Goal: Task Accomplishment & Management: Manage account settings

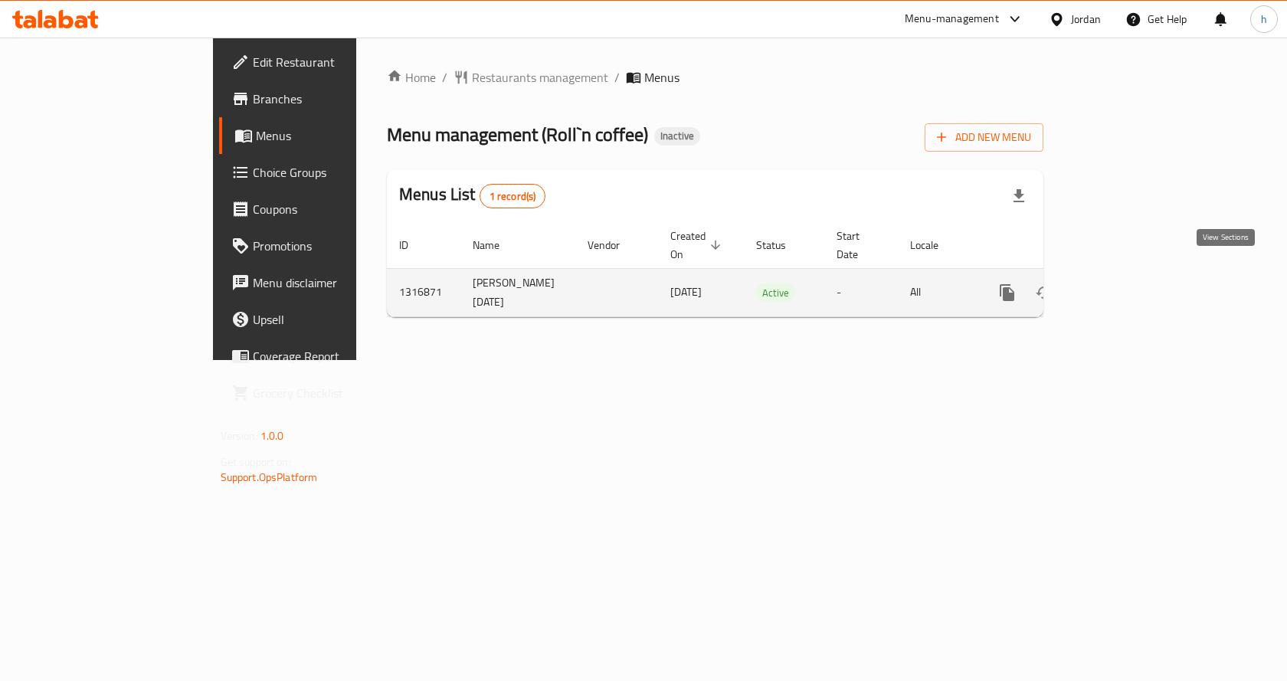
click at [1136, 274] on link "enhanced table" at bounding box center [1117, 292] width 37 height 37
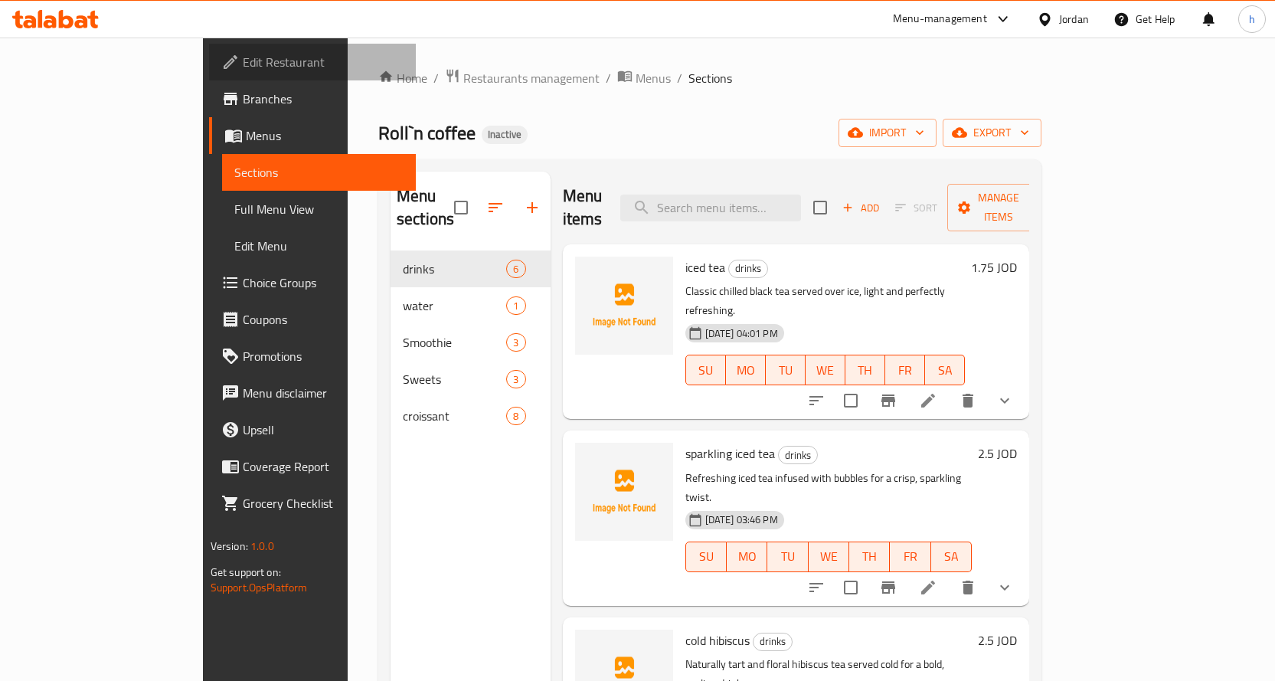
click at [243, 56] on span "Edit Restaurant" at bounding box center [323, 62] width 161 height 18
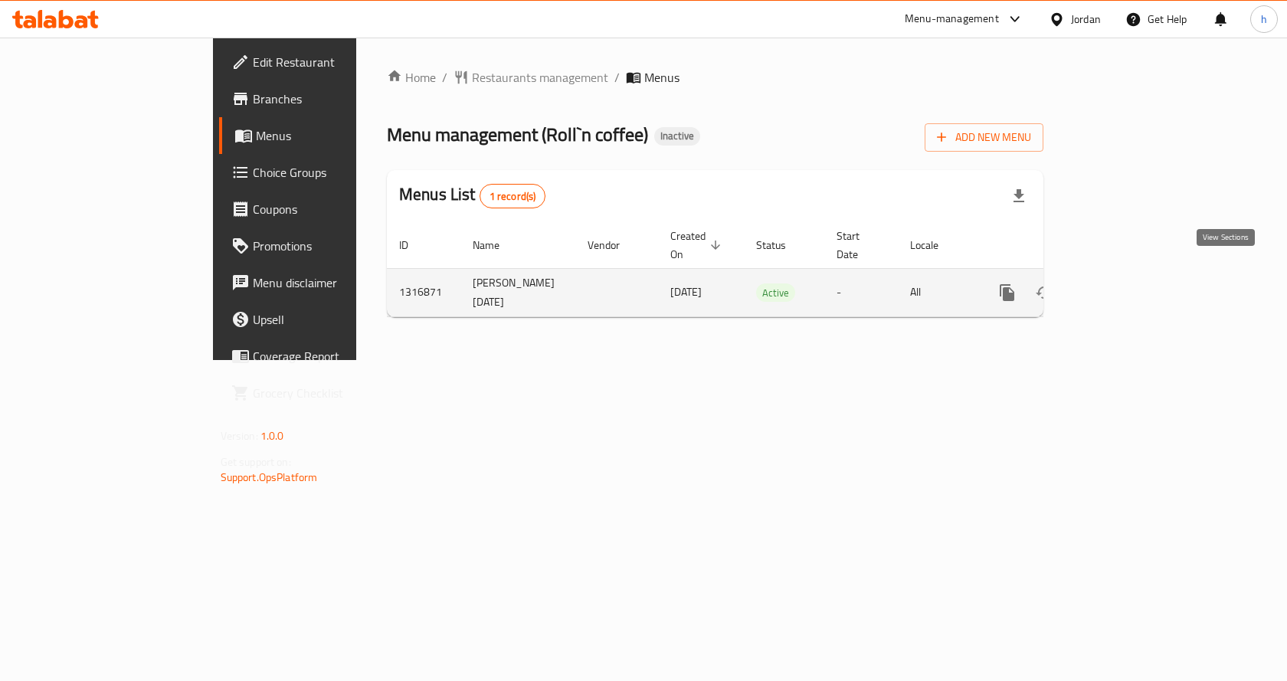
click at [1127, 283] on icon "enhanced table" at bounding box center [1117, 292] width 18 height 18
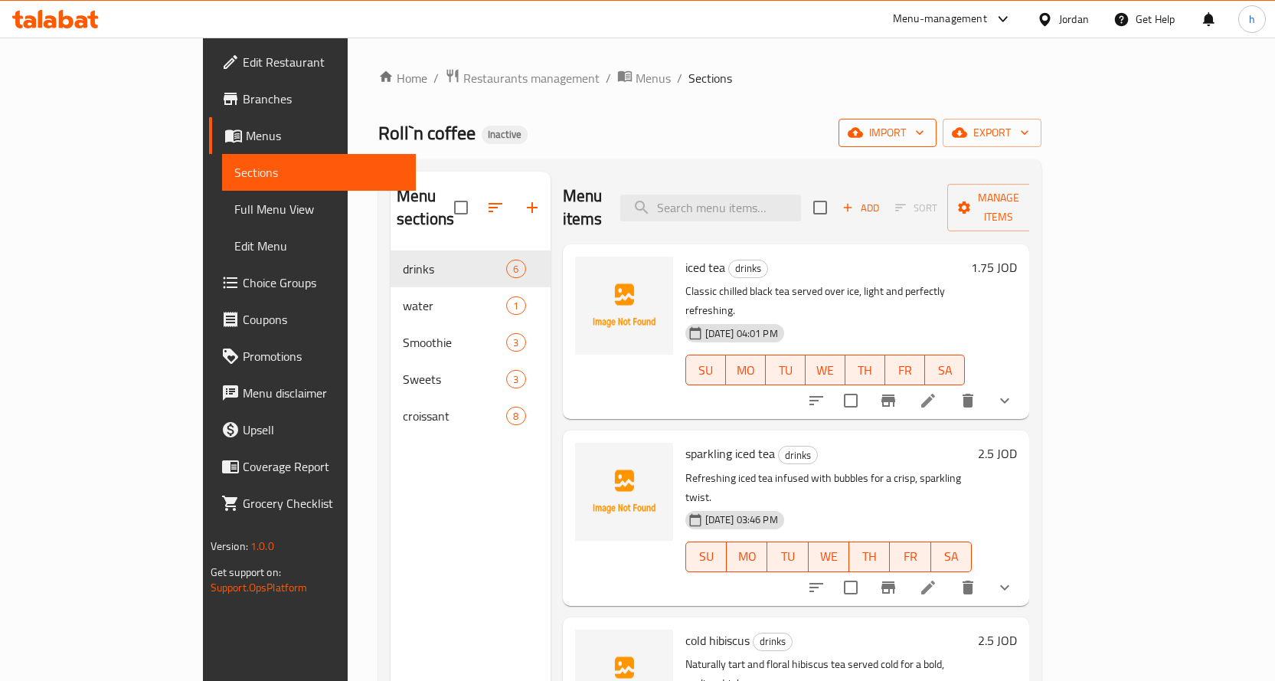
click at [924, 135] on span "import" at bounding box center [888, 132] width 74 height 19
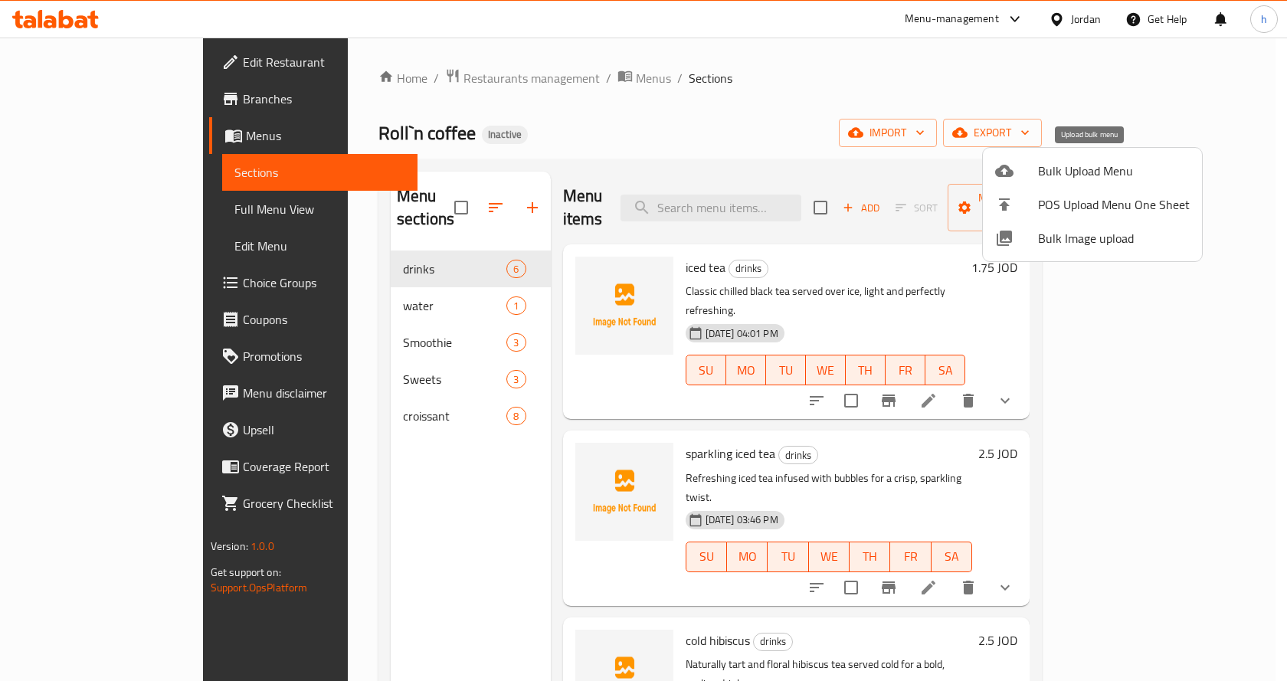
click at [1018, 173] on div at bounding box center [1016, 171] width 43 height 18
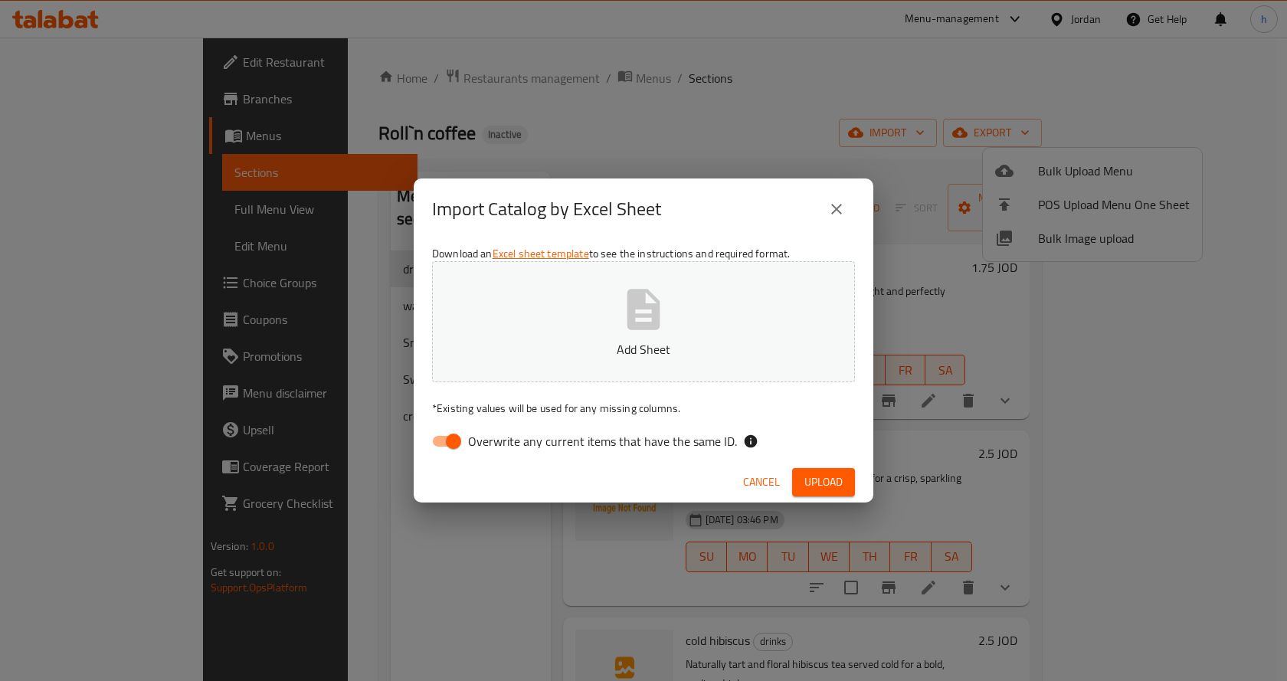
click at [452, 439] on input "Overwrite any current items that have the same ID." at bounding box center [453, 441] width 87 height 29
checkbox input "false"
click at [813, 480] on span "Upload" at bounding box center [823, 482] width 38 height 19
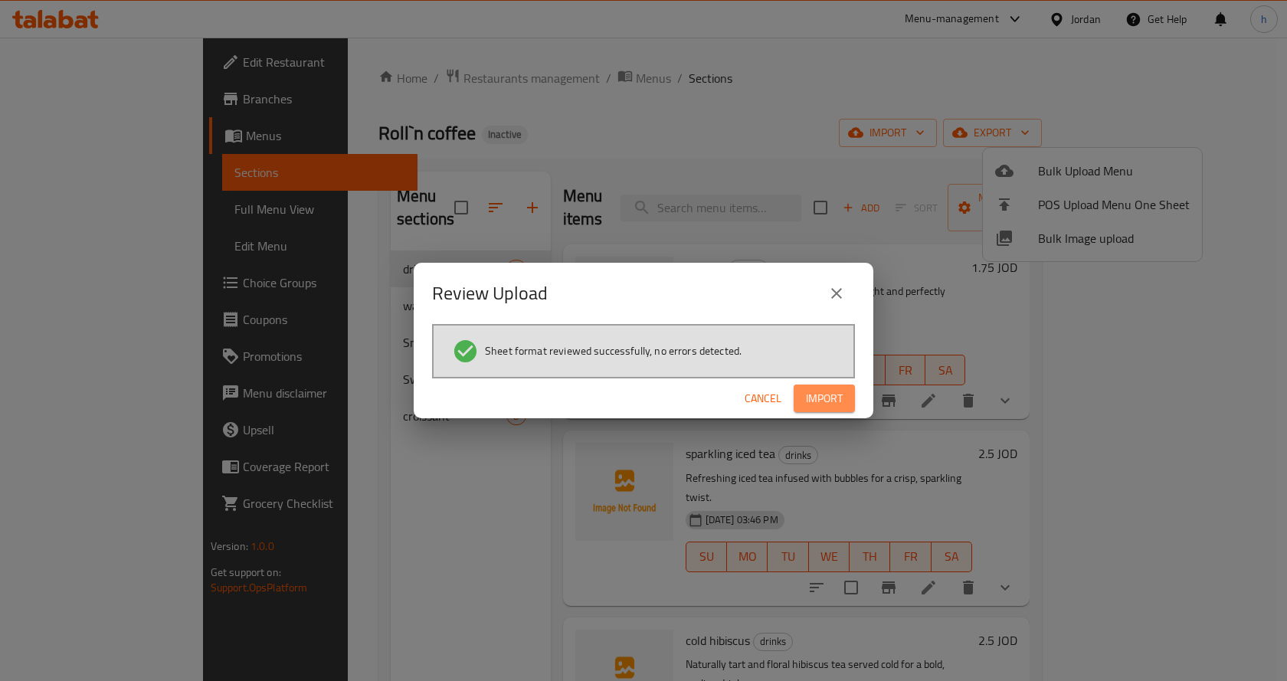
click at [827, 404] on span "Import" at bounding box center [824, 398] width 37 height 19
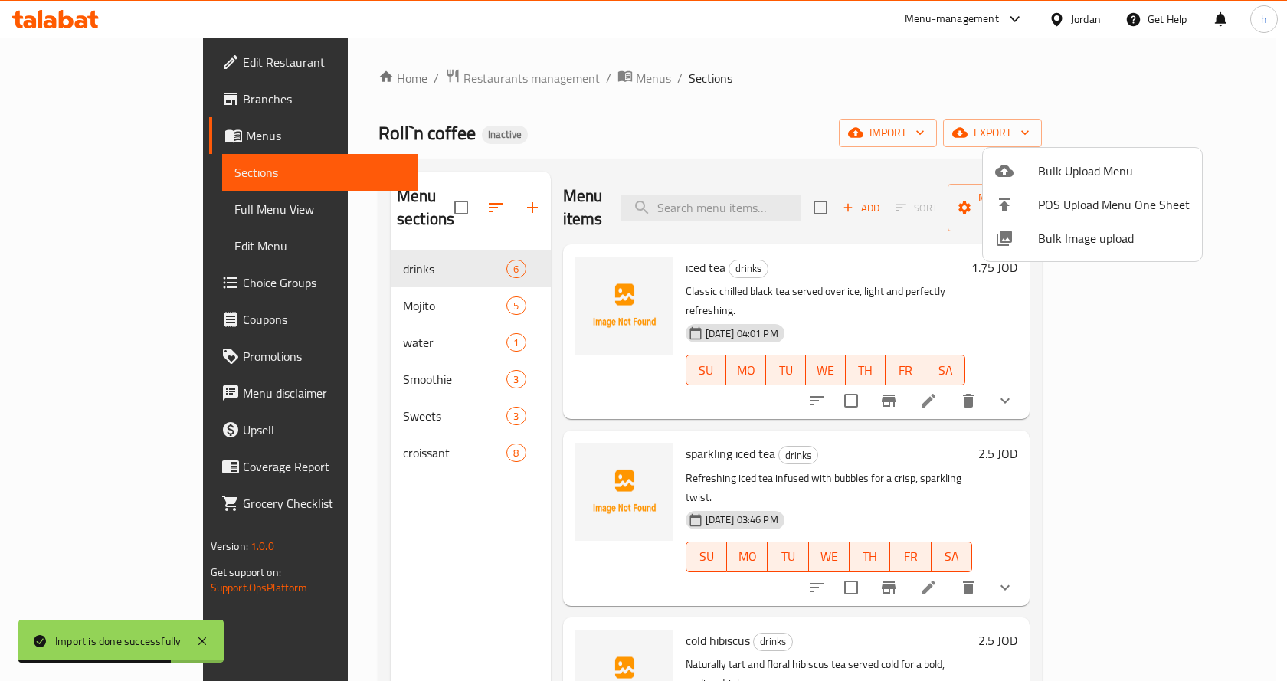
click at [358, 281] on div at bounding box center [643, 340] width 1287 height 681
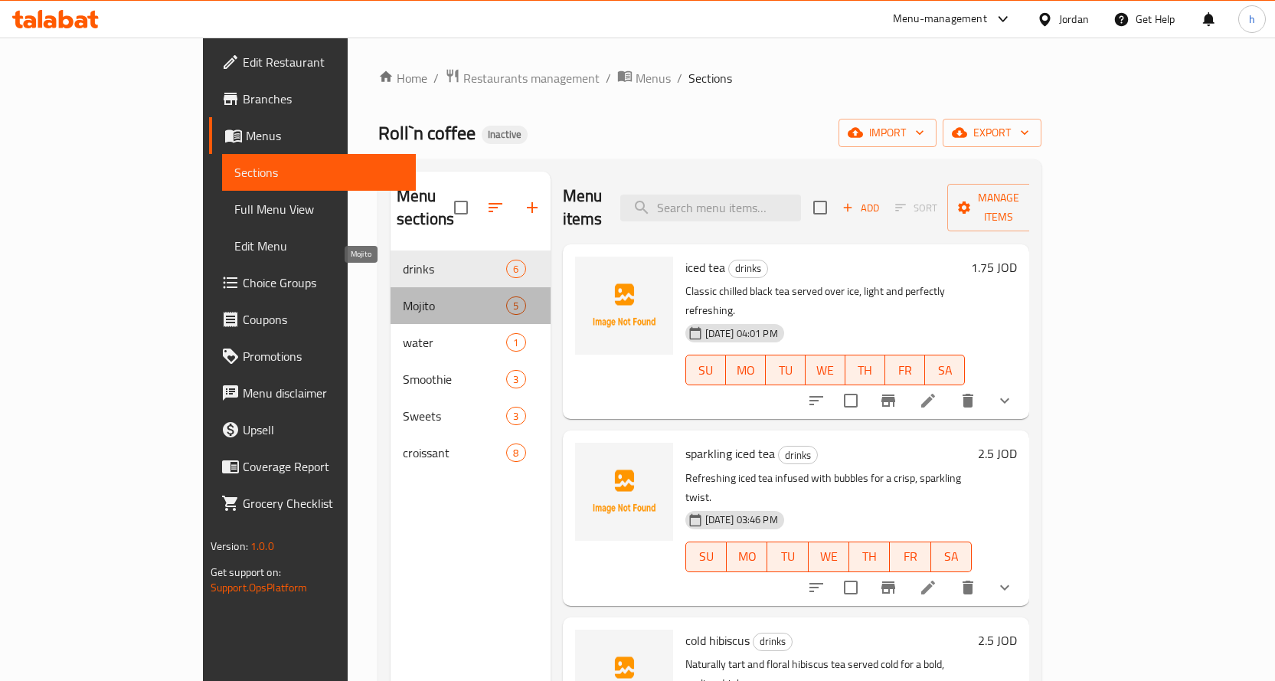
click at [403, 296] on span "Mojito" at bounding box center [454, 305] width 103 height 18
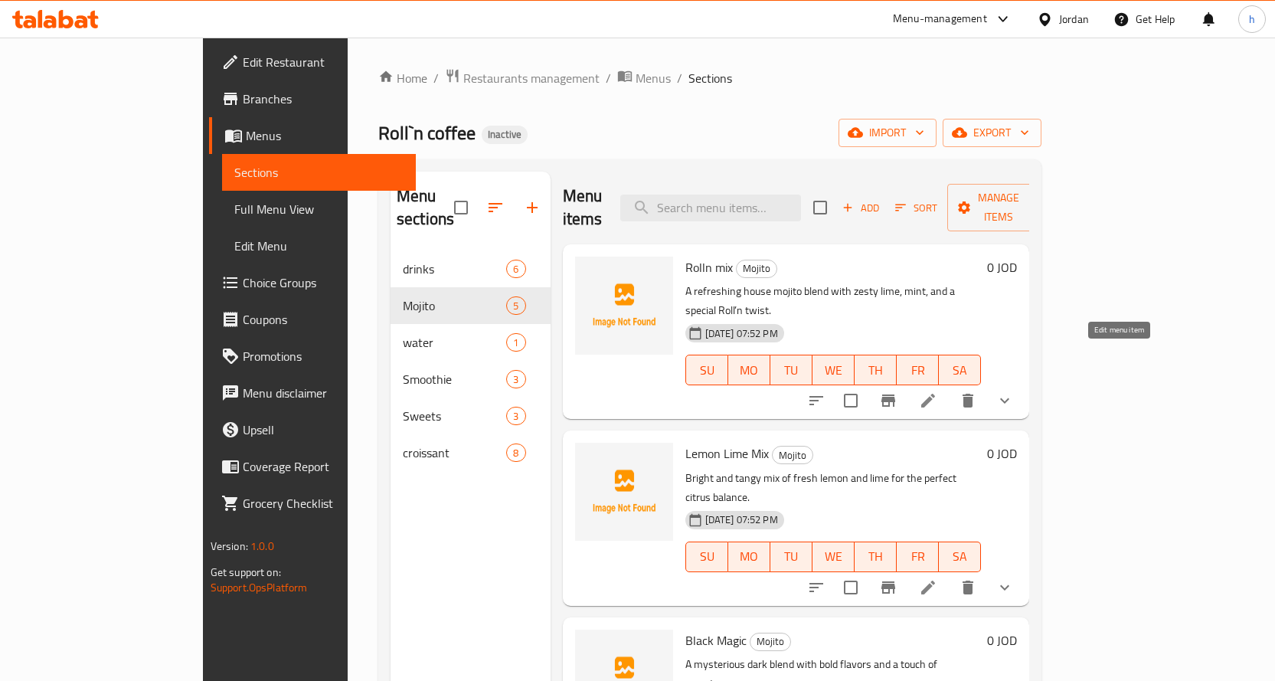
click at [937, 391] on icon at bounding box center [928, 400] width 18 height 18
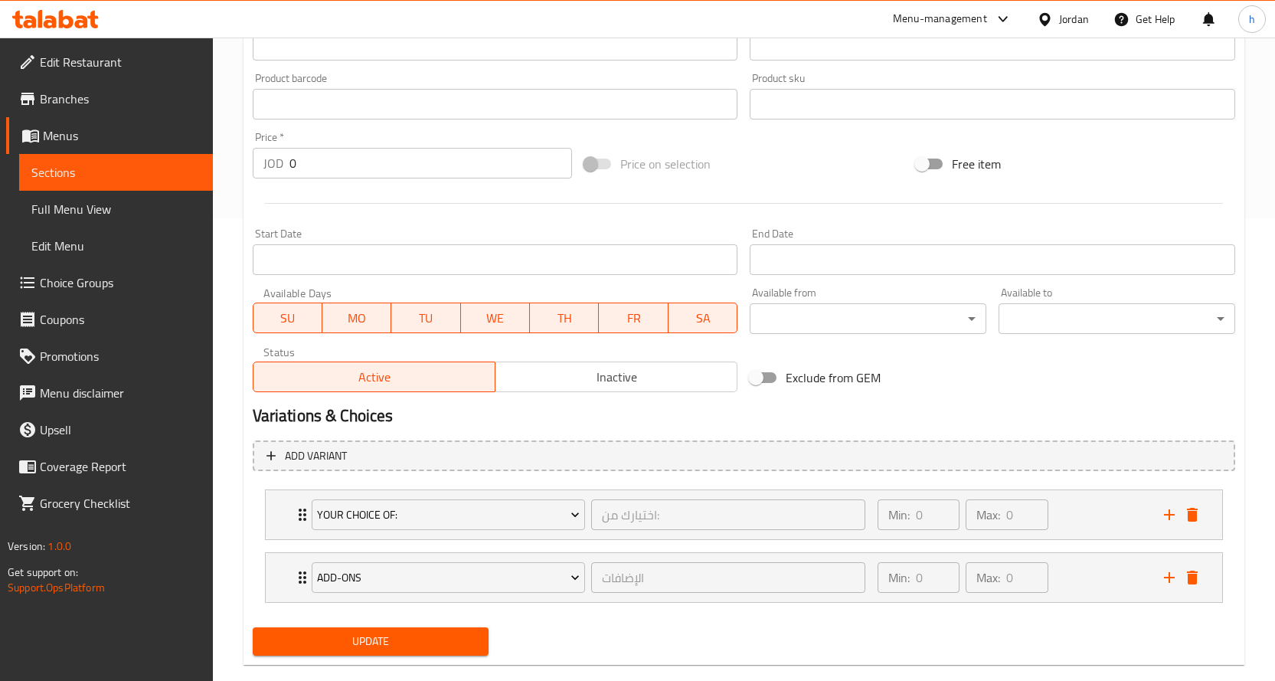
scroll to position [489, 0]
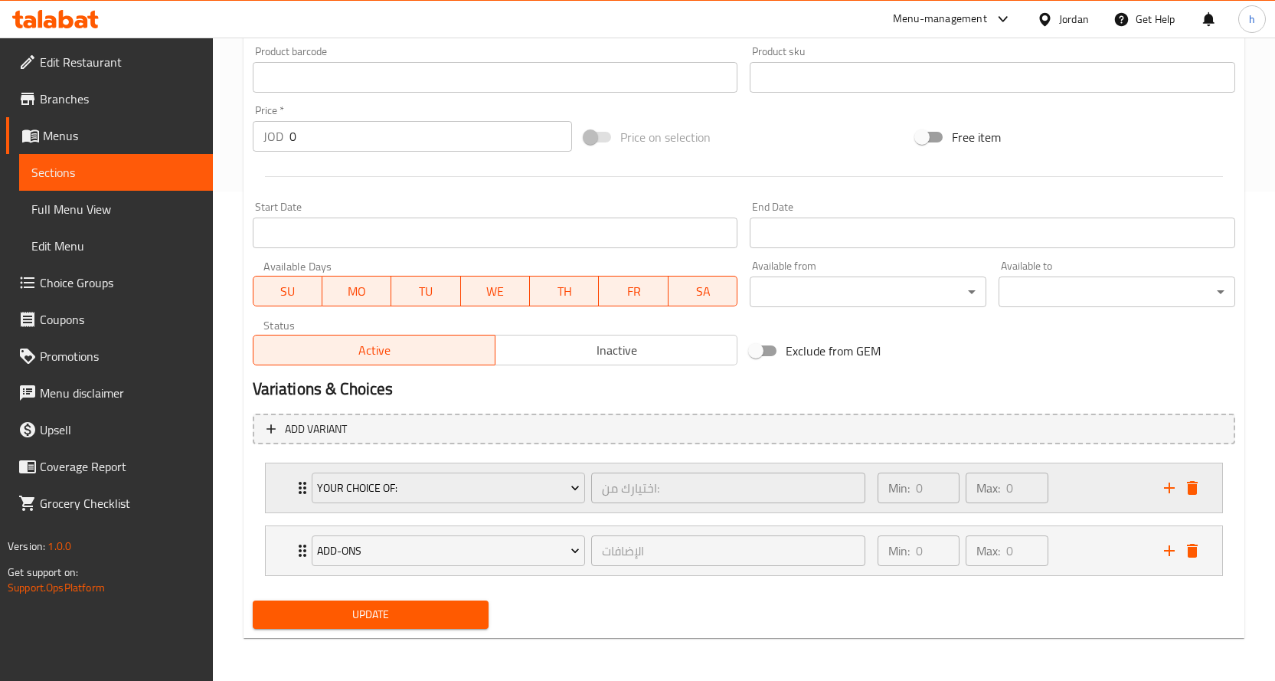
click at [297, 483] on icon "Expand" at bounding box center [302, 488] width 18 height 18
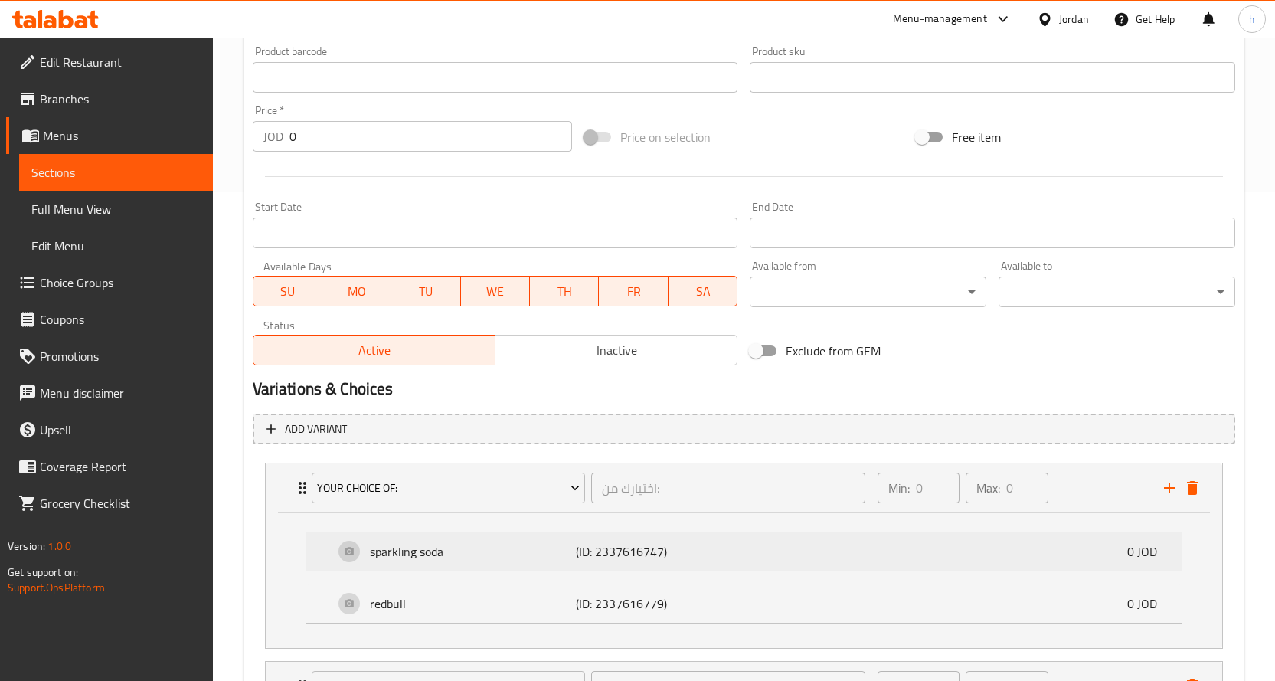
click at [1125, 546] on div "sparkling soda (ID: 2337616747) 0 JOD" at bounding box center [748, 551] width 829 height 38
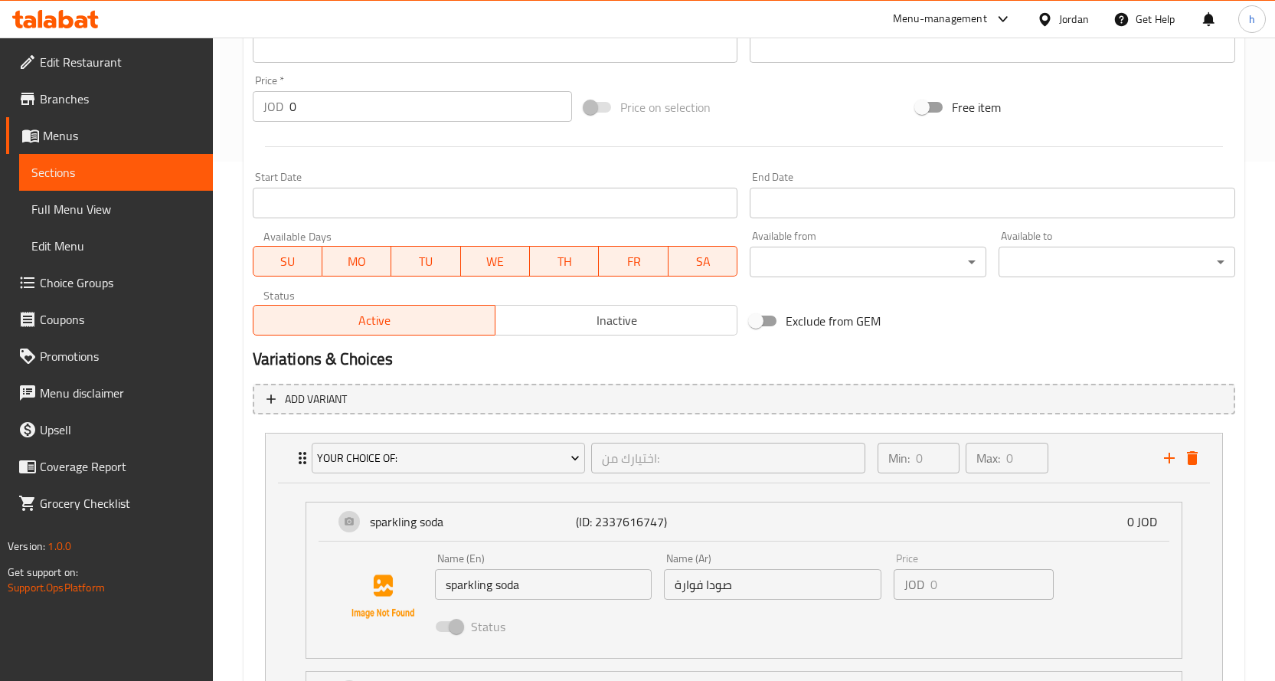
scroll to position [566, 0]
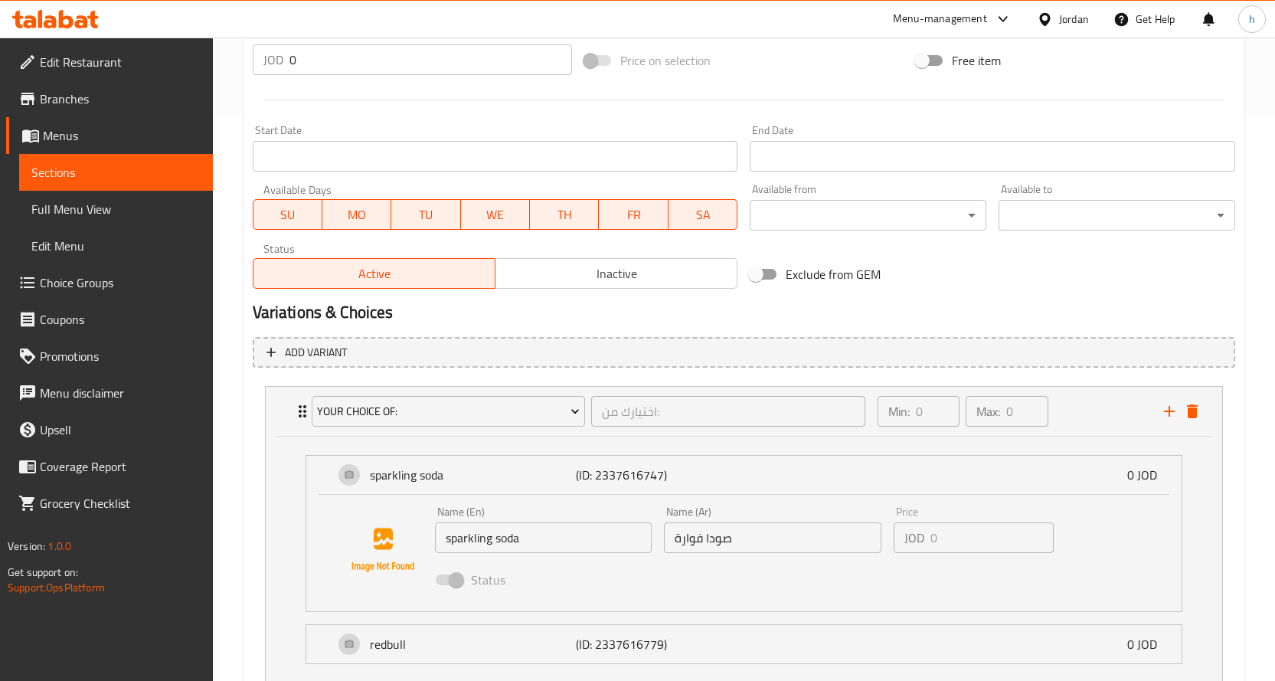
click at [456, 580] on span at bounding box center [449, 579] width 26 height 11
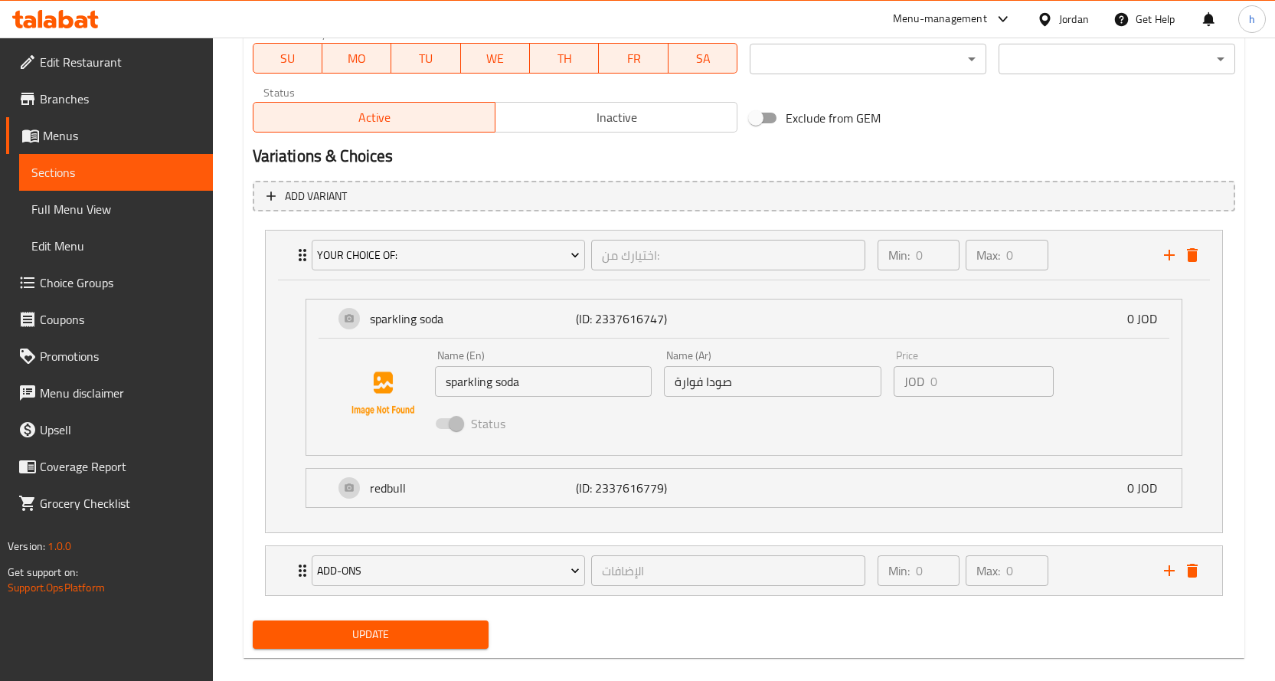
scroll to position [742, 0]
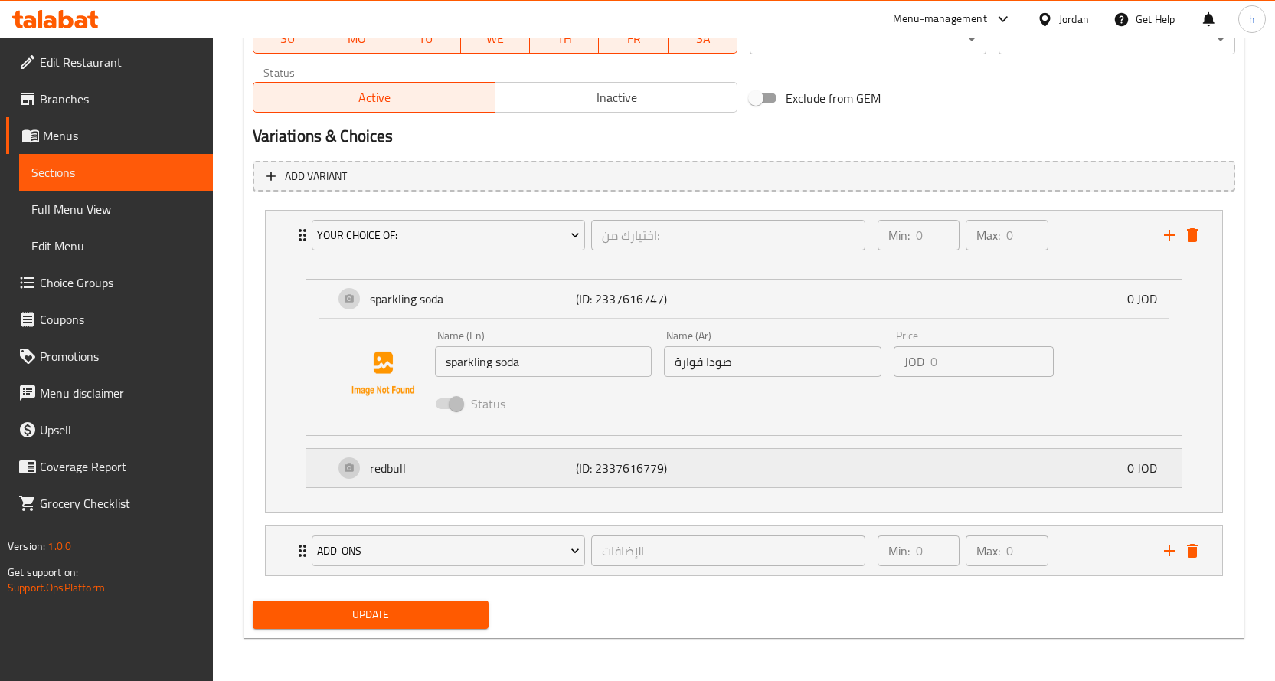
click at [1137, 469] on p "0 JOD" at bounding box center [1148, 468] width 42 height 18
click at [1141, 303] on p "0 JOD" at bounding box center [1148, 298] width 42 height 18
click at [1135, 300] on p "0 JOD" at bounding box center [1148, 298] width 42 height 18
click at [1129, 299] on p "0 JOD" at bounding box center [1148, 298] width 42 height 18
click at [770, 467] on div "redbull (ID: 2337616779) 0 JOD" at bounding box center [748, 468] width 829 height 38
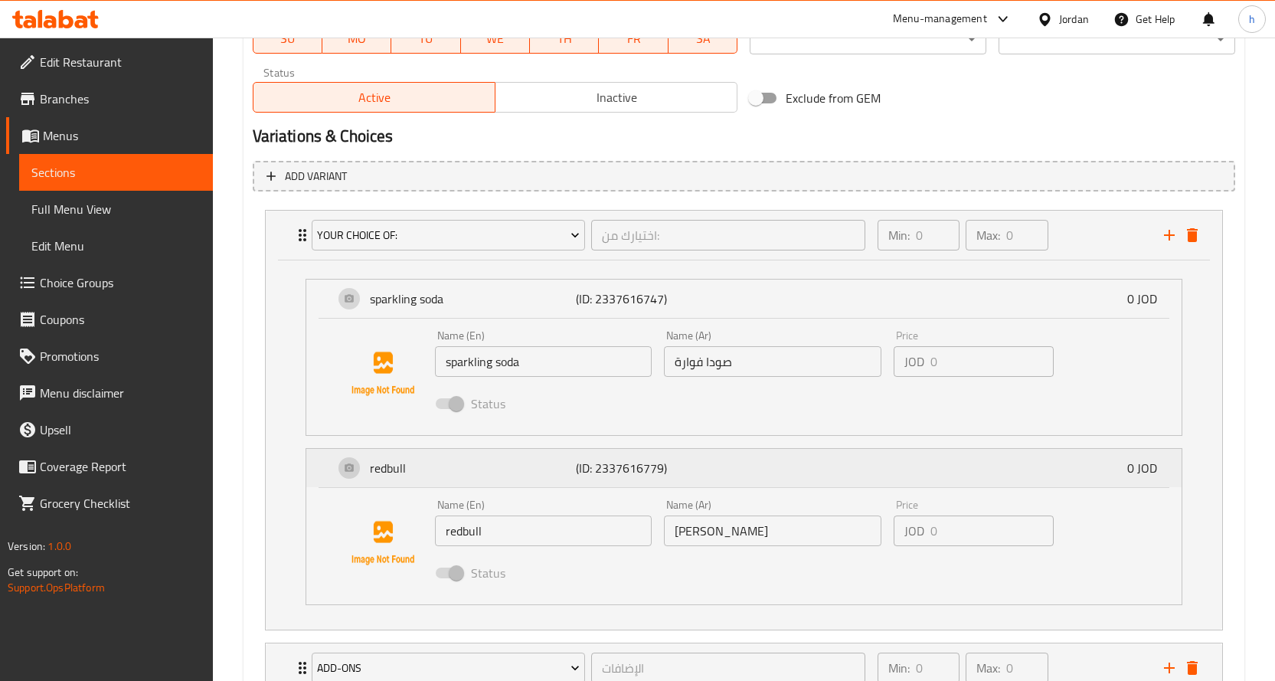
click at [1148, 467] on p "0 JOD" at bounding box center [1148, 468] width 42 height 18
click at [1074, 358] on div "Name (En) sparkling soda Name (En) Name (Ar) صودا فوارة Name (Ar) Price JOD 0 P…" at bounding box center [773, 374] width 689 height 100
click at [465, 397] on span at bounding box center [449, 403] width 44 height 29
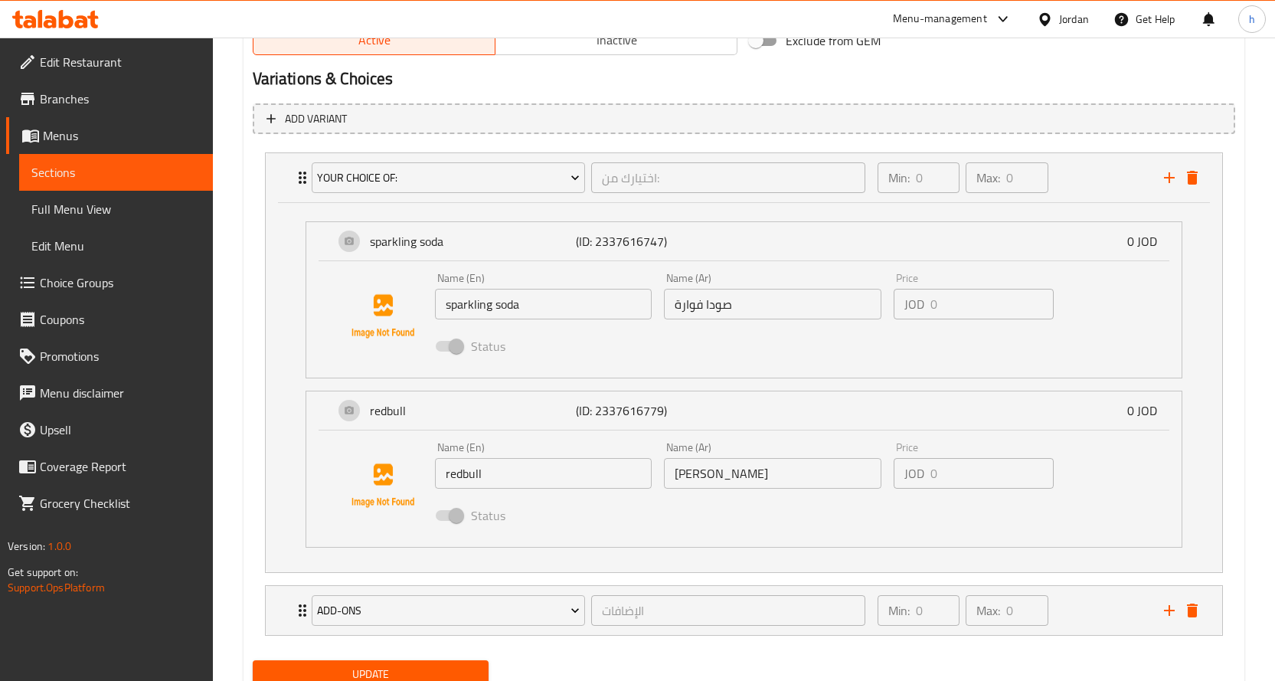
scroll to position [859, 0]
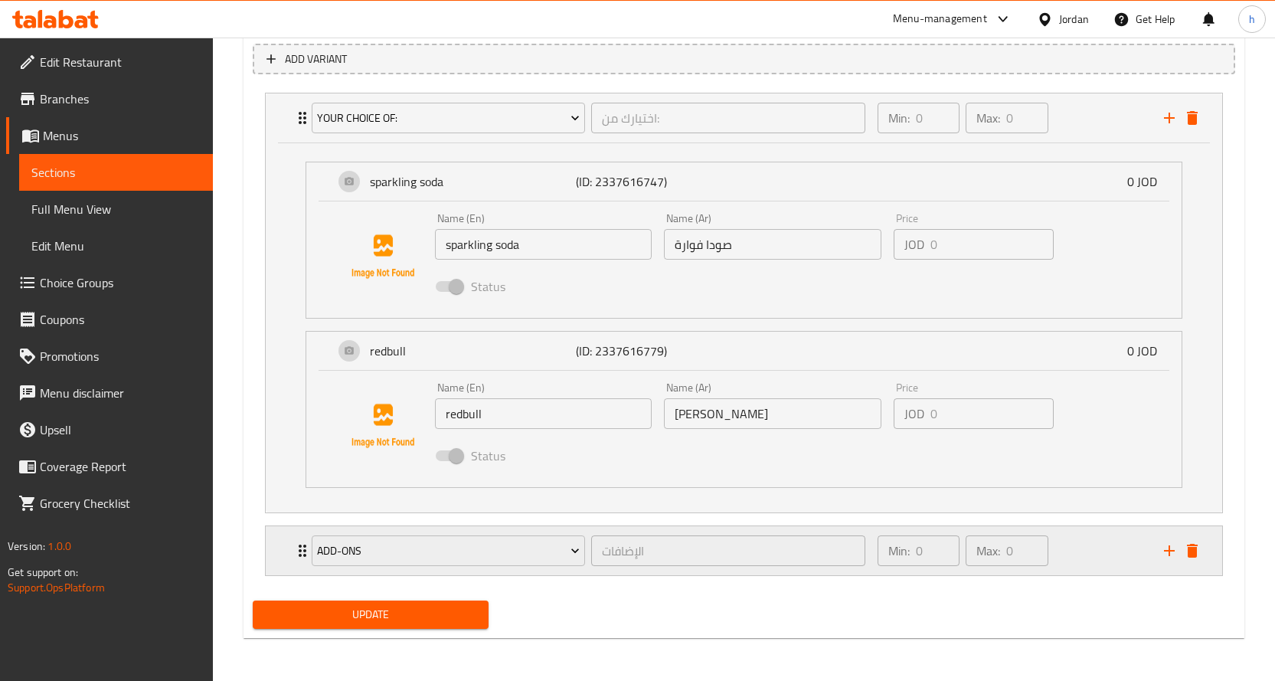
click at [1076, 563] on div "Min: 0 ​ Max: 0 ​" at bounding box center [1011, 550] width 286 height 49
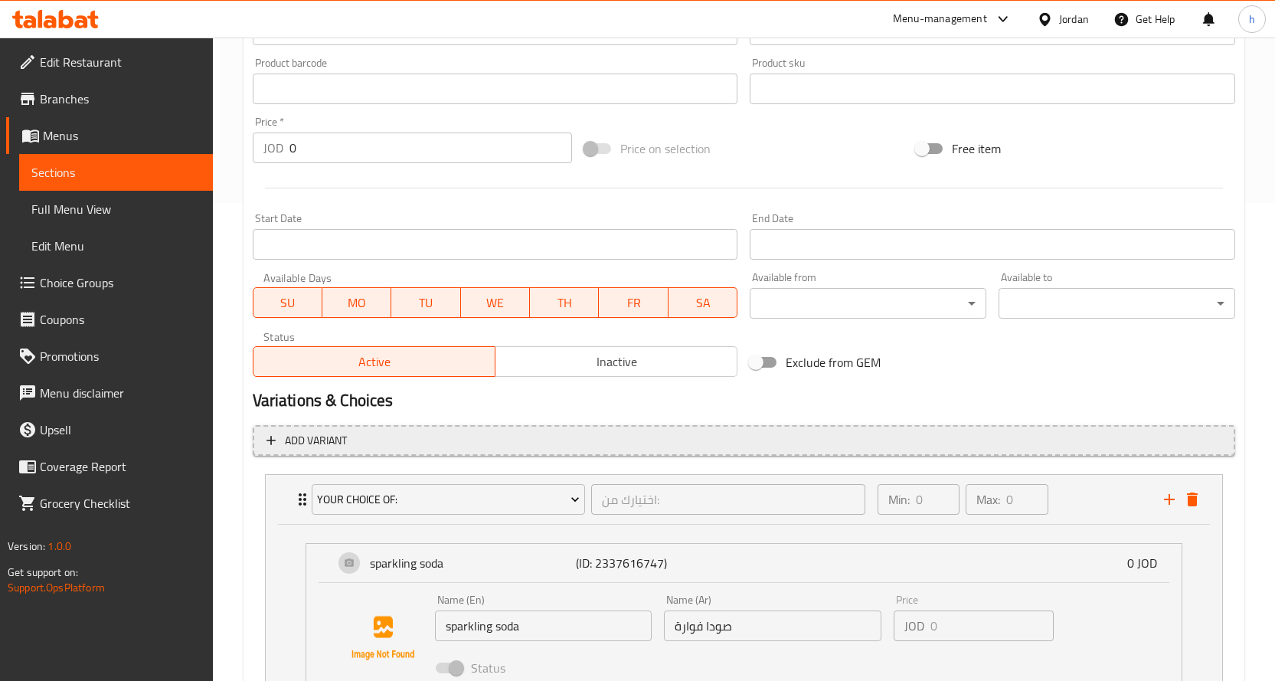
scroll to position [553, 0]
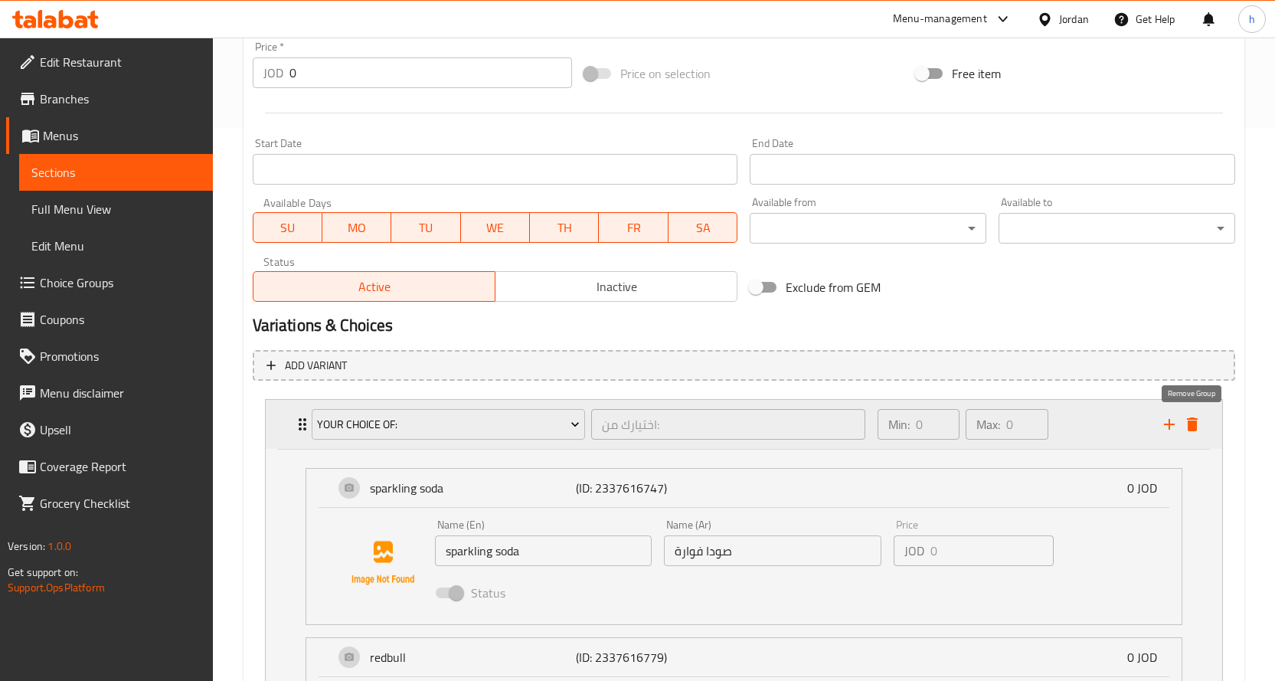
click at [1192, 425] on icon "delete" at bounding box center [1192, 424] width 11 height 14
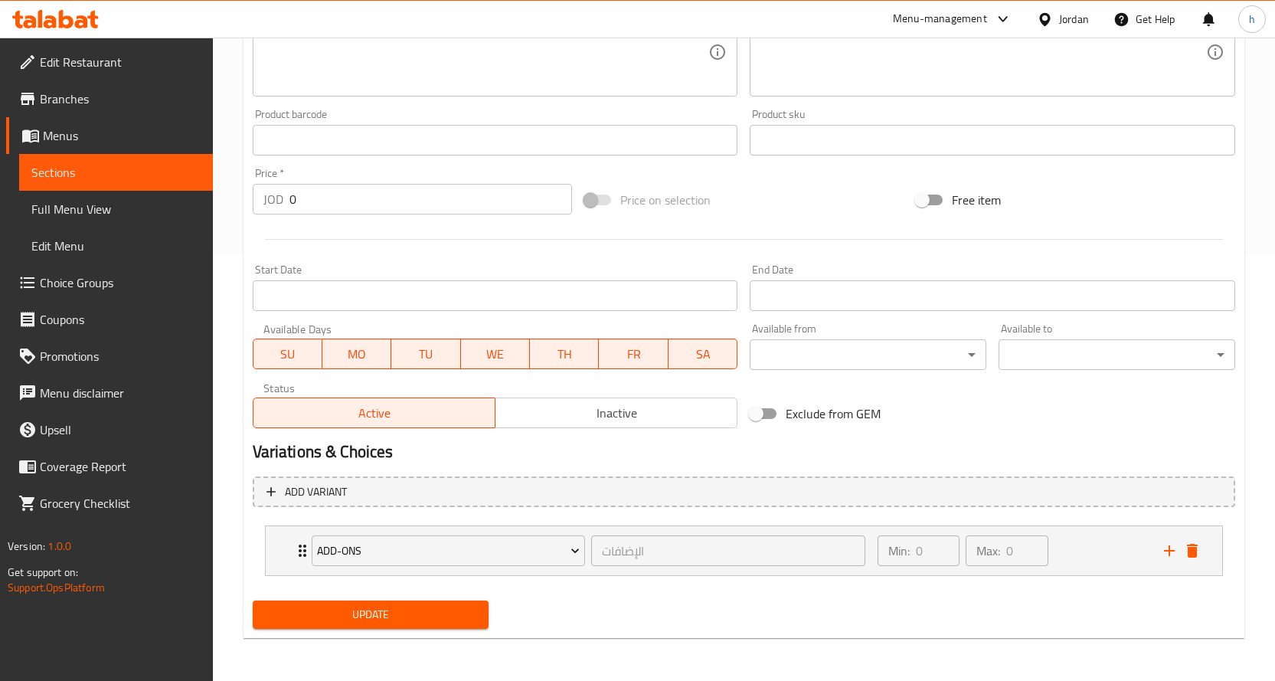
scroll to position [427, 0]
click at [119, 183] on link "Sections" at bounding box center [116, 172] width 194 height 37
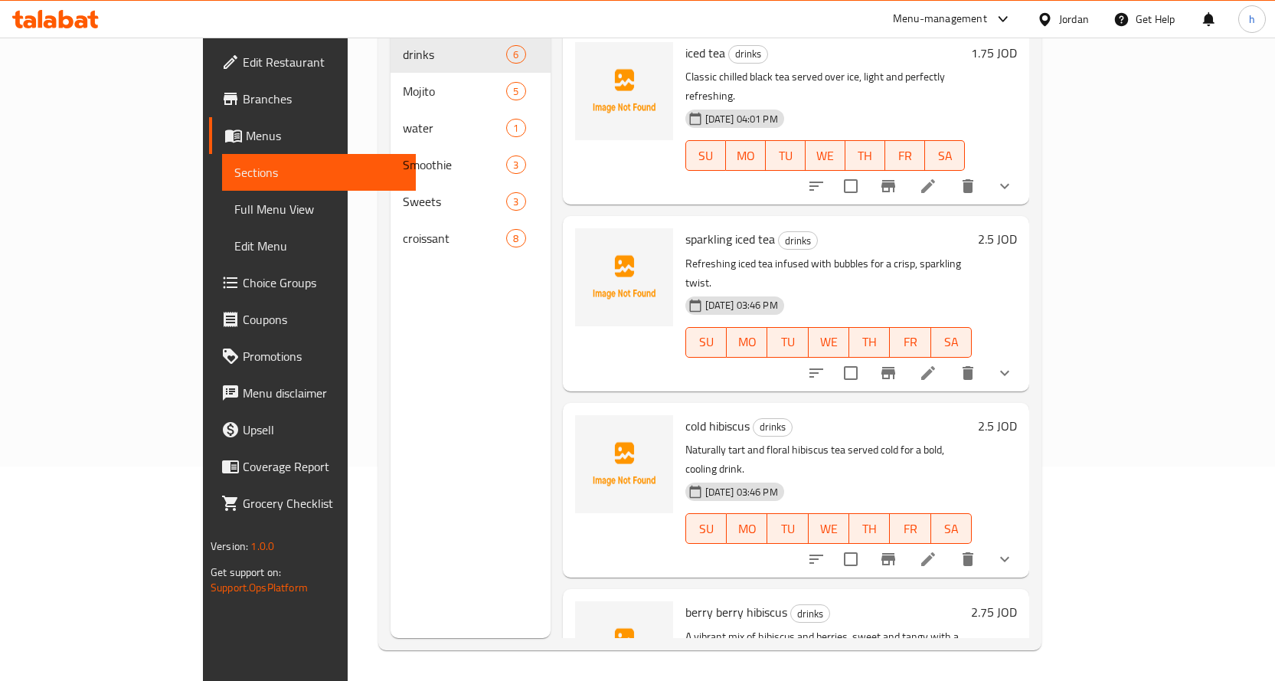
scroll to position [214, 0]
click at [243, 288] on span "Choice Groups" at bounding box center [323, 282] width 161 height 18
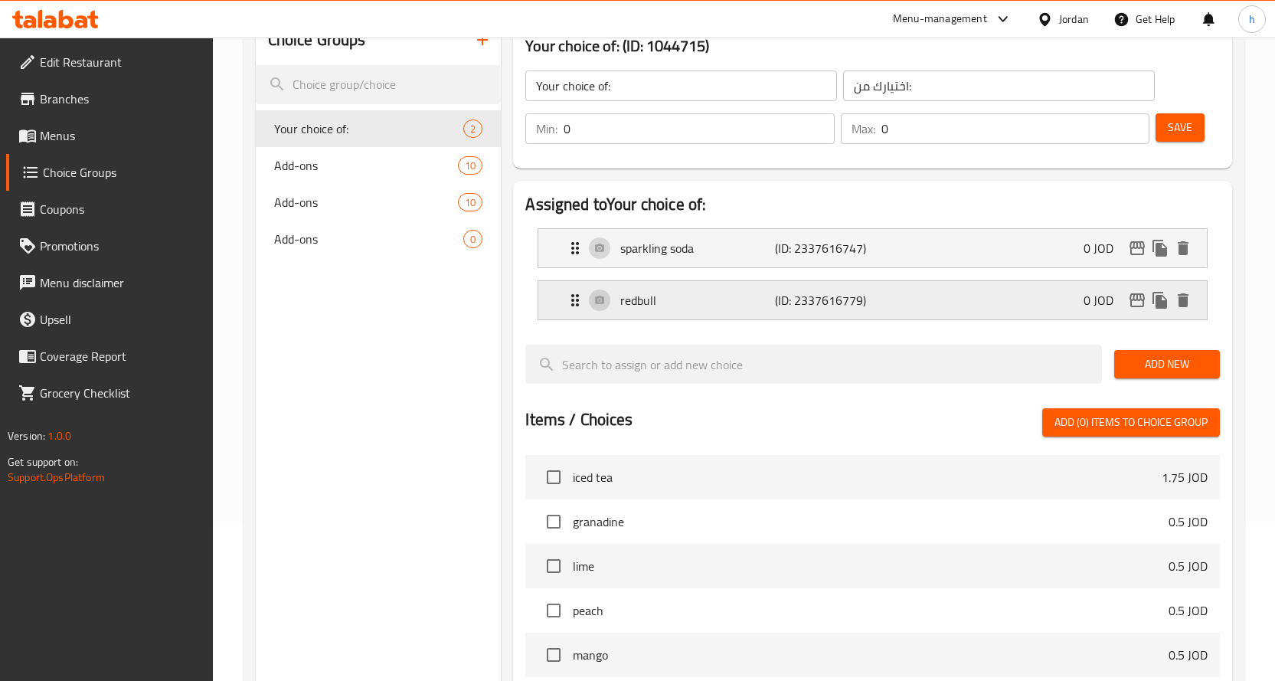
scroll to position [61, 0]
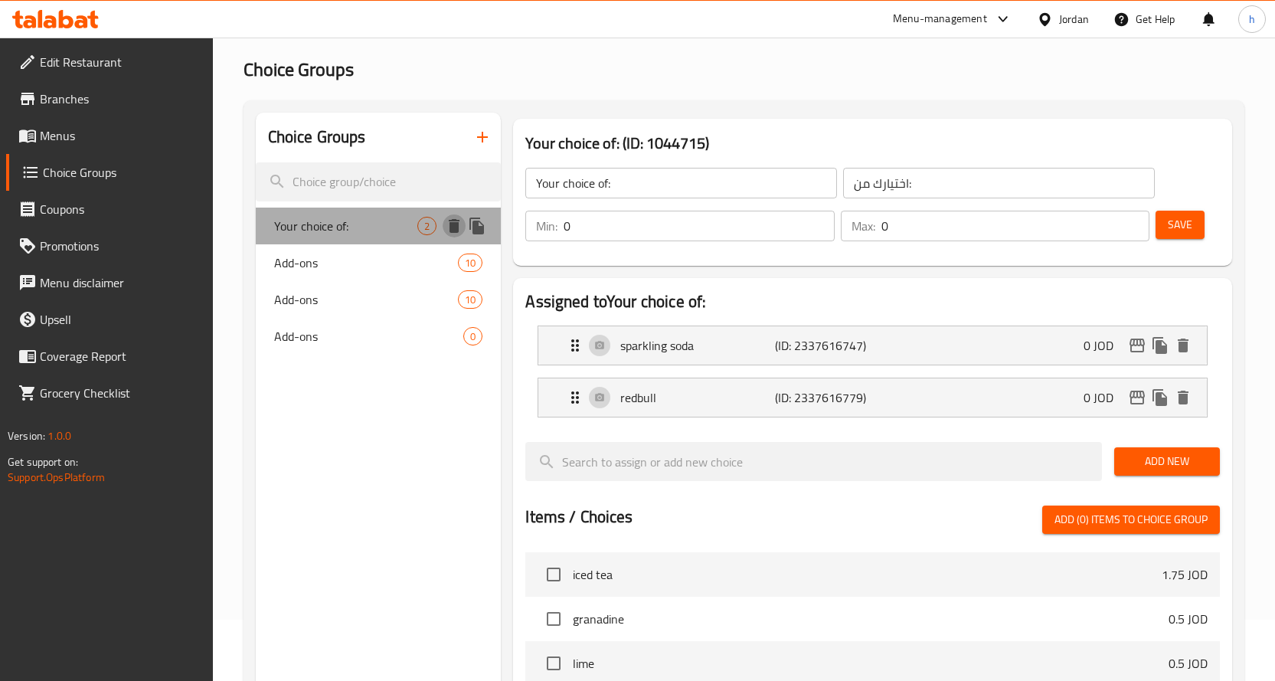
click at [447, 227] on icon "delete" at bounding box center [454, 226] width 18 height 18
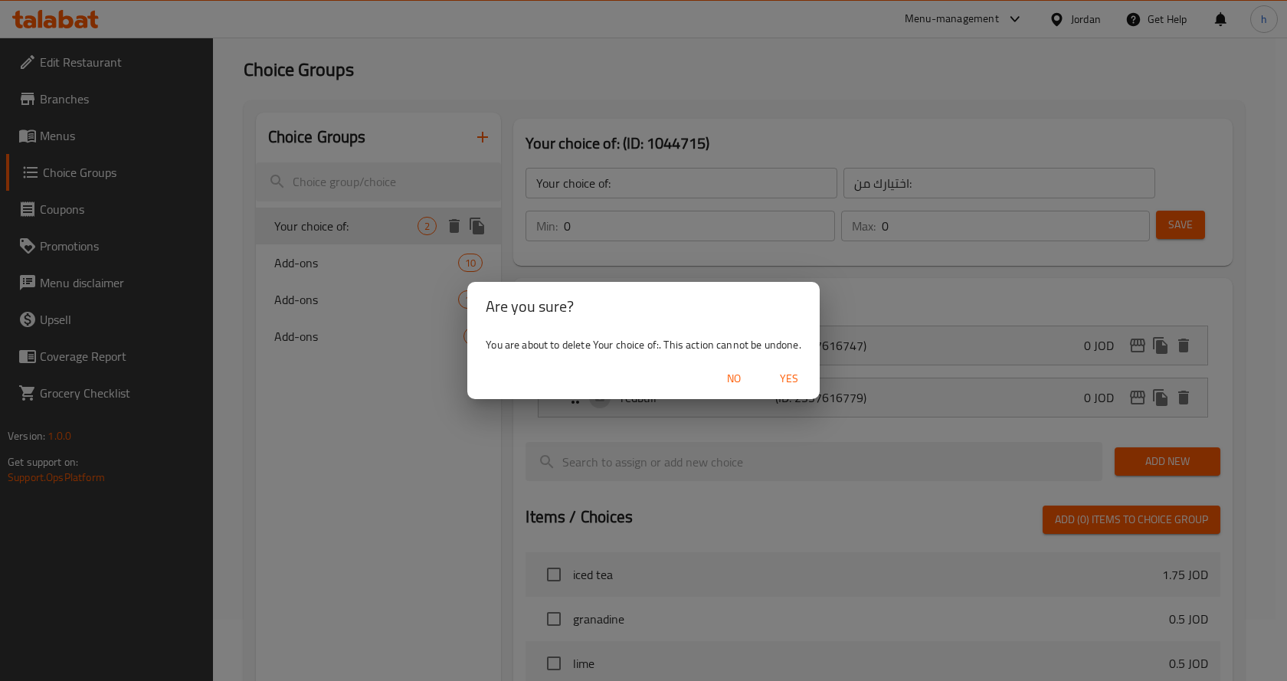
click at [798, 373] on span "Yes" at bounding box center [788, 378] width 37 height 19
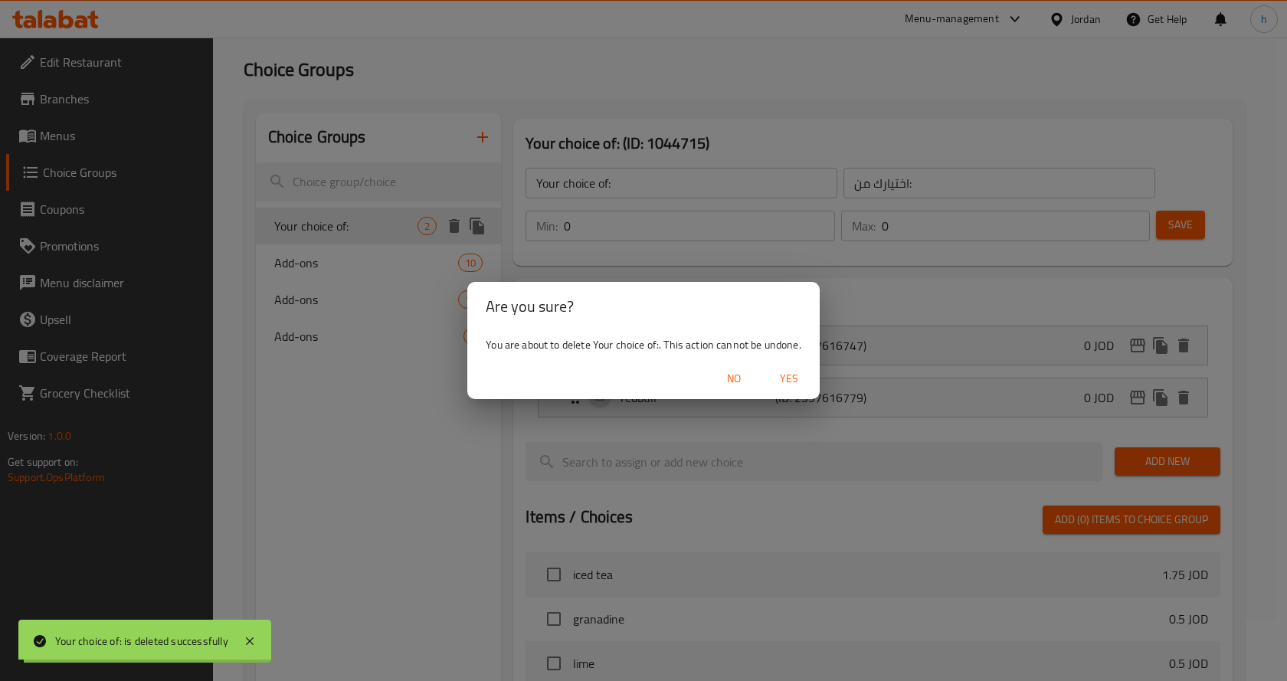
type input "Add-ons"
type input "الإضافات"
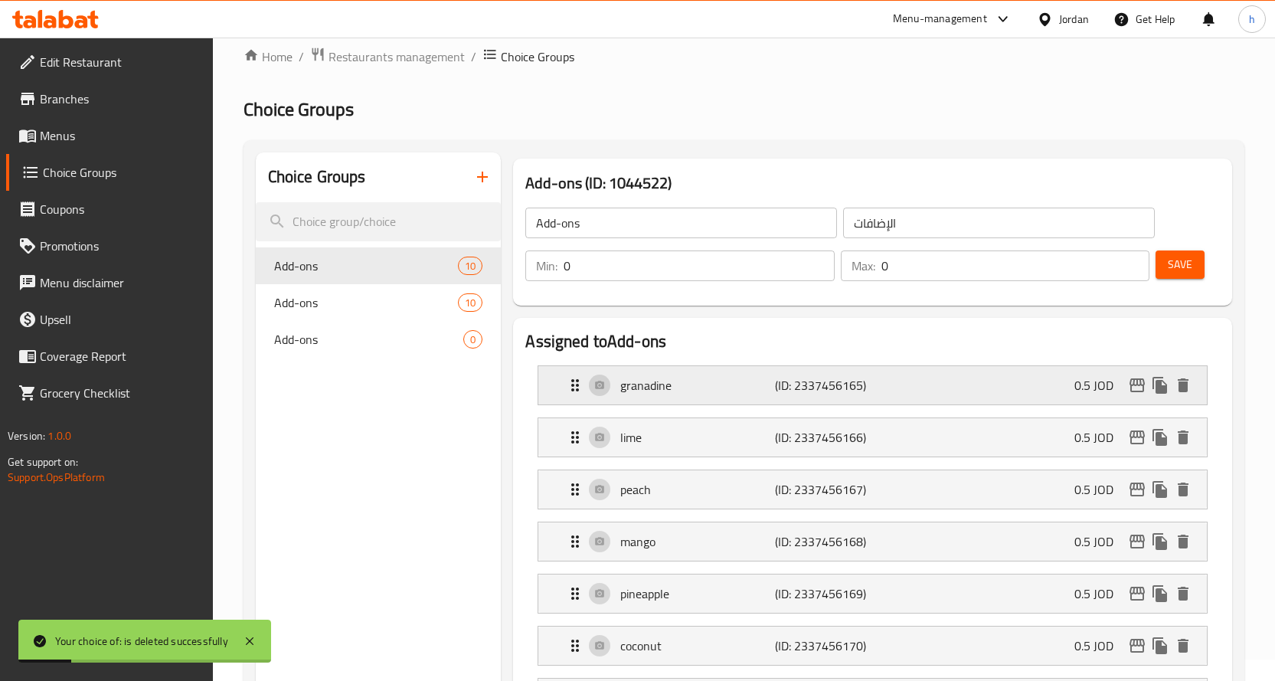
scroll to position [0, 0]
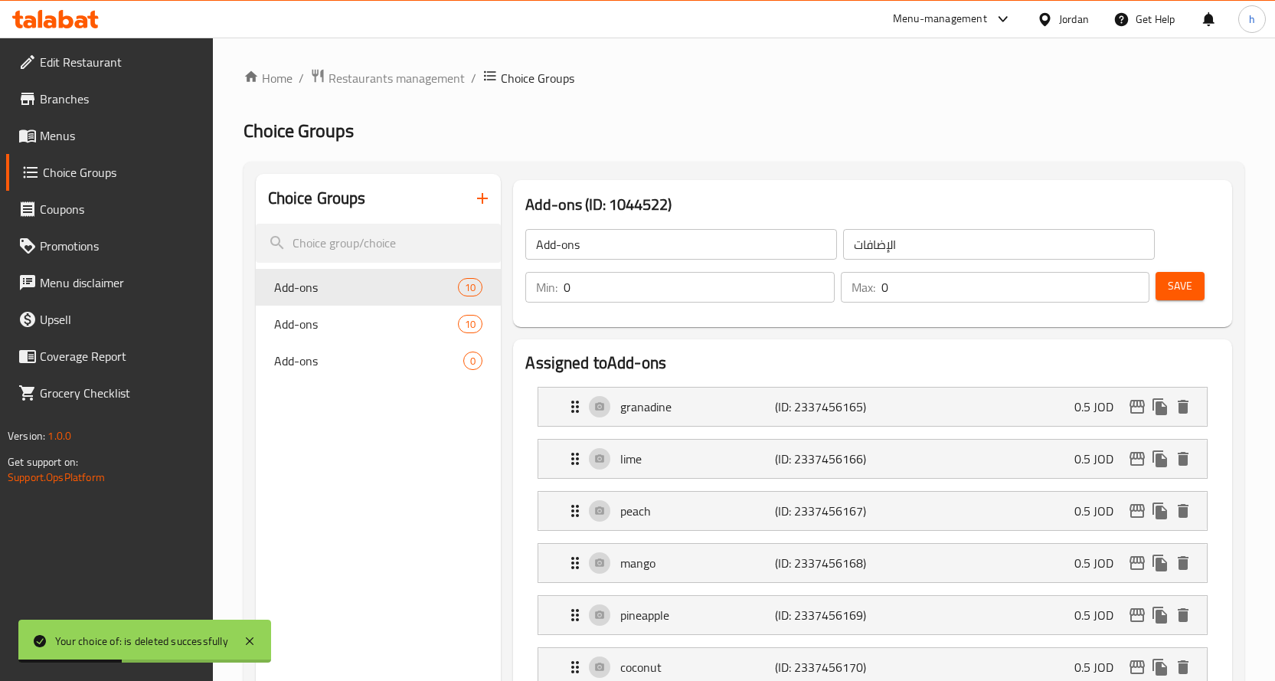
click at [482, 198] on icon "button" at bounding box center [482, 198] width 11 height 11
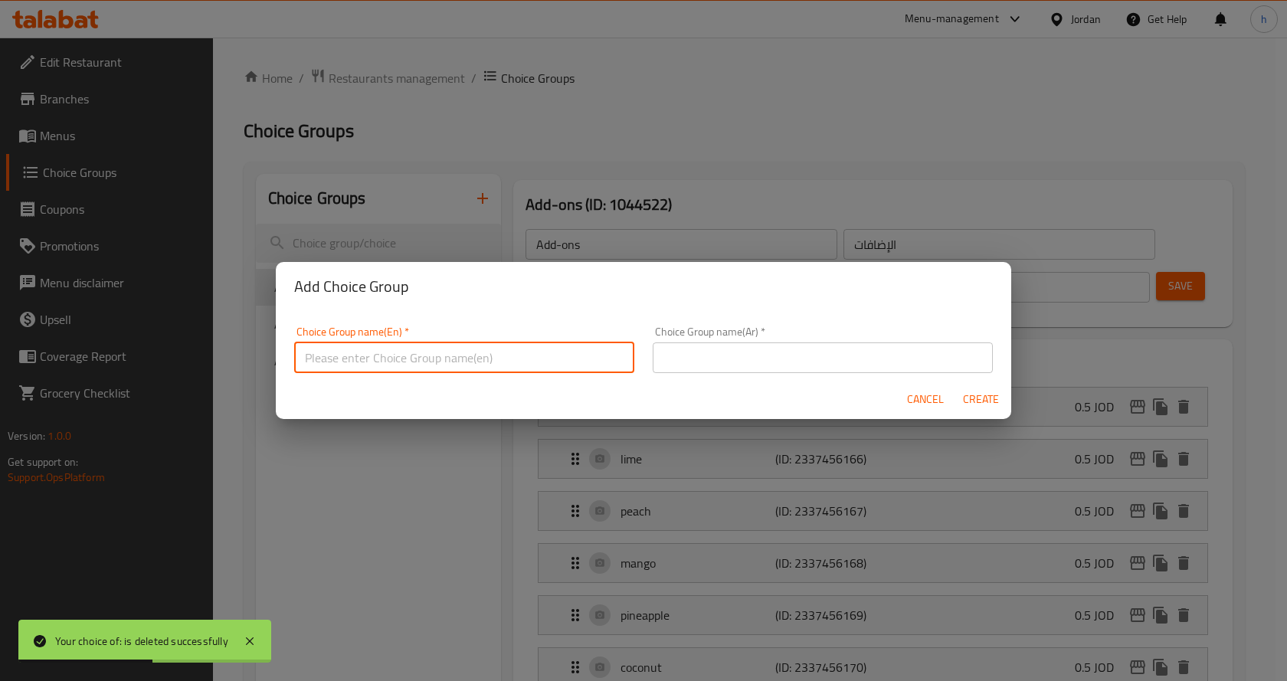
click at [434, 354] on input "text" at bounding box center [464, 357] width 340 height 31
type input "Your choice of:"
click at [707, 364] on input "text" at bounding box center [822, 357] width 340 height 31
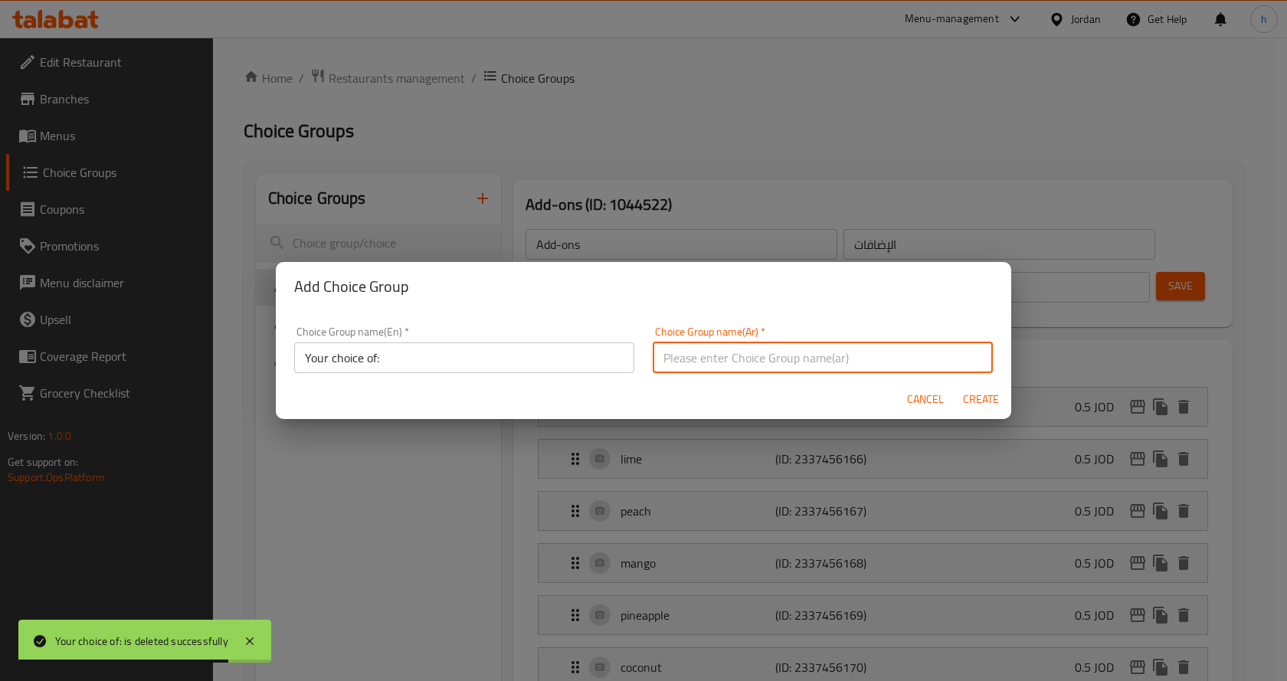
type input "اختيارك من:"
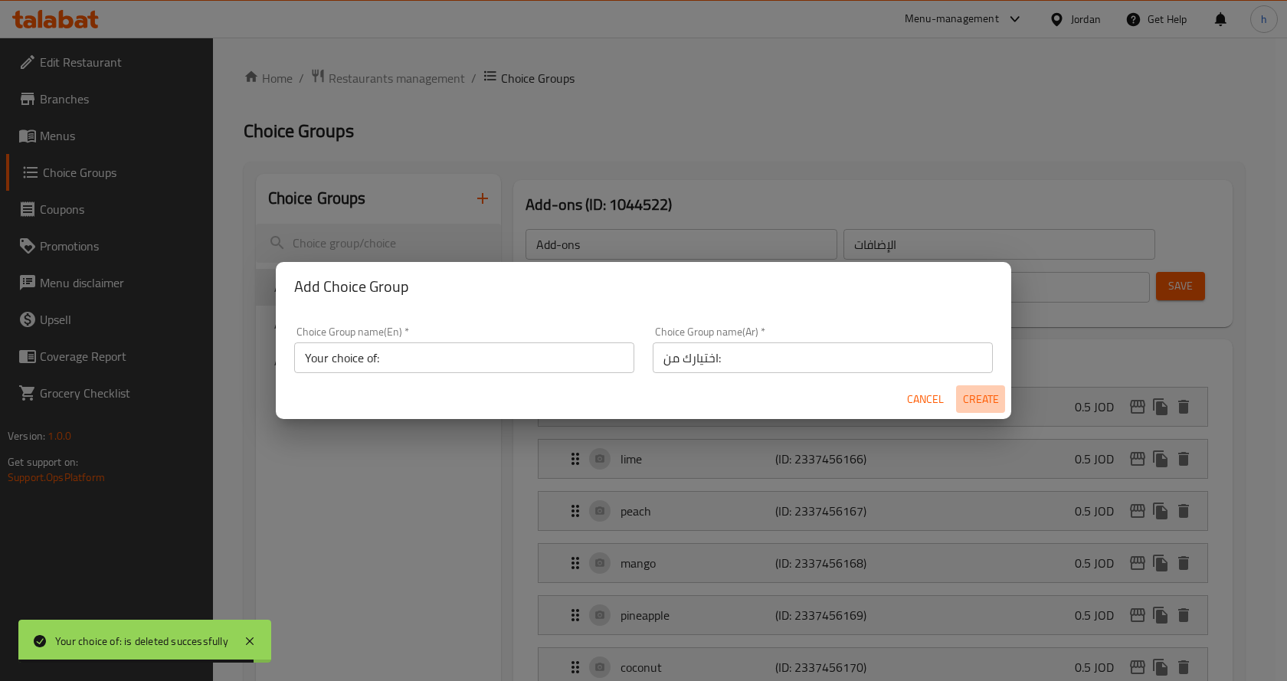
click at [963, 396] on span "Create" at bounding box center [980, 399] width 37 height 19
type input "Your choice of:"
type input "اختيارك من:"
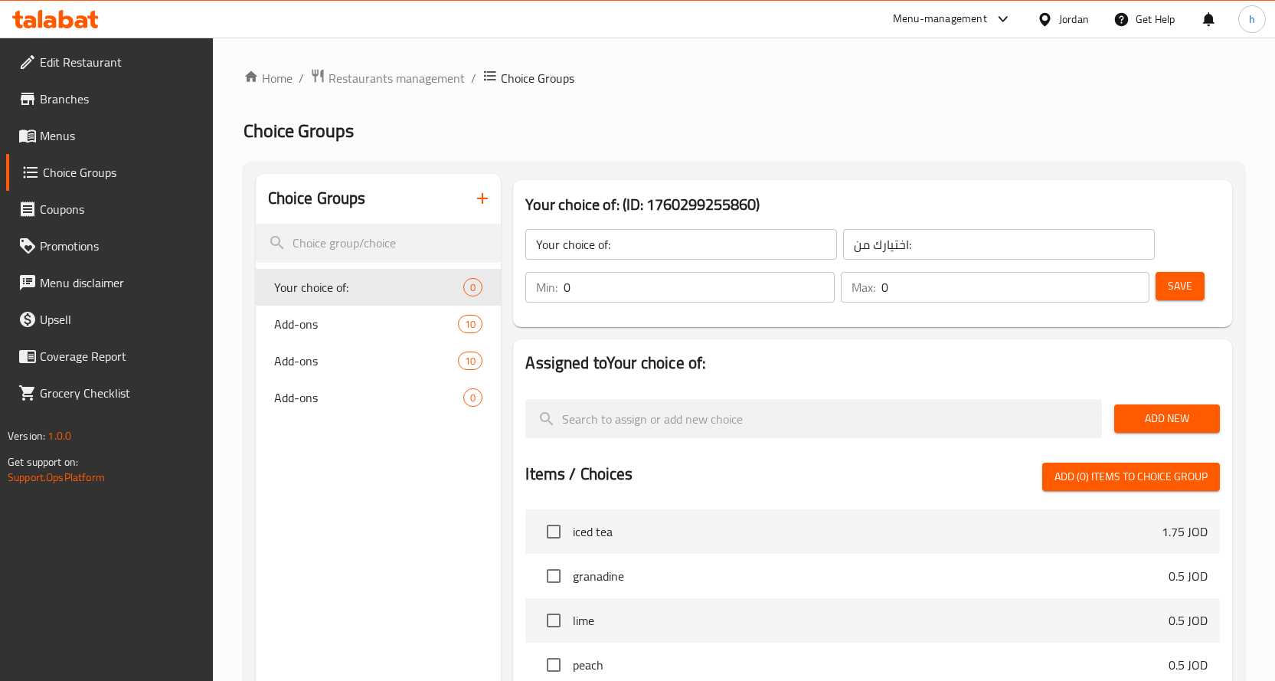
click at [623, 285] on input "0" at bounding box center [699, 287] width 271 height 31
click at [571, 285] on input "0" at bounding box center [699, 287] width 271 height 31
click at [568, 289] on input "0" at bounding box center [699, 287] width 271 height 31
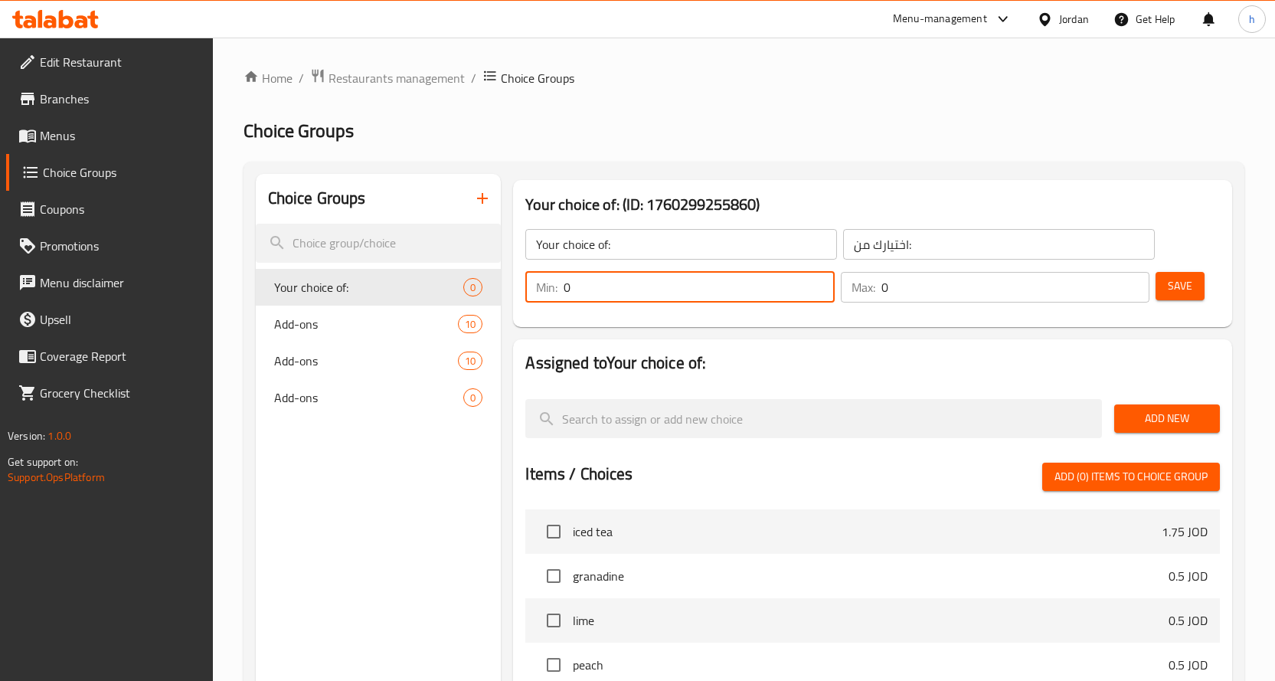
click at [568, 289] on input "0" at bounding box center [699, 287] width 271 height 31
type input "1"
click at [887, 289] on input "0" at bounding box center [1015, 287] width 269 height 31
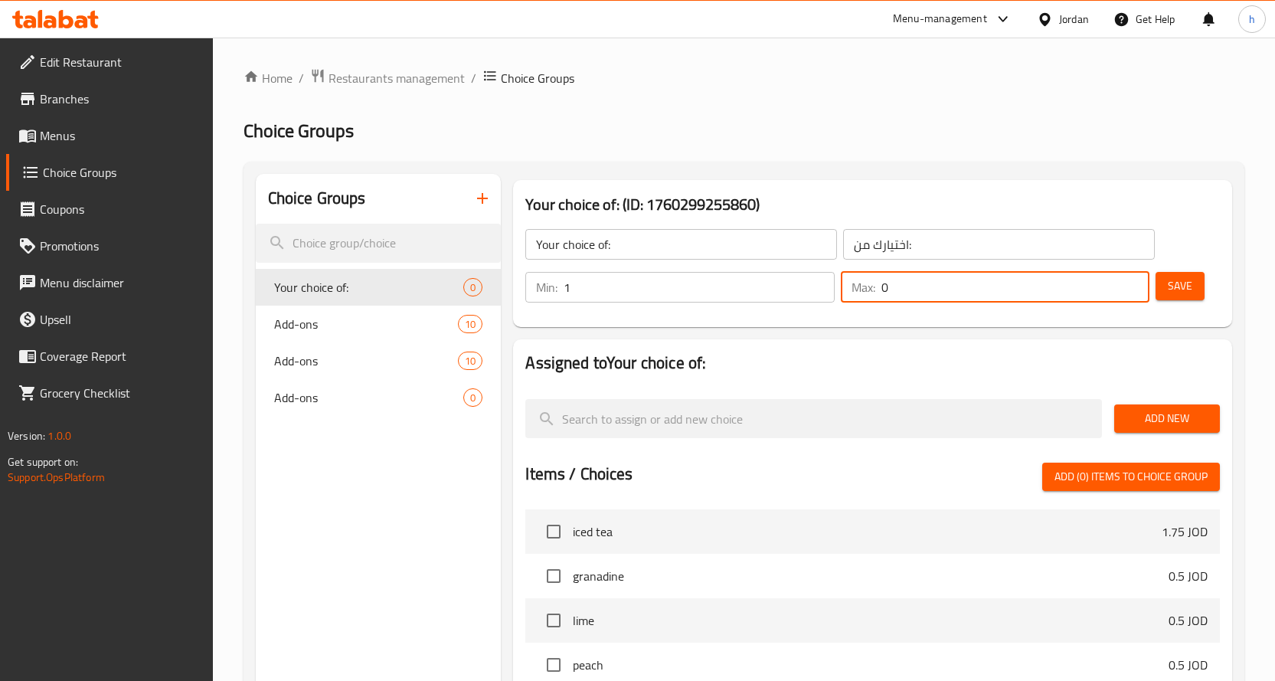
click at [887, 289] on input "0" at bounding box center [1015, 287] width 269 height 31
click at [885, 287] on input "0" at bounding box center [1015, 287] width 269 height 31
click at [884, 289] on input "0" at bounding box center [1015, 287] width 269 height 31
click at [885, 289] on input "0" at bounding box center [1015, 287] width 269 height 31
type input "1"
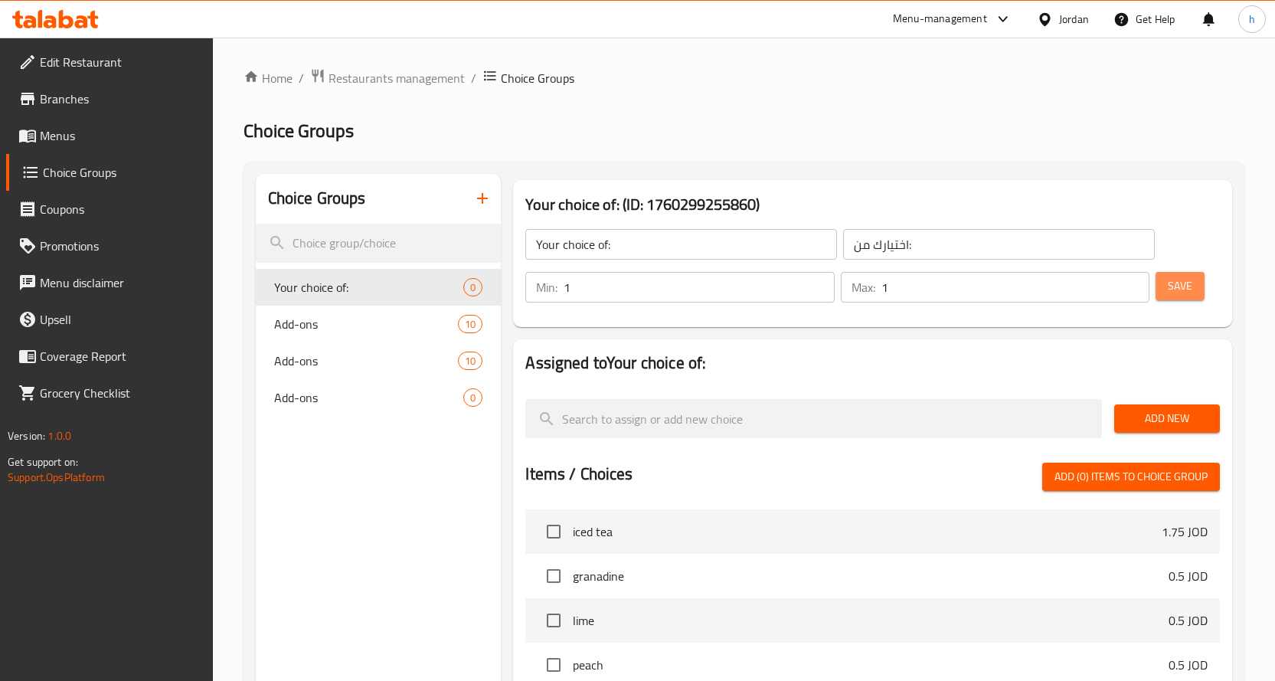
click at [1179, 288] on span "Save" at bounding box center [1180, 285] width 25 height 19
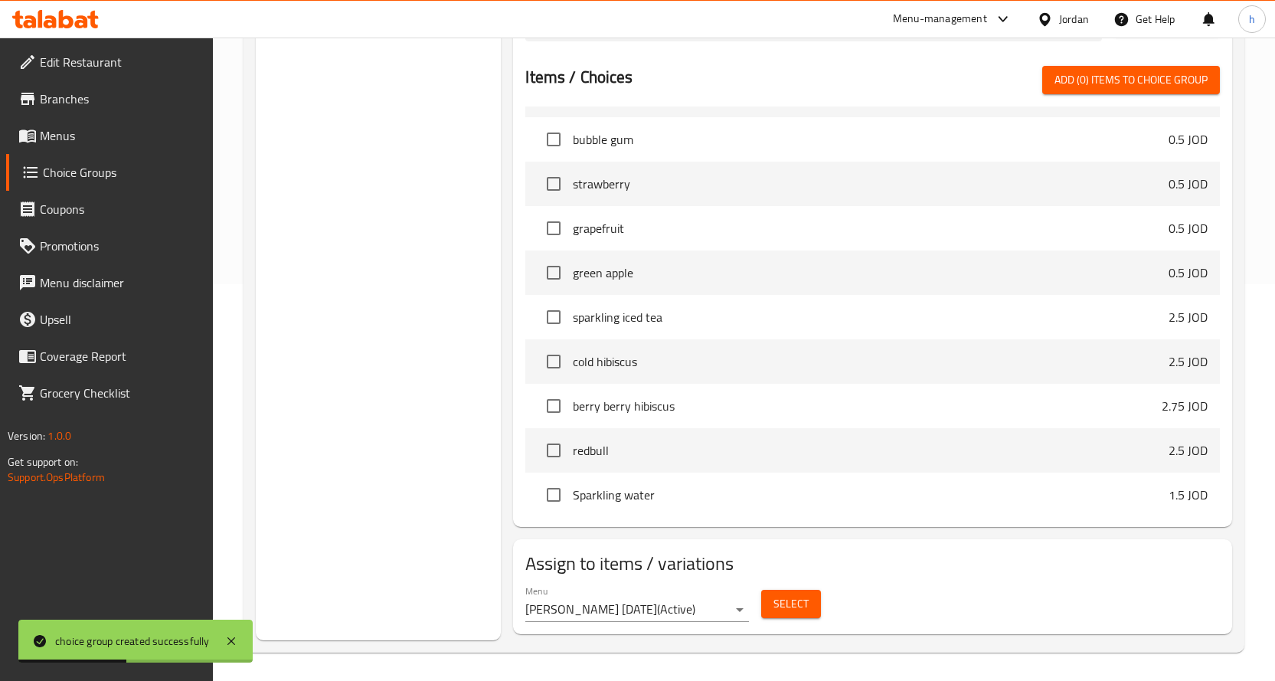
scroll to position [399, 0]
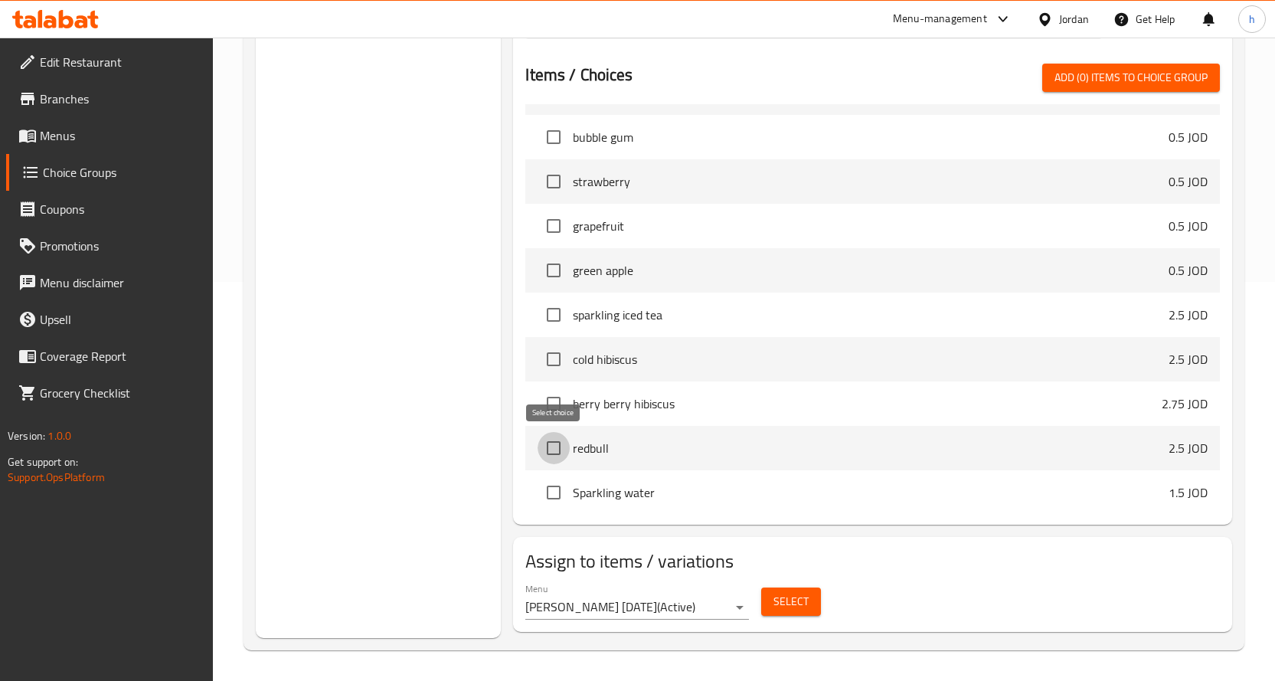
click at [551, 446] on input "checkbox" at bounding box center [554, 448] width 32 height 32
checkbox input "true"
click at [558, 492] on input "checkbox" at bounding box center [554, 492] width 32 height 32
checkbox input "true"
click at [558, 452] on input "checkbox" at bounding box center [554, 448] width 32 height 32
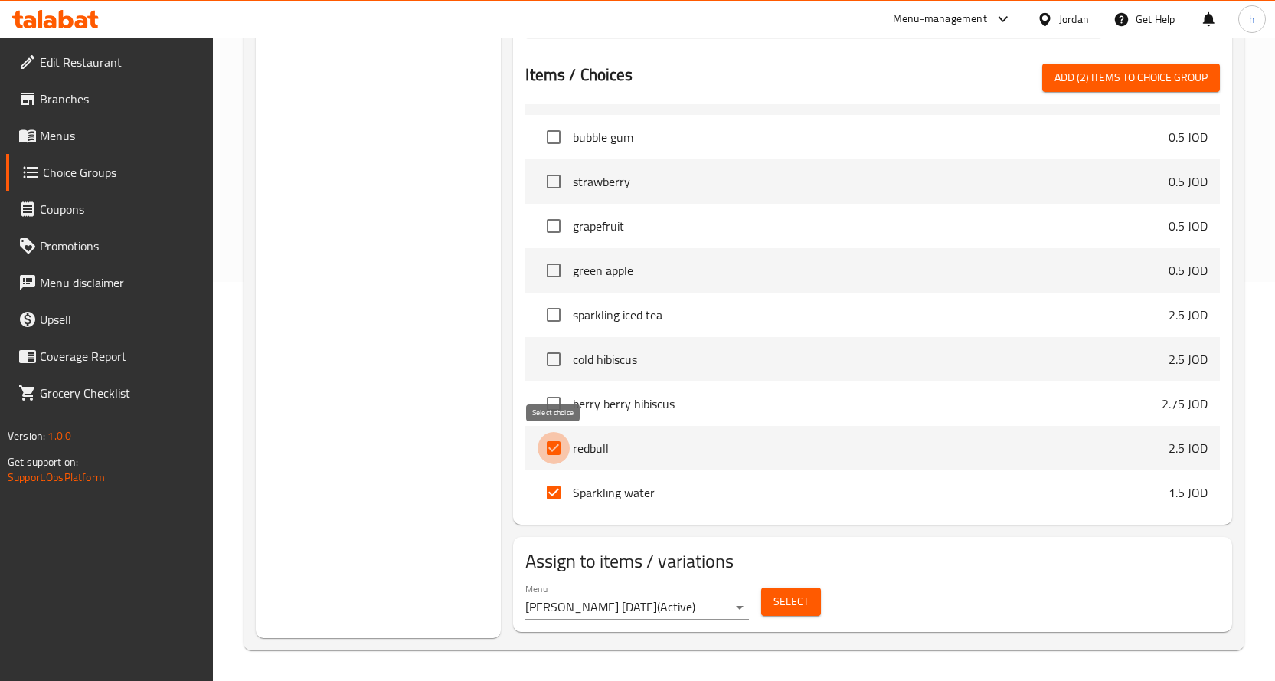
checkbox input "false"
click at [559, 491] on input "checkbox" at bounding box center [554, 492] width 32 height 32
checkbox input "false"
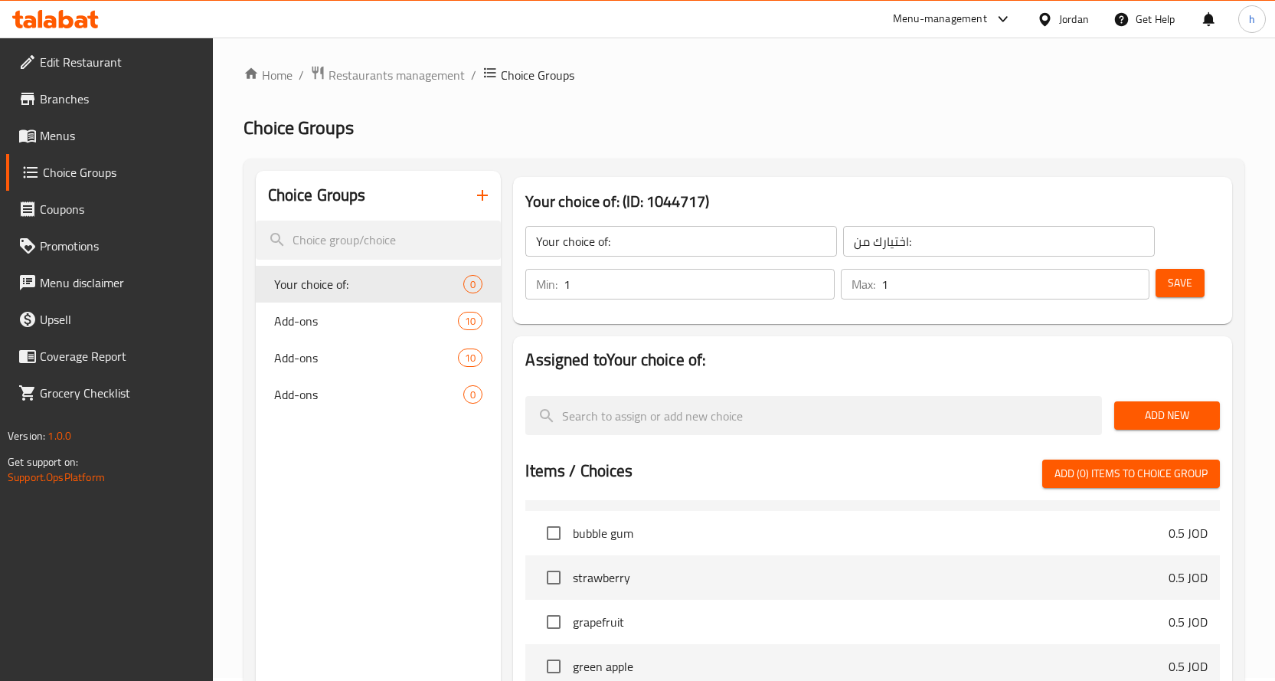
scroll to position [0, 0]
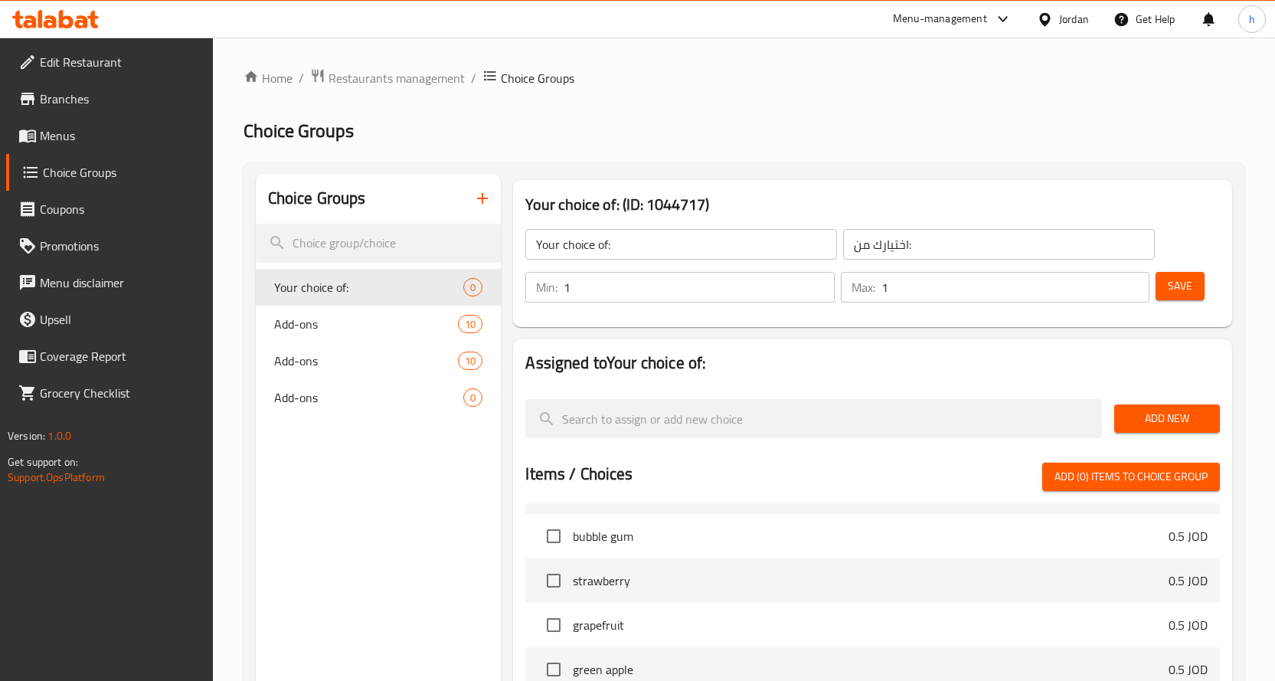
click at [61, 139] on span "Menus" at bounding box center [120, 135] width 161 height 18
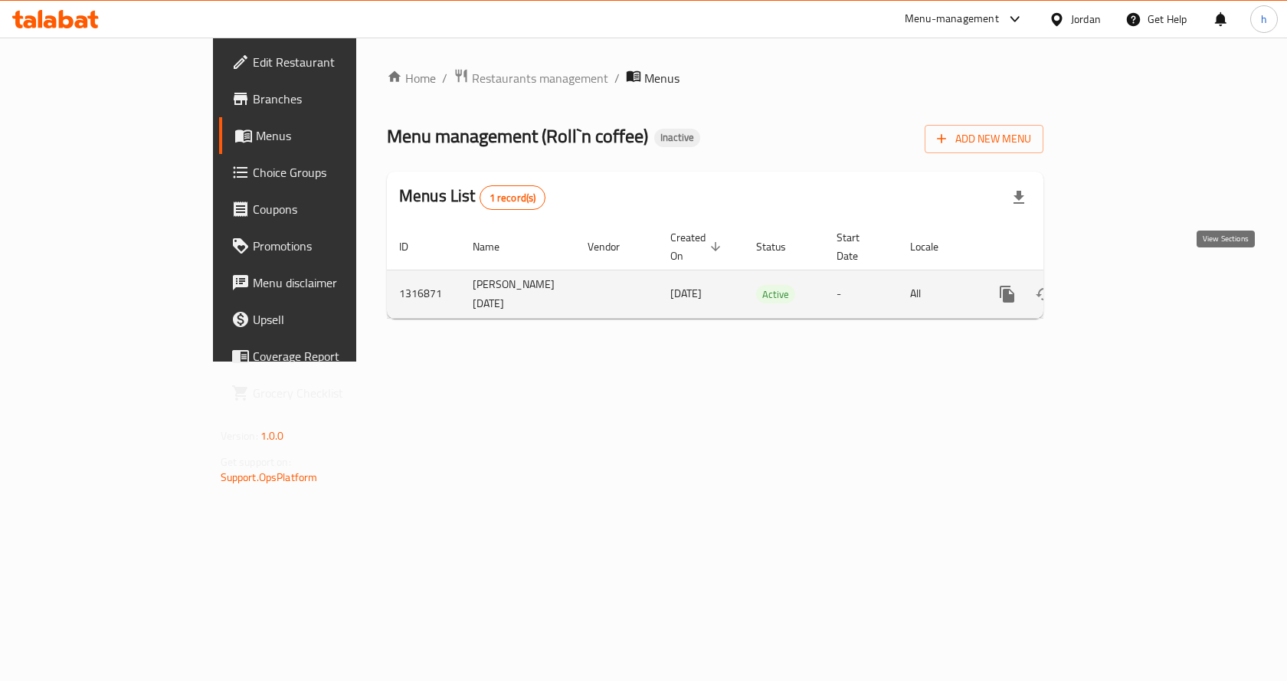
click at [1127, 285] on icon "enhanced table" at bounding box center [1117, 294] width 18 height 18
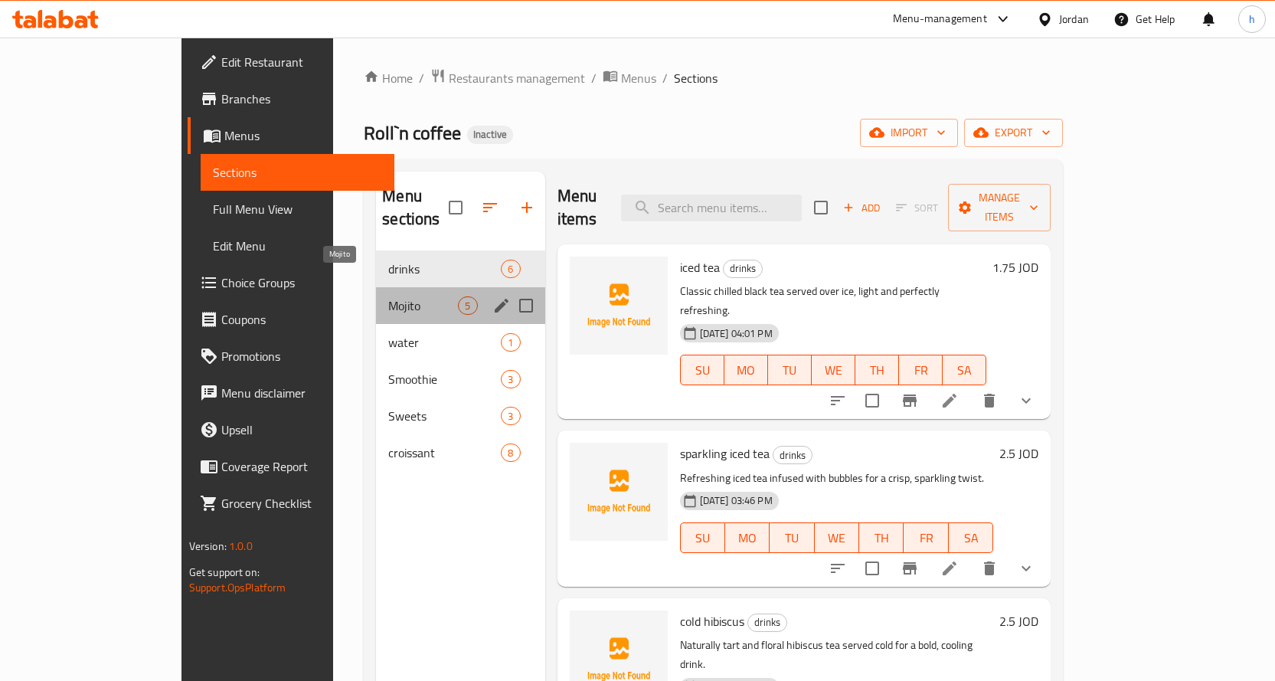
click at [388, 296] on span "Mojito" at bounding box center [423, 305] width 70 height 18
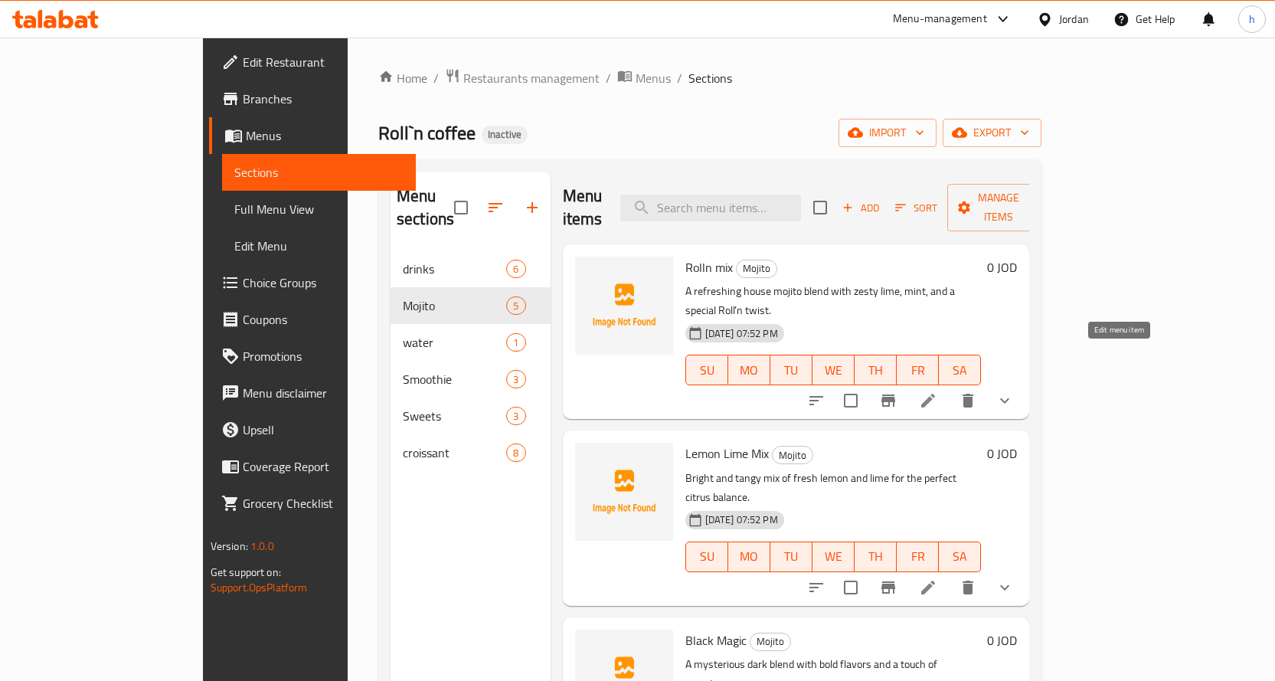
click at [937, 391] on icon at bounding box center [928, 400] width 18 height 18
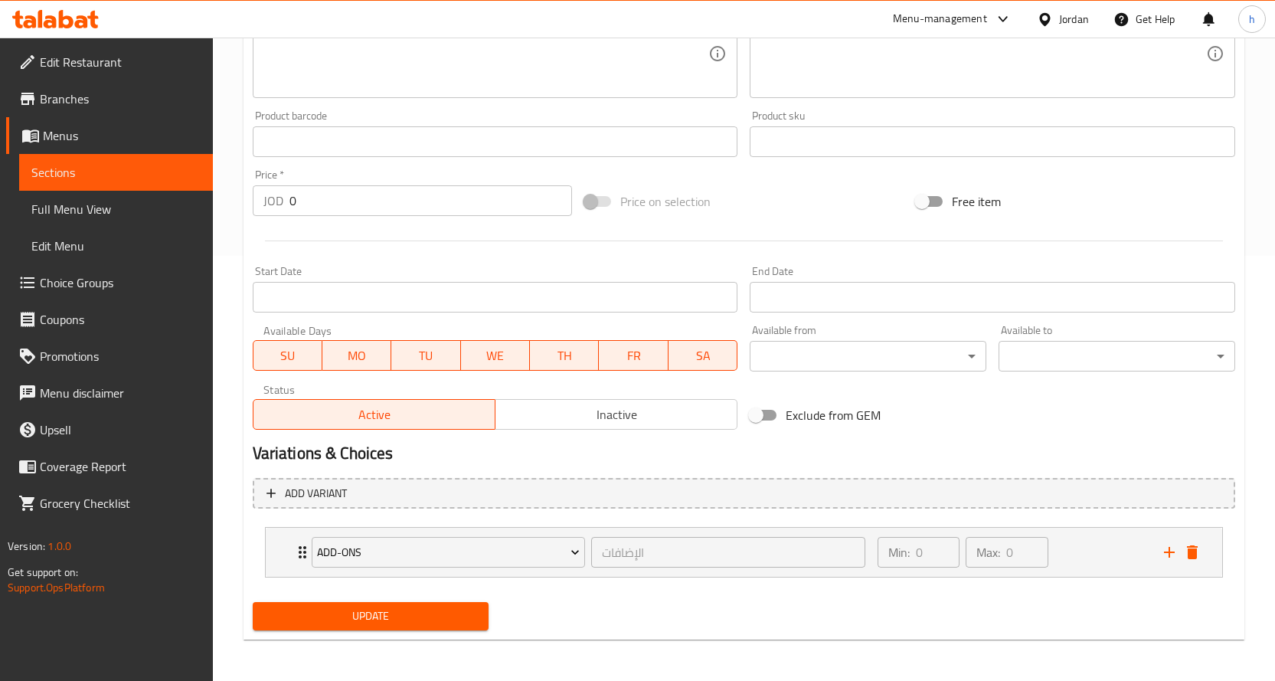
scroll to position [427, 0]
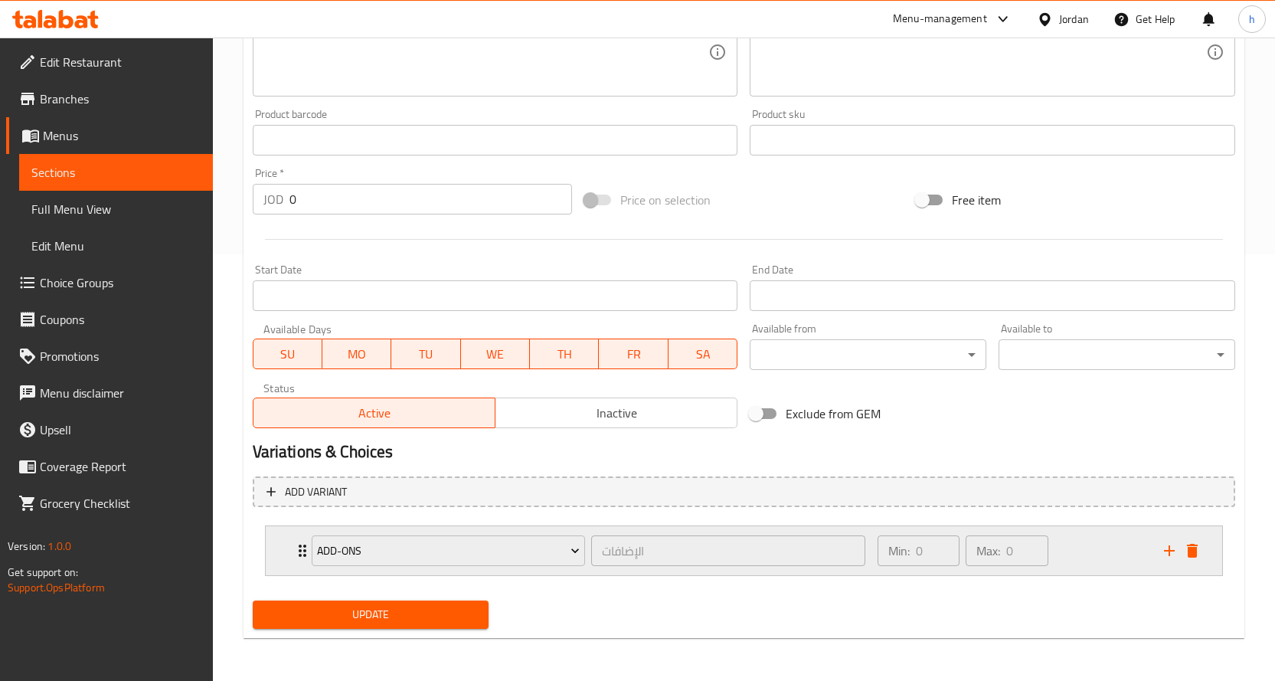
click at [1087, 559] on div "Min: 0 ​ Max: 0 ​" at bounding box center [1011, 550] width 286 height 49
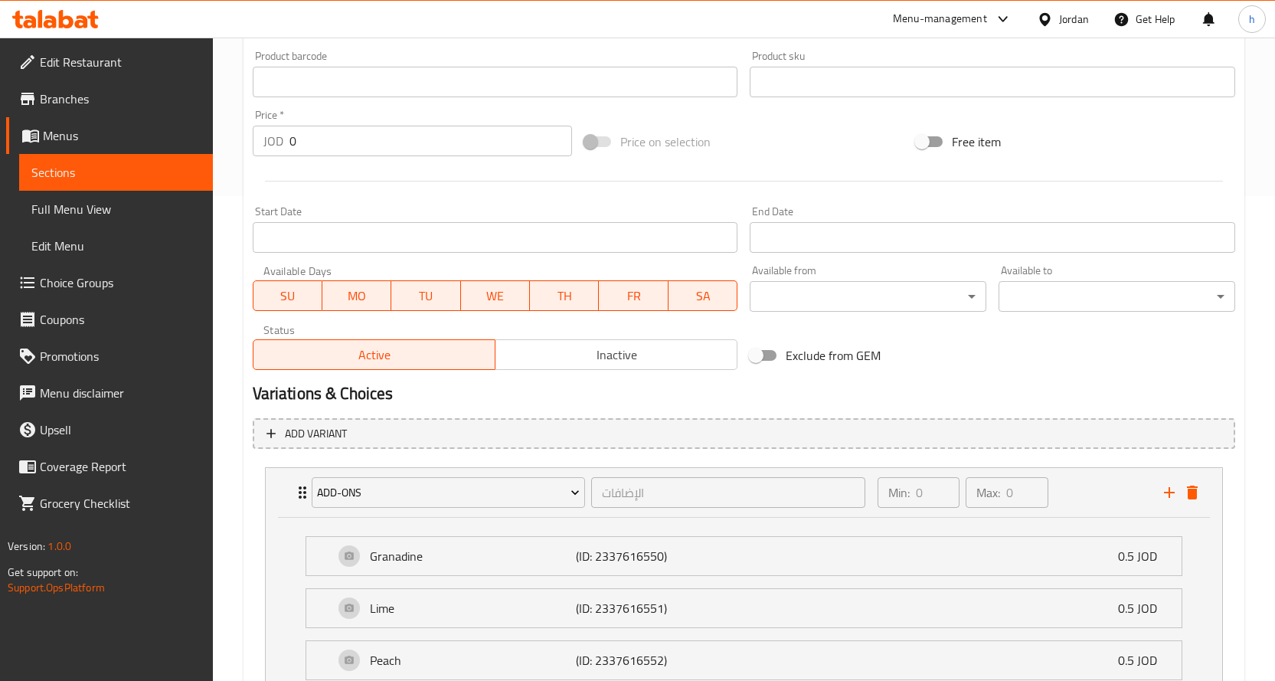
scroll to position [519, 0]
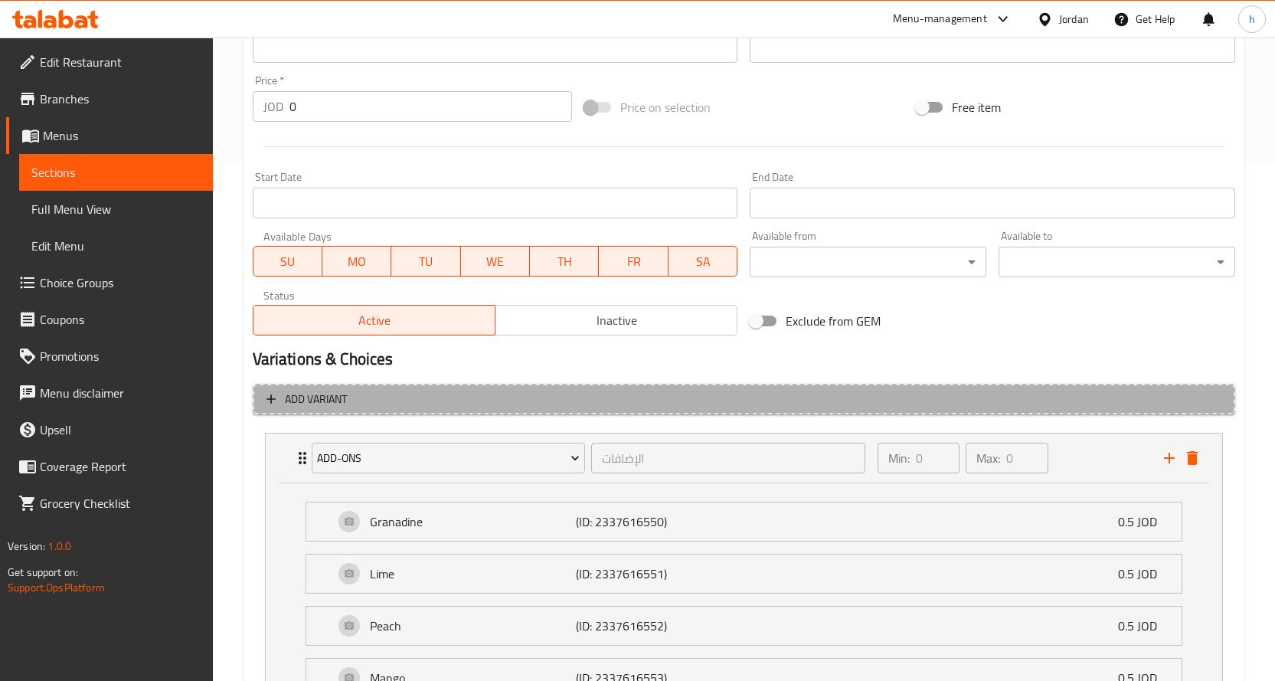
click at [419, 391] on span "Add variant" at bounding box center [744, 399] width 955 height 19
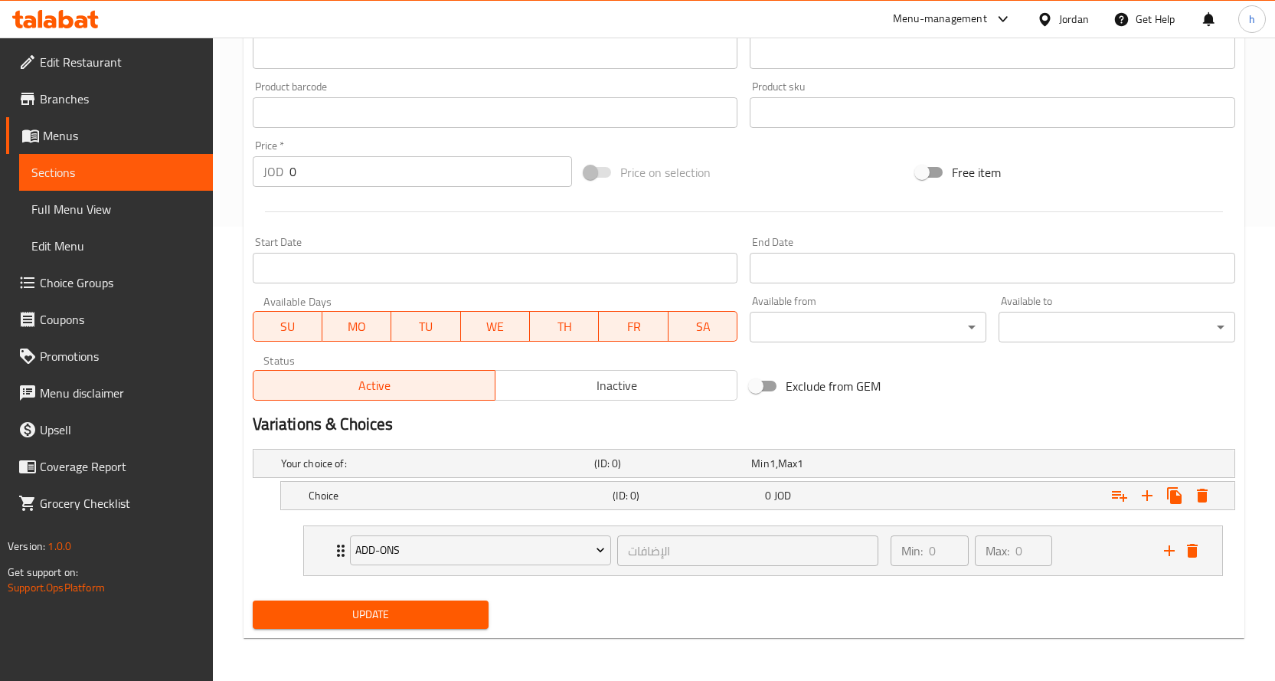
scroll to position [454, 0]
click at [574, 495] on h5 "Choice" at bounding box center [458, 495] width 299 height 15
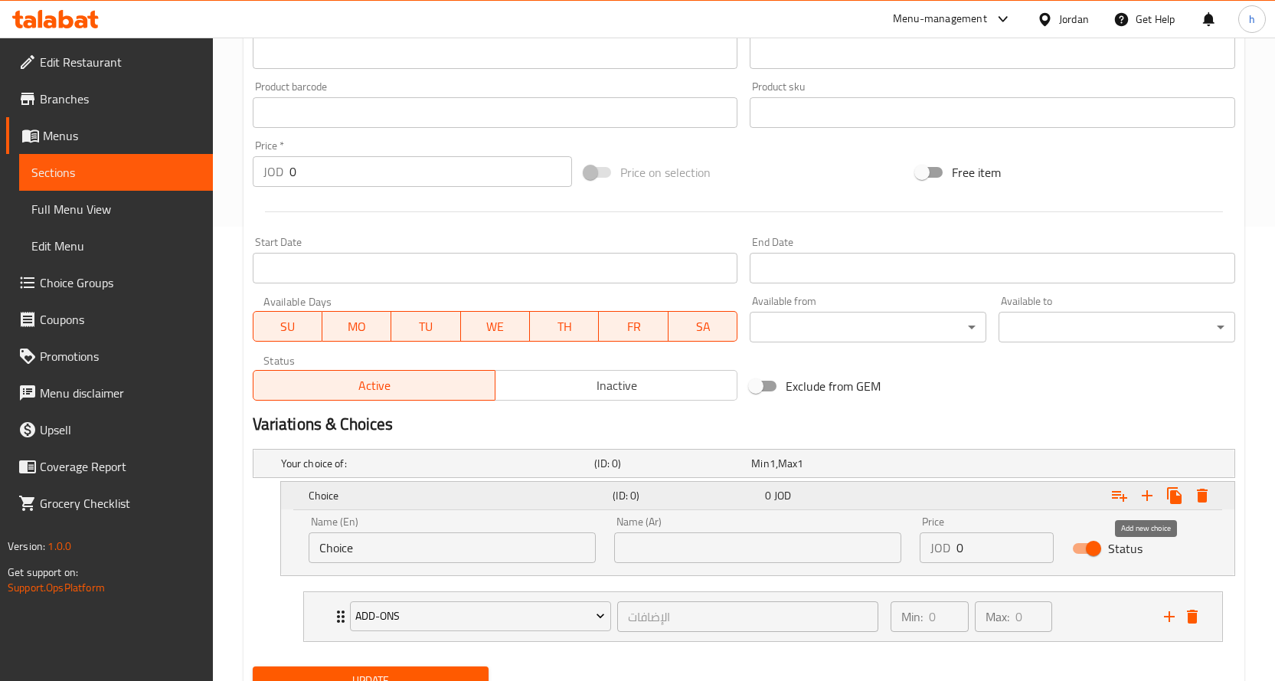
click at [1147, 494] on icon "Expand" at bounding box center [1147, 495] width 11 height 11
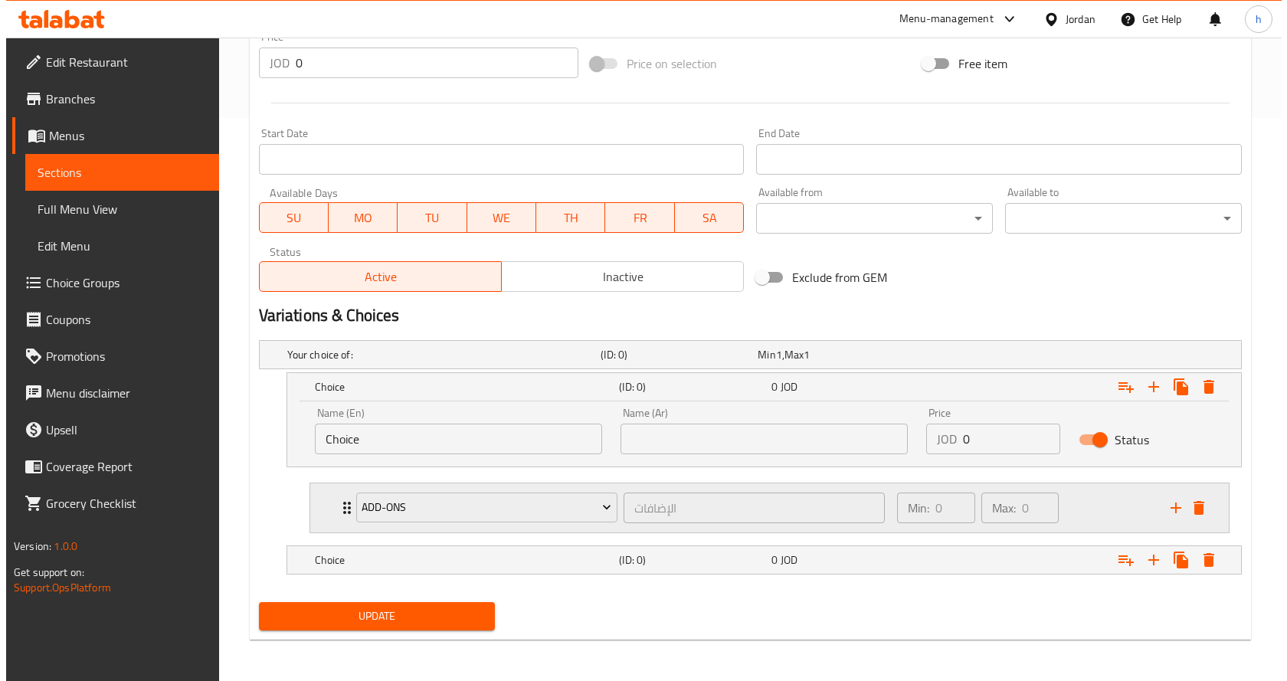
scroll to position [564, 0]
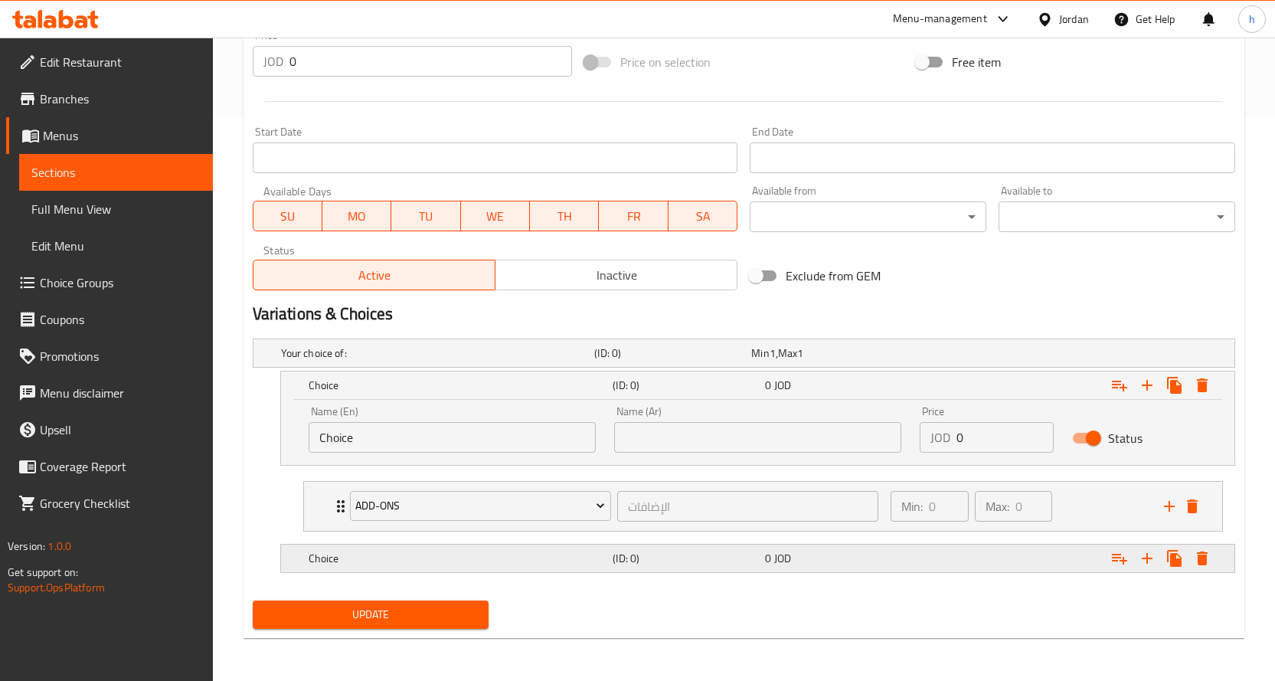
click at [472, 555] on h5 "Choice" at bounding box center [458, 558] width 299 height 15
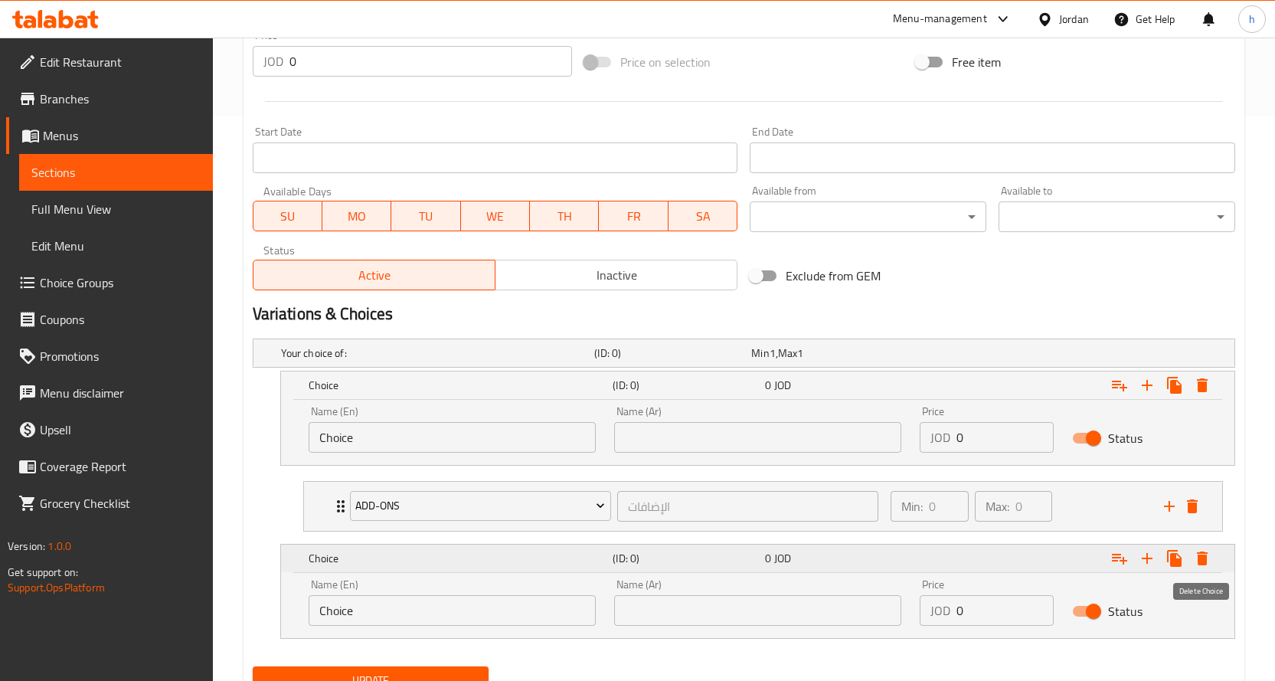
click at [1202, 565] on icon "Expand" at bounding box center [1202, 558] width 18 height 18
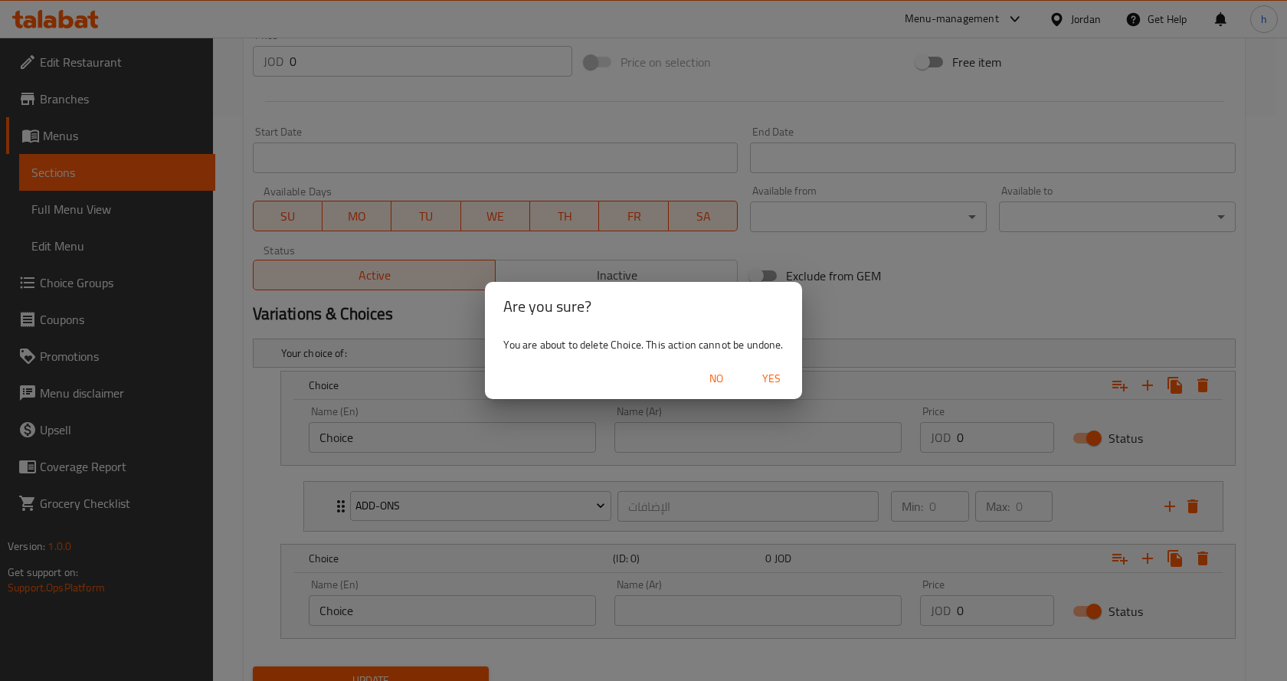
click at [771, 378] on span "Yes" at bounding box center [771, 378] width 37 height 19
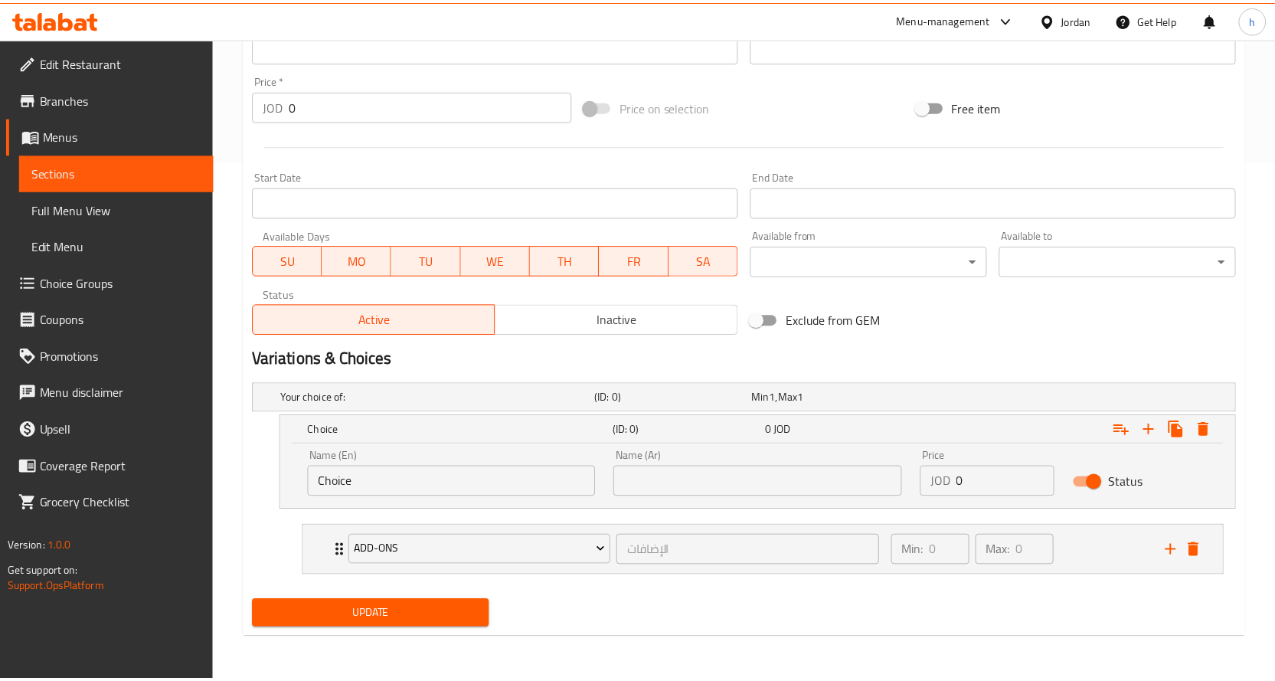
scroll to position [520, 0]
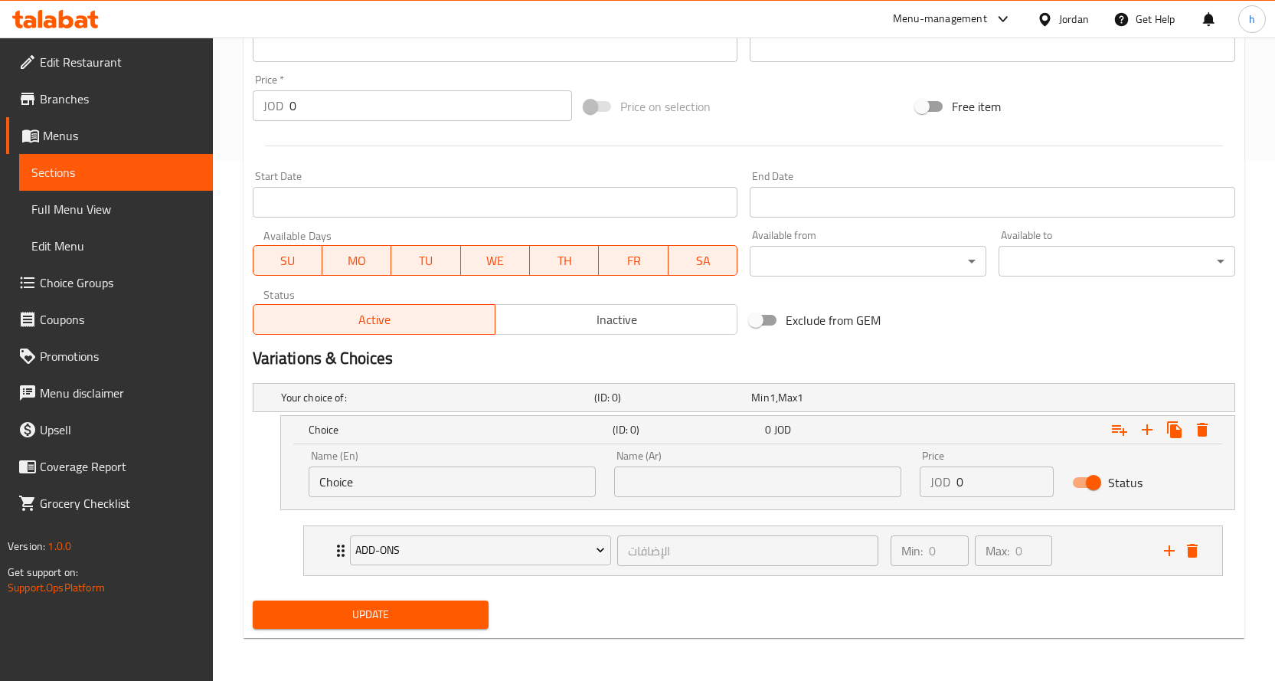
click at [413, 486] on input "Choice" at bounding box center [452, 481] width 287 height 31
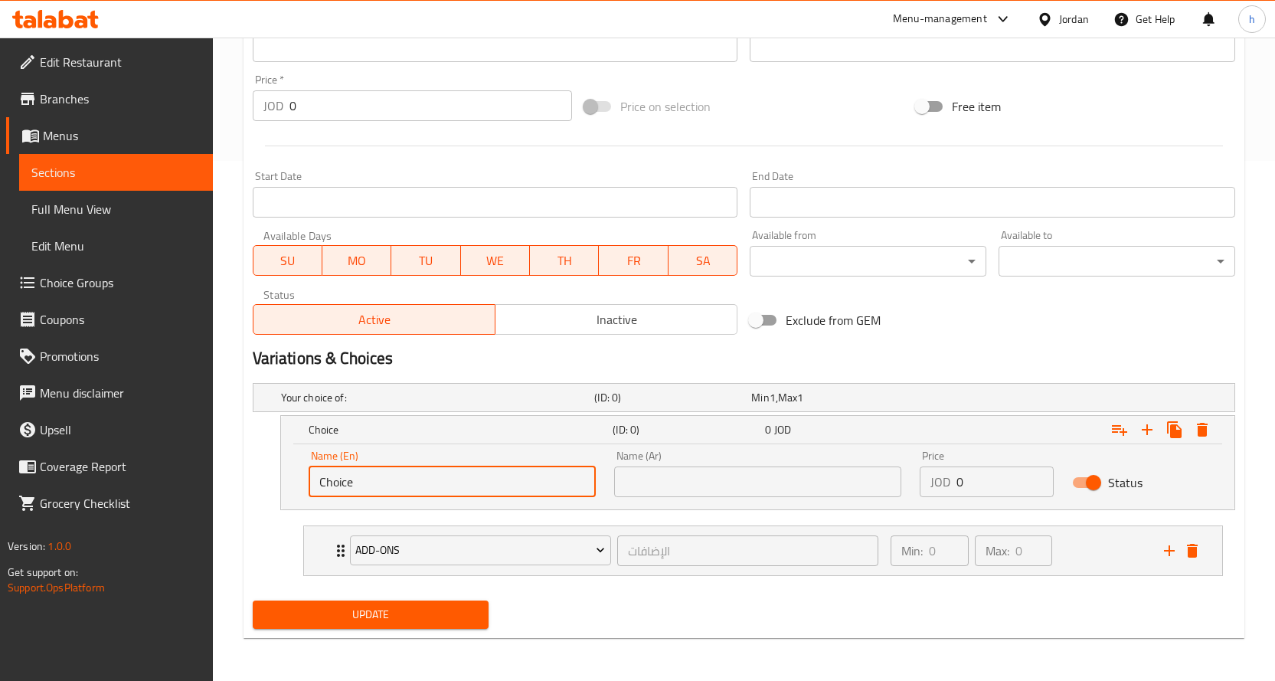
click at [348, 485] on input "Choice" at bounding box center [452, 481] width 287 height 31
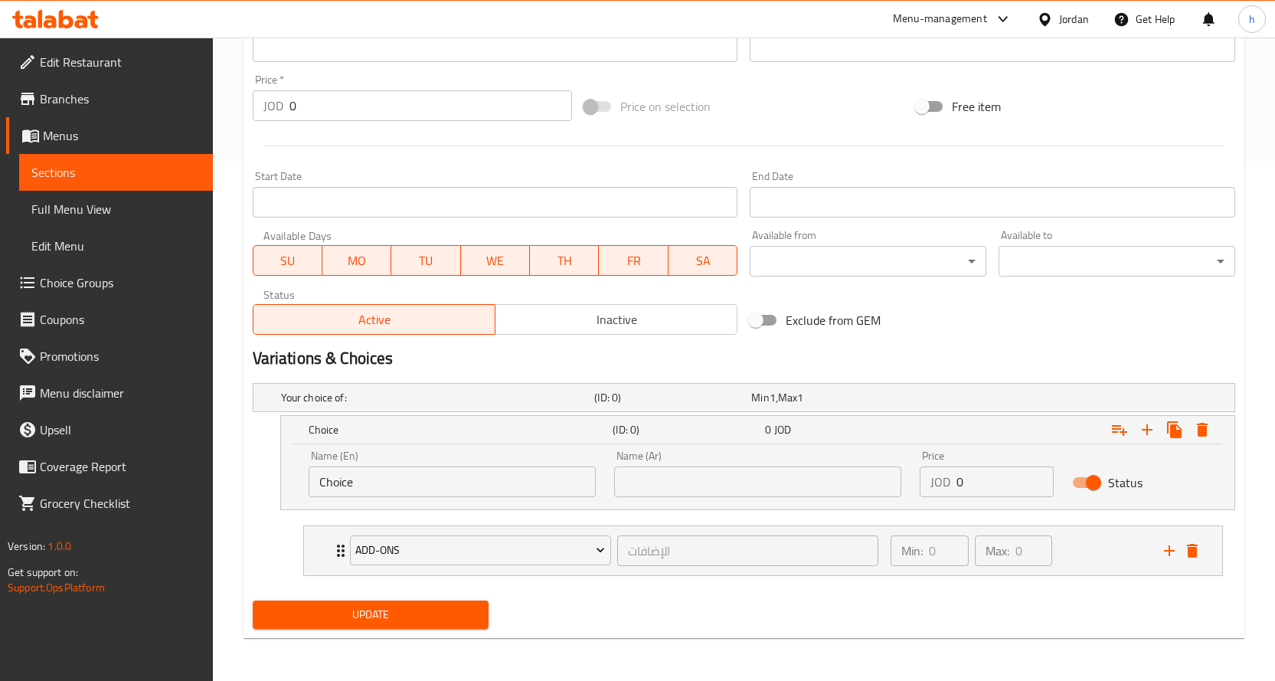
click at [386, 484] on input "Choice" at bounding box center [452, 481] width 287 height 31
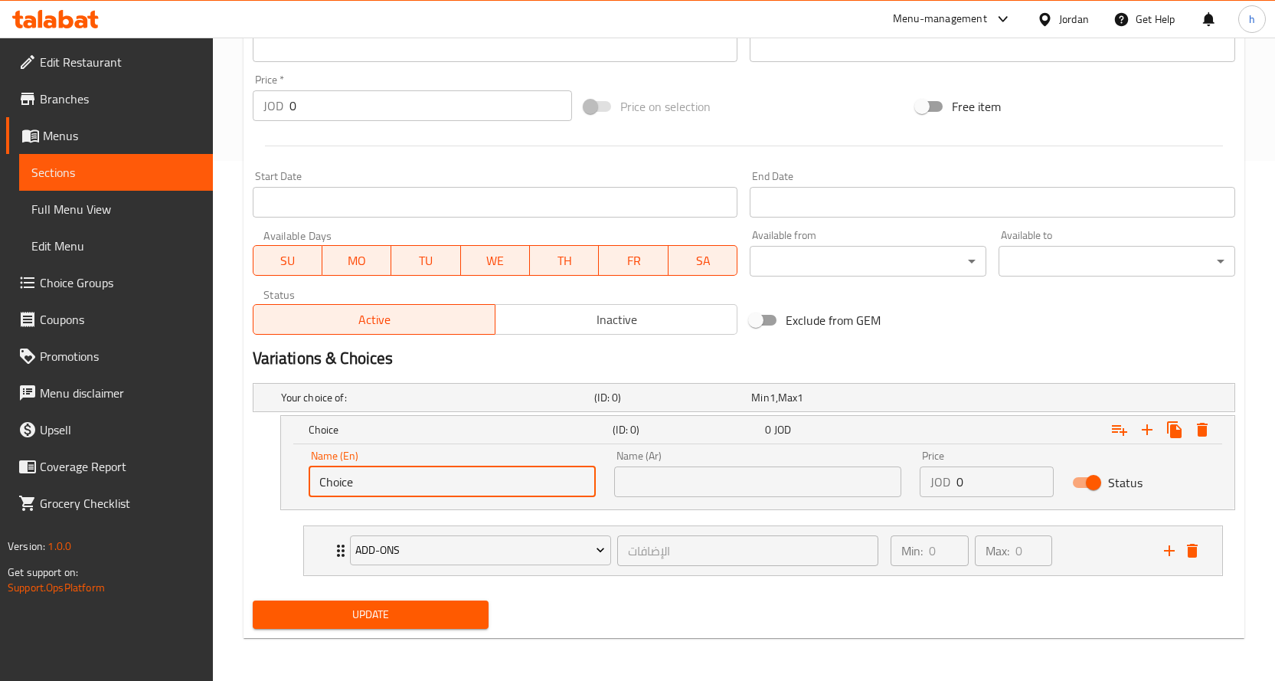
click at [386, 484] on input "Choice" at bounding box center [452, 481] width 287 height 31
paste input "sparkling soda"
type input "sparkling soda"
click at [682, 470] on input "text" at bounding box center [757, 481] width 287 height 31
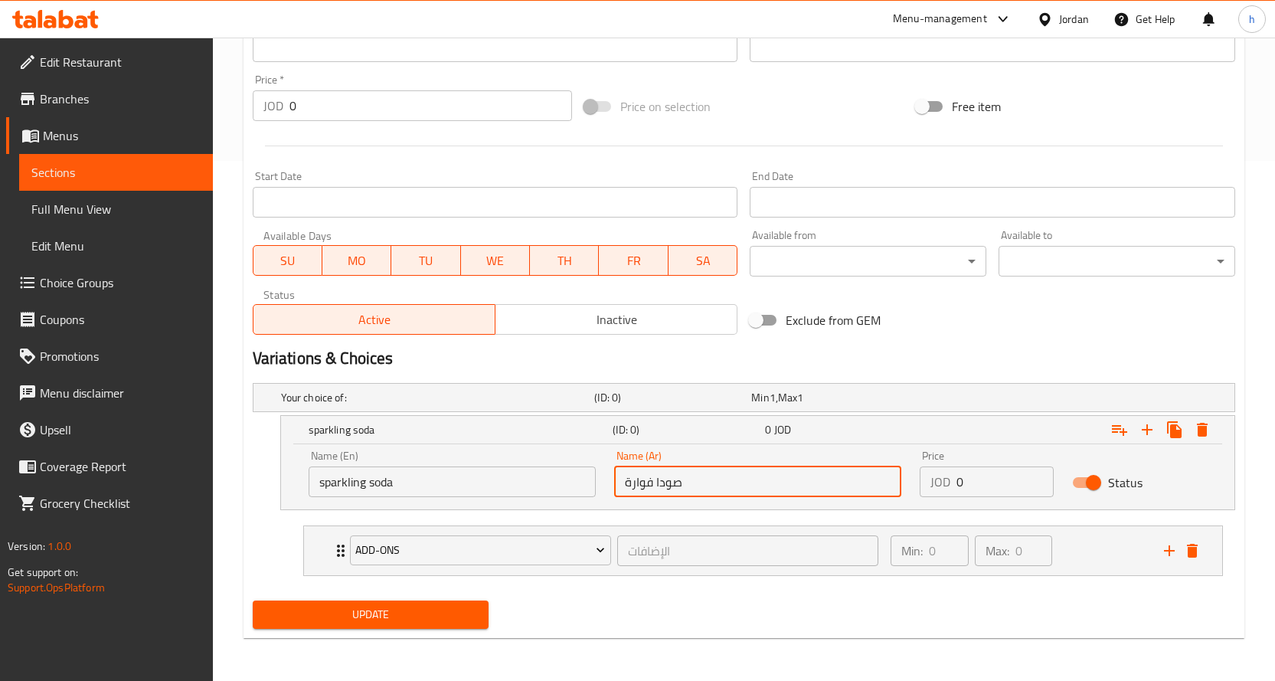
type input "صودا فوارة"
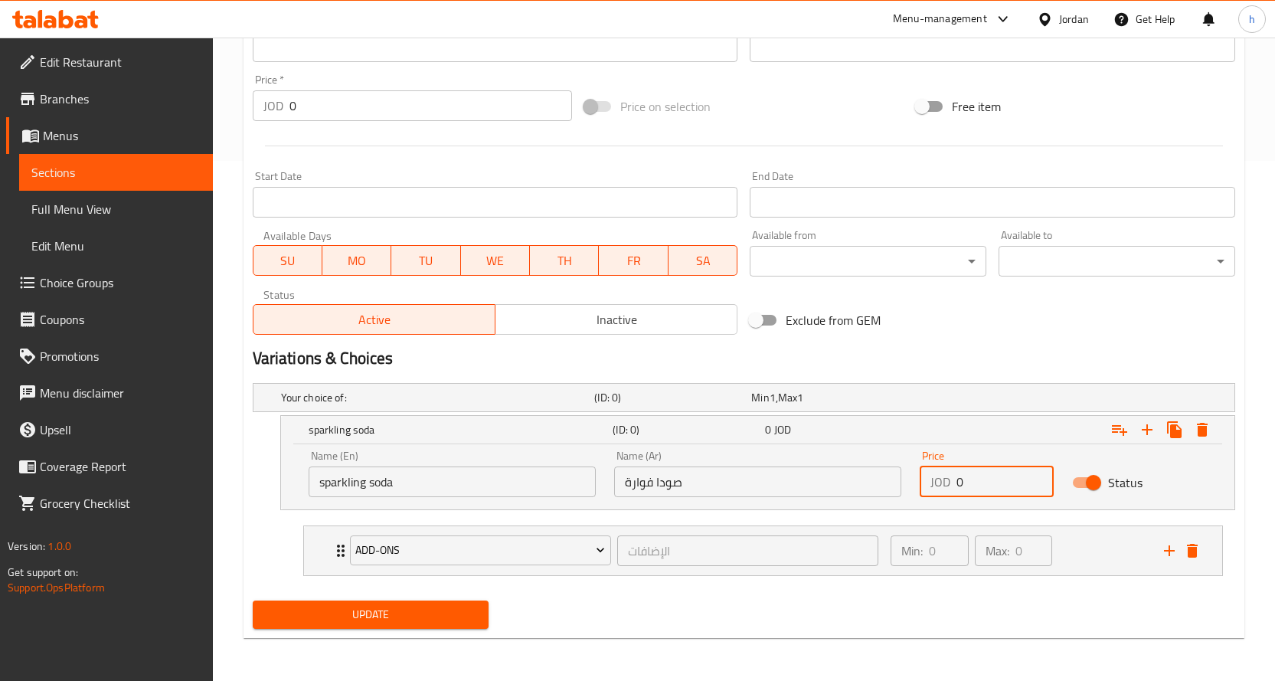
click at [962, 481] on input "0" at bounding box center [1006, 481] width 98 height 31
click at [957, 482] on input "0" at bounding box center [1006, 481] width 98 height 31
click at [964, 483] on input "275" at bounding box center [1006, 481] width 98 height 31
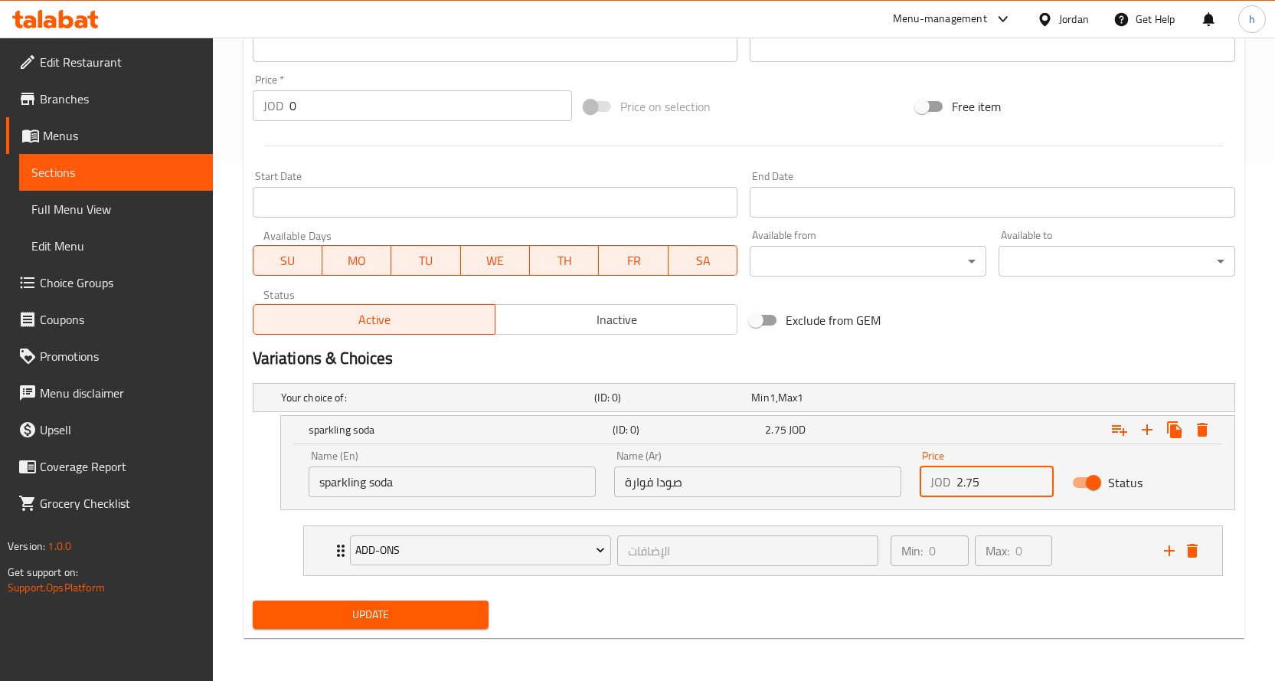
click at [986, 485] on input "2.75" at bounding box center [1006, 481] width 98 height 31
type input "2.75"
click at [1116, 434] on icon "Expand" at bounding box center [1119, 429] width 18 height 18
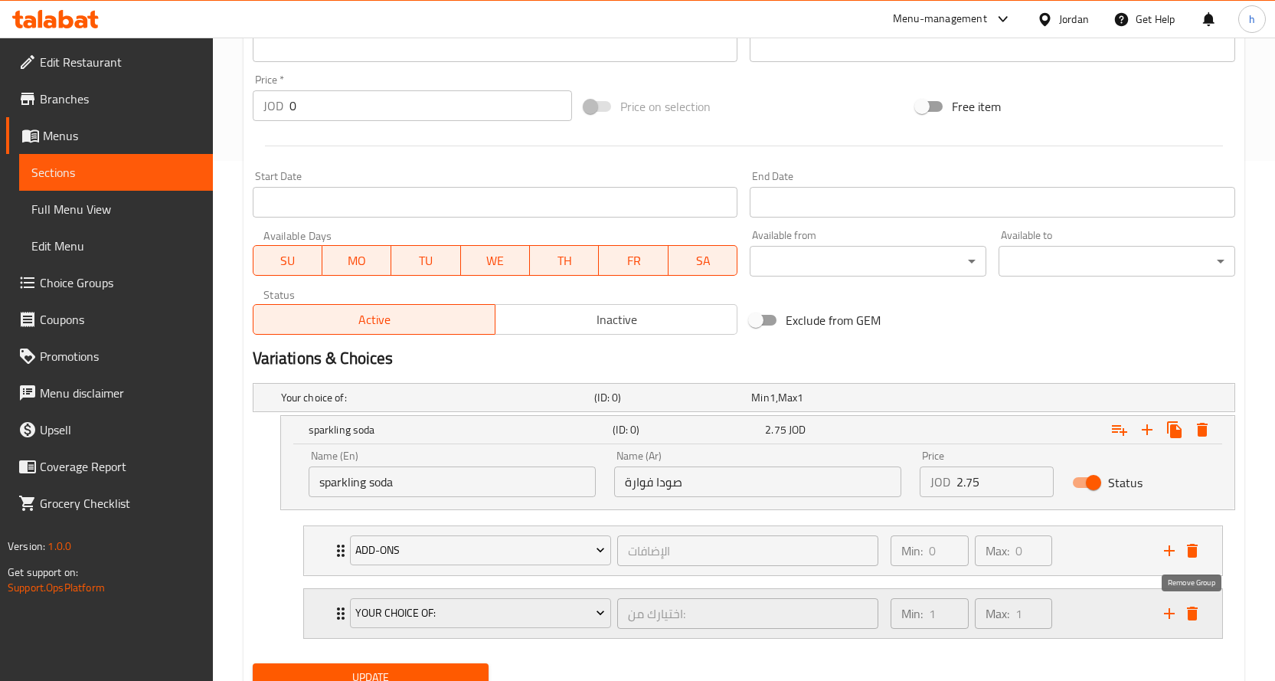
click at [1195, 612] on icon "delete" at bounding box center [1192, 614] width 11 height 14
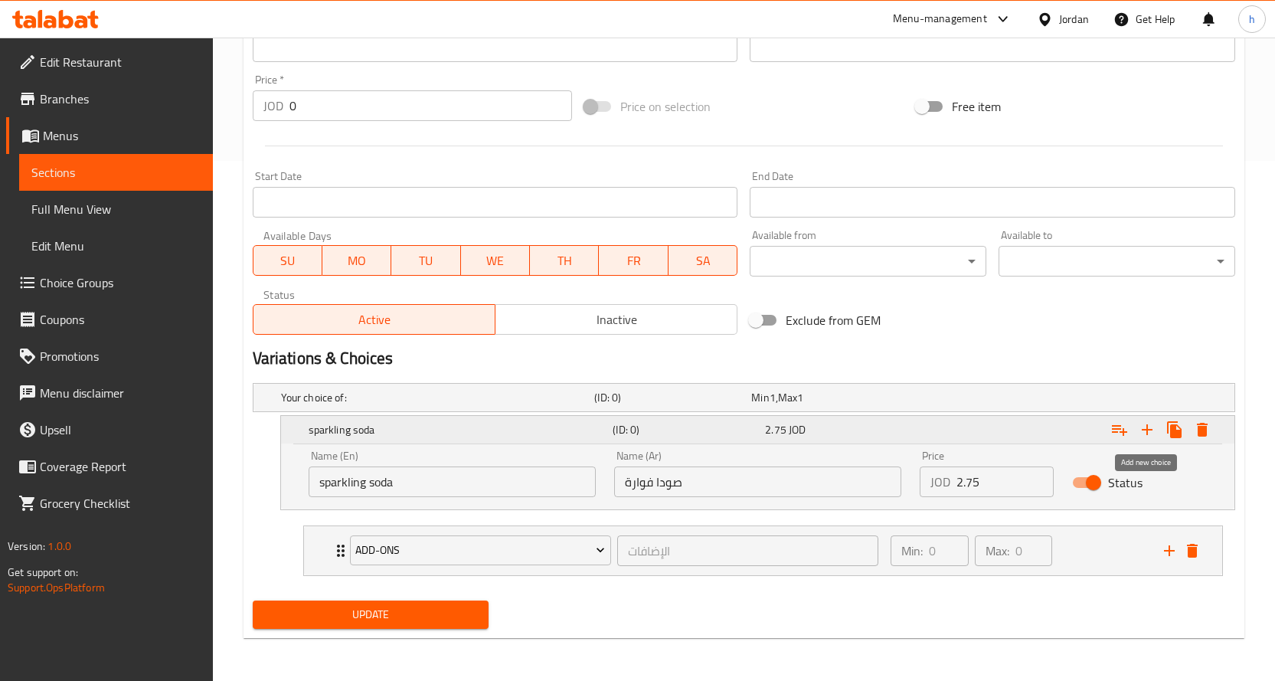
click at [1148, 431] on icon "Expand" at bounding box center [1147, 429] width 18 height 18
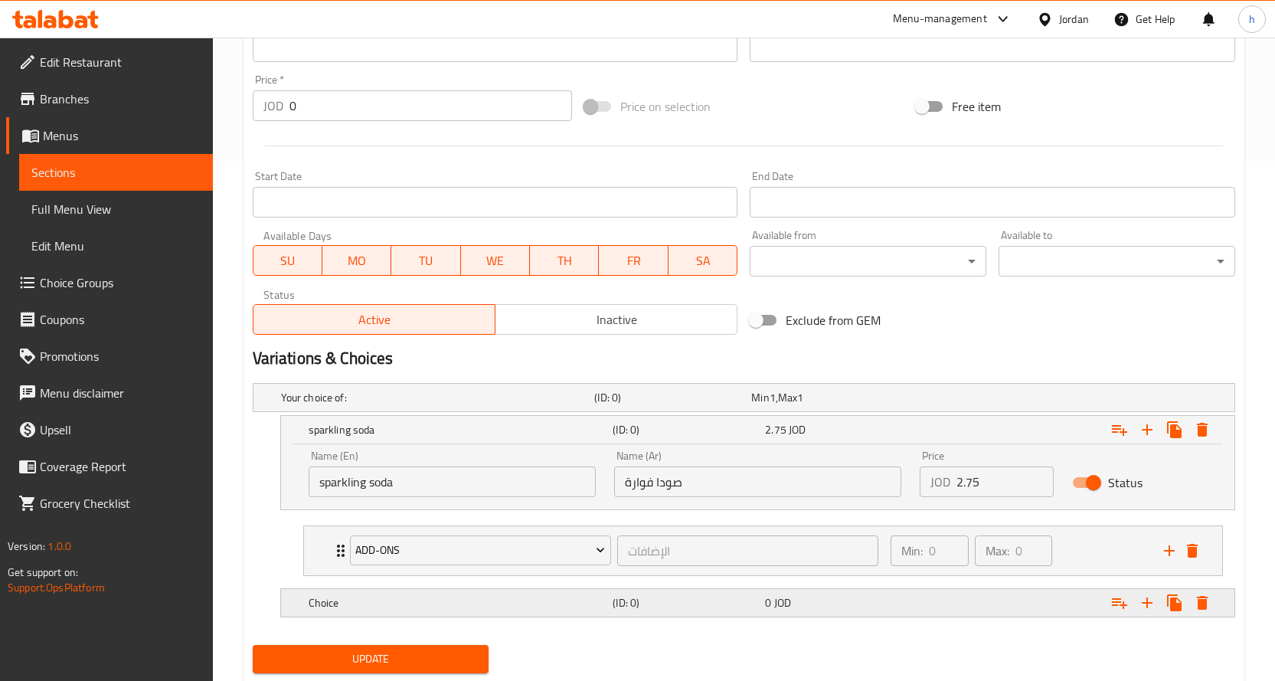
click at [744, 607] on h5 "(ID: 0)" at bounding box center [686, 602] width 146 height 15
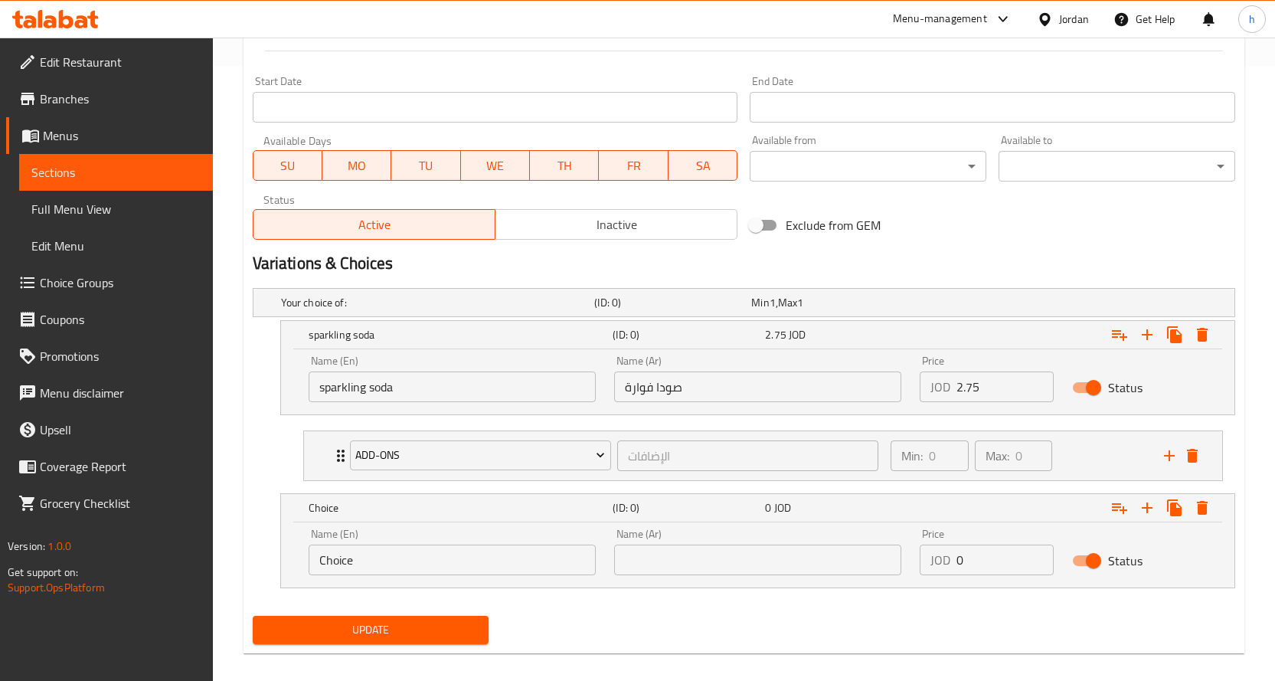
scroll to position [630, 0]
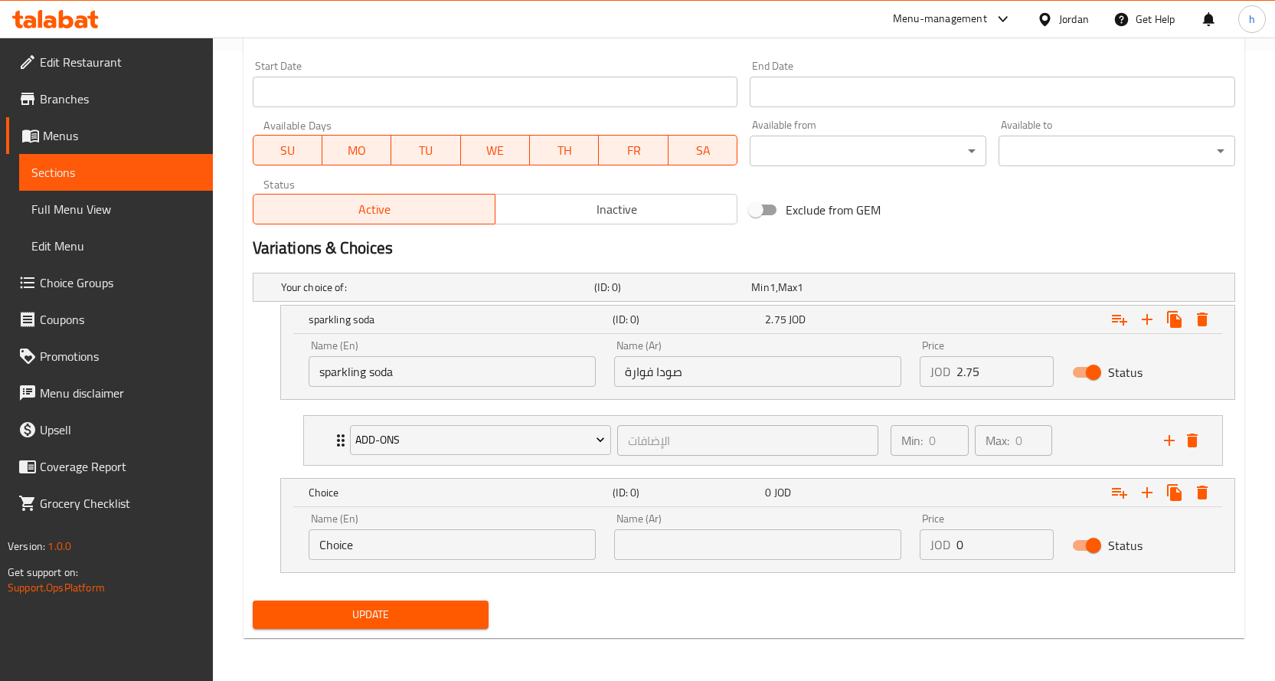
click at [461, 554] on input "Choice" at bounding box center [452, 544] width 287 height 31
click at [337, 551] on input "Choice" at bounding box center [452, 544] width 287 height 31
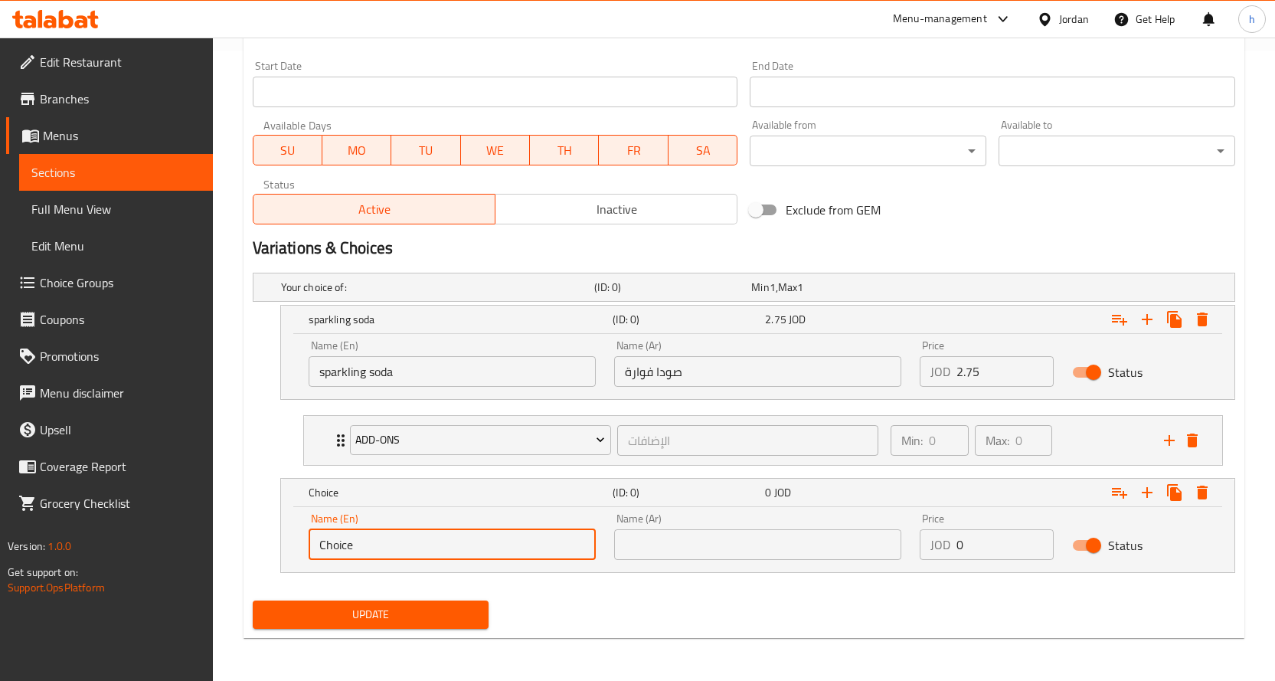
click at [337, 551] on input "Choice" at bounding box center [452, 544] width 287 height 31
paste input "redbull"
type input "redbull"
click at [749, 550] on input "text" at bounding box center [757, 544] width 287 height 31
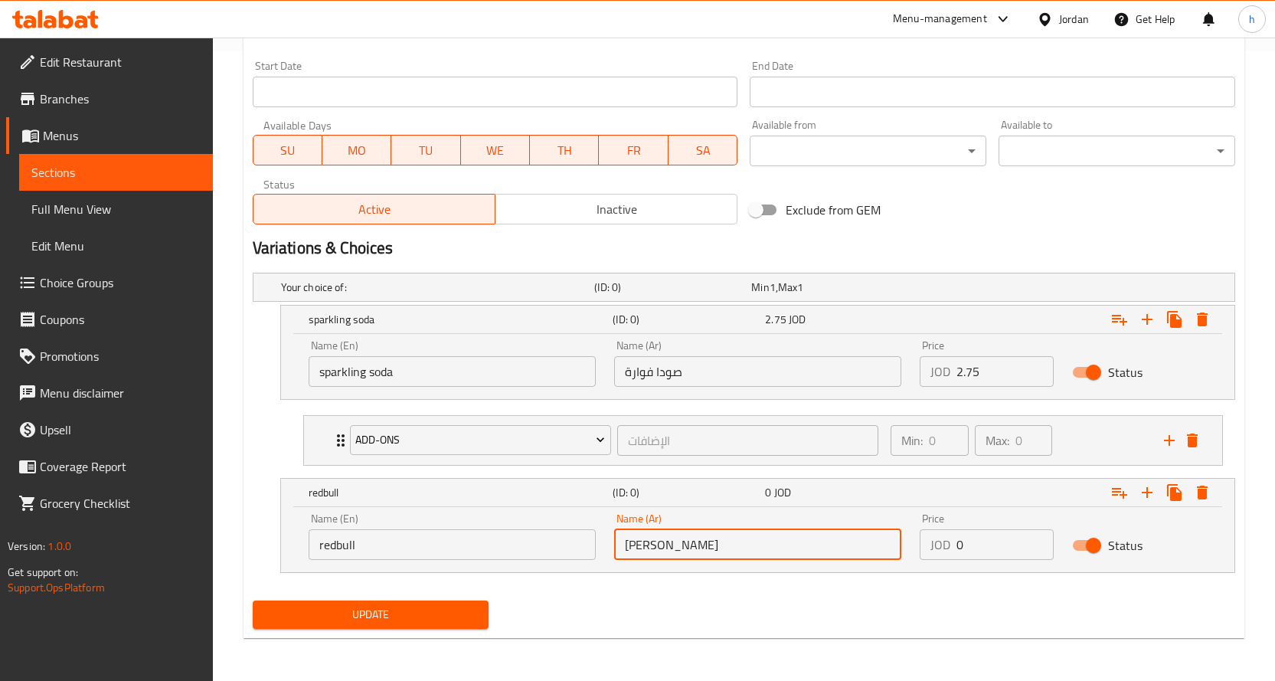
type input "[PERSON_NAME]"
click at [961, 545] on input "0" at bounding box center [1006, 544] width 98 height 31
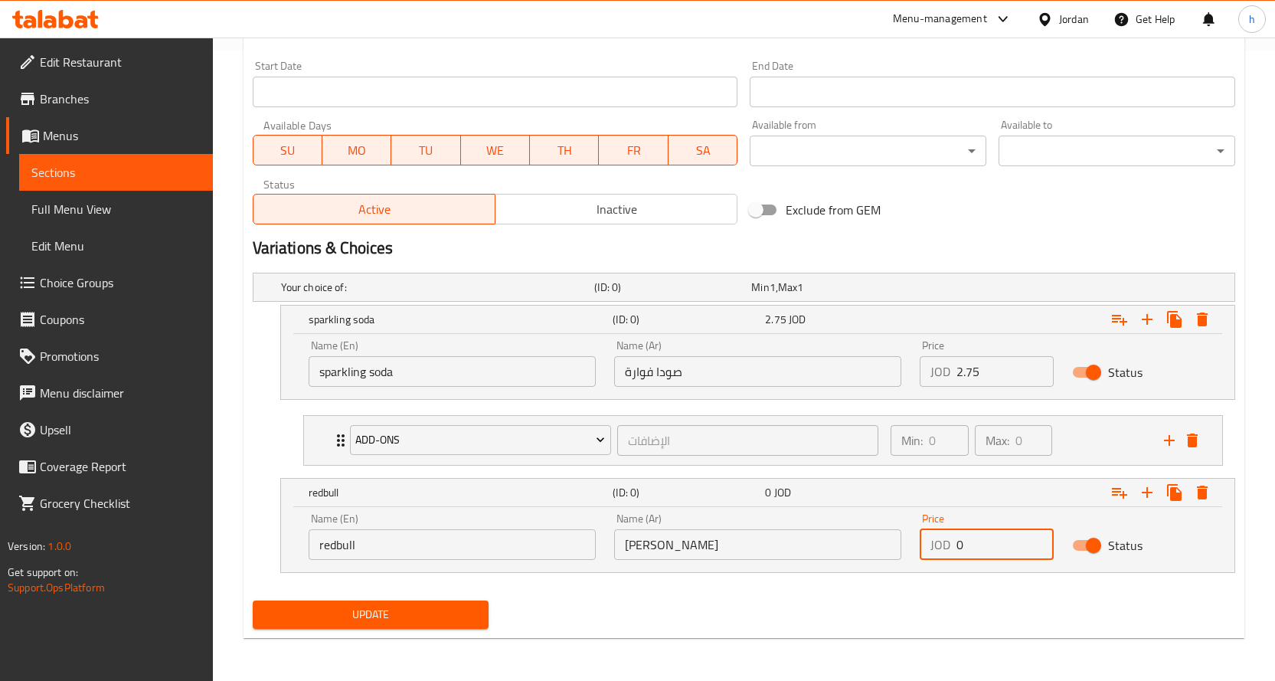
click at [961, 545] on input "0" at bounding box center [1006, 544] width 98 height 31
click at [960, 545] on input "0" at bounding box center [1006, 544] width 98 height 31
click at [962, 545] on input "0" at bounding box center [1006, 544] width 98 height 31
click at [958, 545] on input "0" at bounding box center [1006, 544] width 98 height 31
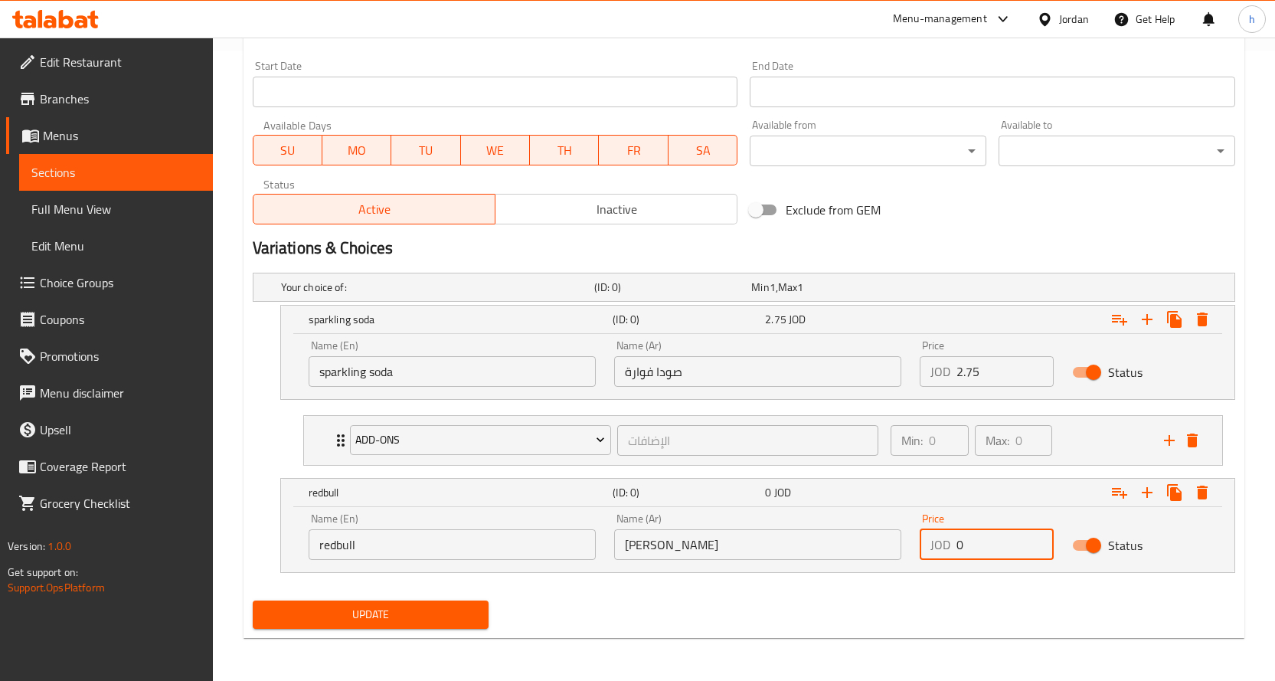
click at [958, 545] on input "0" at bounding box center [1006, 544] width 98 height 31
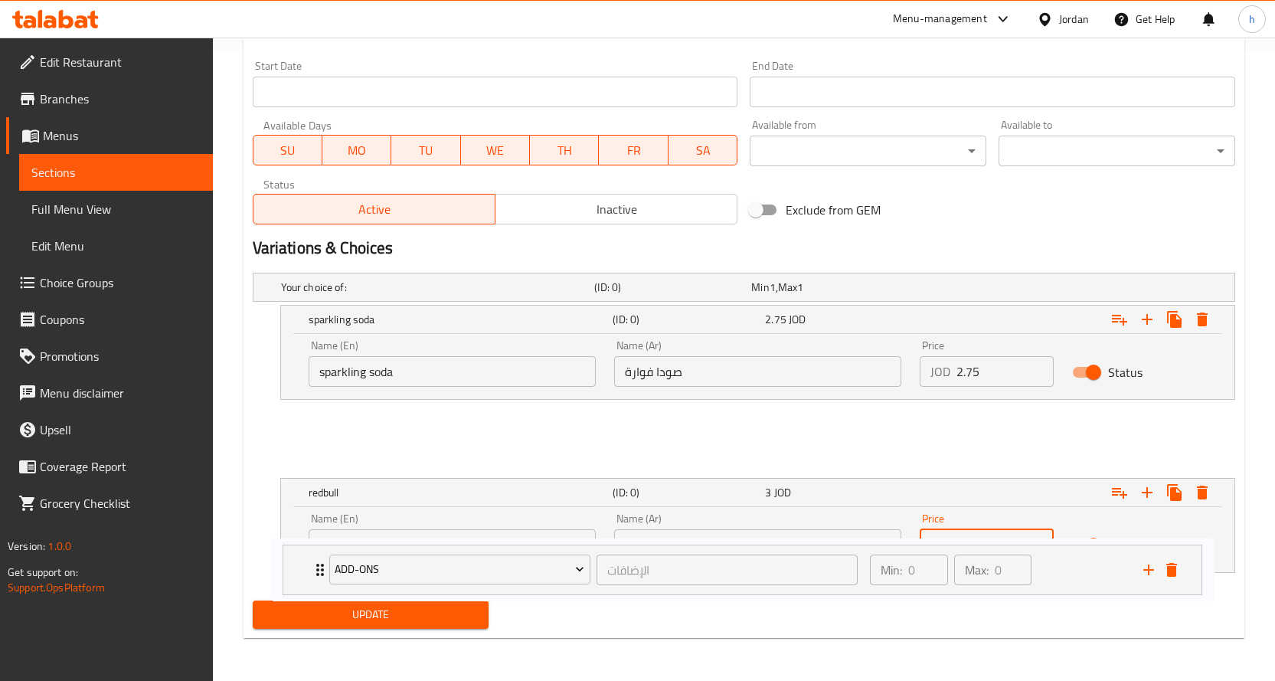
drag, startPoint x: 343, startPoint y: 435, endPoint x: 318, endPoint y: 571, distance: 137.9
click at [318, 571] on div "Your choice of: (ID: 0) Min 1 , Max 1 Name (En) Your choice of: Name (En) Name …" at bounding box center [744, 431] width 995 height 328
drag, startPoint x: 338, startPoint y: 440, endPoint x: 313, endPoint y: 552, distance: 115.2
click at [313, 557] on div "Your choice of: (ID: 0) Min 1 , Max 1 Name (En) Your choice of: Name (En) Name …" at bounding box center [744, 431] width 995 height 328
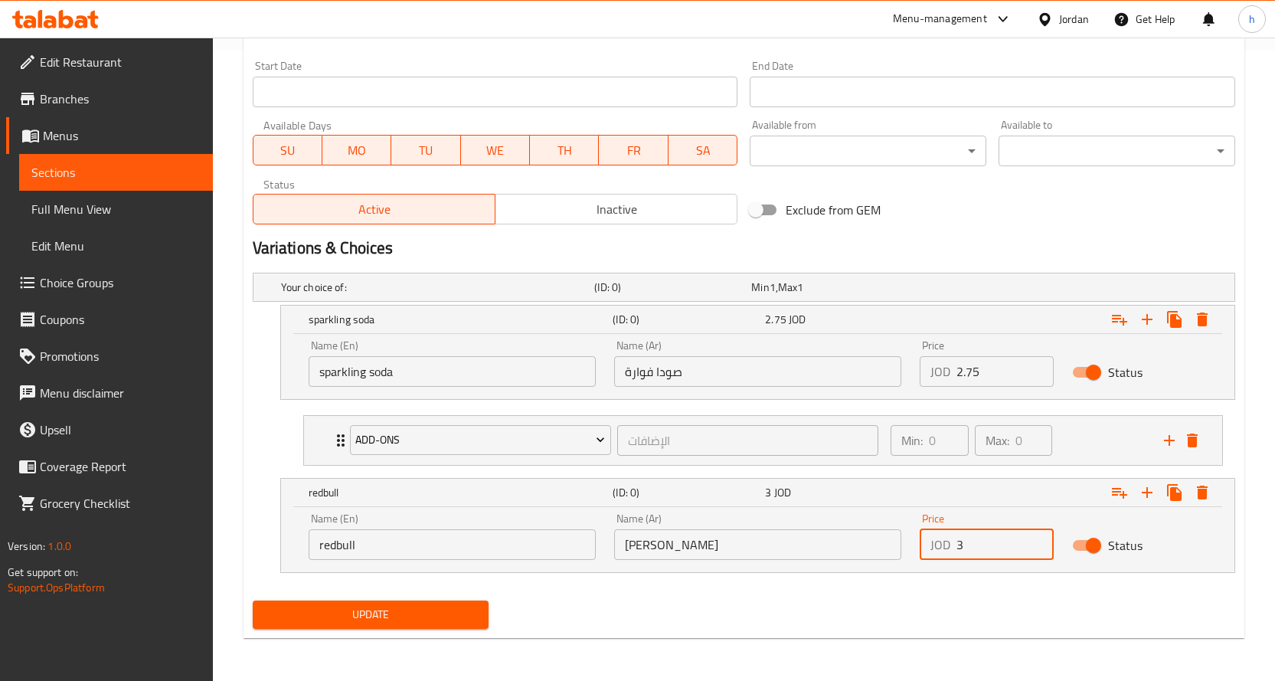
type input "3"
click at [409, 610] on span "Update" at bounding box center [371, 614] width 212 height 19
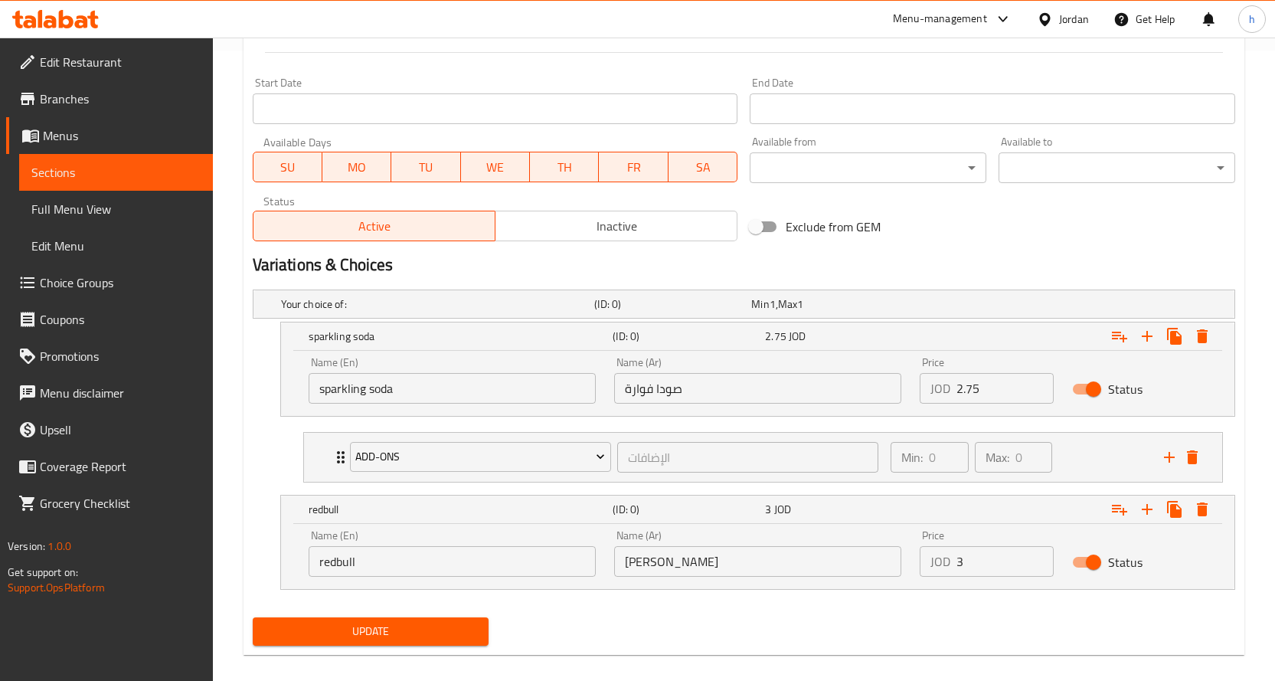
scroll to position [111, 0]
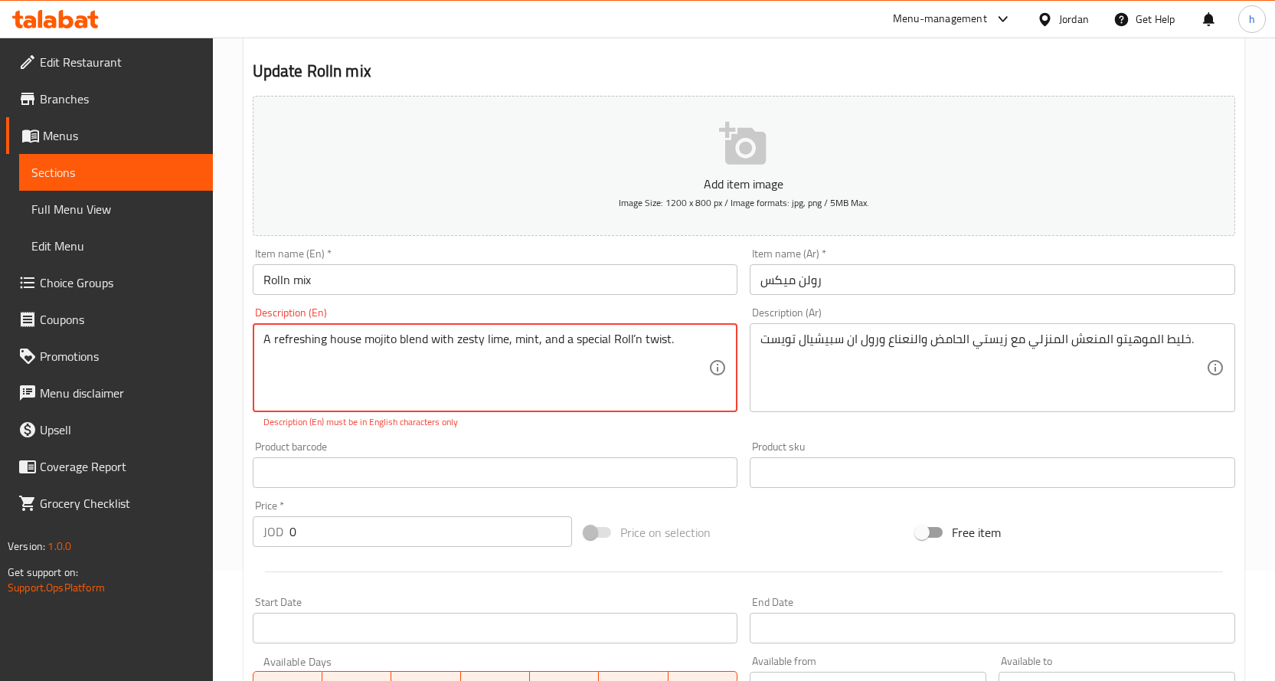
click at [429, 345] on textarea "A refreshing house mojito blend with zesty lime, mint, and a special Roll’n twi…" at bounding box center [486, 368] width 446 height 73
click at [623, 342] on textarea "A refreshing house mojito blend with zesty lime, mint, and a special Roll’n twi…" at bounding box center [486, 368] width 446 height 73
click at [624, 341] on textarea "A refreshing house mojito blend with zesty lime, mint, and a special Roll’n twi…" at bounding box center [486, 368] width 446 height 73
click at [627, 339] on textarea "A refreshing house mojito blend with zesty lime, mint, and a special Roll’n twi…" at bounding box center [486, 368] width 446 height 73
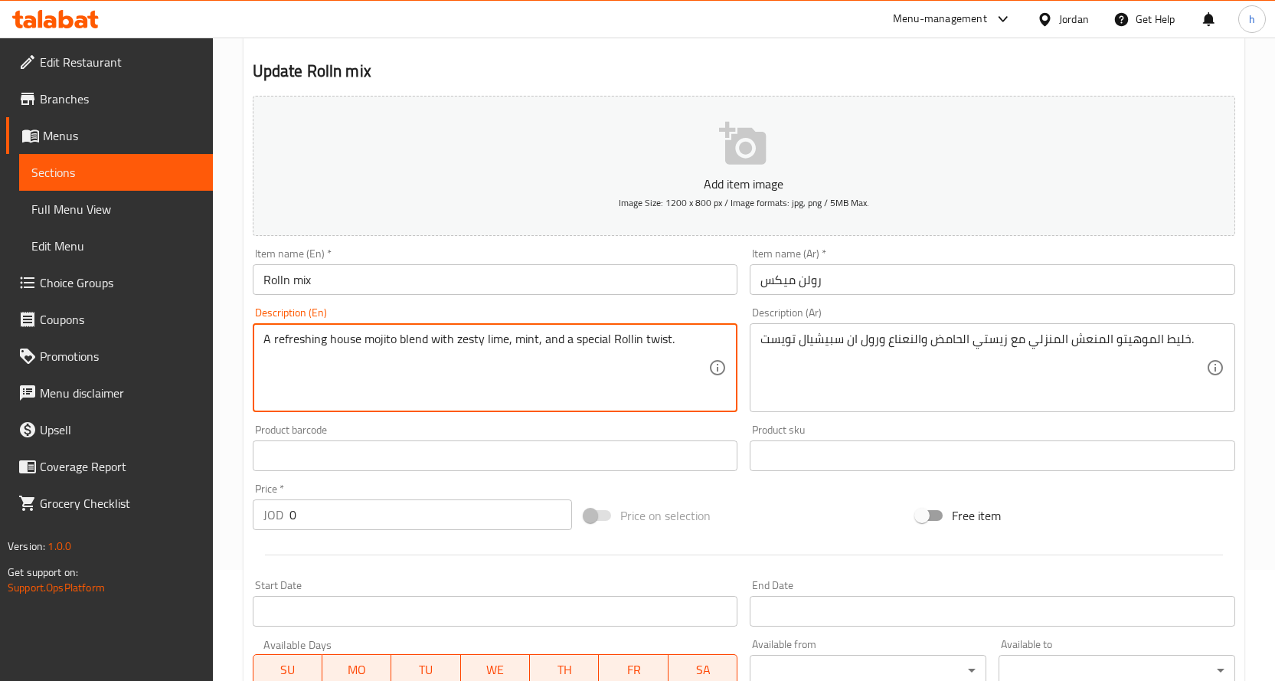
click at [630, 340] on textarea "A refreshing house mojito blend with zesty lime, mint, and a special Rollin twi…" at bounding box center [486, 368] width 446 height 73
click at [631, 338] on textarea "A refreshing house mojito blend with zesty lime, mint, and a special Rollin twi…" at bounding box center [486, 368] width 446 height 73
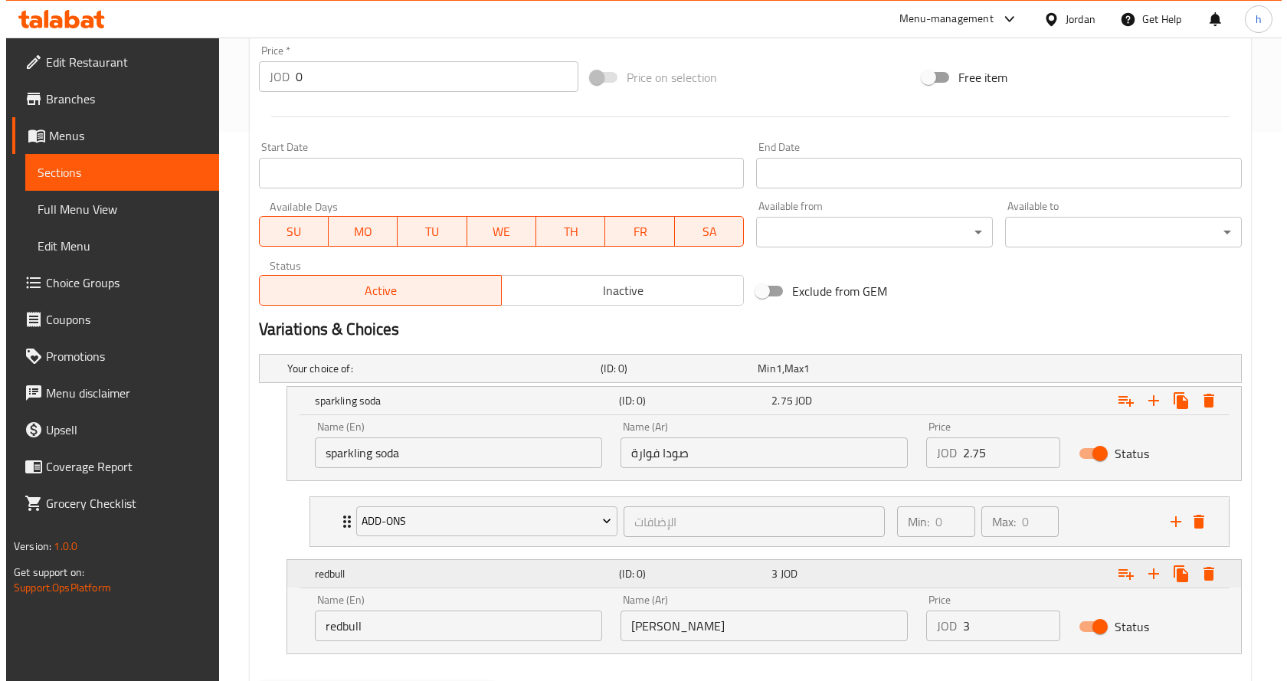
scroll to position [630, 0]
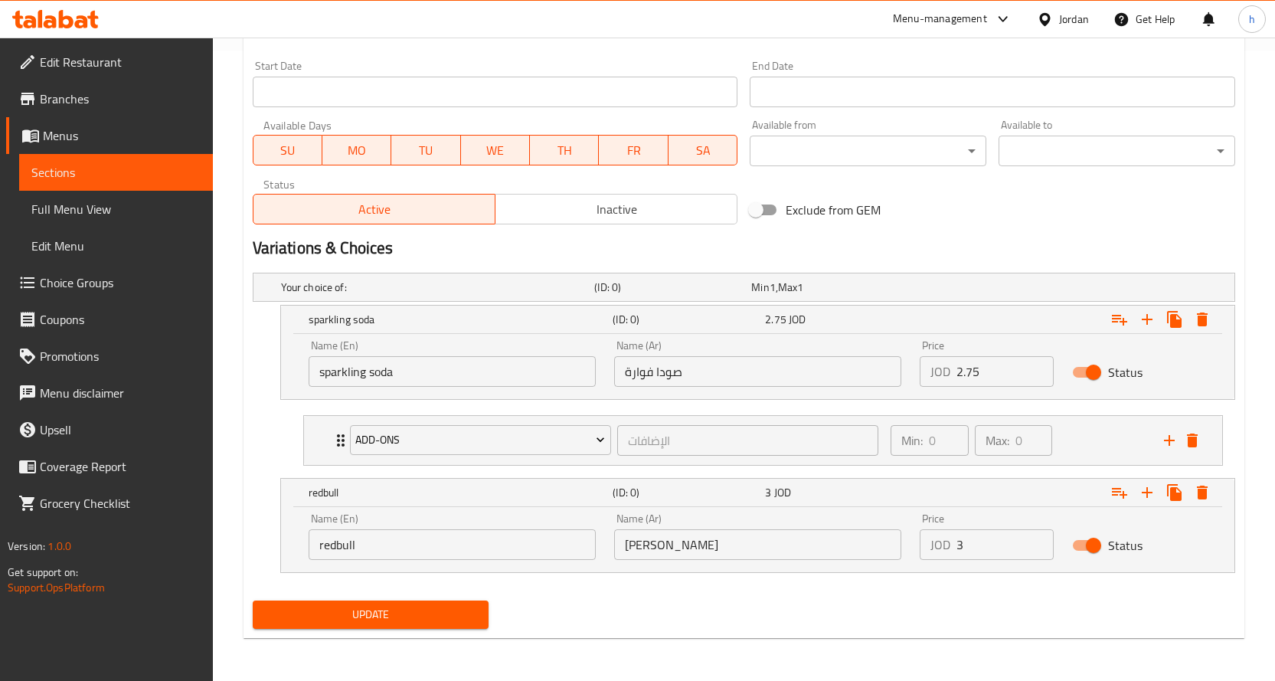
type textarea "A refreshing house mojito blend with zesty lime, mint, and a special Roll'n twi…"
click at [396, 623] on span "Update" at bounding box center [371, 614] width 212 height 19
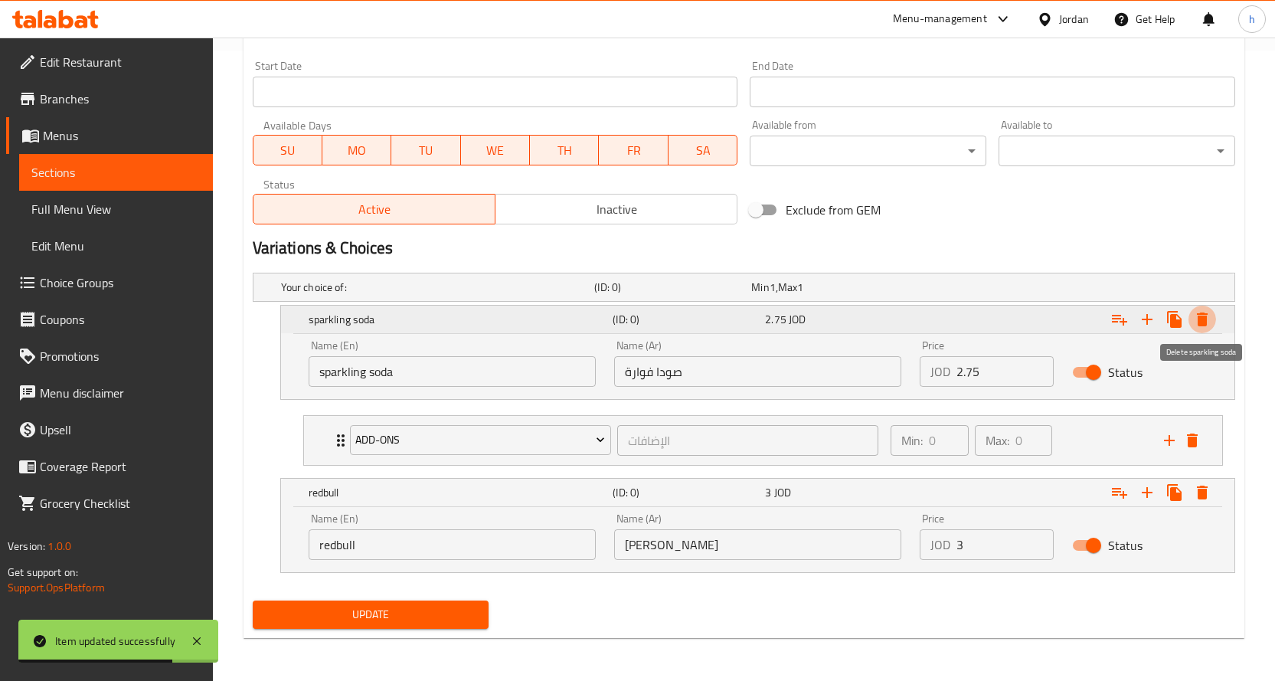
click at [1196, 320] on icon "Expand" at bounding box center [1202, 319] width 18 height 18
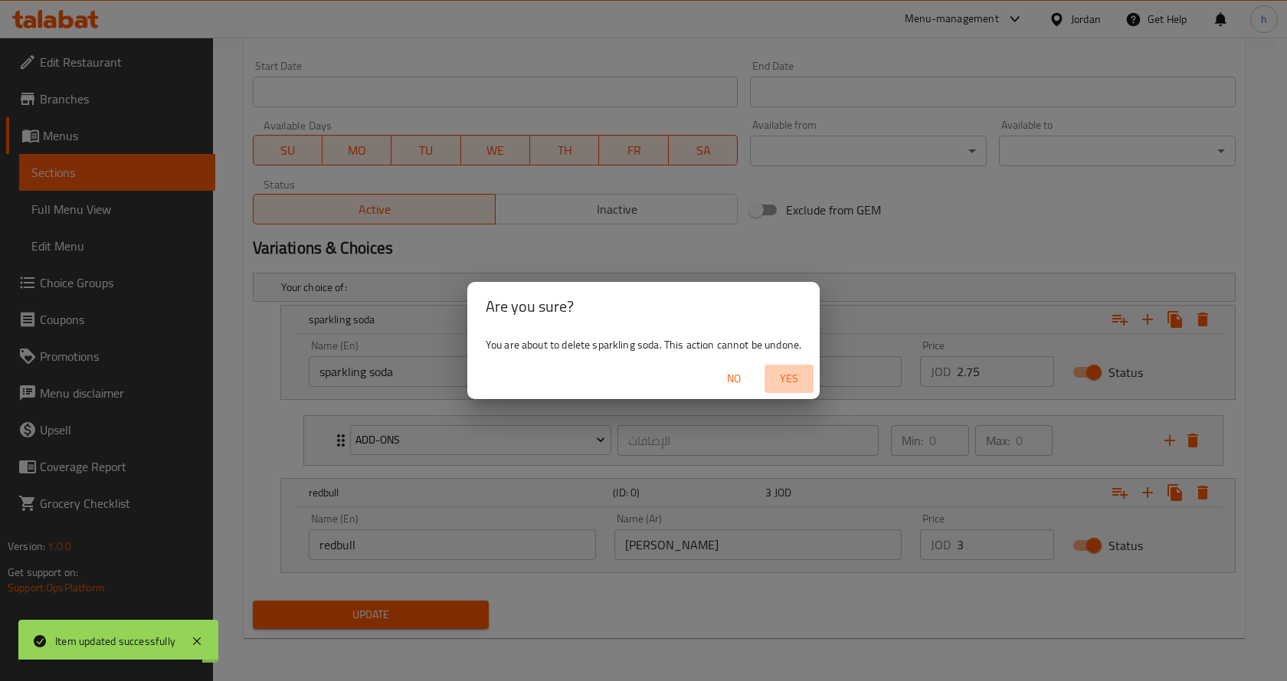
click at [794, 377] on span "Yes" at bounding box center [788, 378] width 37 height 19
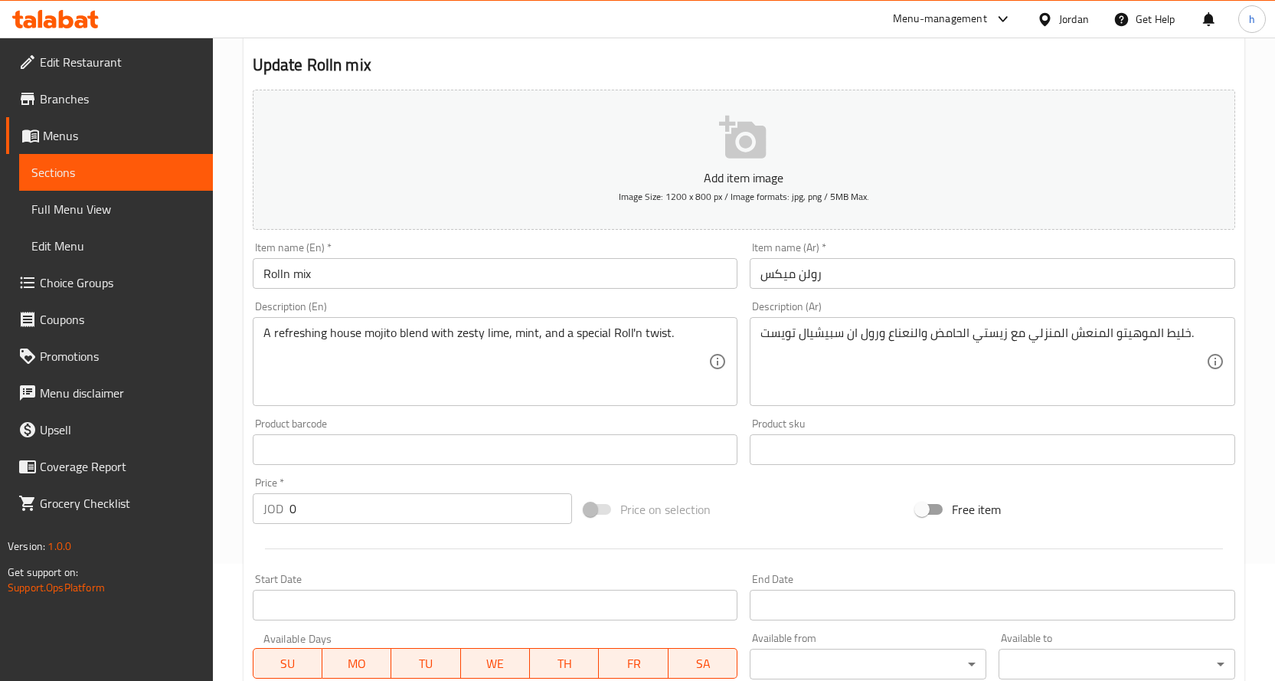
scroll to position [74, 0]
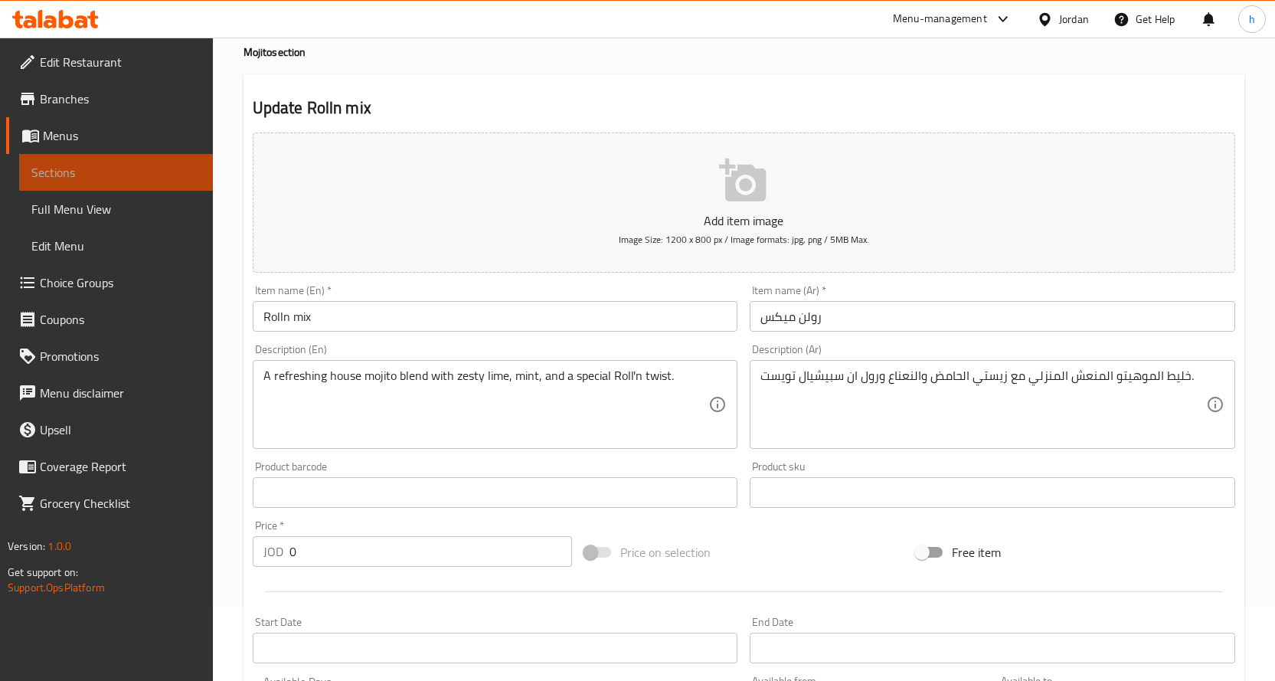
click at [96, 178] on span "Sections" at bounding box center [115, 172] width 169 height 18
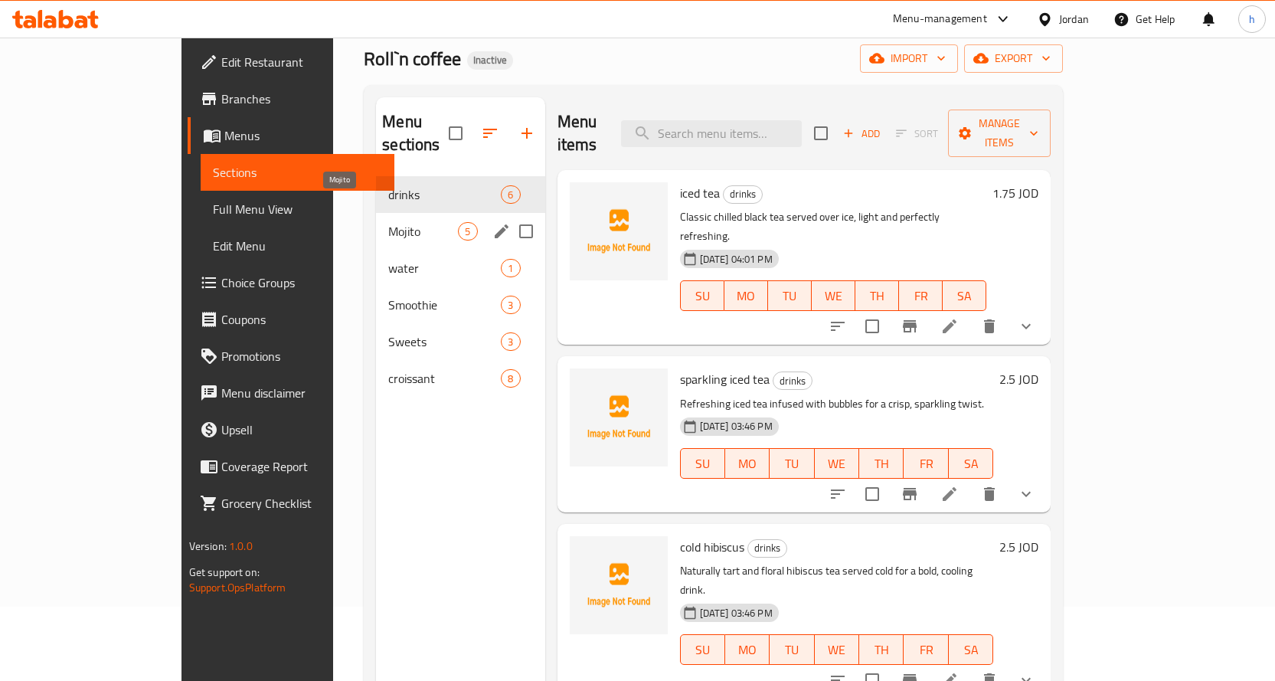
click at [388, 222] on span "Mojito" at bounding box center [423, 231] width 70 height 18
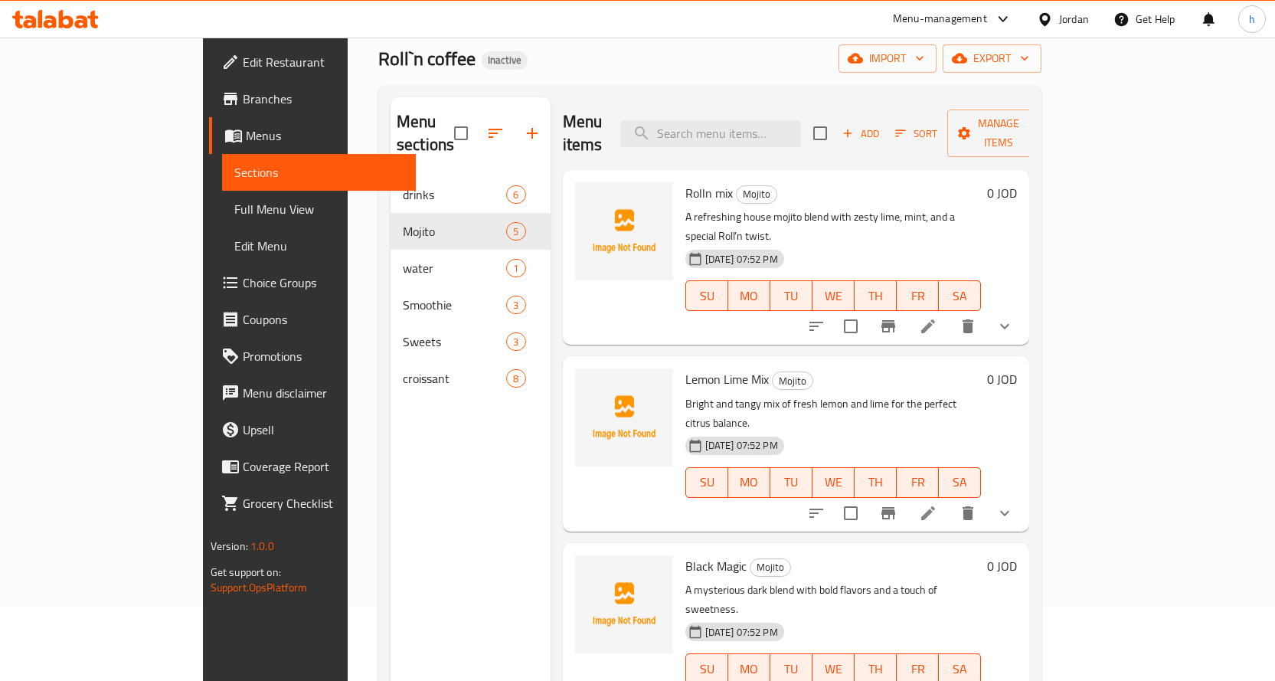
click at [935, 319] on icon at bounding box center [928, 326] width 14 height 14
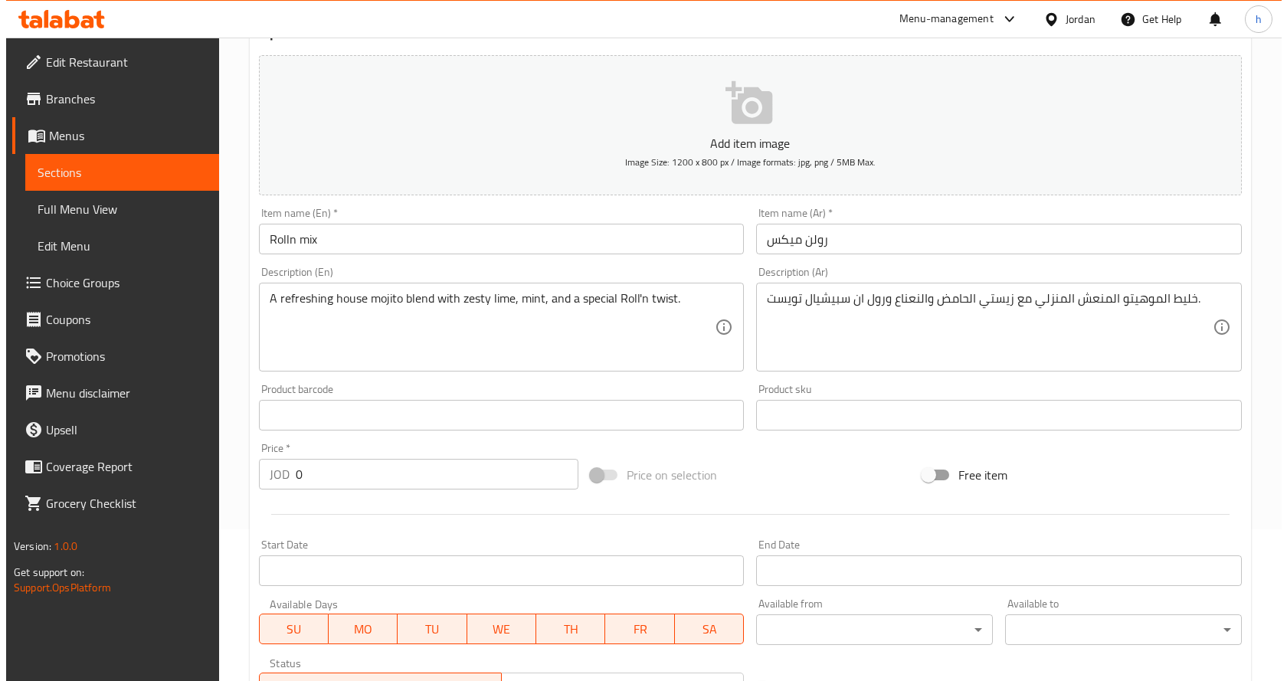
scroll to position [499, 0]
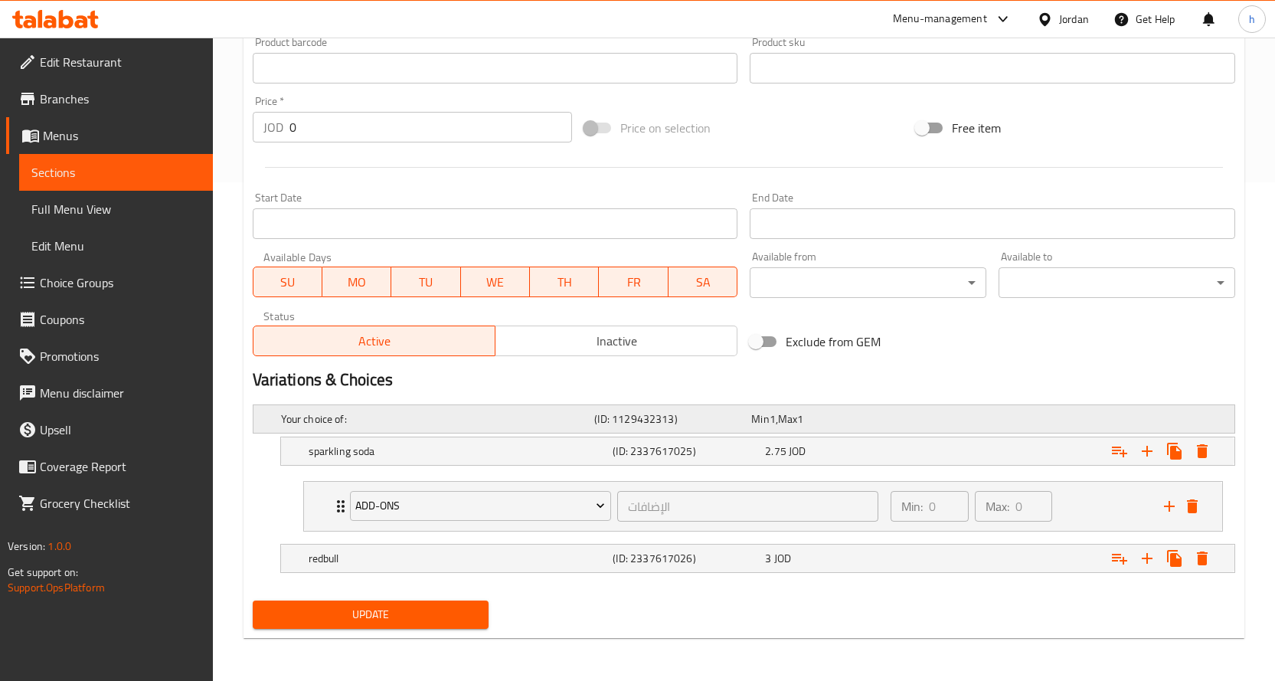
click at [494, 417] on h5 "Your choice of:" at bounding box center [435, 418] width 308 height 15
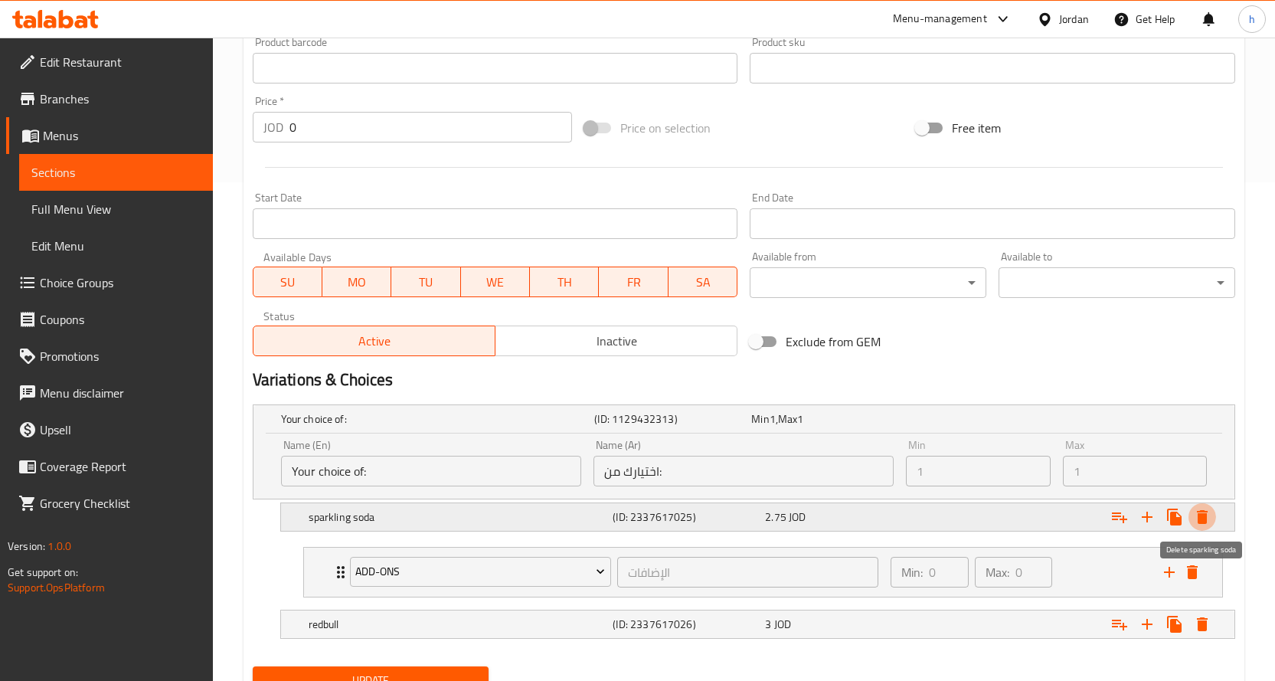
click at [1206, 519] on icon "Expand" at bounding box center [1202, 517] width 11 height 14
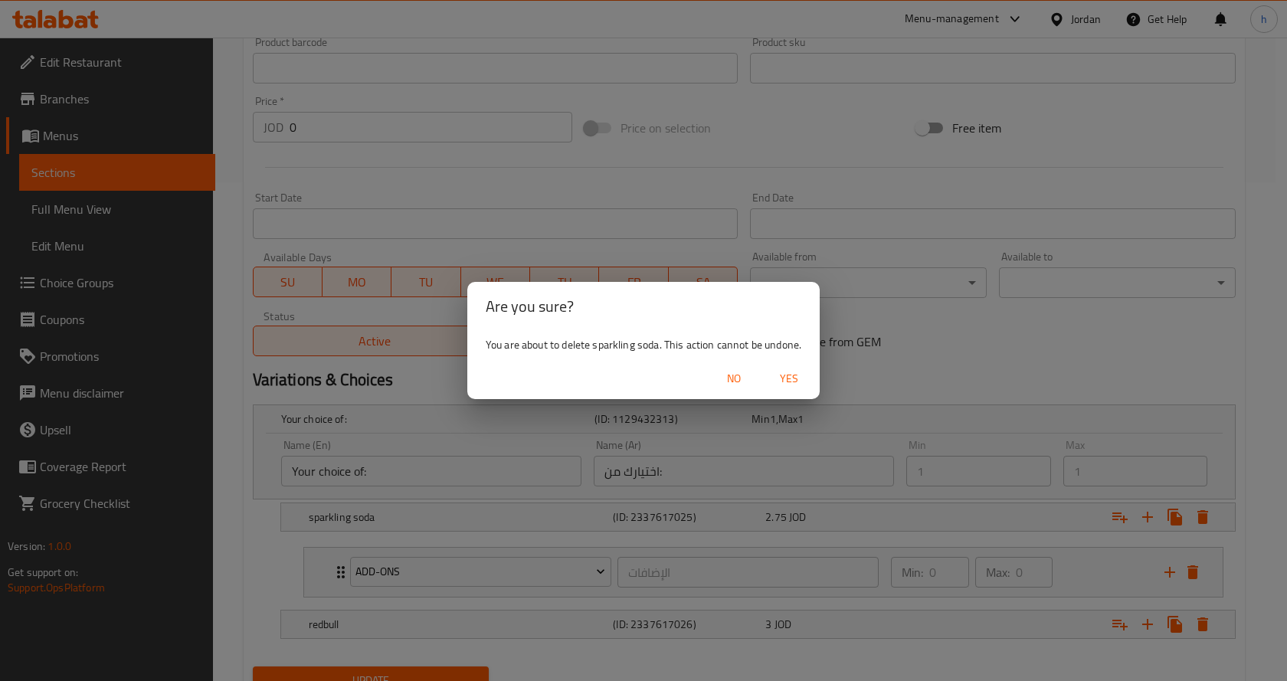
click at [783, 381] on span "Yes" at bounding box center [788, 378] width 37 height 19
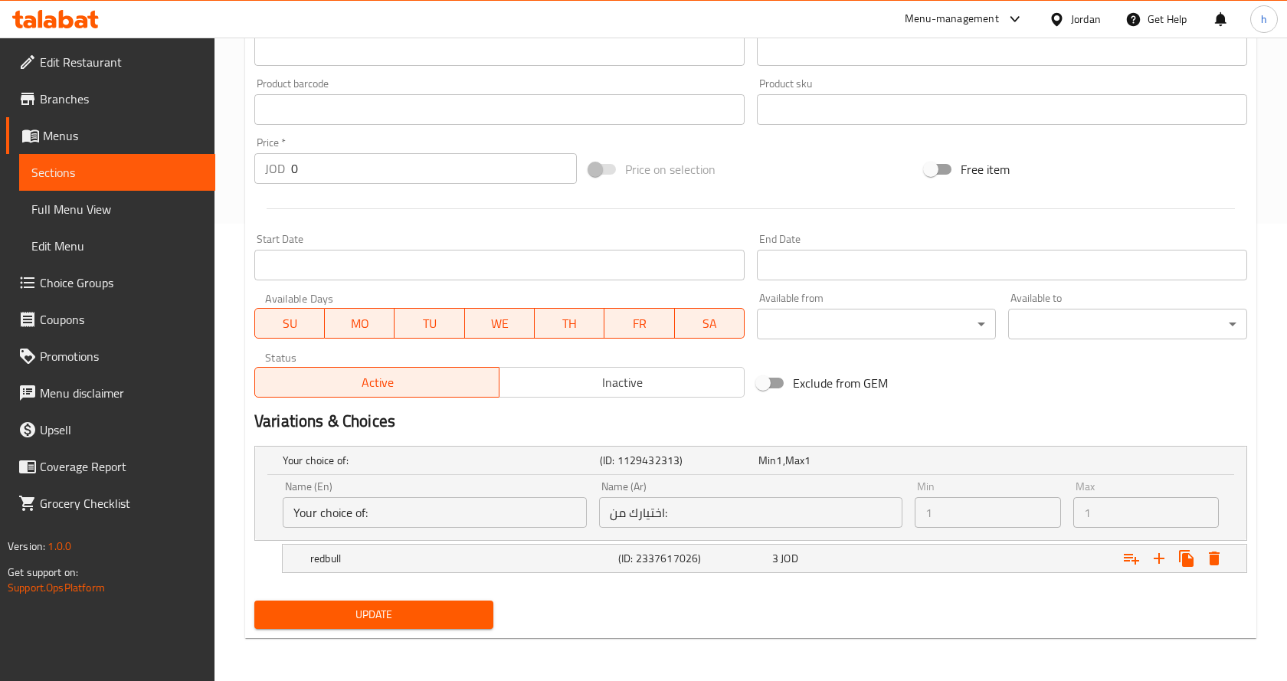
scroll to position [457, 0]
click at [1201, 564] on icon "Expand" at bounding box center [1202, 558] width 11 height 14
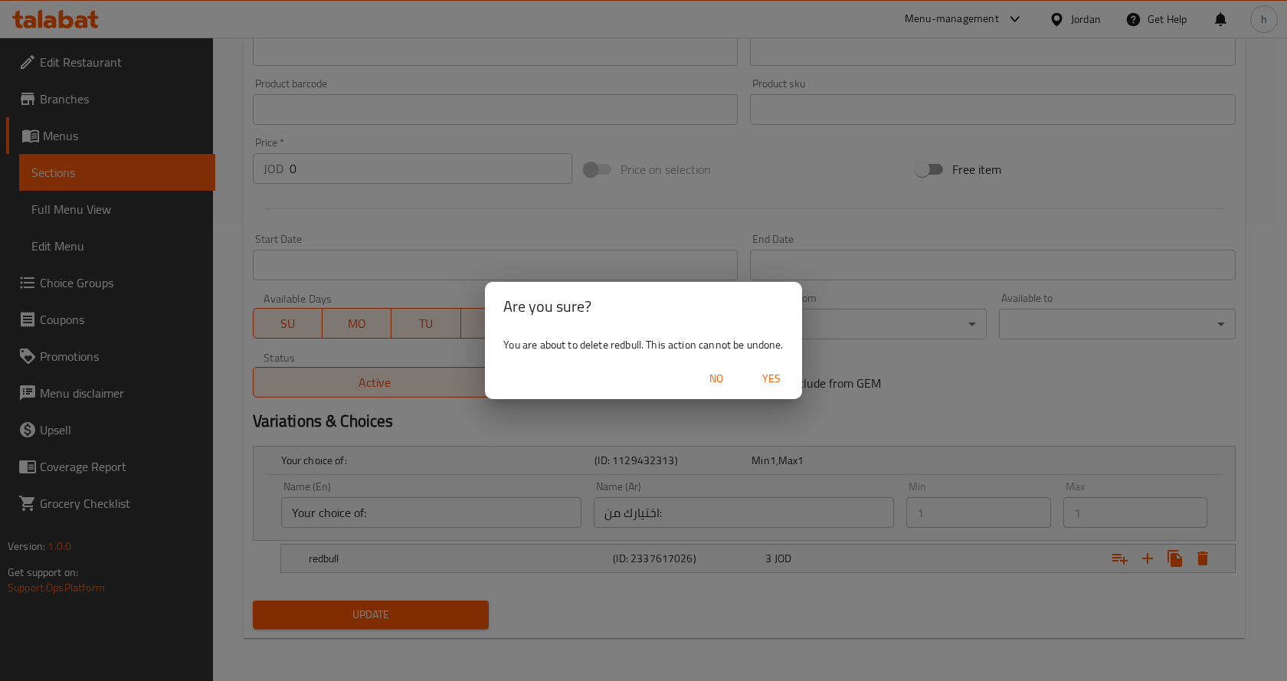
click at [763, 374] on span "Yes" at bounding box center [771, 378] width 37 height 19
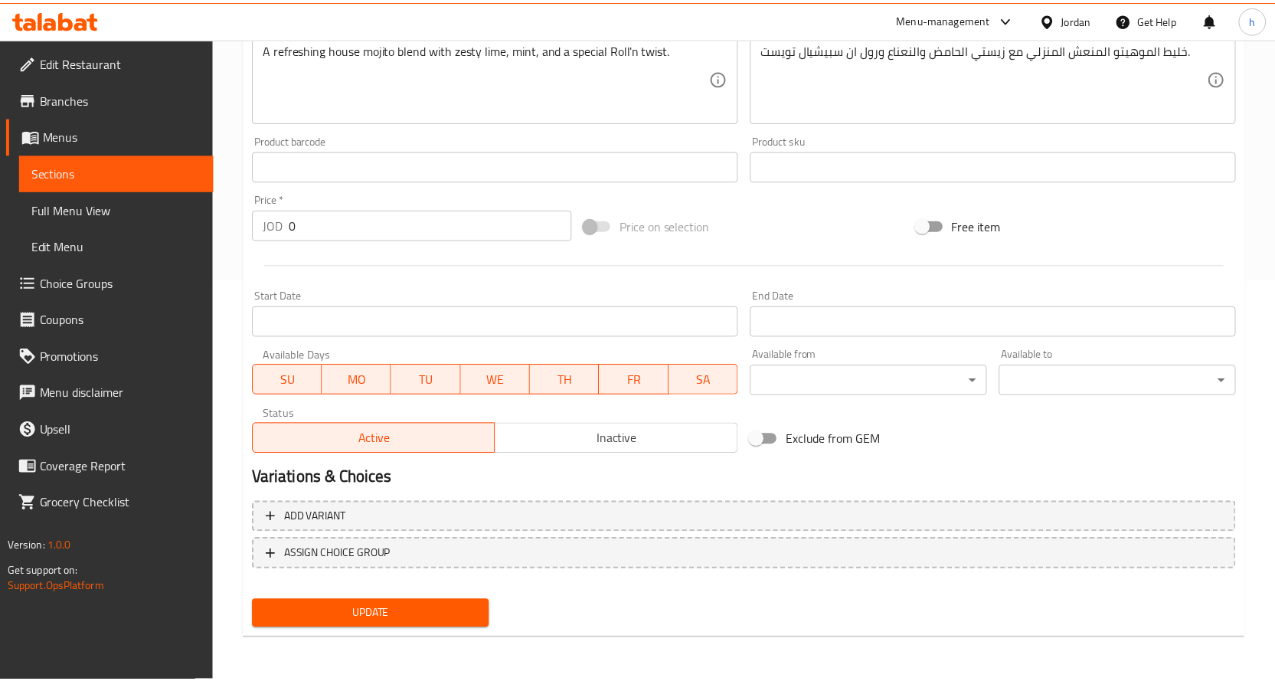
scroll to position [386, 0]
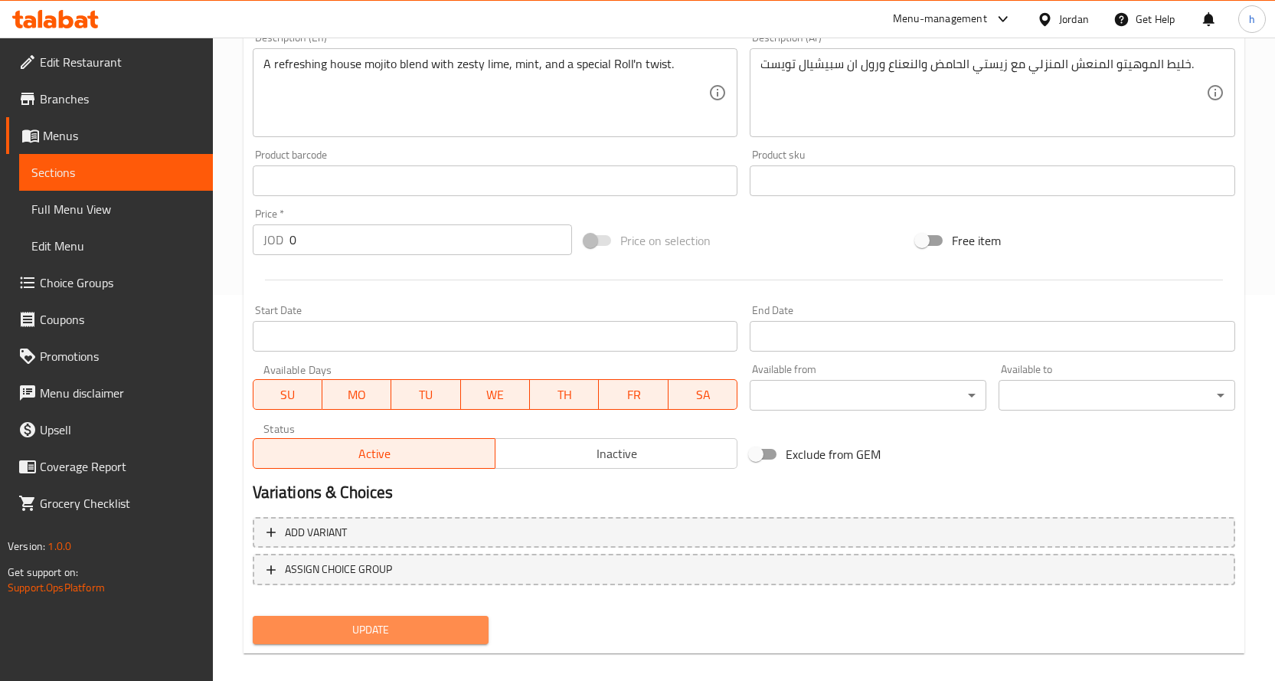
click at [341, 636] on span "Update" at bounding box center [371, 629] width 212 height 19
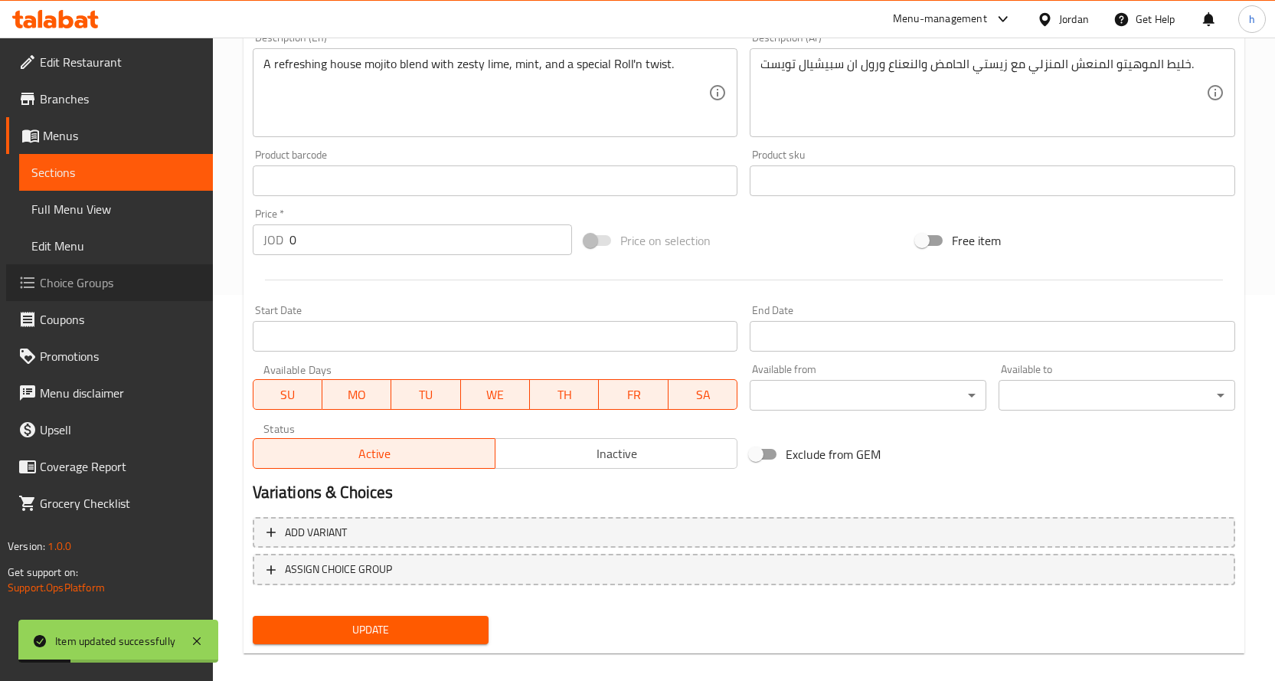
click at [77, 276] on span "Choice Groups" at bounding box center [120, 282] width 161 height 18
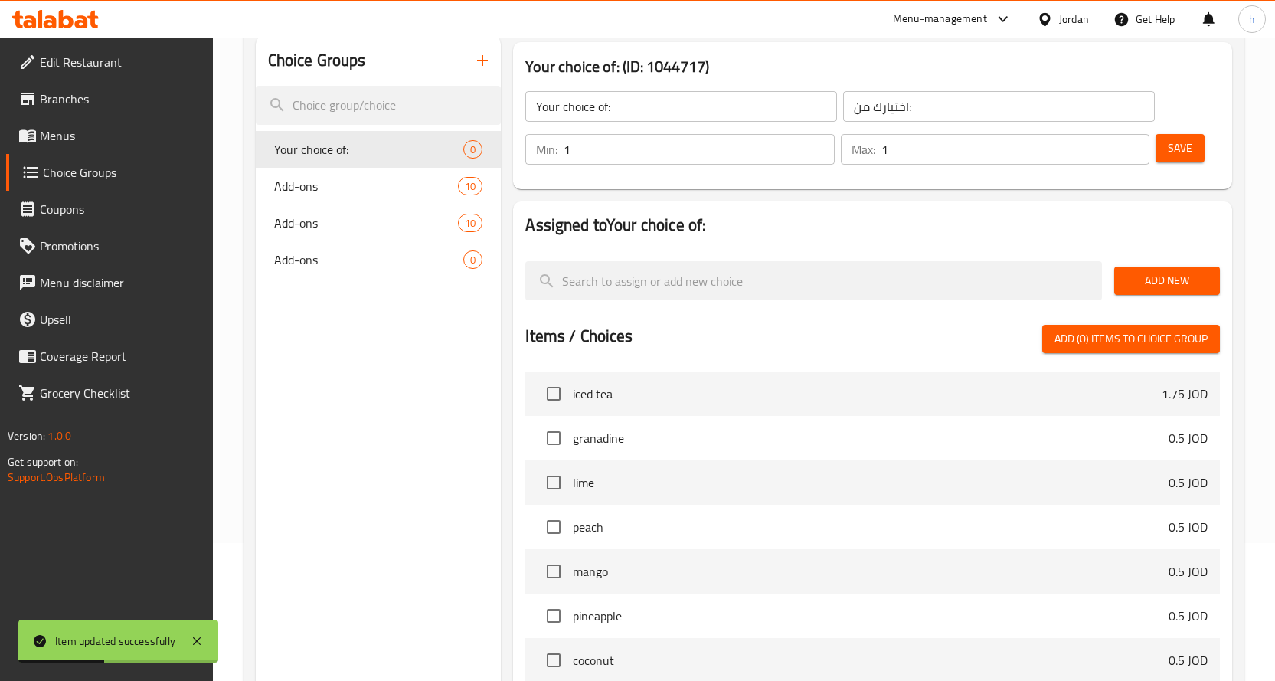
scroll to position [64, 0]
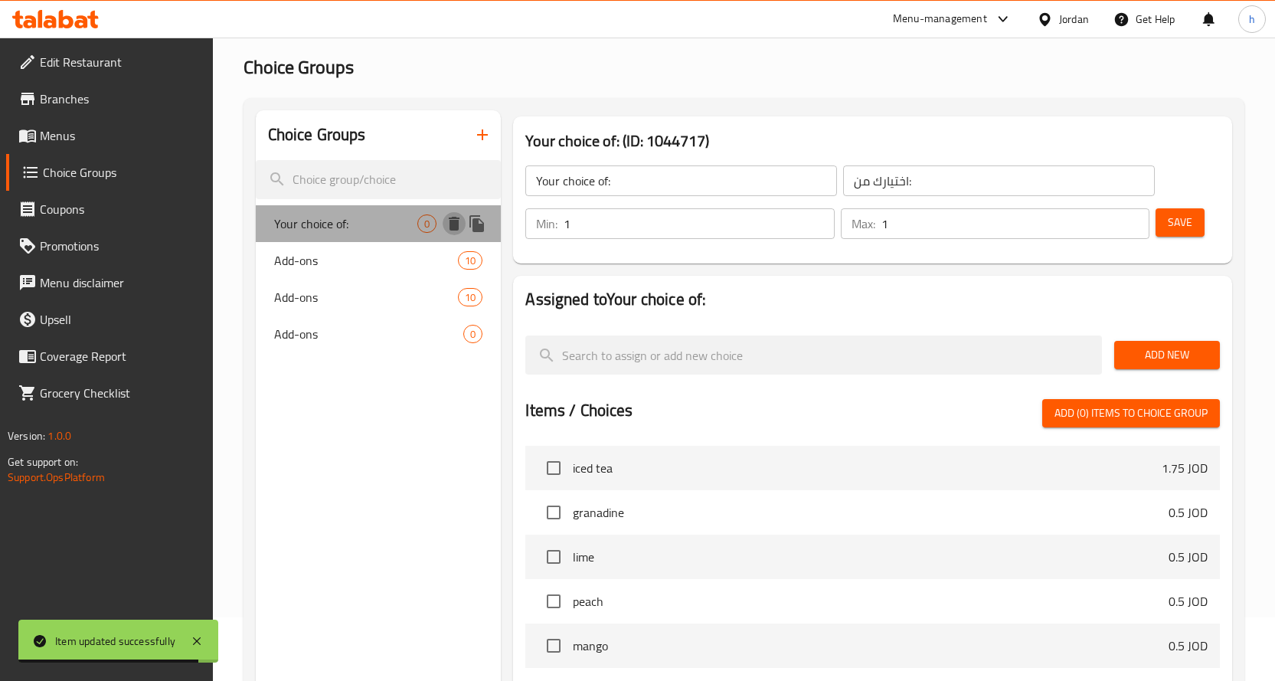
click at [460, 225] on icon "delete" at bounding box center [454, 223] width 18 height 18
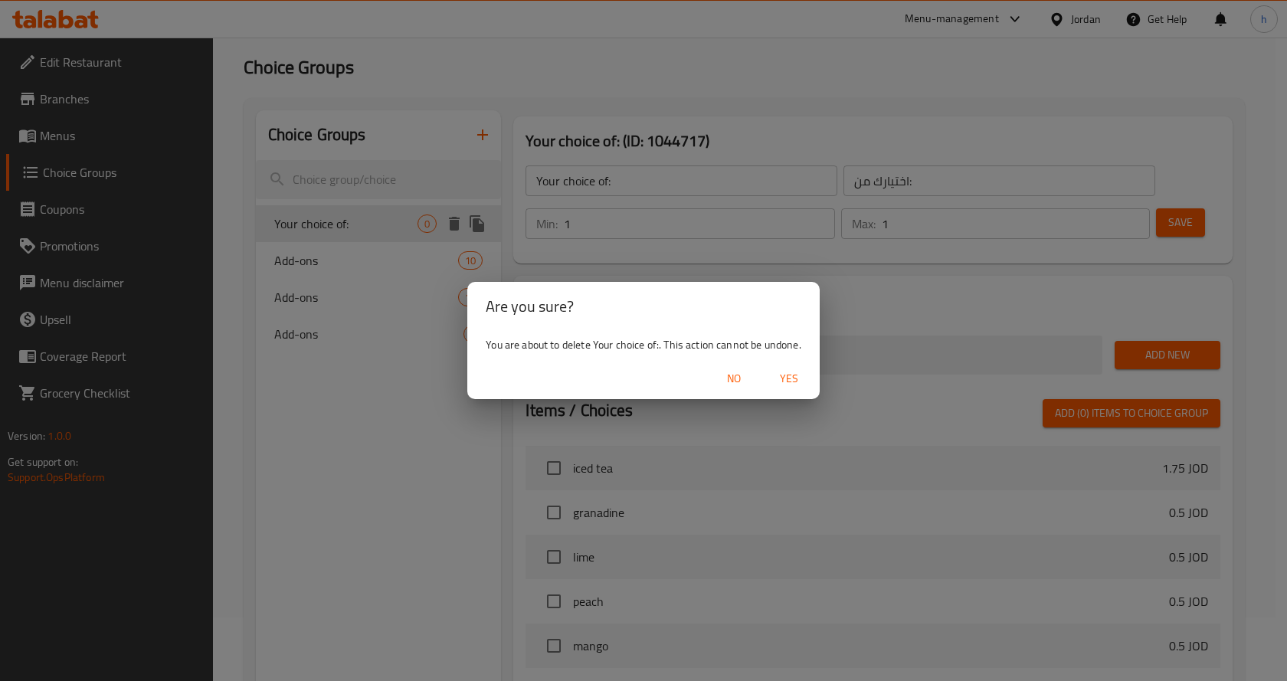
click at [789, 378] on span "Yes" at bounding box center [788, 378] width 37 height 19
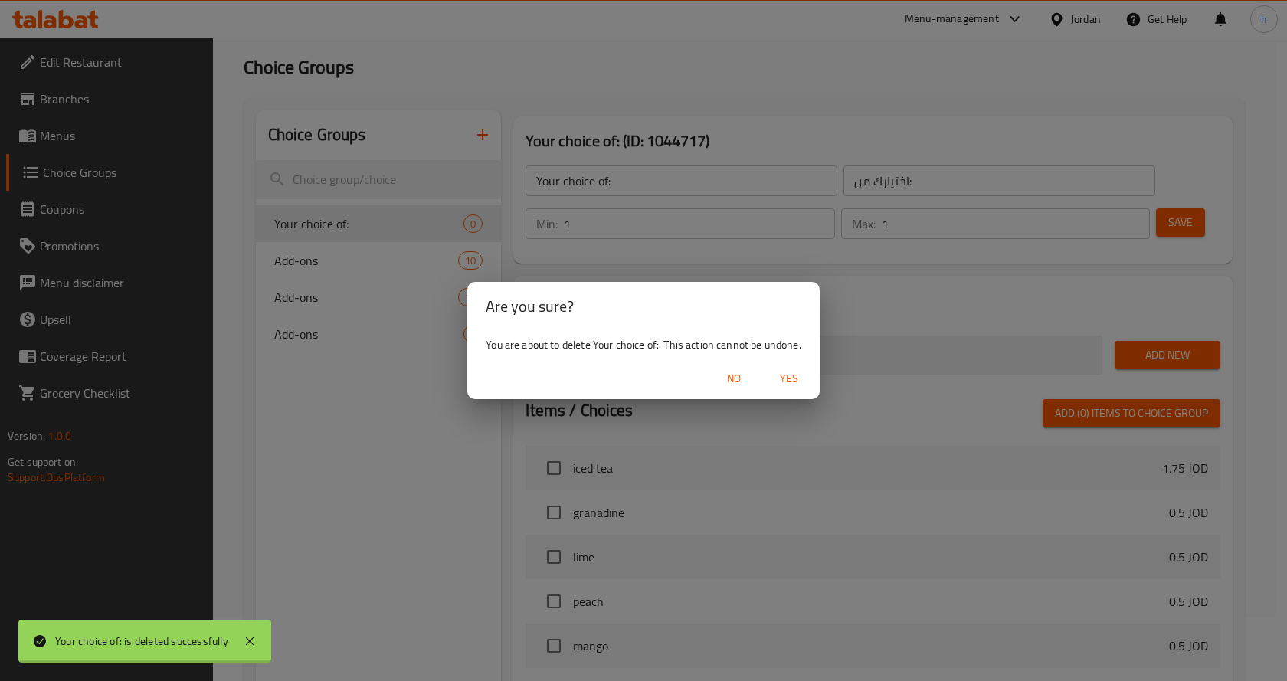
type input "Add-ons"
type input "الإضافات"
type input "0"
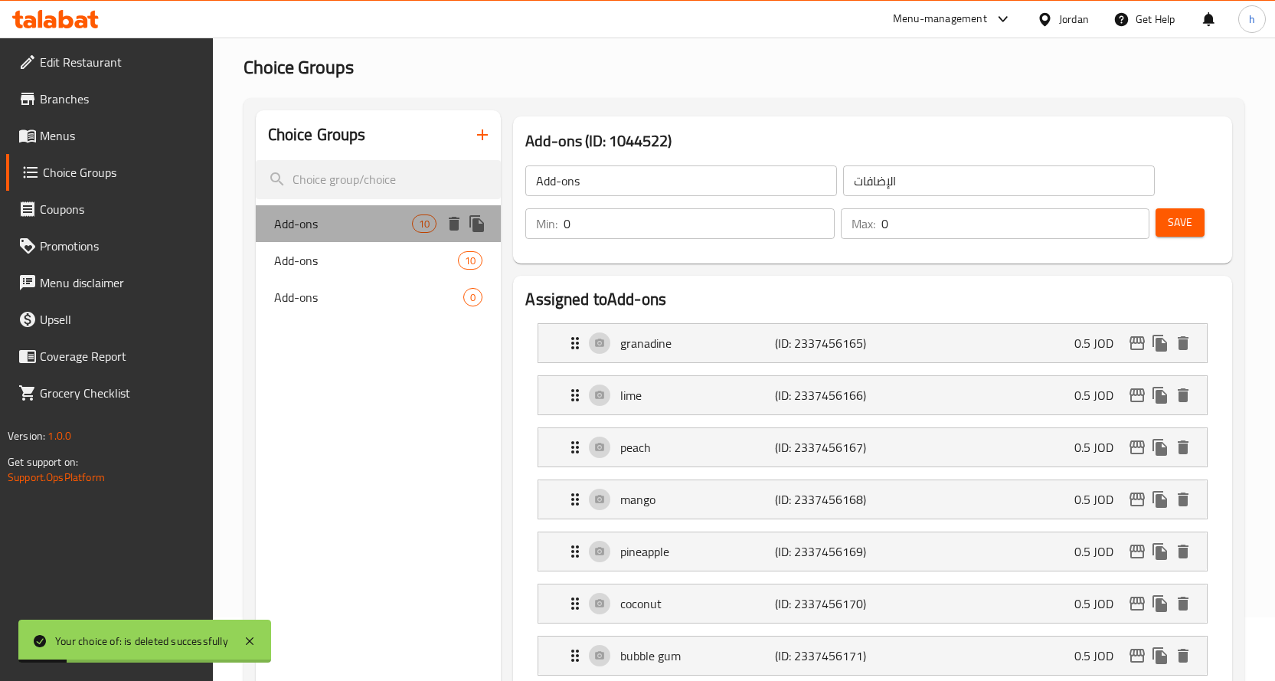
click at [374, 218] on span "Add-ons" at bounding box center [343, 223] width 139 height 18
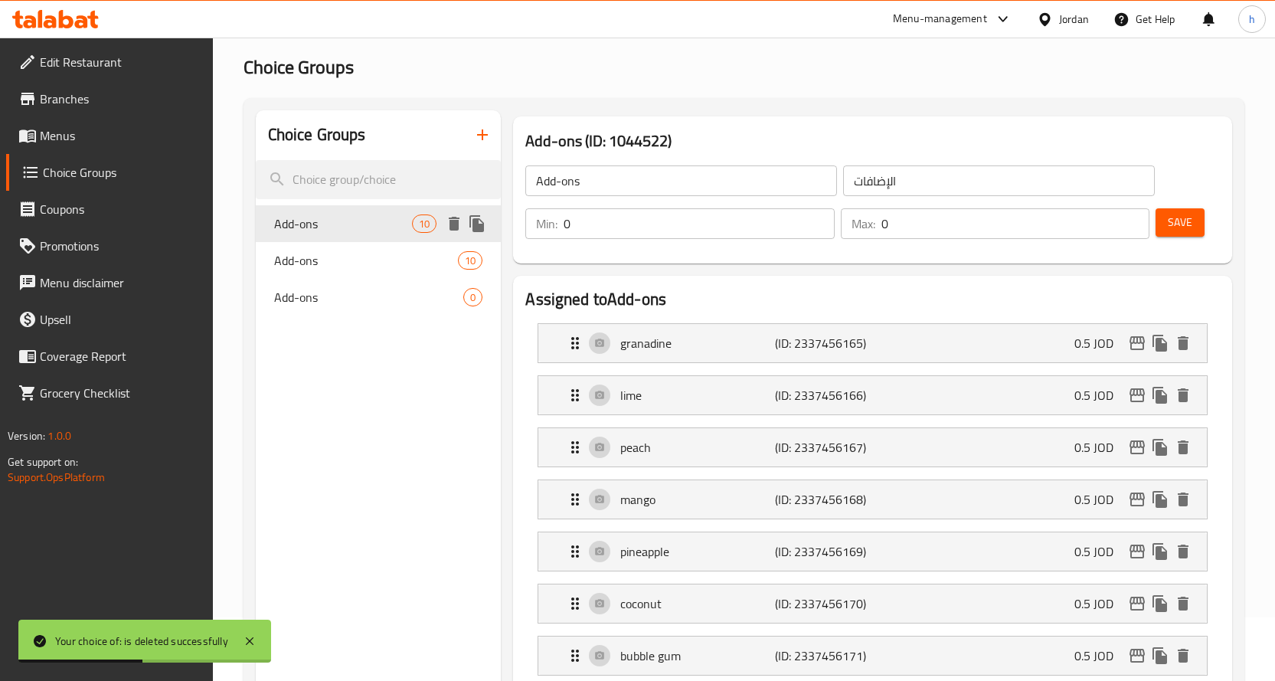
click at [384, 226] on span "Add-ons" at bounding box center [343, 223] width 139 height 18
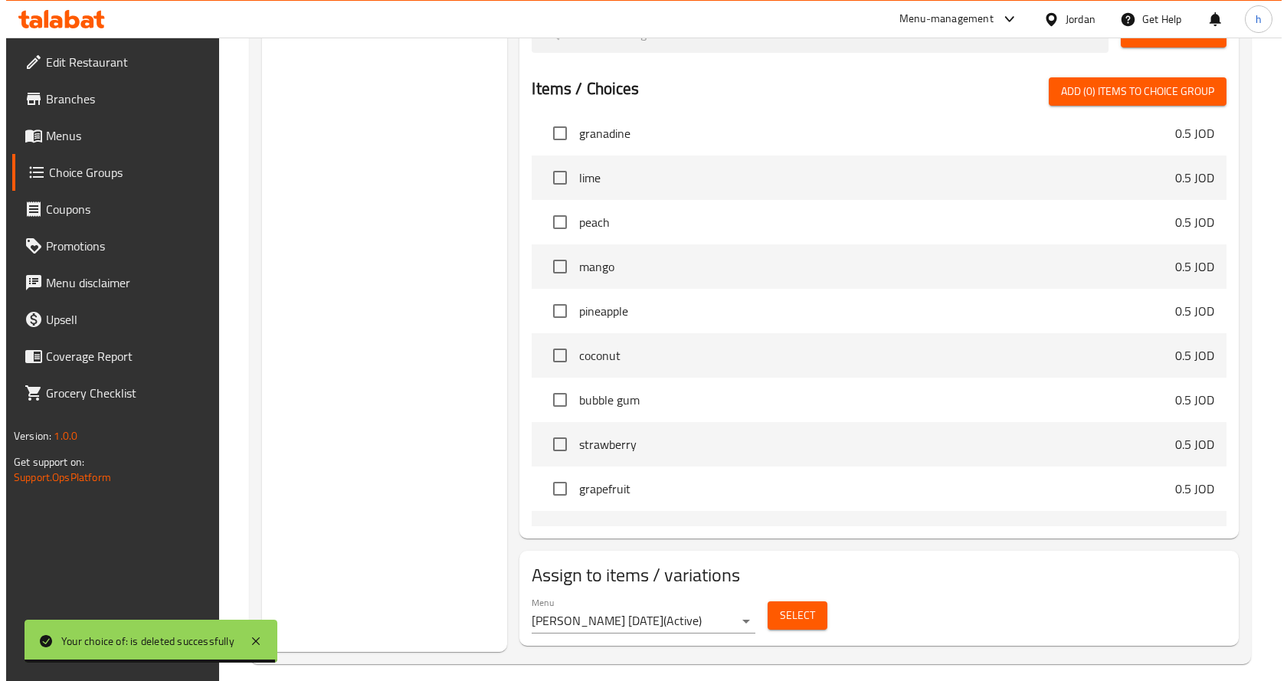
scroll to position [306, 0]
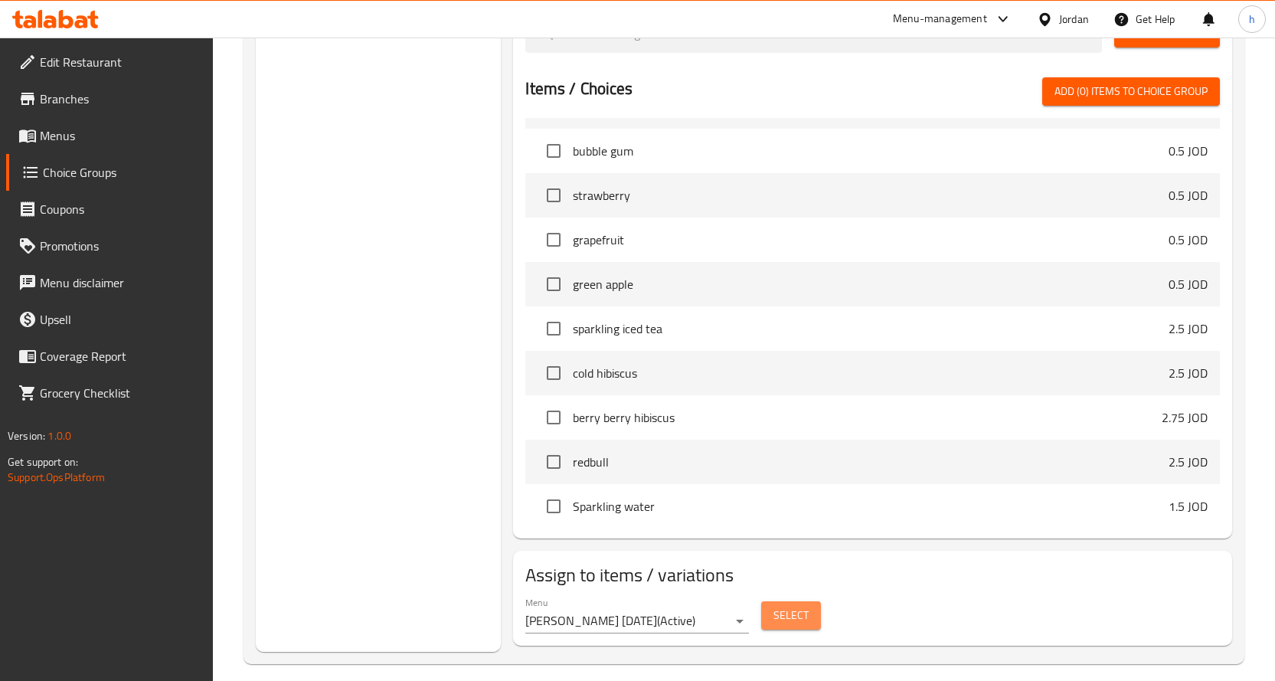
click at [791, 615] on span "Select" at bounding box center [790, 615] width 35 height 19
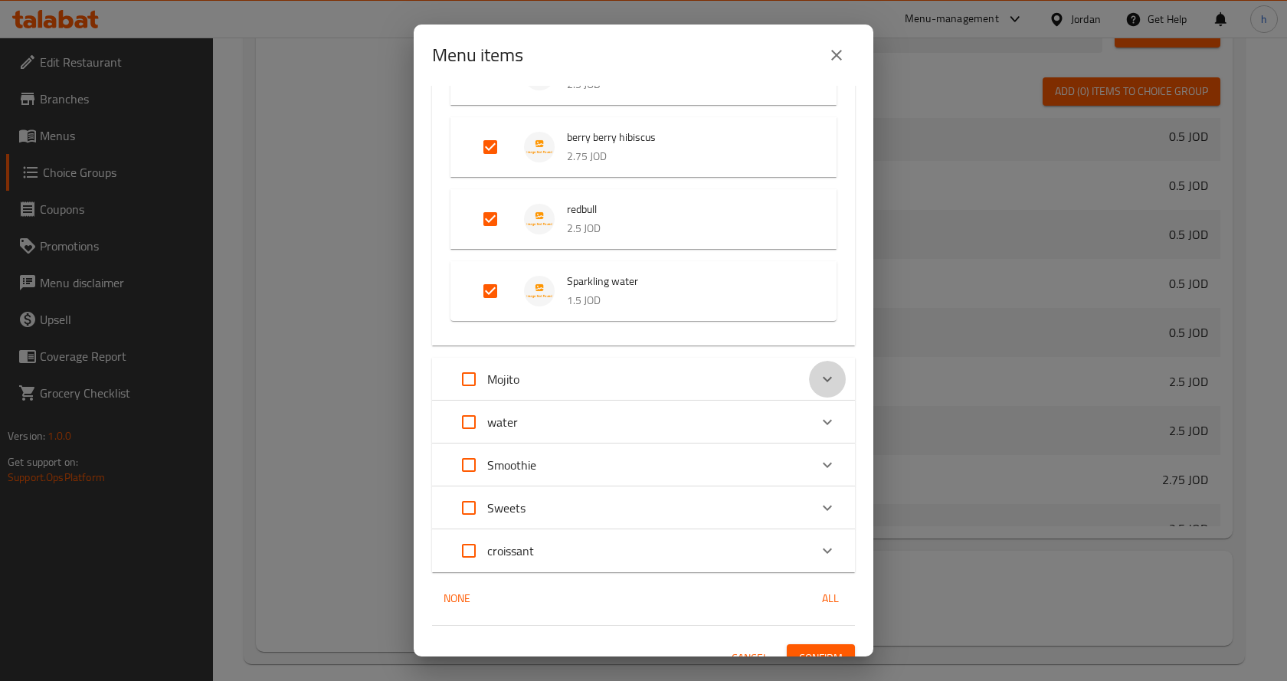
click at [819, 376] on icon "Expand" at bounding box center [827, 379] width 18 height 18
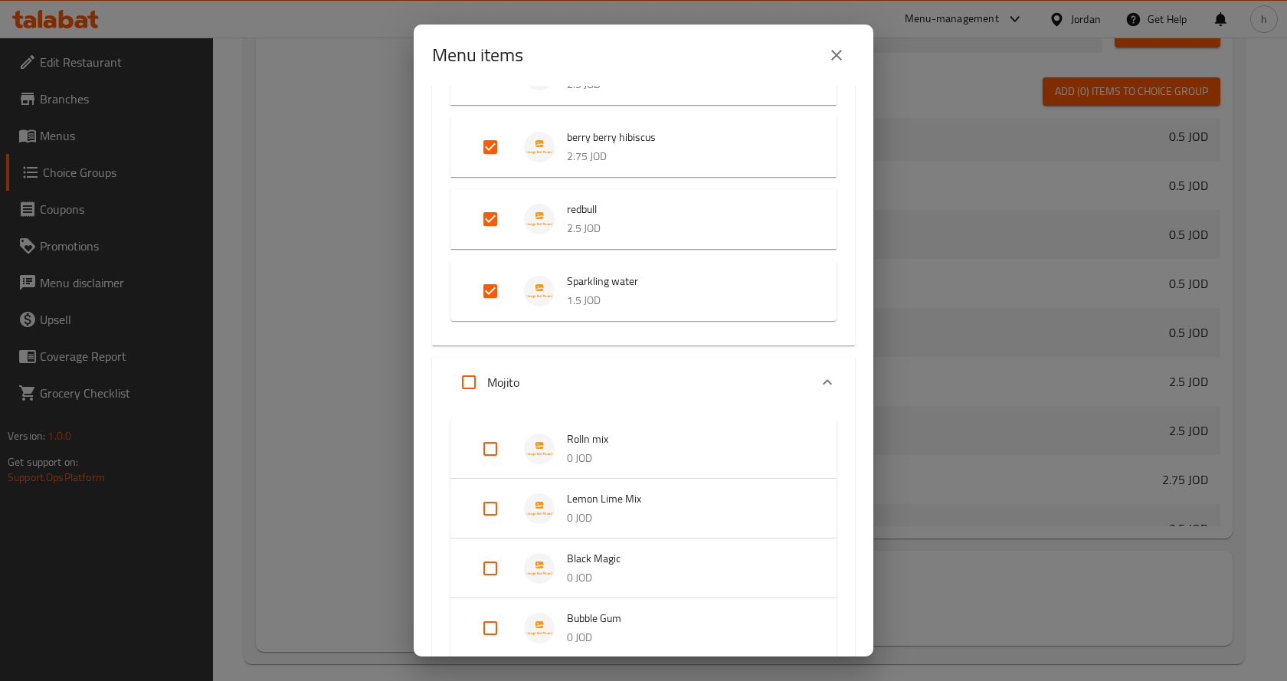
click at [493, 450] on input "Expand" at bounding box center [490, 448] width 37 height 37
checkbox input "true"
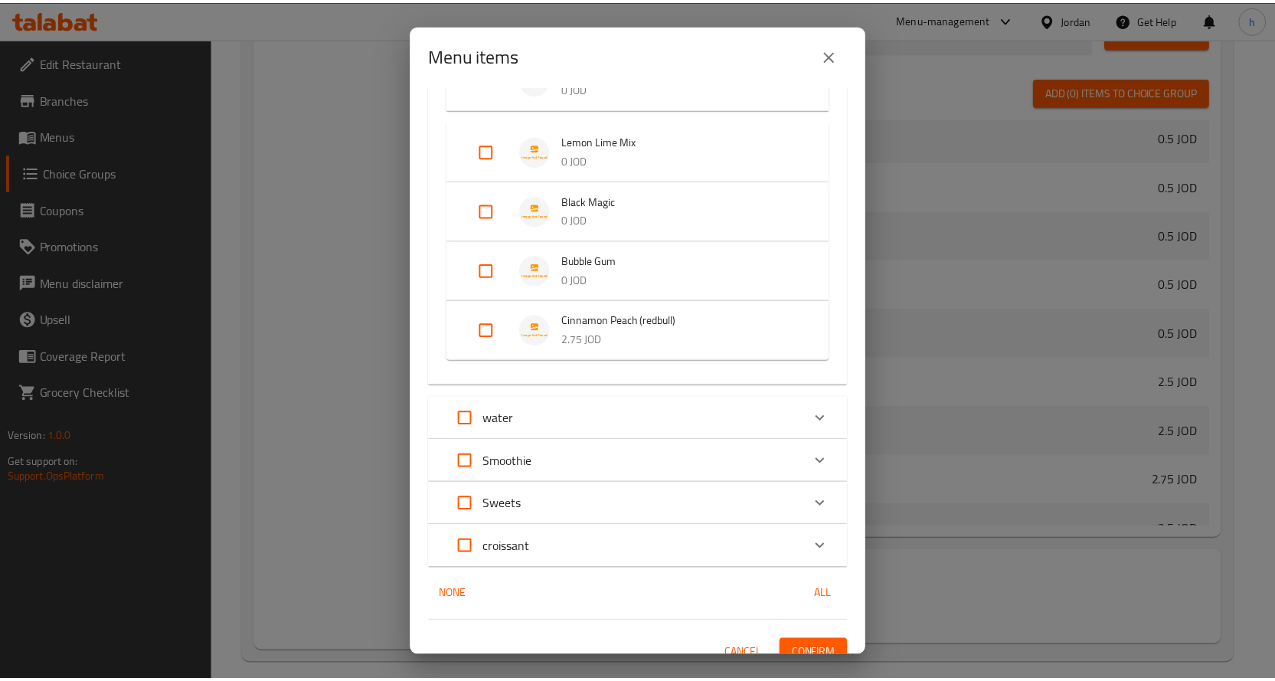
scroll to position [695, 0]
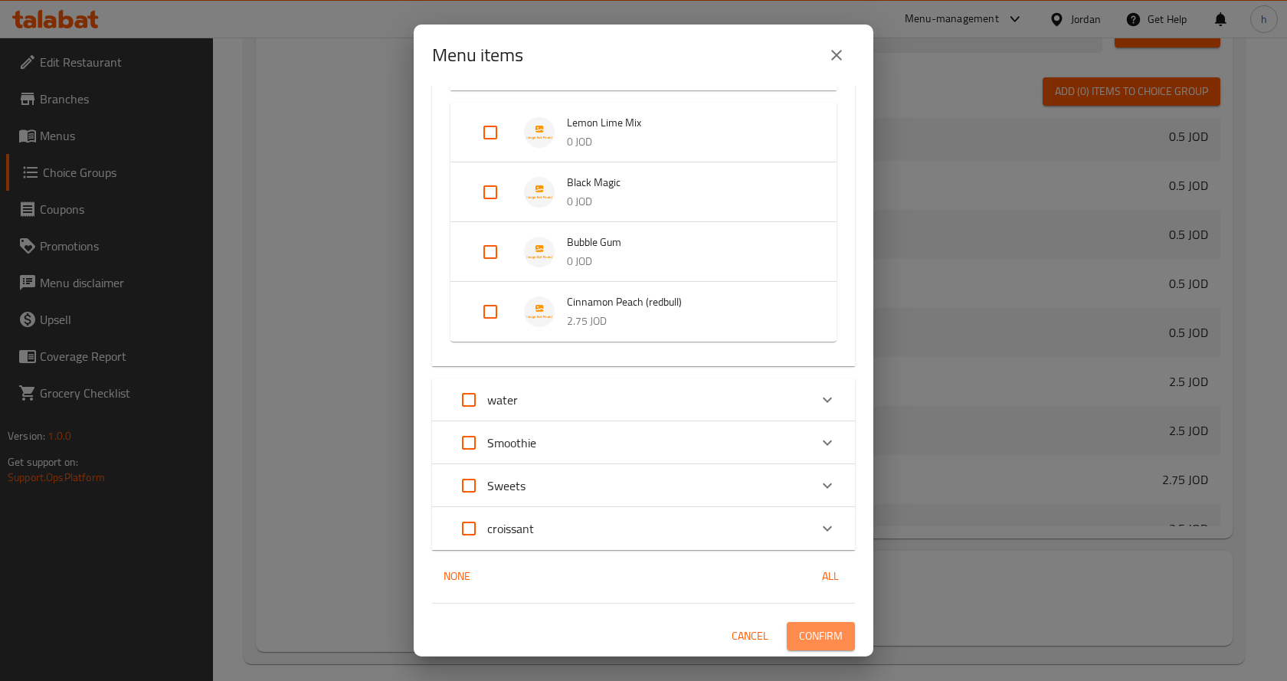
click at [799, 629] on span "Confirm" at bounding box center [821, 635] width 44 height 19
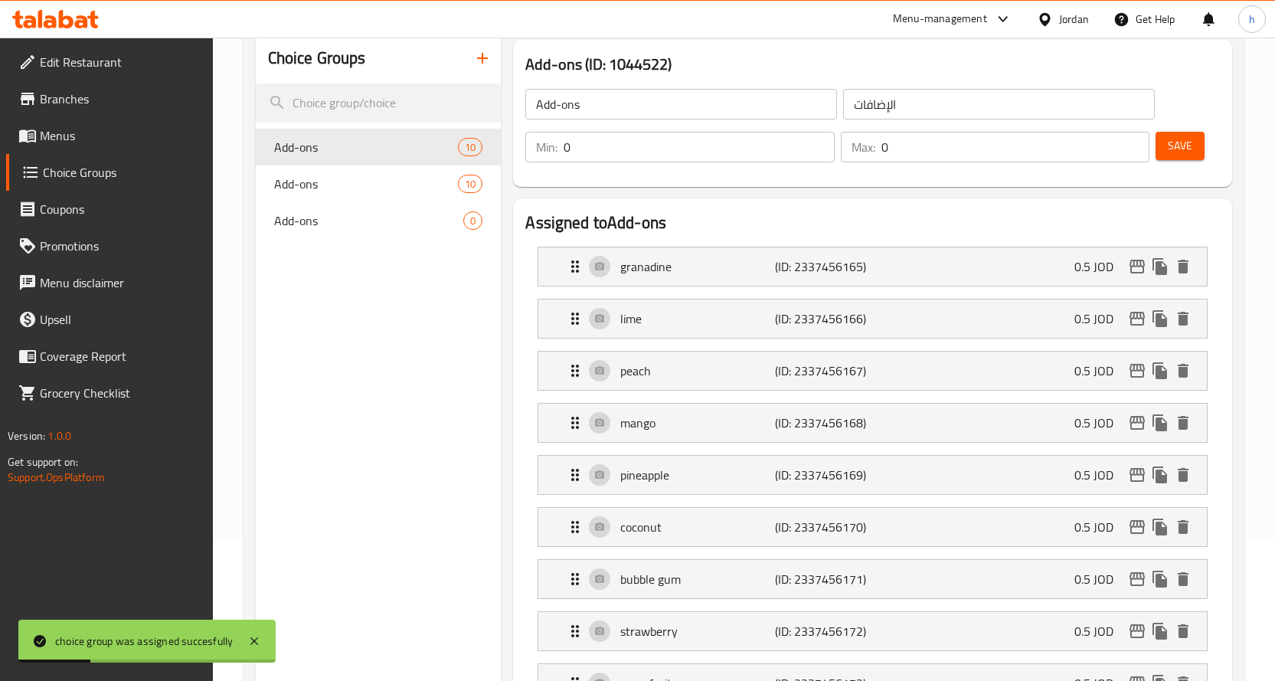
scroll to position [0, 0]
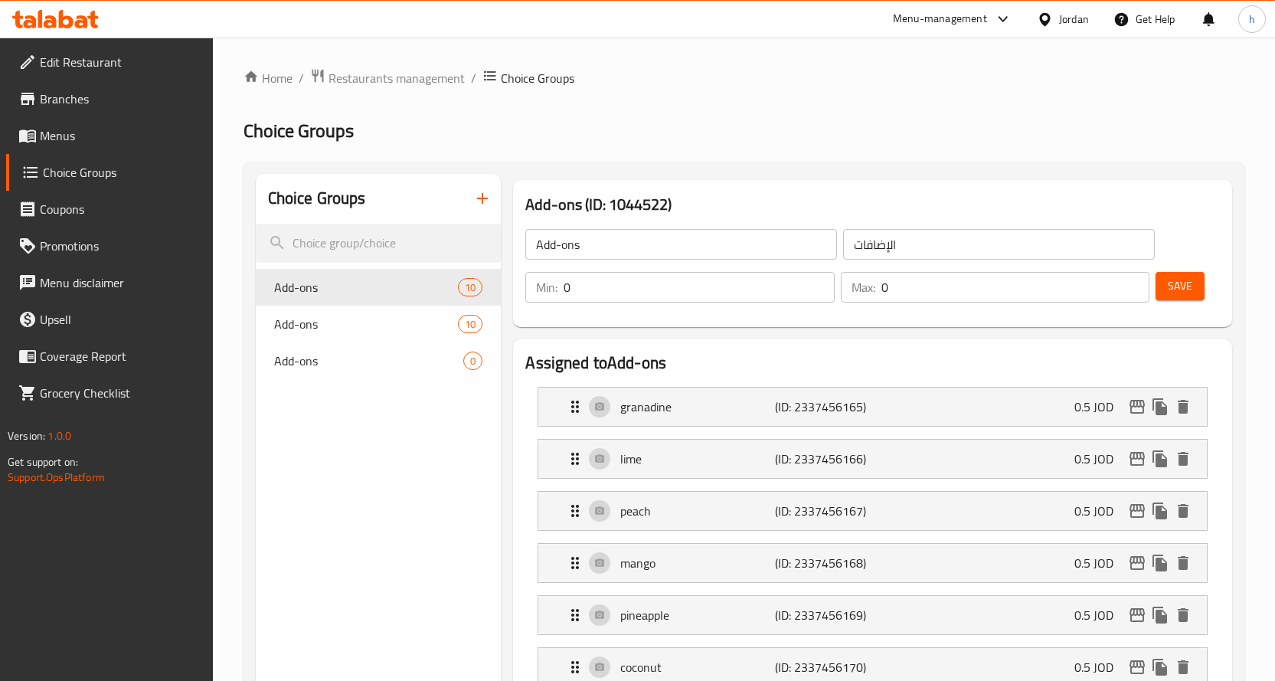
click at [477, 197] on icon "button" at bounding box center [482, 198] width 18 height 18
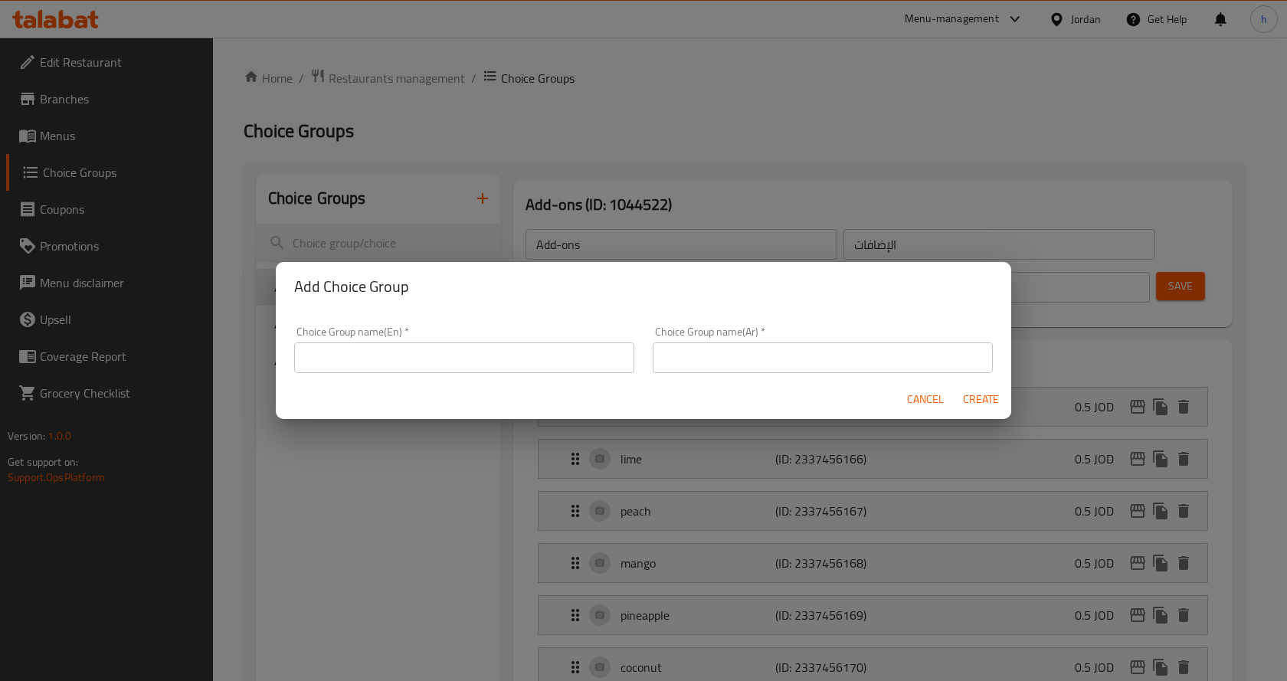
click at [406, 363] on input "text" at bounding box center [464, 357] width 340 height 31
type input "Your choice of:"
click at [737, 351] on input "text" at bounding box center [822, 357] width 340 height 31
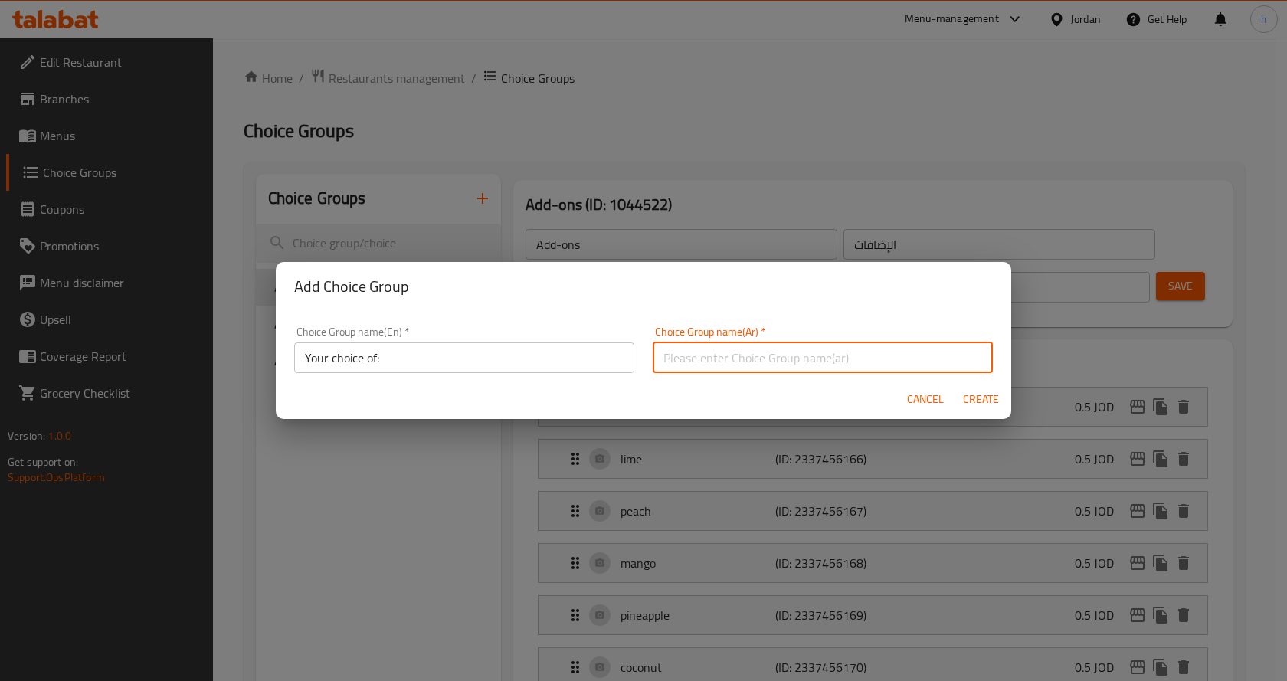
type input "اختيارك من:"
click at [968, 397] on span "Create" at bounding box center [980, 399] width 37 height 19
type input "Your choice of:"
type input "اختيارك من:"
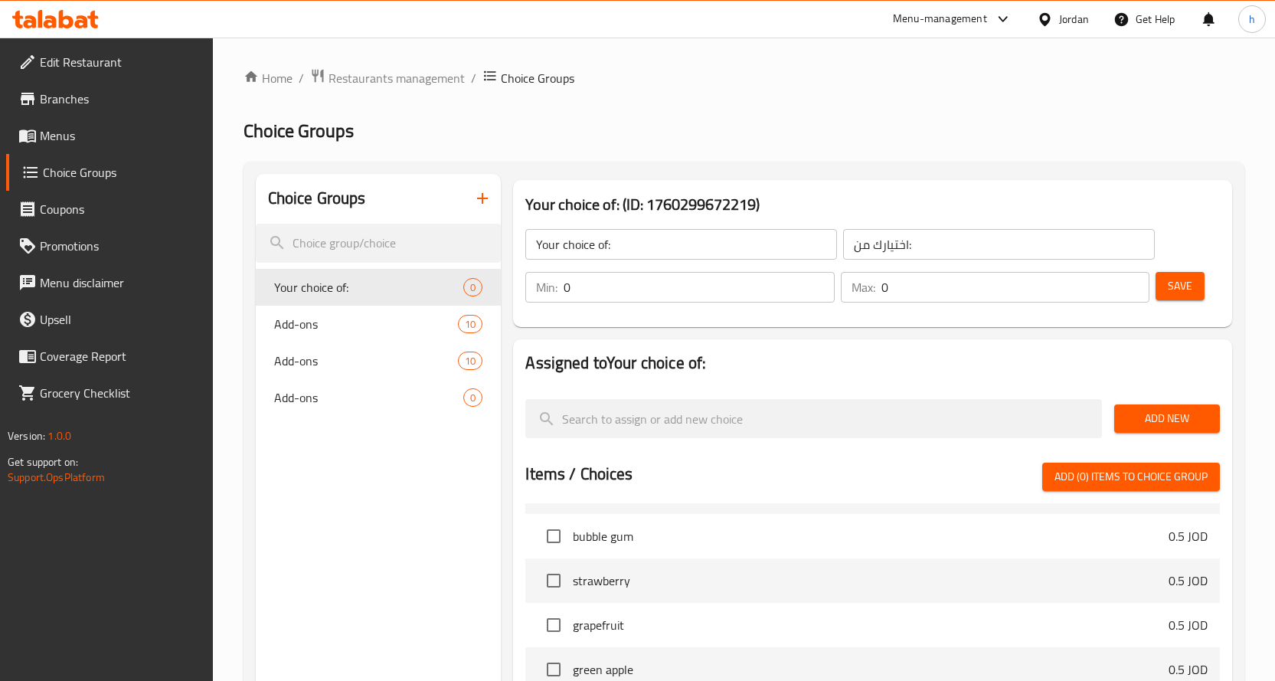
click at [585, 286] on input "0" at bounding box center [699, 287] width 271 height 31
click at [567, 290] on input "0" at bounding box center [699, 287] width 271 height 31
type input "1"
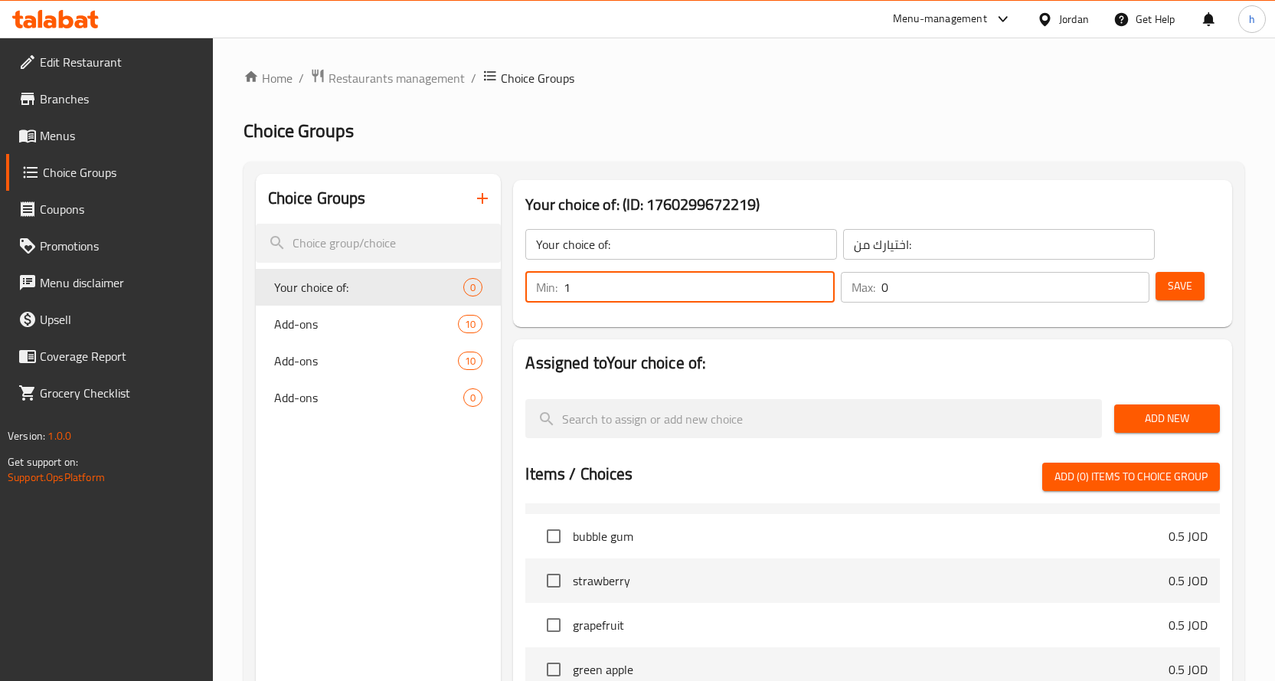
click at [885, 288] on input "0" at bounding box center [1015, 287] width 269 height 31
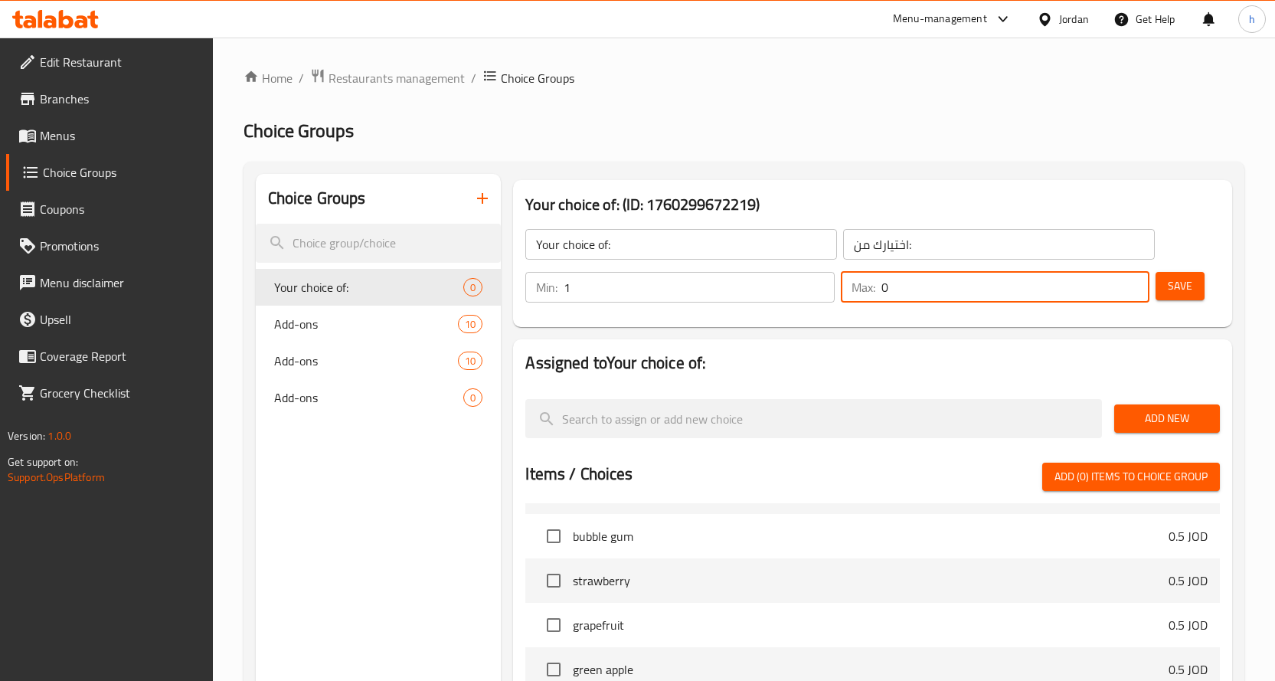
click at [885, 288] on input "0" at bounding box center [1015, 287] width 269 height 31
type input "1"
click at [1163, 291] on button "Save" at bounding box center [1180, 286] width 49 height 28
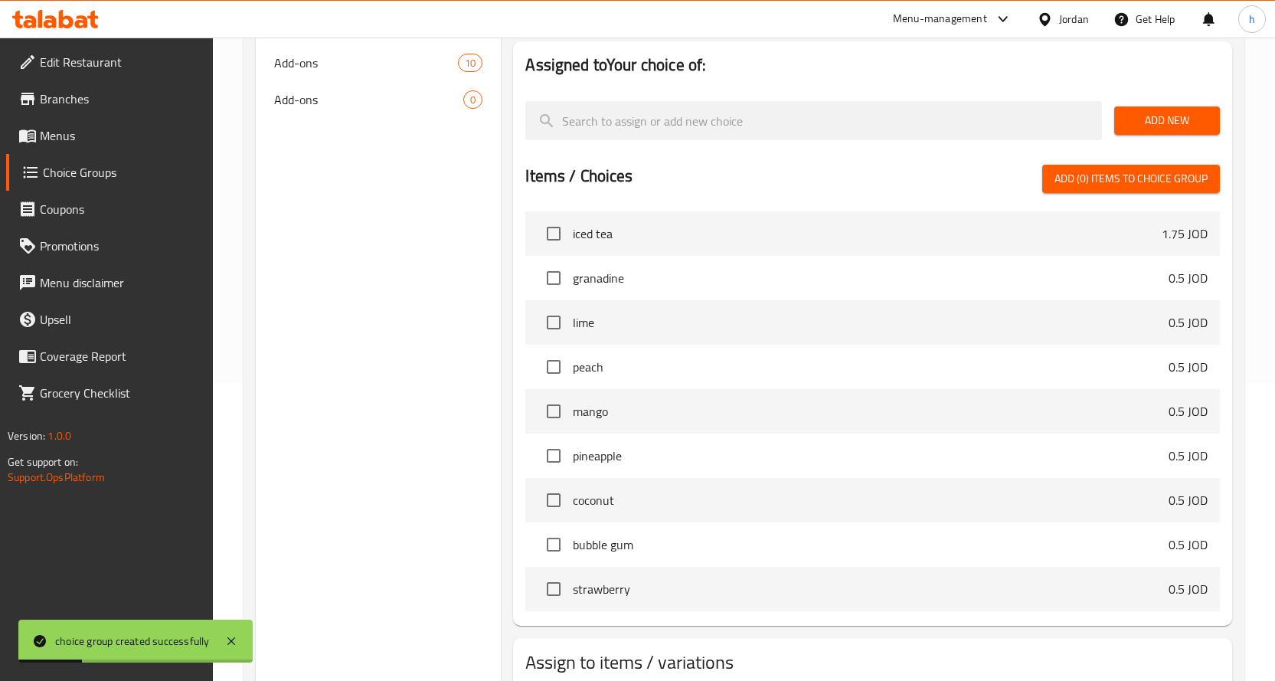
scroll to position [16, 0]
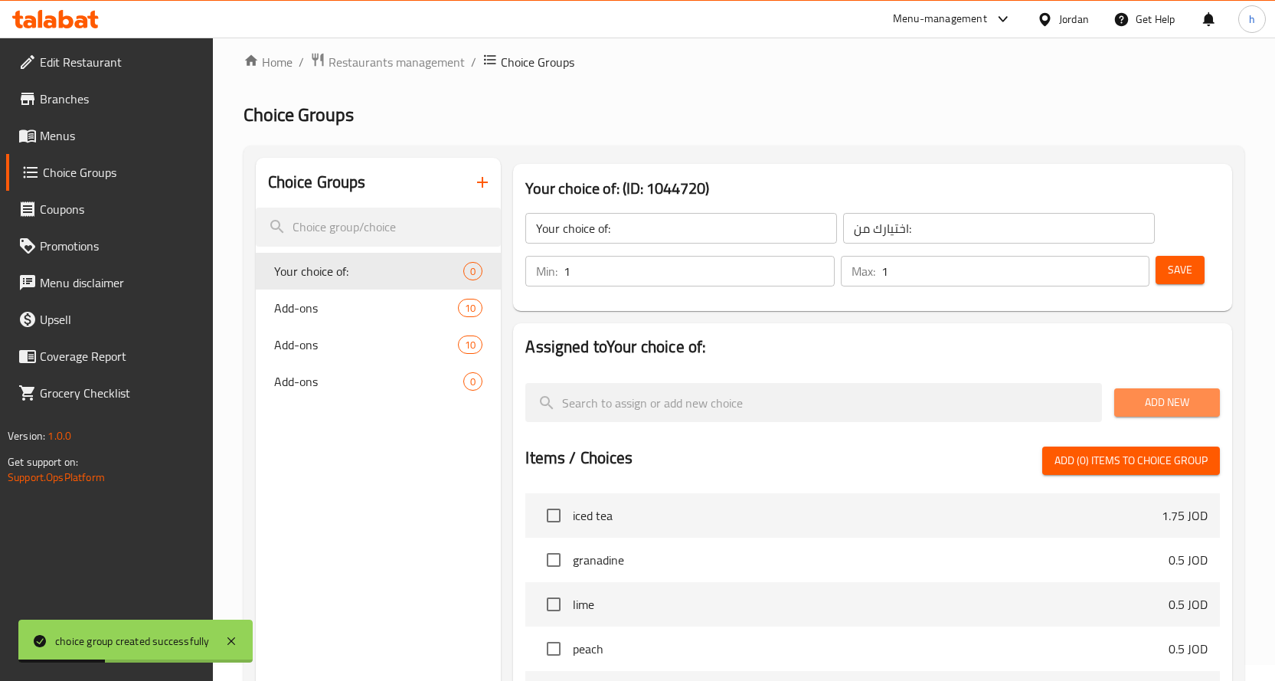
click at [1146, 404] on span "Add New" at bounding box center [1167, 402] width 81 height 19
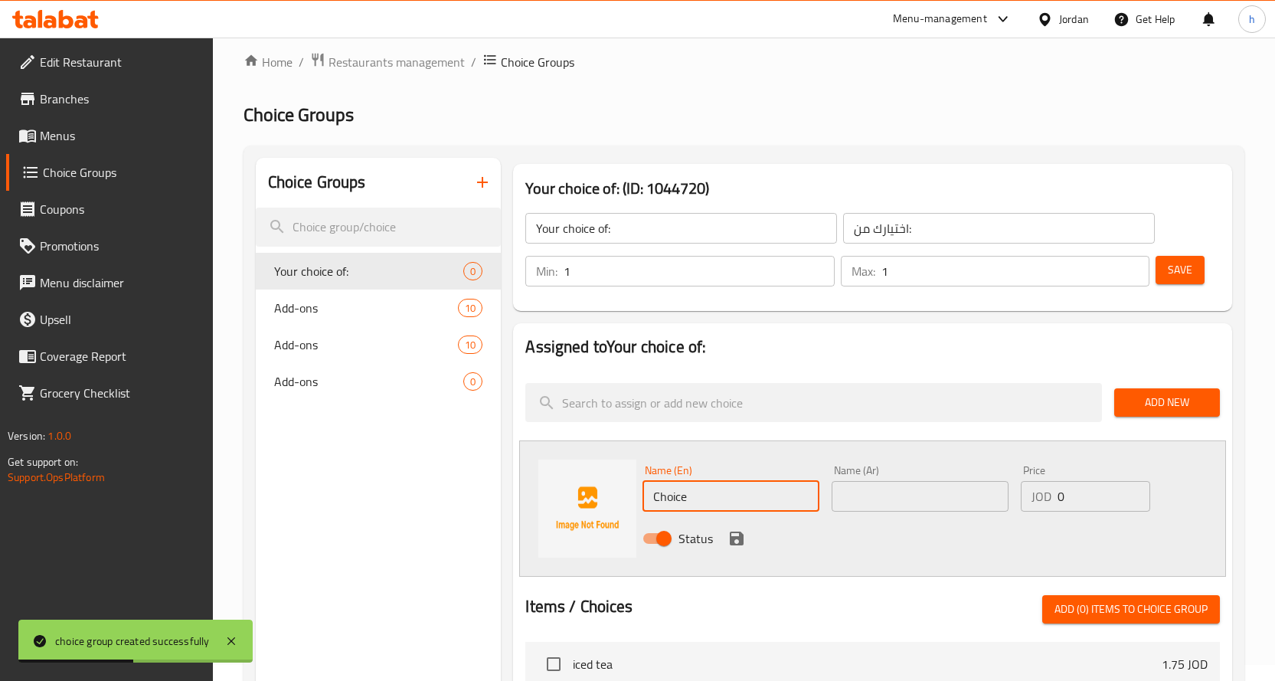
click at [673, 495] on input "Choice" at bounding box center [731, 496] width 177 height 31
click at [665, 495] on input "Choice" at bounding box center [731, 496] width 177 height 31
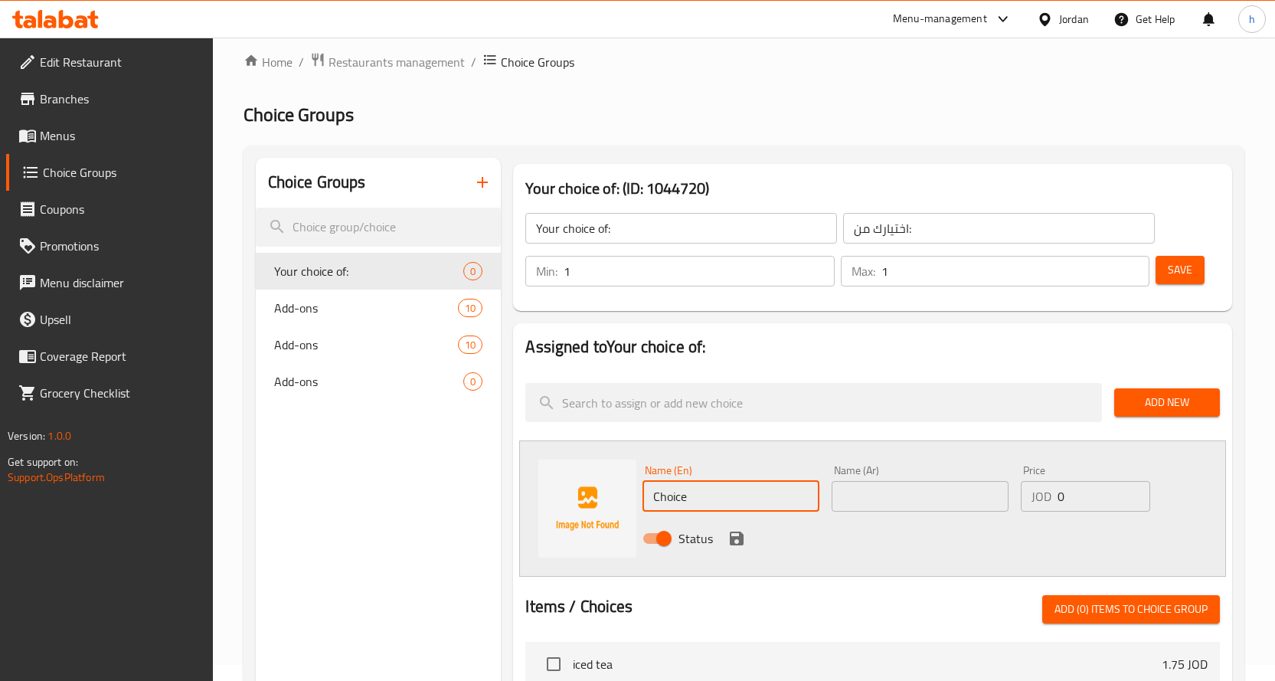
click at [665, 495] on input "Choice" at bounding box center [731, 496] width 177 height 31
paste input "sparkling soda"
type input "sparkling soda"
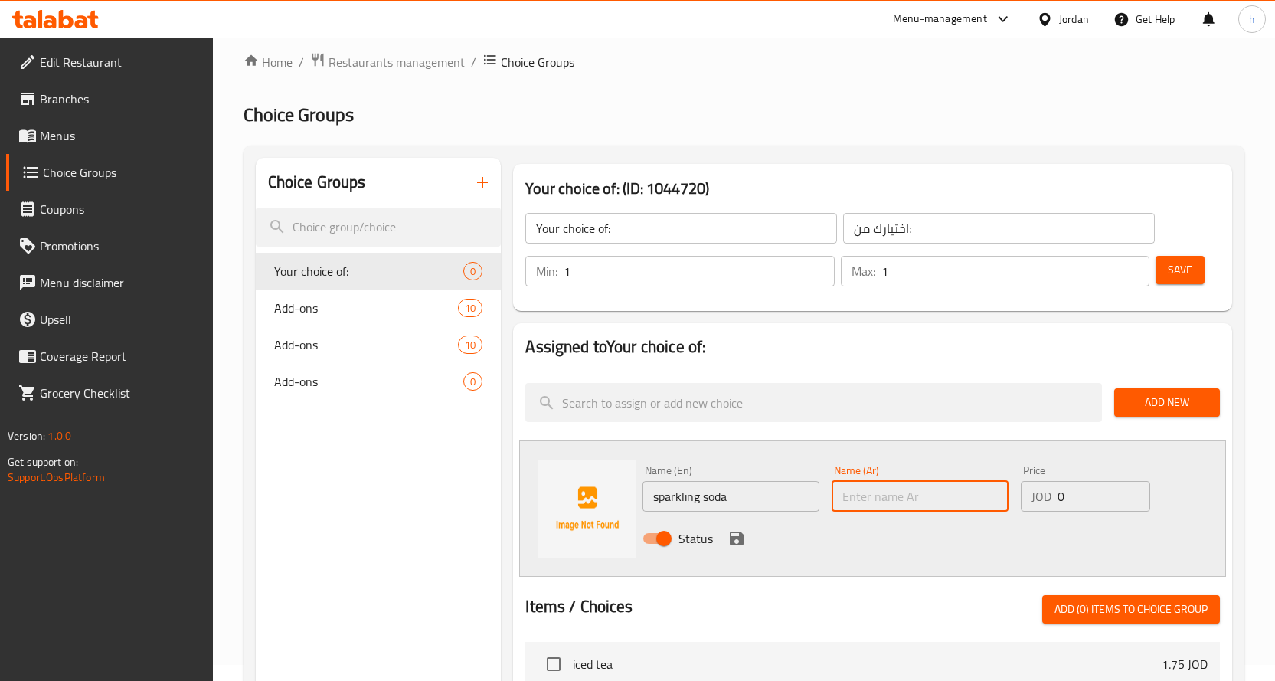
click at [899, 495] on input "text" at bounding box center [920, 496] width 177 height 31
type input "صودا فوارة"
click at [1058, 495] on input "0" at bounding box center [1104, 496] width 93 height 31
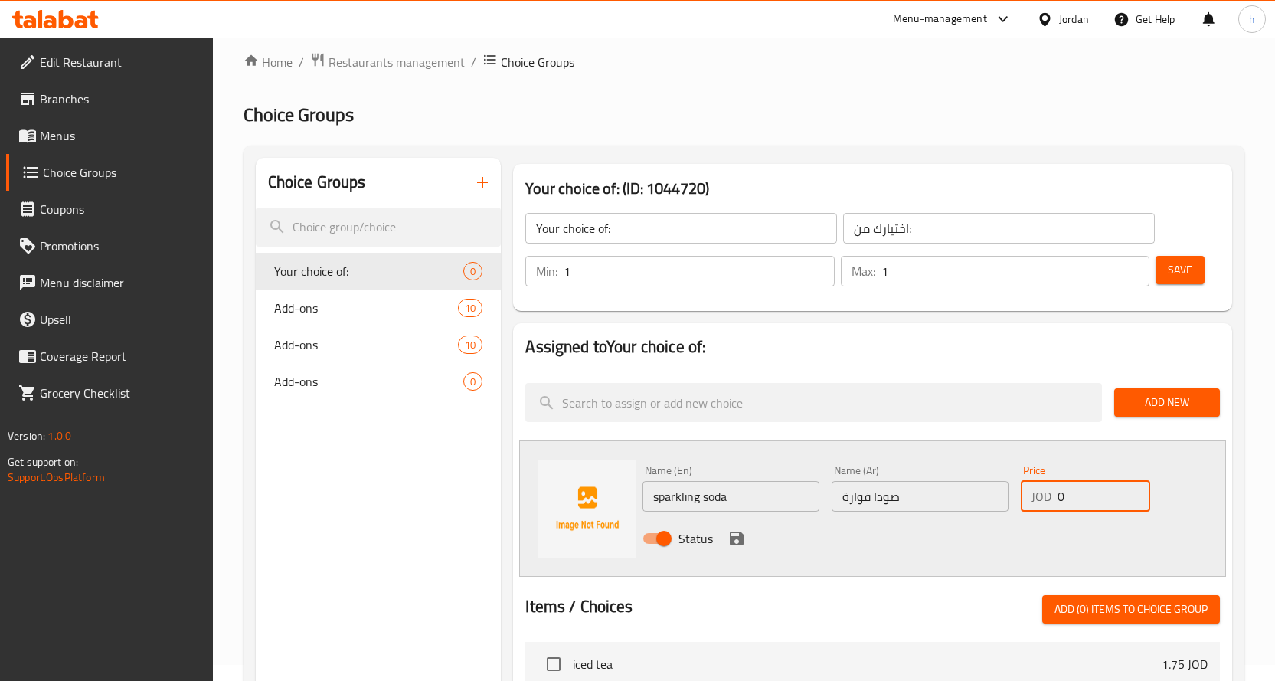
click at [1058, 495] on input "0" at bounding box center [1104, 496] width 93 height 31
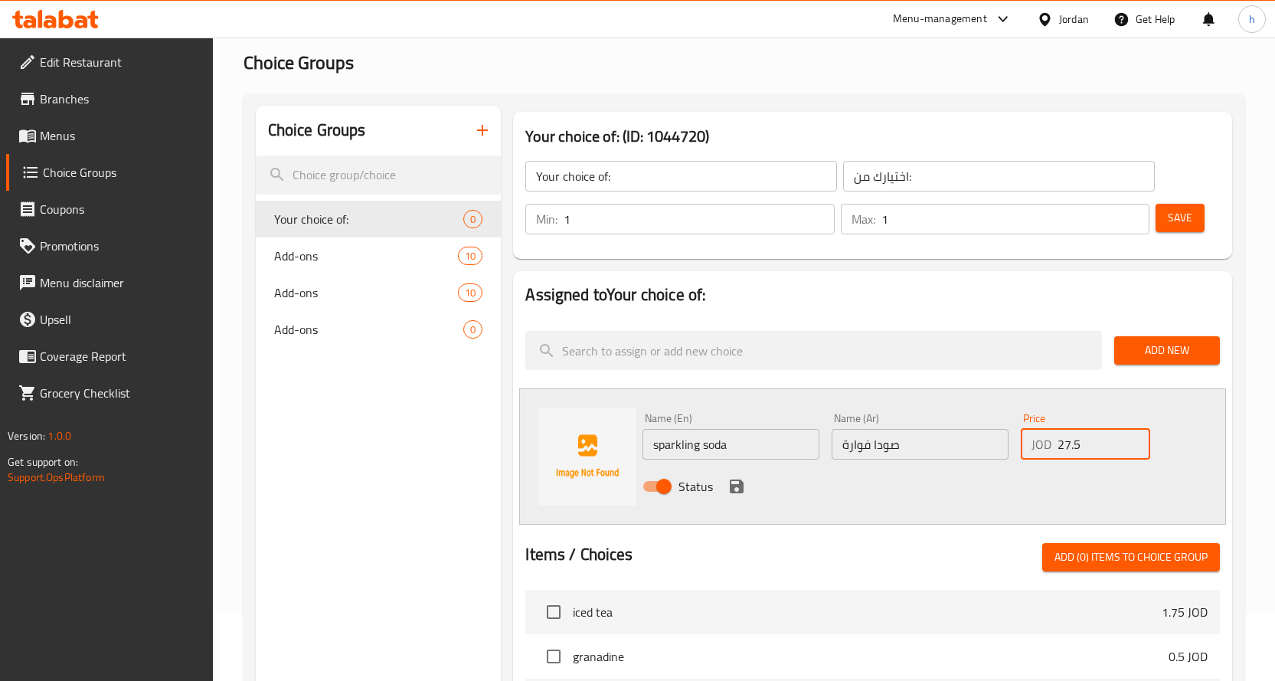
scroll to position [93, 0]
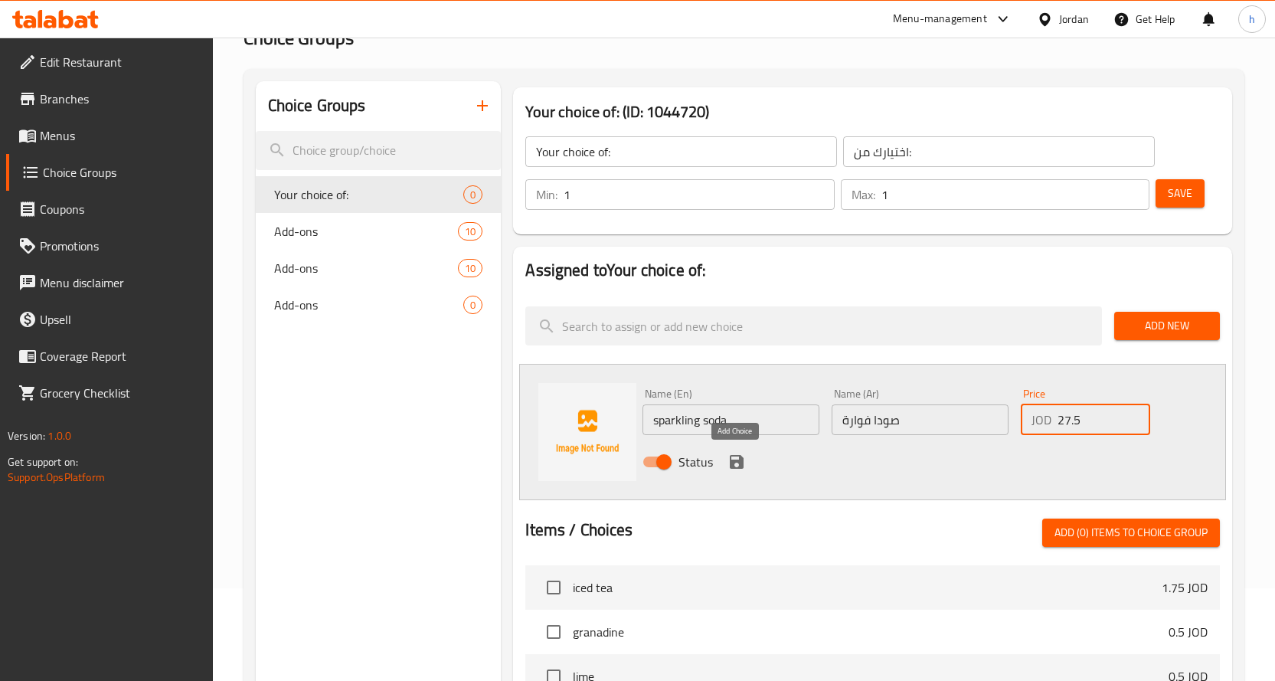
type input "27.5"
click at [741, 464] on icon "save" at bounding box center [737, 462] width 14 height 14
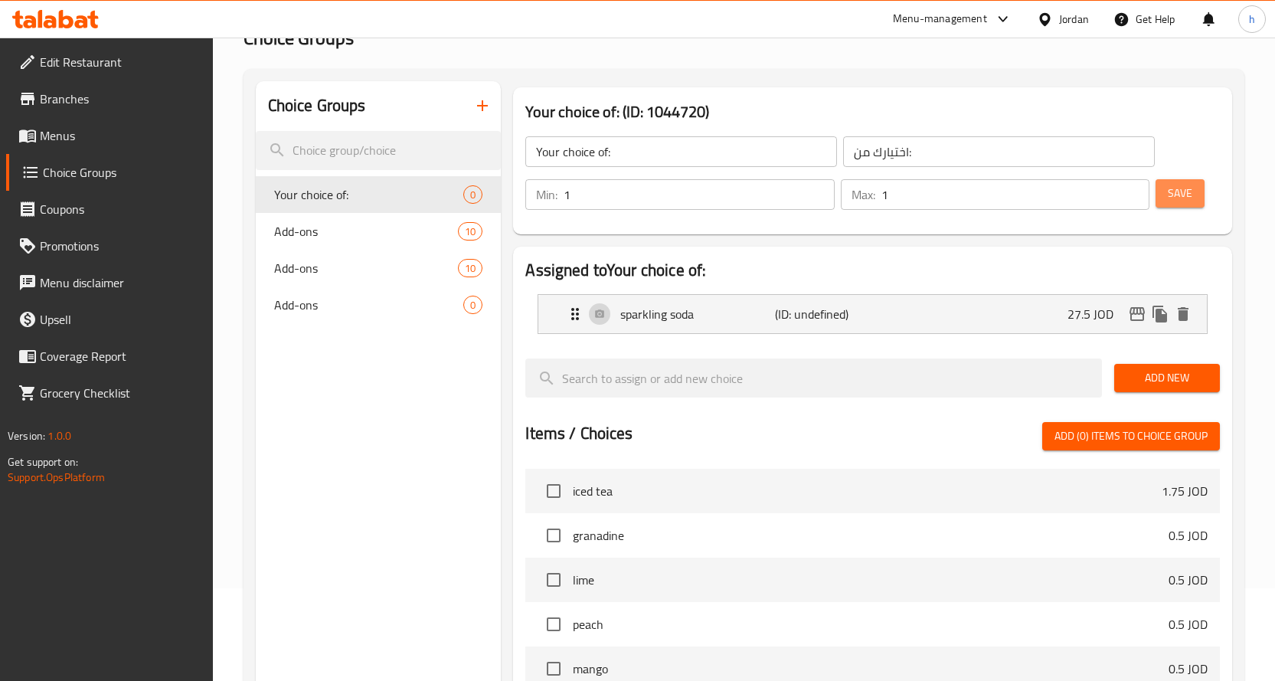
click at [1159, 188] on button "Save" at bounding box center [1180, 193] width 49 height 28
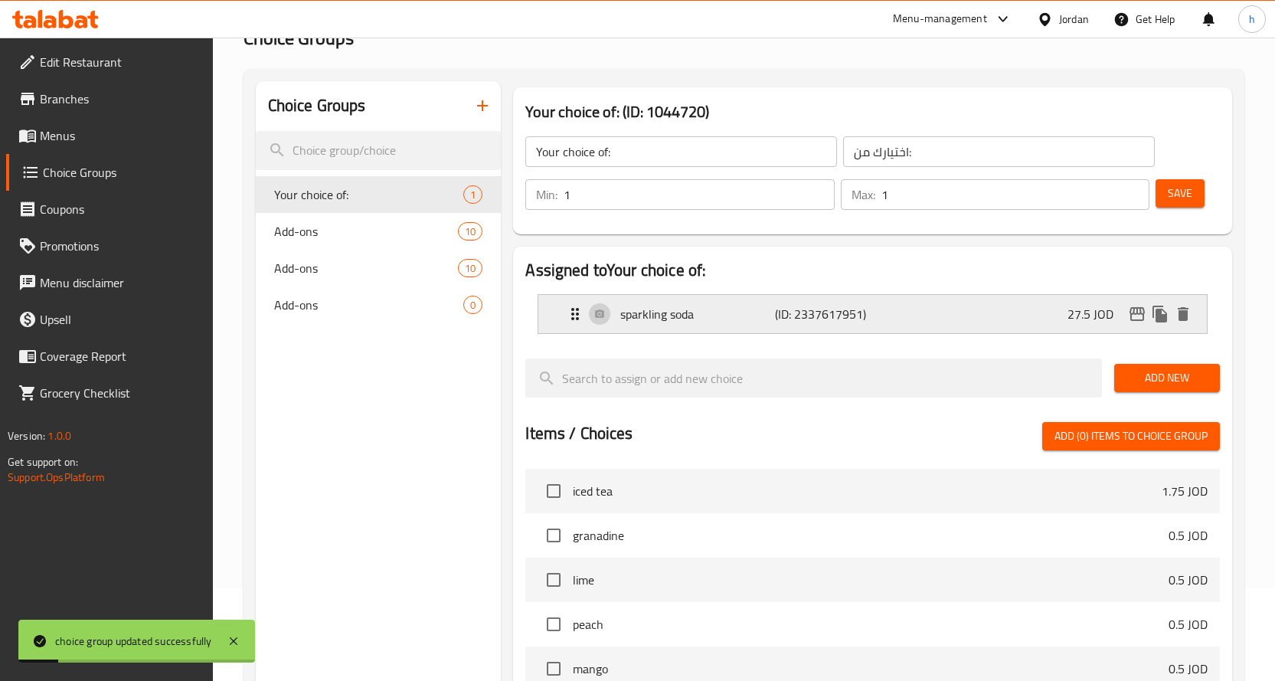
click at [731, 309] on p "sparkling soda" at bounding box center [697, 314] width 155 height 18
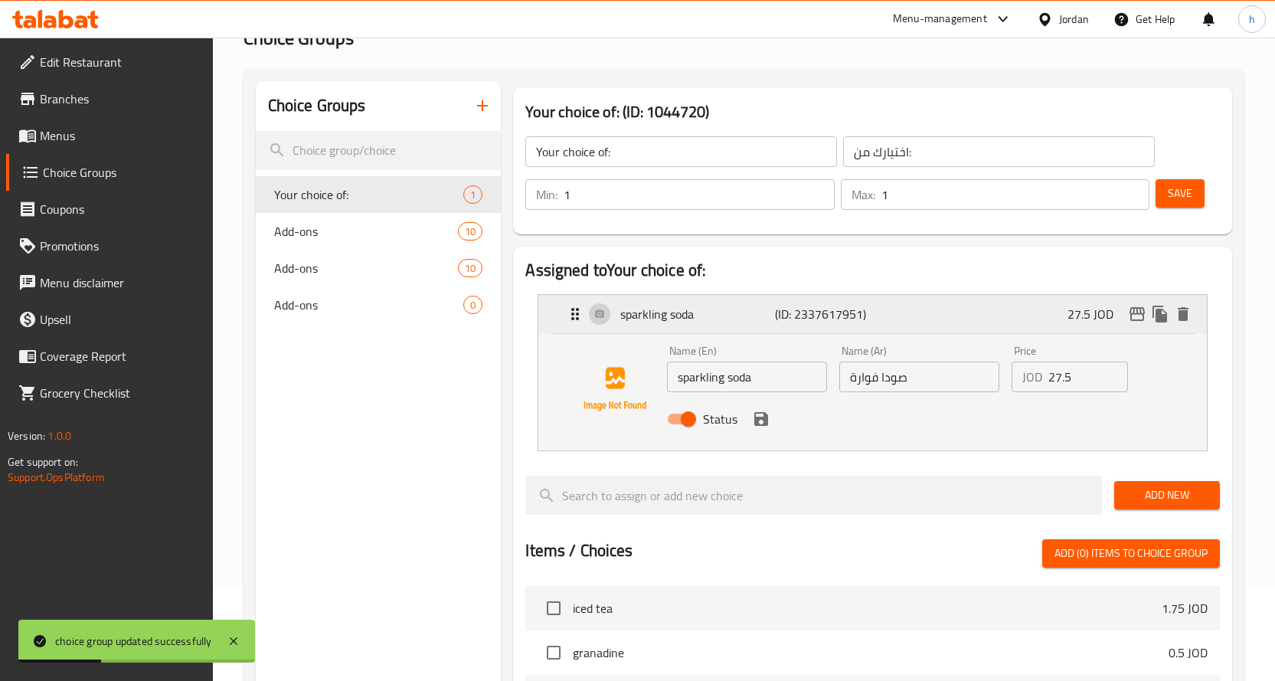
click at [731, 309] on p "sparkling soda" at bounding box center [697, 314] width 155 height 18
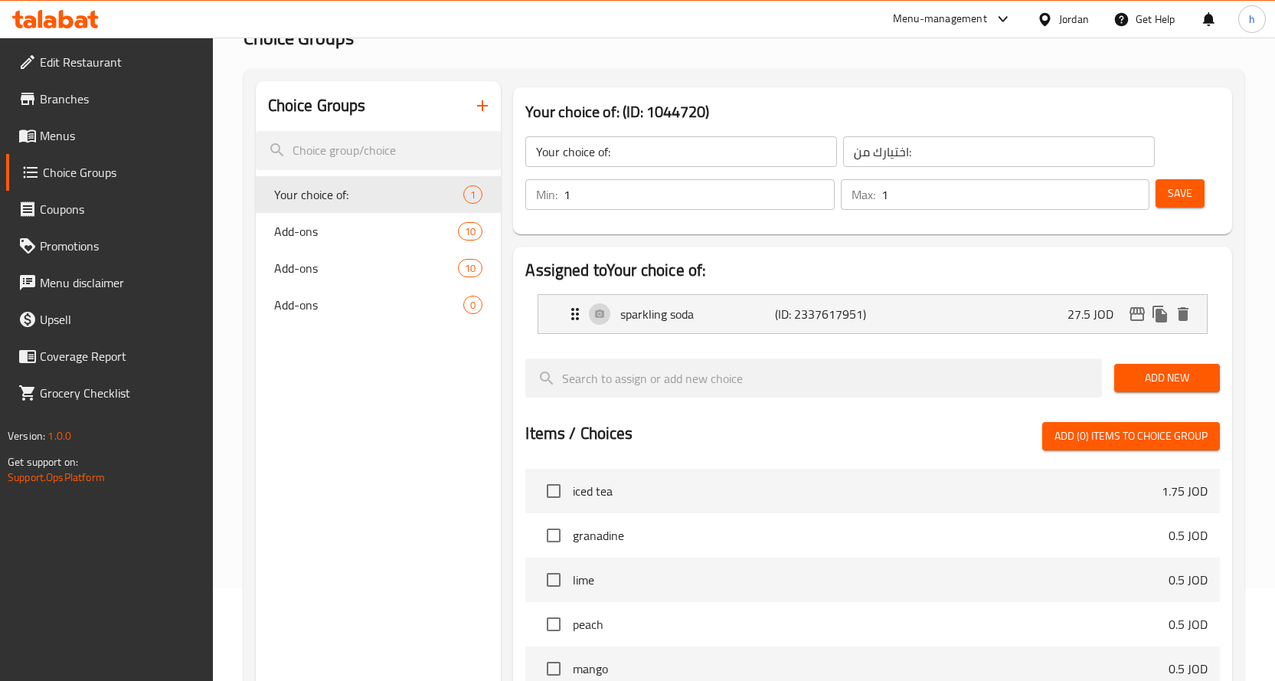
click at [1150, 376] on span "Add New" at bounding box center [1167, 377] width 81 height 19
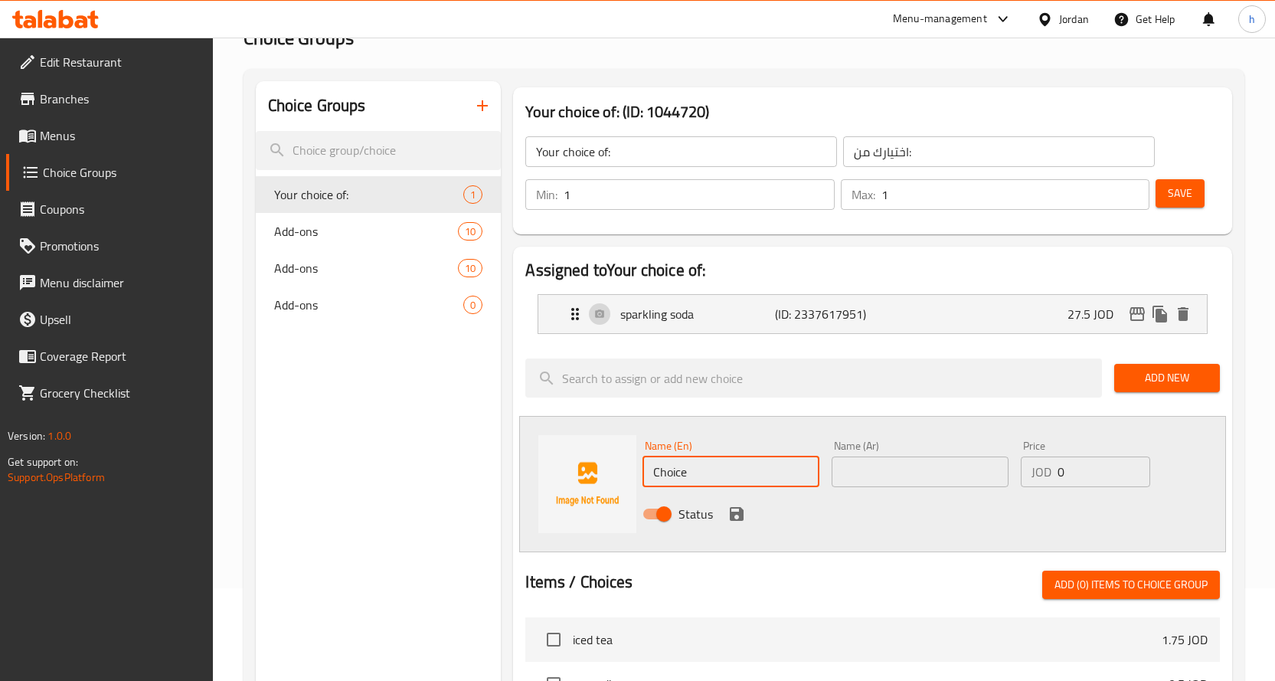
click at [681, 470] on input "Choice" at bounding box center [731, 471] width 177 height 31
click at [679, 472] on input "text" at bounding box center [731, 471] width 177 height 31
paste input "redbull"
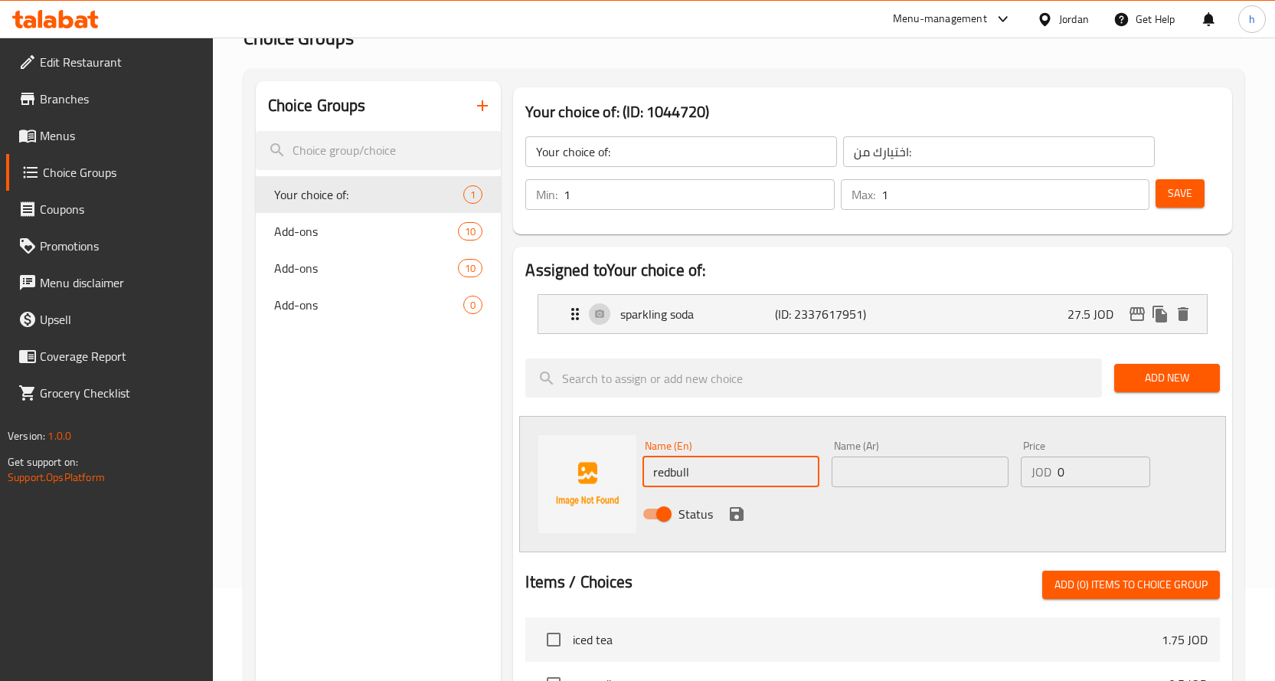
type input "redbull"
click at [917, 472] on input "text" at bounding box center [920, 471] width 177 height 31
type input "[PERSON_NAME]"
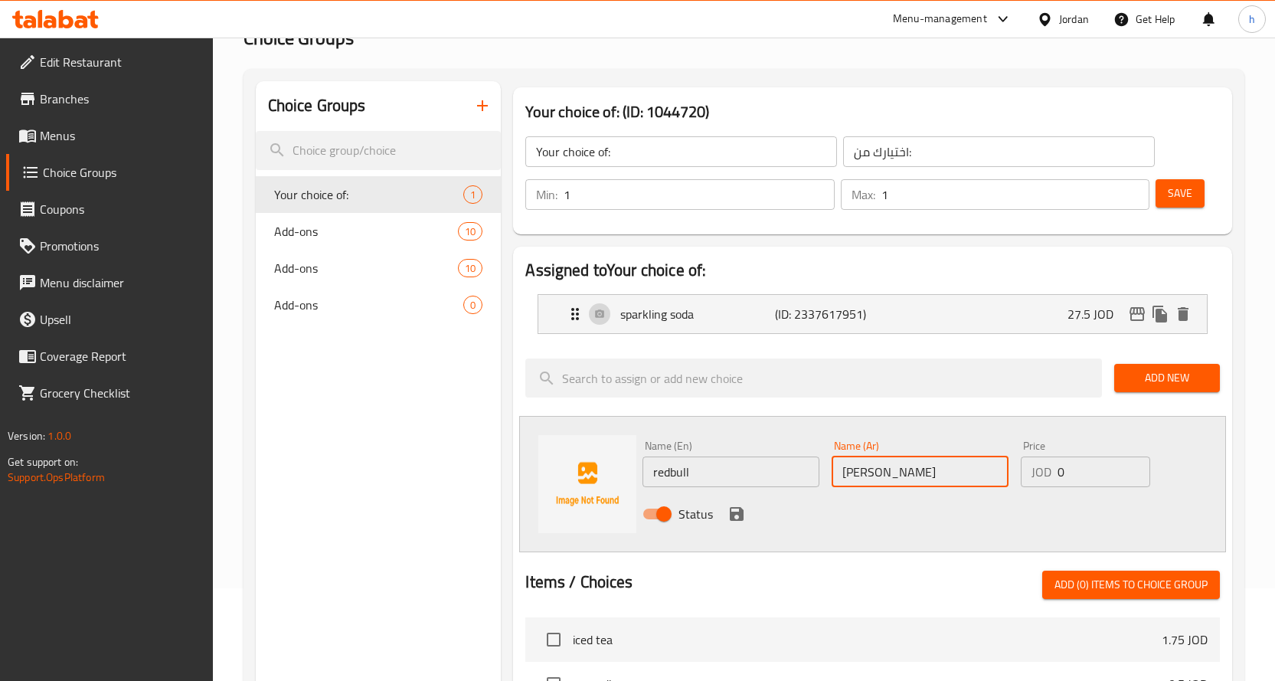
click at [1058, 472] on input "0" at bounding box center [1104, 471] width 93 height 31
type input "3"
click at [731, 518] on icon "save" at bounding box center [737, 514] width 14 height 14
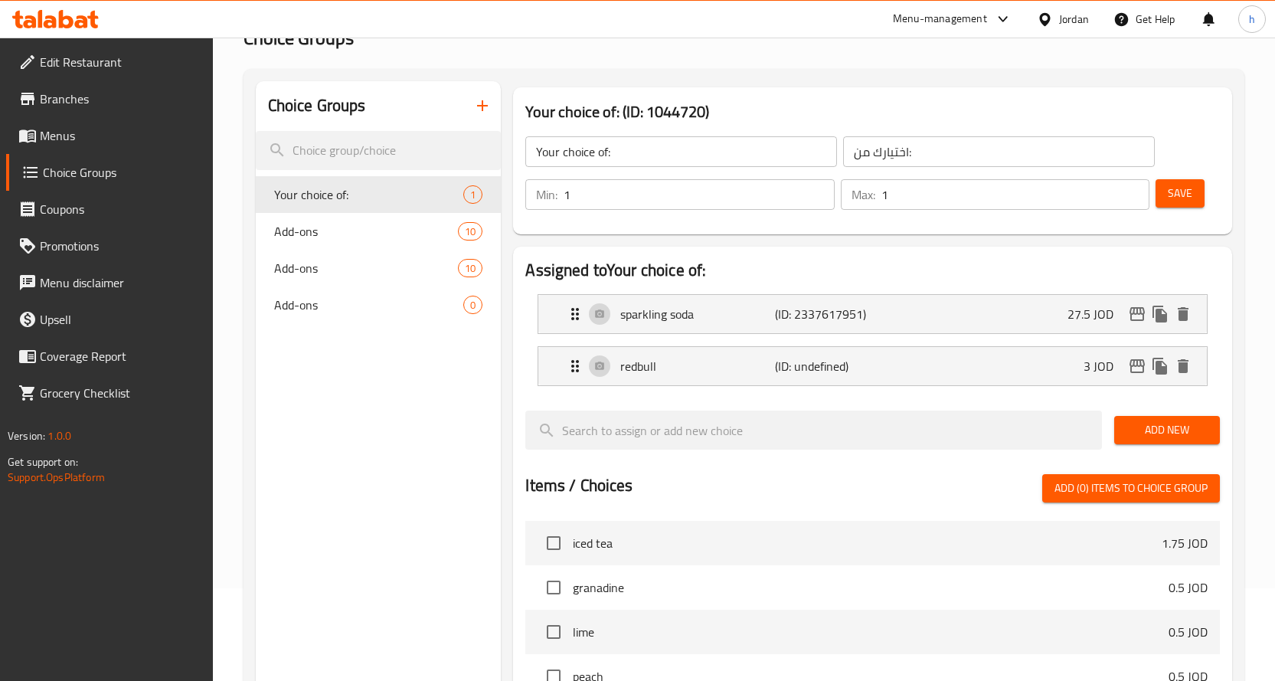
click at [1180, 190] on span "Save" at bounding box center [1180, 193] width 25 height 19
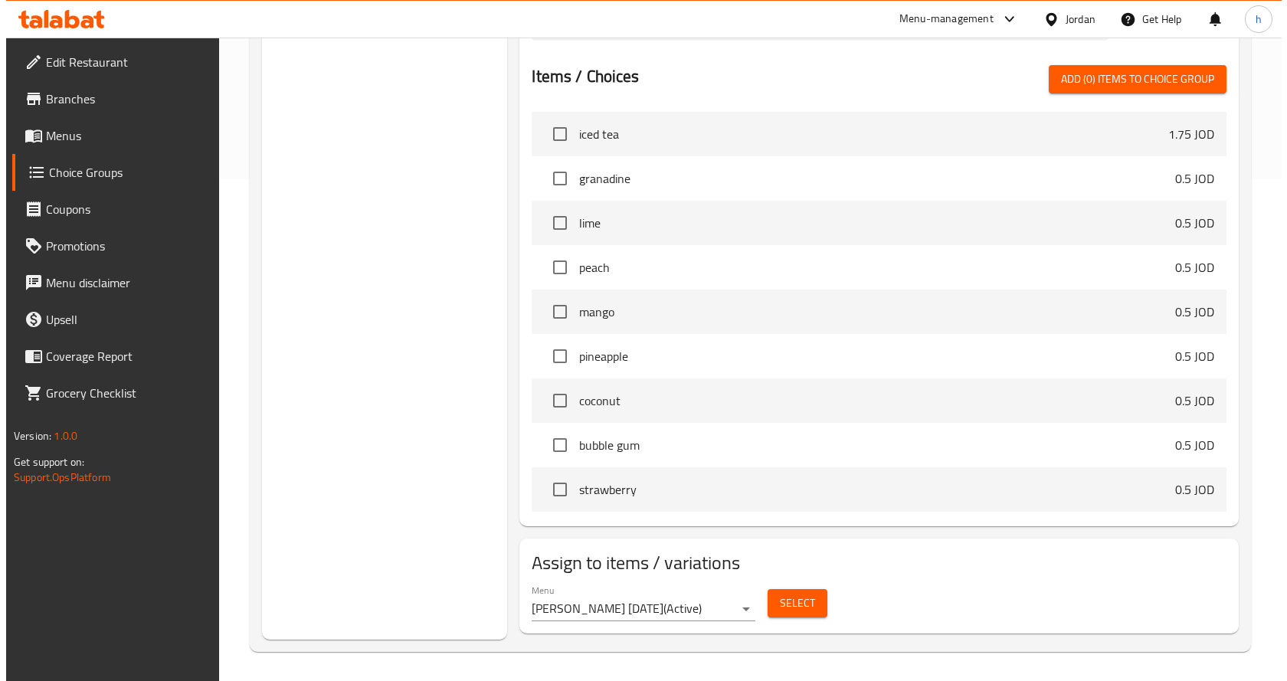
scroll to position [503, 0]
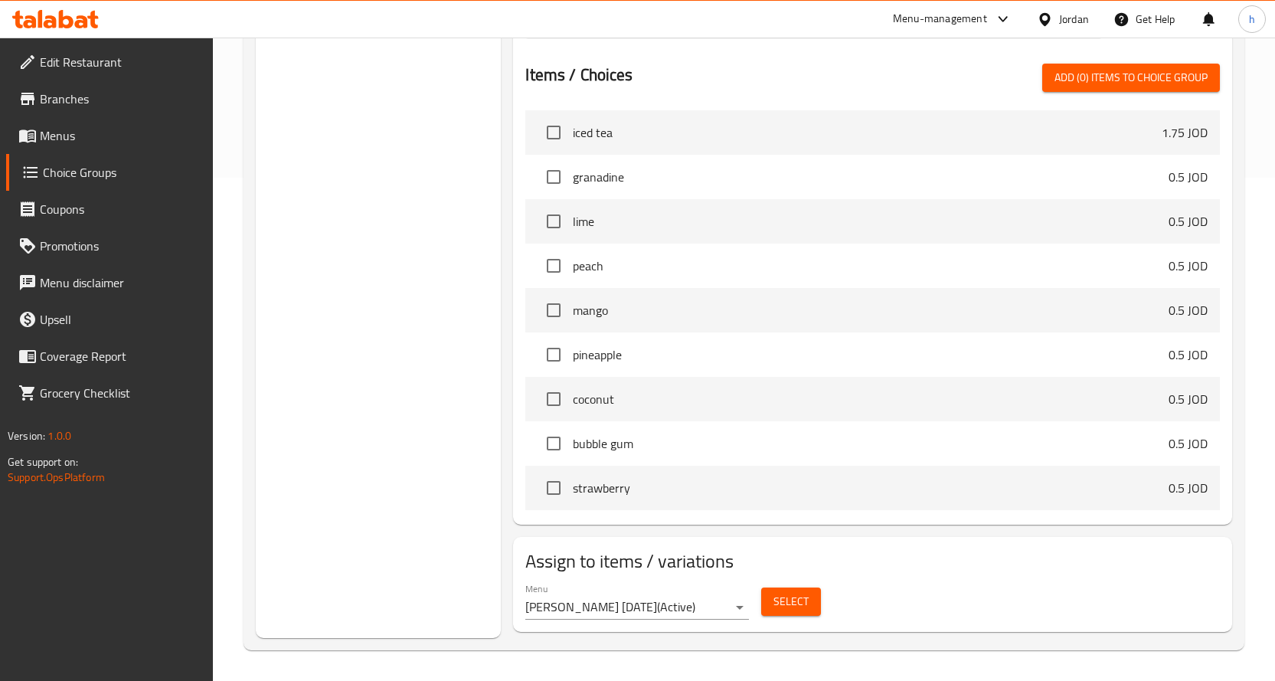
click at [796, 606] on span "Select" at bounding box center [790, 601] width 35 height 19
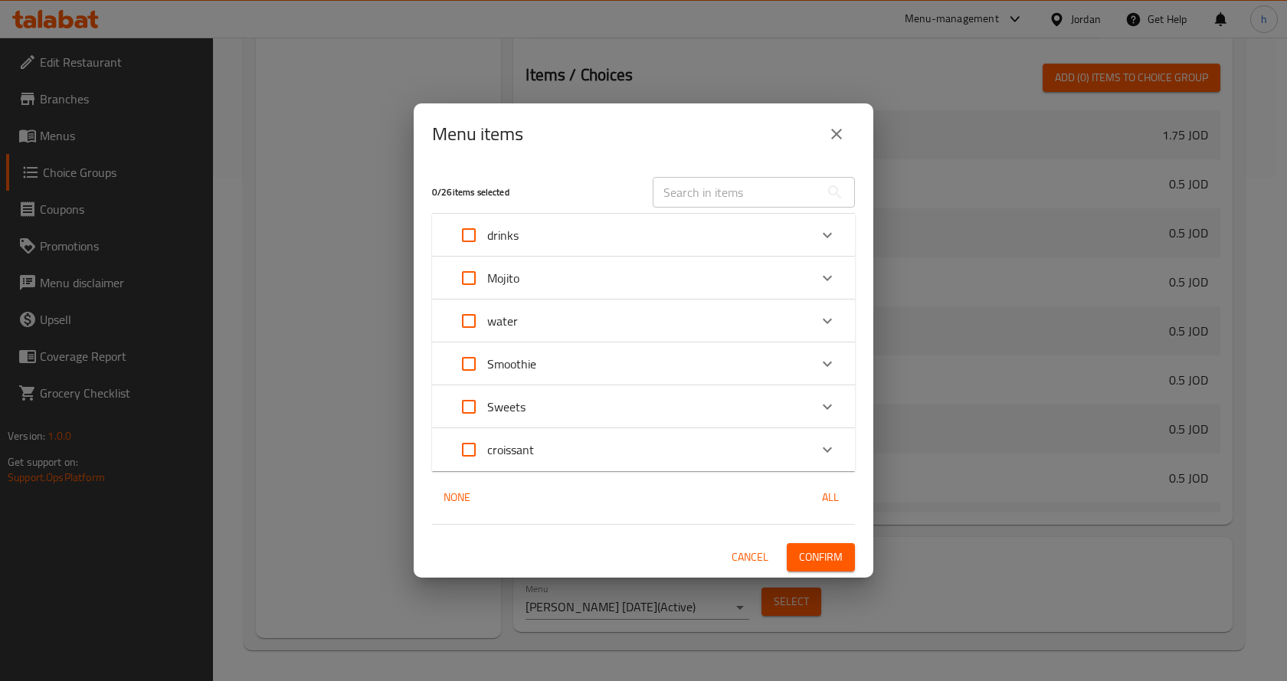
click at [829, 274] on icon "Expand" at bounding box center [827, 278] width 18 height 18
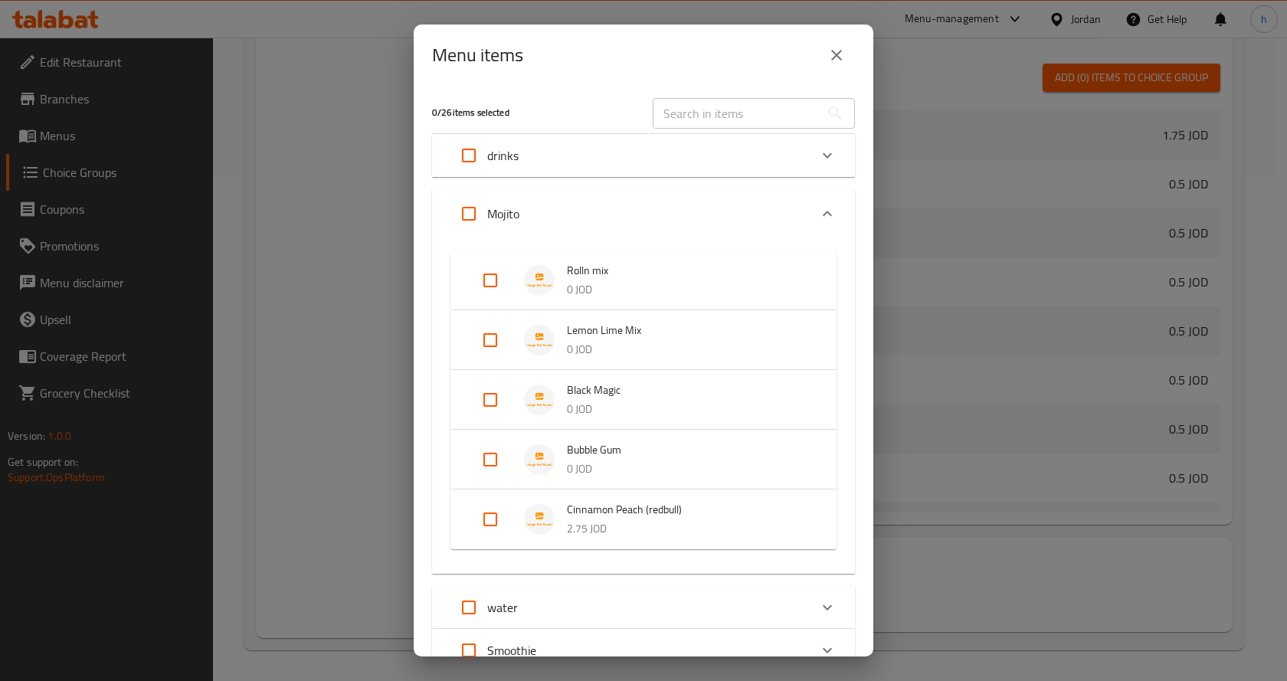
click at [486, 281] on input "Expand" at bounding box center [490, 280] width 37 height 37
checkbox input "true"
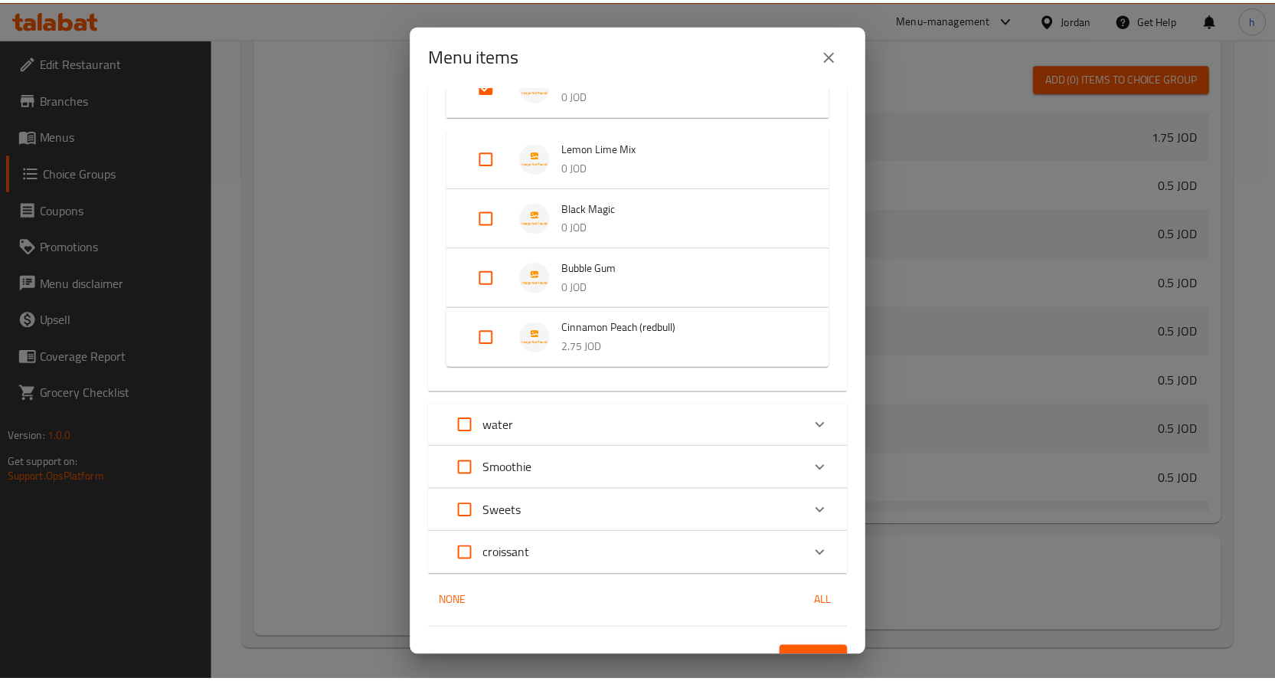
scroll to position [220, 0]
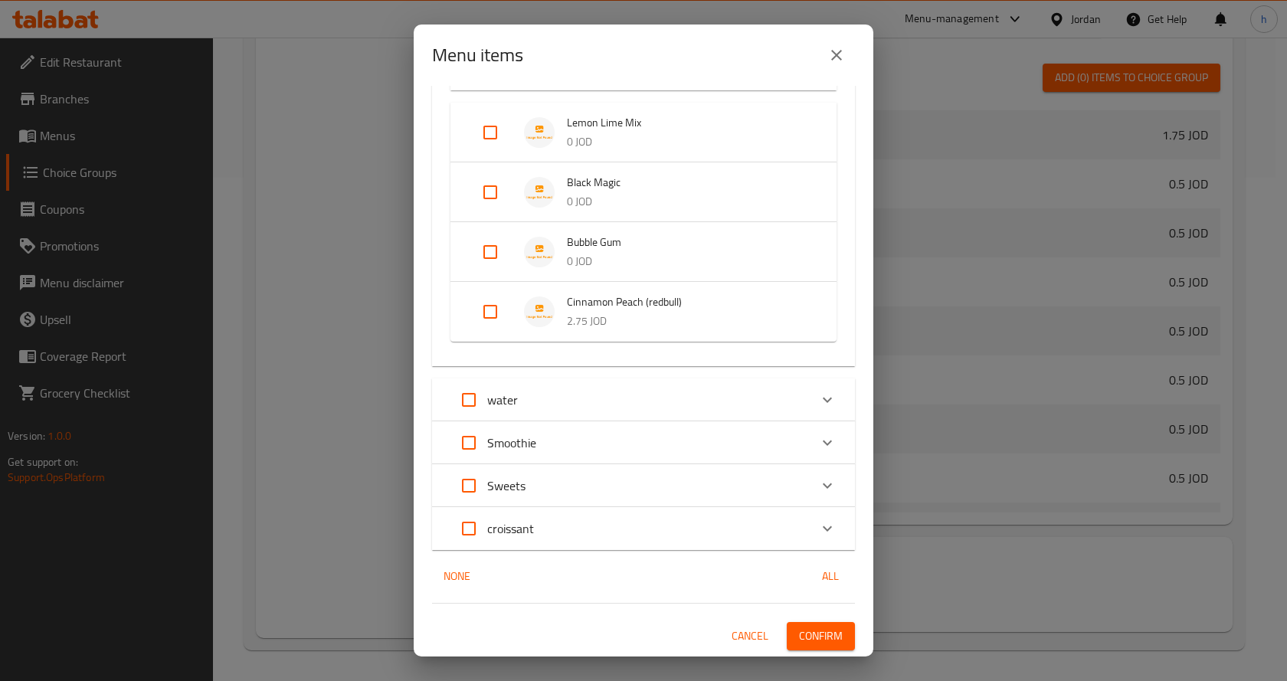
click at [799, 639] on span "Confirm" at bounding box center [821, 635] width 44 height 19
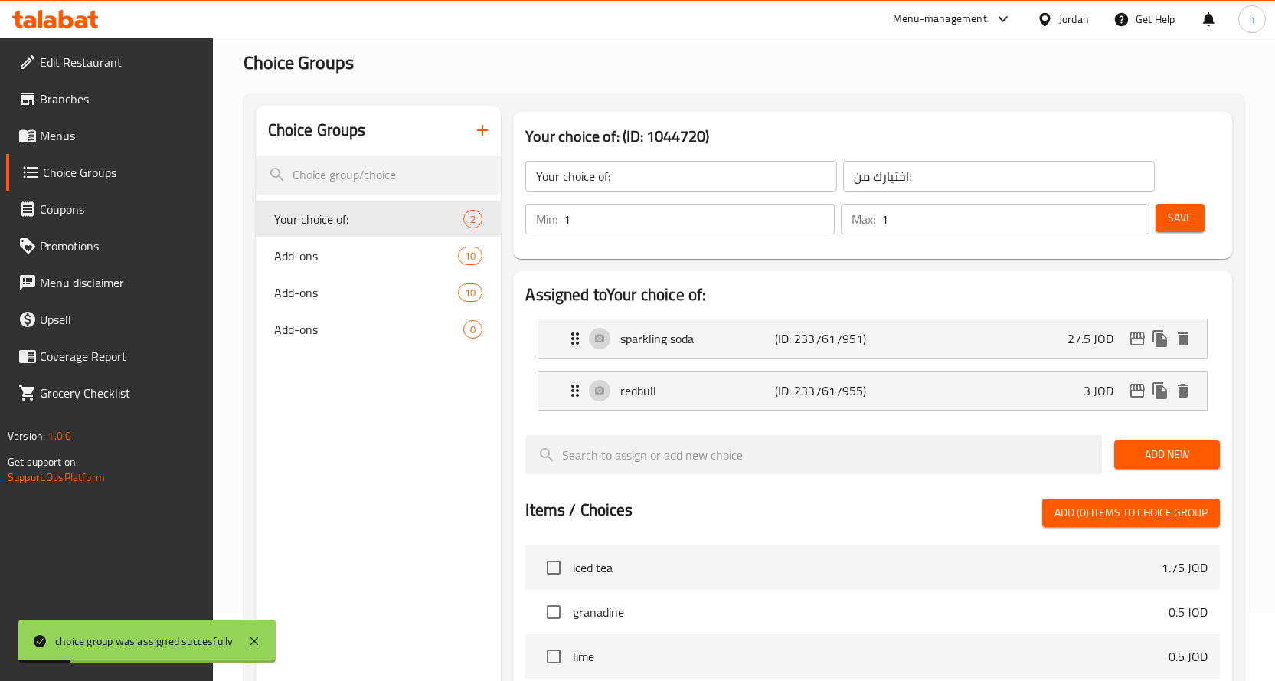
scroll to position [44, 0]
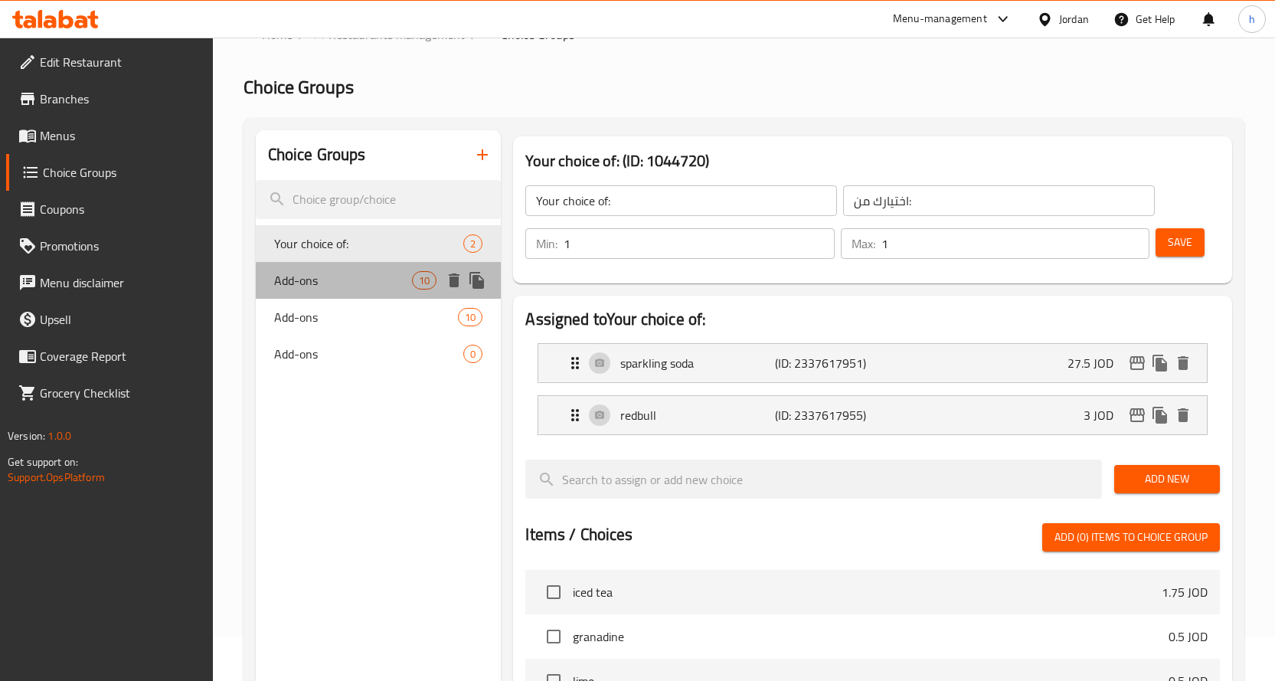
click at [355, 279] on span "Add-ons" at bounding box center [343, 280] width 139 height 18
type input "Add-ons"
type input "الإضافات"
type input "0"
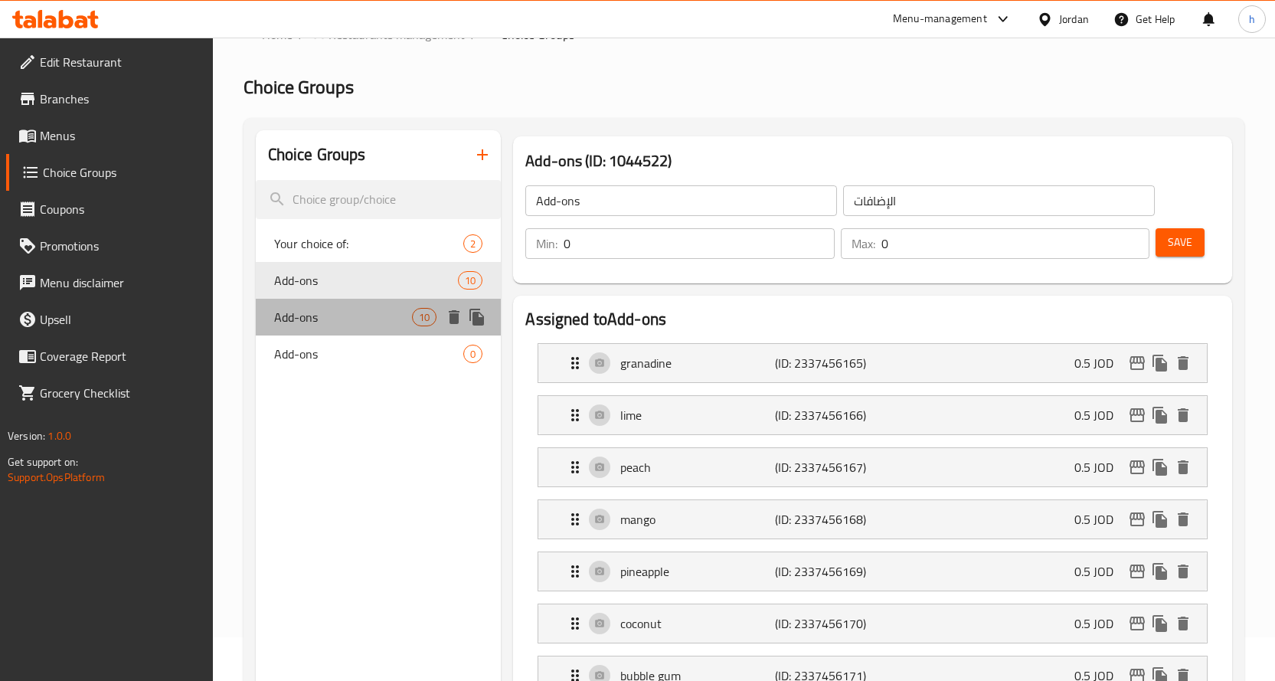
click at [388, 320] on span "Add-ons" at bounding box center [343, 317] width 139 height 18
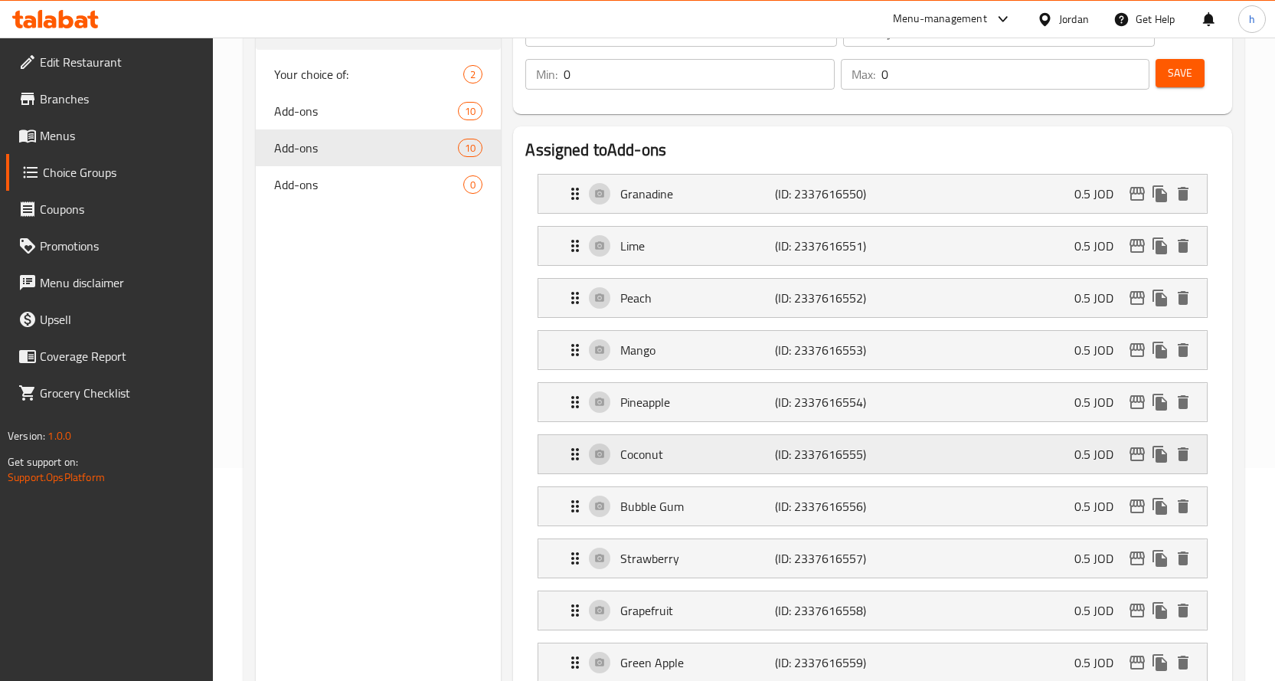
scroll to position [197, 0]
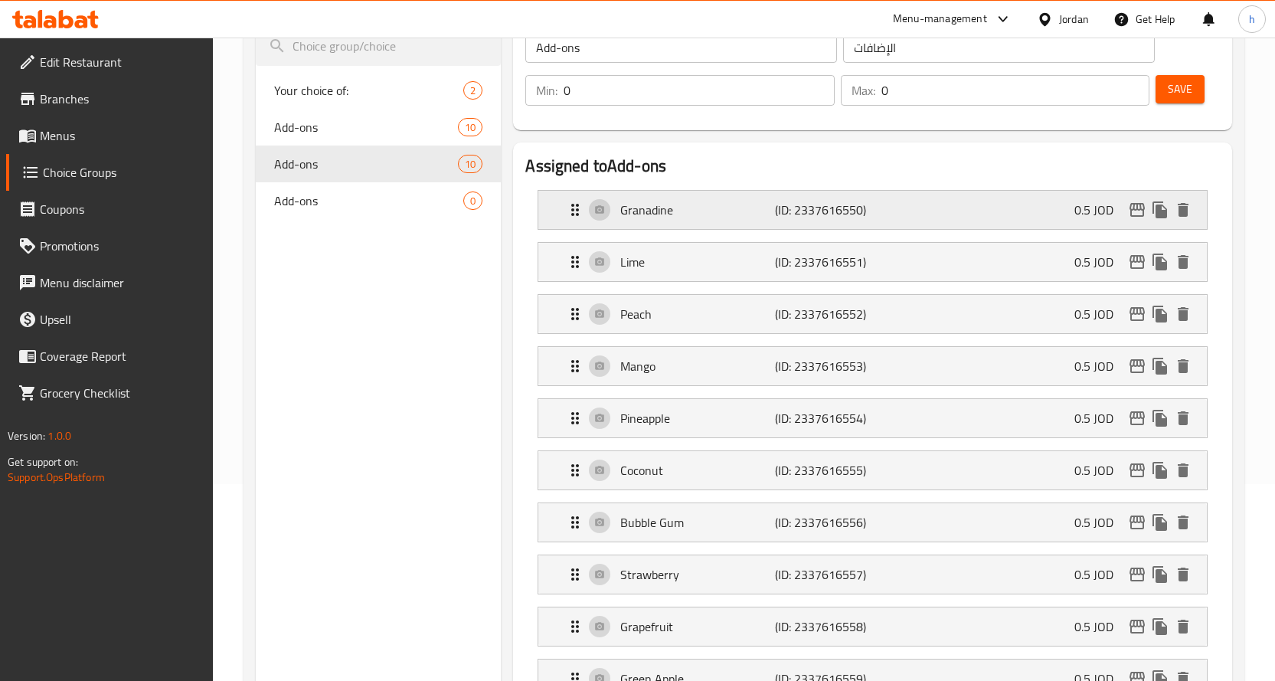
click at [565, 214] on div "Granadine (ID: 2337616550) 0.5 JOD" at bounding box center [872, 210] width 669 height 38
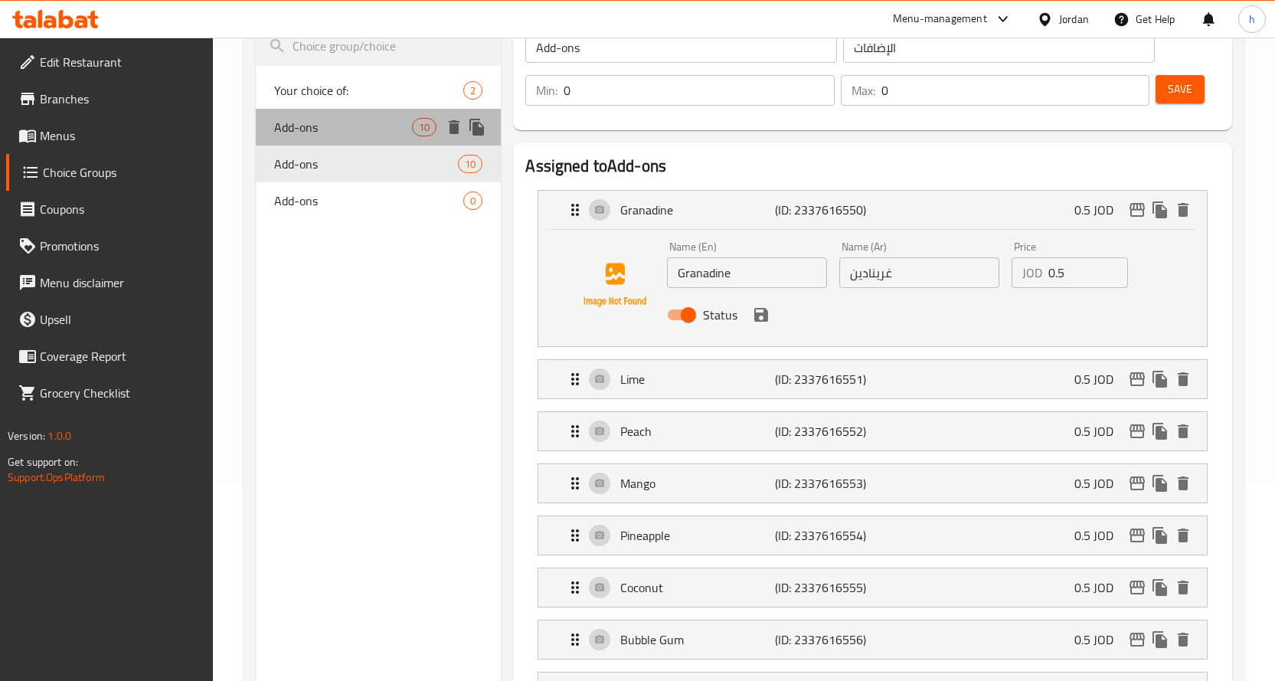
click at [377, 124] on span "Add-ons" at bounding box center [343, 127] width 139 height 18
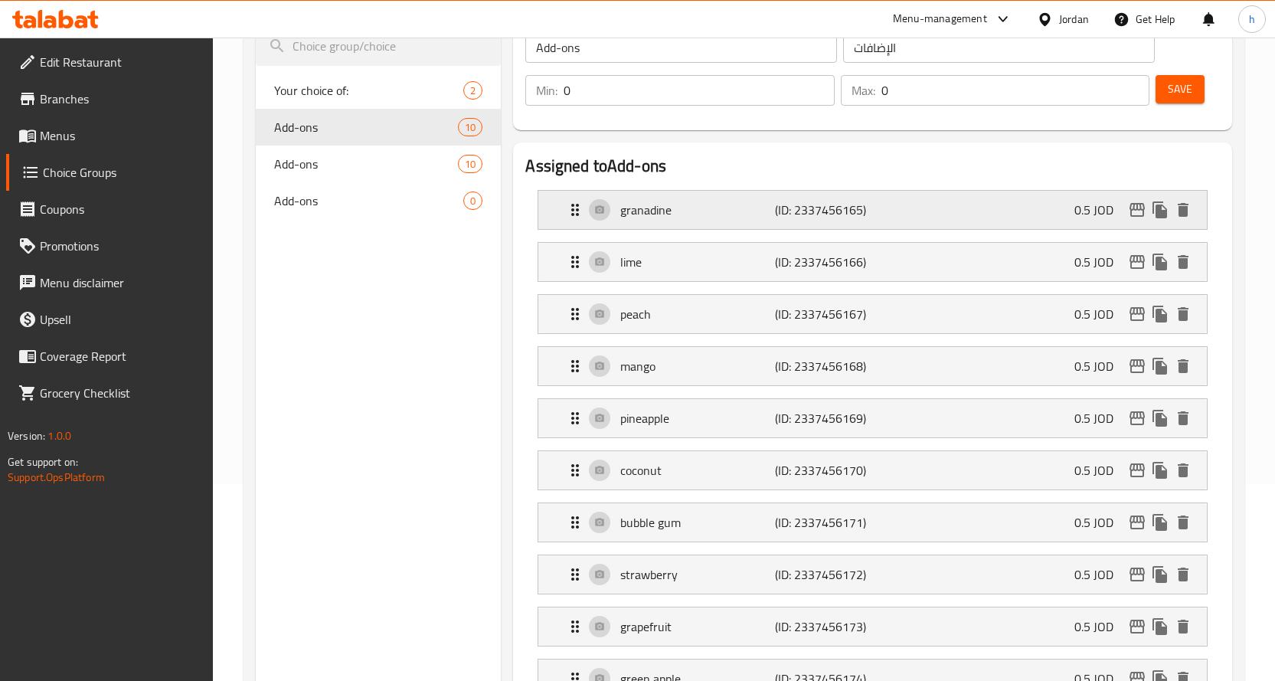
click at [756, 217] on p "granadine" at bounding box center [697, 210] width 155 height 18
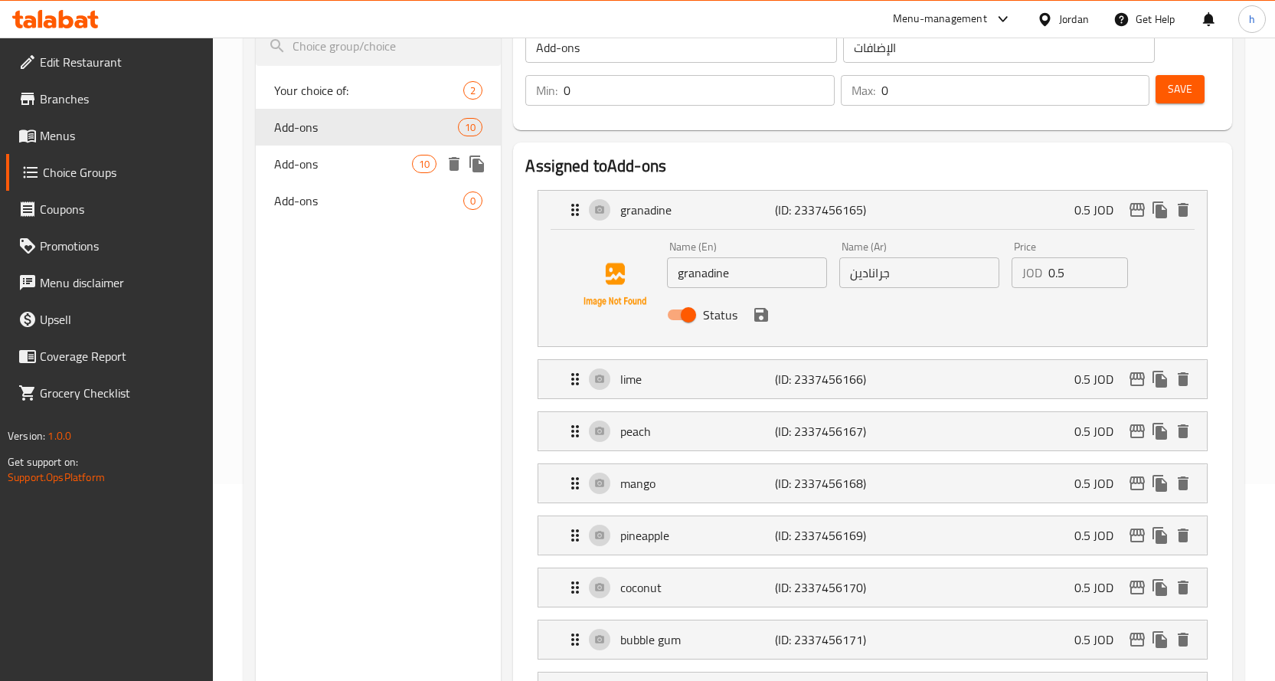
click at [395, 160] on span "Add-ons" at bounding box center [343, 164] width 139 height 18
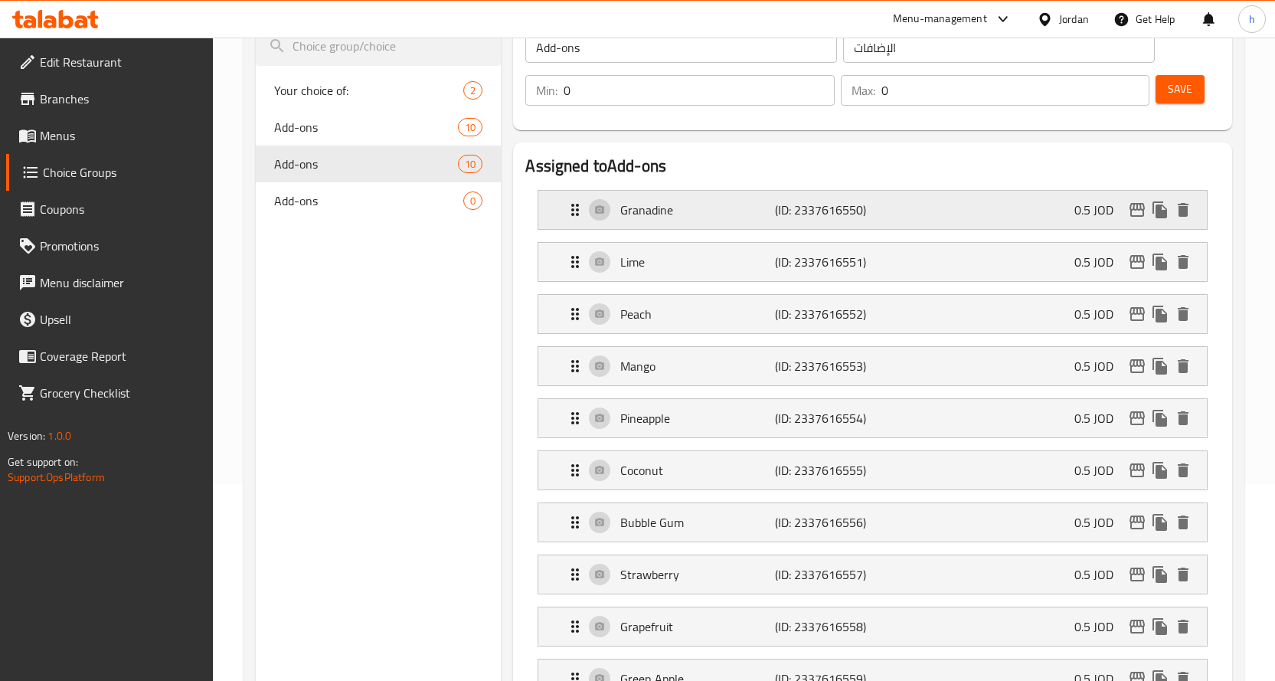
click at [785, 219] on p "(ID: 2337616550)" at bounding box center [826, 210] width 103 height 18
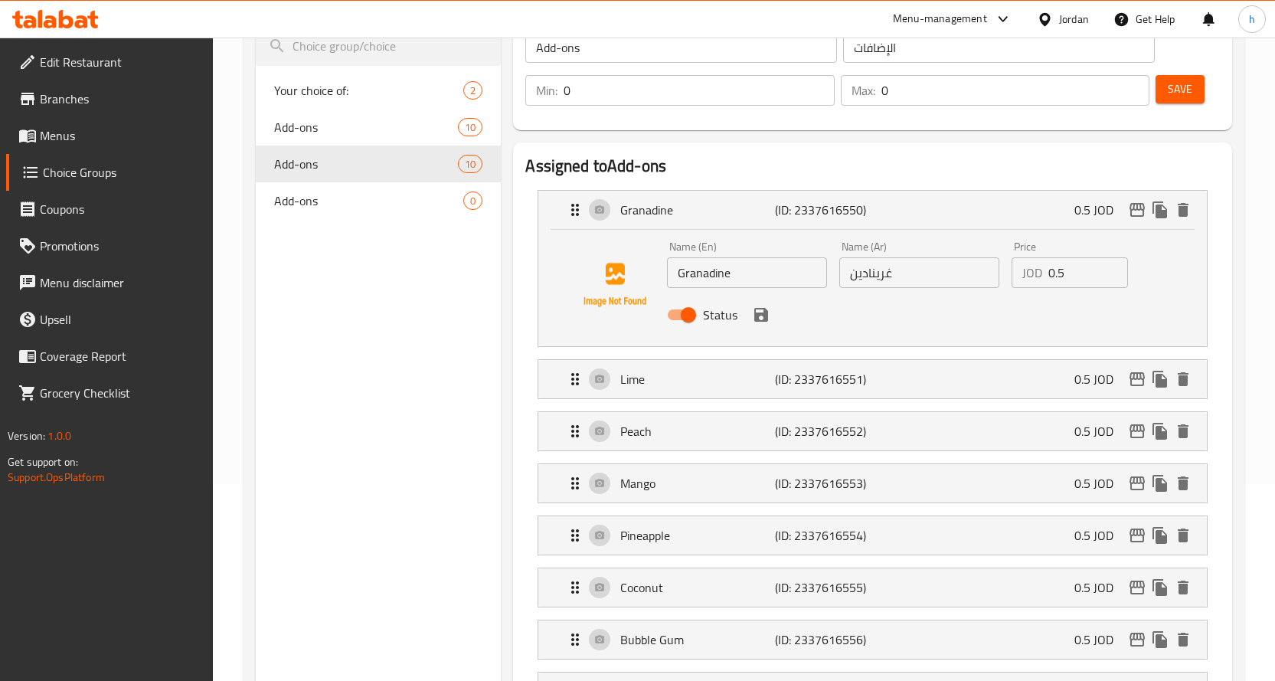
click at [872, 276] on input "غرينادين" at bounding box center [919, 272] width 160 height 31
click at [359, 129] on span "Add-ons" at bounding box center [343, 127] width 139 height 18
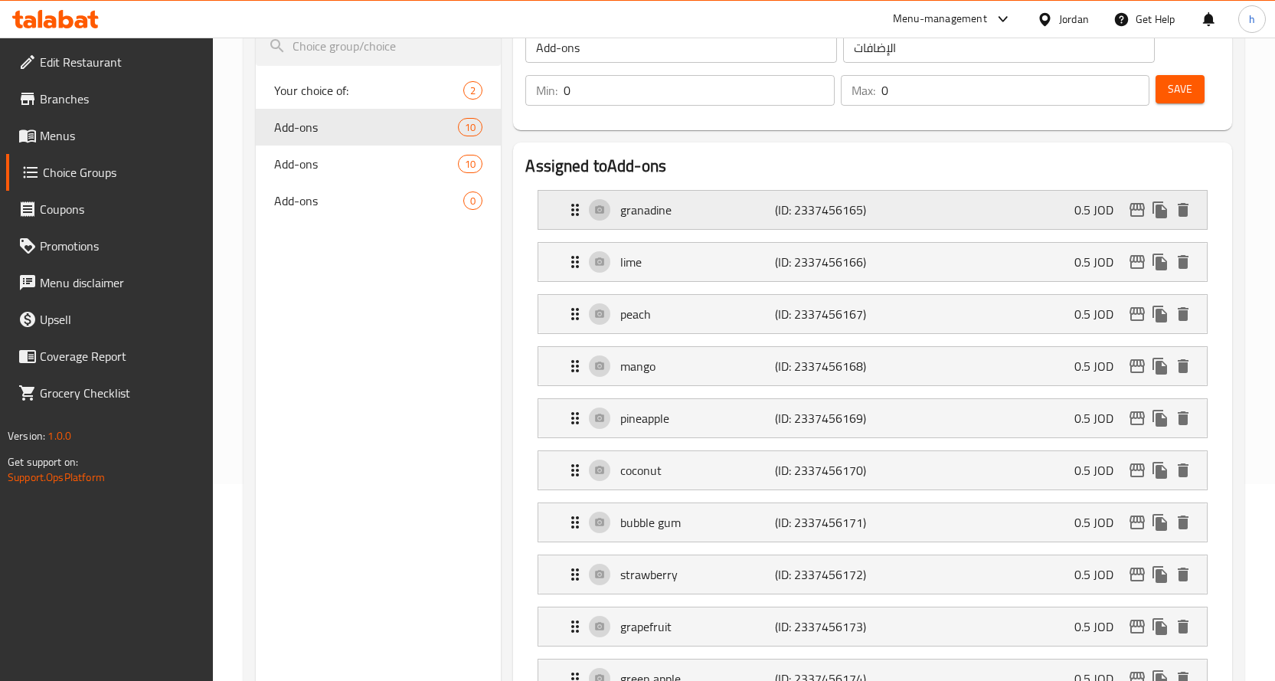
click at [885, 224] on div "granadine (ID: 2337456165) 0.5 JOD" at bounding box center [877, 210] width 623 height 38
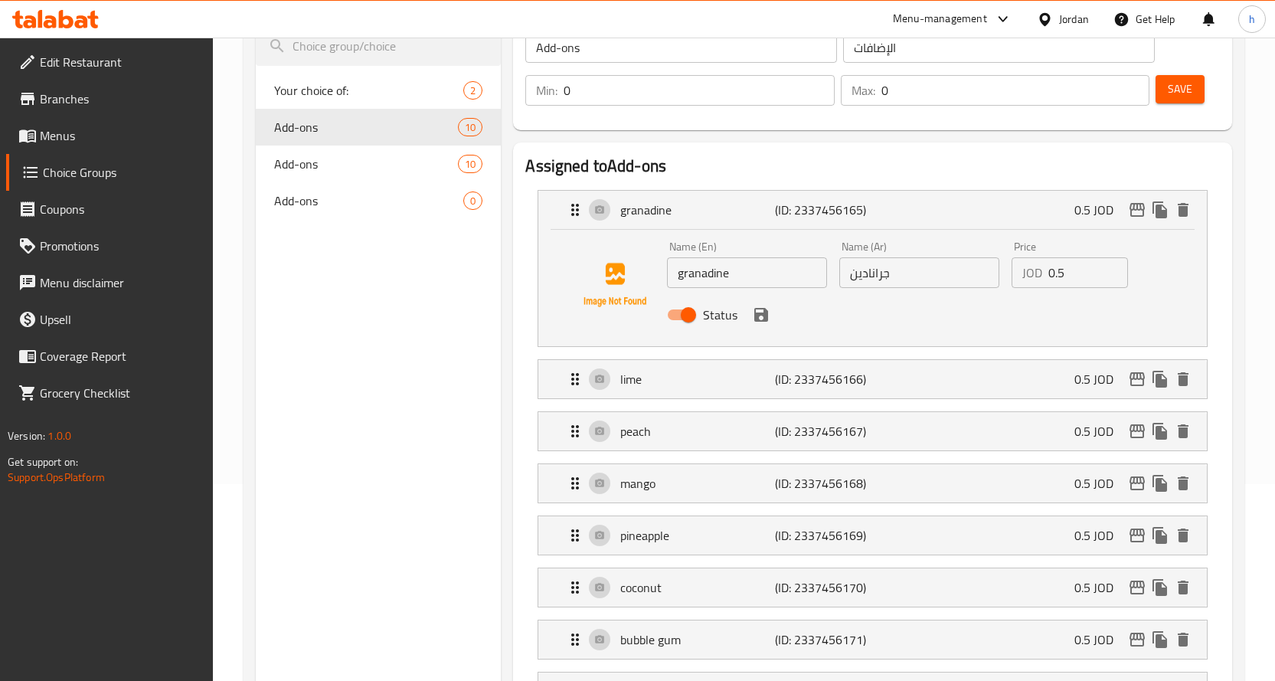
click at [864, 278] on input "جرانادين" at bounding box center [919, 272] width 160 height 31
paste input "ري"
click at [970, 309] on div "Status" at bounding box center [919, 314] width 516 height 41
click at [758, 319] on icon "save" at bounding box center [761, 315] width 14 height 14
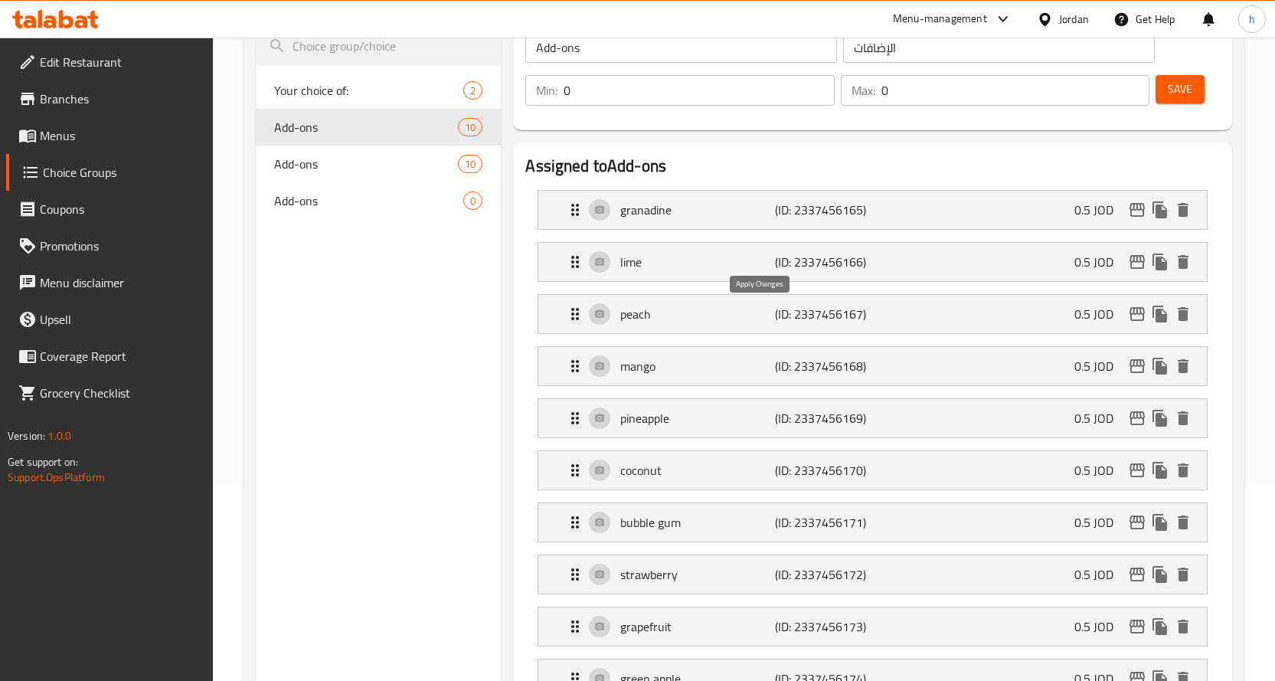
type input "غرينادين"
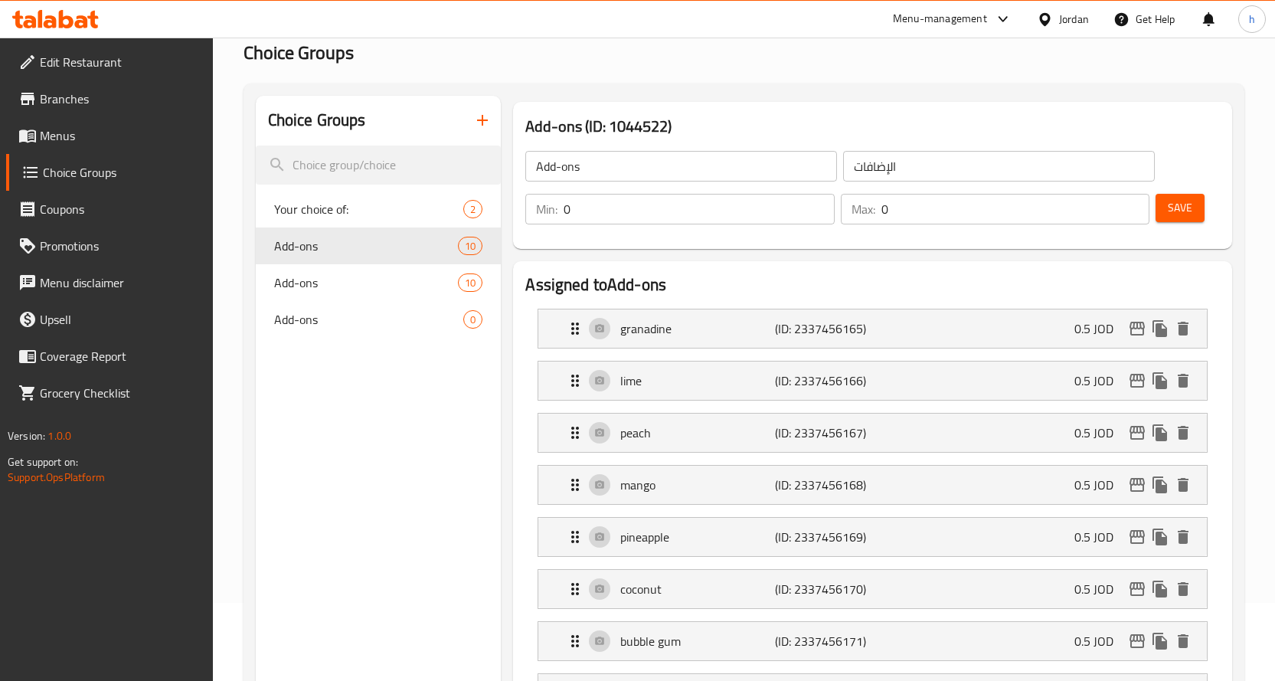
scroll to position [0, 0]
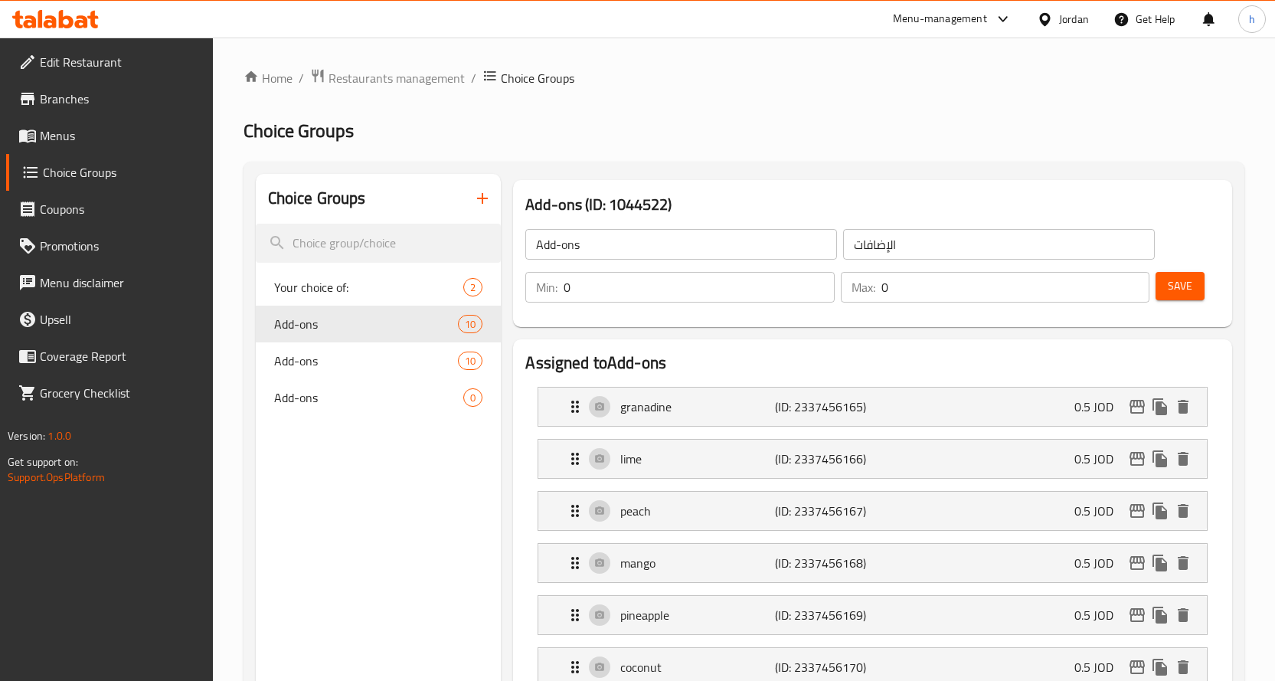
click at [477, 193] on icon "button" at bounding box center [482, 198] width 18 height 18
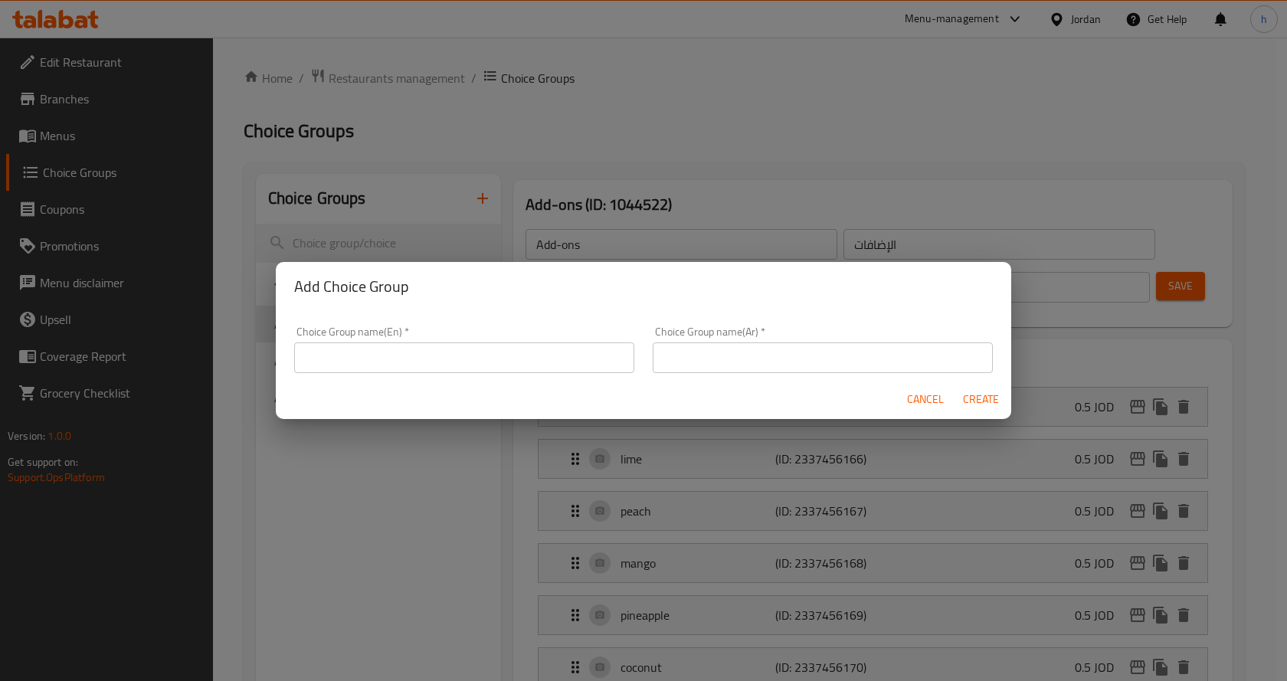
click at [473, 358] on input "text" at bounding box center [464, 357] width 340 height 31
type input "Your choice of:"
click at [695, 359] on input "text" at bounding box center [822, 357] width 340 height 31
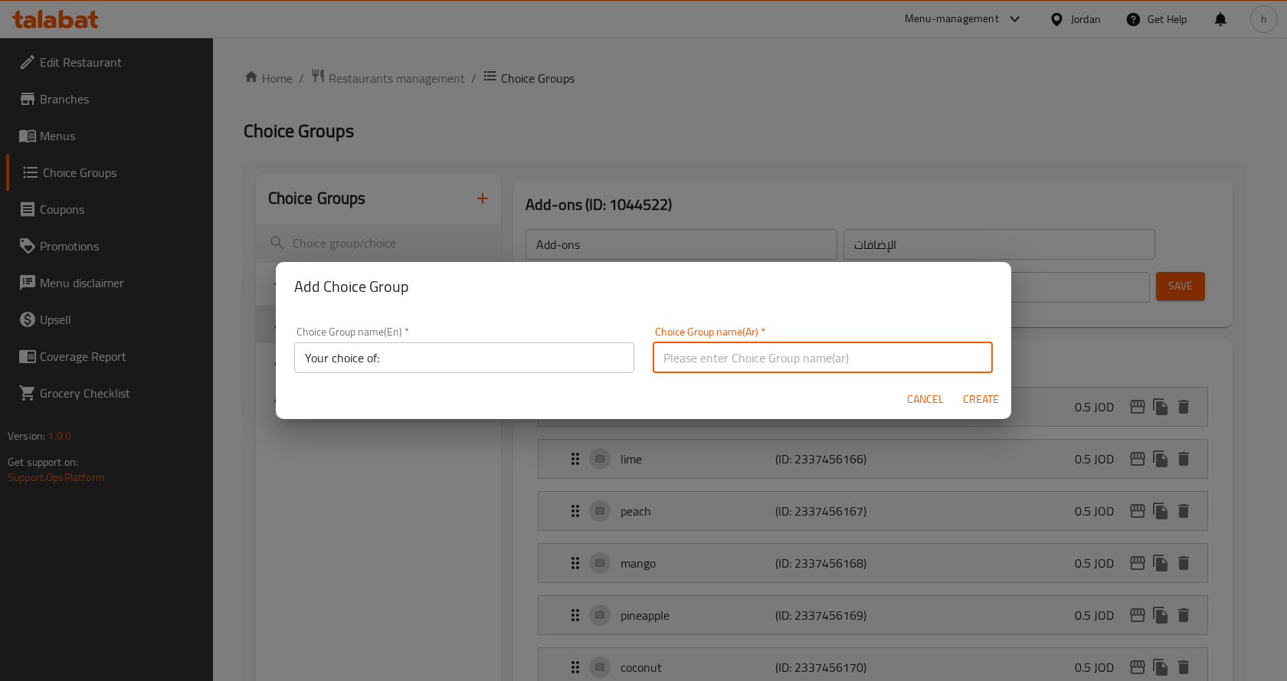
type input "اختيارك من:"
click at [974, 391] on span "Create" at bounding box center [980, 399] width 37 height 19
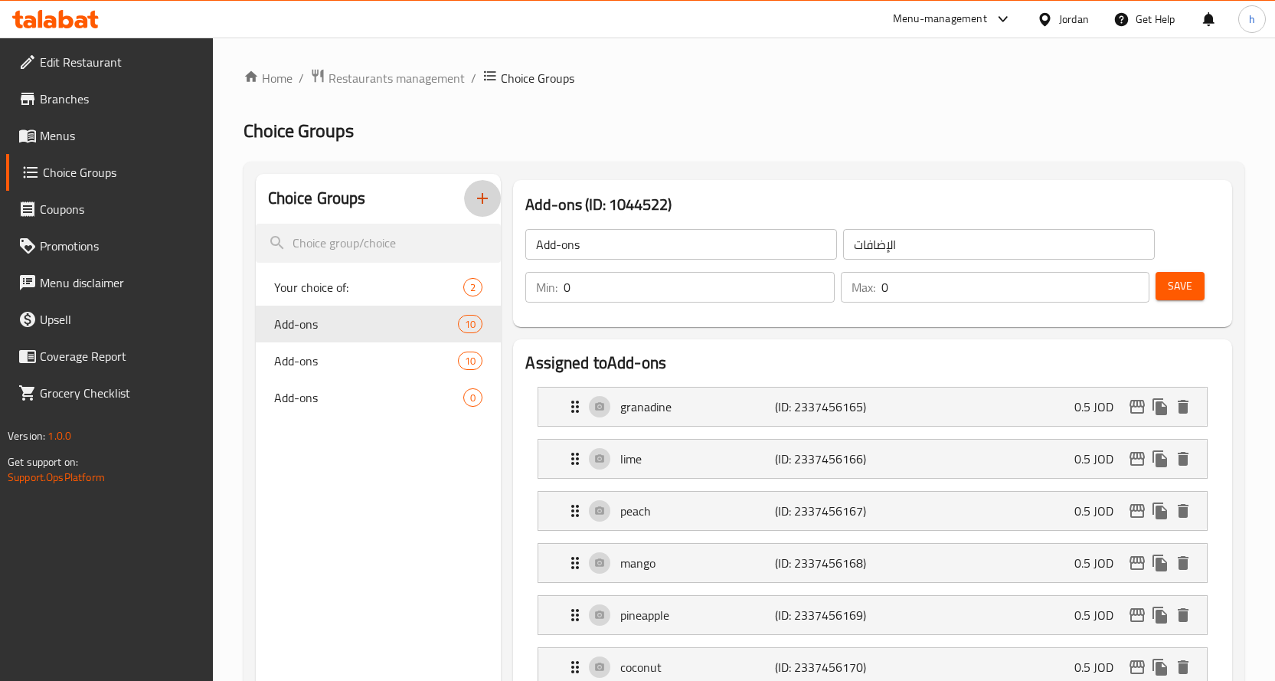
click at [483, 200] on icon "button" at bounding box center [482, 198] width 11 height 11
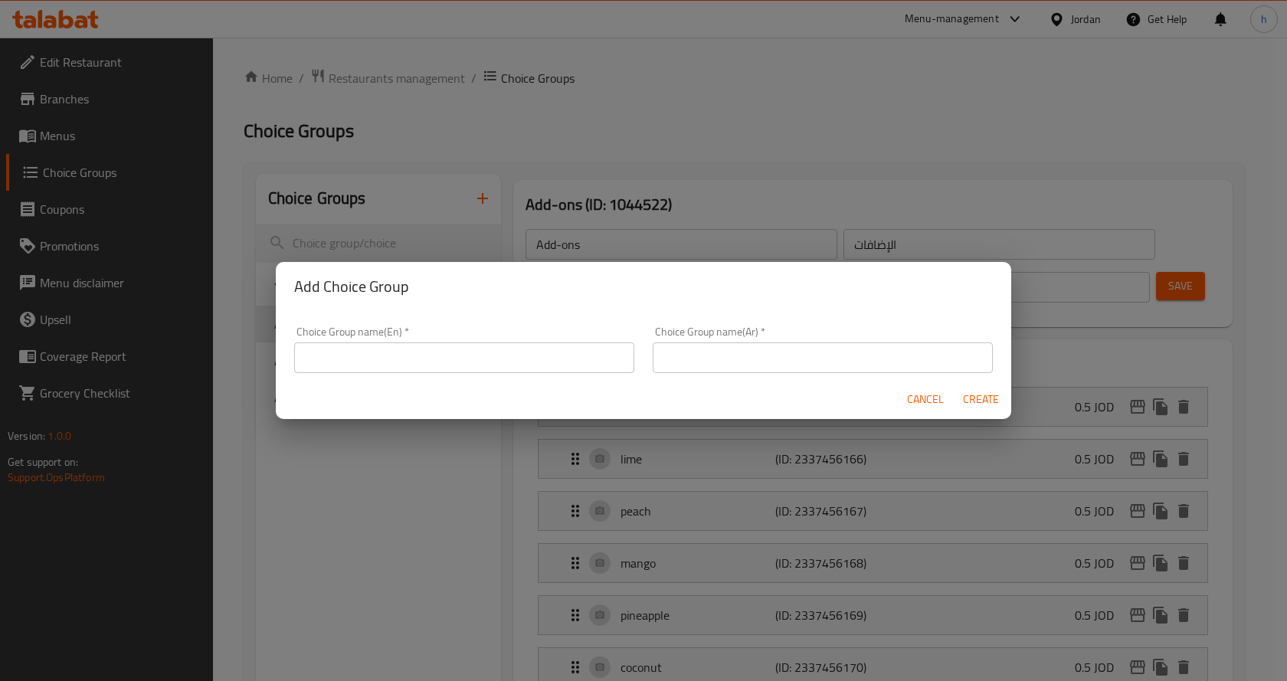
click at [372, 350] on input "text" at bounding box center [464, 357] width 340 height 31
type input "Your choice of:"
click at [685, 353] on input "text" at bounding box center [822, 357] width 340 height 31
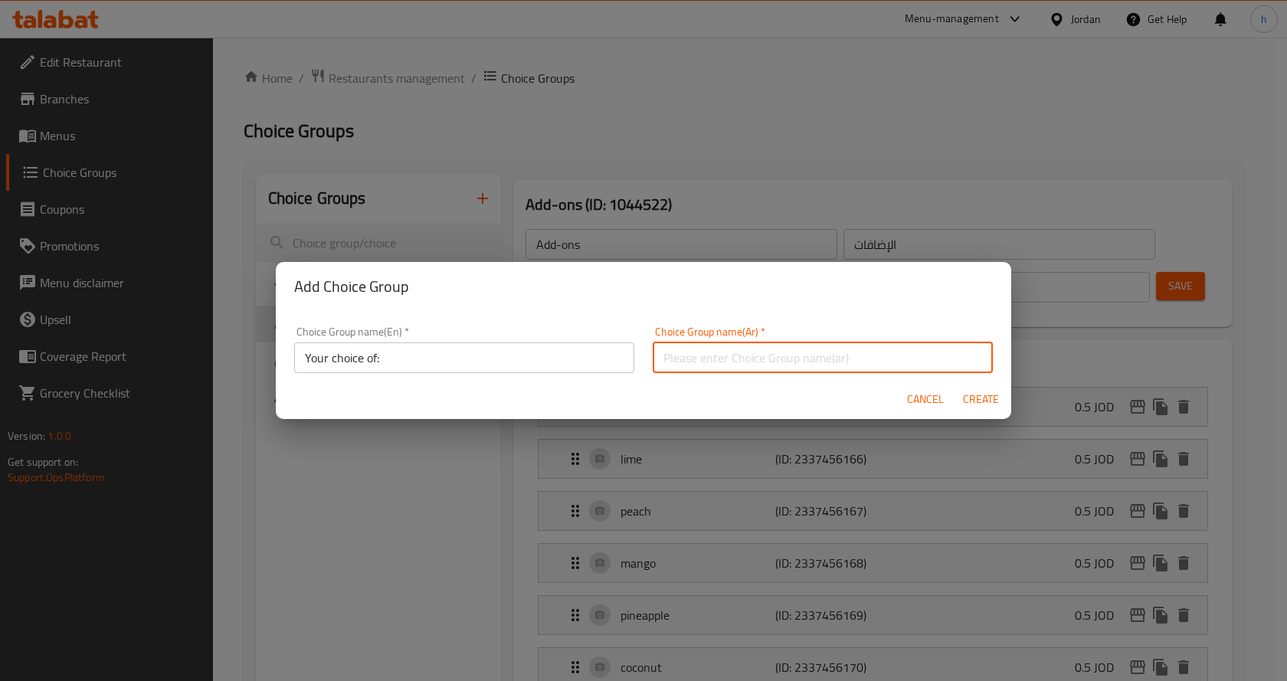
type input "اختيارك من:"
click at [988, 399] on span "Create" at bounding box center [980, 399] width 37 height 19
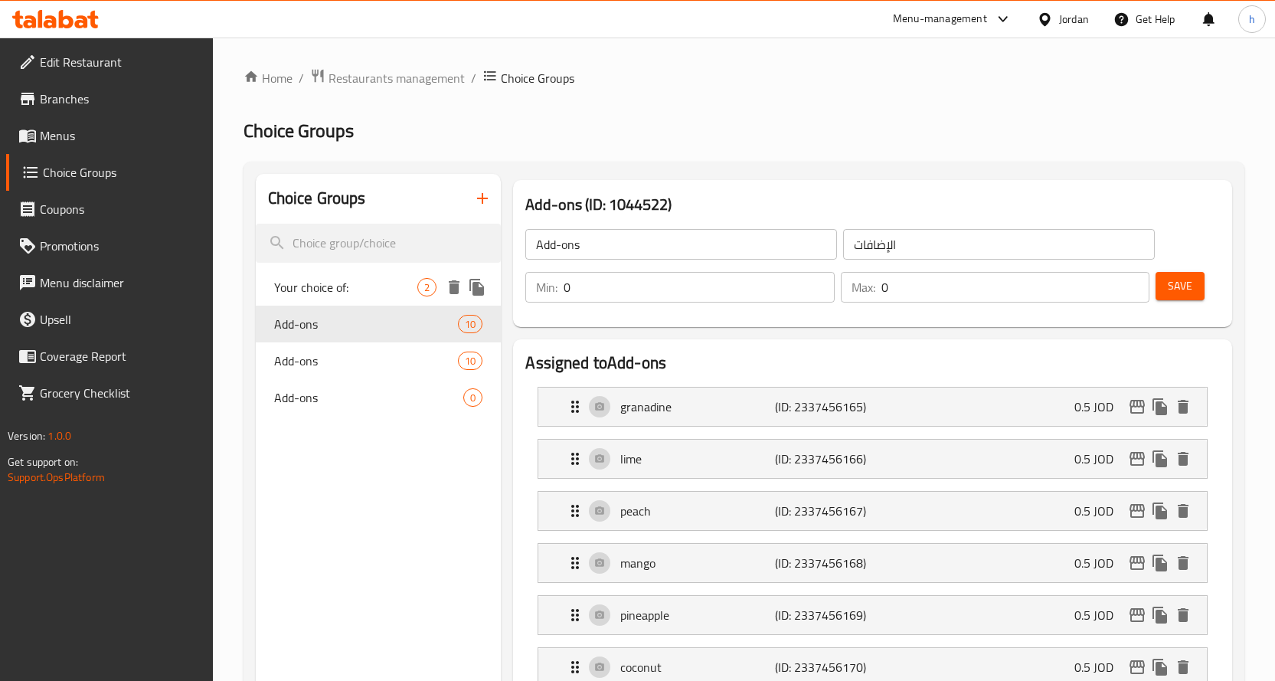
click at [348, 295] on span "Your choice of:" at bounding box center [346, 287] width 144 height 18
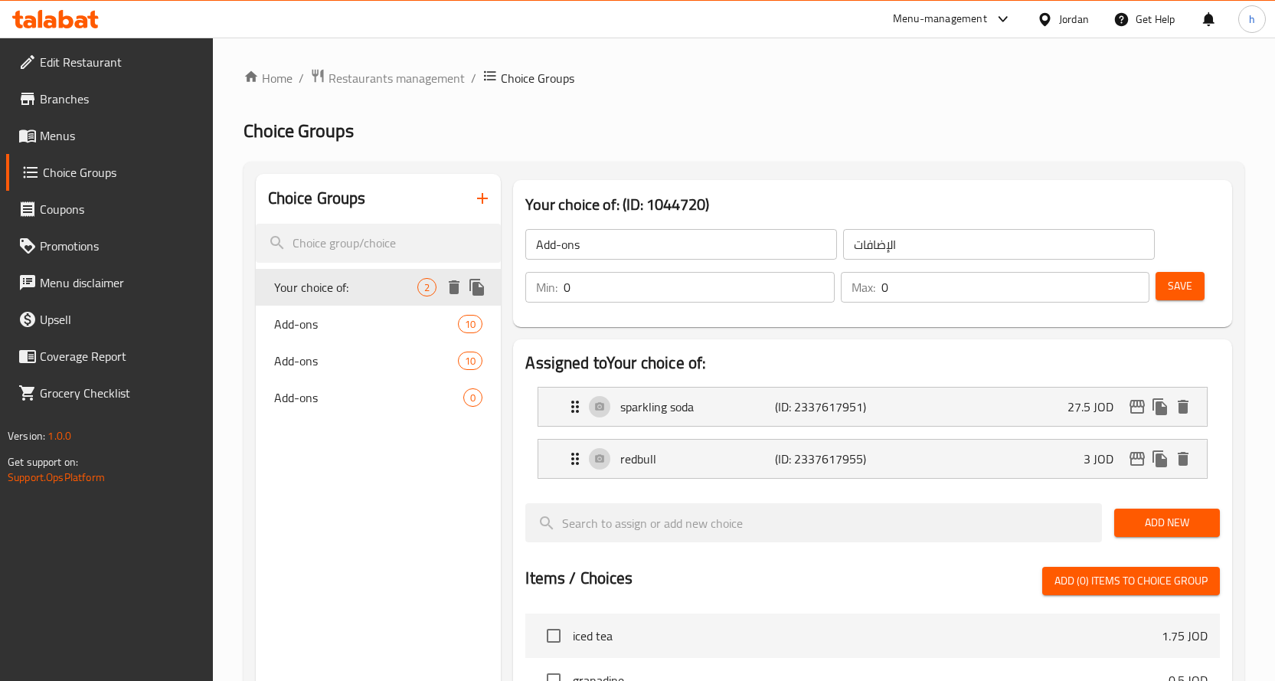
type input "Your choice of:"
type input "اختيارك من:"
type input "1"
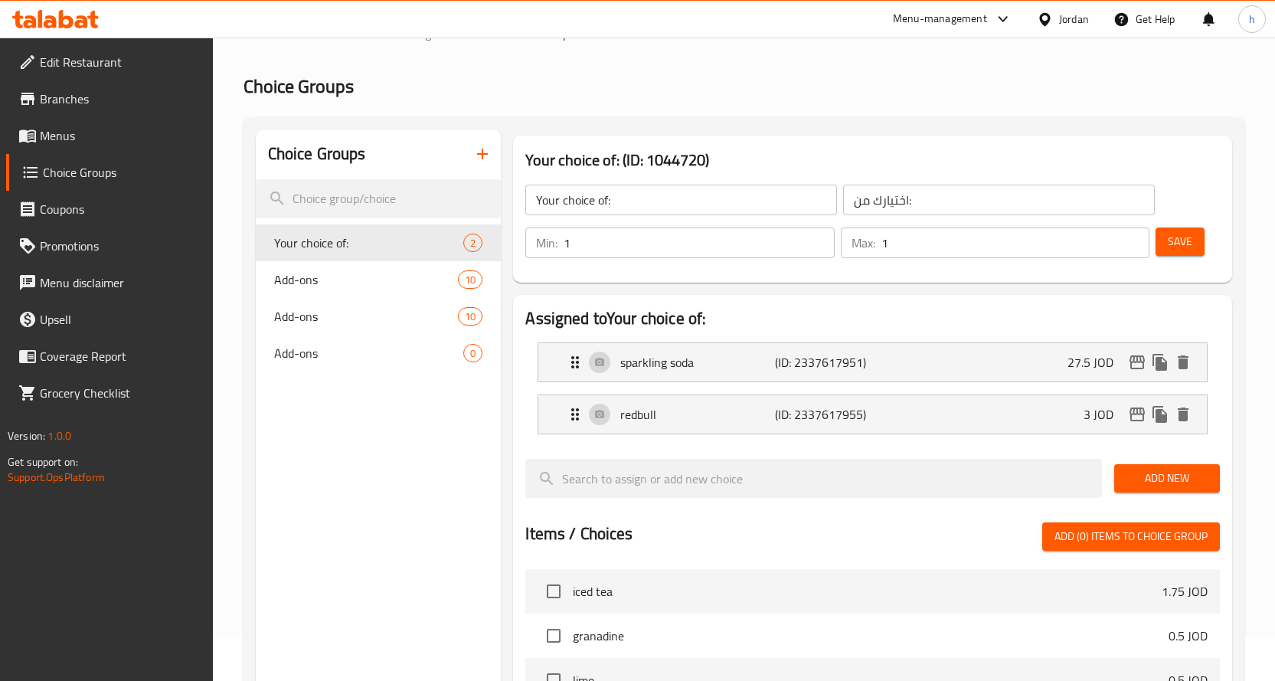
scroll to position [44, 0]
click at [974, 357] on div "sparkling soda (ID: 2337617951) 27.5 JOD" at bounding box center [877, 363] width 623 height 38
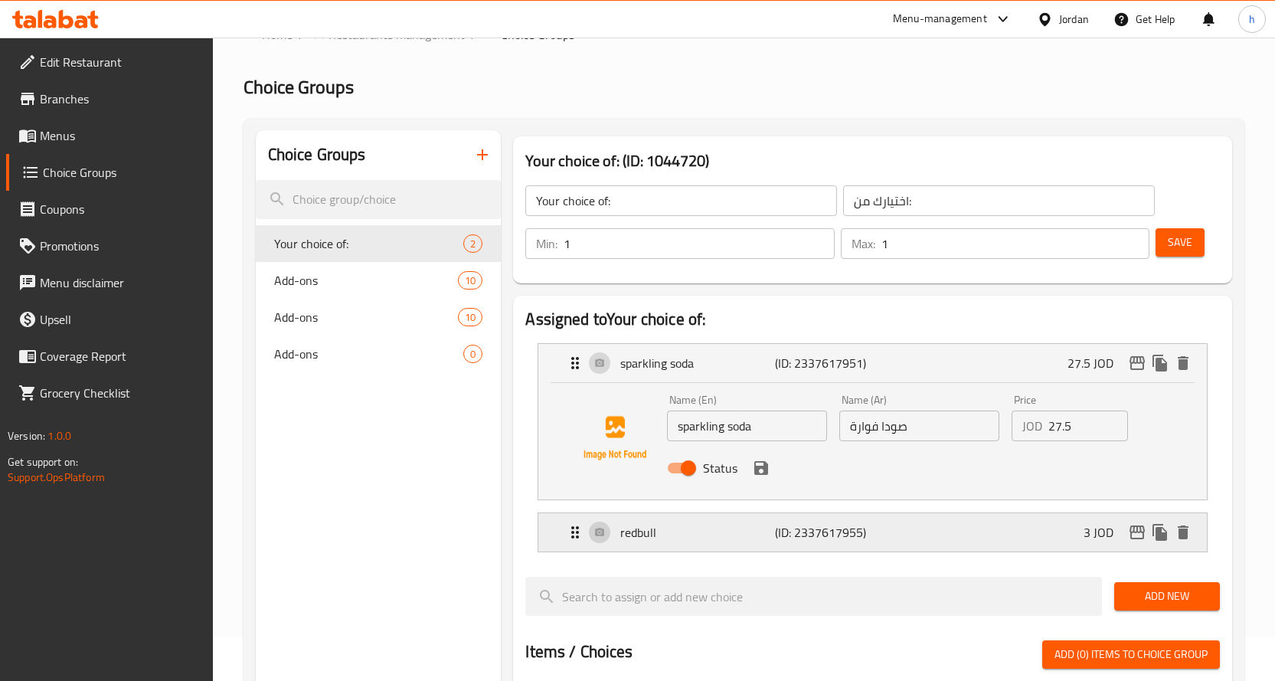
click at [925, 537] on div "redbull (ID: 2337617955) 3 JOD" at bounding box center [877, 532] width 623 height 38
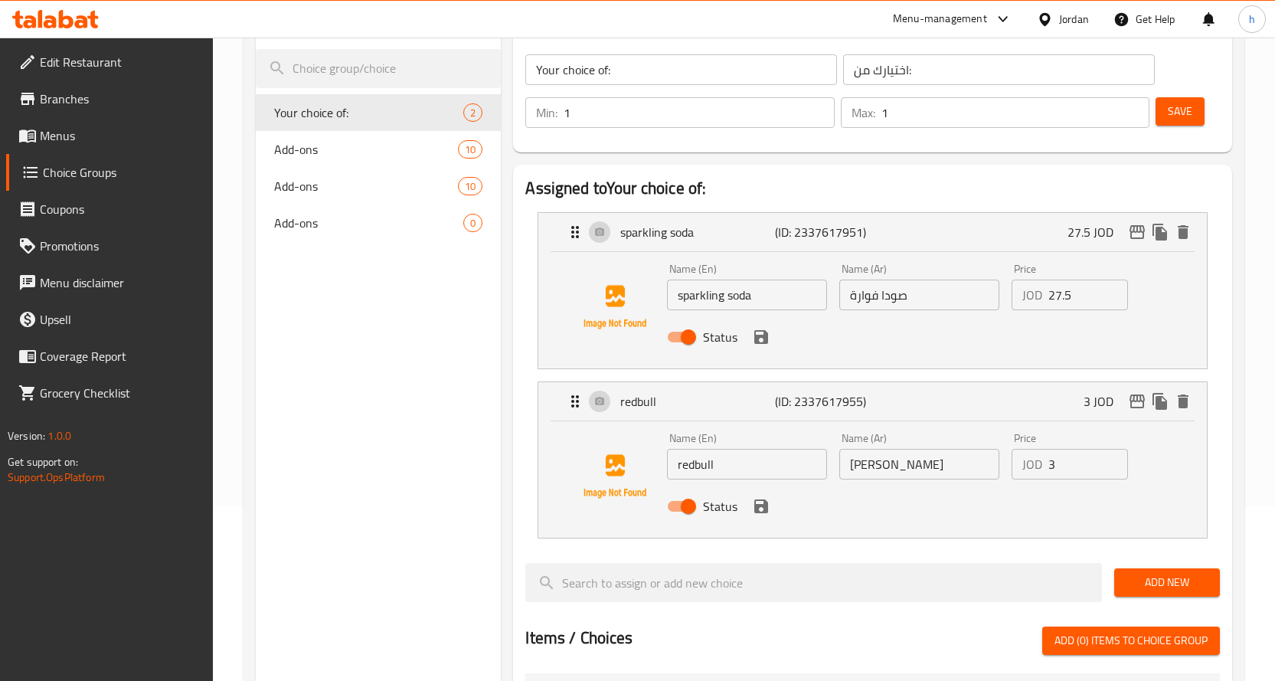
scroll to position [0, 0]
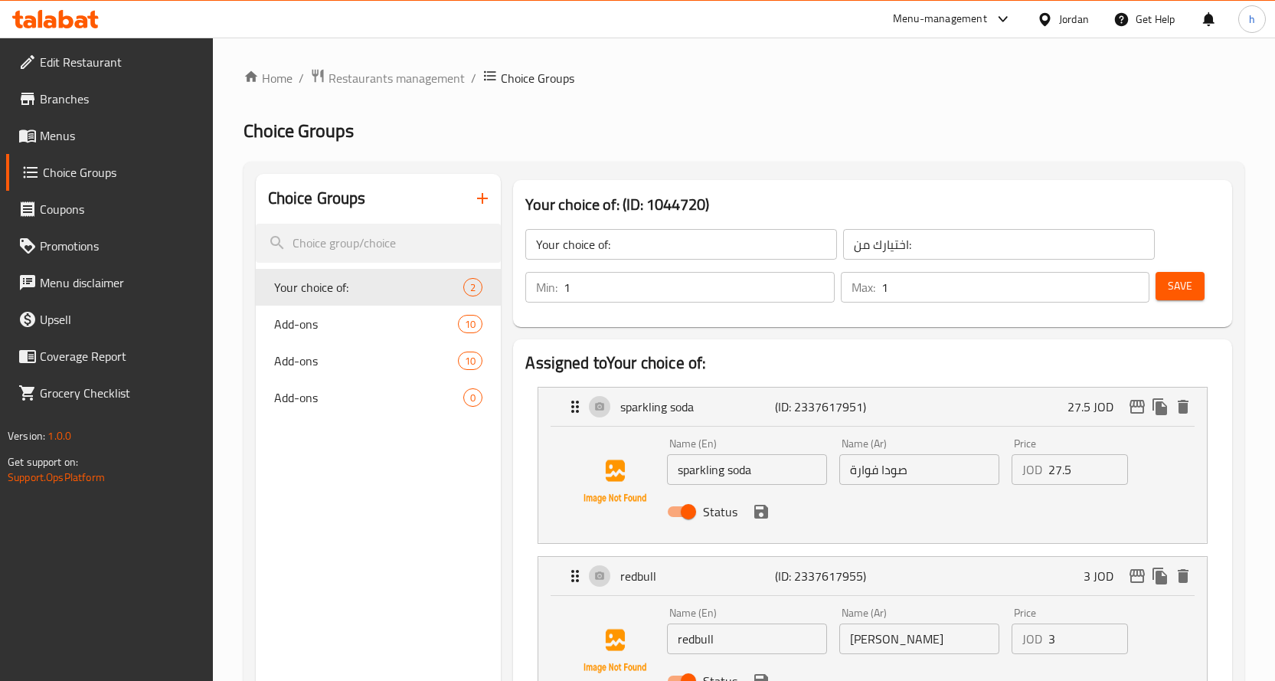
click at [341, 291] on span "Your choice of:" at bounding box center [346, 287] width 144 height 18
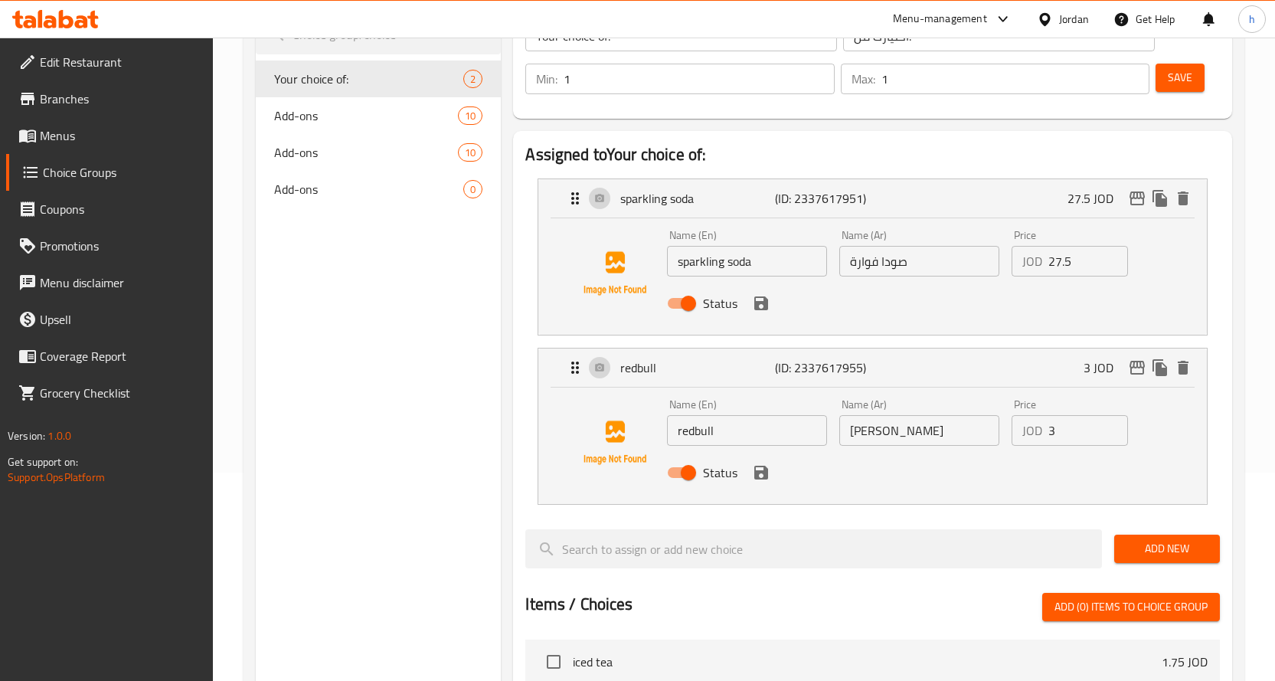
scroll to position [306, 0]
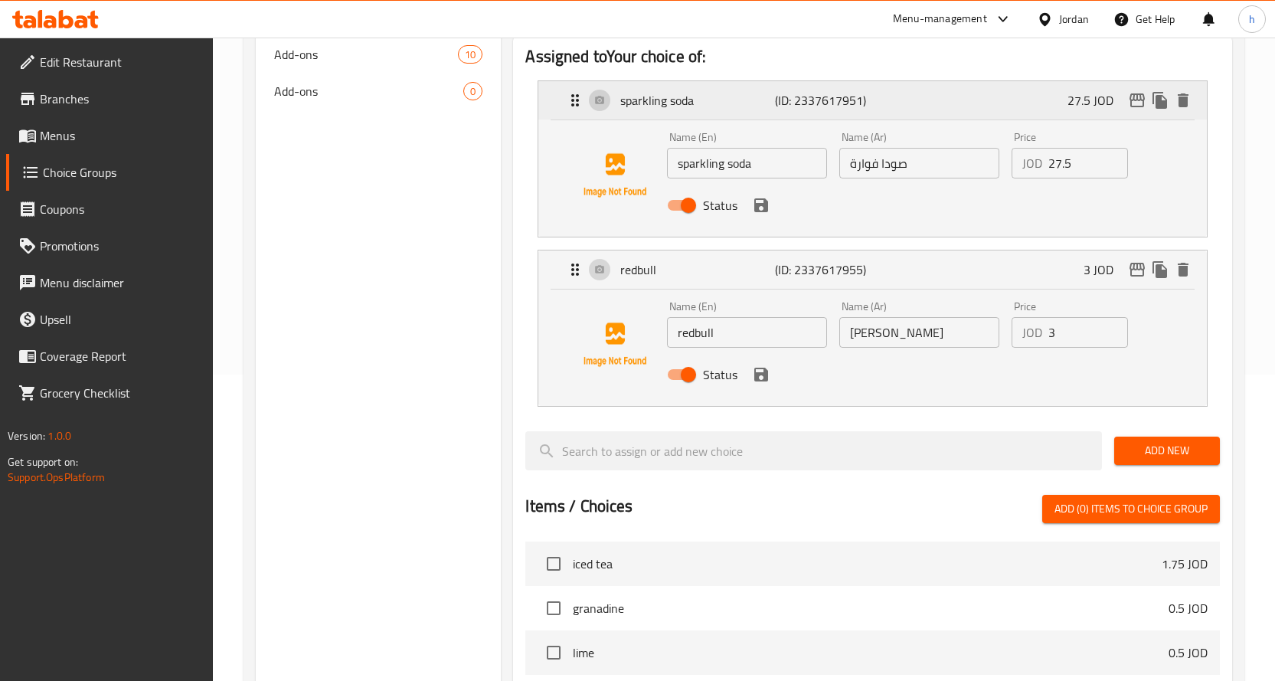
click at [572, 100] on icon "Expand" at bounding box center [575, 100] width 8 height 12
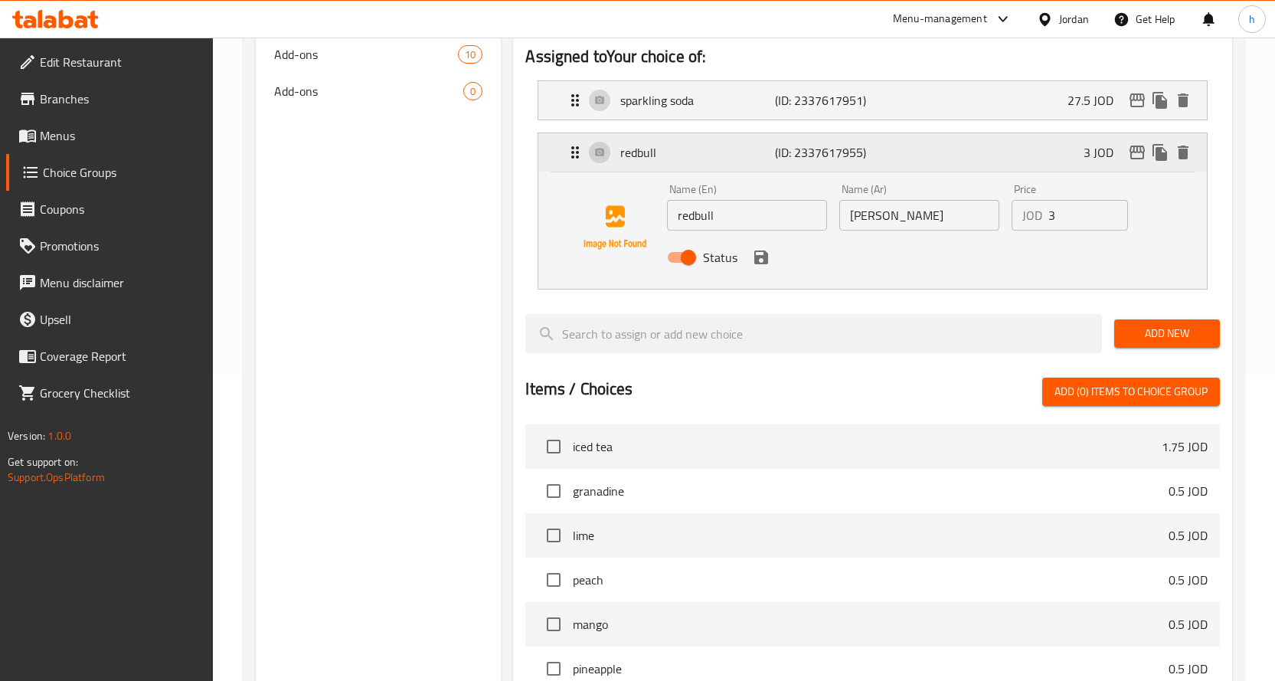
click at [576, 159] on icon "Expand" at bounding box center [575, 152] width 18 height 18
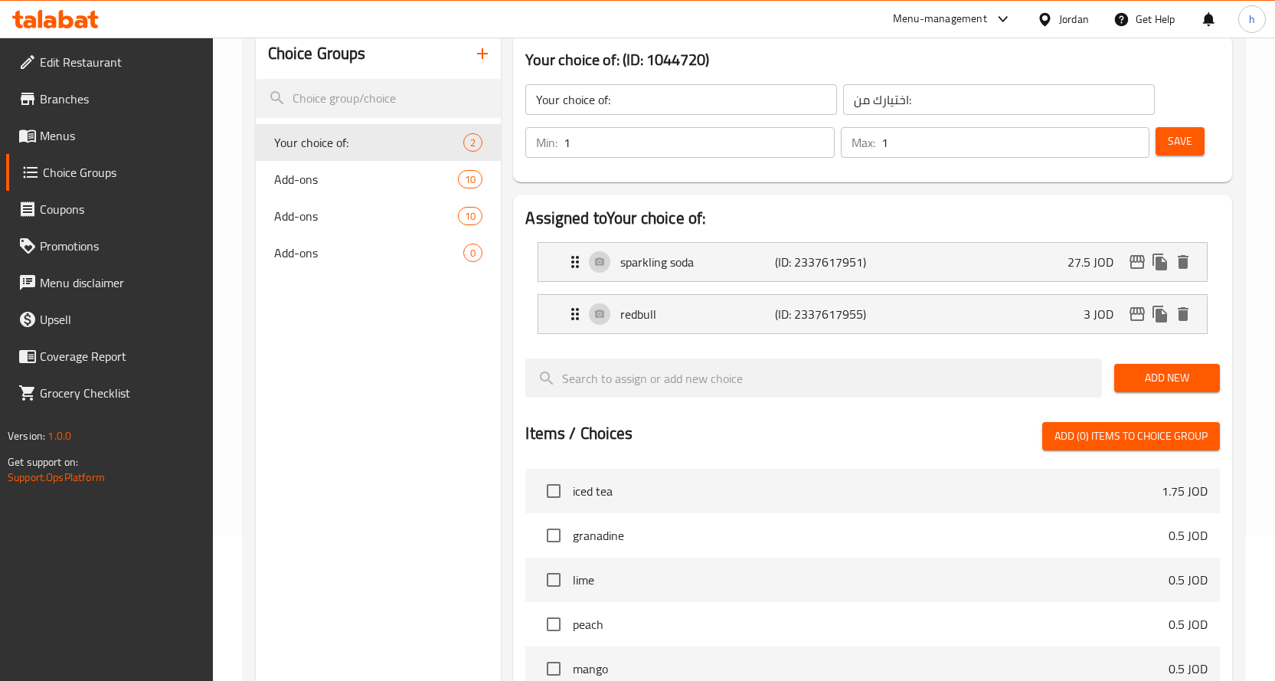
scroll to position [153, 0]
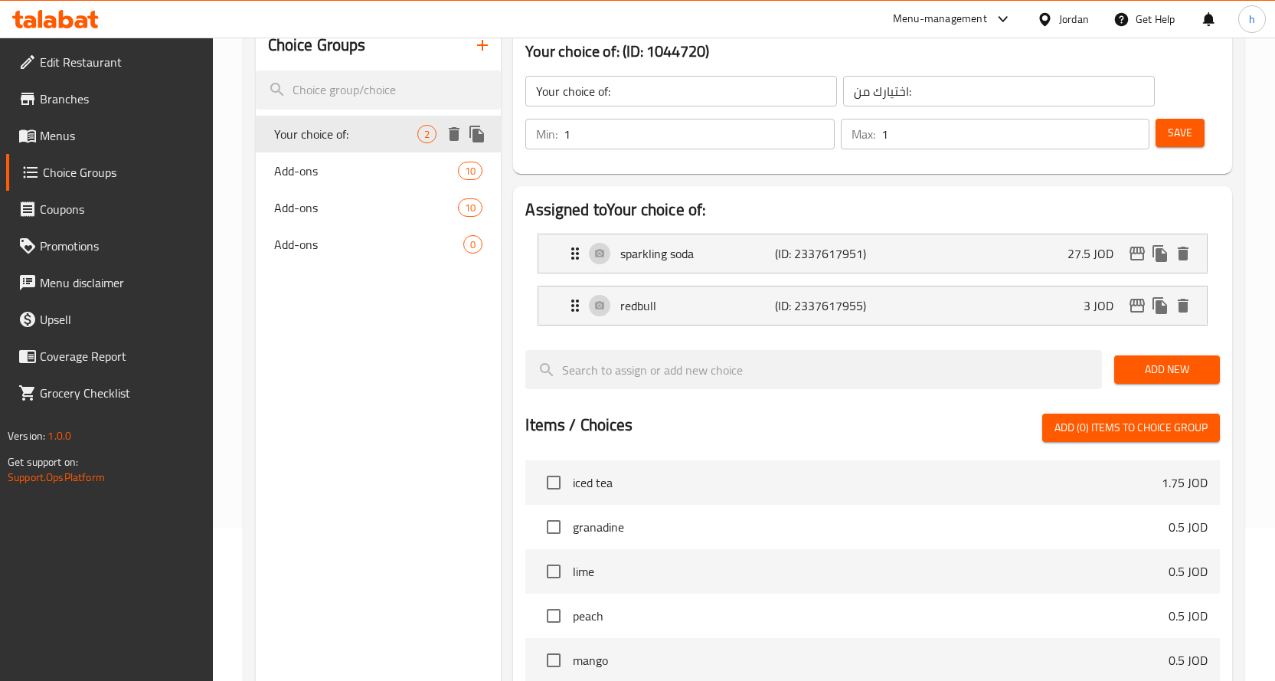
click at [474, 133] on icon "duplicate" at bounding box center [476, 134] width 15 height 17
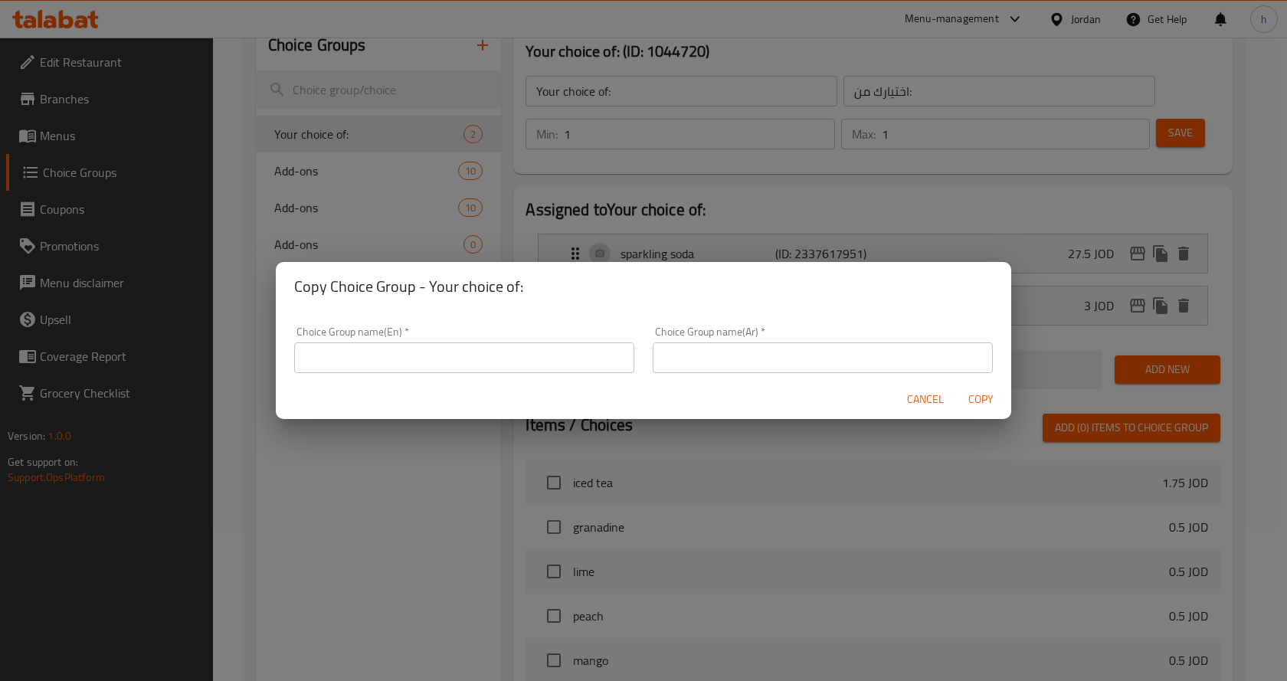
click at [443, 363] on input "text" at bounding box center [464, 357] width 340 height 31
type input "Your choice of:"
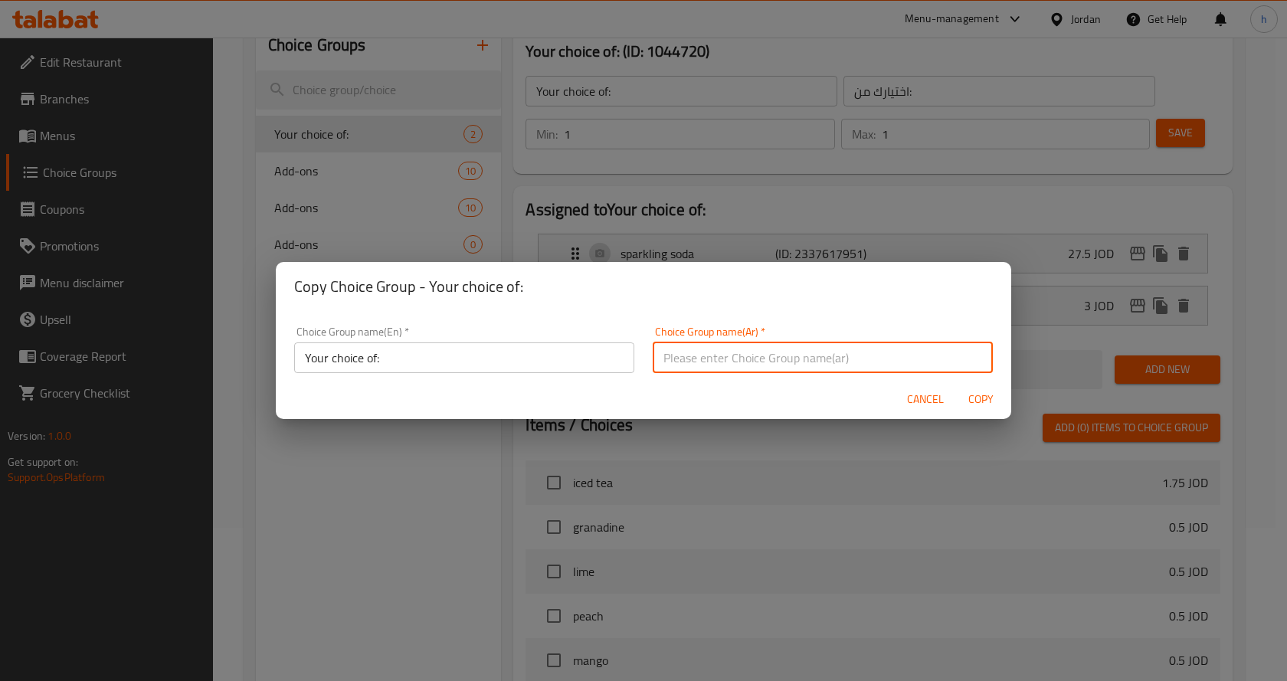
click at [678, 348] on input "text" at bounding box center [822, 357] width 340 height 31
type input "اختيارك من:"
click at [521, 361] on input "Your choice of:" at bounding box center [464, 357] width 340 height 31
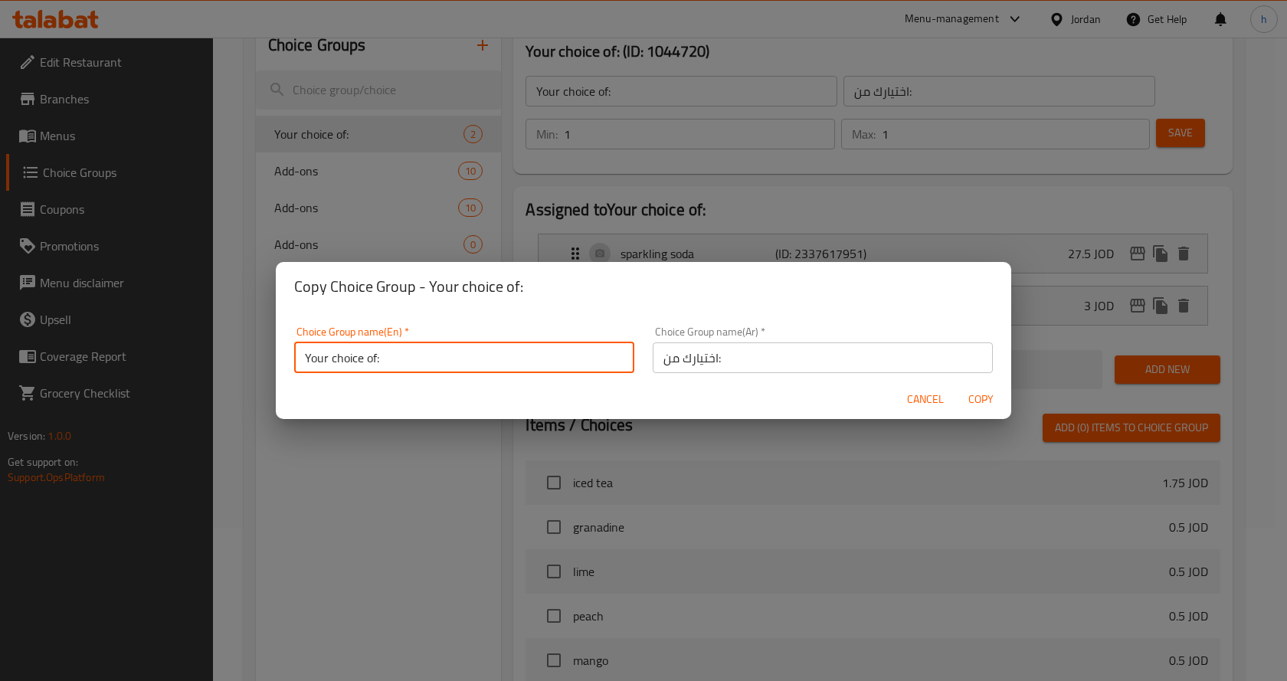
type input "Your choice of:"
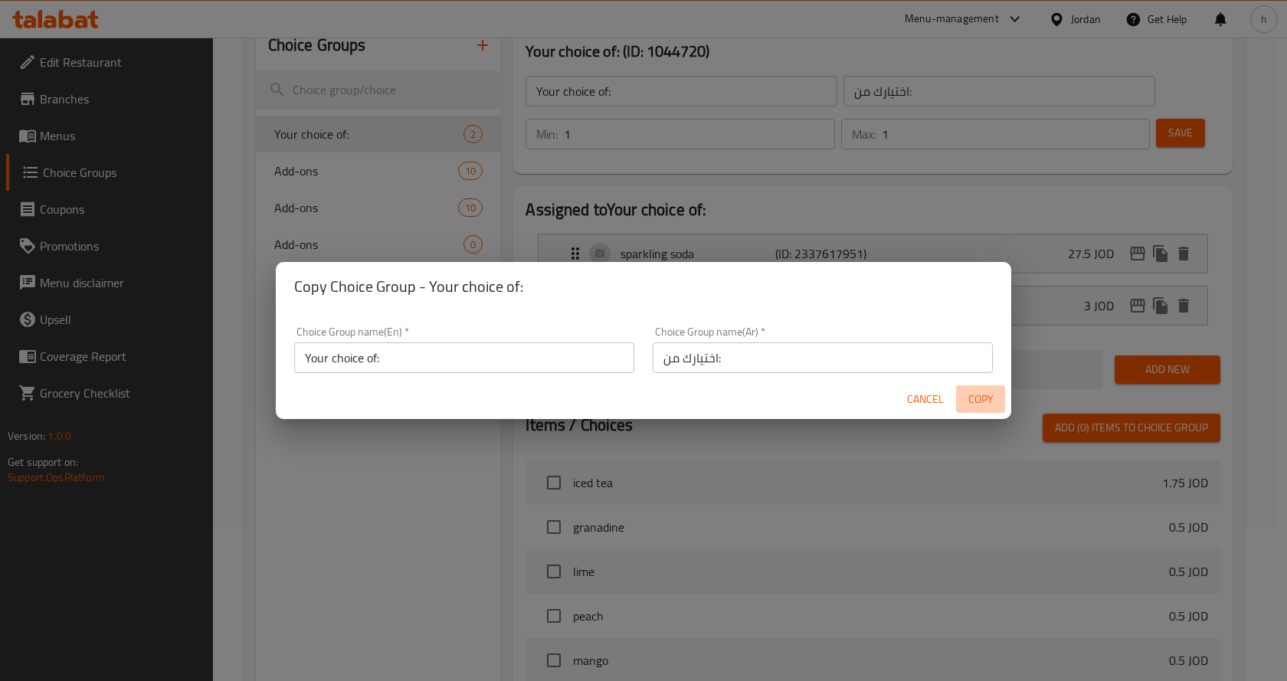
click at [980, 402] on span "Copy" at bounding box center [980, 399] width 37 height 19
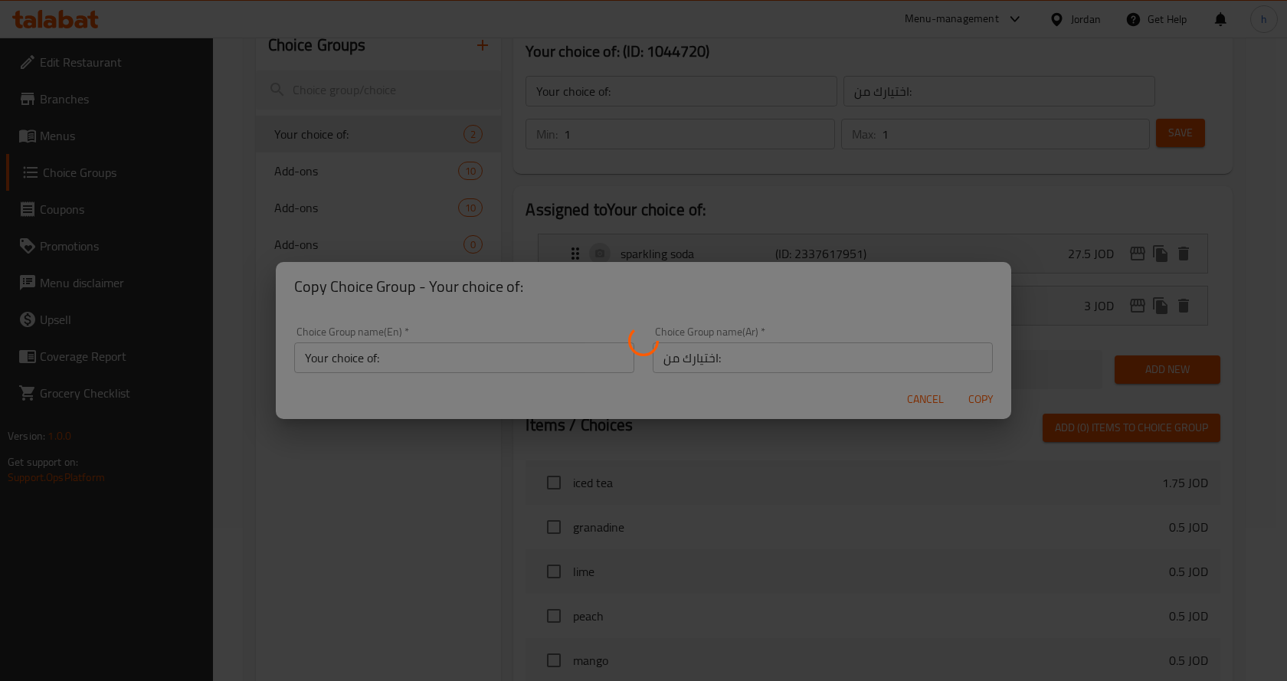
type input "Your choice of:"
type input "اختيارك من:"
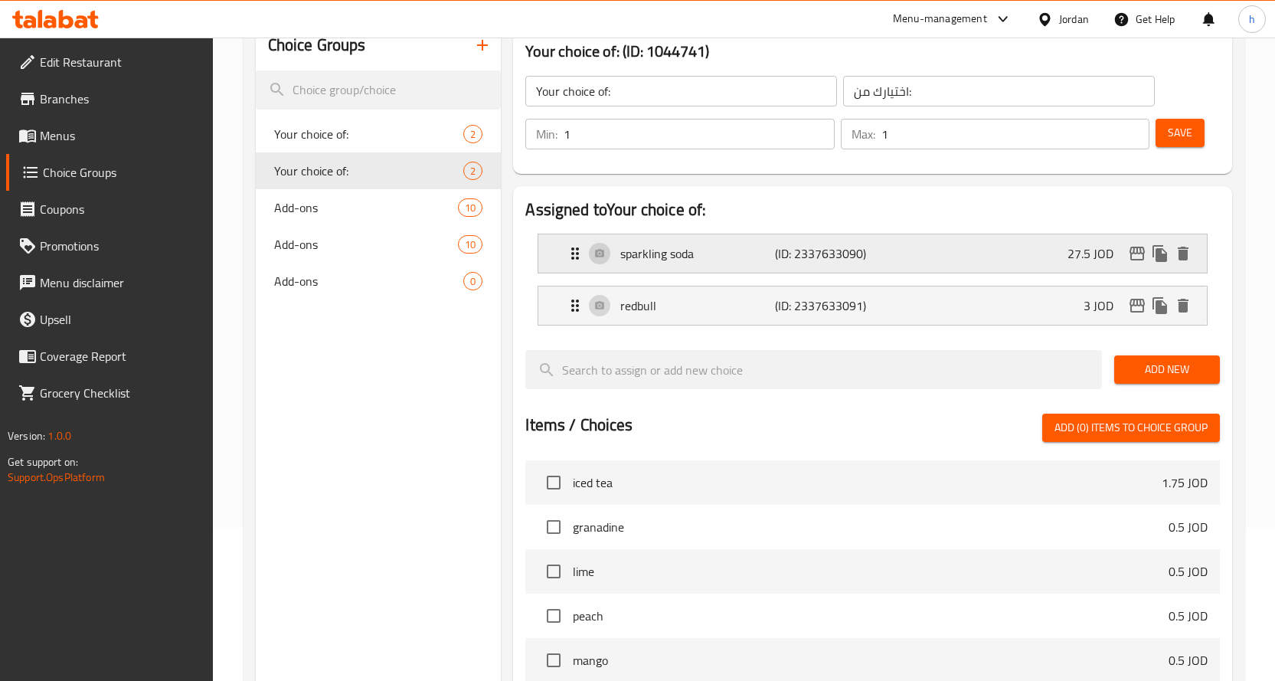
click at [1072, 252] on p "27.5 JOD" at bounding box center [1097, 253] width 58 height 18
click at [950, 253] on div "sparkling soda (ID: 2337633090) 27.5 JOD" at bounding box center [877, 253] width 623 height 38
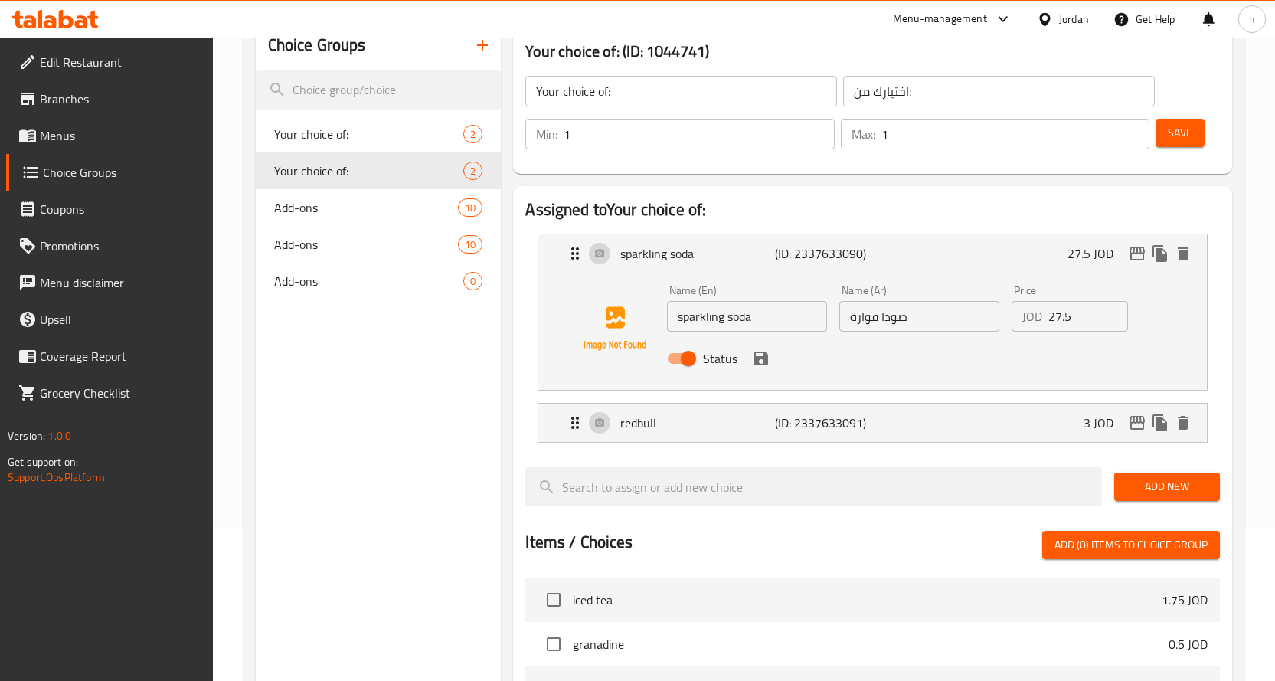
click at [1060, 317] on input "27.5" at bounding box center [1088, 316] width 80 height 31
click at [1067, 424] on div "redbull (ID: 2337633091) 3 JOD" at bounding box center [877, 423] width 623 height 38
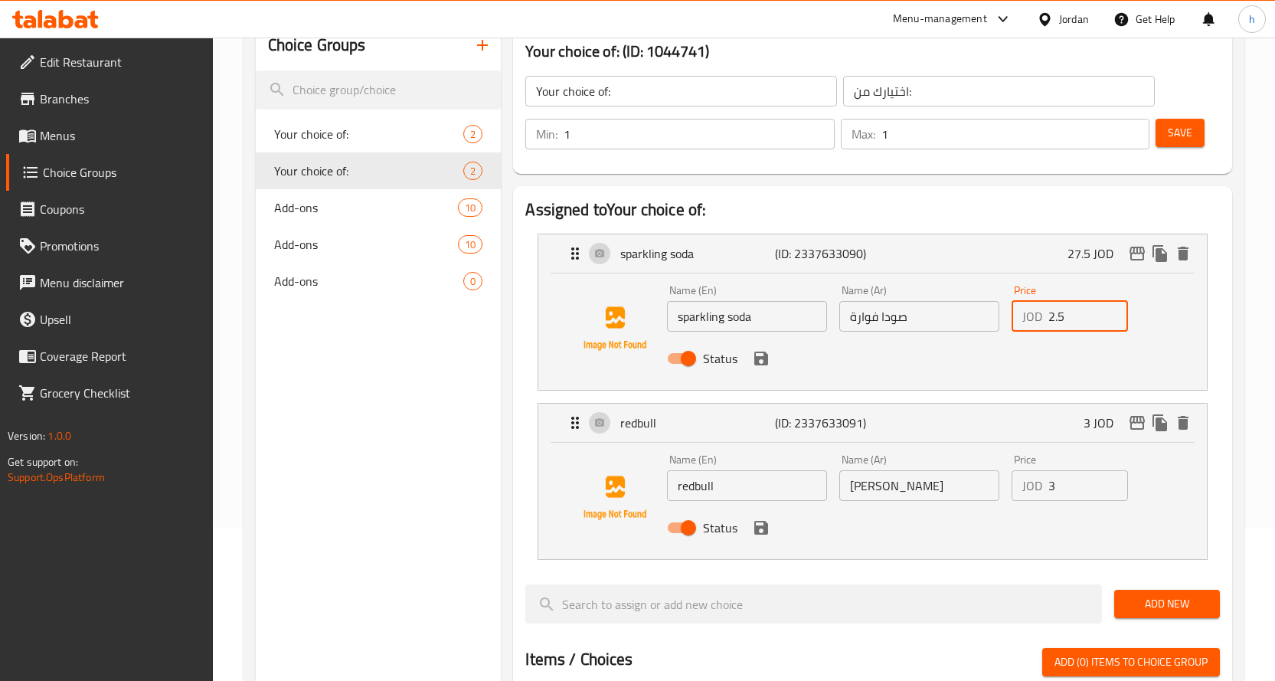
type input "2.5"
click at [1060, 491] on input "3" at bounding box center [1088, 485] width 80 height 31
click at [1054, 487] on input "275" at bounding box center [1088, 485] width 80 height 31
click at [763, 363] on icon "save" at bounding box center [761, 359] width 14 height 14
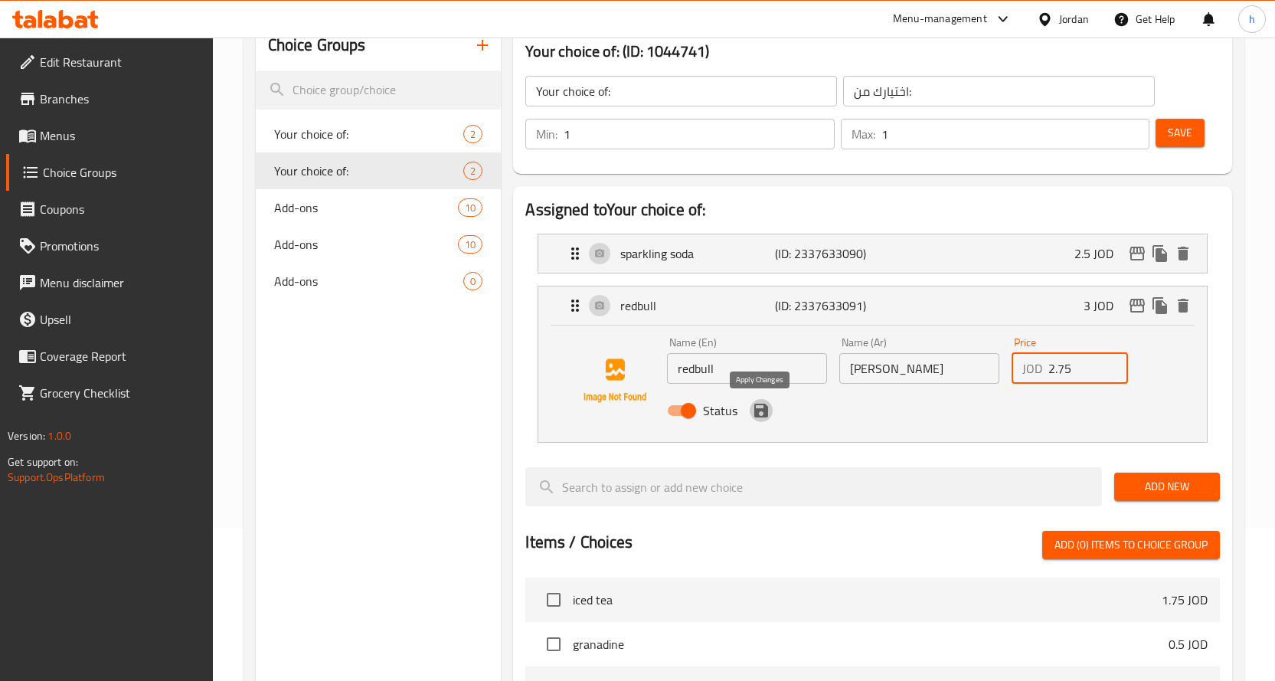
click at [762, 419] on icon "save" at bounding box center [761, 410] width 18 height 18
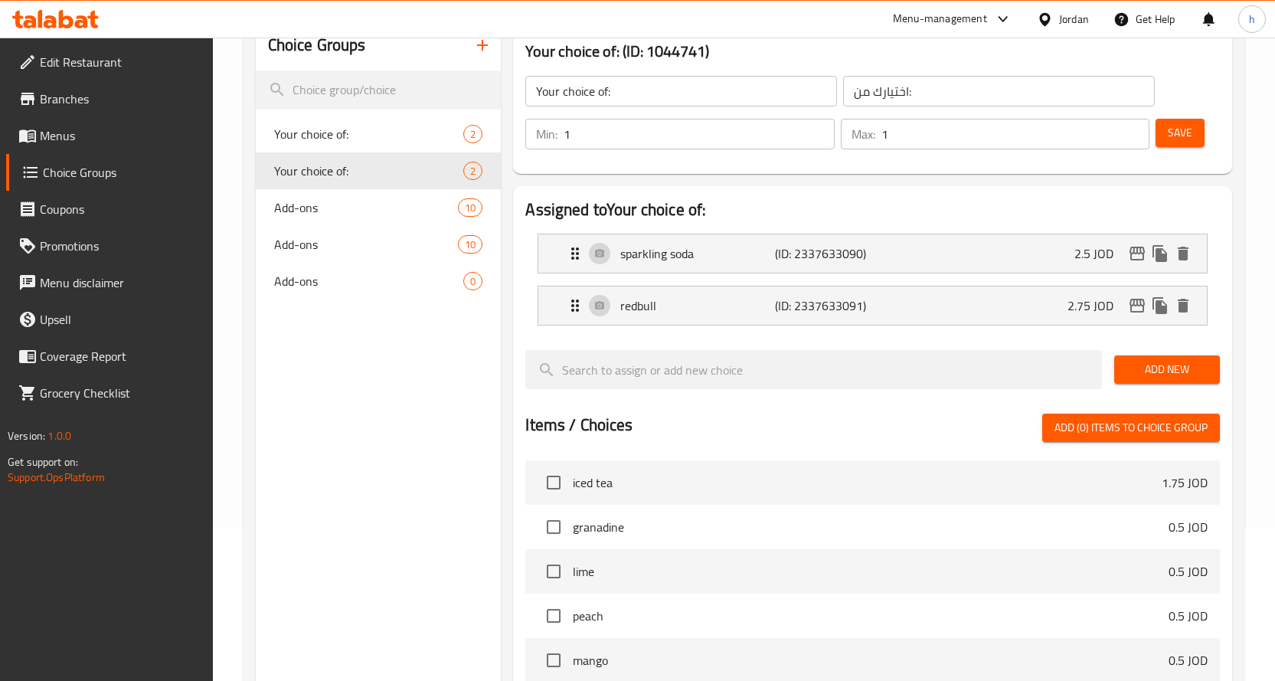
type input "2.75"
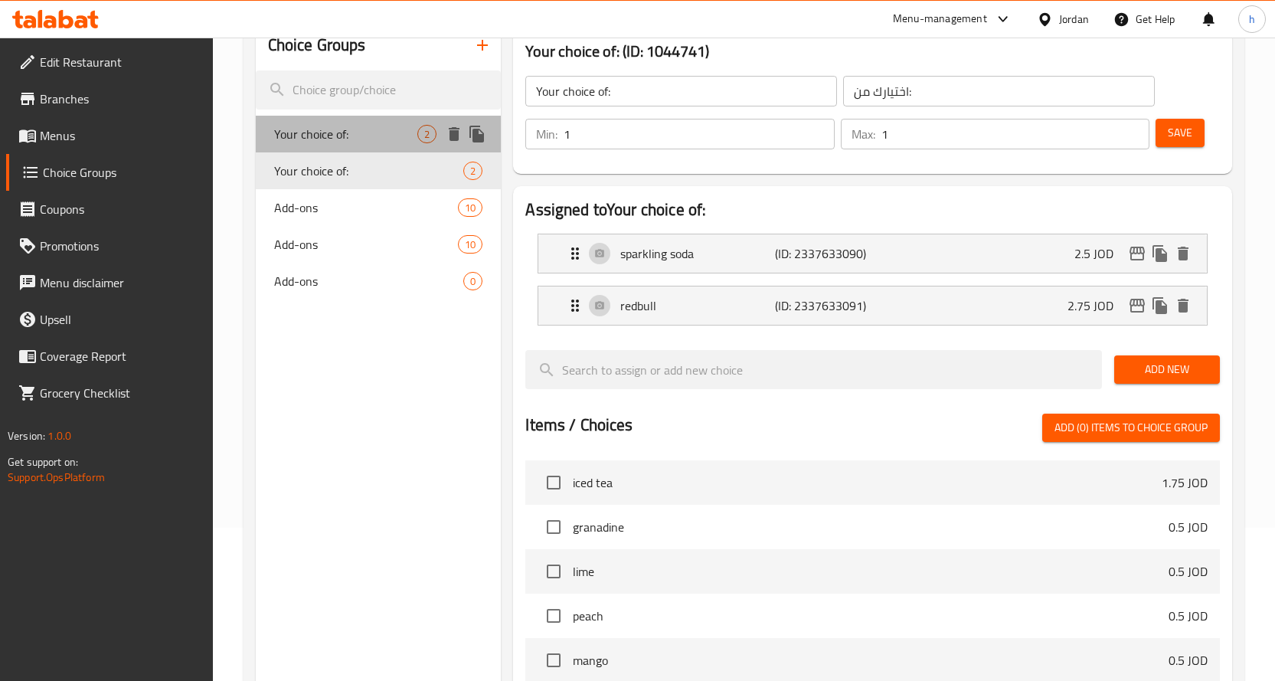
click at [377, 132] on span "Your choice of:" at bounding box center [346, 134] width 144 height 18
type input "Your choice of:"
type input "اختيارك من:"
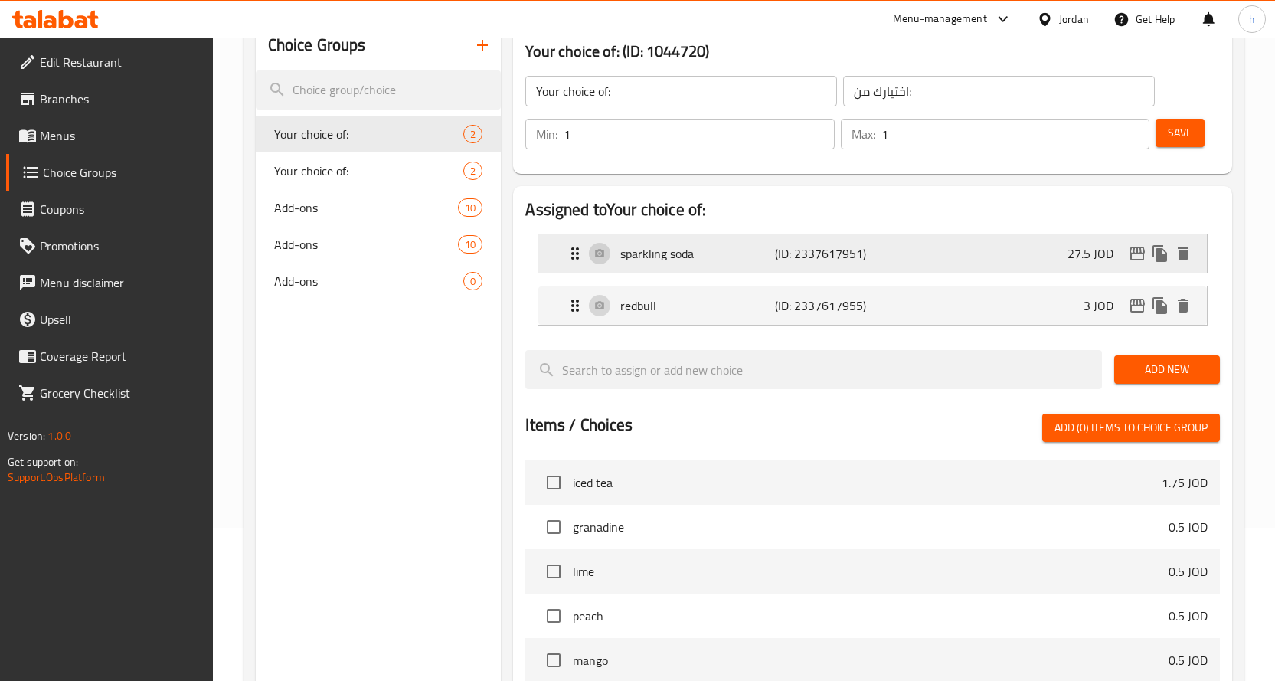
click at [1074, 254] on p "27.5 JOD" at bounding box center [1097, 253] width 58 height 18
click at [1089, 262] on p "27.5 JOD" at bounding box center [1097, 253] width 58 height 18
click at [650, 255] on p "sparkling soda" at bounding box center [697, 253] width 155 height 18
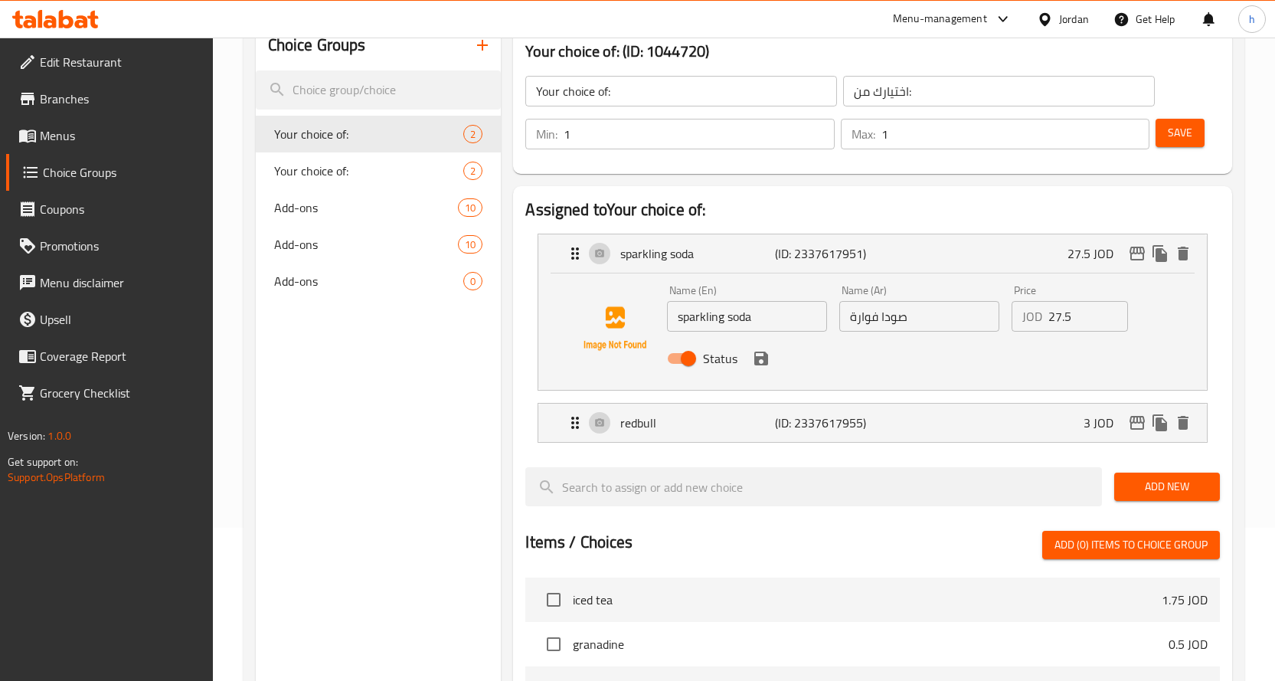
click at [1062, 317] on input "27.5" at bounding box center [1088, 316] width 80 height 31
click at [1057, 316] on input "2.5" at bounding box center [1088, 316] width 80 height 31
click at [762, 365] on icon "save" at bounding box center [761, 359] width 14 height 14
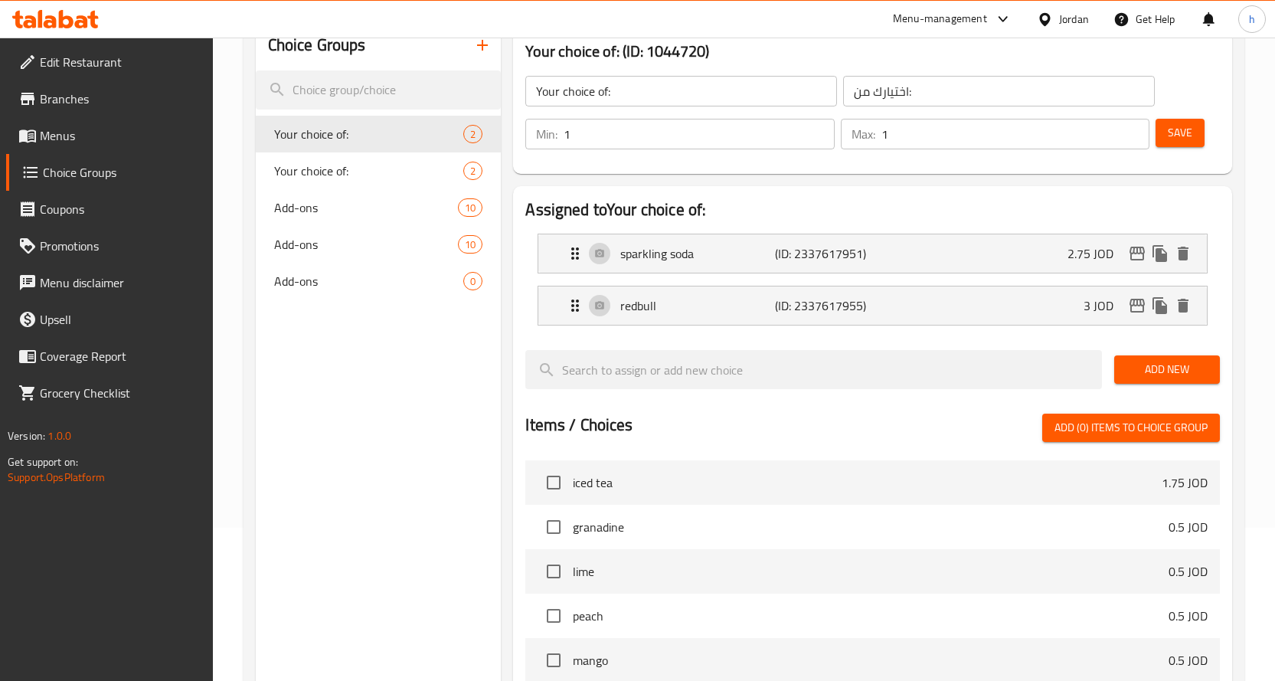
type input "2.75"
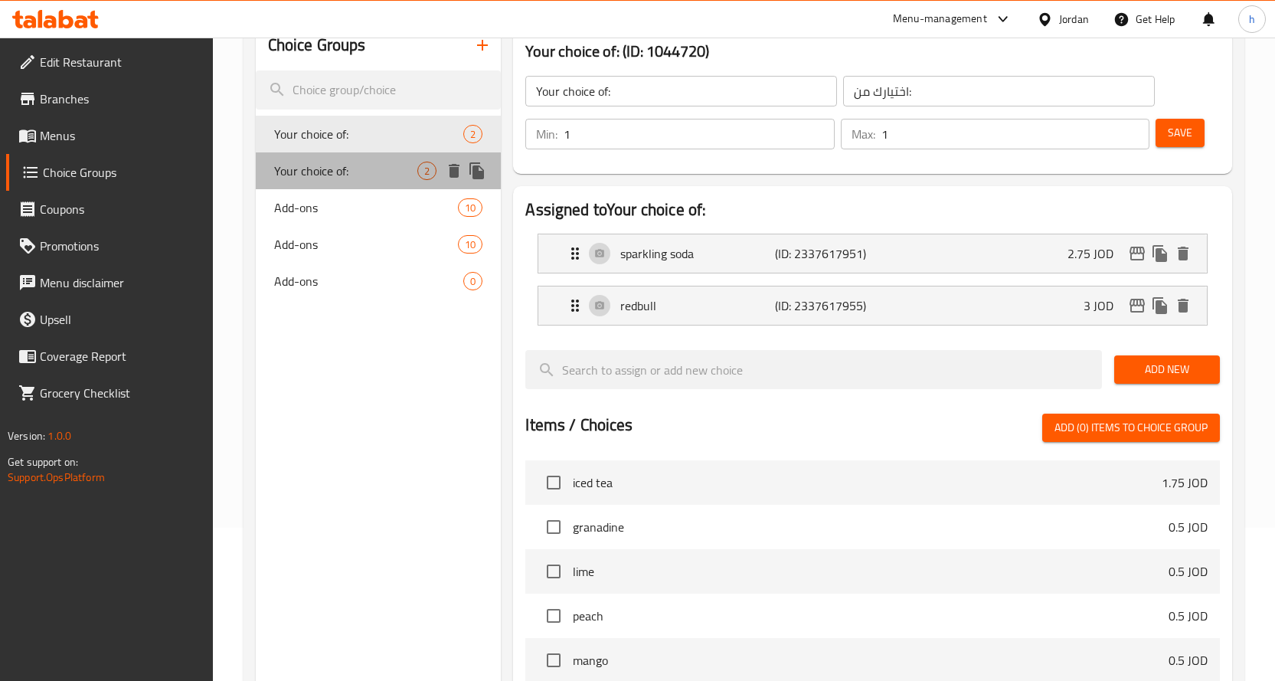
click at [388, 165] on span "Your choice of:" at bounding box center [346, 171] width 144 height 18
type input "Your choice of:"
type input "اختيارك من:"
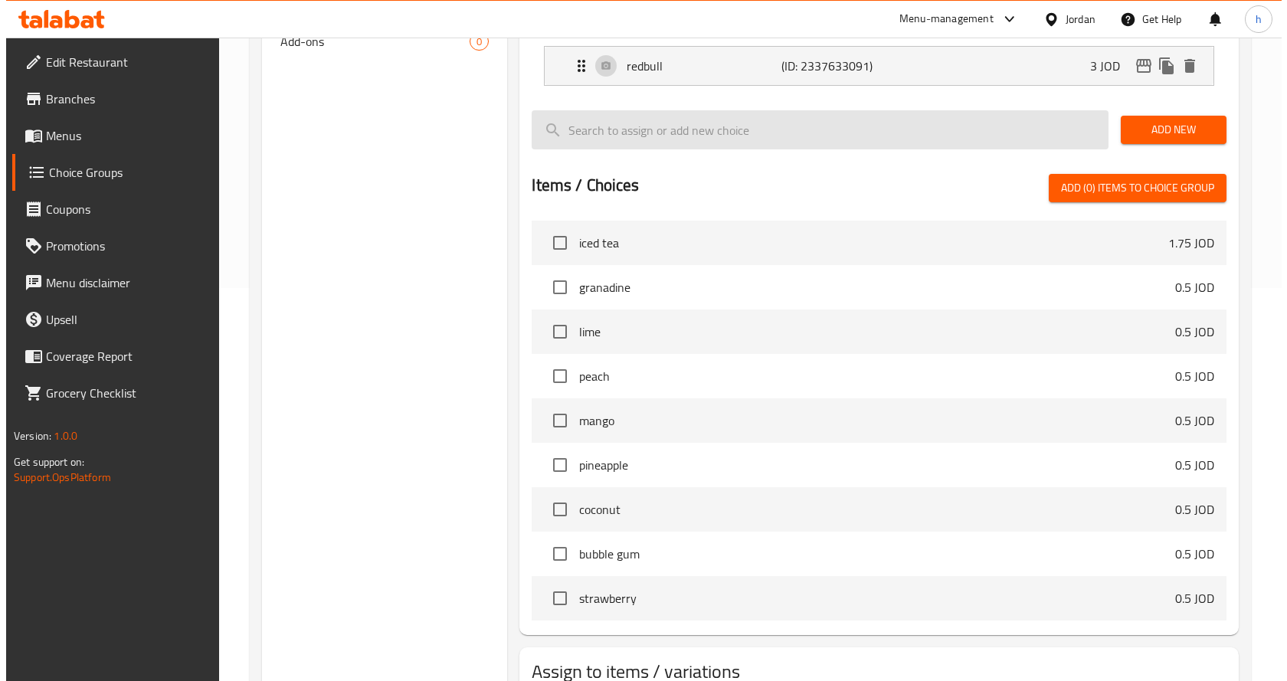
scroll to position [503, 0]
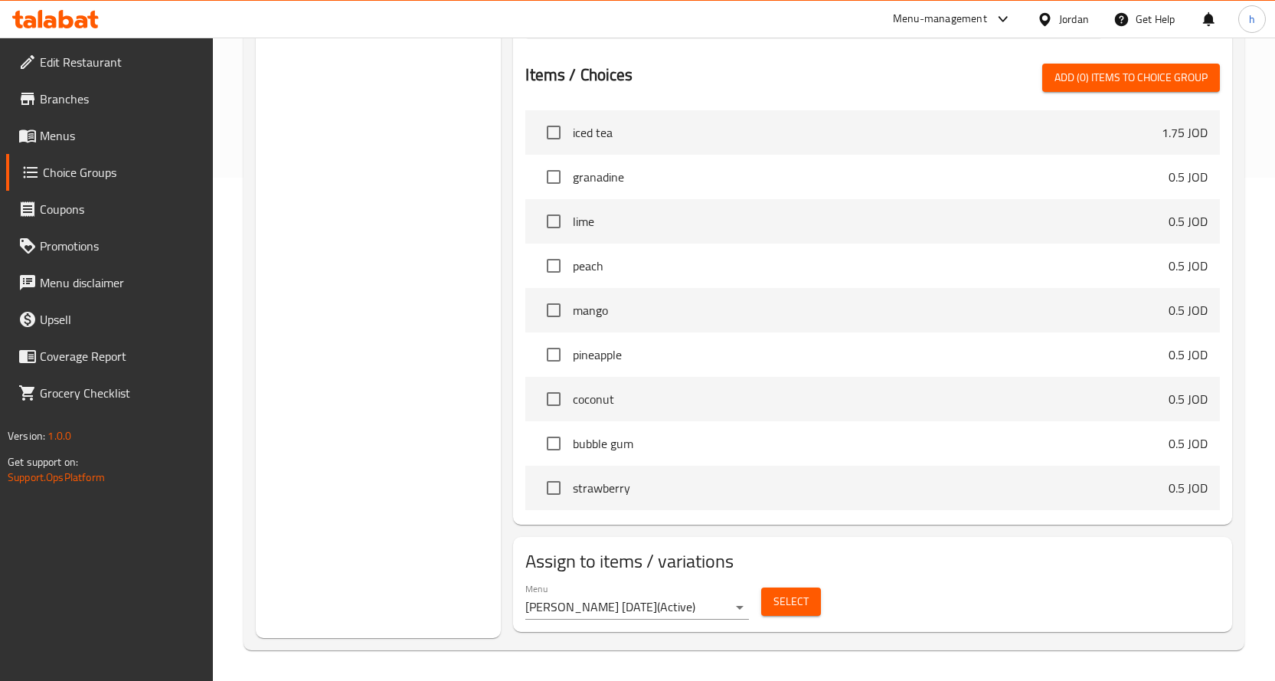
click at [783, 600] on span "Select" at bounding box center [790, 601] width 35 height 19
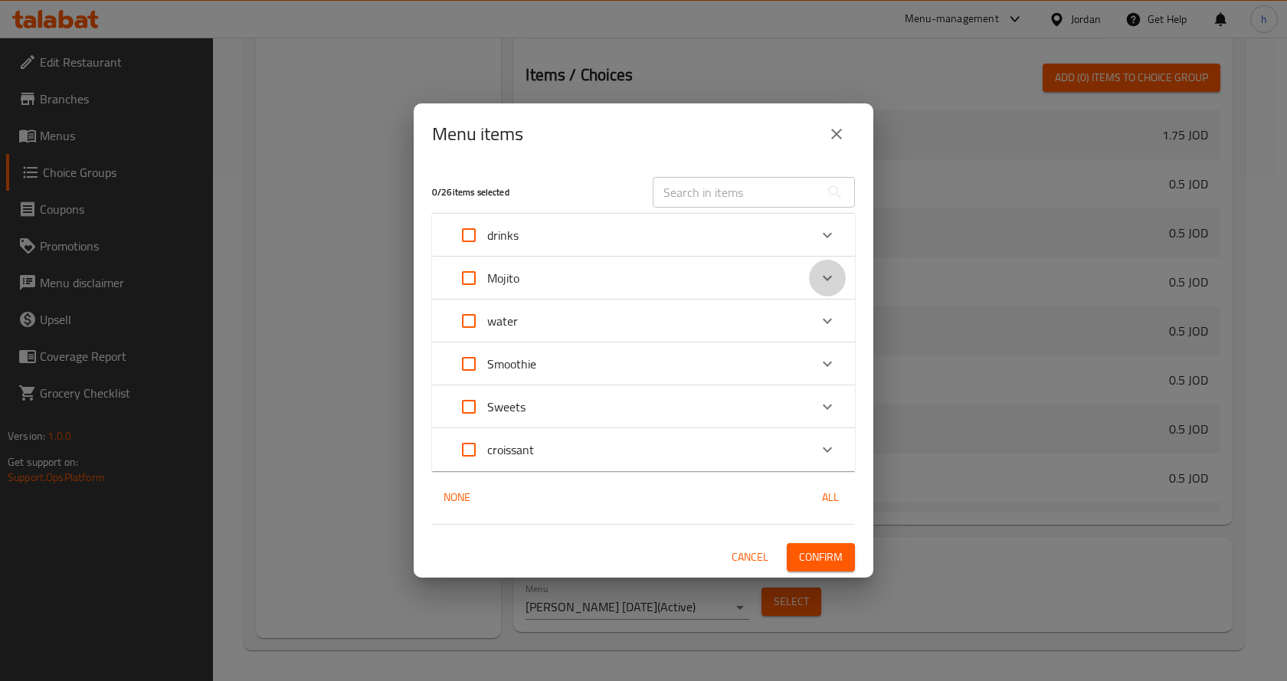
click at [829, 276] on icon "Expand" at bounding box center [827, 278] width 18 height 18
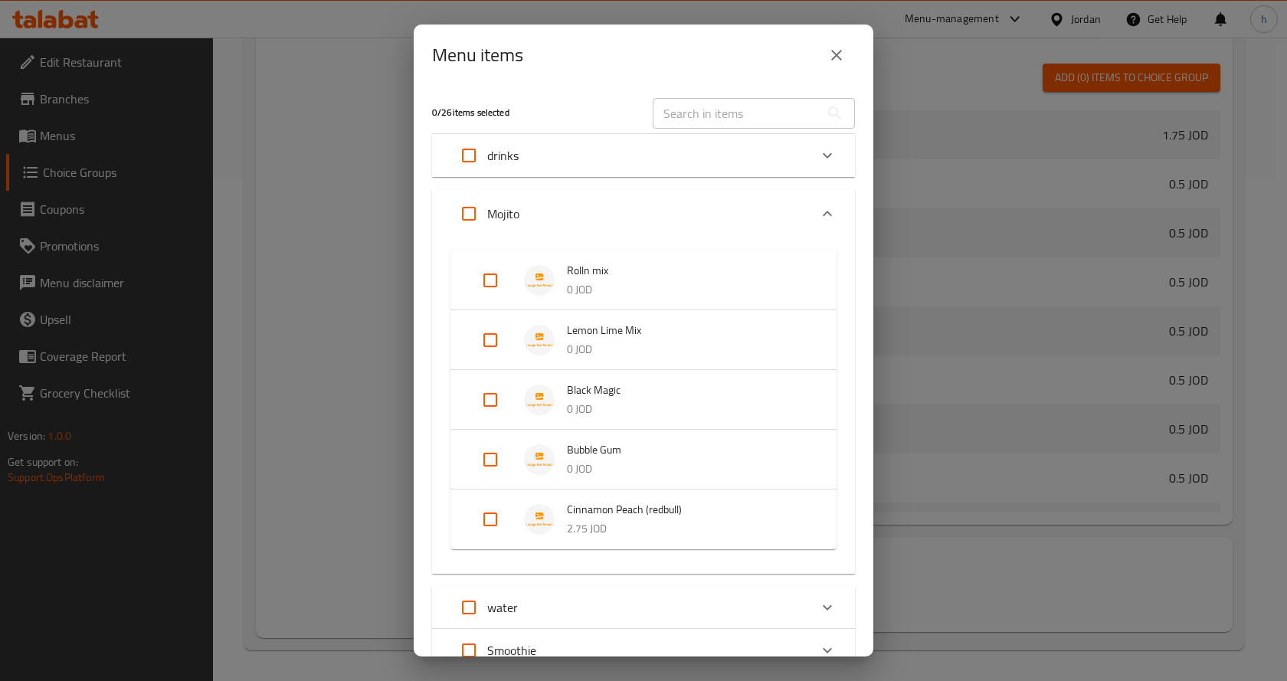
click at [490, 341] on input "Expand" at bounding box center [490, 340] width 37 height 37
checkbox input "true"
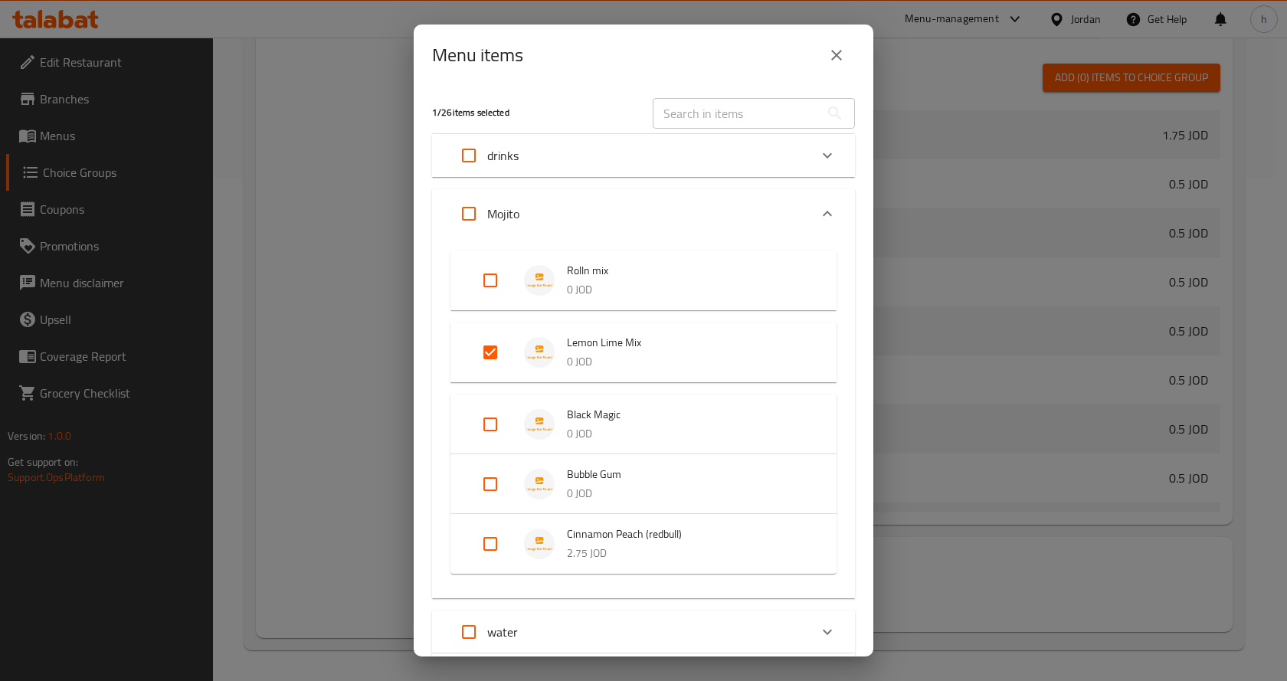
click at [488, 414] on input "Expand" at bounding box center [490, 424] width 37 height 37
checkbox input "true"
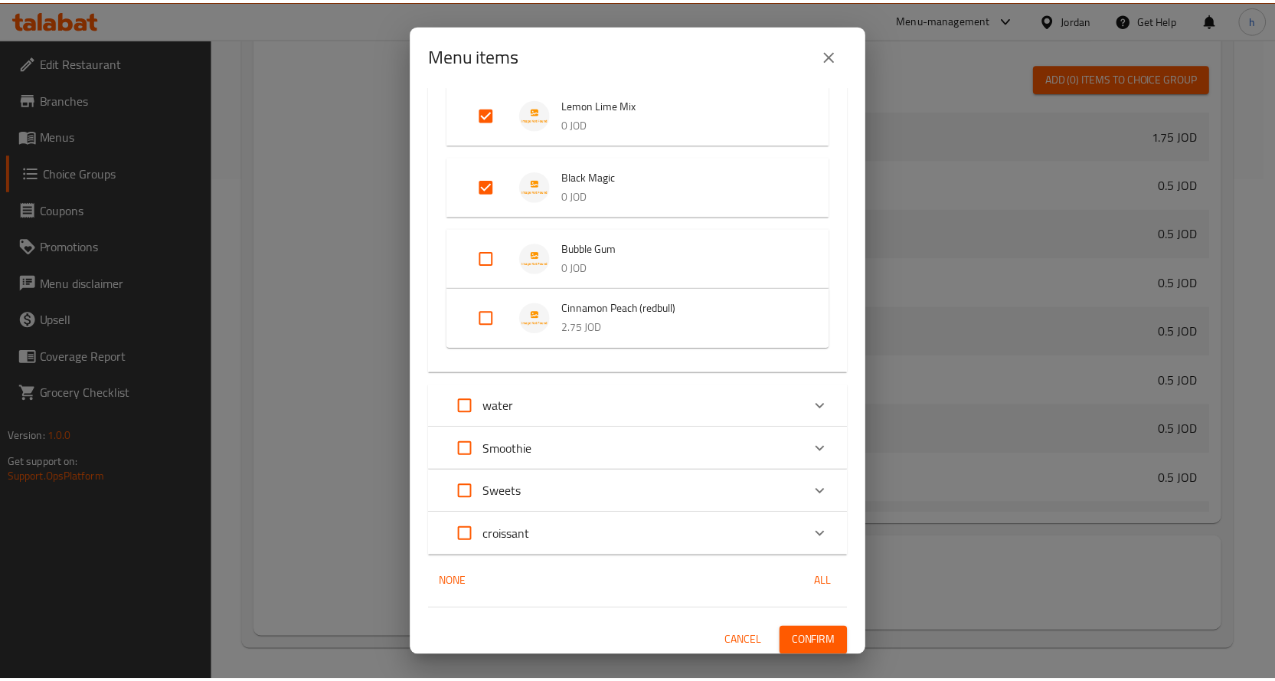
scroll to position [244, 0]
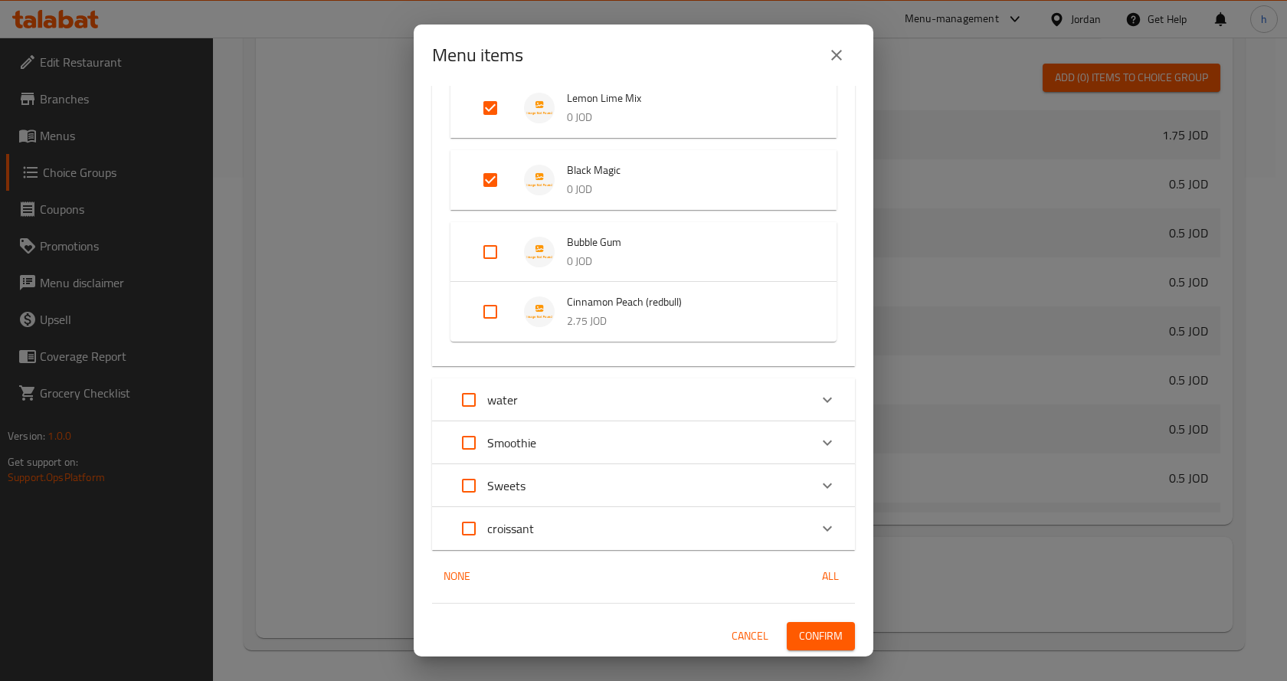
click at [810, 626] on span "Confirm" at bounding box center [821, 635] width 44 height 19
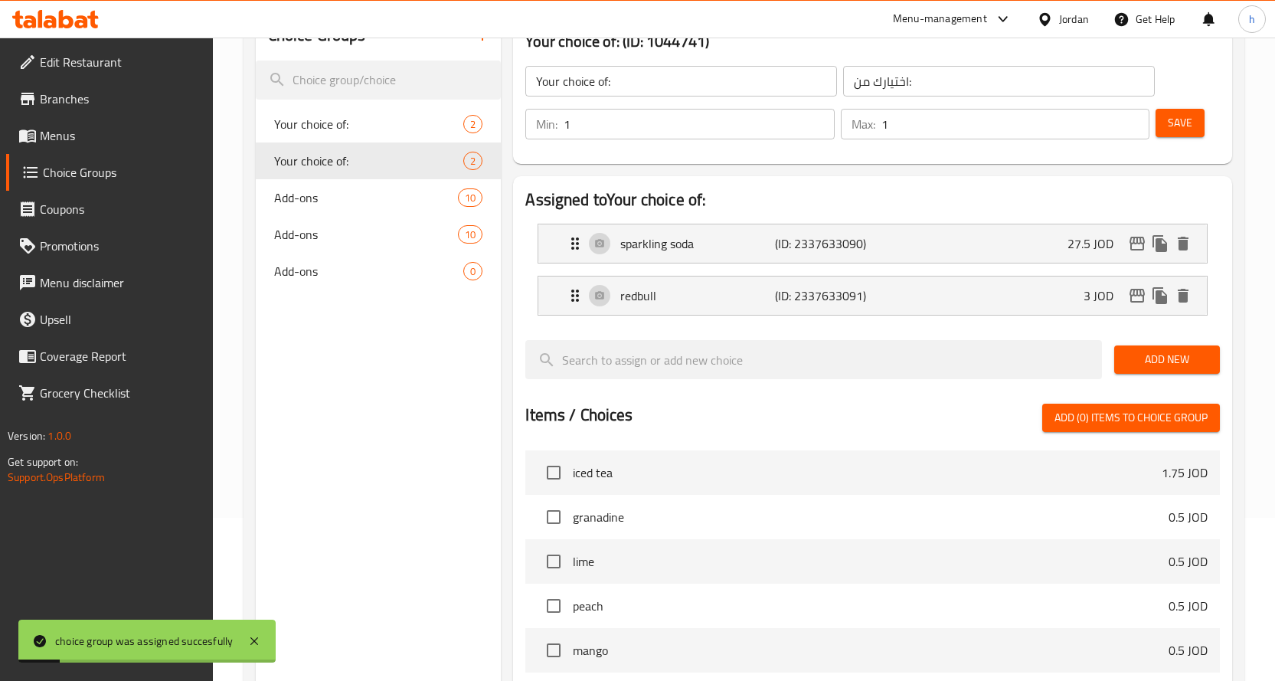
scroll to position [44, 0]
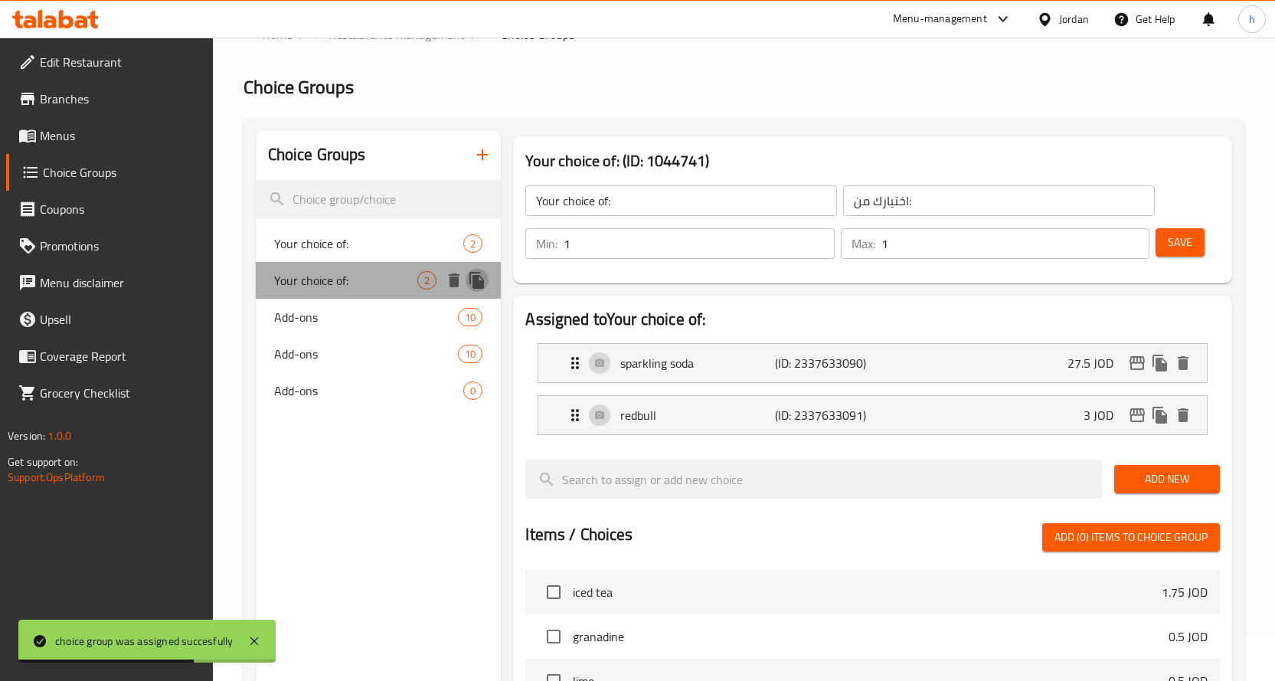
click at [475, 282] on icon "duplicate" at bounding box center [476, 280] width 15 height 17
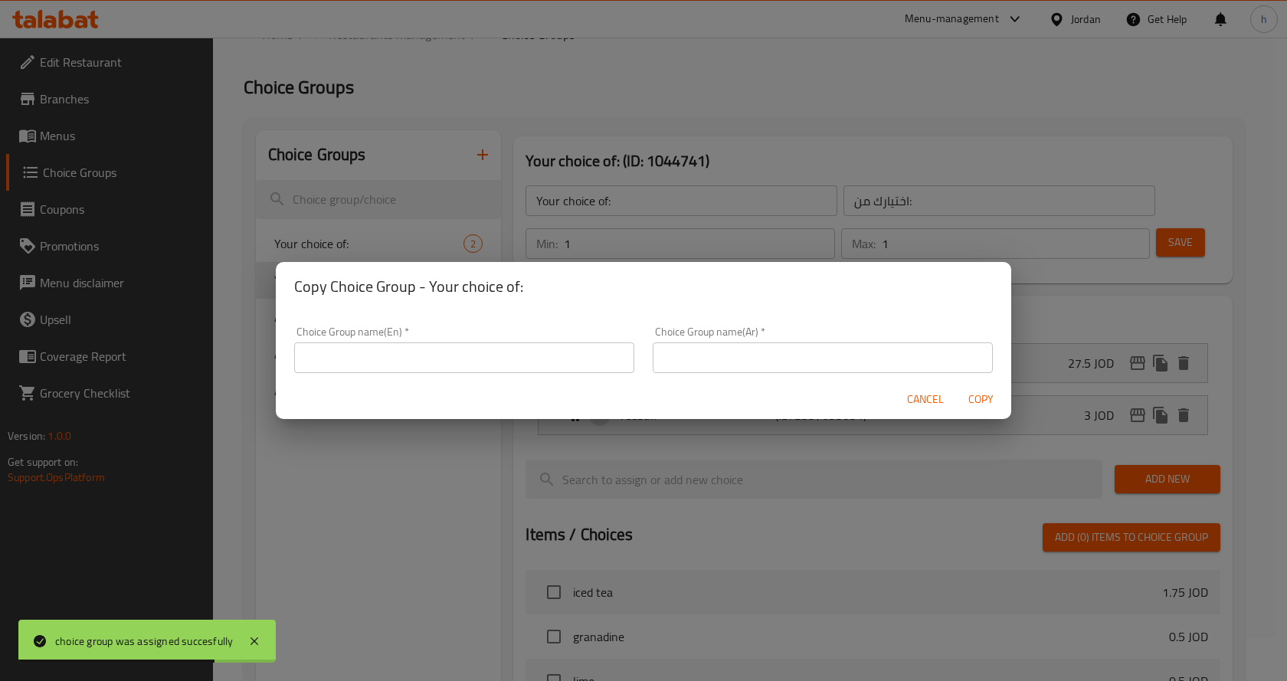
click at [509, 359] on input "text" at bounding box center [464, 357] width 340 height 31
type input "Your choice of:"
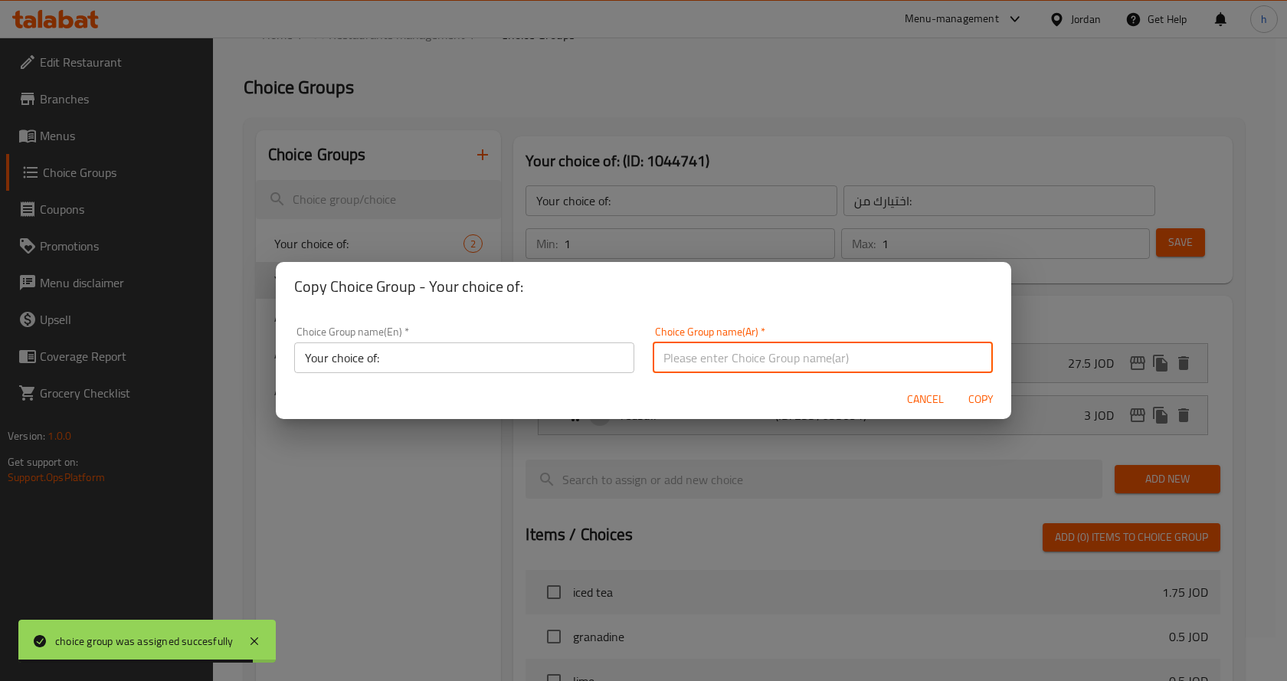
click at [702, 360] on input "text" at bounding box center [822, 357] width 340 height 31
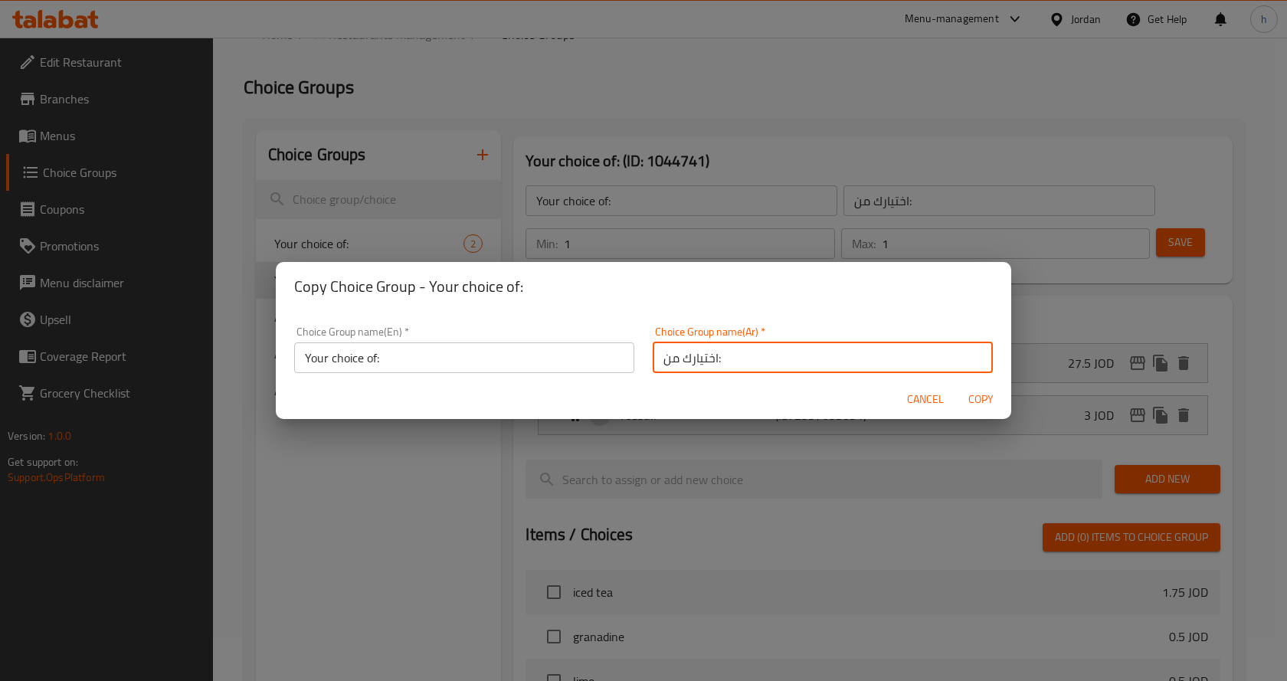
type input "اختيارك من:"
click at [505, 364] on input "Your choice of:" at bounding box center [464, 357] width 340 height 31
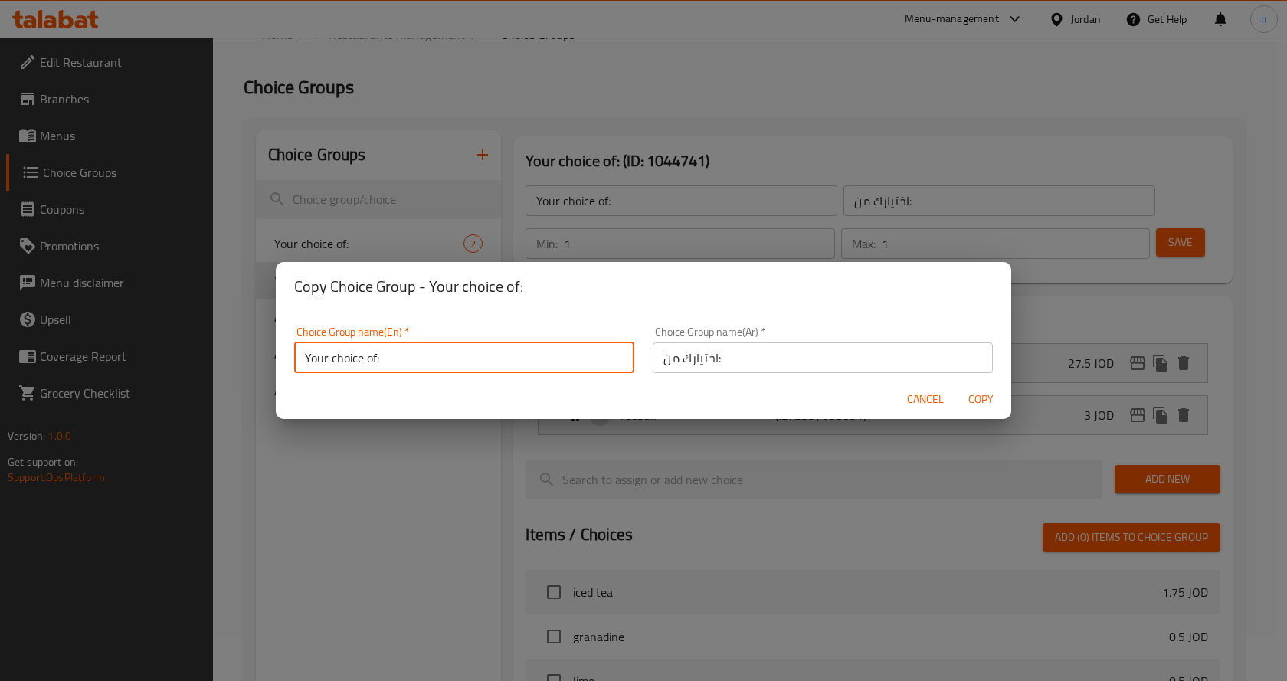
type input "Your choice of:"
click at [988, 401] on span "Copy" at bounding box center [980, 399] width 37 height 19
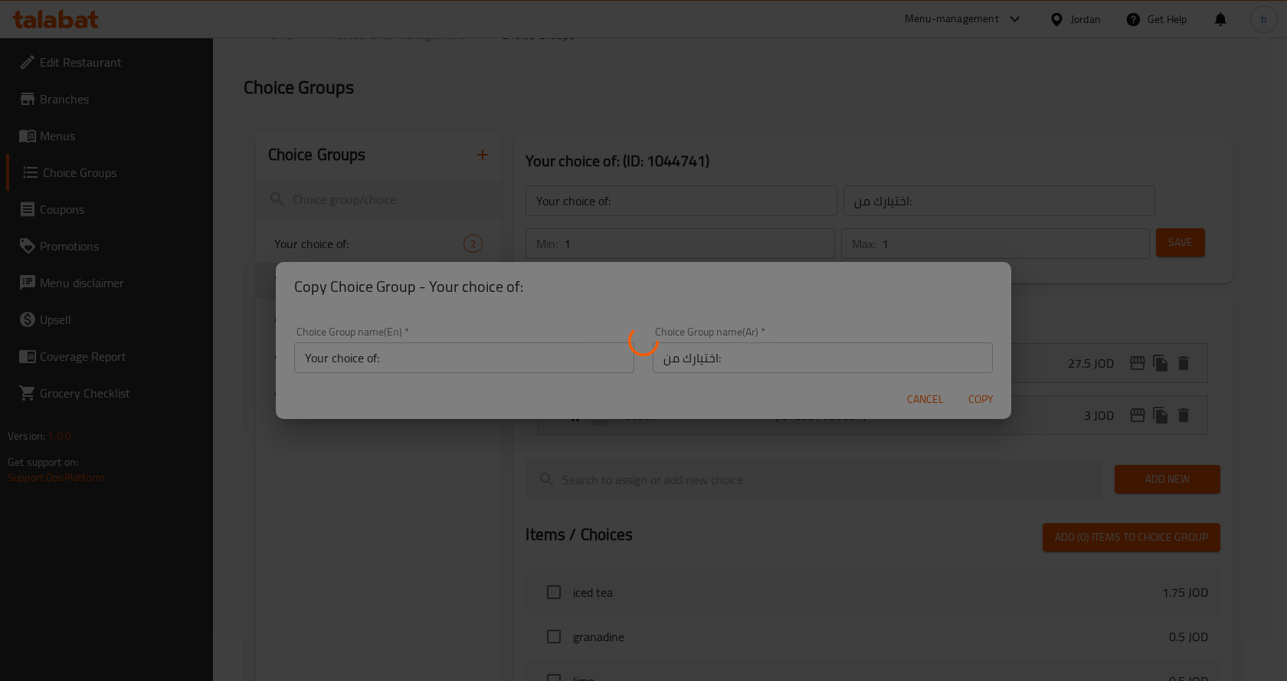
type input "Your choice of:"
type input "اختيارك من:"
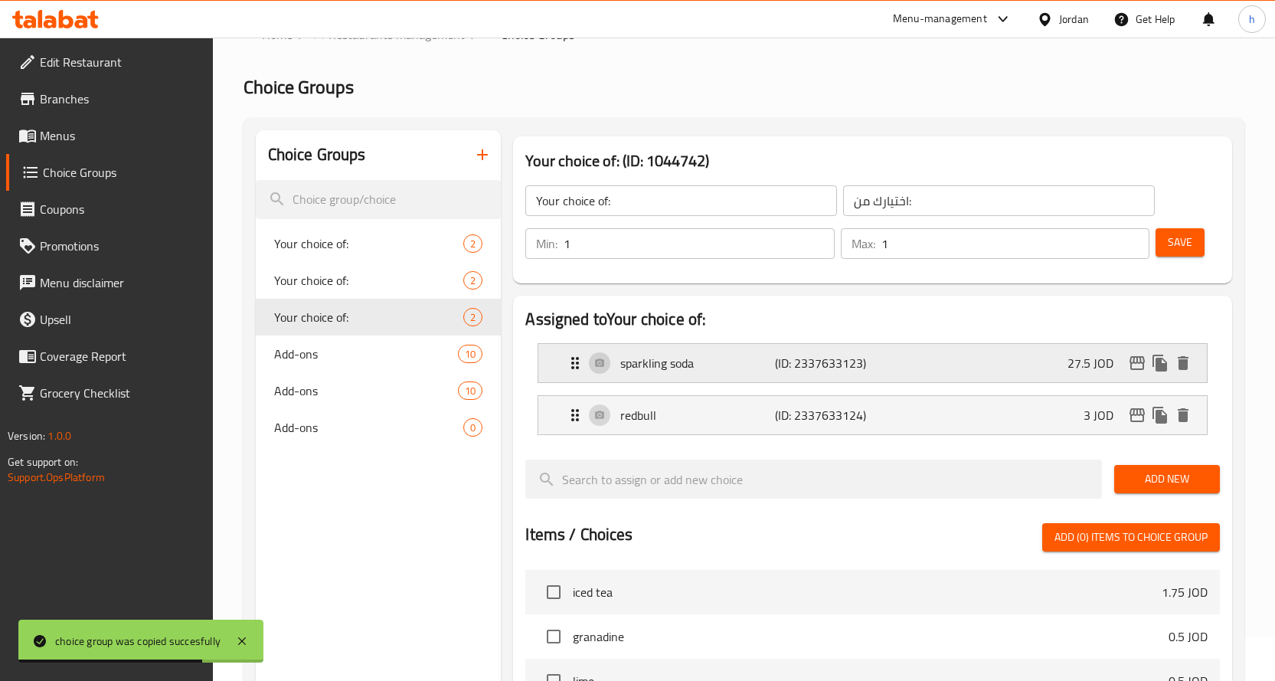
click at [963, 365] on div "sparkling soda (ID: 2337633123) 27.5 JOD" at bounding box center [877, 363] width 623 height 38
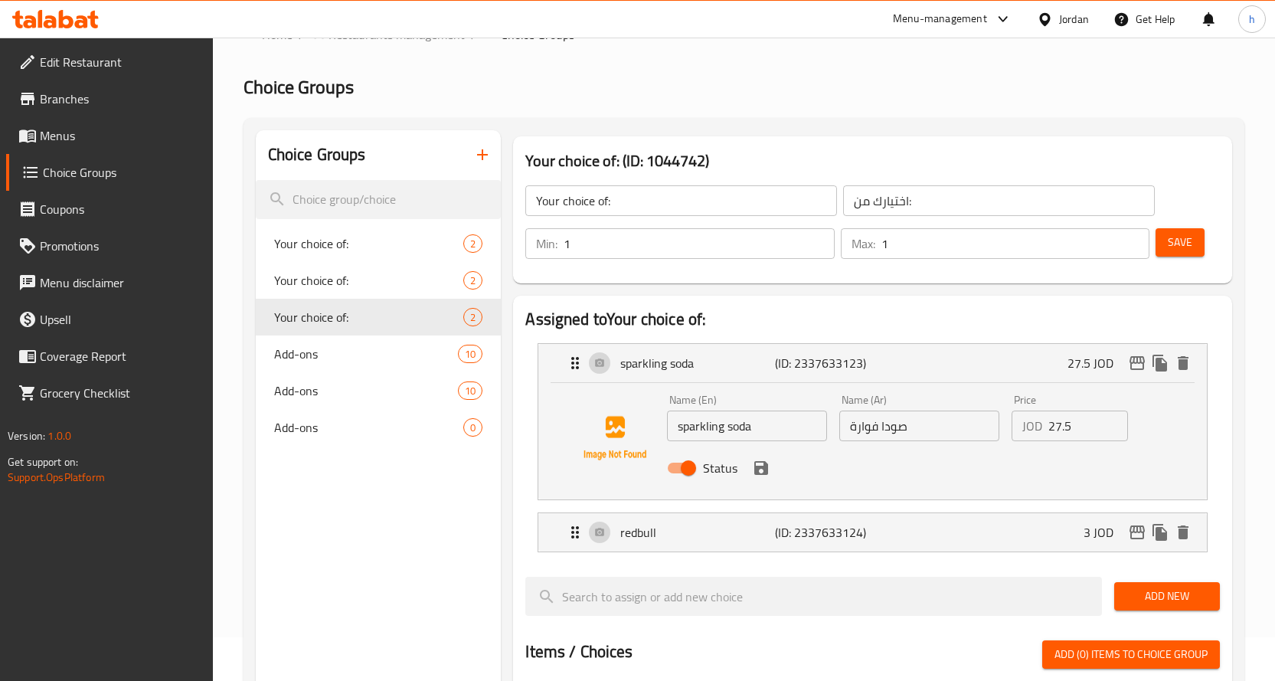
click at [1061, 426] on input "27.5" at bounding box center [1088, 425] width 80 height 31
click at [1058, 427] on input "2.5" at bounding box center [1088, 425] width 80 height 31
click at [998, 542] on div "redbull (ID: 2337633124) 3 JOD" at bounding box center [877, 532] width 623 height 38
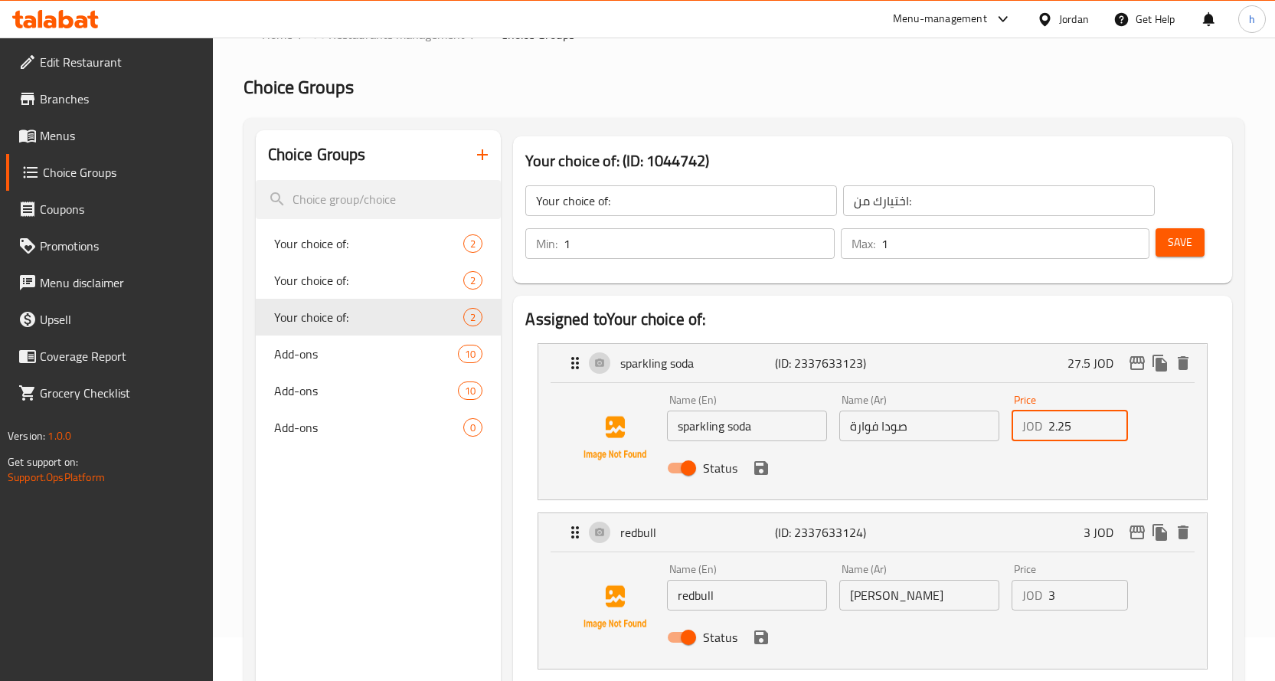
type input "2.25"
click at [1069, 595] on input "3" at bounding box center [1088, 595] width 80 height 31
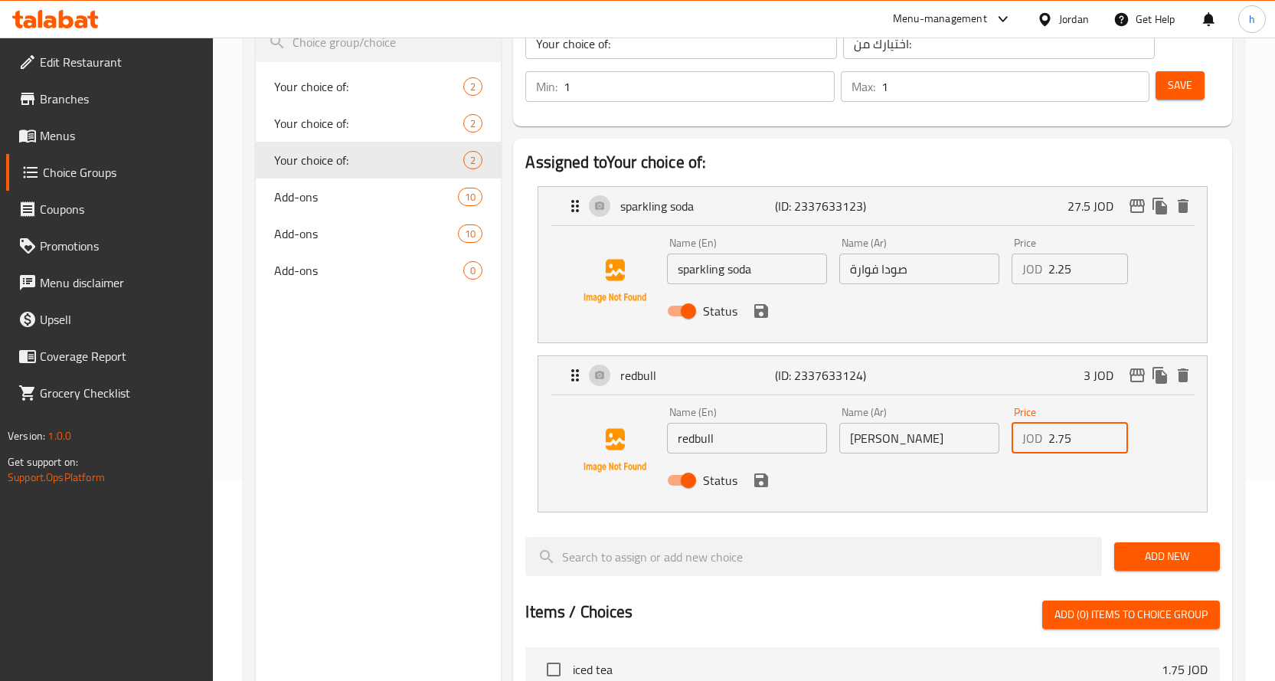
scroll to position [273, 0]
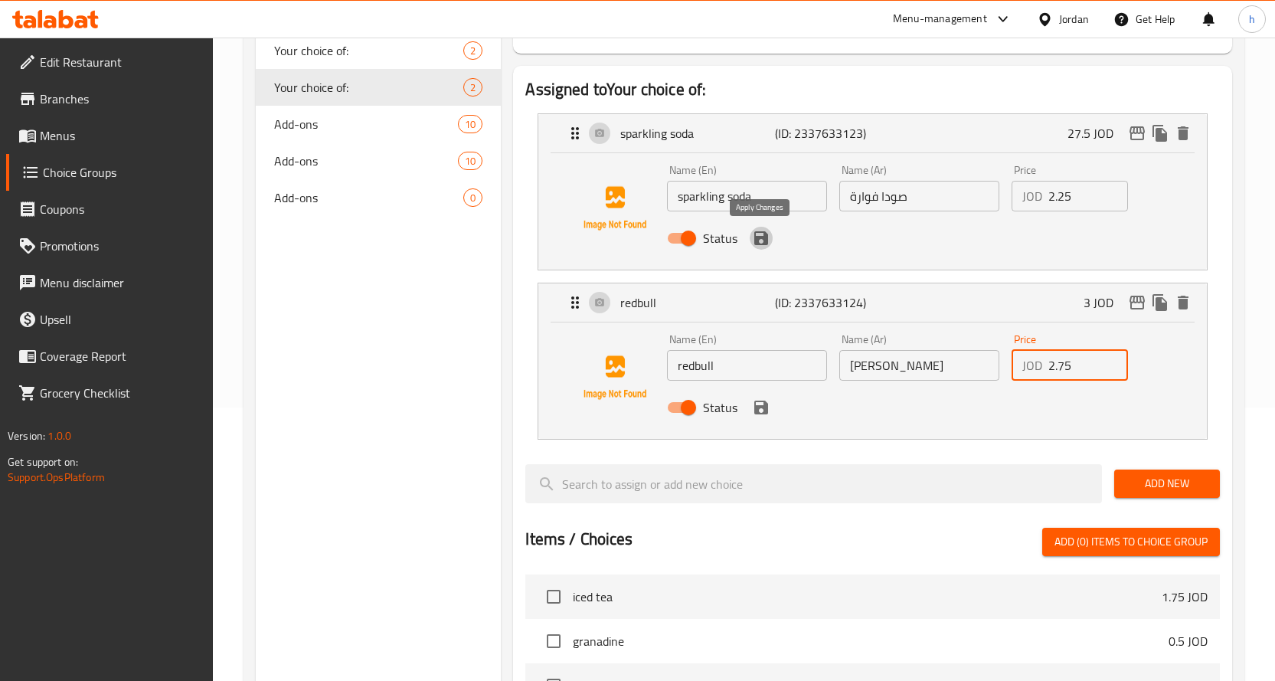
click at [764, 242] on icon "save" at bounding box center [761, 238] width 14 height 14
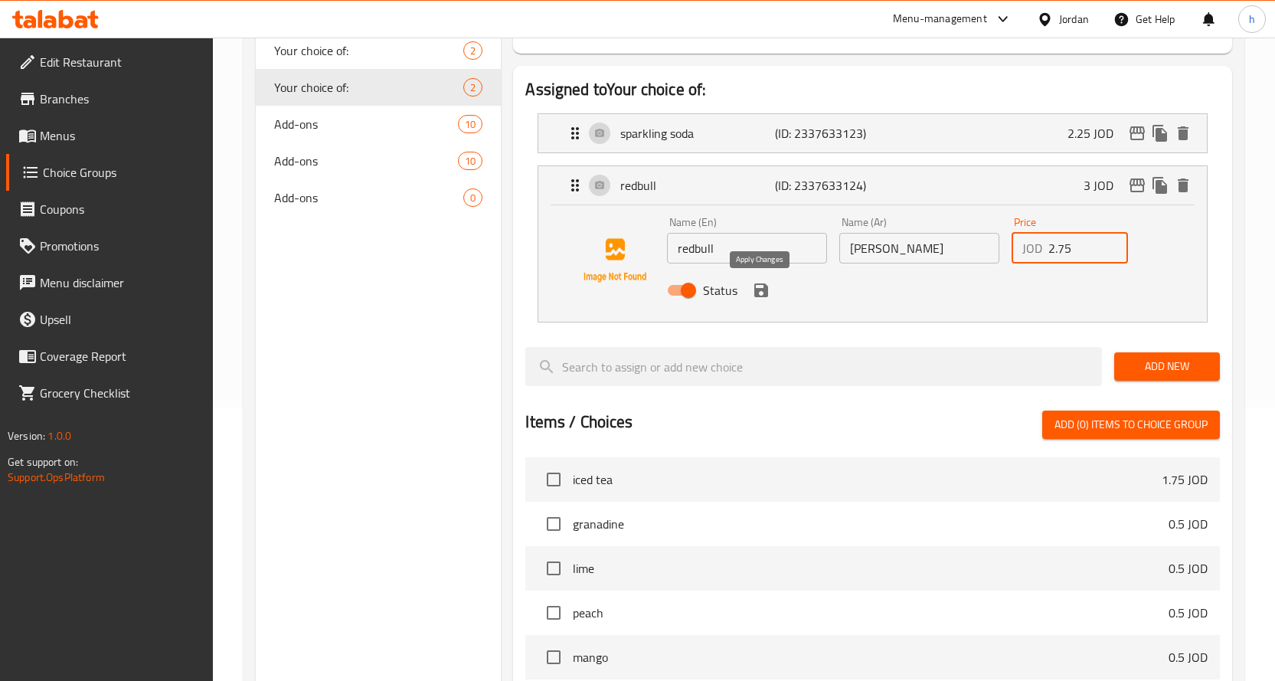
click at [756, 293] on icon "save" at bounding box center [761, 290] width 14 height 14
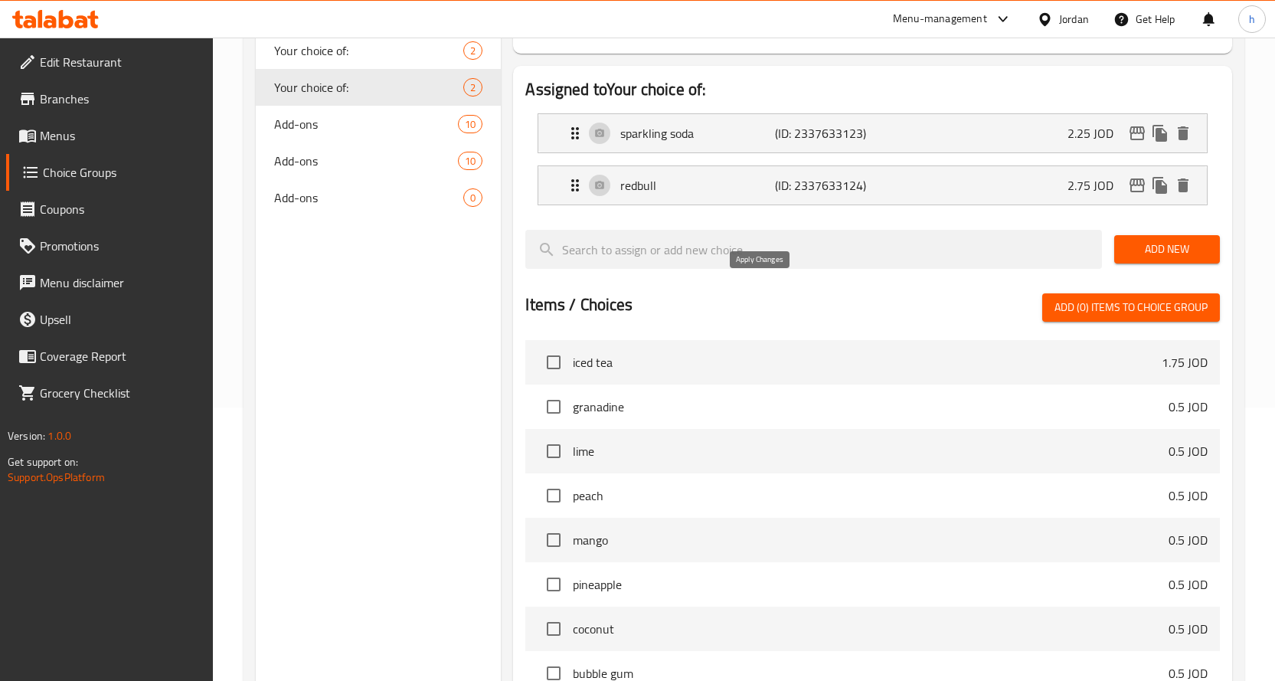
type input "2.75"
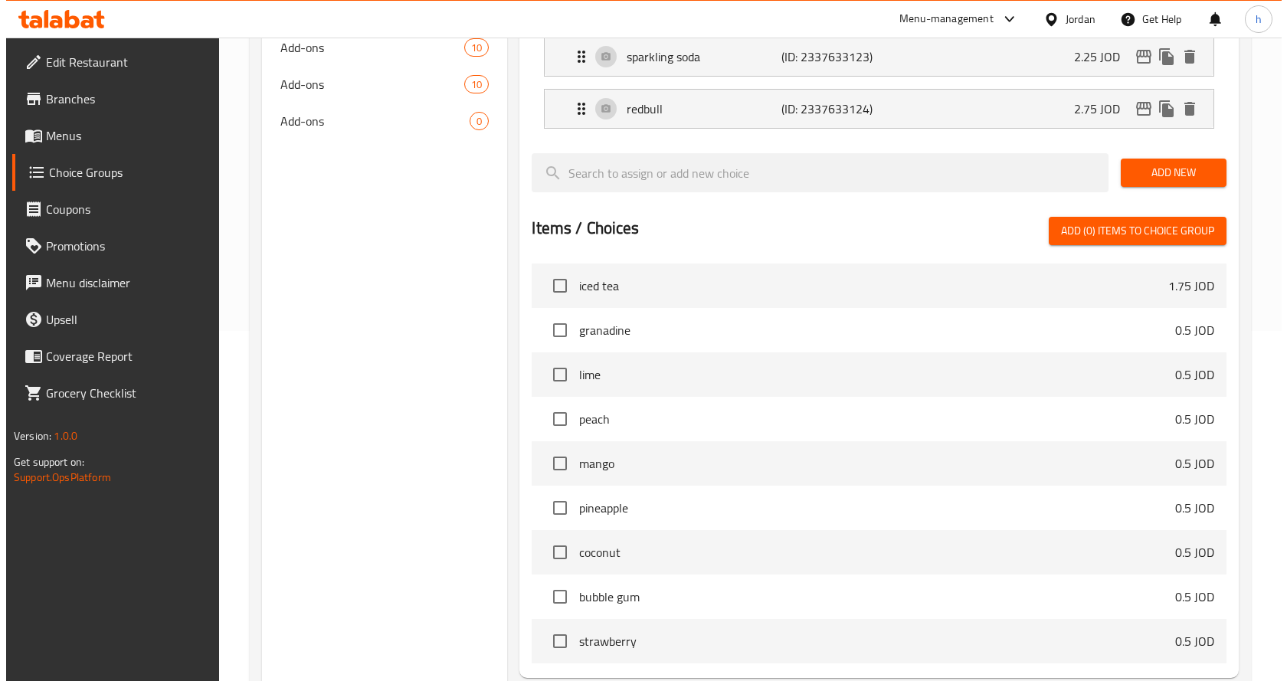
scroll to position [503, 0]
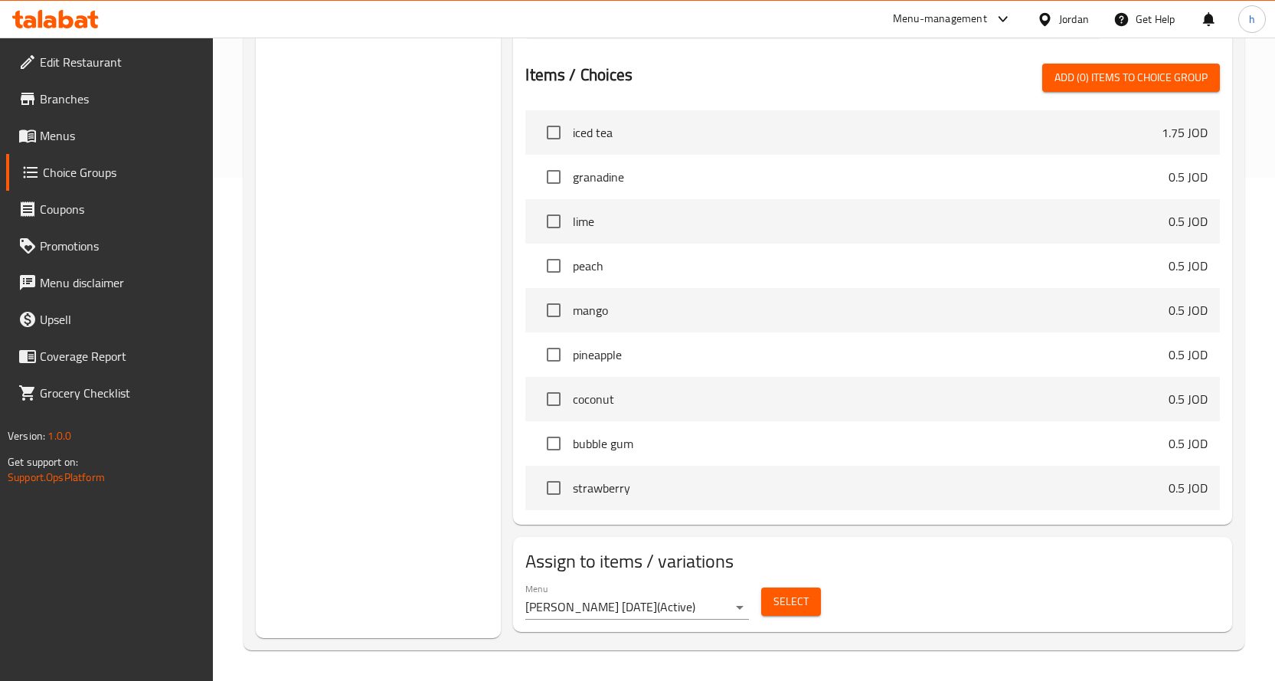
click at [784, 596] on span "Select" at bounding box center [790, 601] width 35 height 19
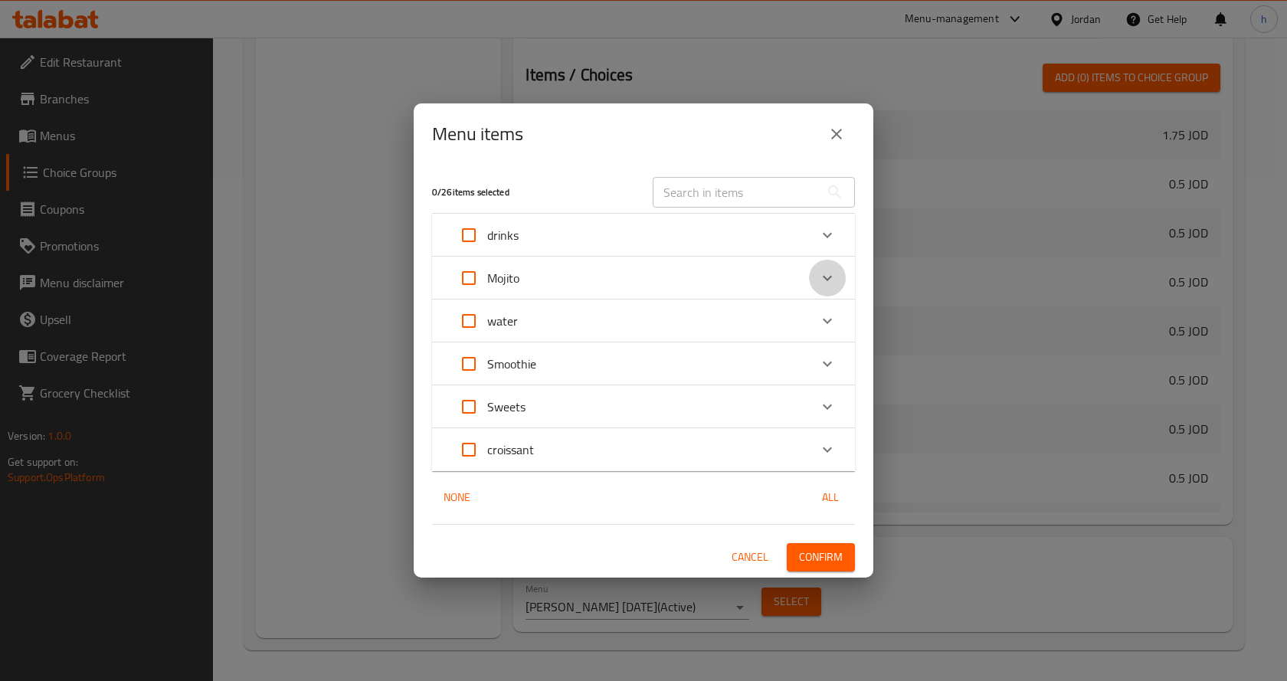
click at [828, 273] on icon "Expand" at bounding box center [827, 278] width 18 height 18
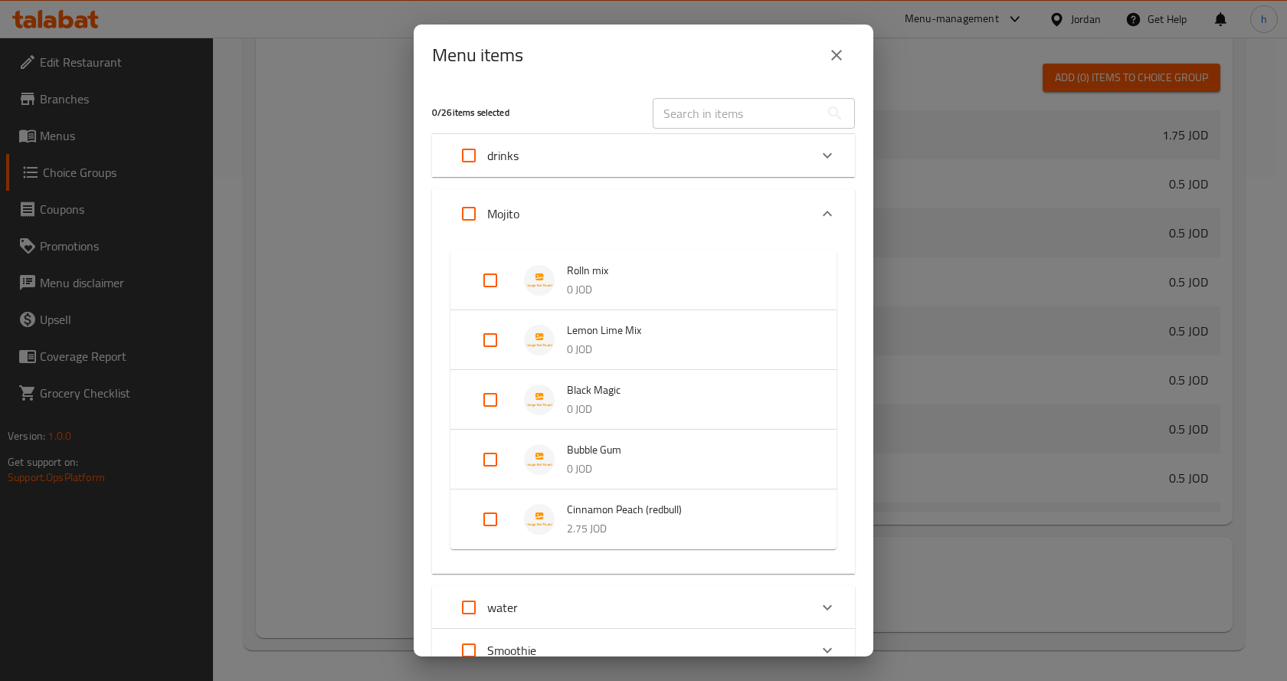
click at [492, 460] on input "Expand" at bounding box center [490, 459] width 37 height 37
checkbox input "true"
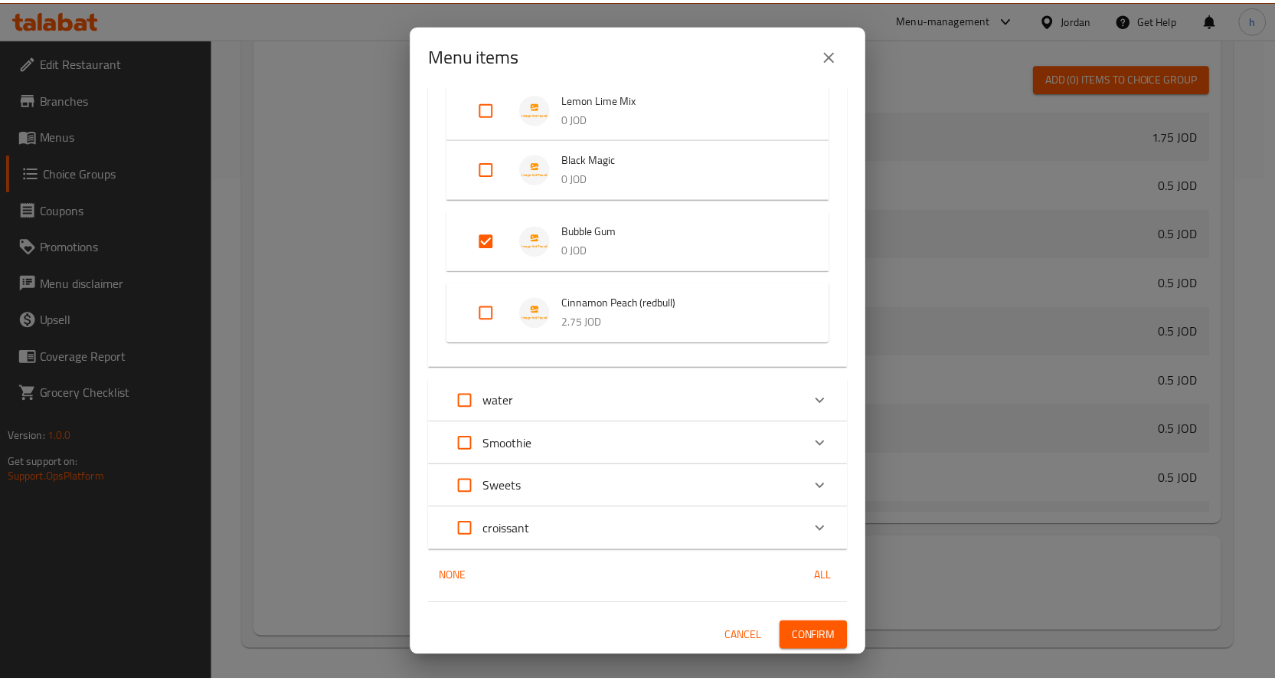
scroll to position [232, 0]
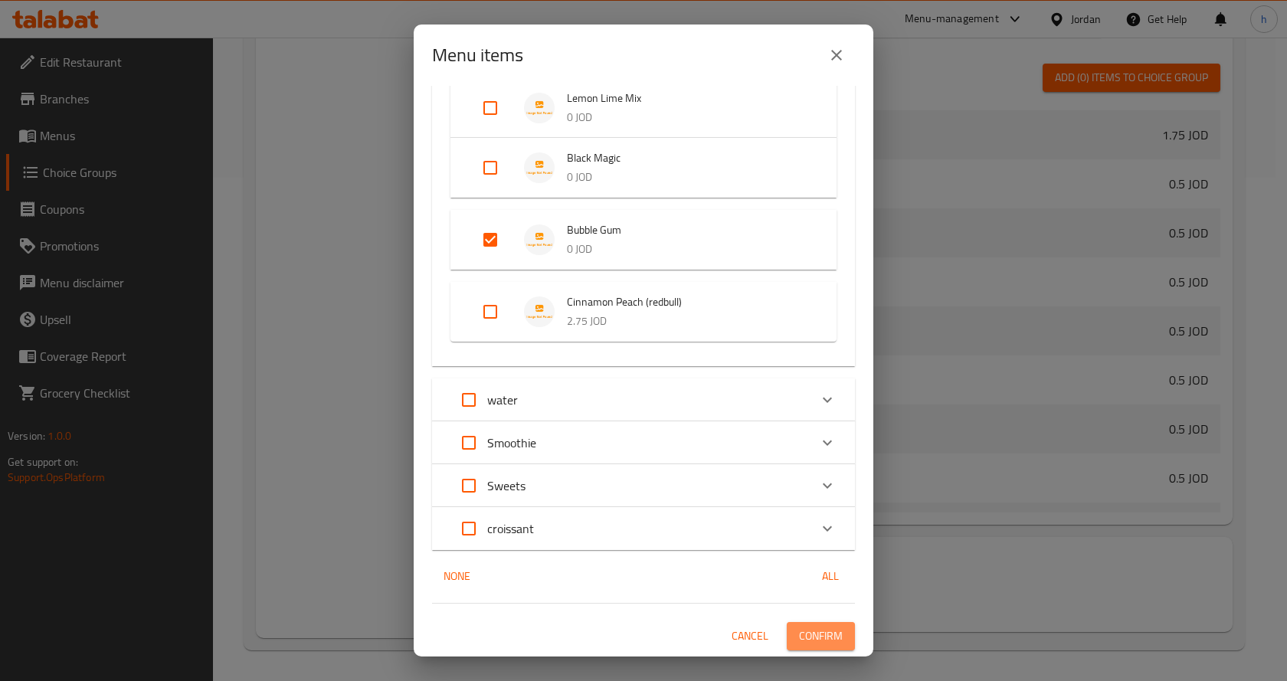
click at [807, 639] on span "Confirm" at bounding box center [821, 635] width 44 height 19
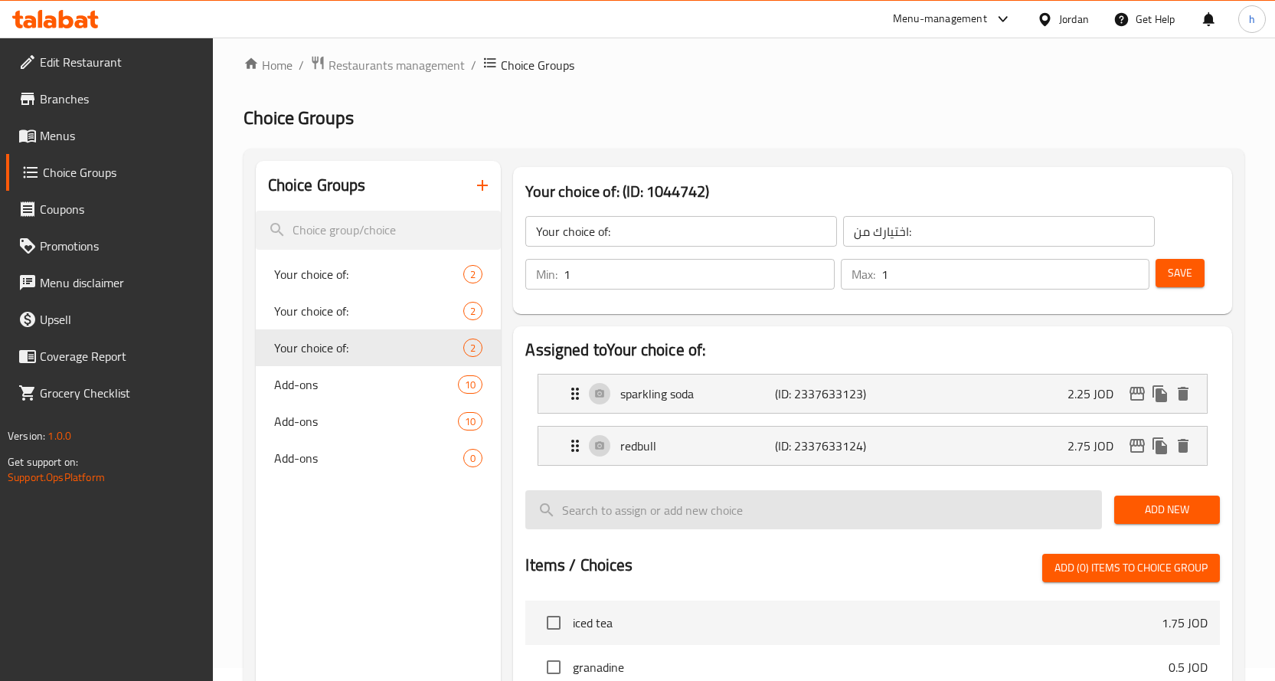
scroll to position [0, 0]
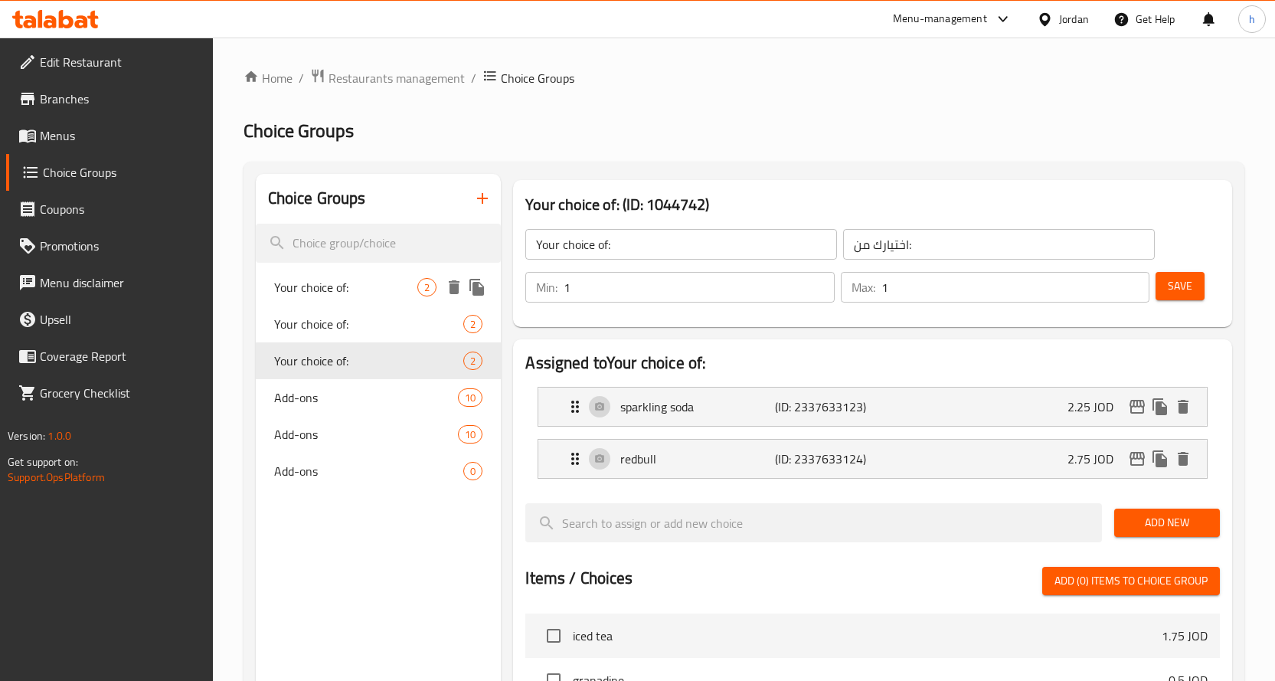
click at [330, 281] on span "Your choice of:" at bounding box center [346, 287] width 144 height 18
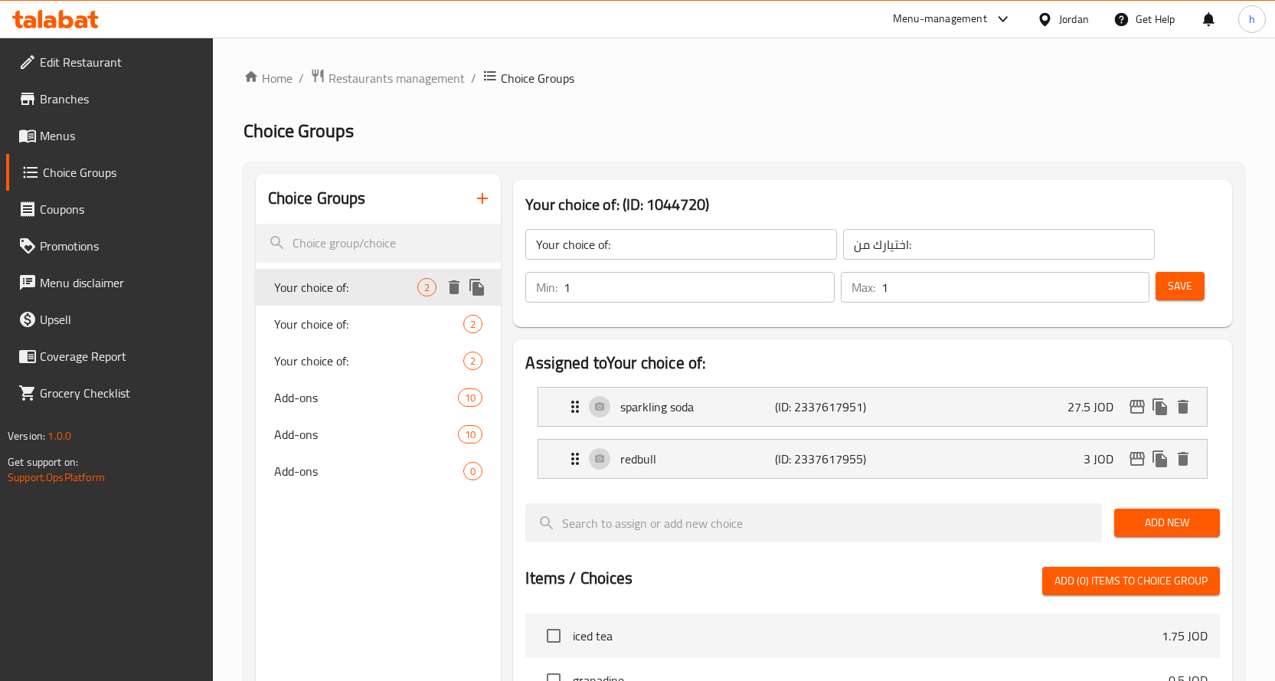
type input "Your choice of:"
type input "اختيارك من:"
click at [355, 326] on span "Your choice of:" at bounding box center [346, 324] width 144 height 18
type input "Your choice of:"
type input "اختيارك من:"
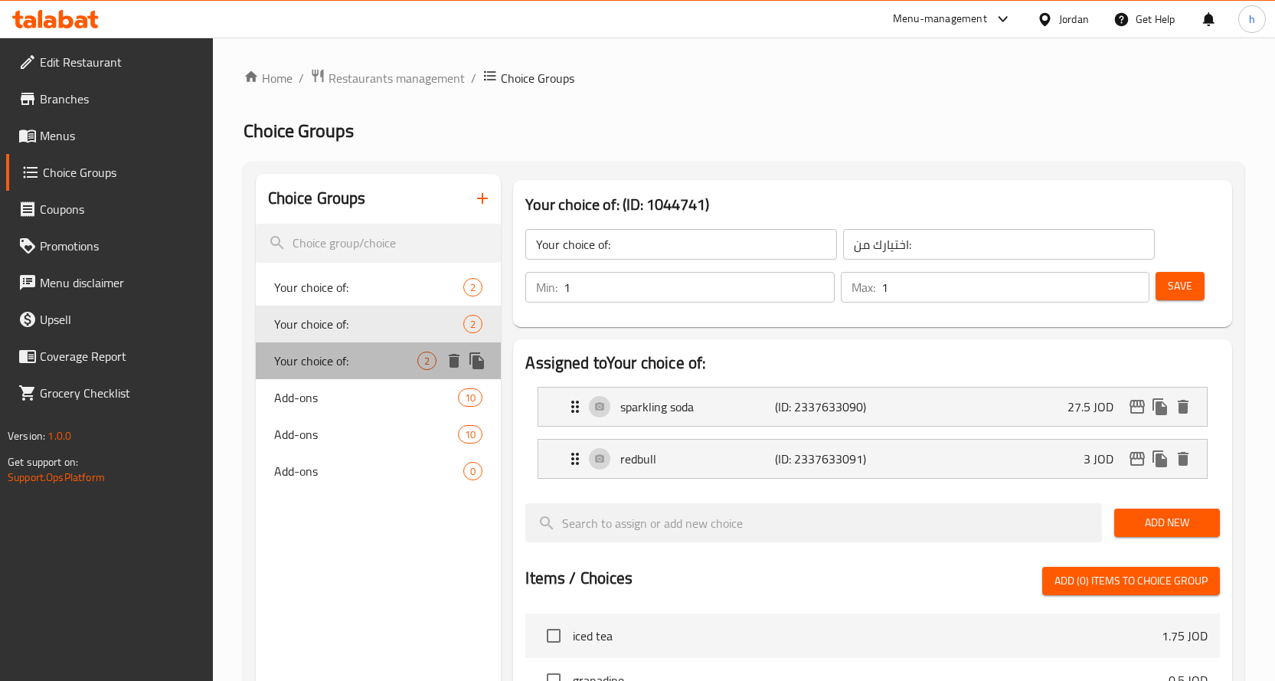
click at [352, 354] on span "Your choice of:" at bounding box center [346, 361] width 144 height 18
type input "Your choice of:"
type input "اختيارك من:"
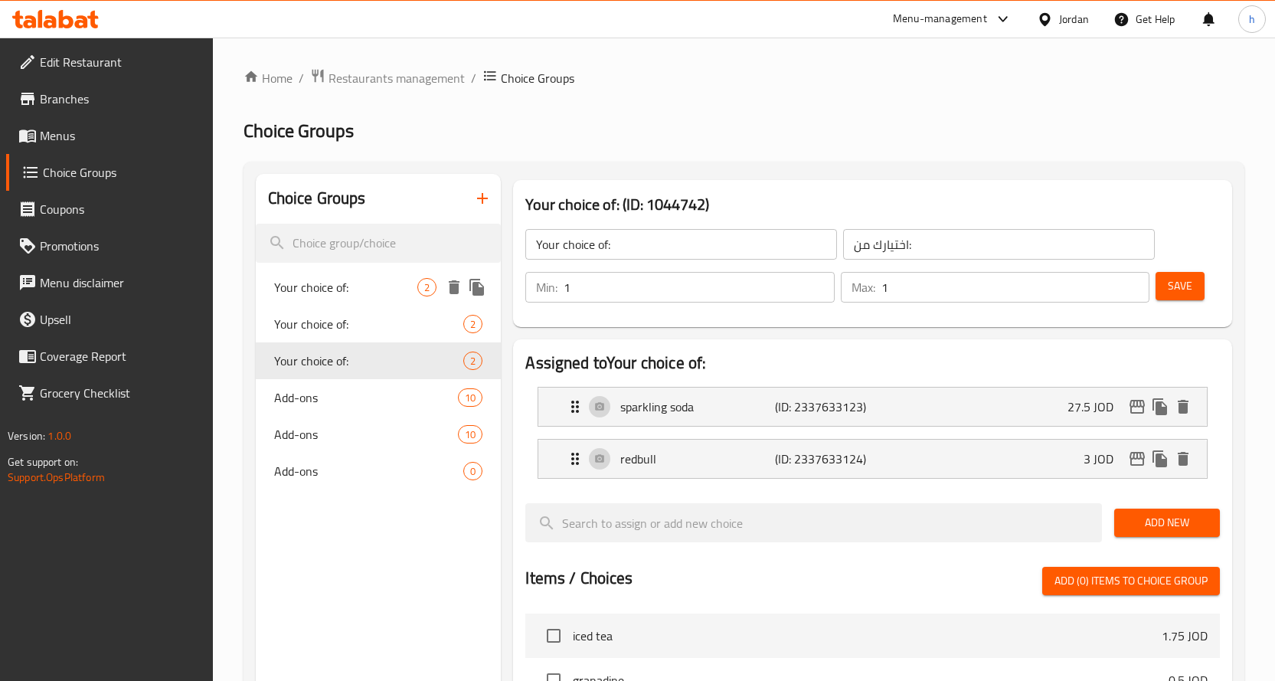
click at [334, 284] on span "Your choice of:" at bounding box center [346, 287] width 144 height 18
type input "Your choice of:"
type input "اختيارك من:"
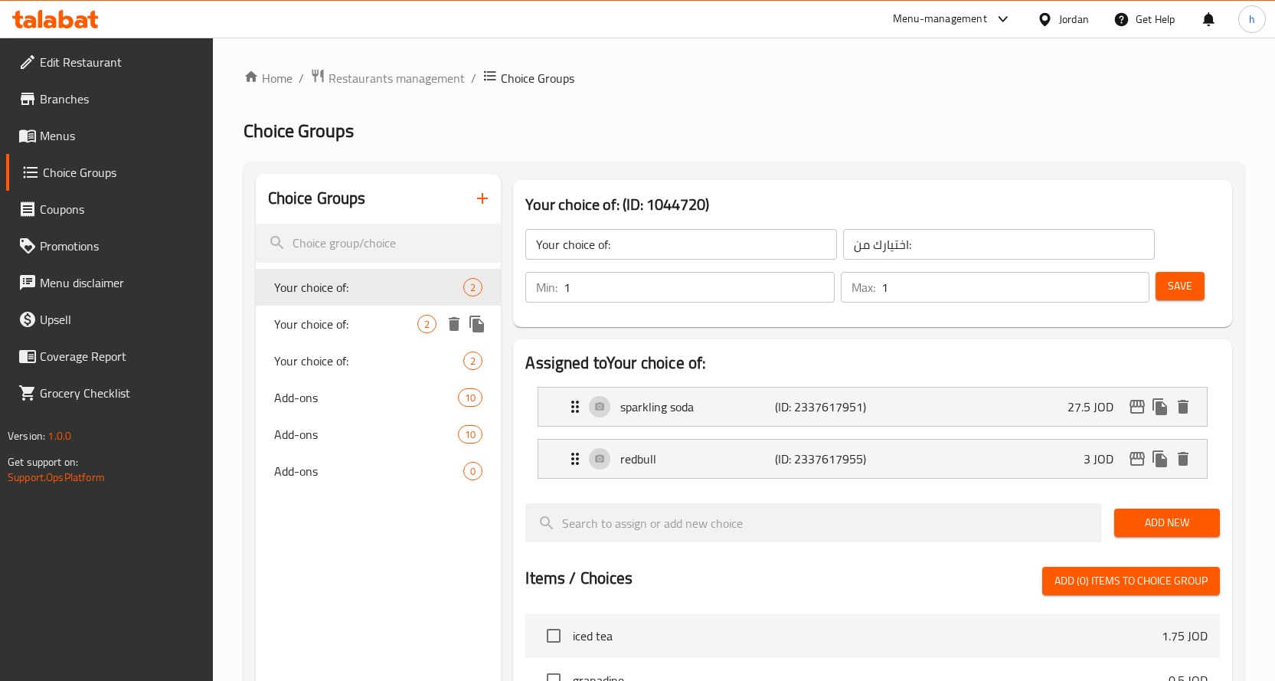
click at [327, 316] on span "Your choice of:" at bounding box center [346, 324] width 144 height 18
type input "Your choice of:"
type input "اختيارك من:"
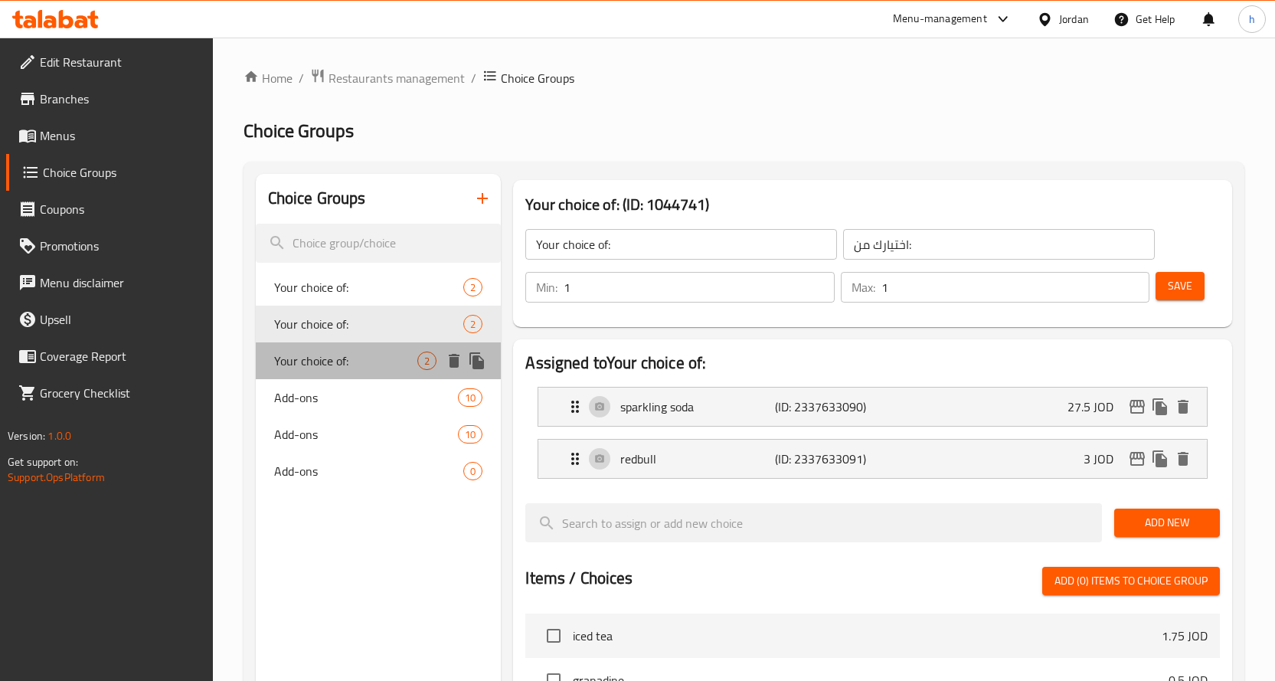
click at [332, 358] on span "Your choice of:" at bounding box center [346, 361] width 144 height 18
type input "Your choice of:"
type input "اختيارك من:"
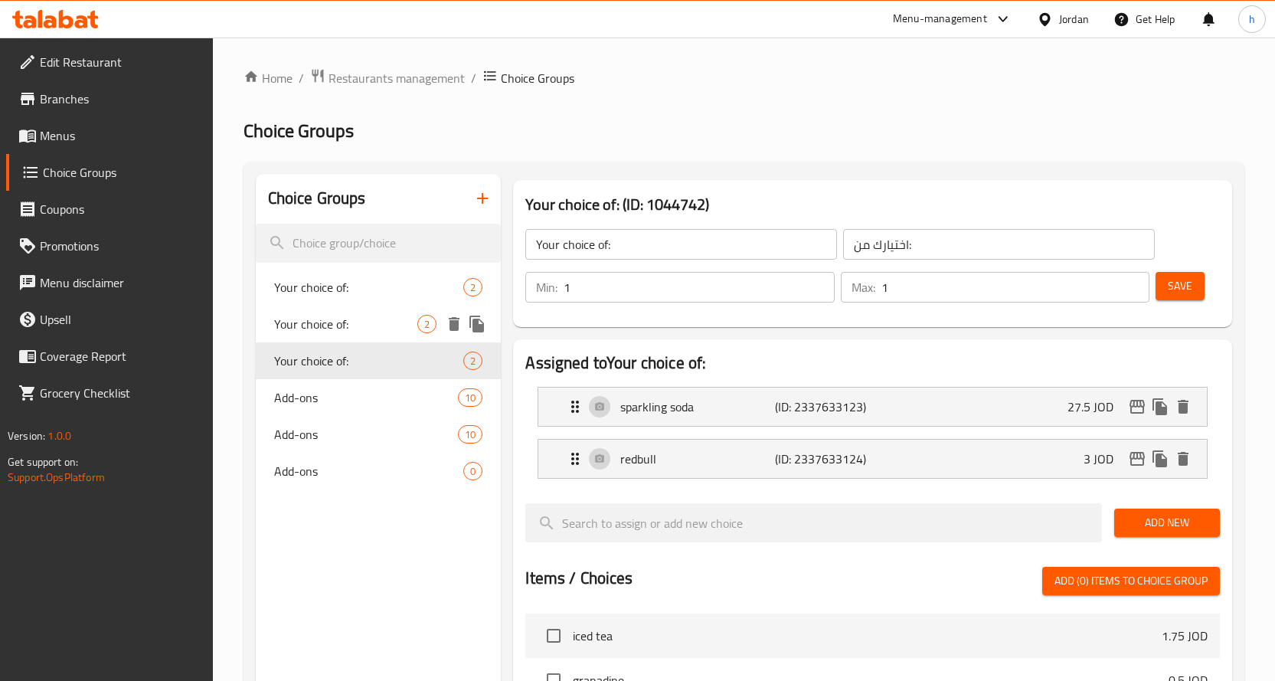
click at [336, 326] on span "Your choice of:" at bounding box center [346, 324] width 144 height 18
type input "Your choice of:"
type input "اختيارك من:"
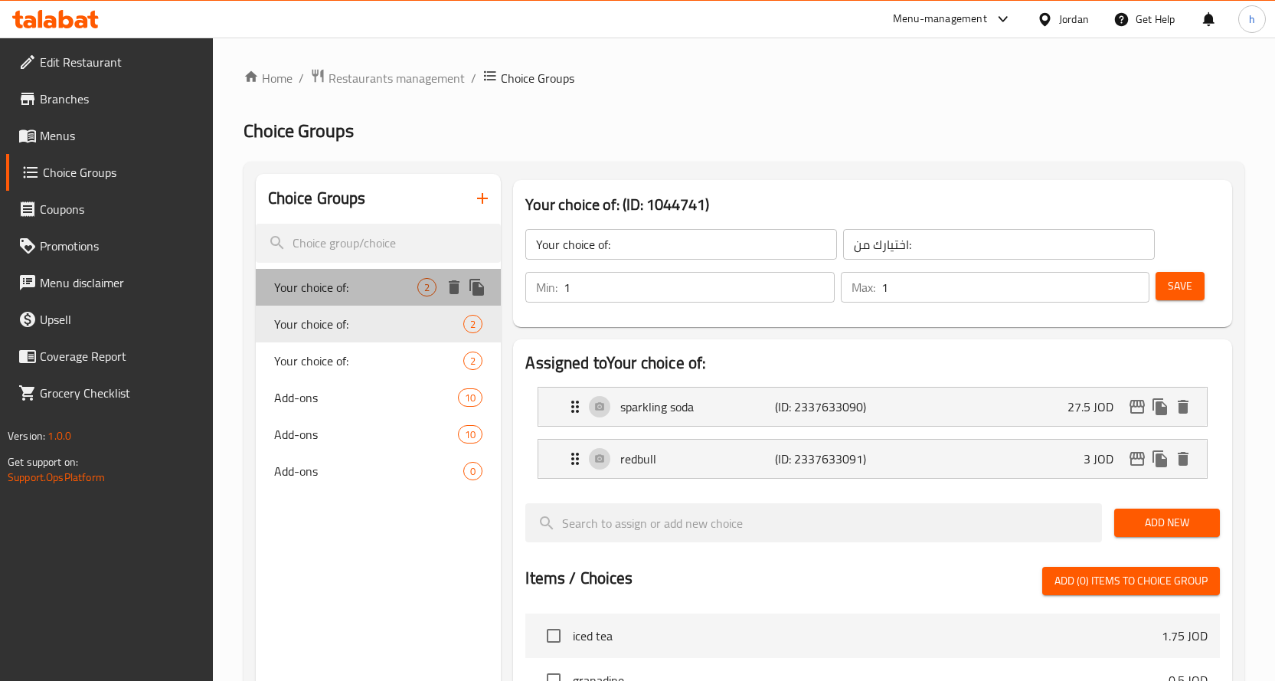
click at [338, 287] on span "Your choice of:" at bounding box center [346, 287] width 144 height 18
type input "Your choice of:"
type input "اختيارك من:"
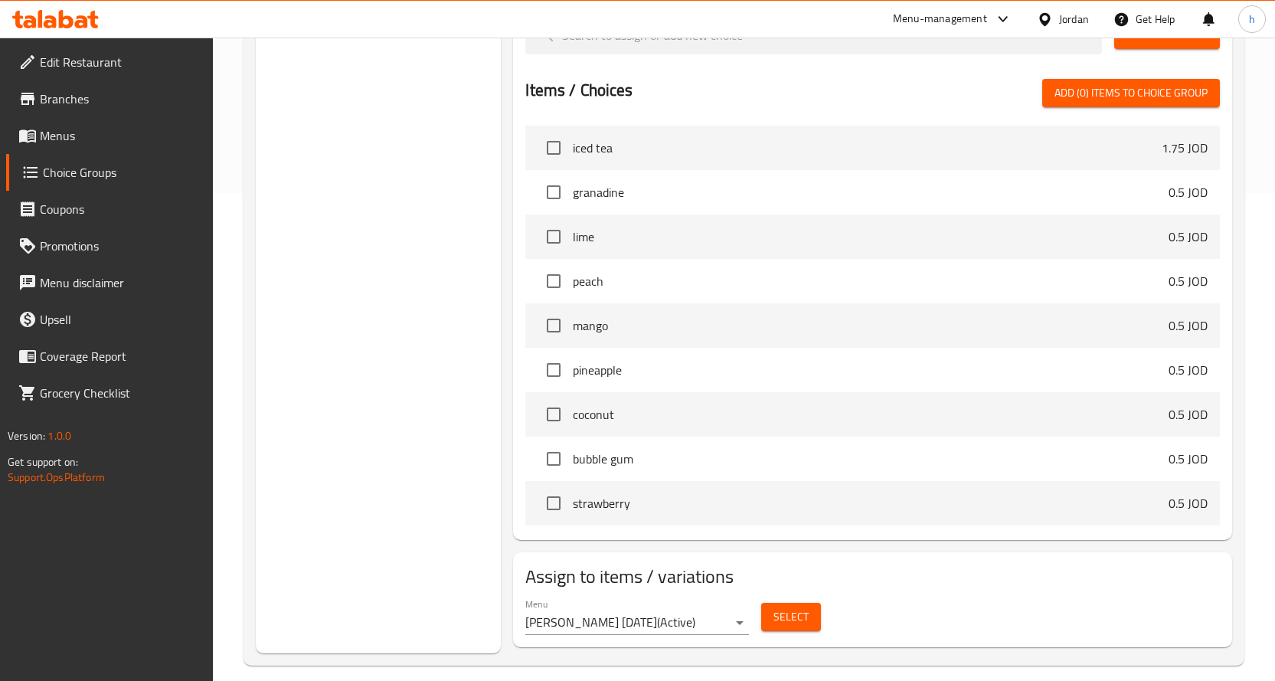
scroll to position [503, 0]
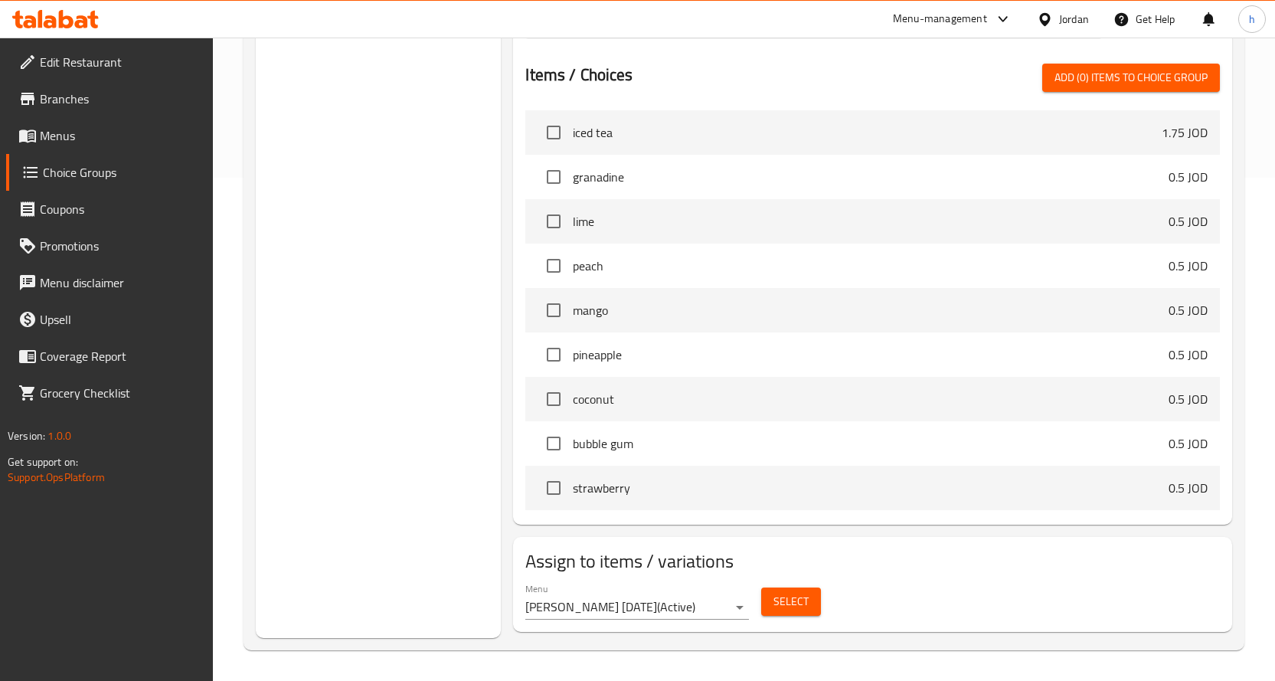
click at [790, 609] on span "Select" at bounding box center [790, 601] width 35 height 19
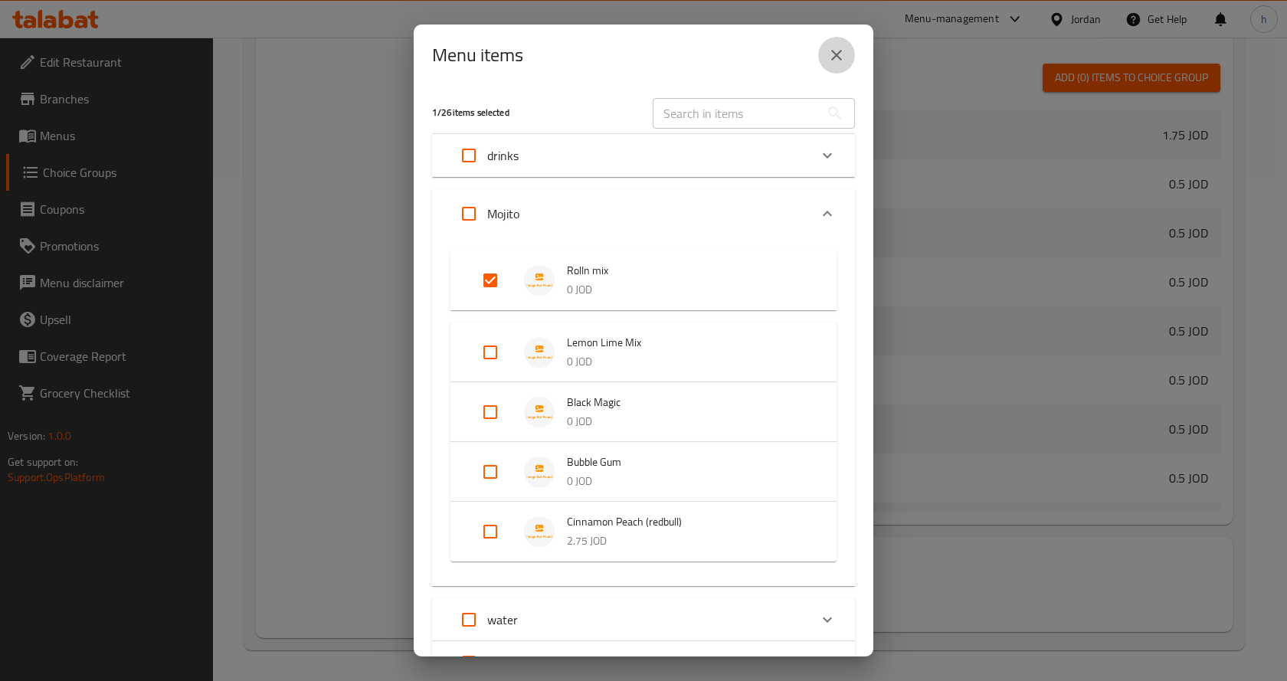
click at [839, 52] on icon "close" at bounding box center [836, 55] width 11 height 11
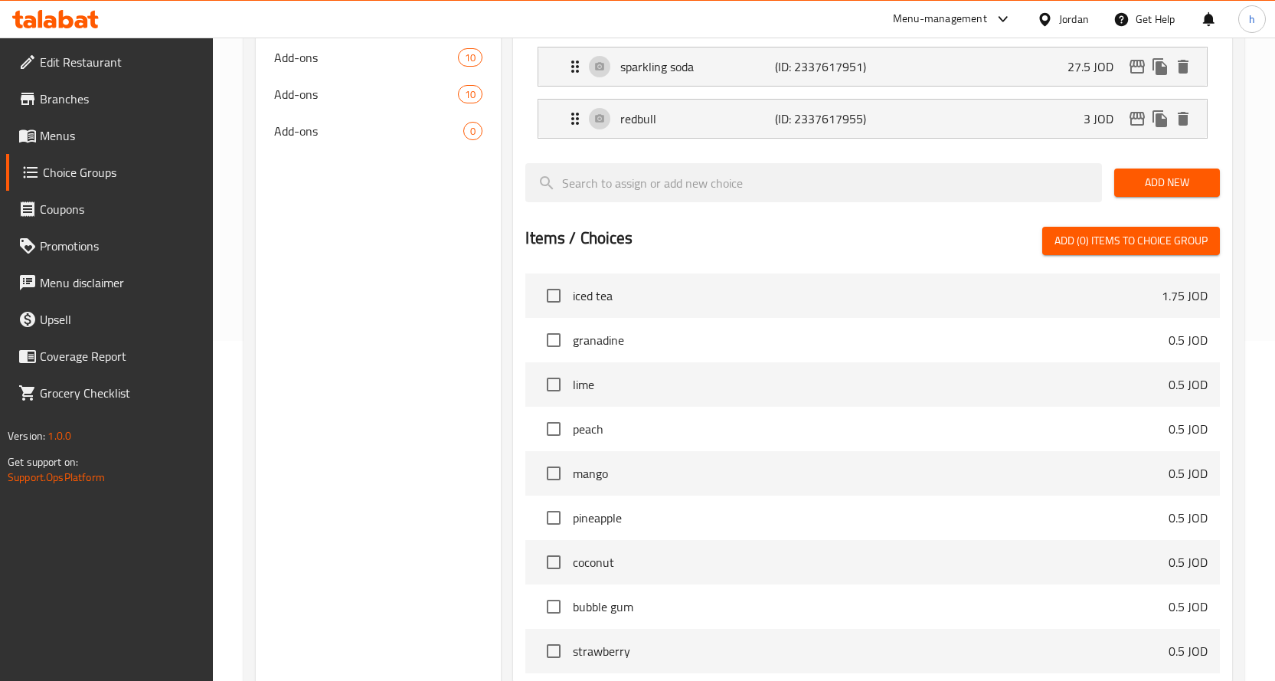
scroll to position [120, 0]
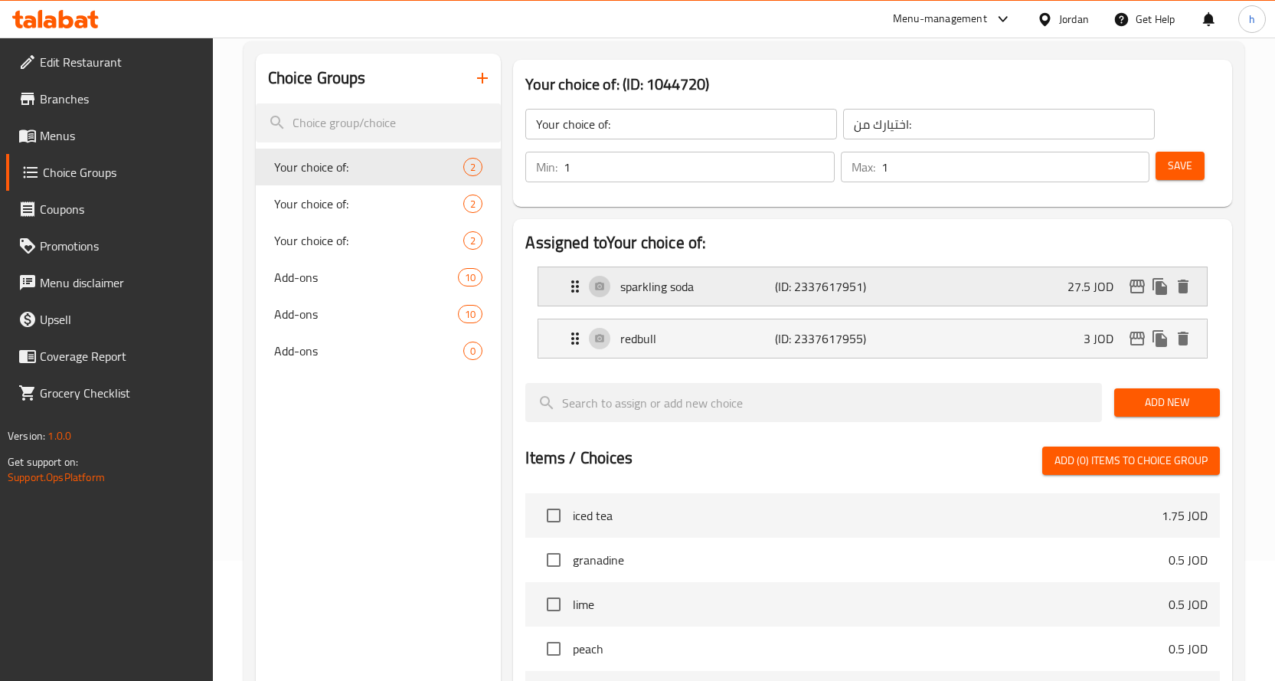
click at [1024, 290] on div "sparkling soda (ID: 2337617951) 27.5 JOD" at bounding box center [877, 286] width 623 height 38
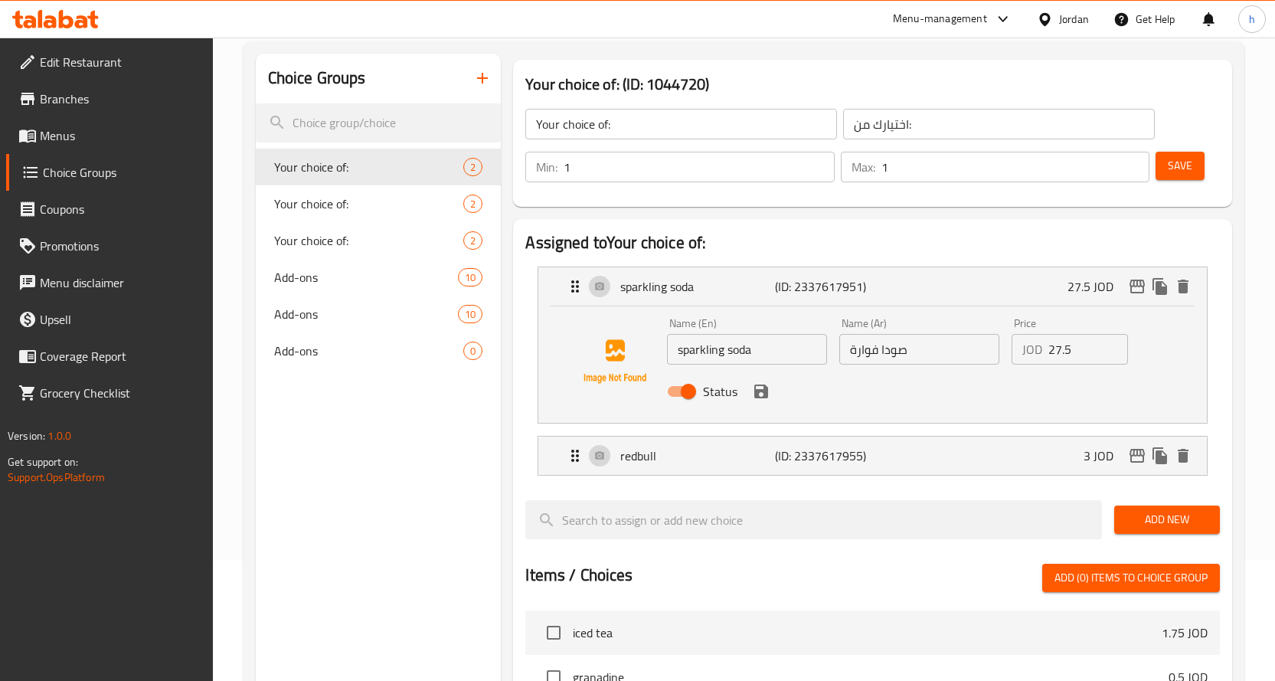
click at [1061, 352] on input "27.5" at bounding box center [1088, 349] width 80 height 31
click at [1057, 350] on input "2.5" at bounding box center [1088, 349] width 80 height 31
click at [765, 394] on icon "save" at bounding box center [761, 391] width 14 height 14
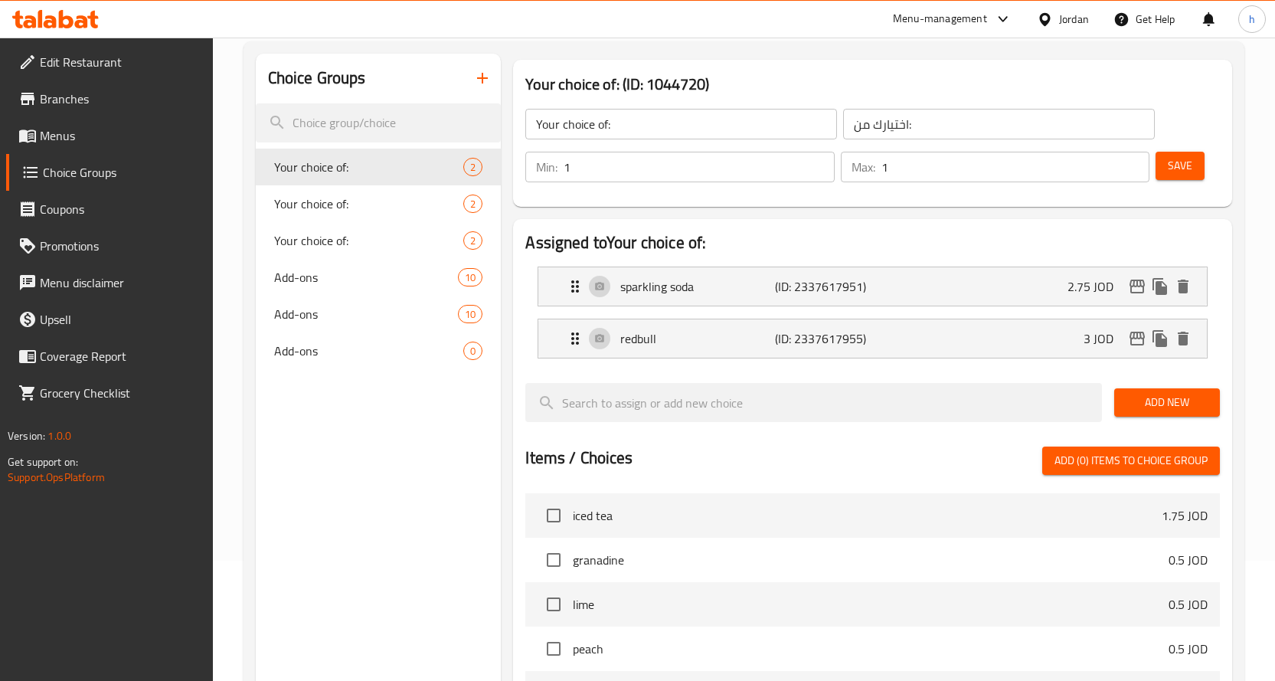
type input "2.75"
click at [1179, 167] on span "Save" at bounding box center [1180, 165] width 25 height 19
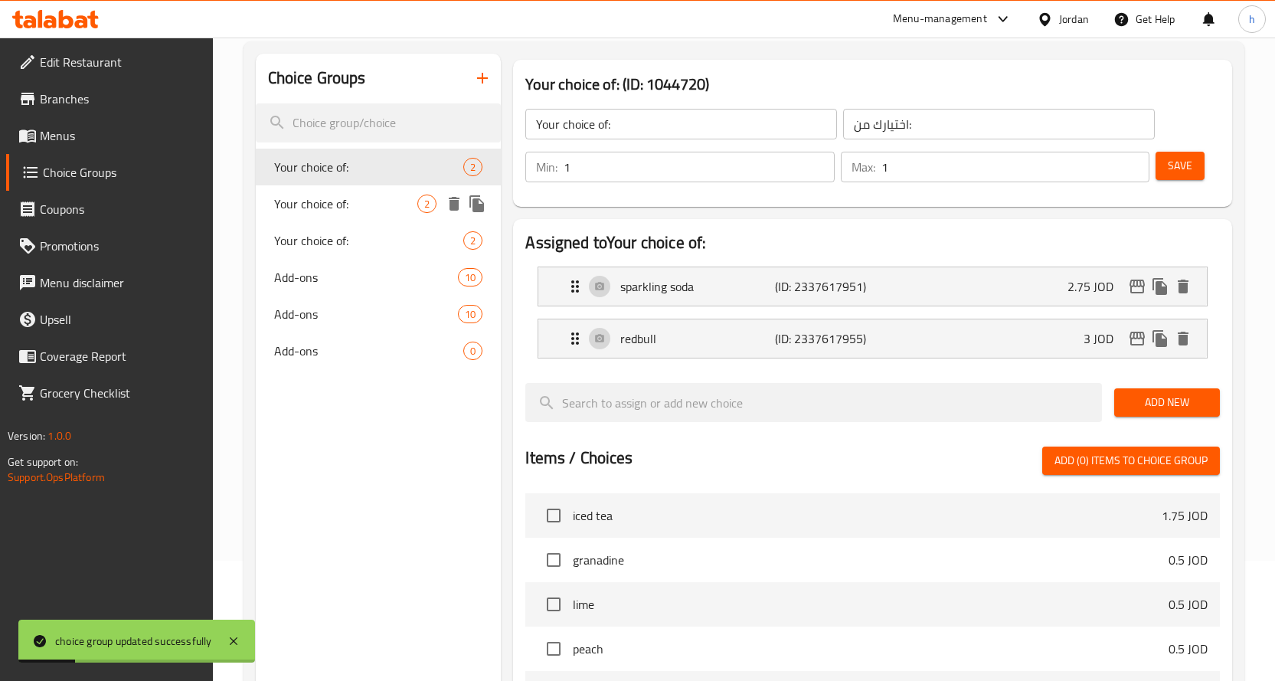
click at [377, 208] on span "Your choice of:" at bounding box center [346, 204] width 144 height 18
type input "Your choice of:"
type input "اختيارك من:"
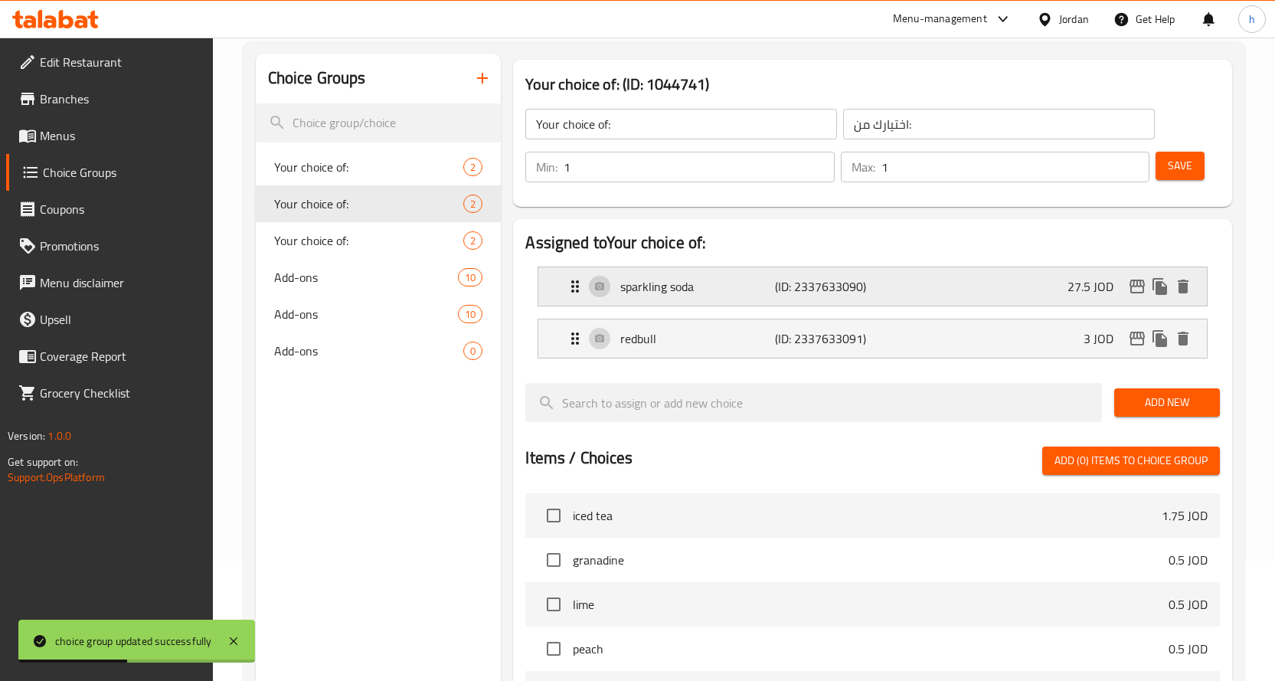
click at [1069, 286] on p "27.5 JOD" at bounding box center [1097, 286] width 58 height 18
click at [994, 286] on div "sparkling soda (ID: 2337633090) 27.5 JOD" at bounding box center [877, 286] width 623 height 38
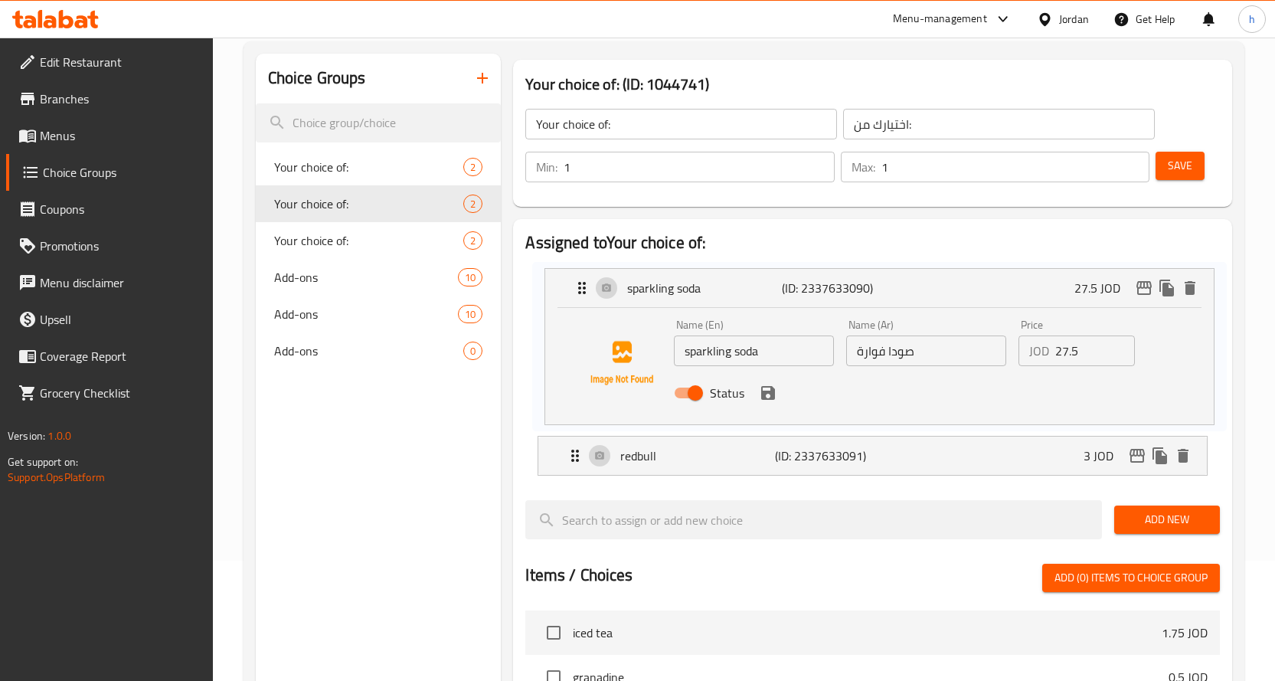
drag, startPoint x: 1046, startPoint y: 350, endPoint x: 1058, endPoint y: 352, distance: 11.6
click at [1058, 352] on nav "sparkling soda (ID: 2337633090) 27.5 JOD Name (En) sparkling soda Name (En) Nam…" at bounding box center [872, 371] width 695 height 234
click at [1058, 349] on input "27.5" at bounding box center [1088, 349] width 80 height 31
click at [1058, 463] on div "redbull (ID: 2337633091) 3 JOD" at bounding box center [877, 456] width 623 height 38
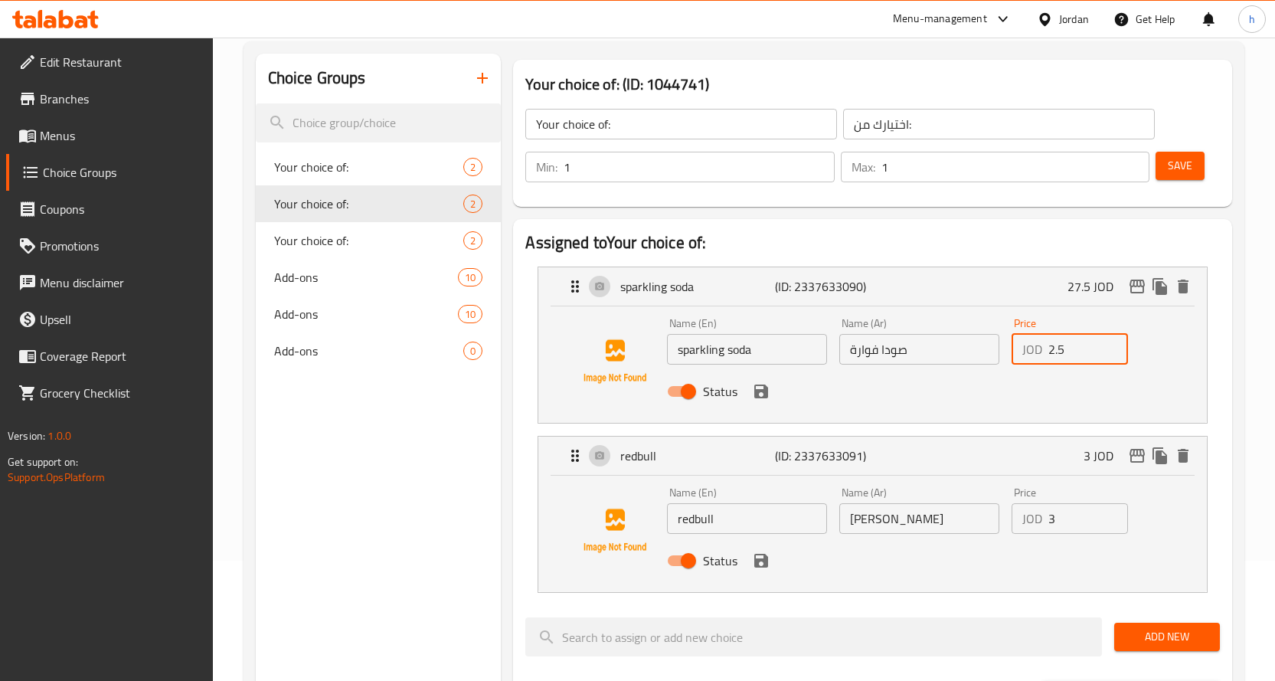
type input "2.5"
click at [1054, 519] on input "3" at bounding box center [1088, 518] width 80 height 31
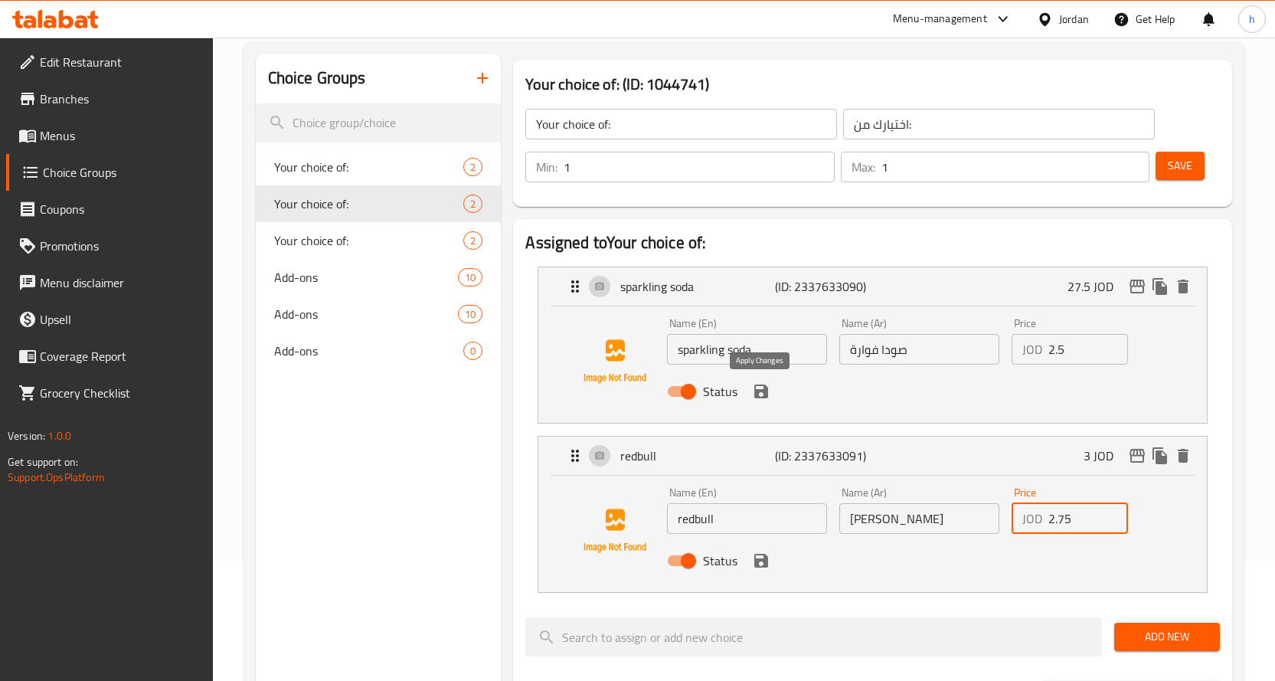
click at [764, 397] on icon "save" at bounding box center [761, 391] width 14 height 14
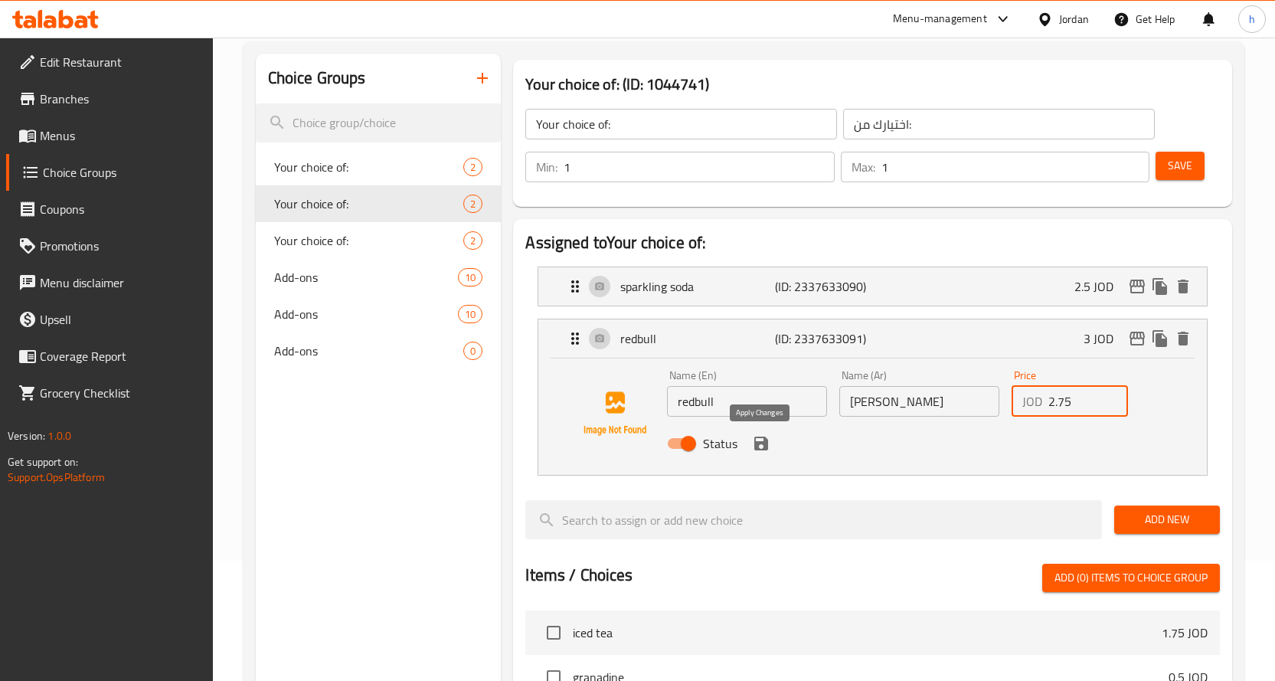
type input "2.75"
click at [759, 453] on button "save" at bounding box center [761, 443] width 23 height 23
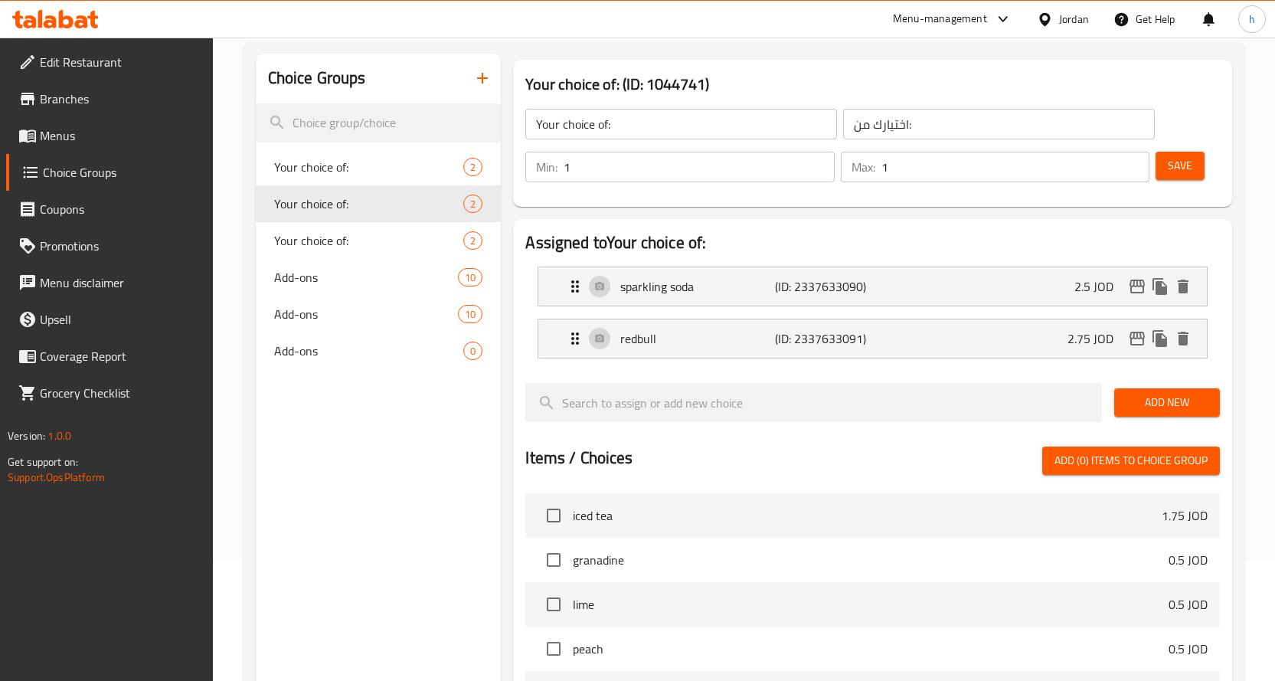
click at [1181, 162] on span "Save" at bounding box center [1180, 165] width 25 height 19
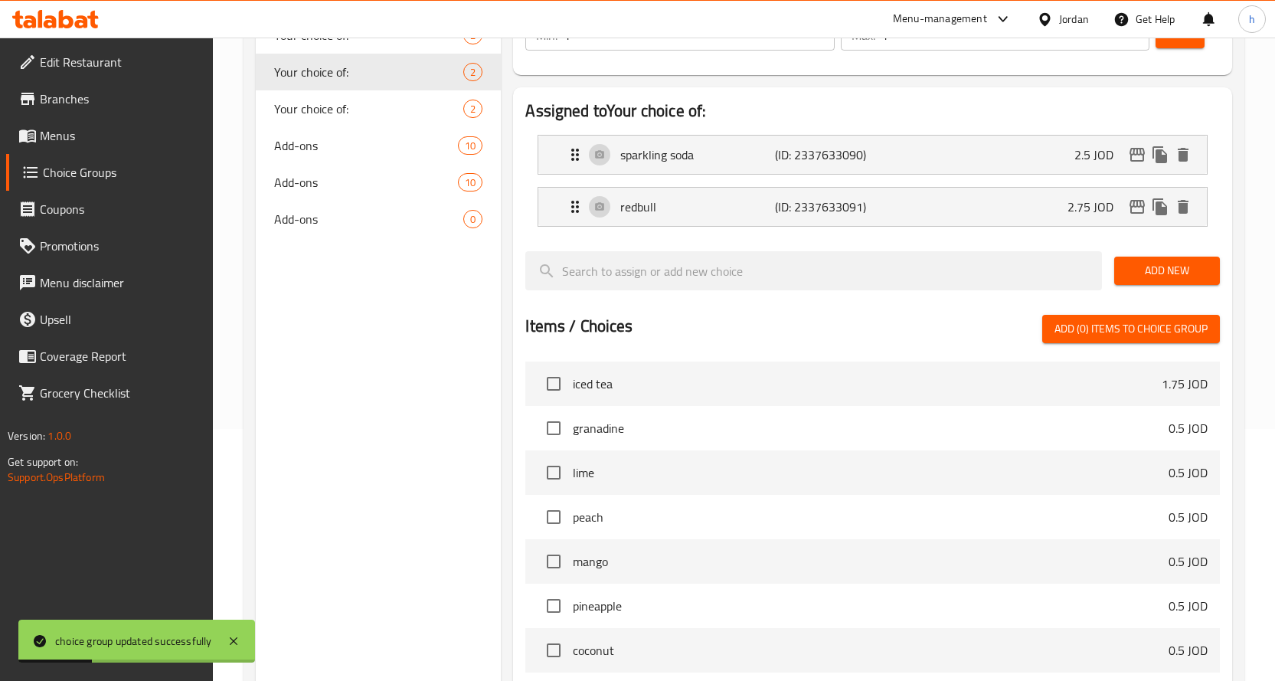
scroll to position [503, 0]
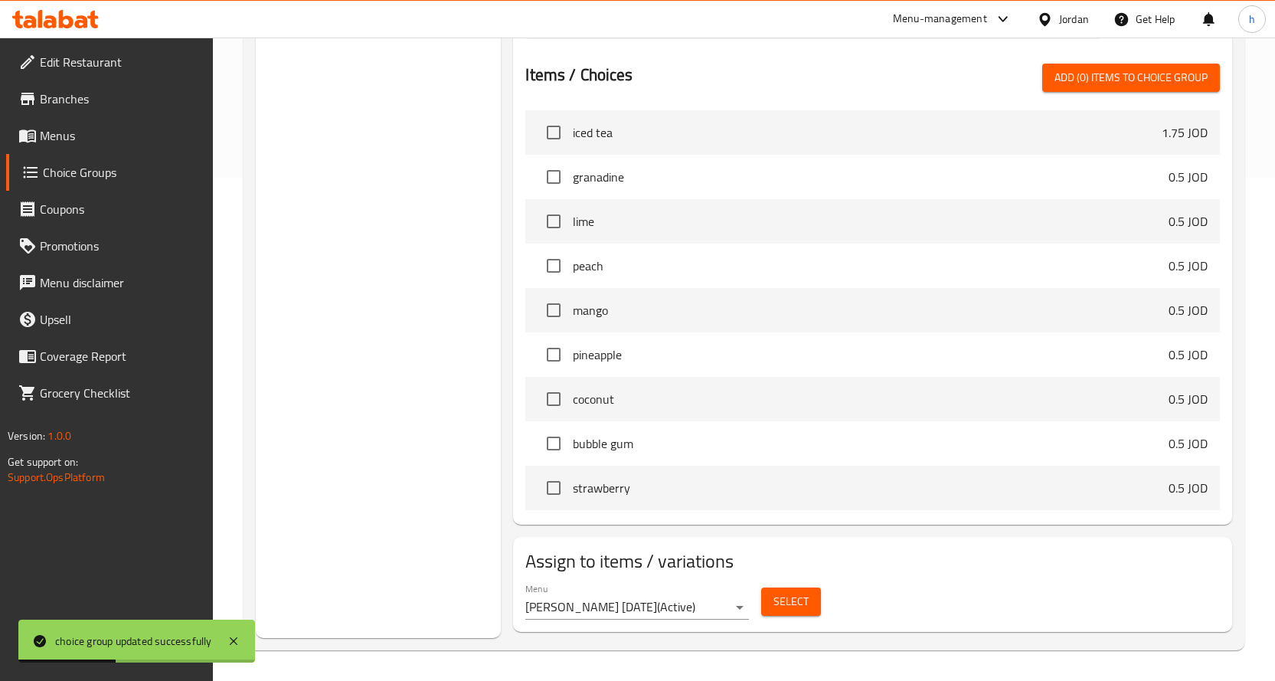
click at [791, 594] on span "Select" at bounding box center [790, 601] width 35 height 19
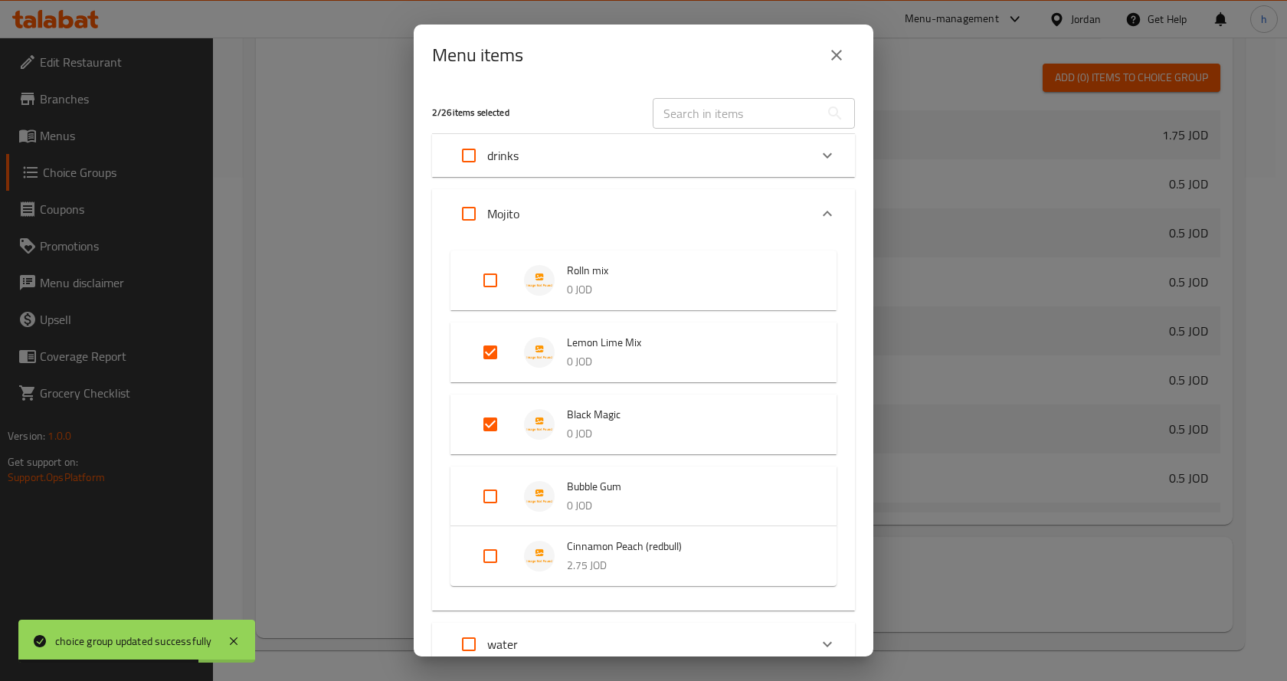
click at [834, 54] on icon "close" at bounding box center [836, 55] width 18 height 18
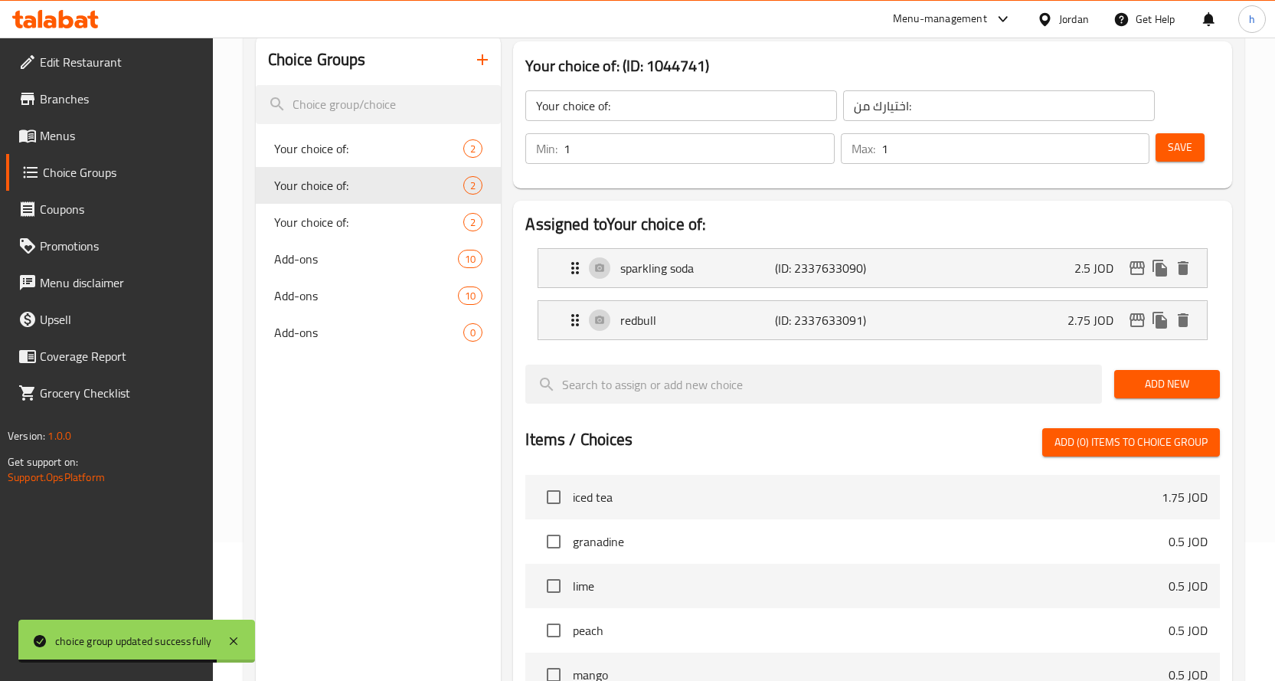
scroll to position [120, 0]
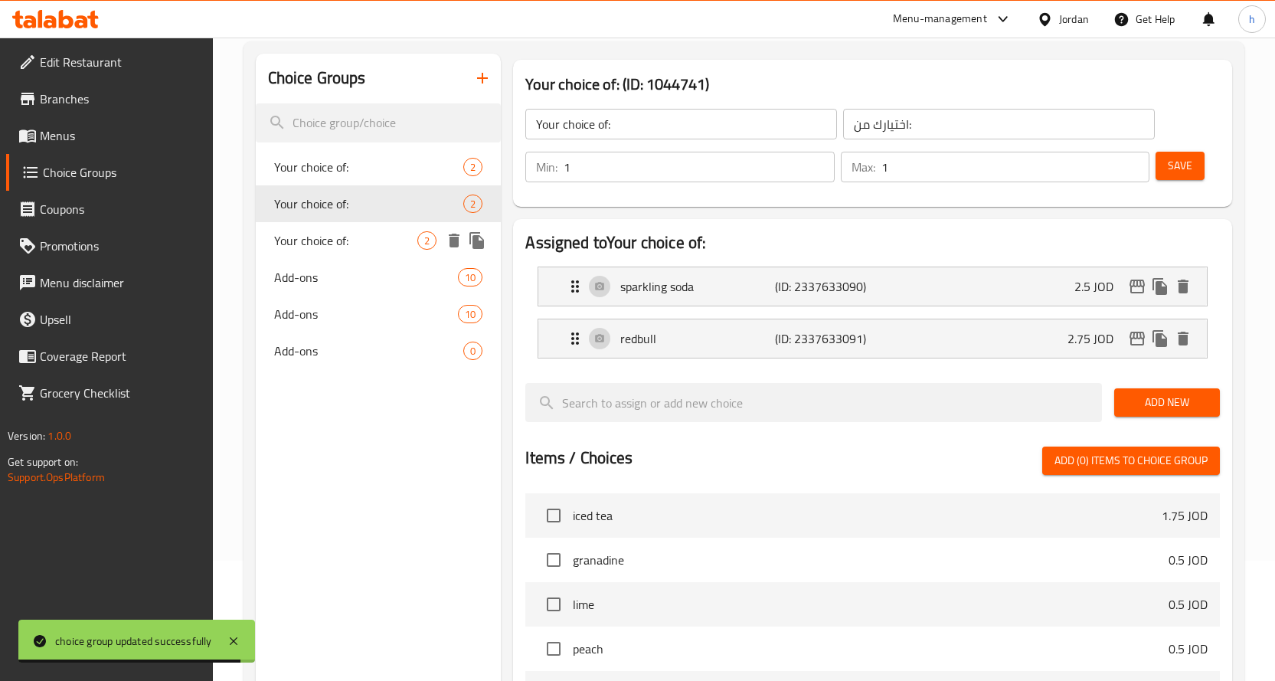
click at [327, 246] on span "Your choice of:" at bounding box center [346, 240] width 144 height 18
type input "Your choice of:"
type input "اختيارك من:"
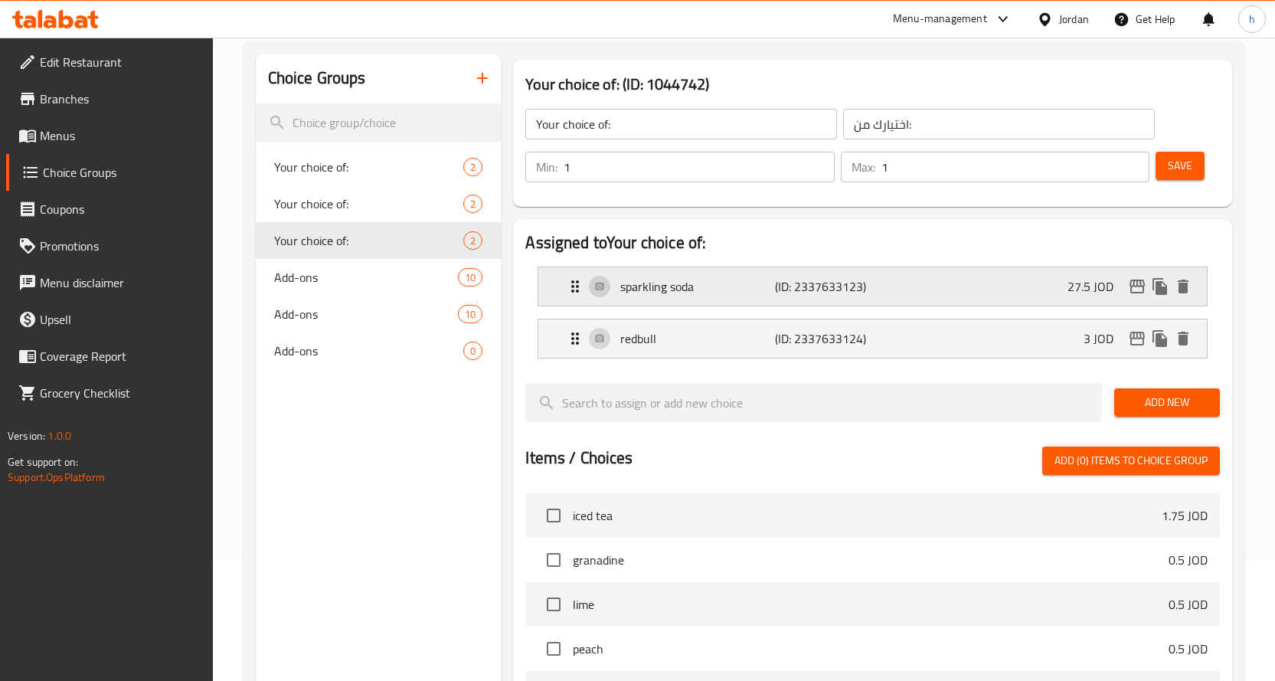
click at [1044, 293] on div "sparkling soda (ID: 2337633123) 27.5 JOD" at bounding box center [877, 286] width 623 height 38
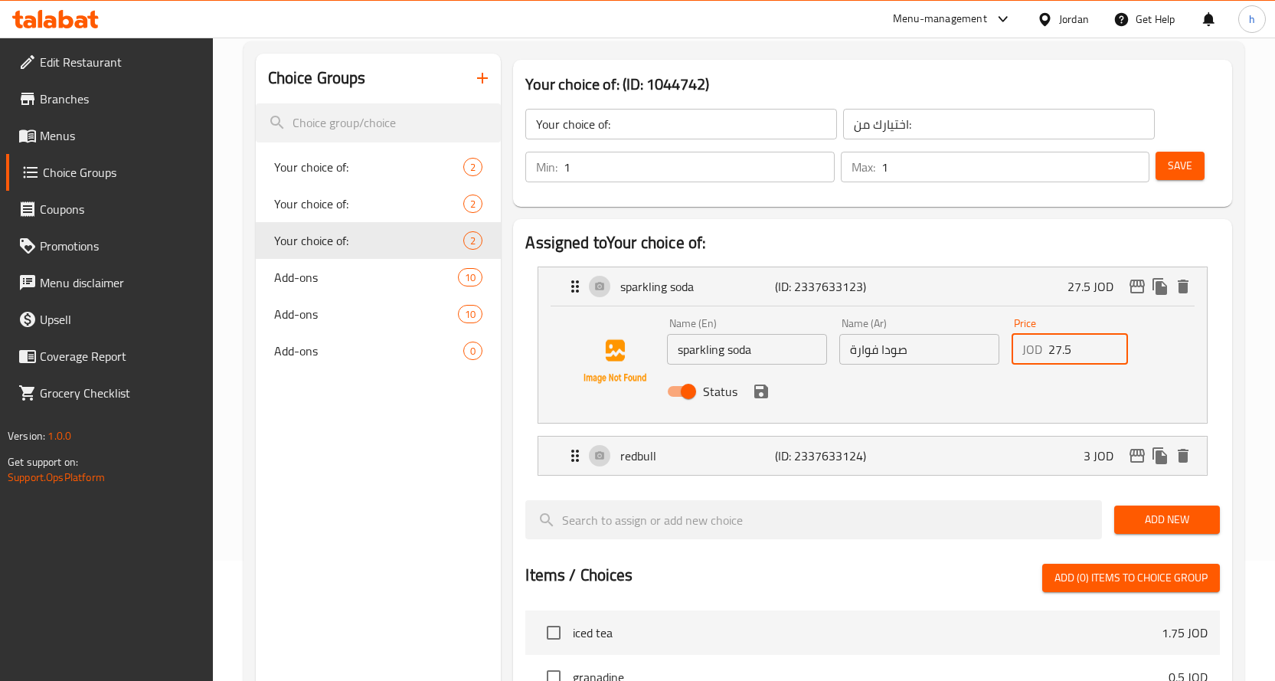
click at [1063, 348] on input "27.5" at bounding box center [1088, 349] width 80 height 31
click at [957, 446] on div "redbull (ID: 2337633124) 3 JOD" at bounding box center [877, 456] width 623 height 38
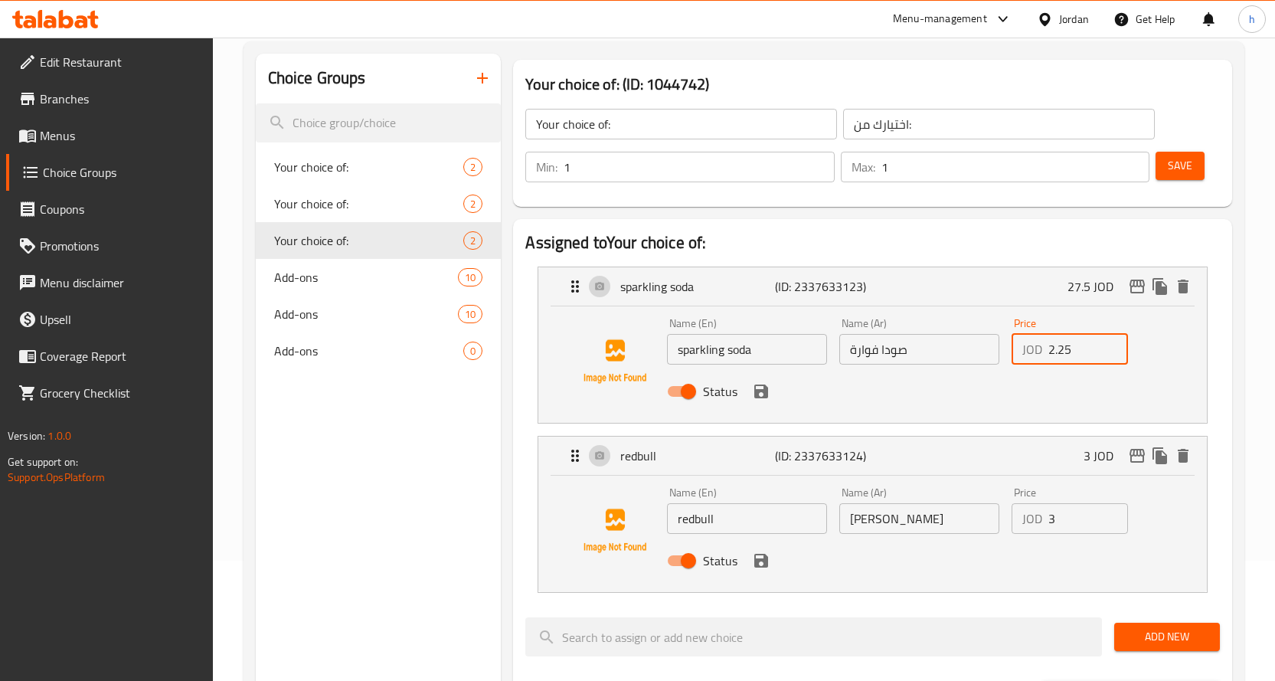
type input "2.25"
click at [1066, 525] on input "3" at bounding box center [1088, 518] width 80 height 31
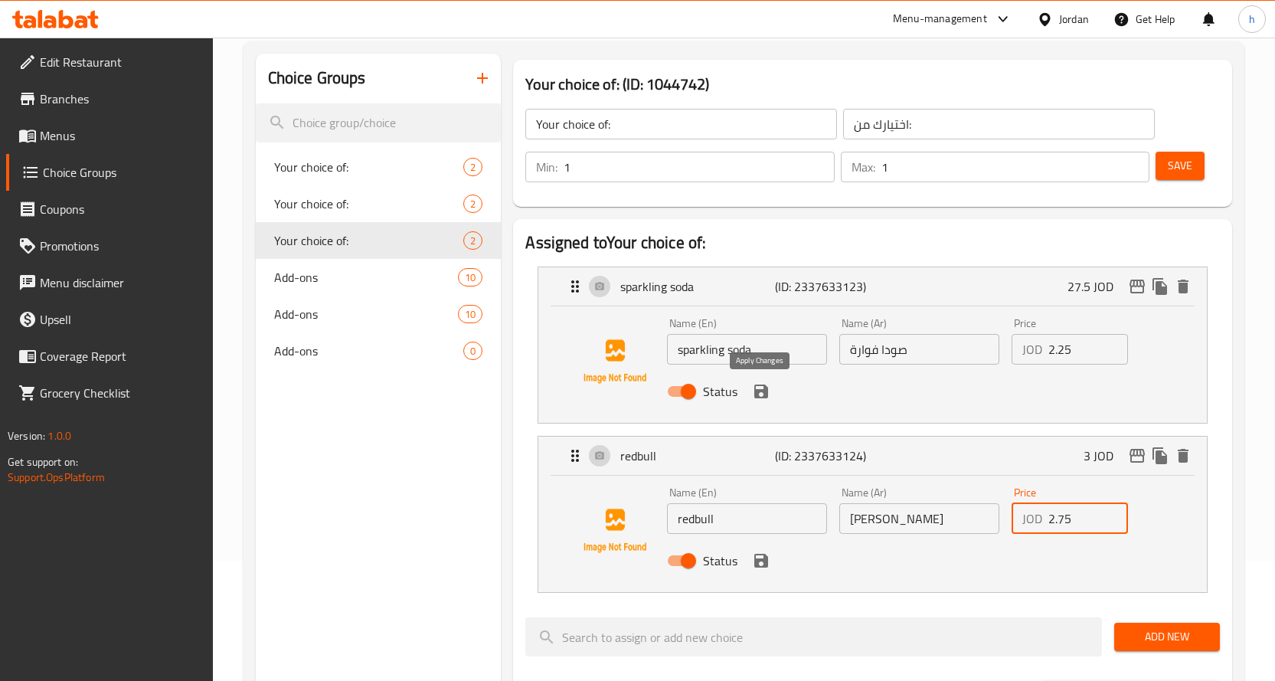
click at [767, 396] on icon "save" at bounding box center [761, 391] width 14 height 14
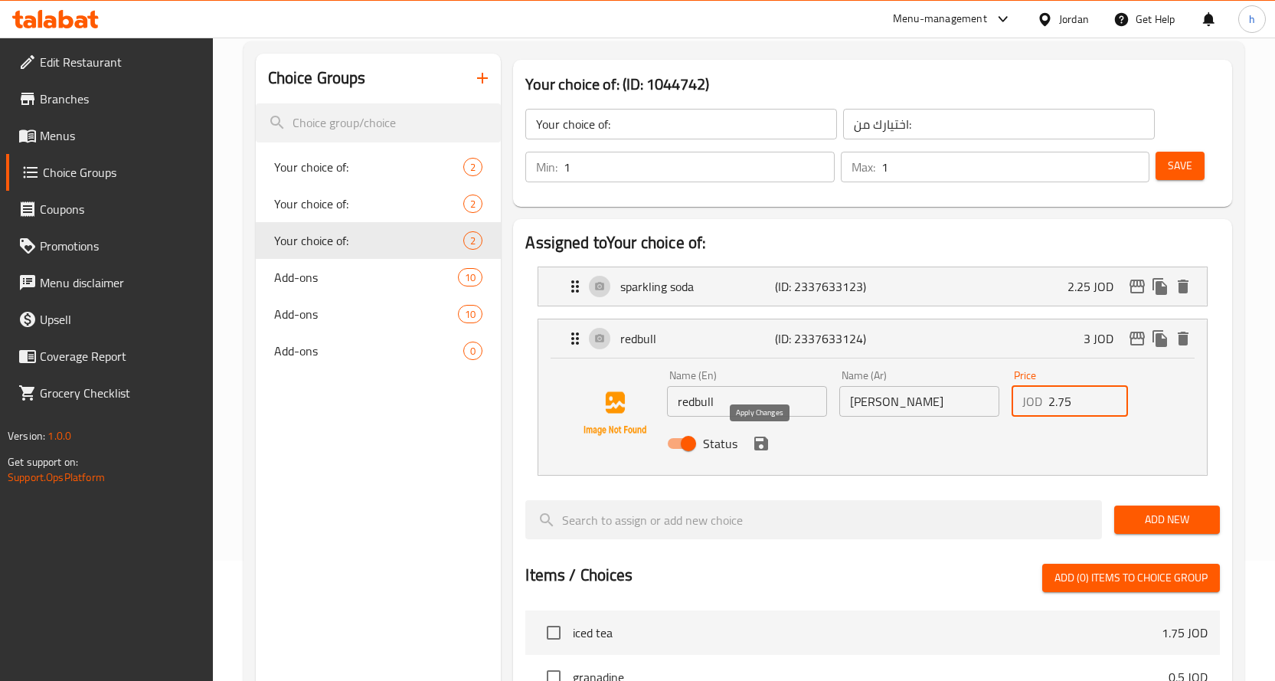
click at [760, 444] on icon "save" at bounding box center [761, 443] width 18 height 18
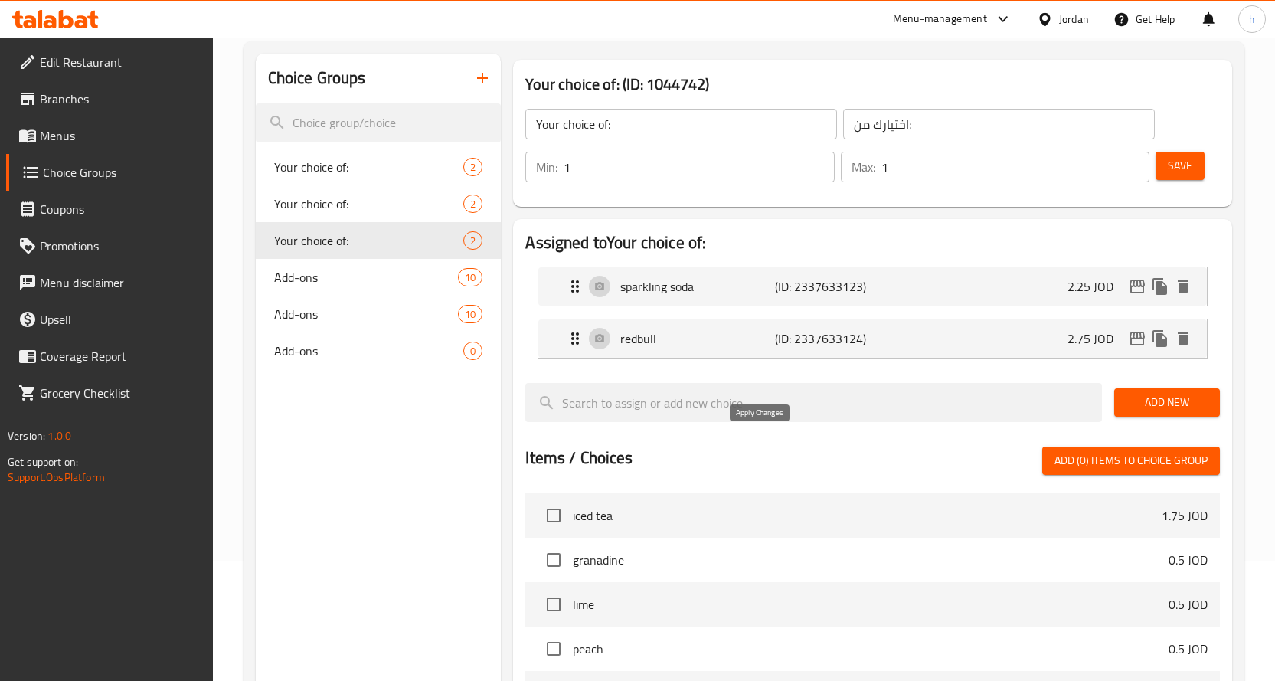
type input "2.75"
click at [1173, 164] on span "Save" at bounding box center [1180, 165] width 25 height 19
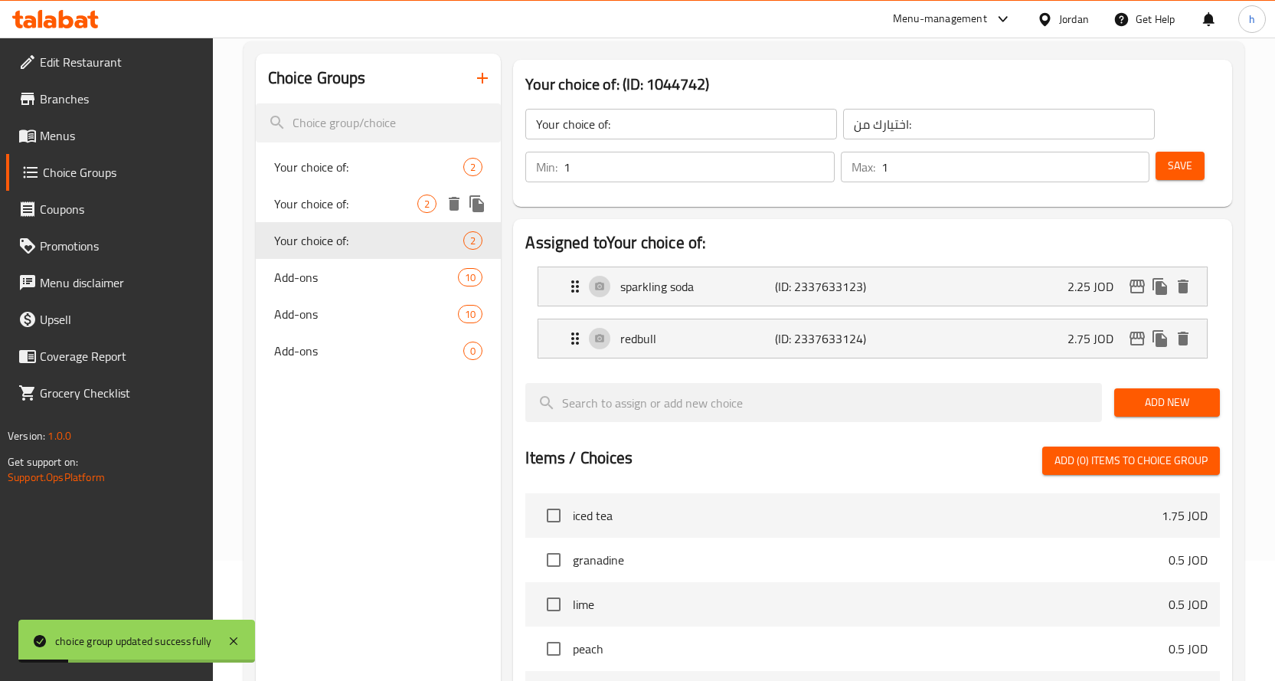
click at [330, 204] on span "Your choice of:" at bounding box center [346, 204] width 144 height 18
type input "Your choice of:"
type input "اختيارك من:"
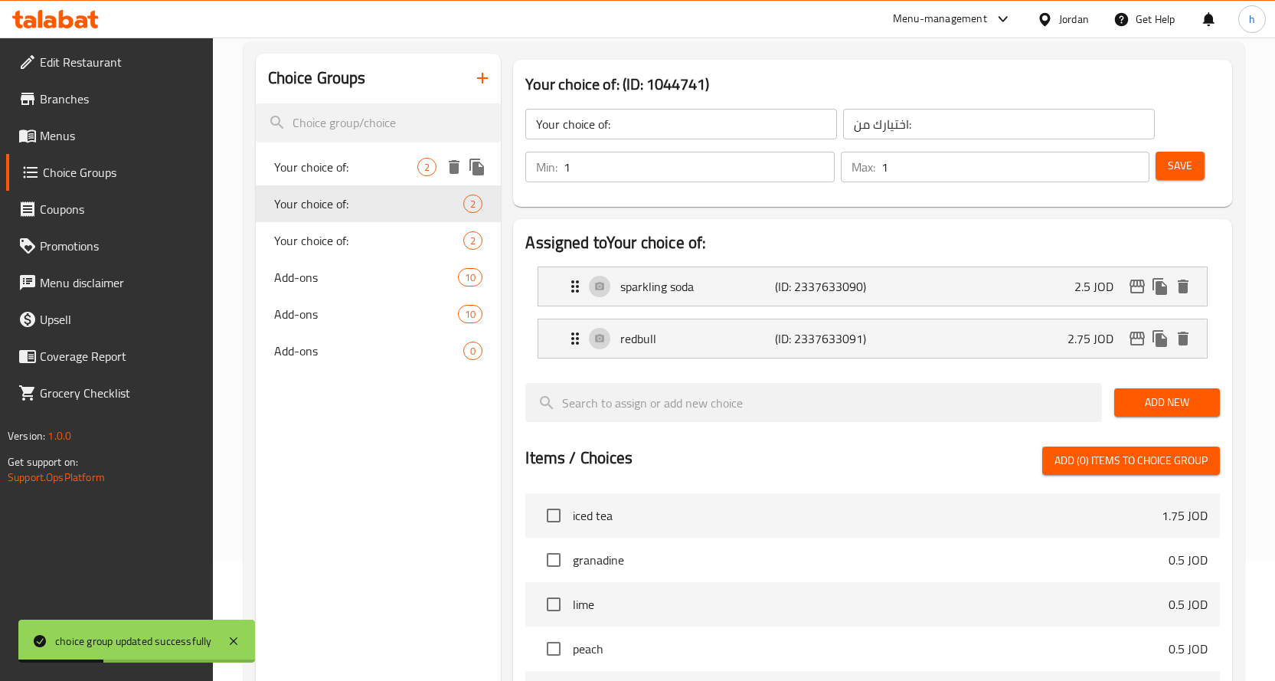
click at [340, 176] on span "Your choice of:" at bounding box center [346, 167] width 144 height 18
type input "Your choice of:"
type input "اختيارك من:"
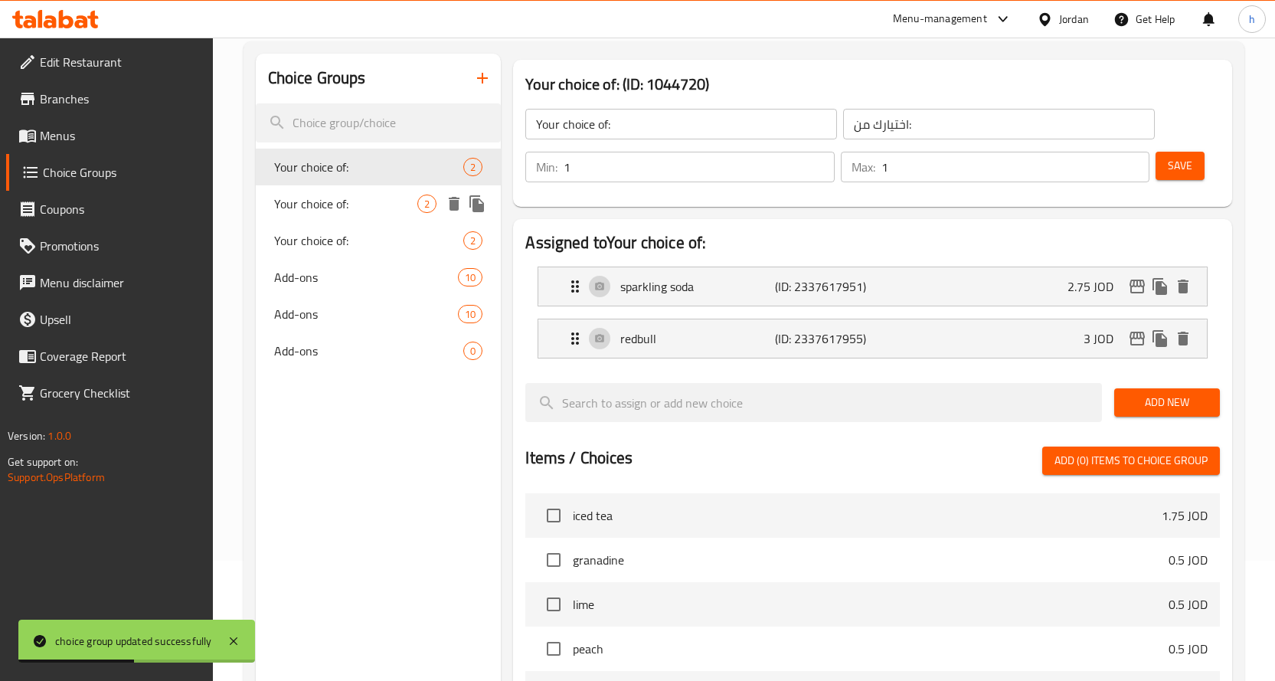
click at [337, 198] on span "Your choice of:" at bounding box center [346, 204] width 144 height 18
type input "Your choice of:"
type input "اختيارك من:"
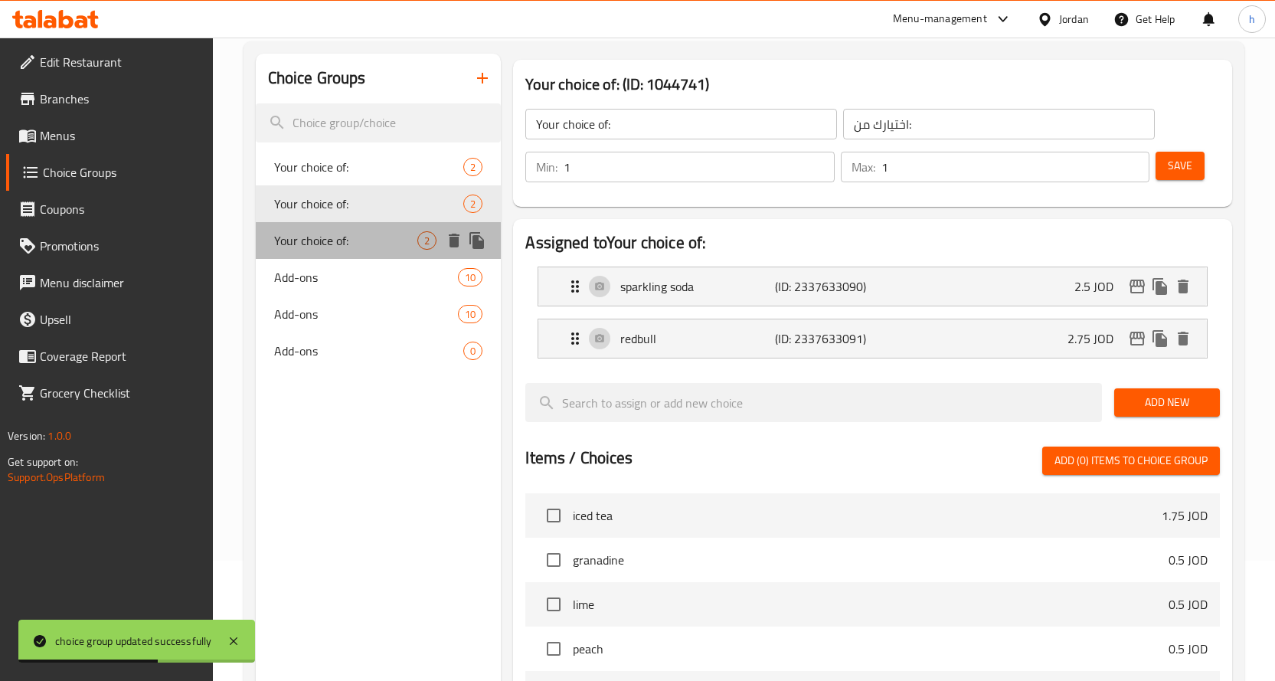
click at [337, 237] on span "Your choice of:" at bounding box center [346, 240] width 144 height 18
type input "Your choice of:"
type input "اختيارك من:"
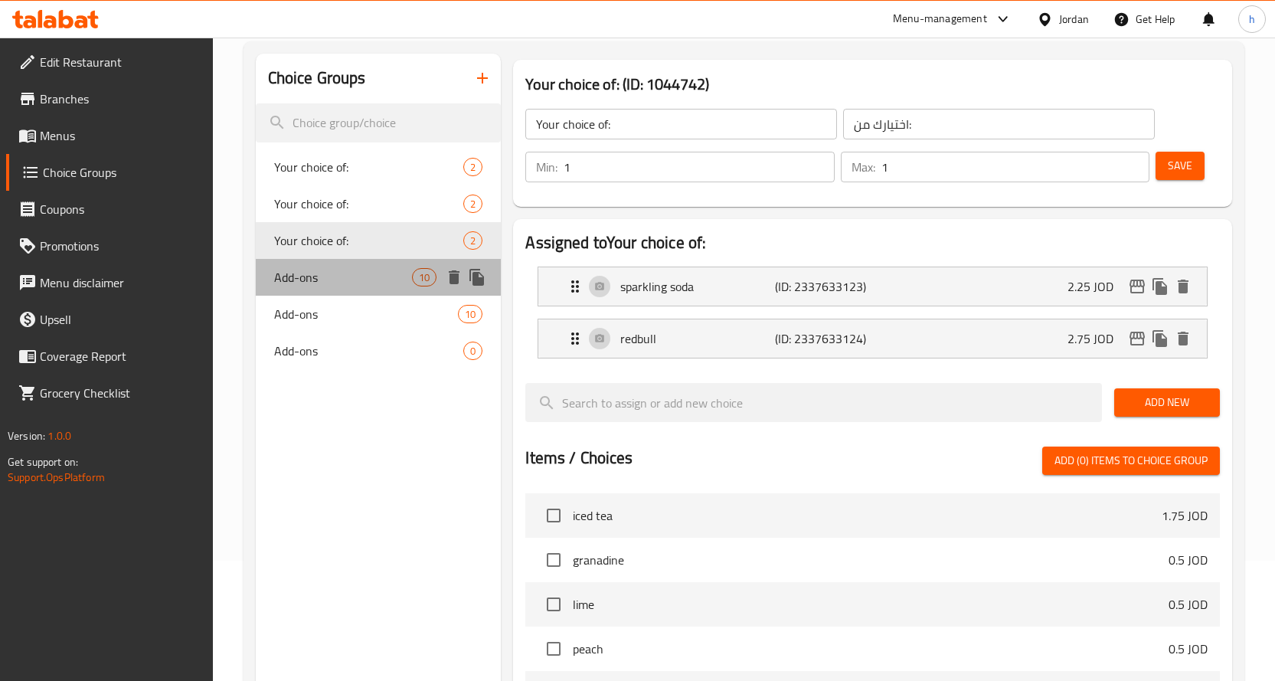
click at [305, 278] on span "Add-ons" at bounding box center [343, 277] width 139 height 18
type input "Add-ons"
type input "الإضافات"
type input "0"
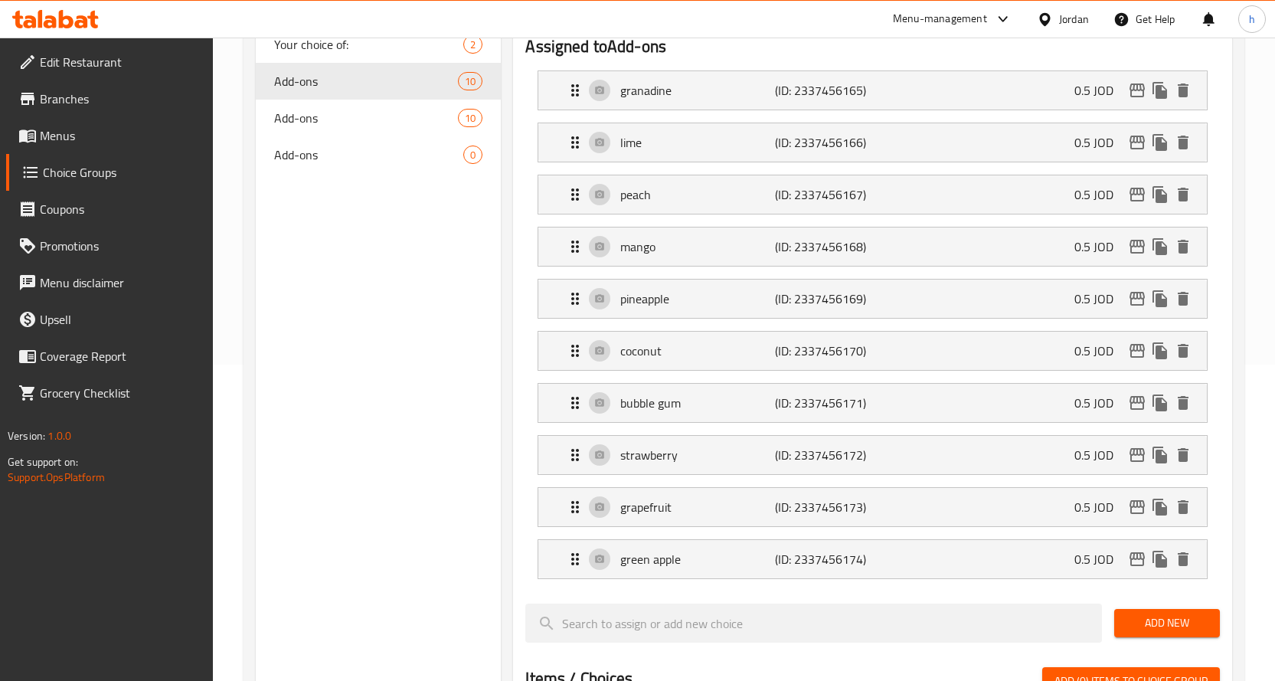
scroll to position [273, 0]
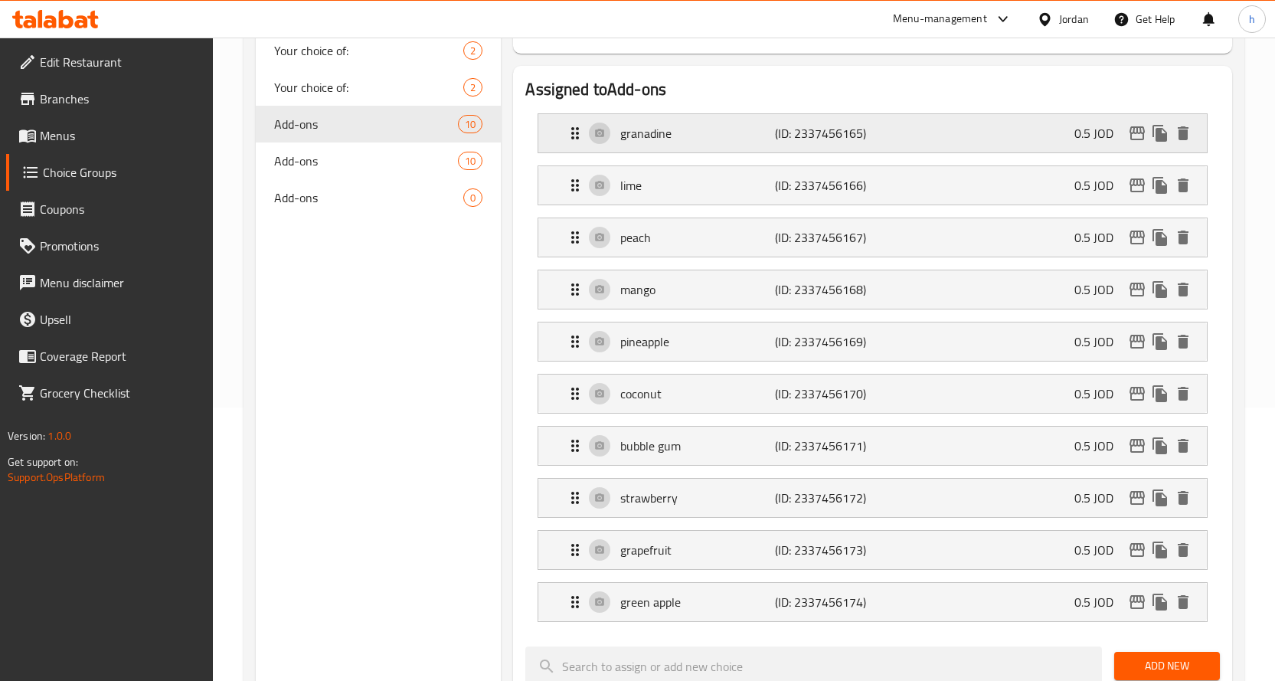
click at [688, 139] on p "granadine" at bounding box center [697, 133] width 155 height 18
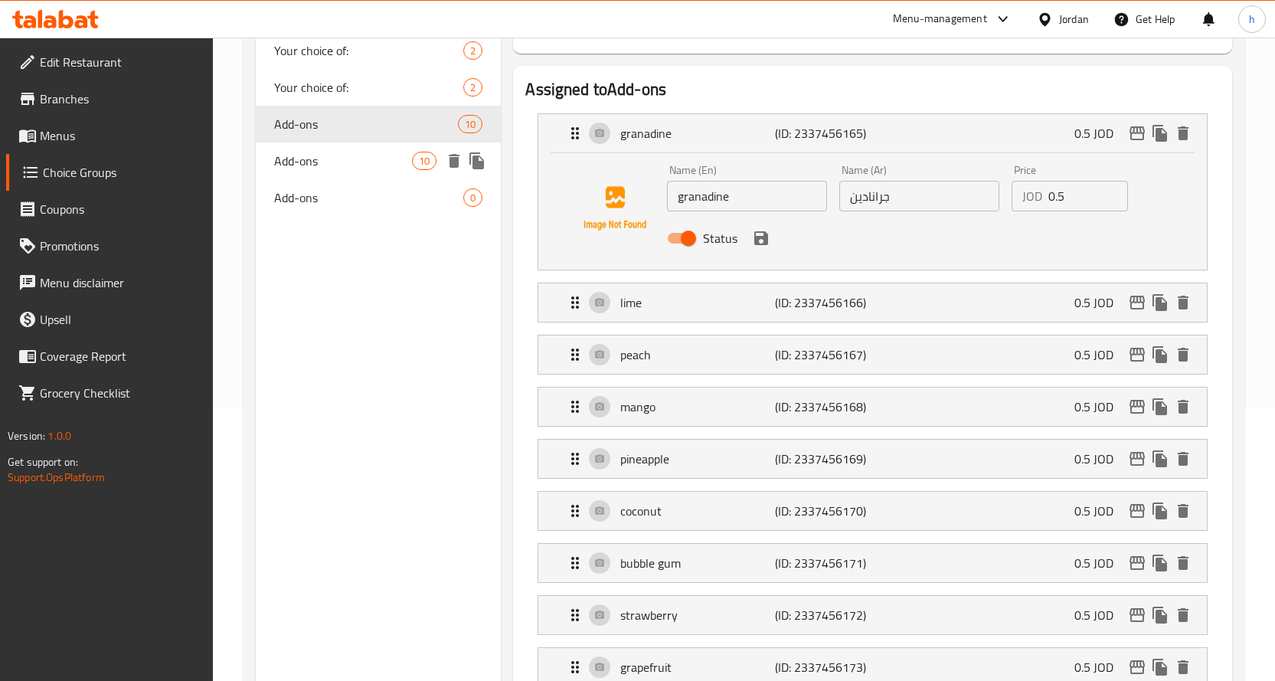
click at [337, 159] on span "Add-ons" at bounding box center [343, 161] width 139 height 18
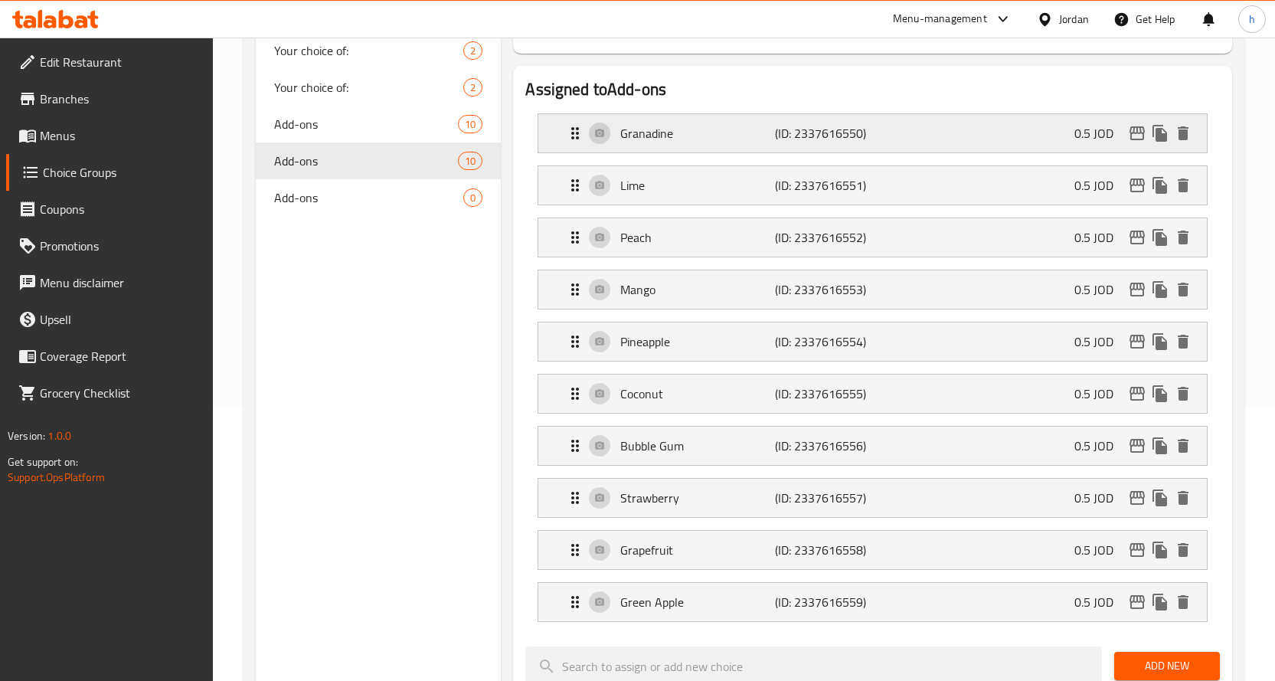
click at [679, 131] on p "Granadine" at bounding box center [697, 133] width 155 height 18
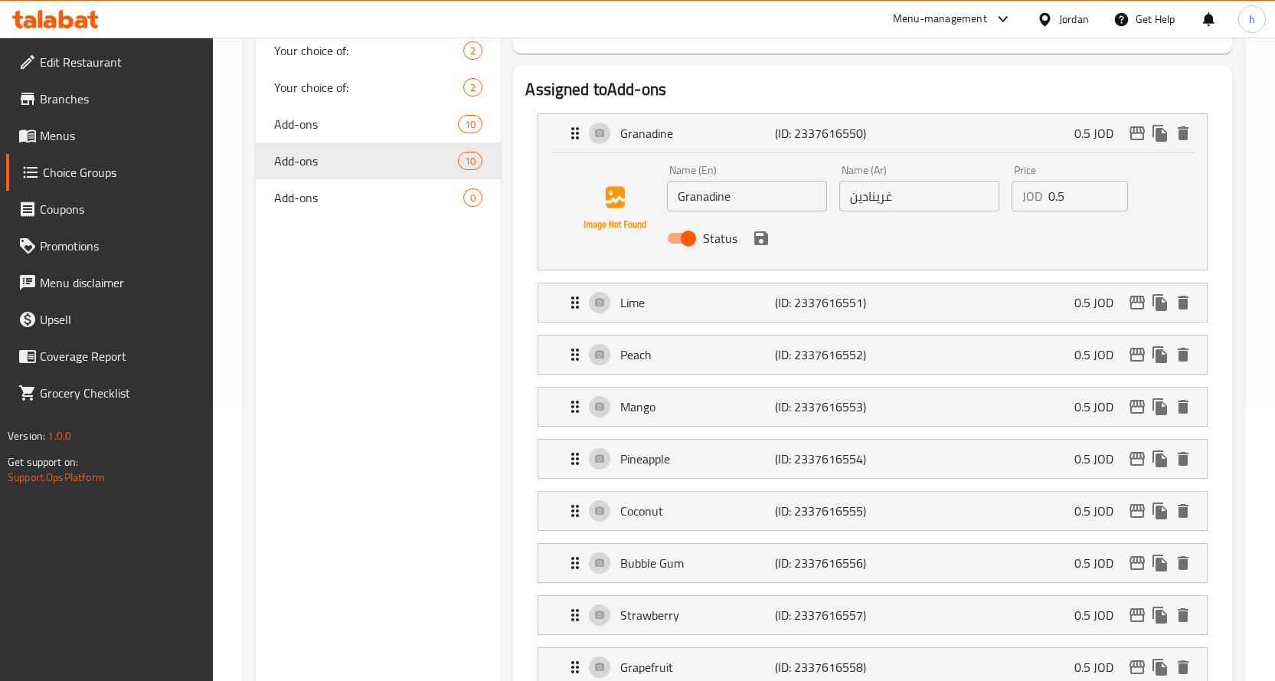
click at [878, 195] on input "غرينادين" at bounding box center [919, 196] width 160 height 31
click at [316, 111] on div "Add-ons 10" at bounding box center [379, 124] width 246 height 37
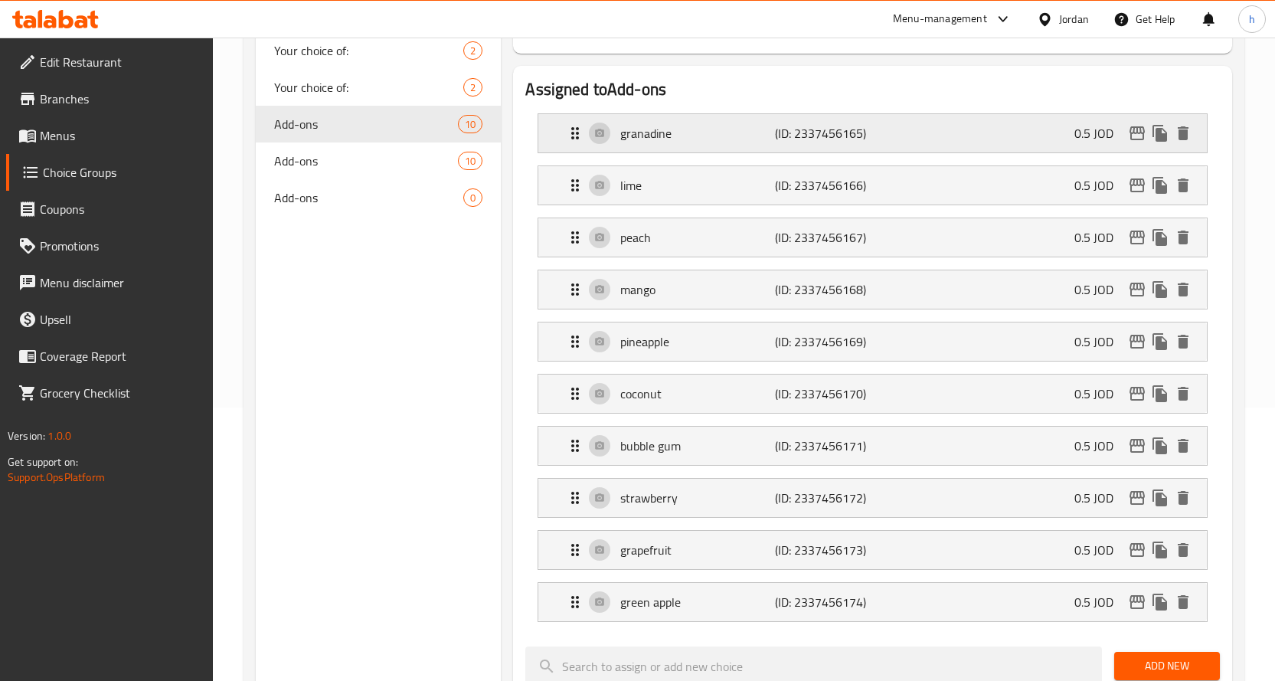
click at [875, 134] on p "(ID: 2337456165)" at bounding box center [826, 133] width 103 height 18
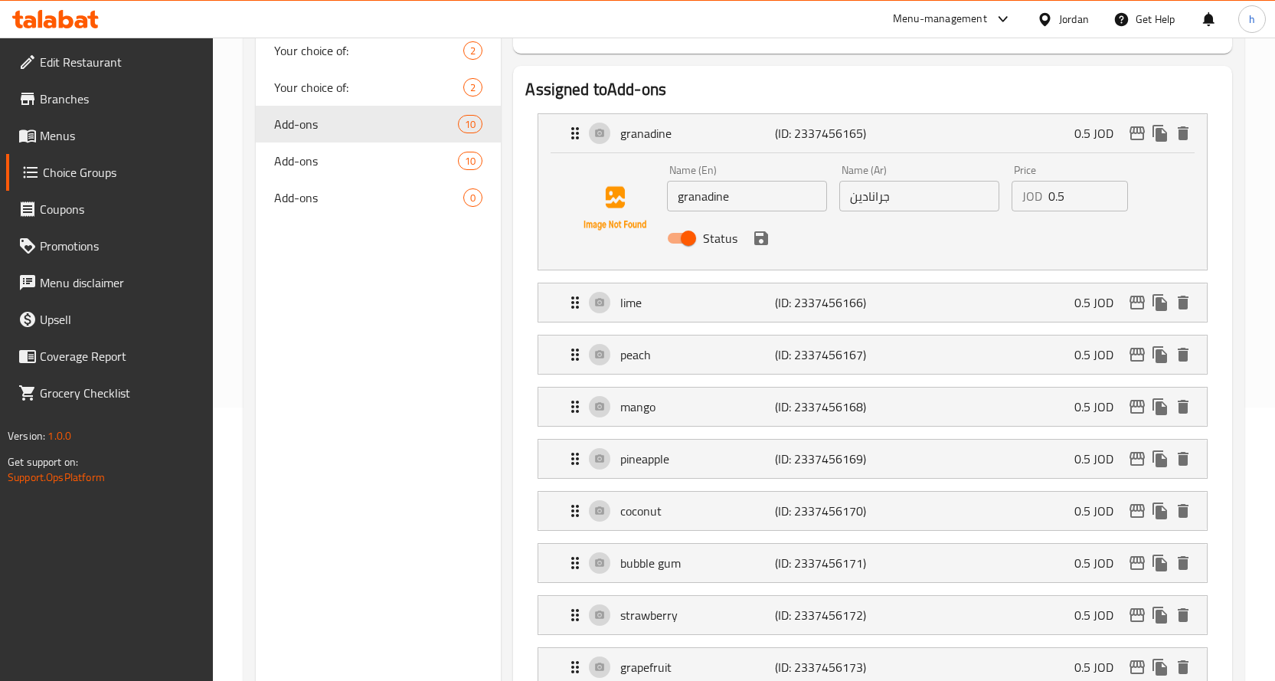
click at [869, 199] on input "جرانادين" at bounding box center [919, 196] width 160 height 31
paste input "ري"
click at [766, 237] on icon "save" at bounding box center [761, 238] width 14 height 14
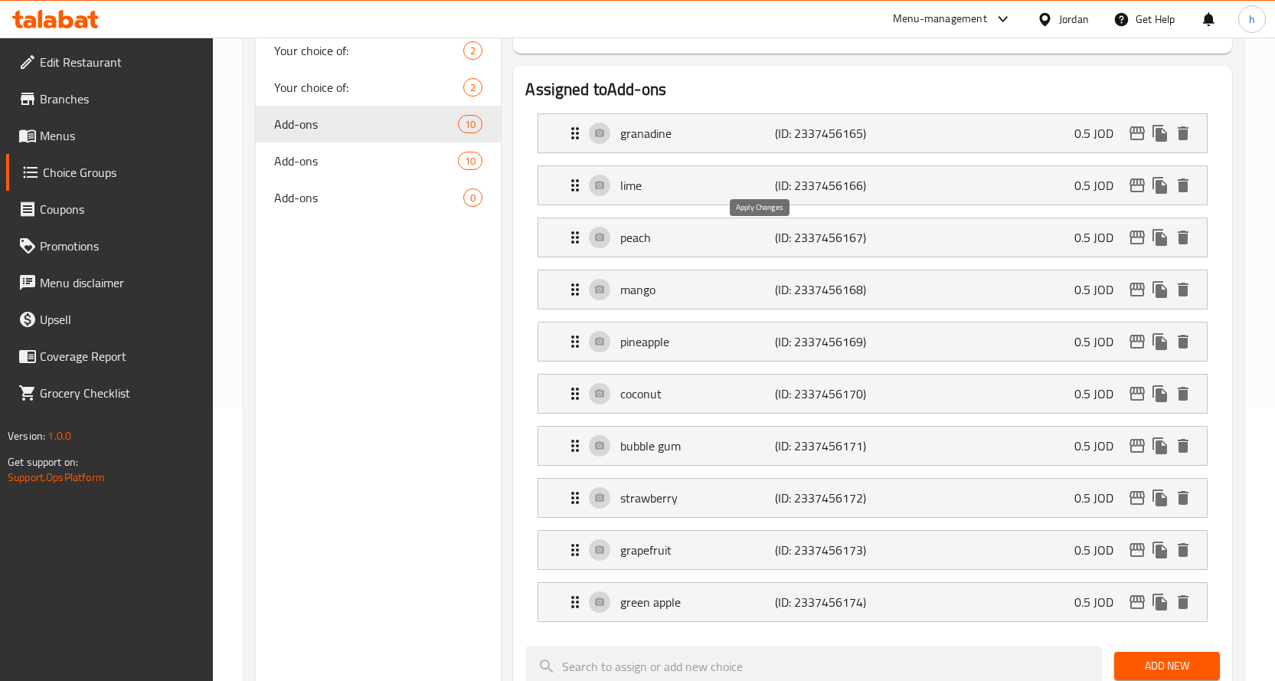
type input "غرينادين"
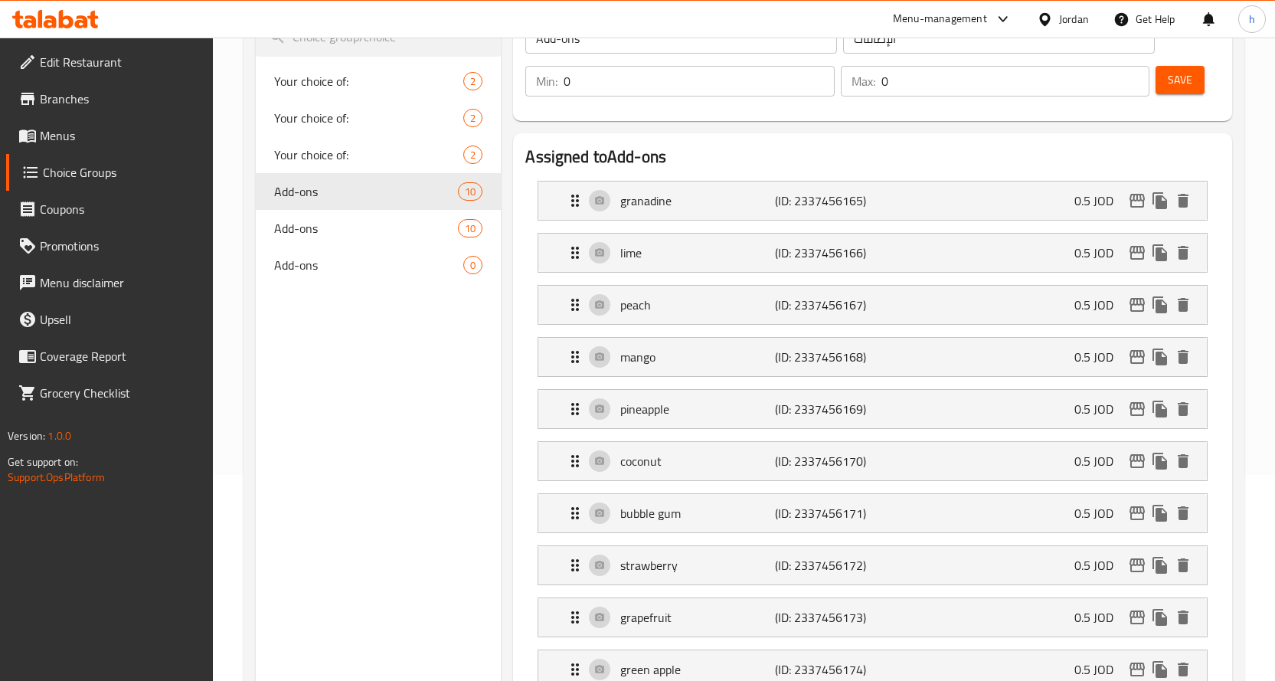
scroll to position [120, 0]
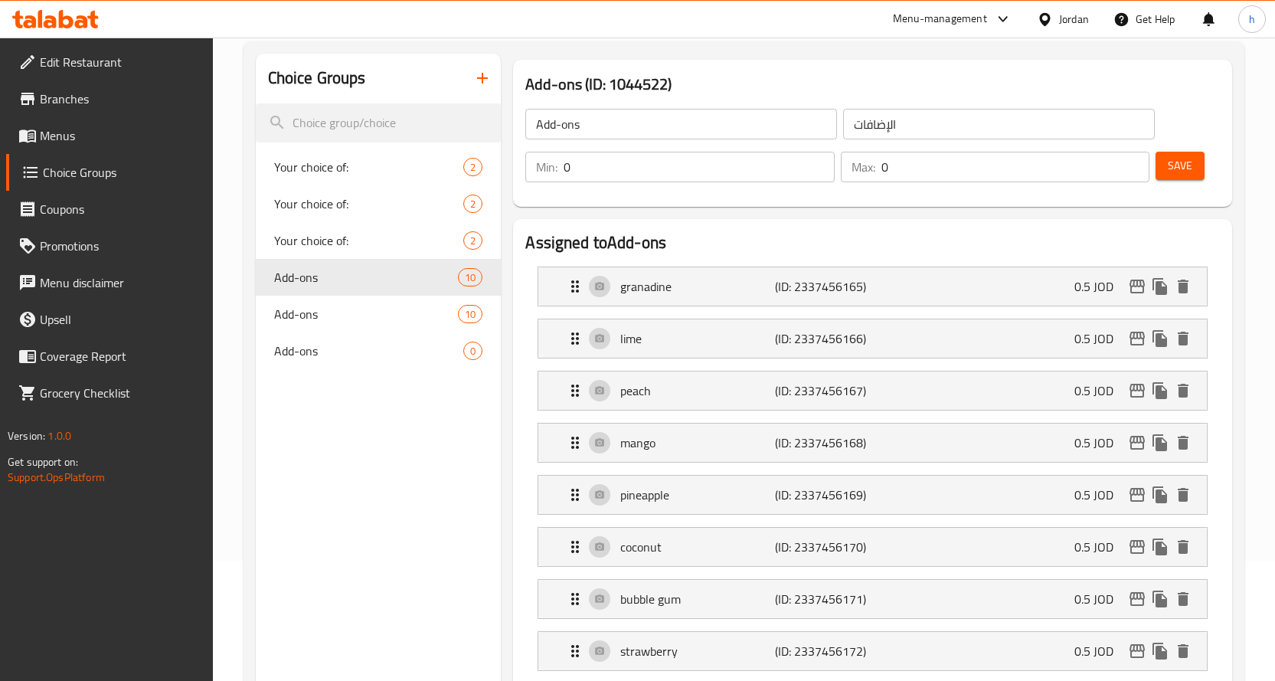
click at [1173, 165] on span "Save" at bounding box center [1180, 165] width 25 height 19
click at [322, 312] on span "Add-ons" at bounding box center [343, 314] width 139 height 18
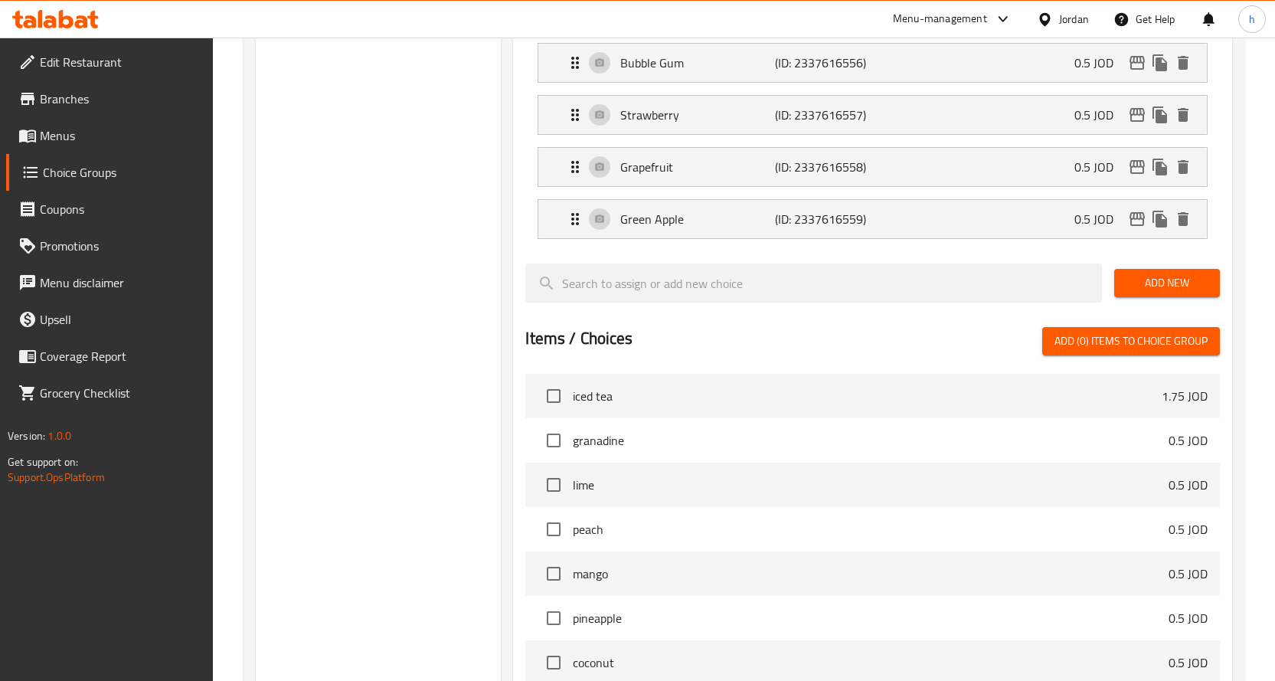
scroll to position [197, 0]
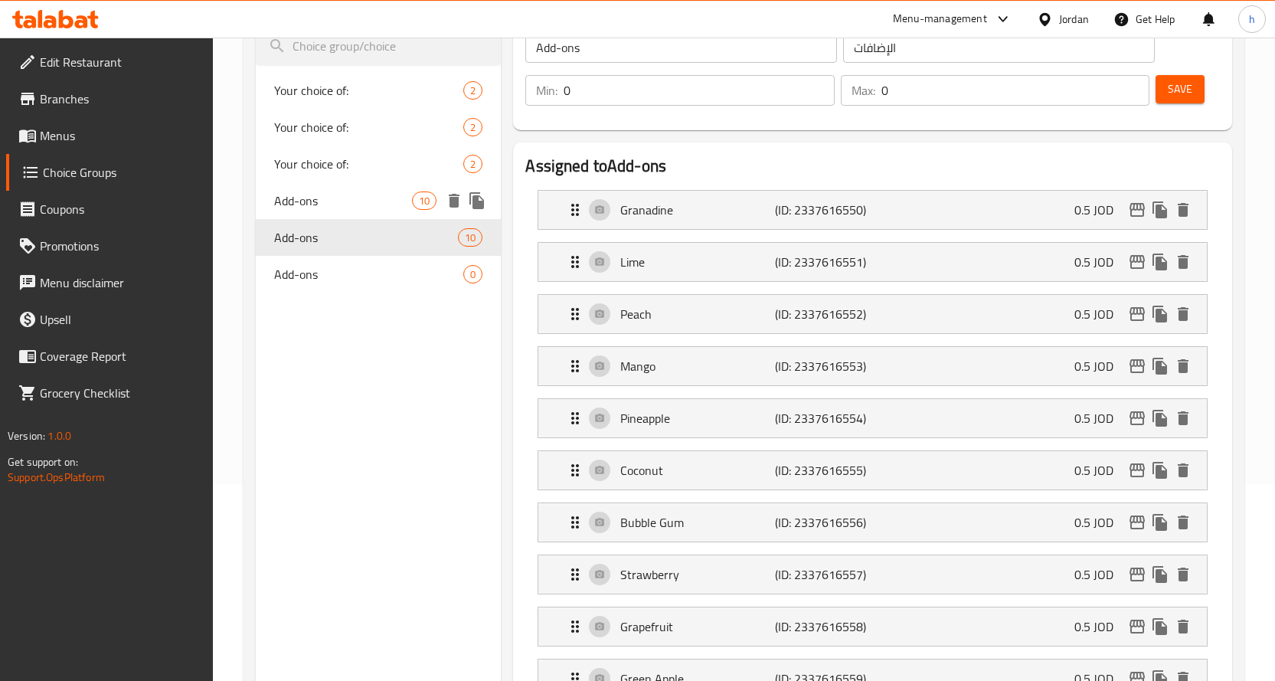
click at [354, 190] on div "Add-ons 10" at bounding box center [379, 200] width 246 height 37
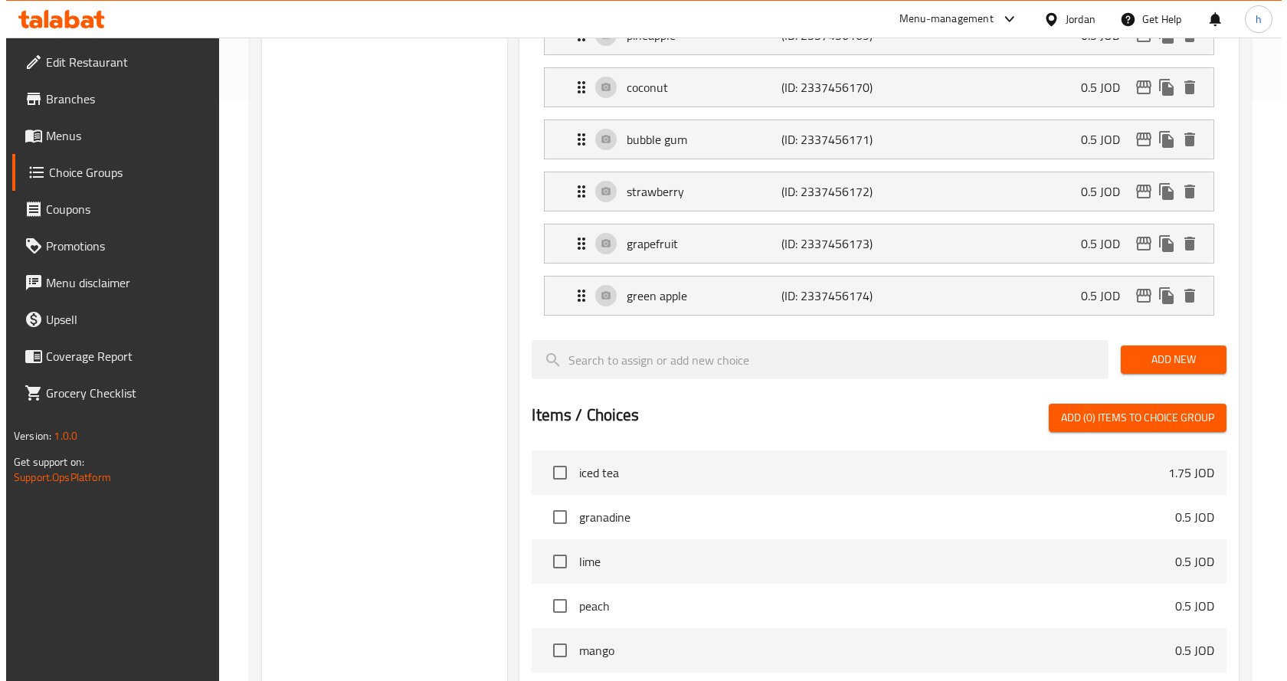
scroll to position [886, 0]
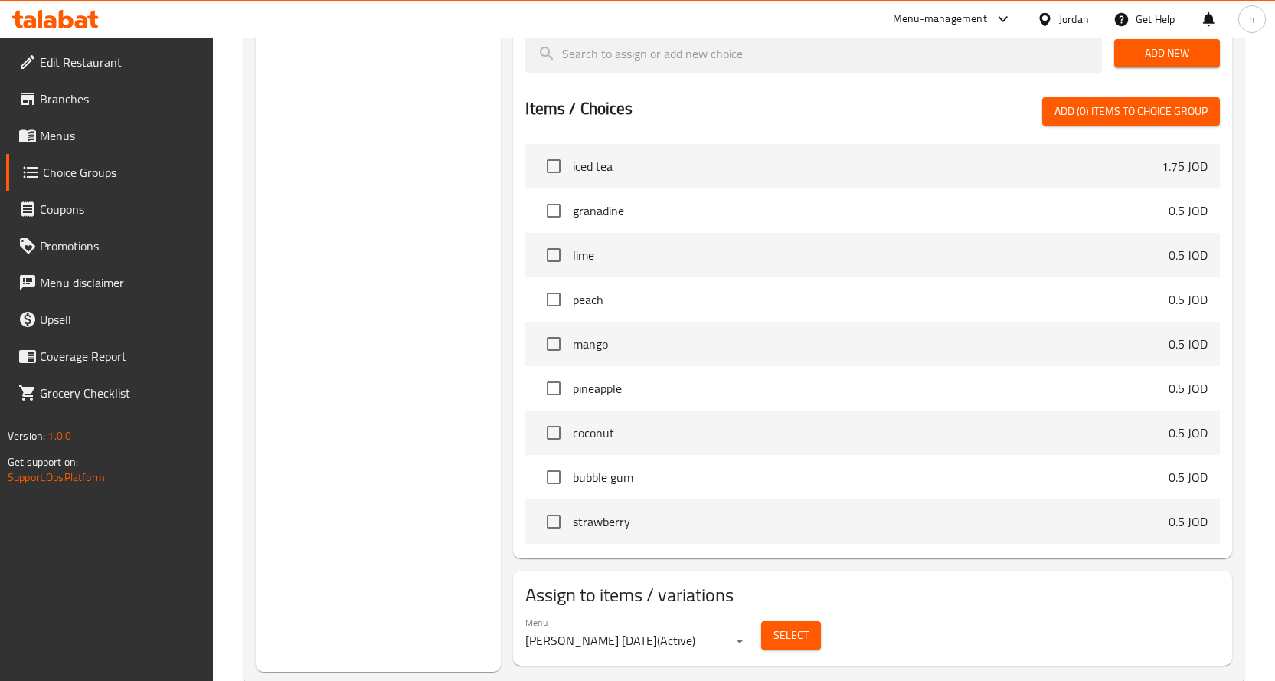
click at [787, 630] on span "Select" at bounding box center [790, 635] width 35 height 19
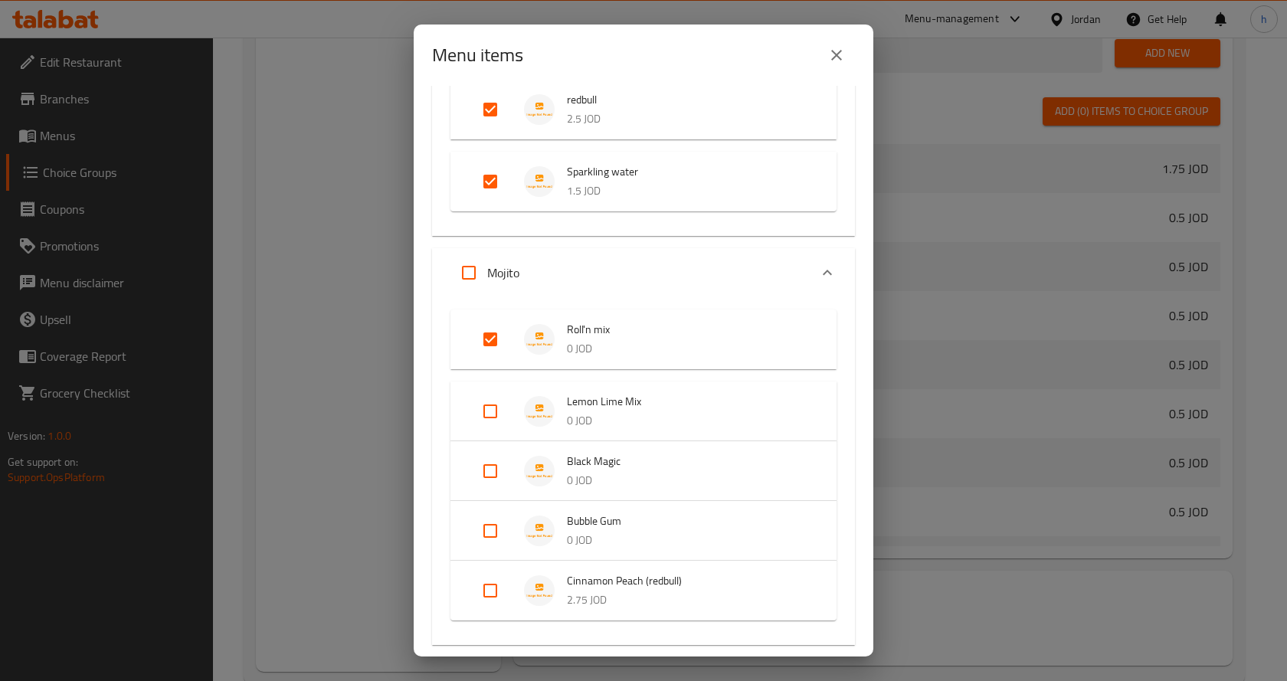
scroll to position [460, 0]
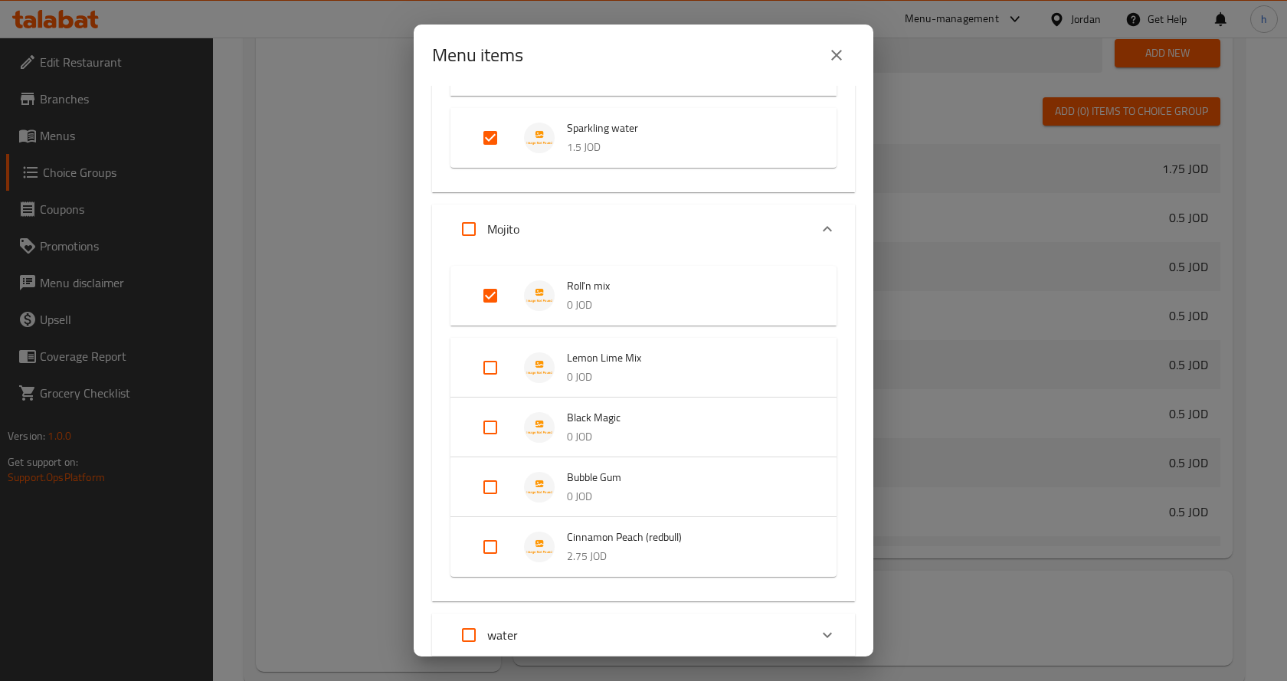
click at [493, 292] on input "Expand" at bounding box center [490, 295] width 37 height 37
checkbox input "false"
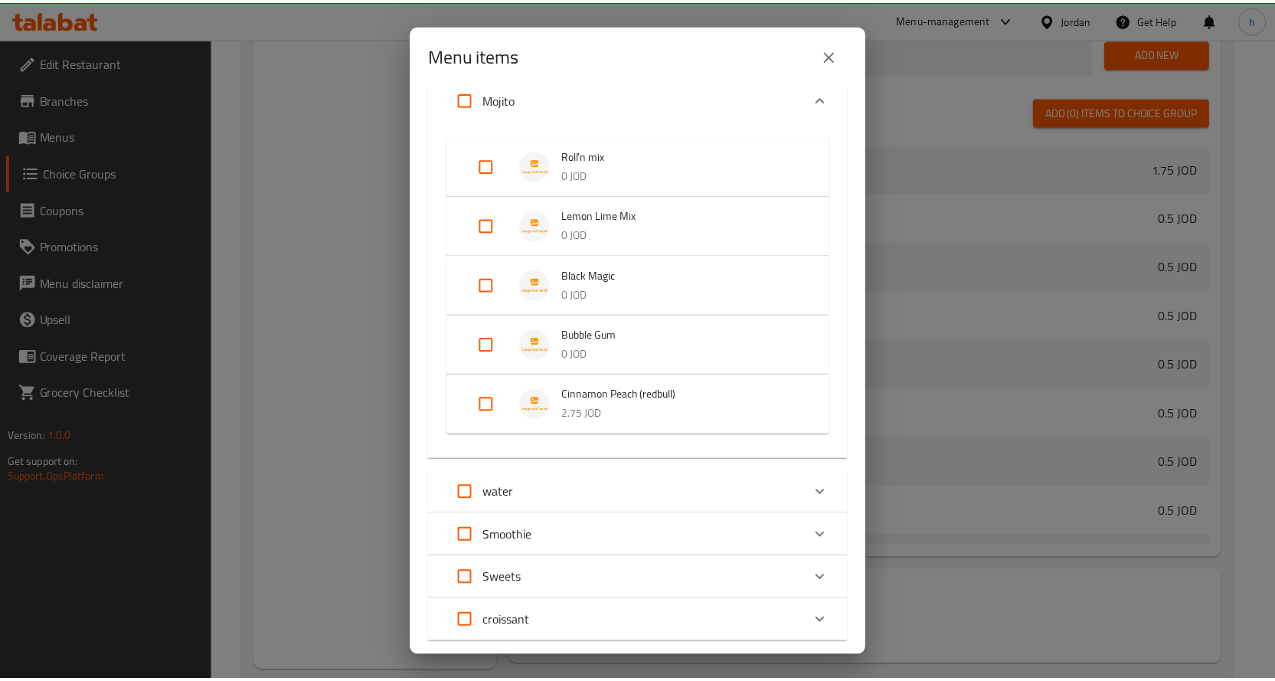
scroll to position [682, 0]
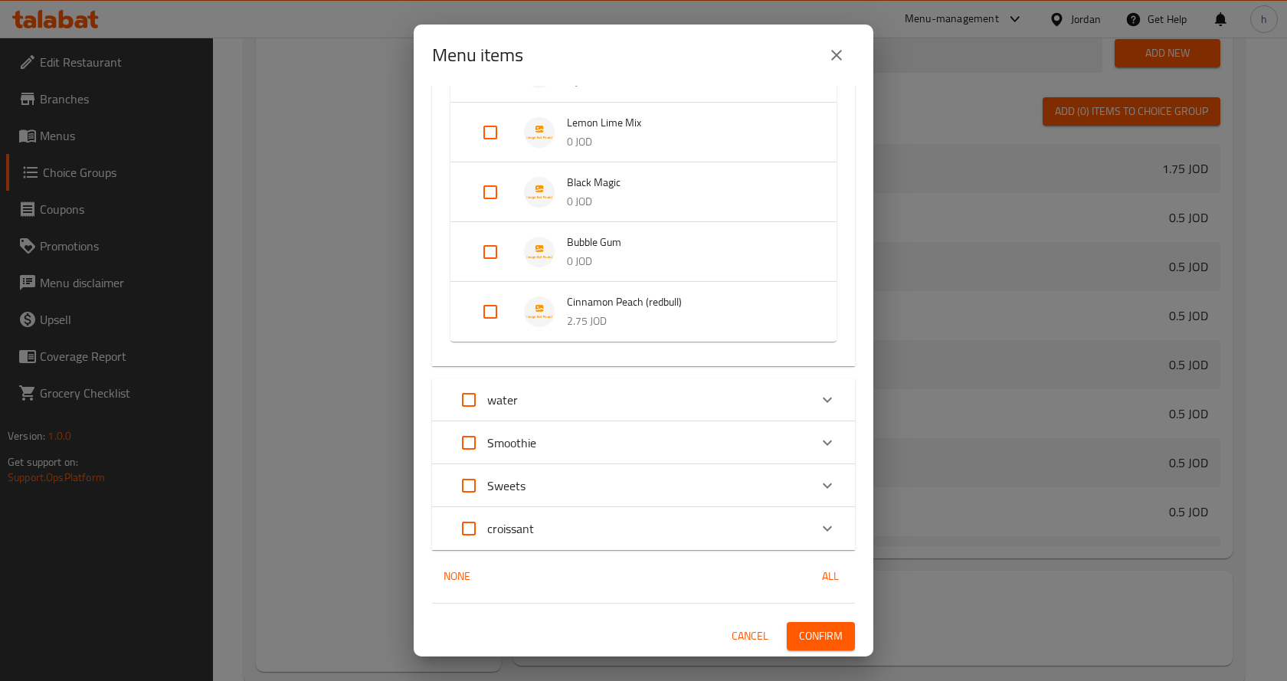
click at [799, 630] on span "Confirm" at bounding box center [821, 635] width 44 height 19
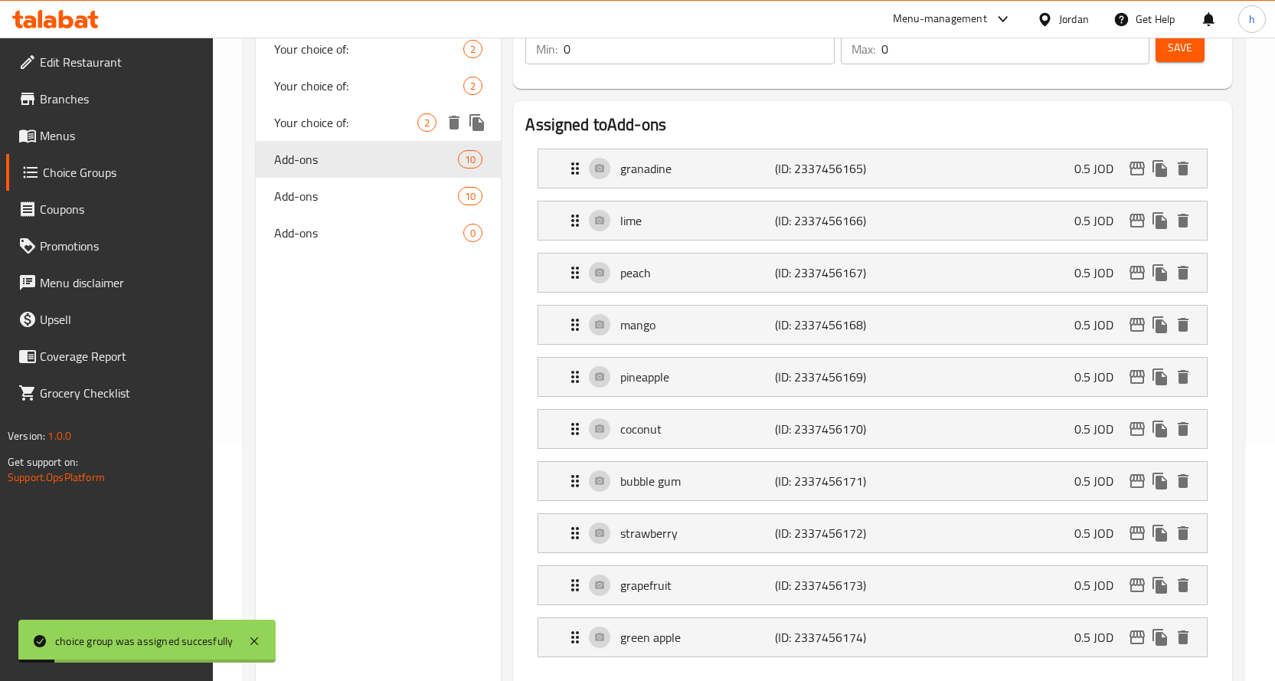
scroll to position [0, 0]
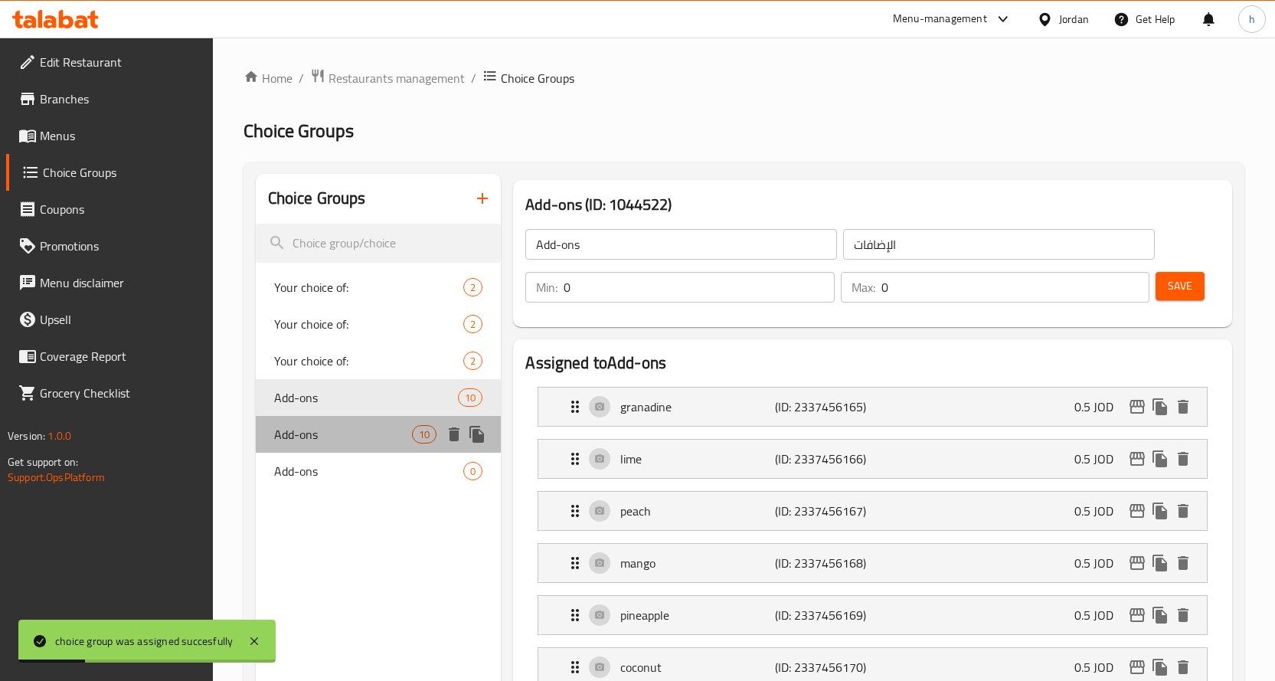
click at [346, 431] on span "Add-ons" at bounding box center [343, 434] width 139 height 18
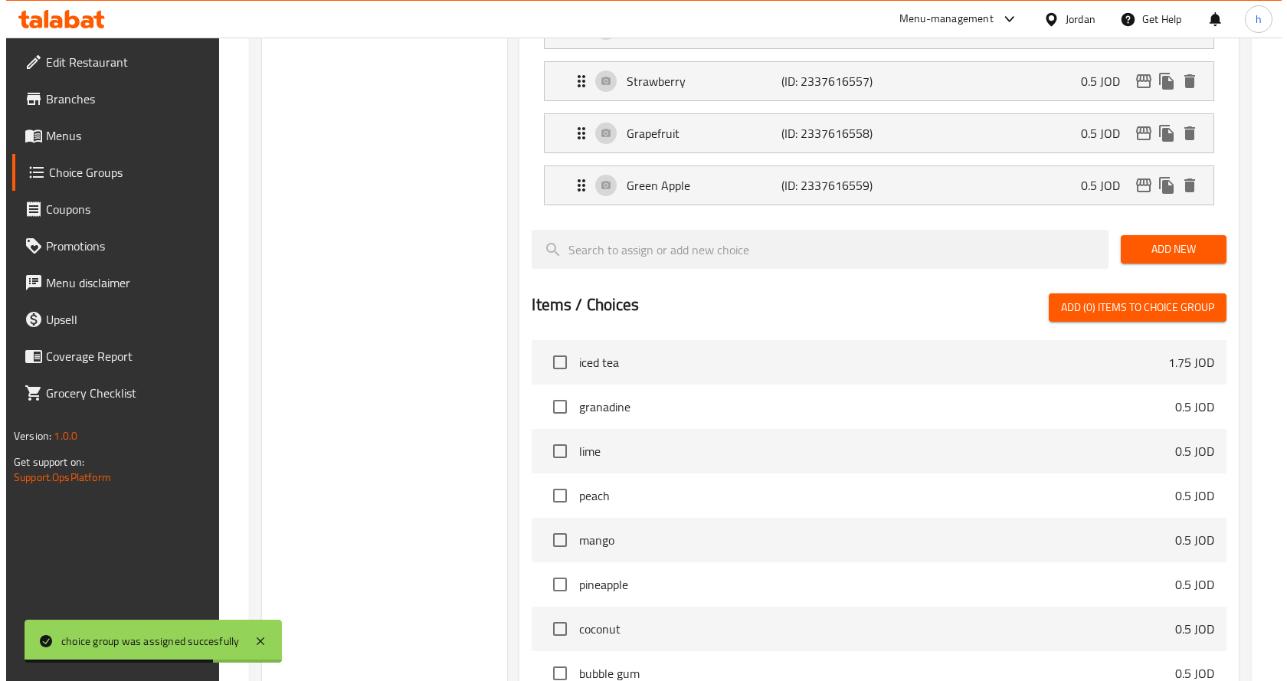
scroll to position [919, 0]
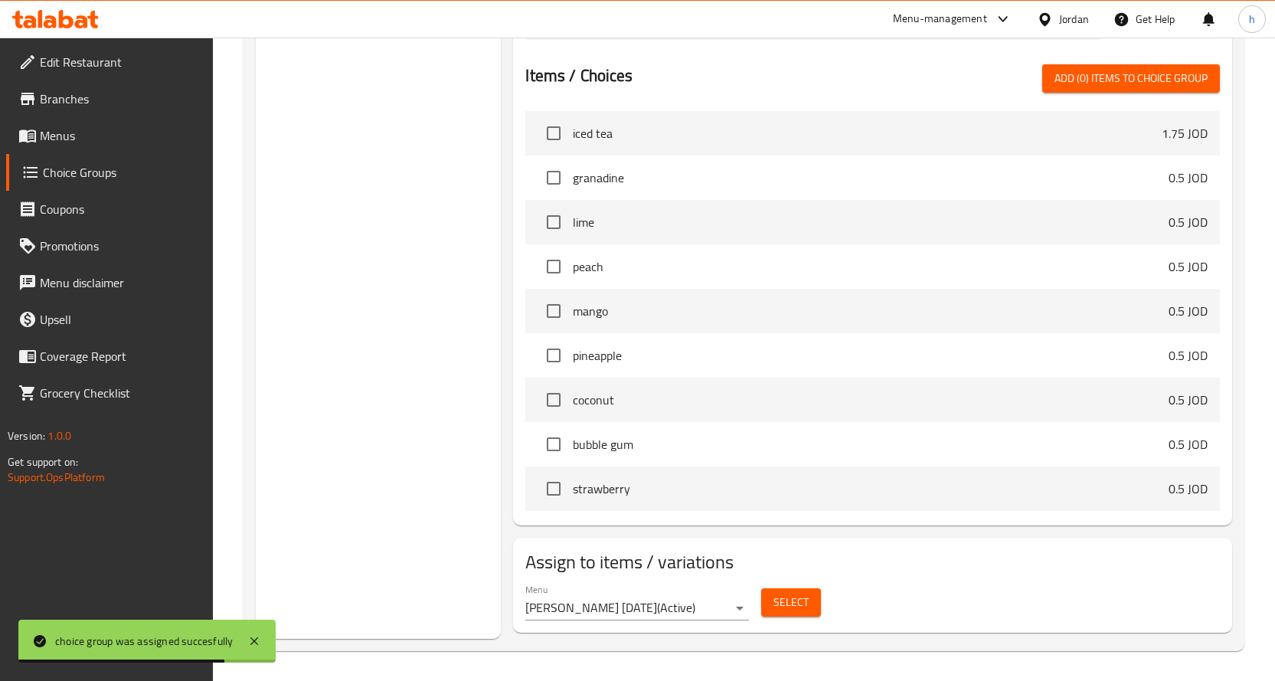
click at [803, 607] on span "Select" at bounding box center [790, 602] width 35 height 19
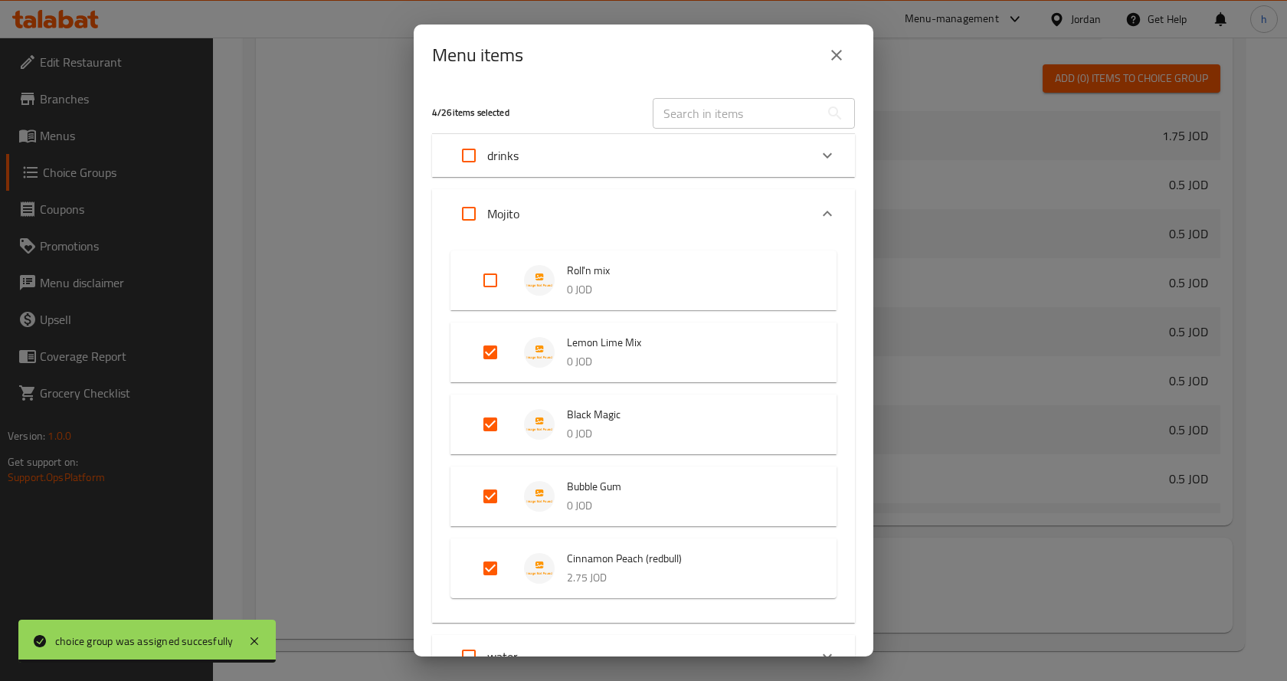
click at [495, 283] on input "Expand" at bounding box center [490, 280] width 37 height 37
checkbox input "true"
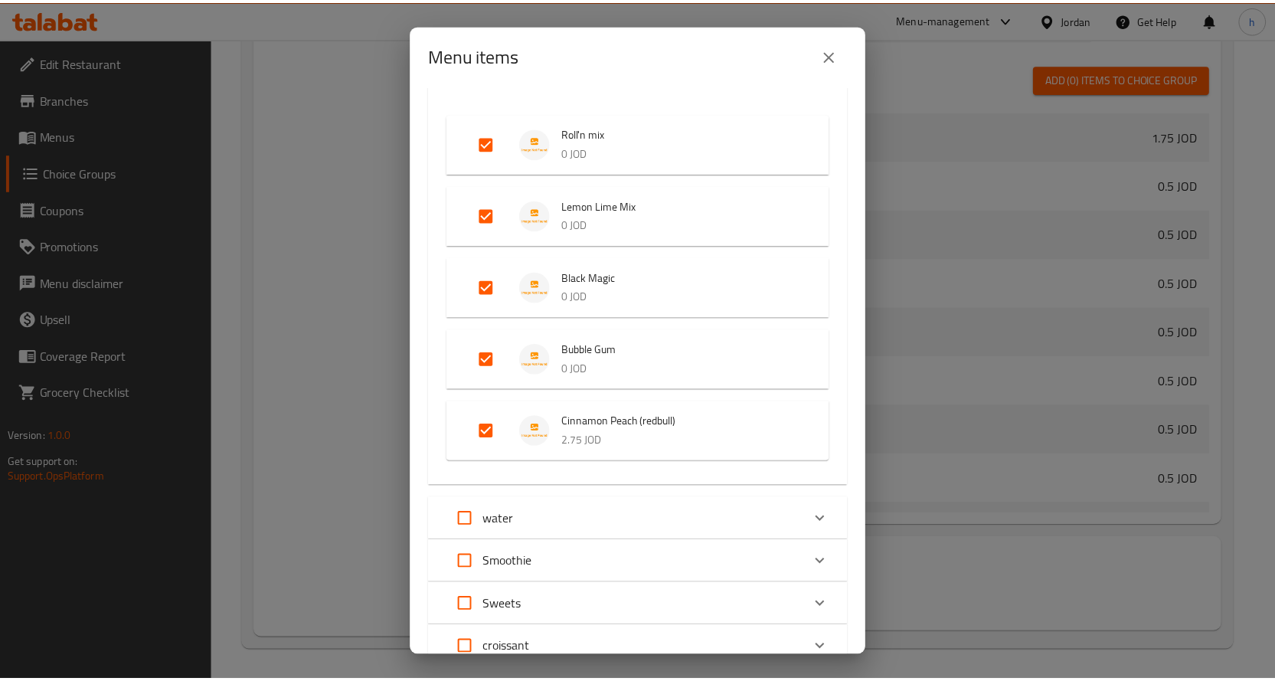
scroll to position [257, 0]
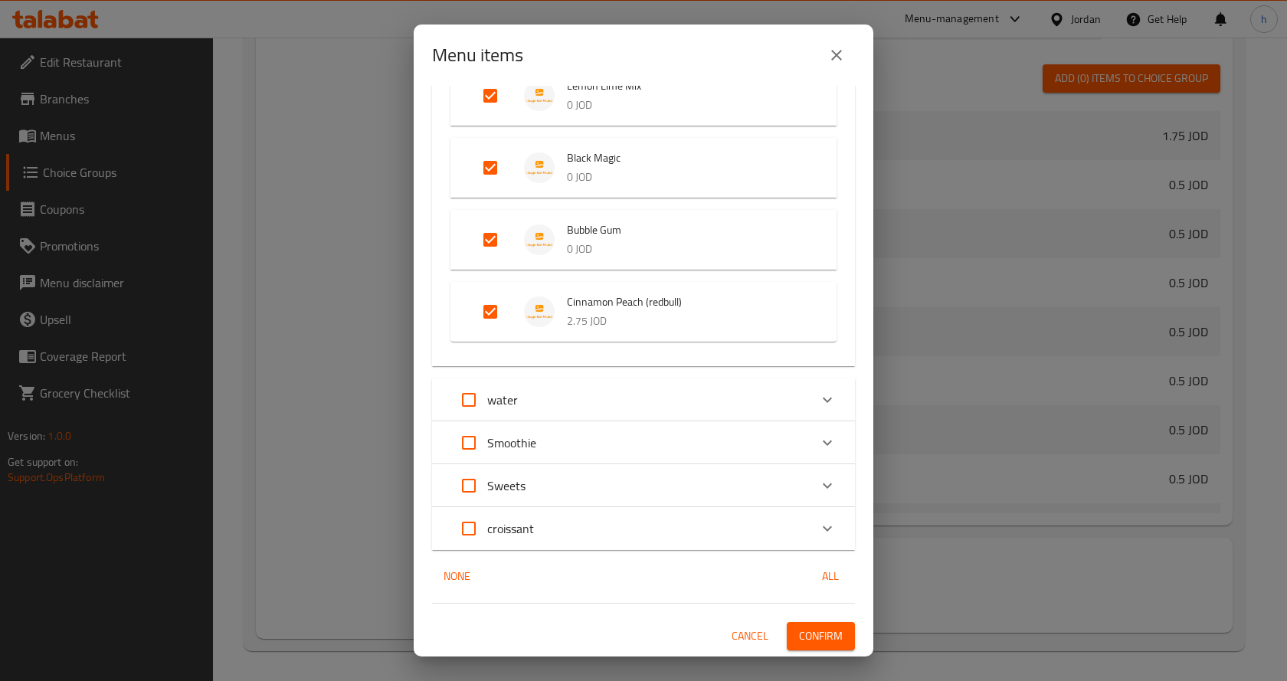
click at [842, 638] on button "Confirm" at bounding box center [821, 636] width 68 height 28
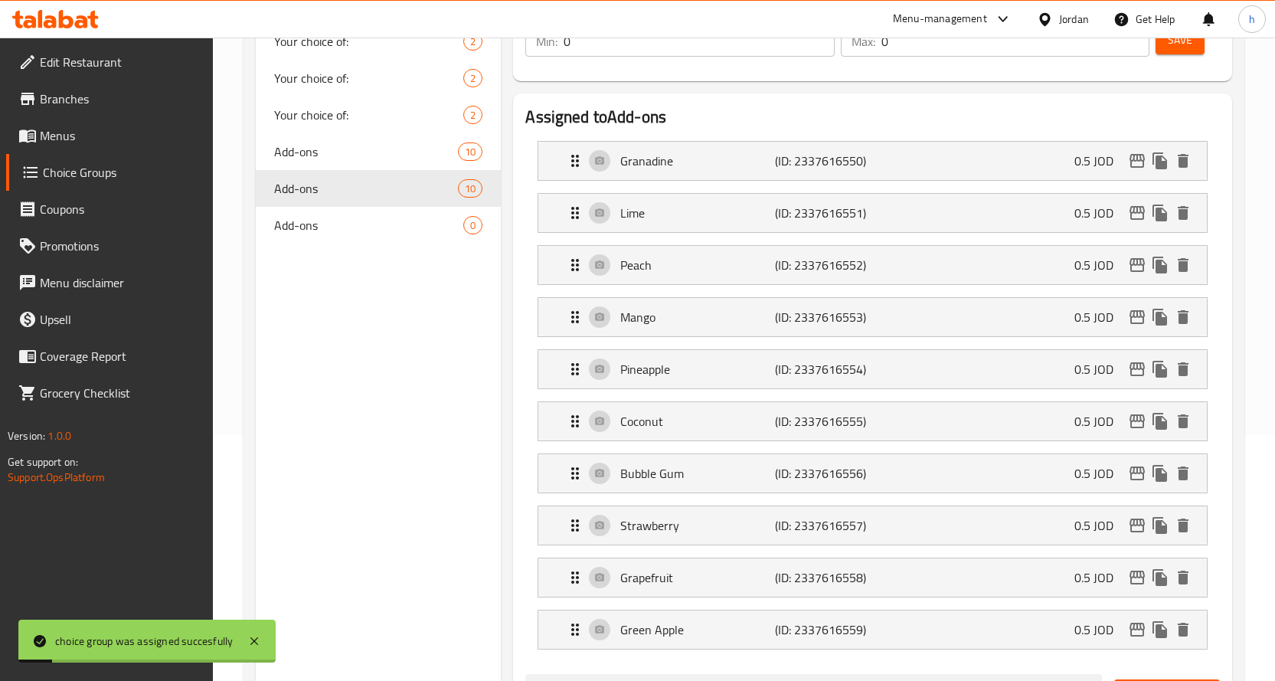
scroll to position [0, 0]
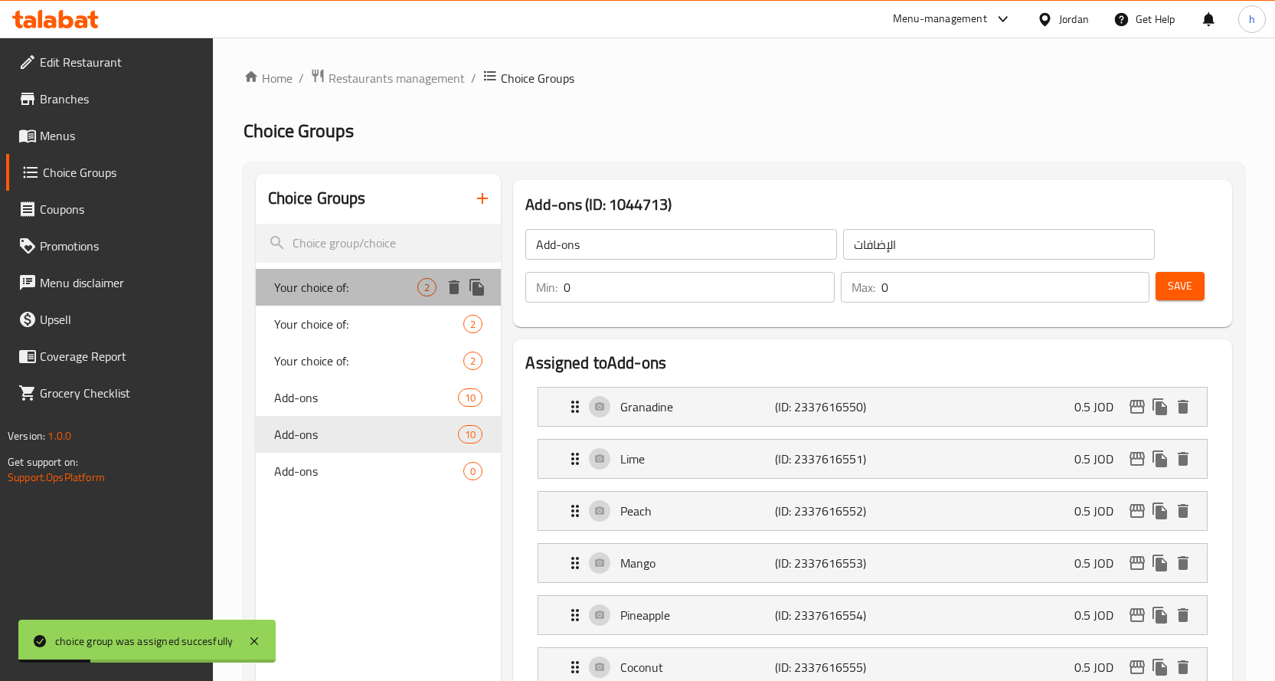
click at [371, 281] on span "Your choice of:" at bounding box center [346, 287] width 144 height 18
type input "Your choice of:"
type input "اختيارك من:"
type input "1"
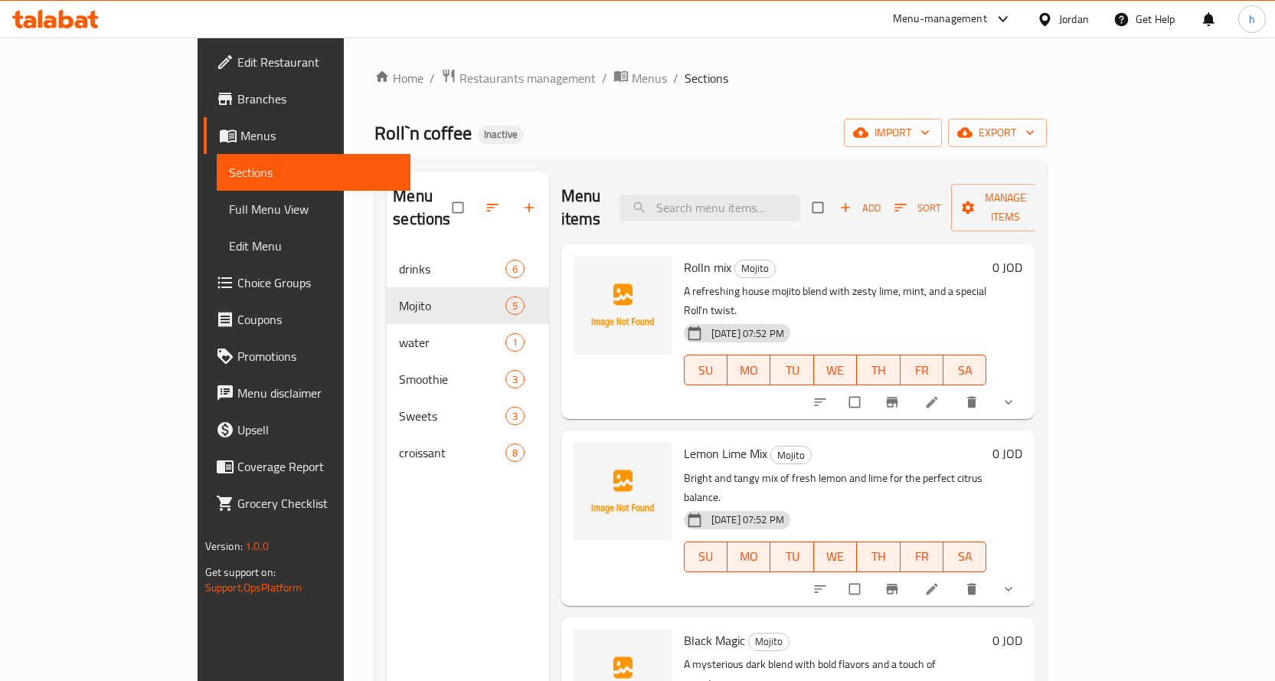
click at [229, 215] on span "Full Menu View" at bounding box center [313, 209] width 169 height 18
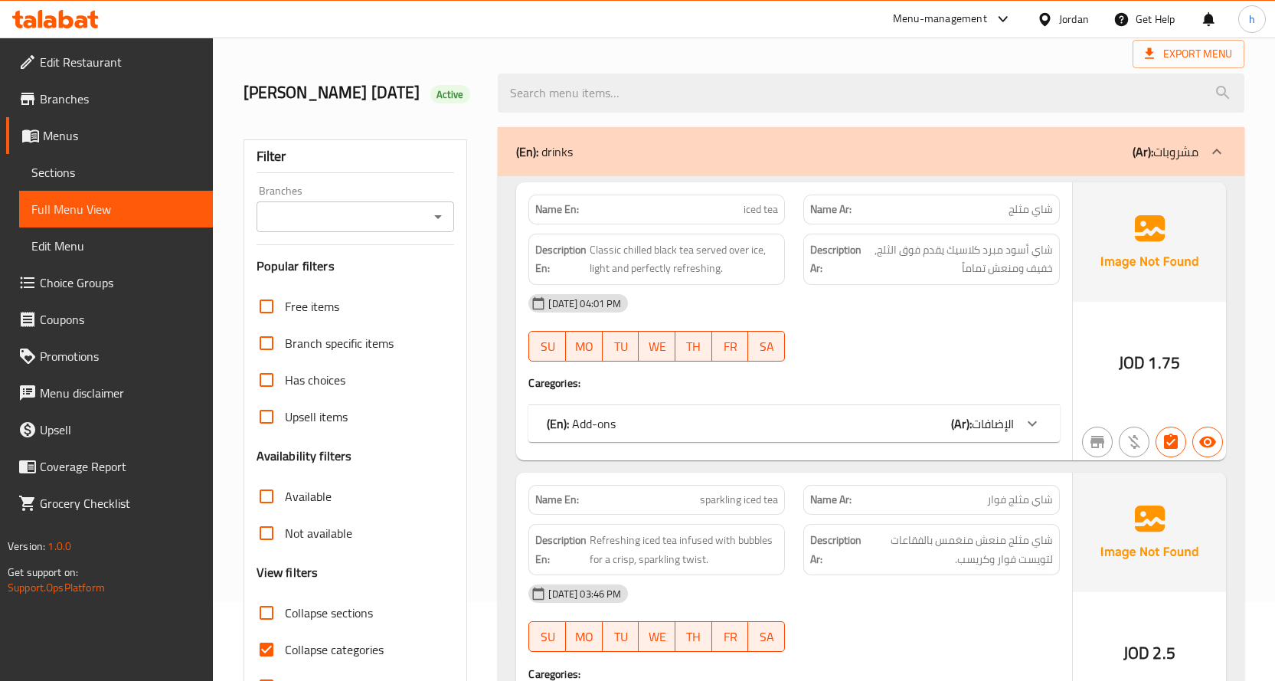
scroll to position [153, 0]
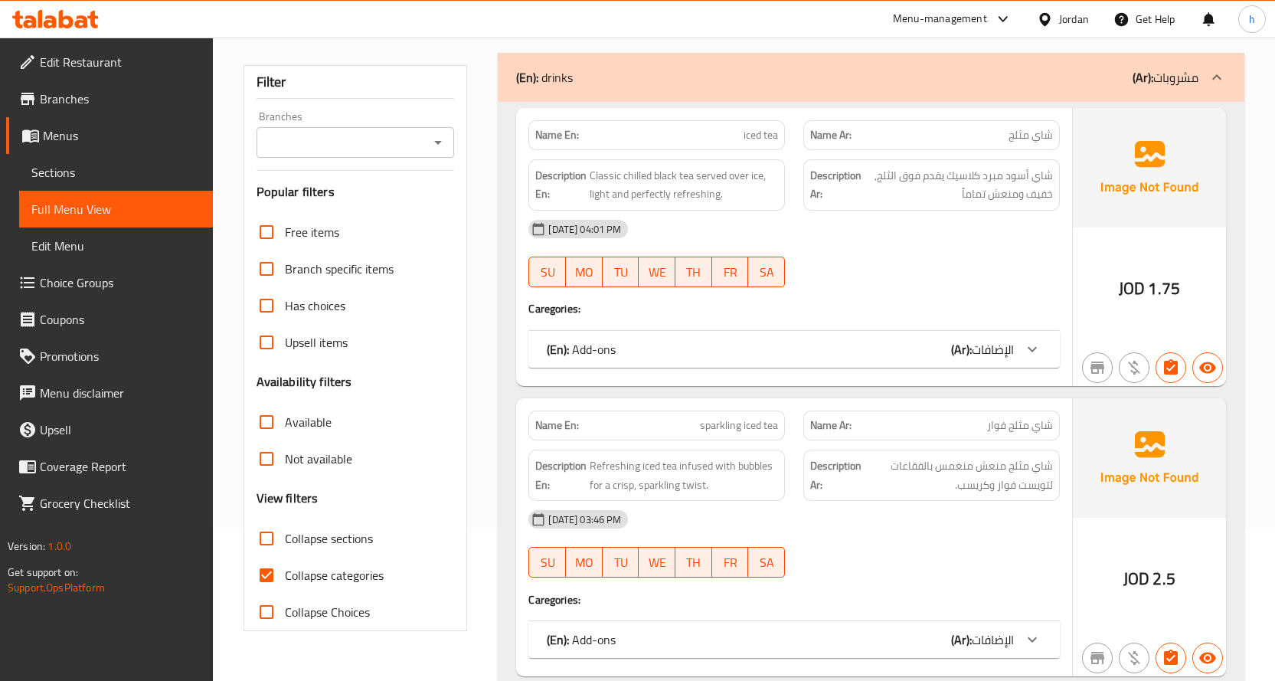
click at [265, 590] on input "Collapse categories" at bounding box center [266, 575] width 37 height 37
checkbox input "false"
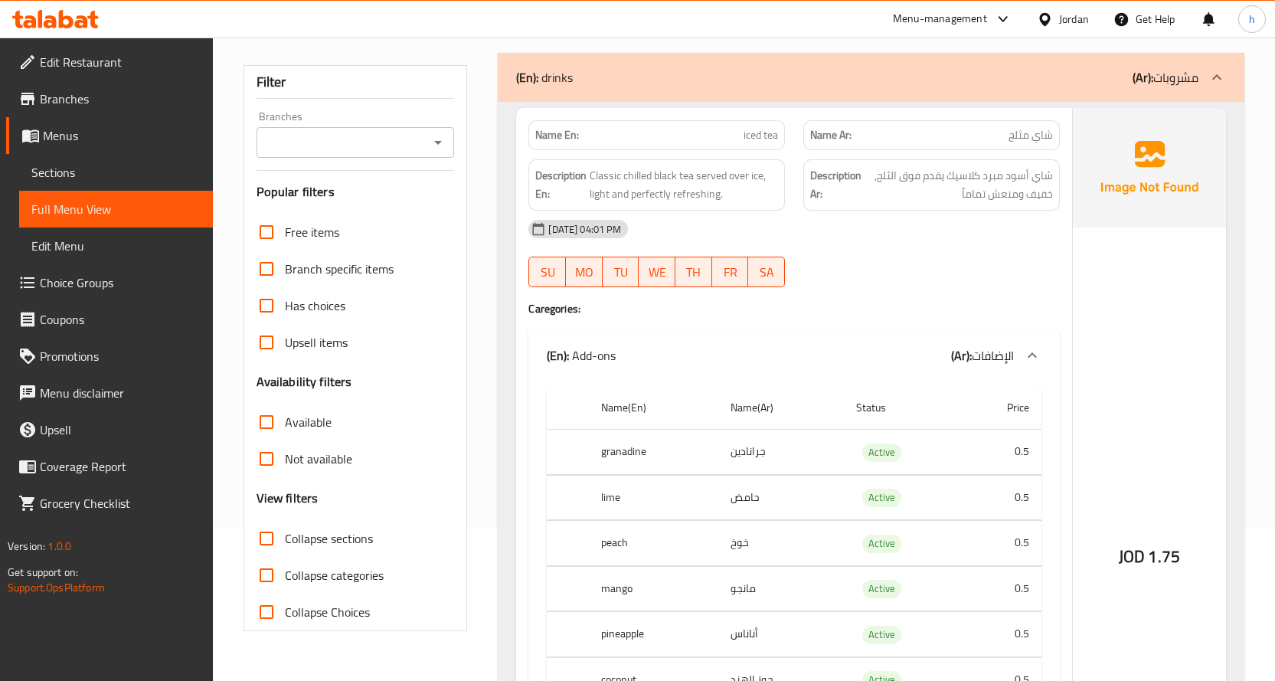
click at [267, 557] on input "Collapse sections" at bounding box center [266, 538] width 37 height 37
checkbox input "true"
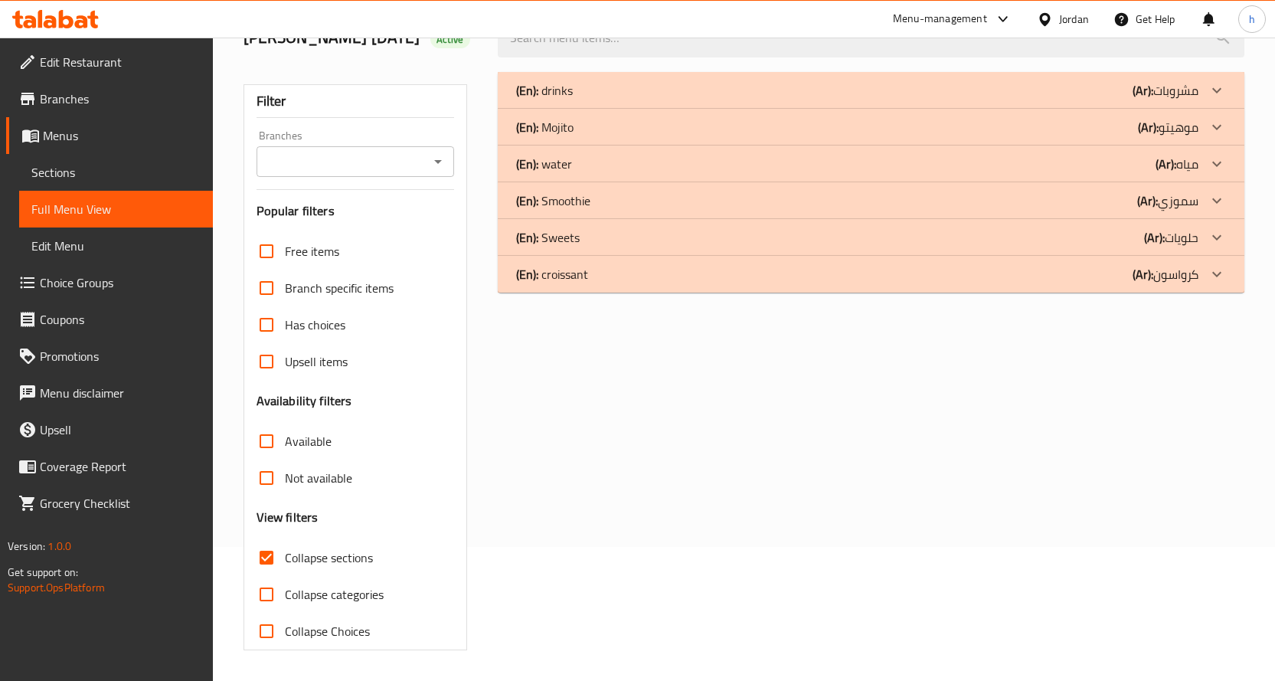
click at [688, 136] on div "(En): Mojito (Ar): موهيتو" at bounding box center [857, 127] width 682 height 18
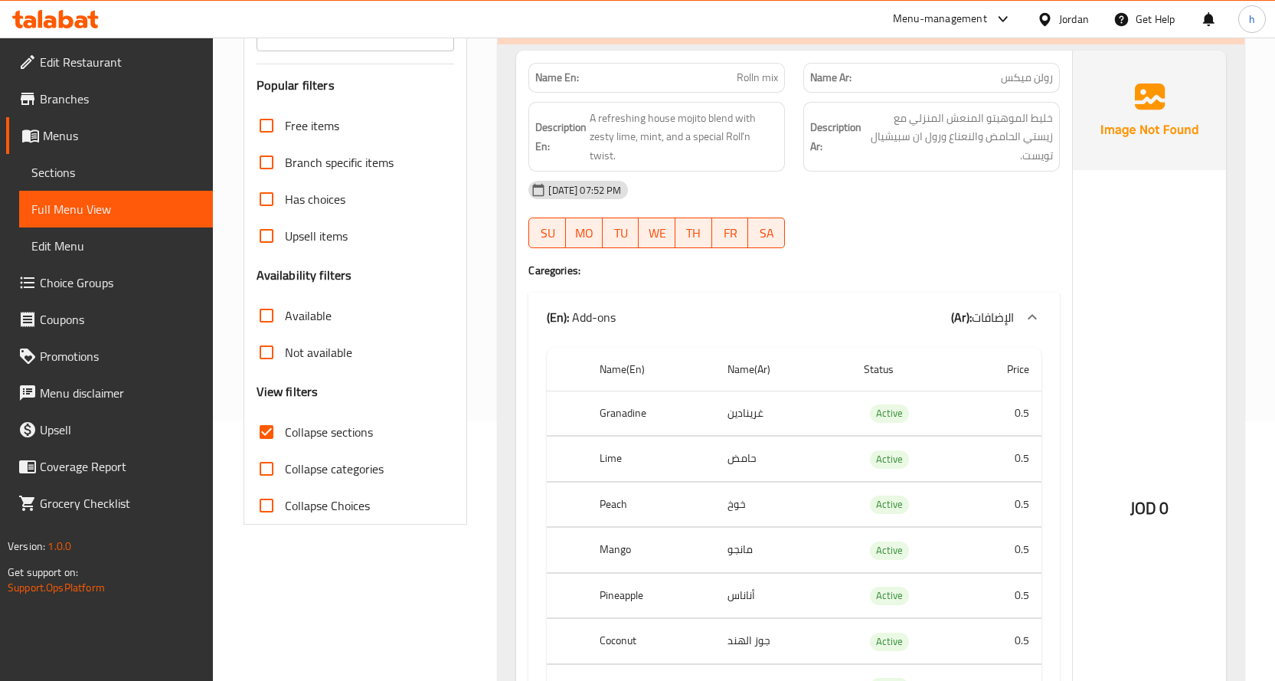
scroll to position [0, 0]
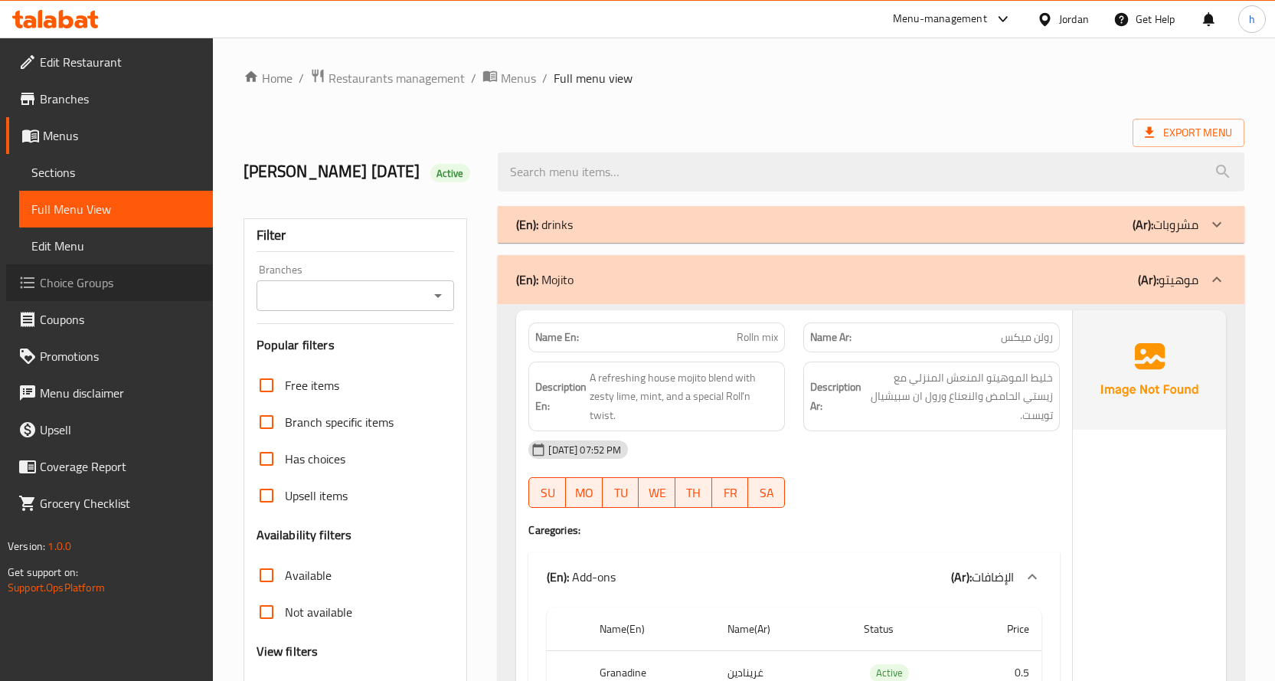
click at [76, 280] on span "Choice Groups" at bounding box center [120, 282] width 161 height 18
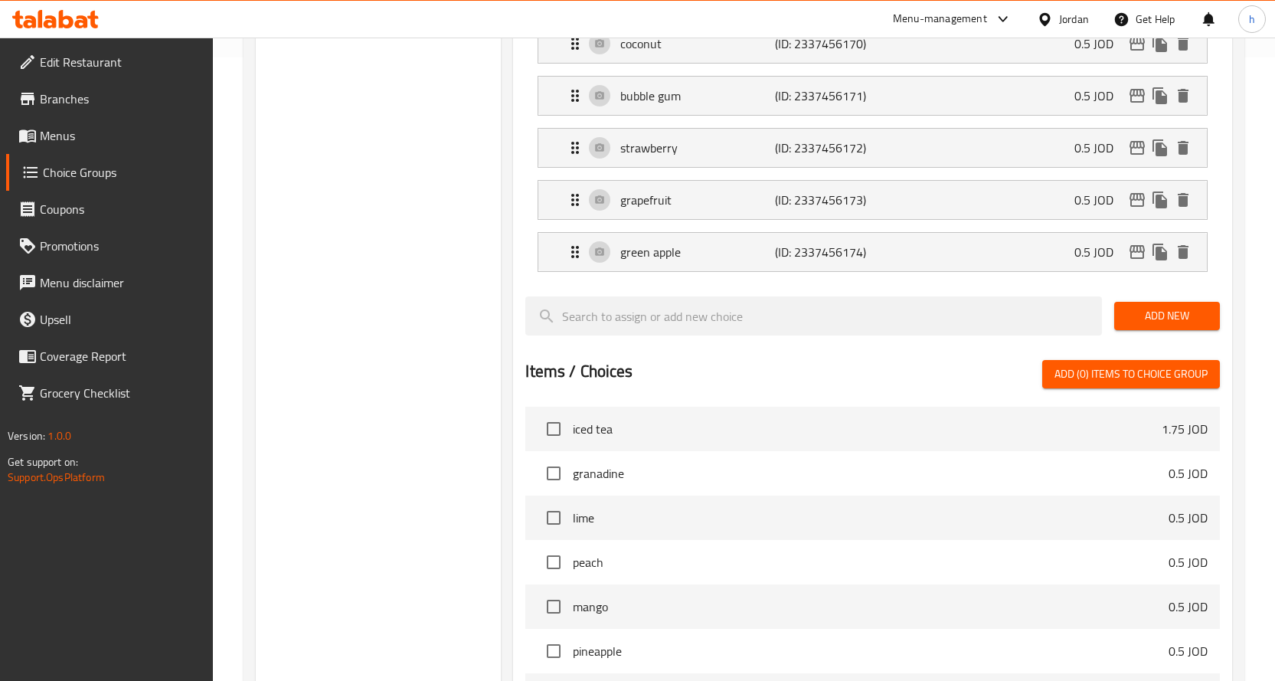
scroll to position [384, 0]
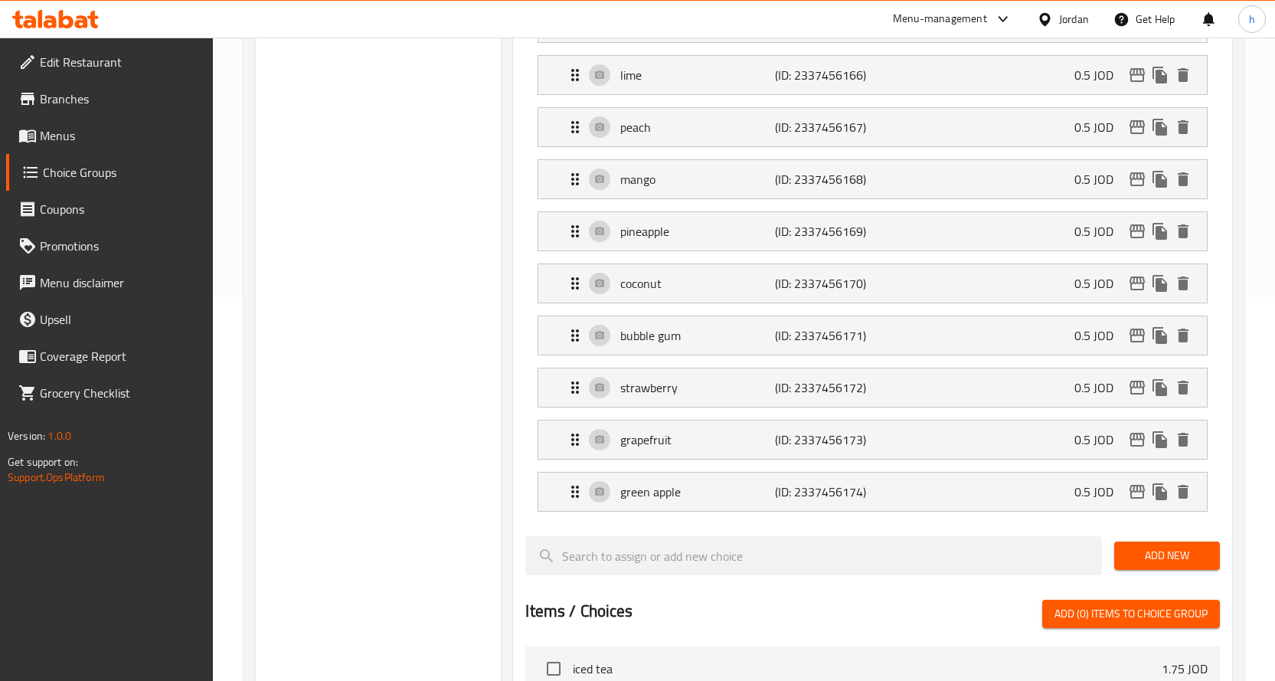
click at [1162, 554] on span "Add New" at bounding box center [1167, 555] width 81 height 19
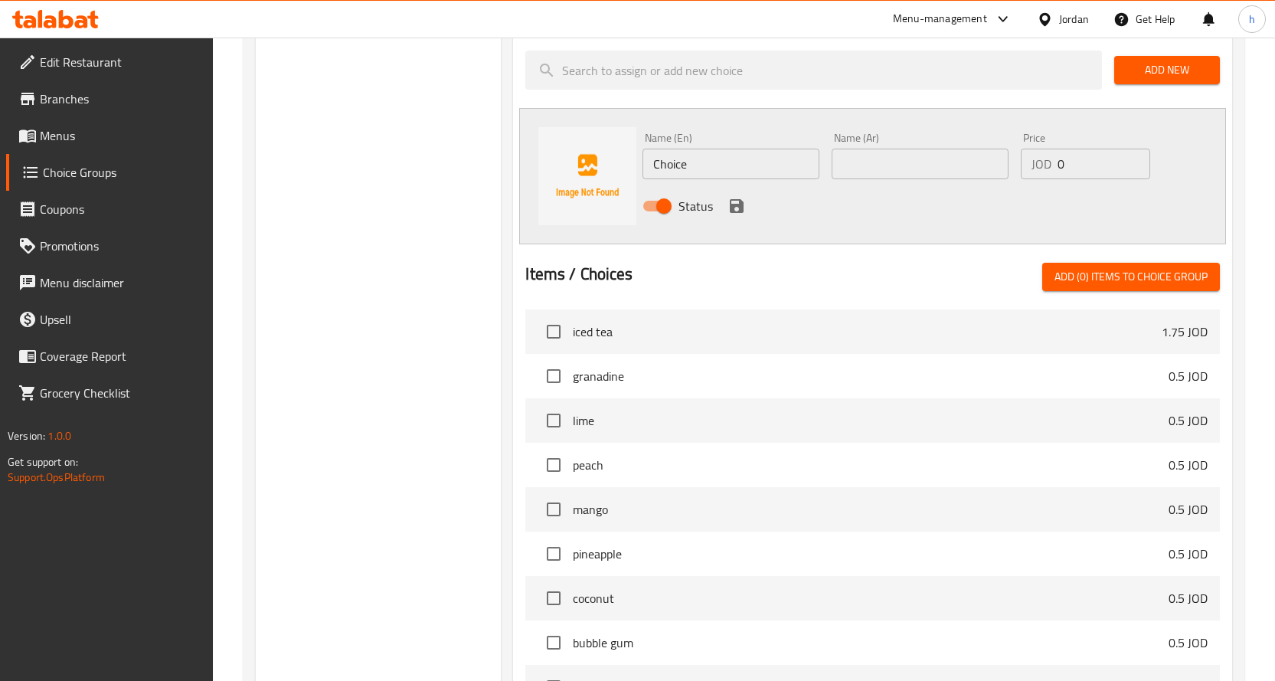
scroll to position [690, 0]
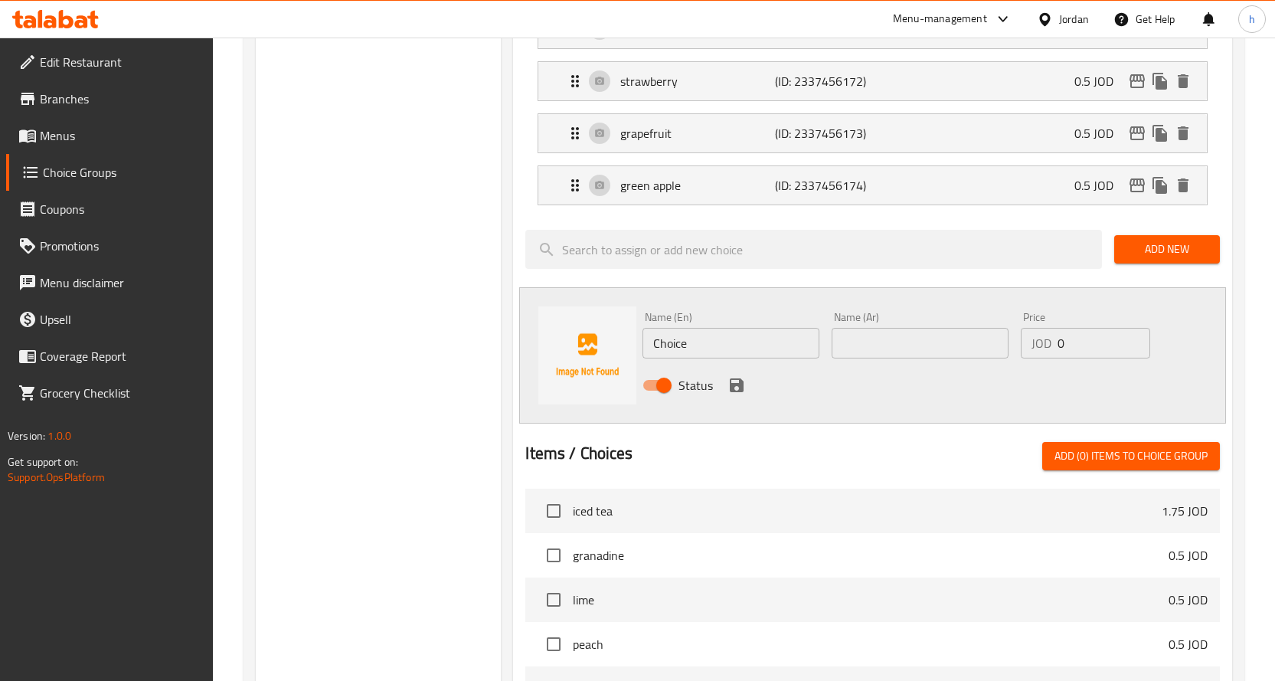
click at [1262, 338] on div "Home / Restaurants management / Choice Groups Choice Groups Choice Groups Add-o…" at bounding box center [744, 204] width 1062 height 1712
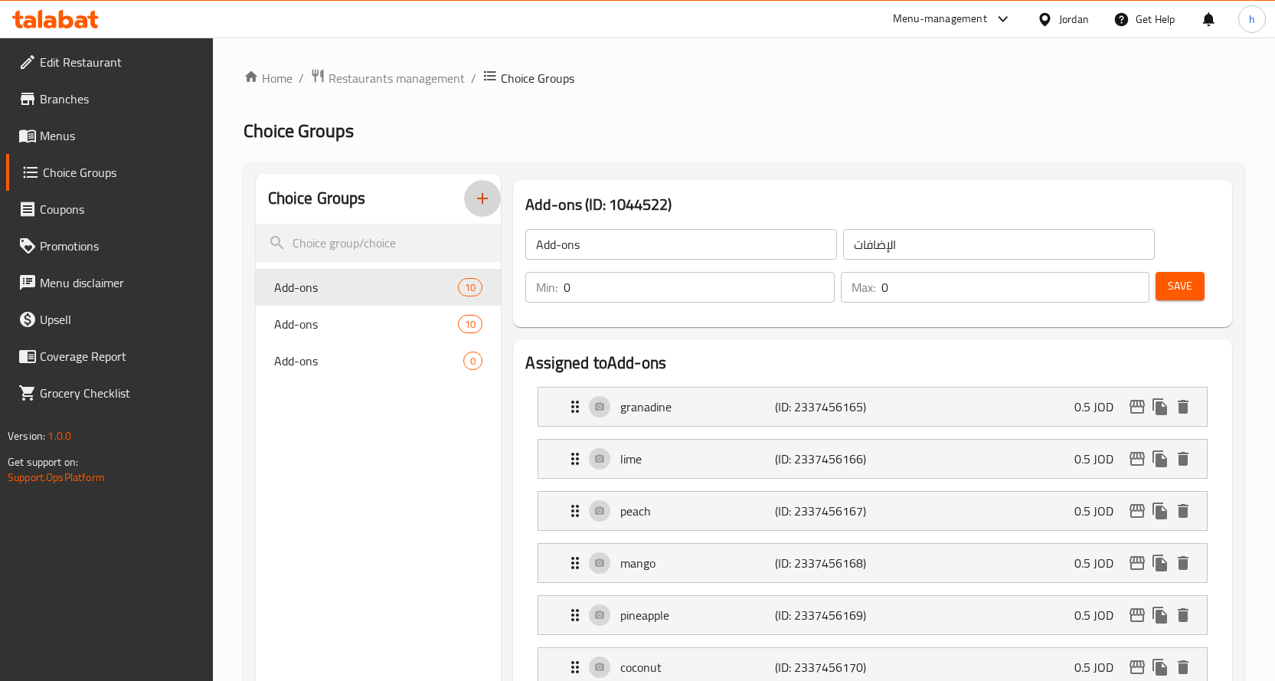
click at [477, 204] on icon "button" at bounding box center [482, 198] width 18 height 18
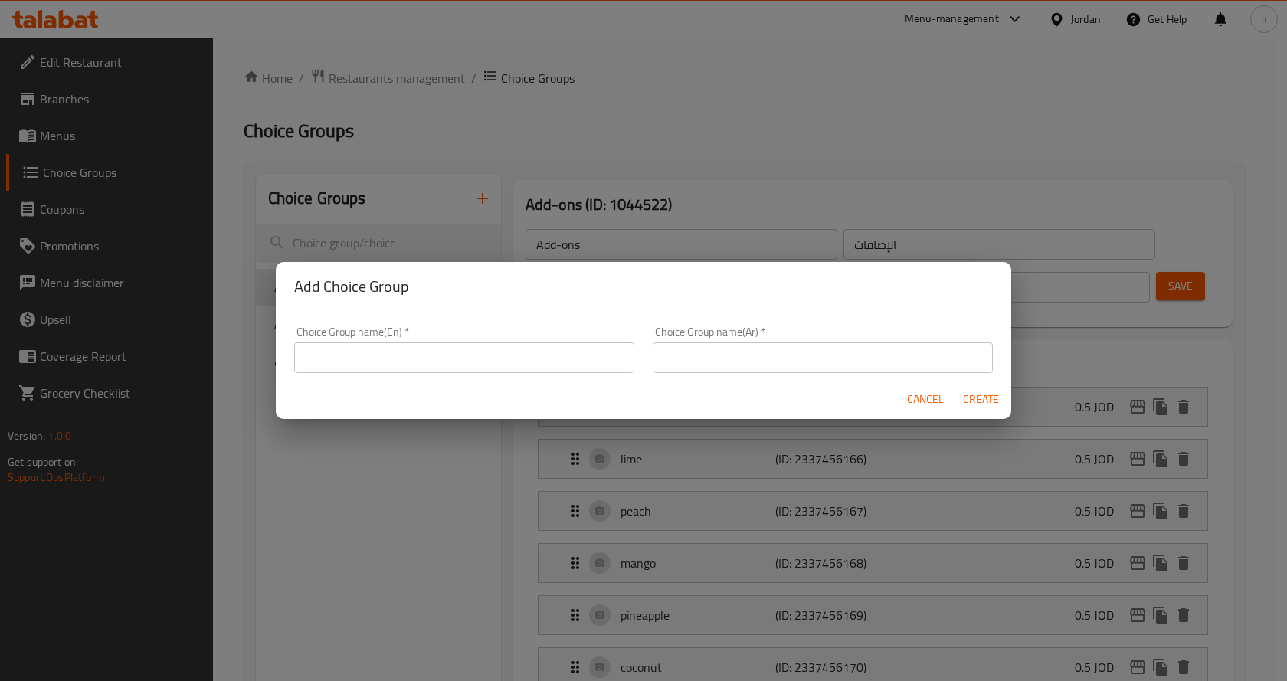
click at [409, 362] on input "text" at bounding box center [464, 357] width 340 height 31
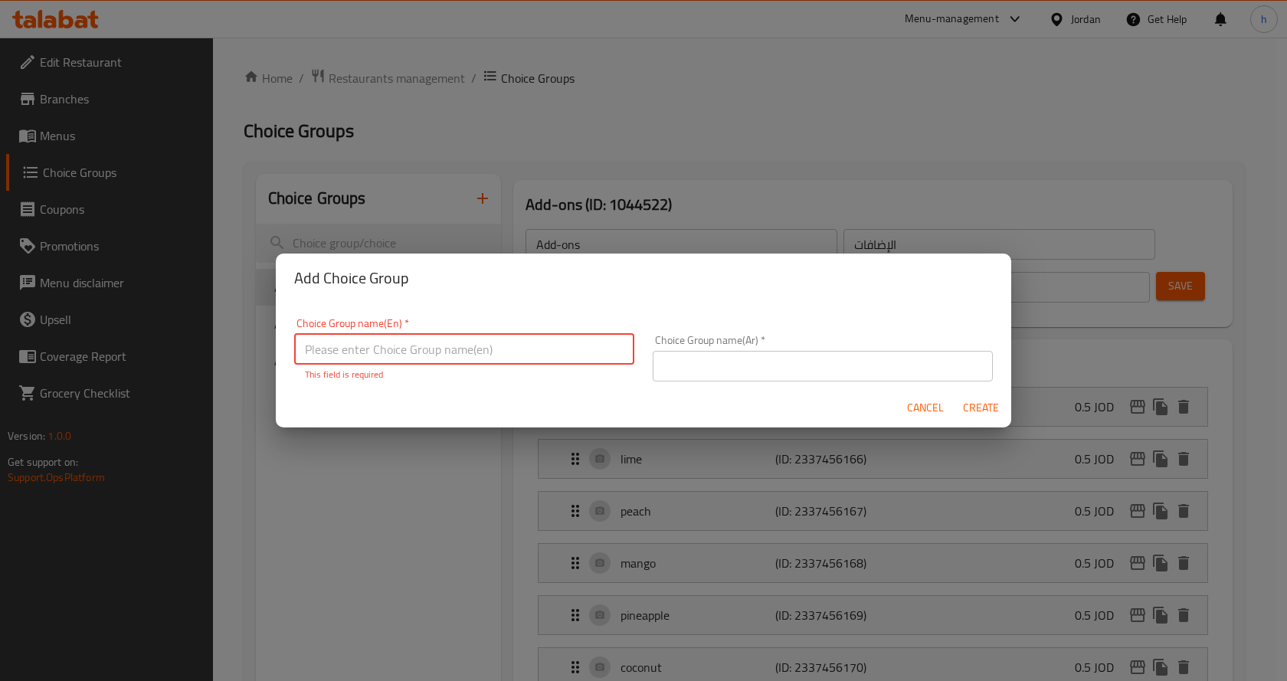
click at [320, 348] on input "text" at bounding box center [464, 349] width 340 height 31
type input "t"
type input "Your choice of:"
click at [721, 357] on input "text" at bounding box center [822, 366] width 340 height 31
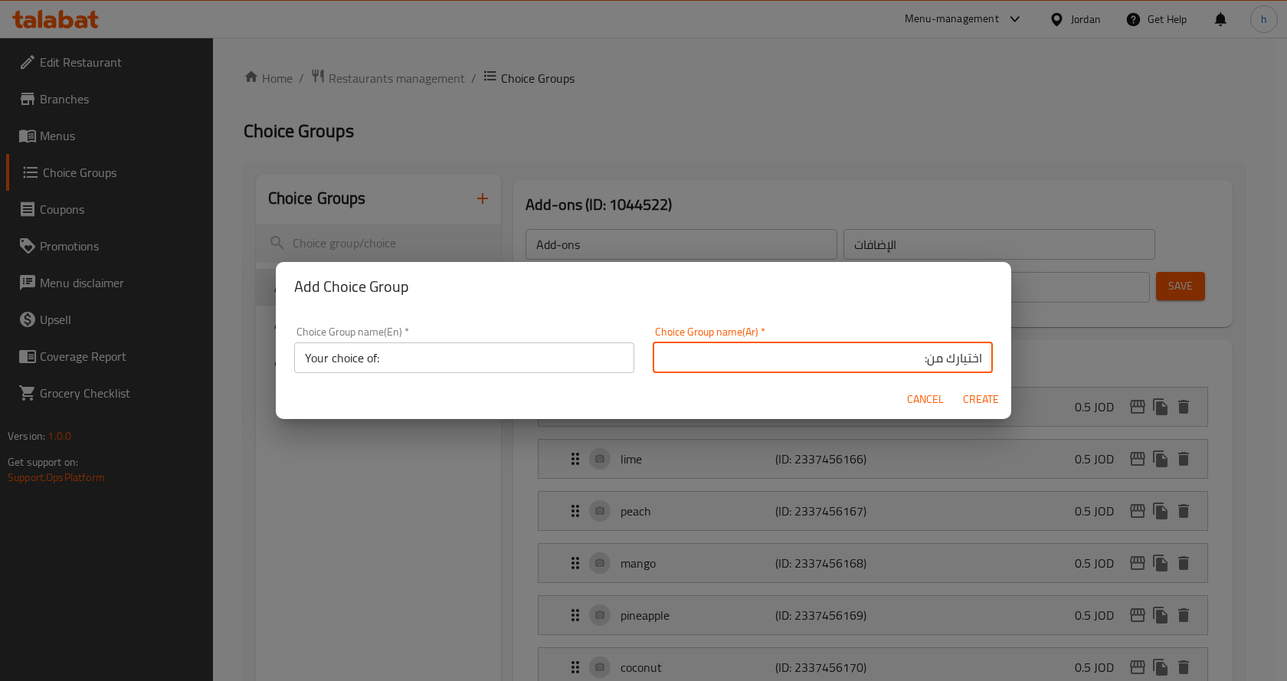
type input "اختيارك من:"
click at [984, 397] on span "Create" at bounding box center [980, 399] width 37 height 19
type input "Your choice of:"
type input "اختيارك من:"
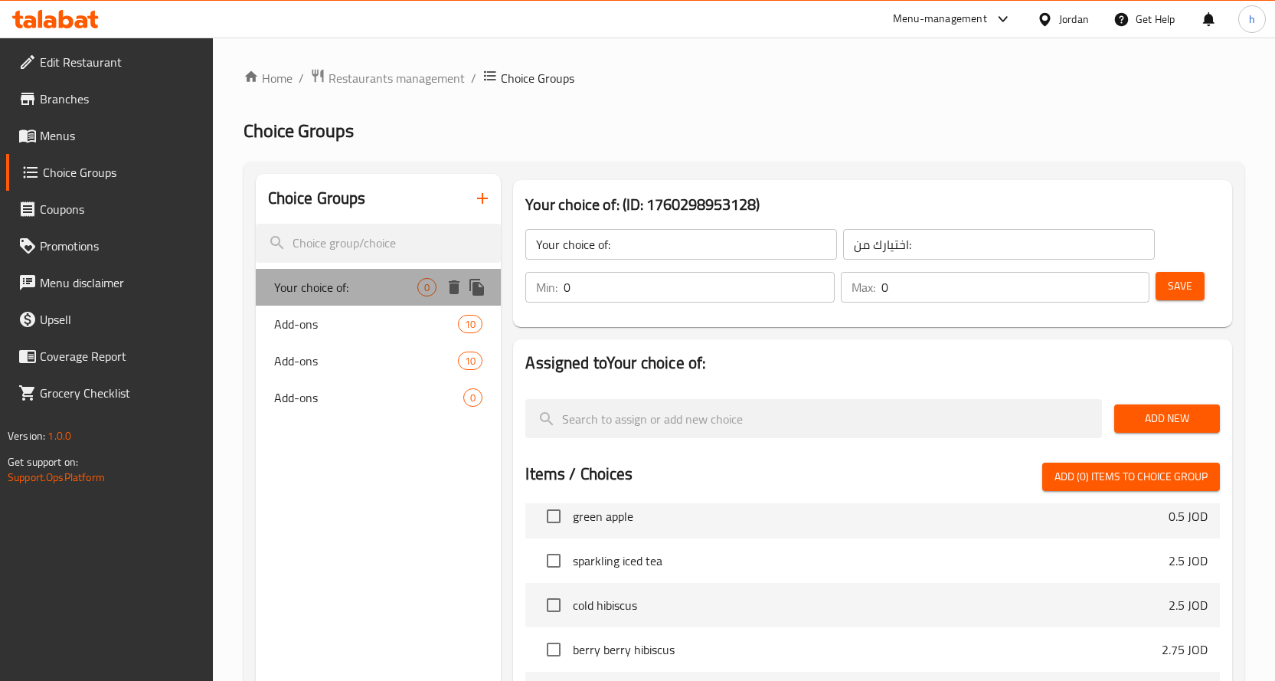
click at [376, 292] on span "Your choice of:" at bounding box center [346, 287] width 144 height 18
click at [1186, 290] on span "Save" at bounding box center [1180, 285] width 25 height 19
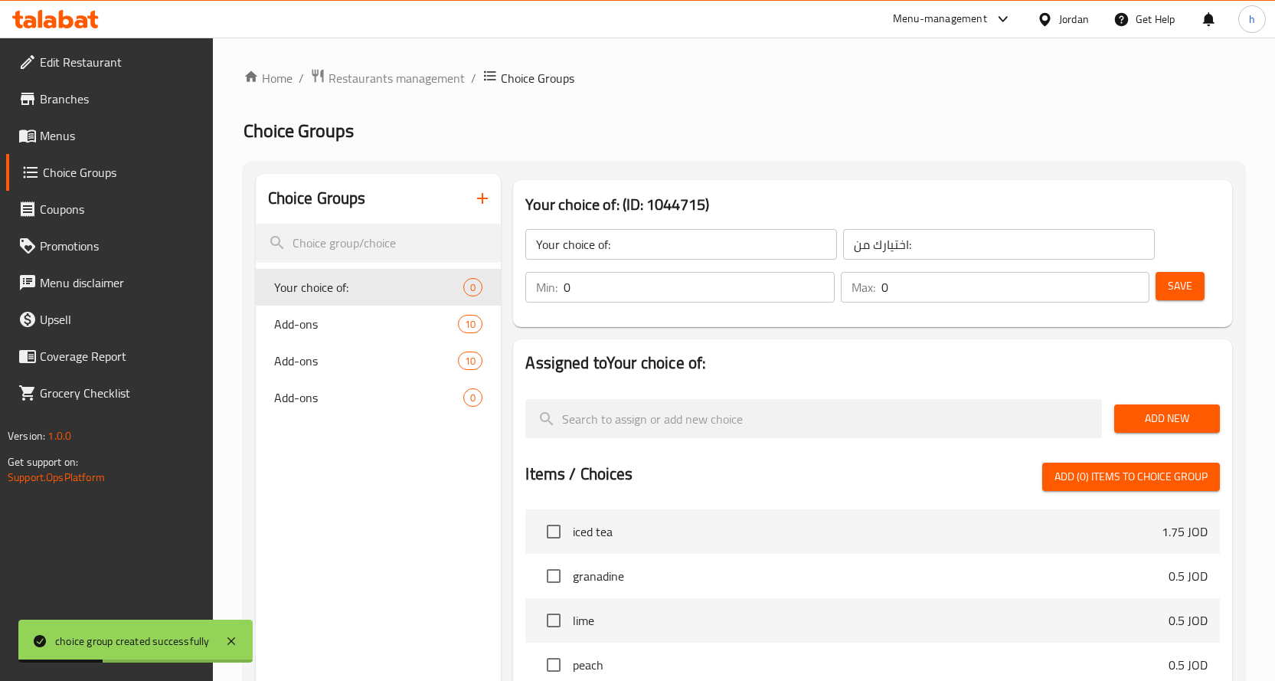
click at [1087, 479] on span "Add (0) items to choice group" at bounding box center [1131, 476] width 153 height 19
click at [1156, 423] on span "Add New" at bounding box center [1167, 418] width 81 height 19
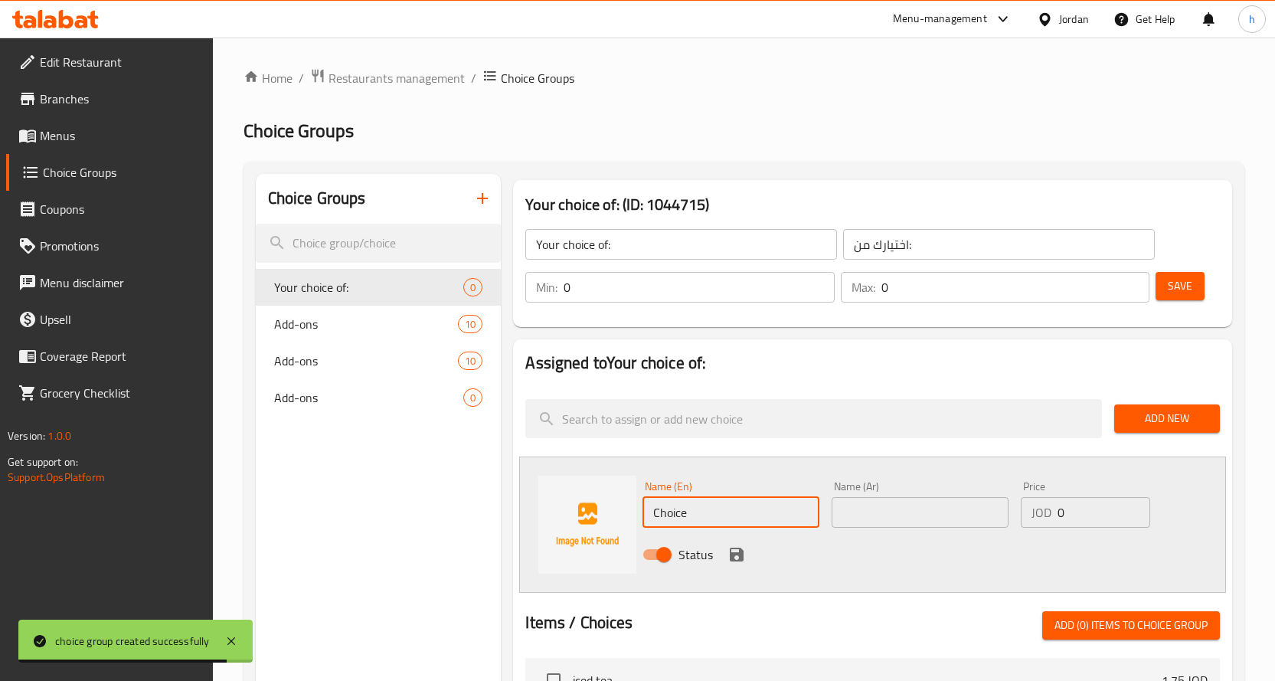
click at [712, 512] on input "Choice" at bounding box center [731, 512] width 177 height 31
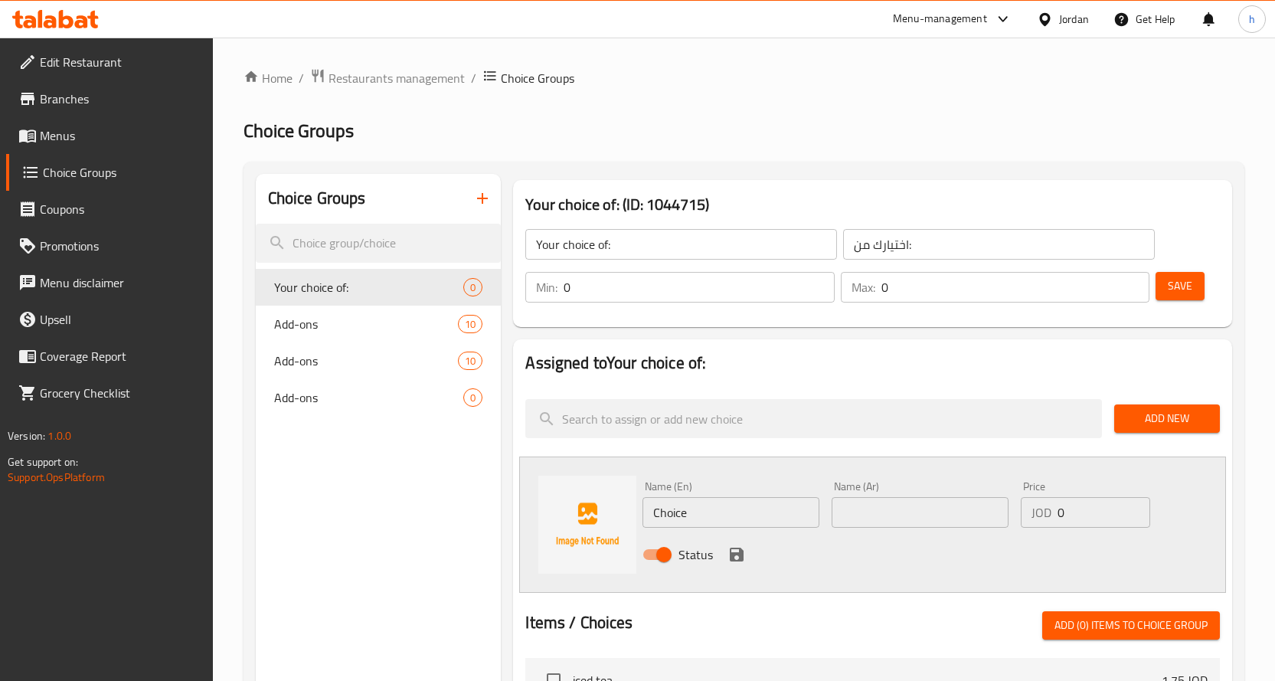
click at [679, 511] on input "Choice" at bounding box center [731, 512] width 177 height 31
paste input "sparkling soda"
click at [680, 510] on input "sparkling soda" at bounding box center [731, 512] width 177 height 31
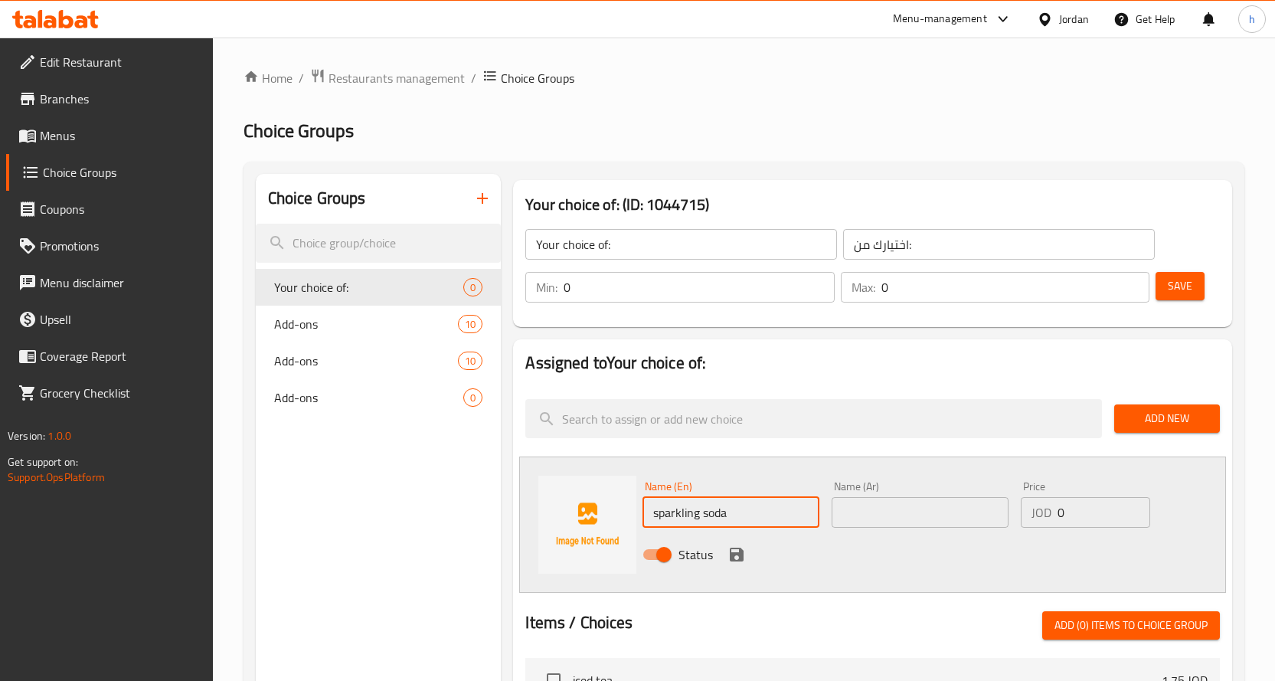
type input "sparkling soda"
click at [871, 507] on input "text" at bounding box center [920, 512] width 177 height 31
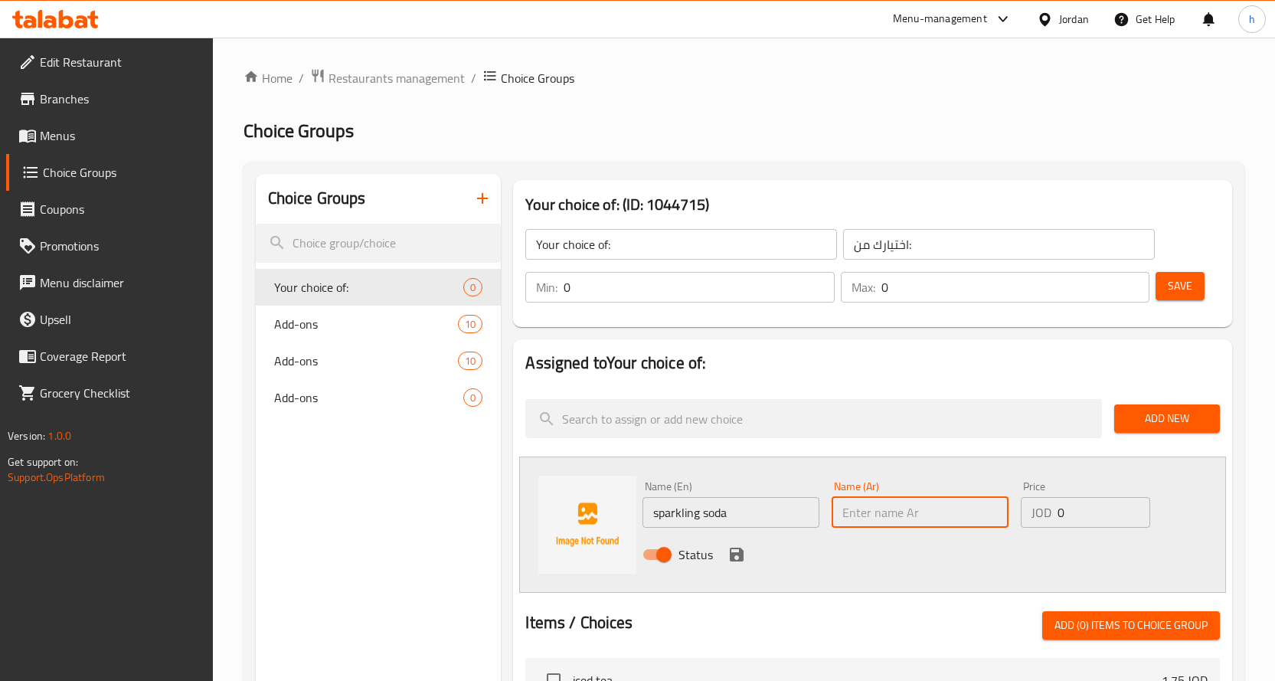
click at [719, 516] on input "sparkling soda" at bounding box center [731, 512] width 177 height 31
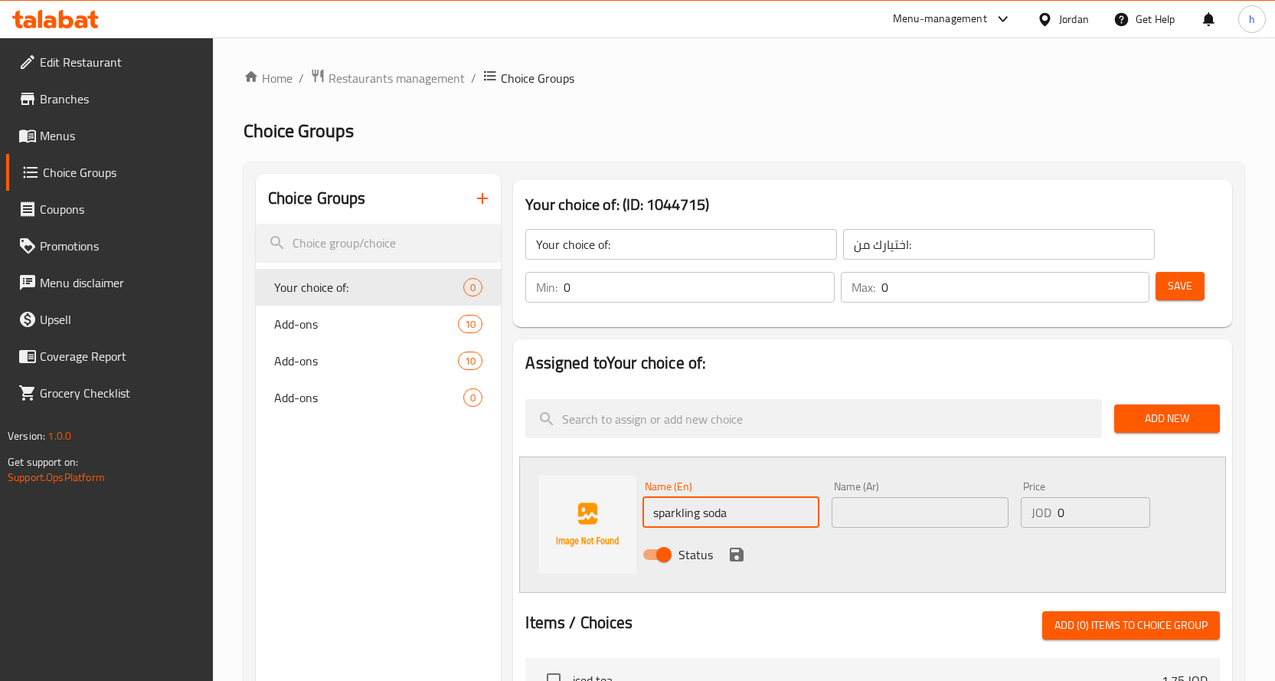
click at [719, 516] on input "sparkling soda" at bounding box center [731, 512] width 177 height 31
click at [886, 518] on input "text" at bounding box center [920, 512] width 177 height 31
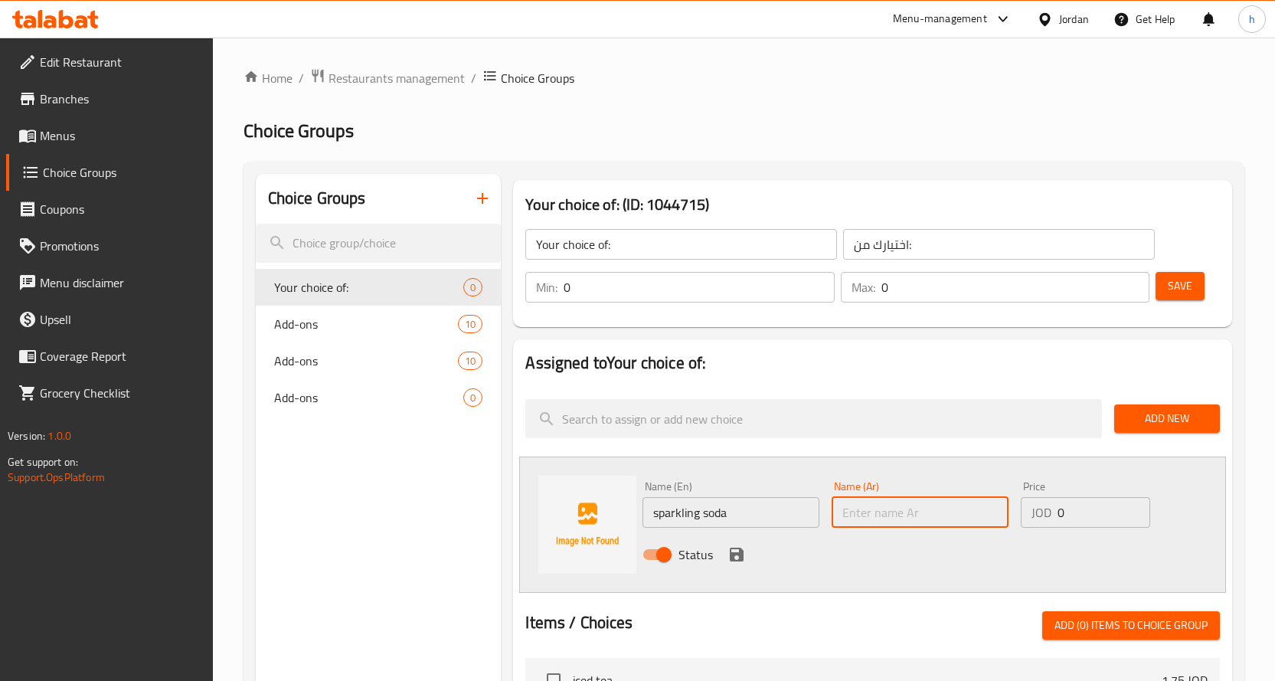
paste input "صودا"
type input "صودا فوارة"
click at [1067, 513] on input "0" at bounding box center [1104, 512] width 93 height 31
click at [1058, 512] on input "0" at bounding box center [1104, 512] width 93 height 31
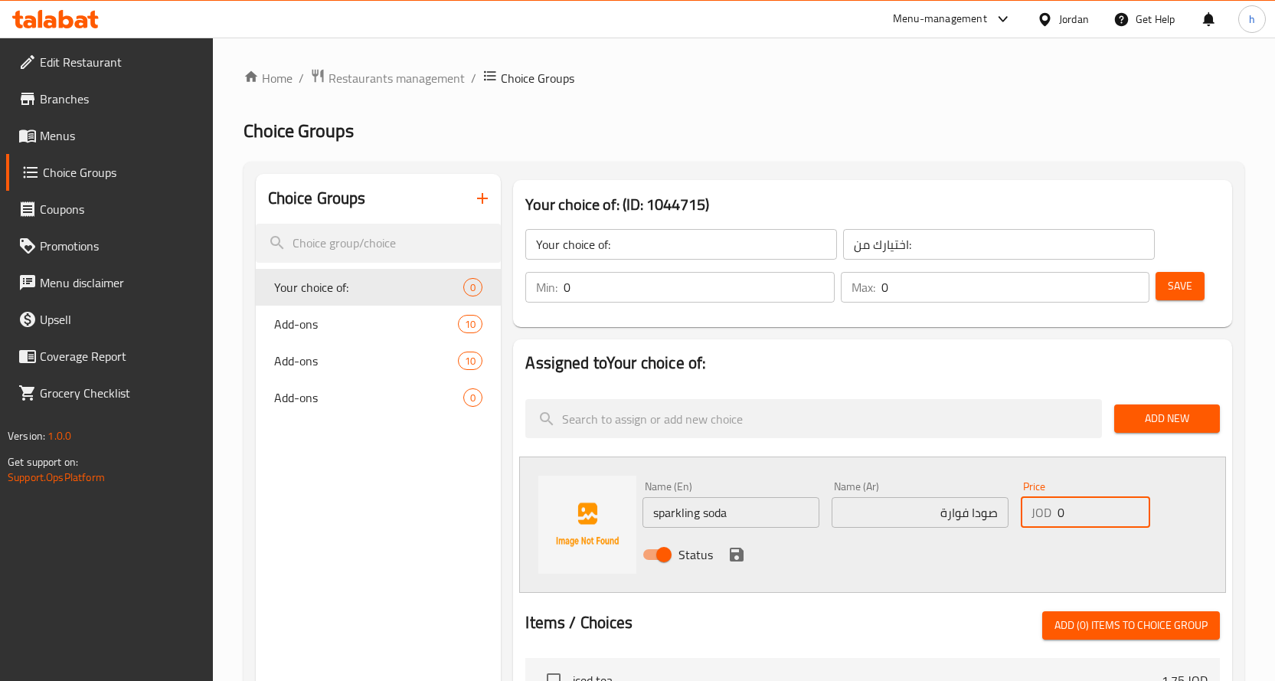
click at [1058, 512] on input "0" at bounding box center [1104, 512] width 93 height 31
click at [1075, 535] on div "Status" at bounding box center [919, 554] width 567 height 41
click at [736, 555] on icon "save" at bounding box center [737, 554] width 18 height 18
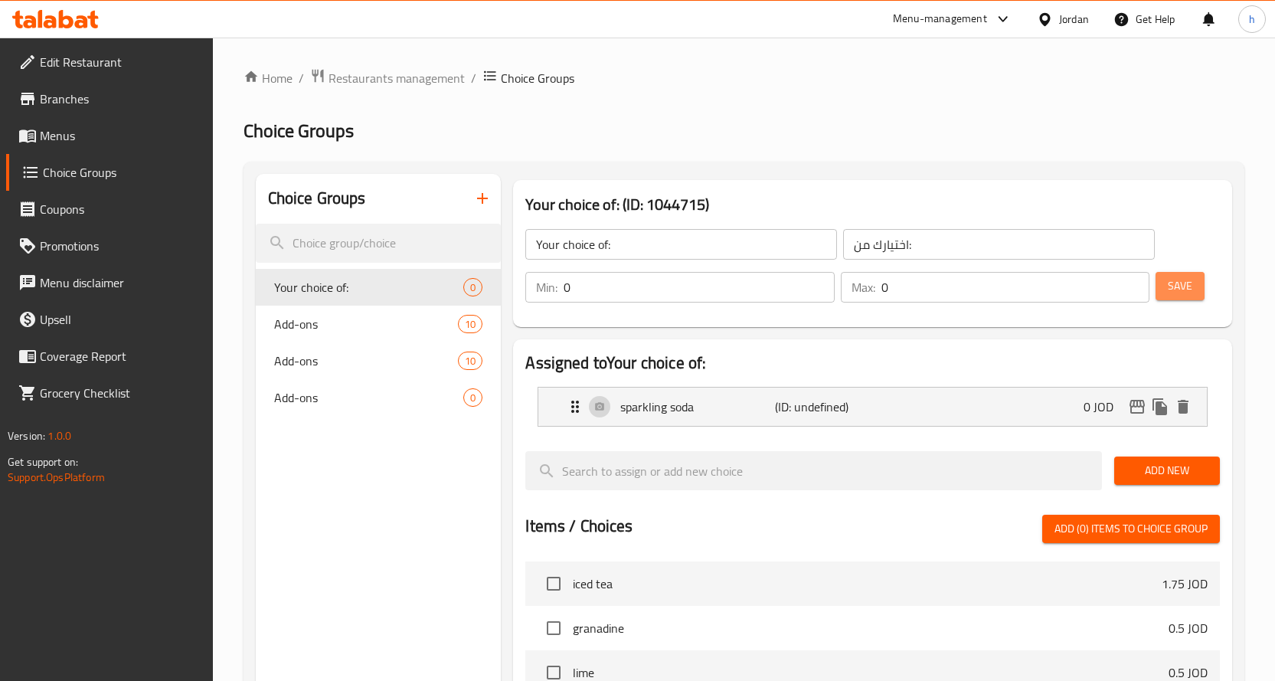
click at [1177, 285] on span "Save" at bounding box center [1180, 285] width 25 height 19
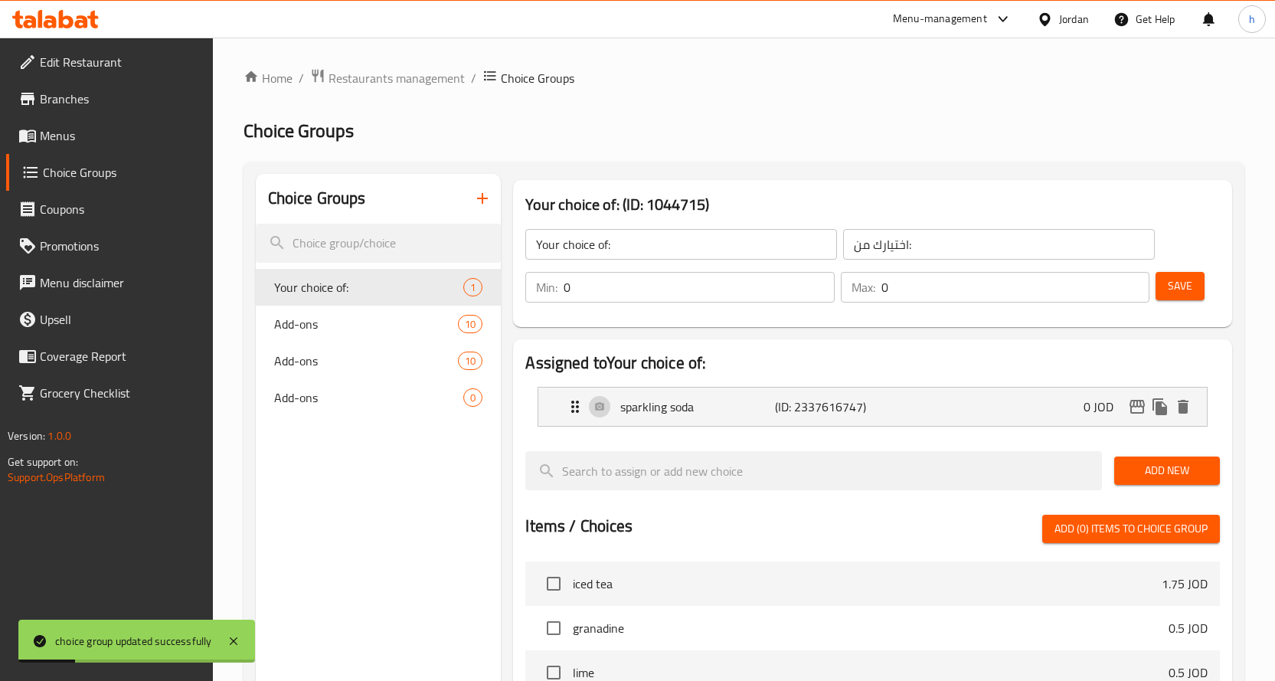
click at [1137, 466] on span "Add New" at bounding box center [1167, 470] width 81 height 19
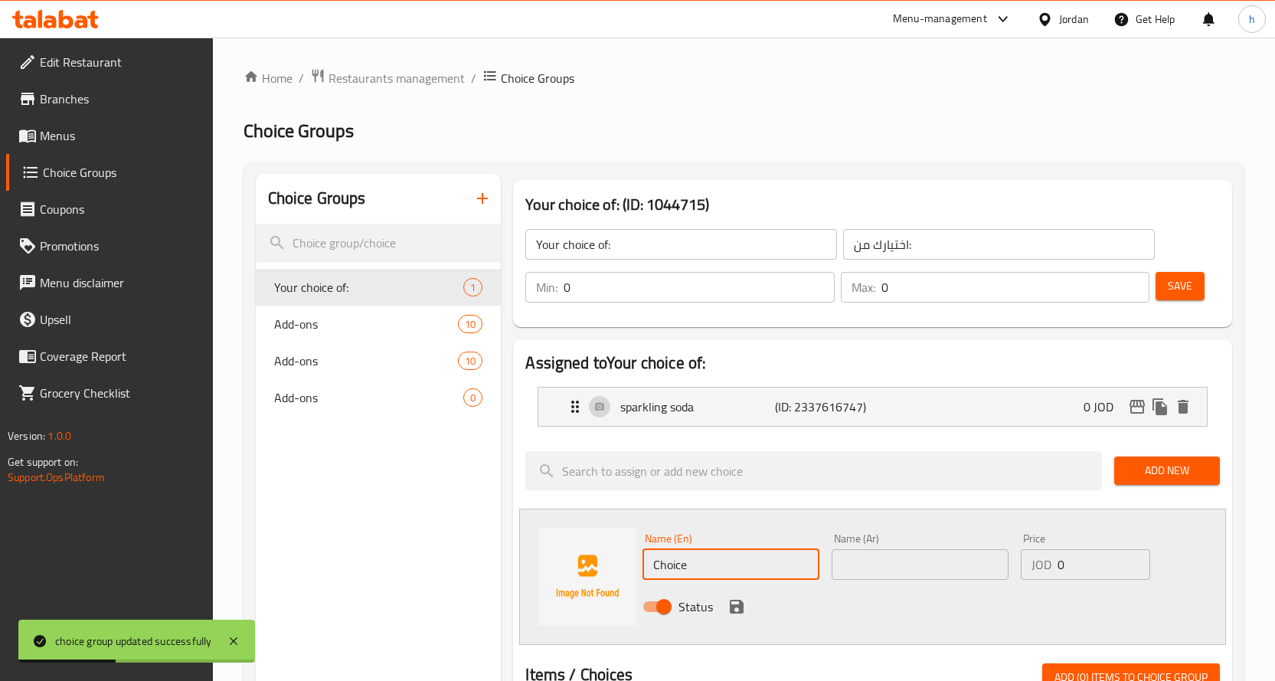
click at [677, 561] on input "Choice" at bounding box center [731, 564] width 177 height 31
click at [690, 561] on input "Choice" at bounding box center [731, 564] width 177 height 31
paste input "redbull"
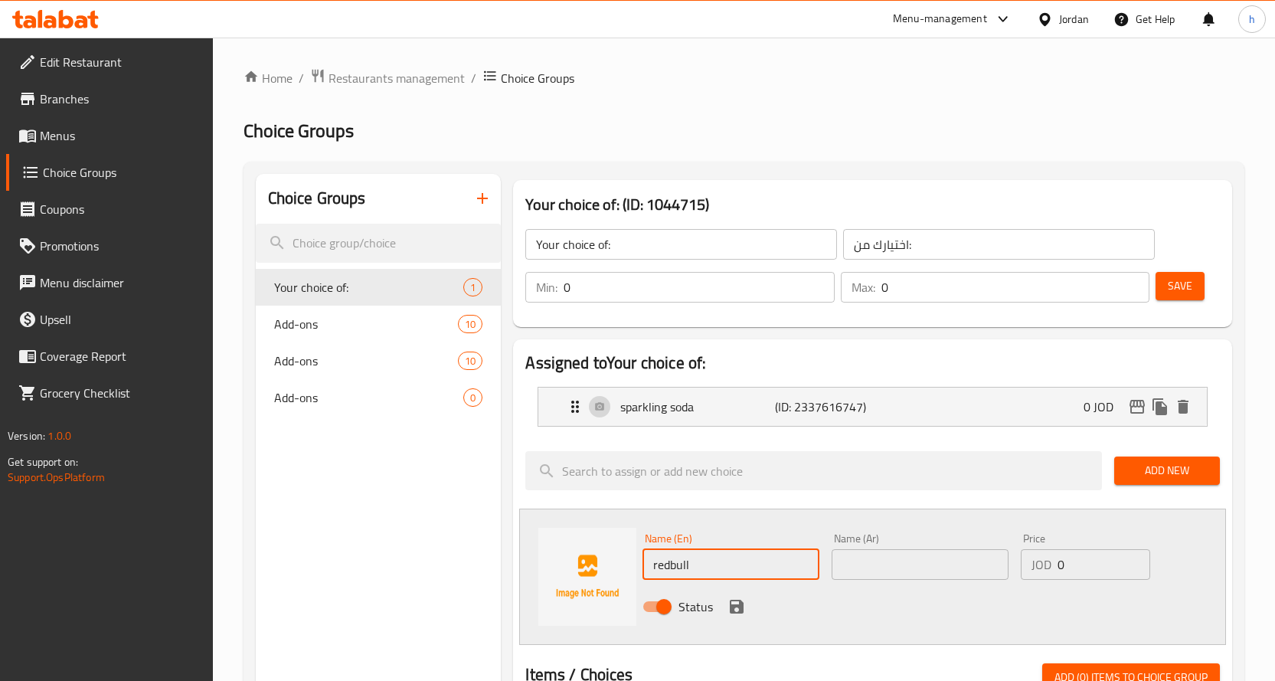
click at [659, 564] on input "redbull" at bounding box center [731, 564] width 177 height 31
type input "redbull"
click at [850, 573] on input "text" at bounding box center [920, 564] width 177 height 31
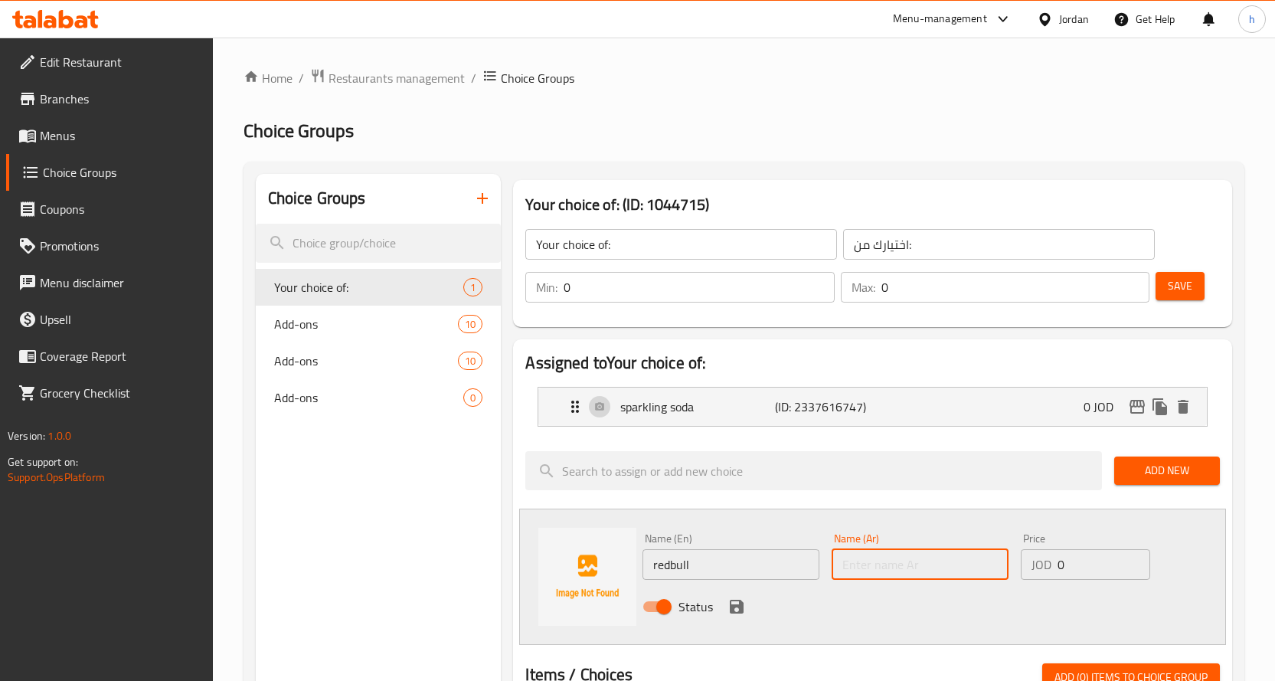
paste input "[PERSON_NAME]"
type input "[PERSON_NAME]"
click at [731, 607] on icon "save" at bounding box center [737, 607] width 14 height 14
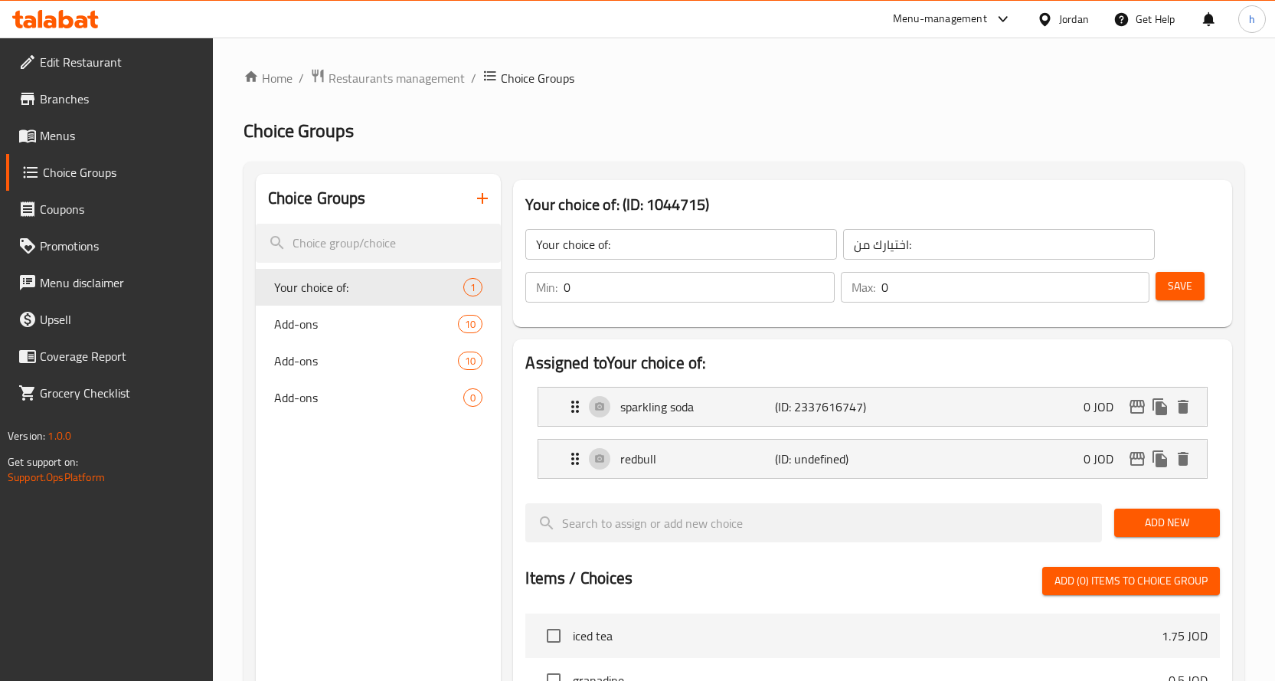
click at [1180, 284] on span "Save" at bounding box center [1180, 285] width 25 height 19
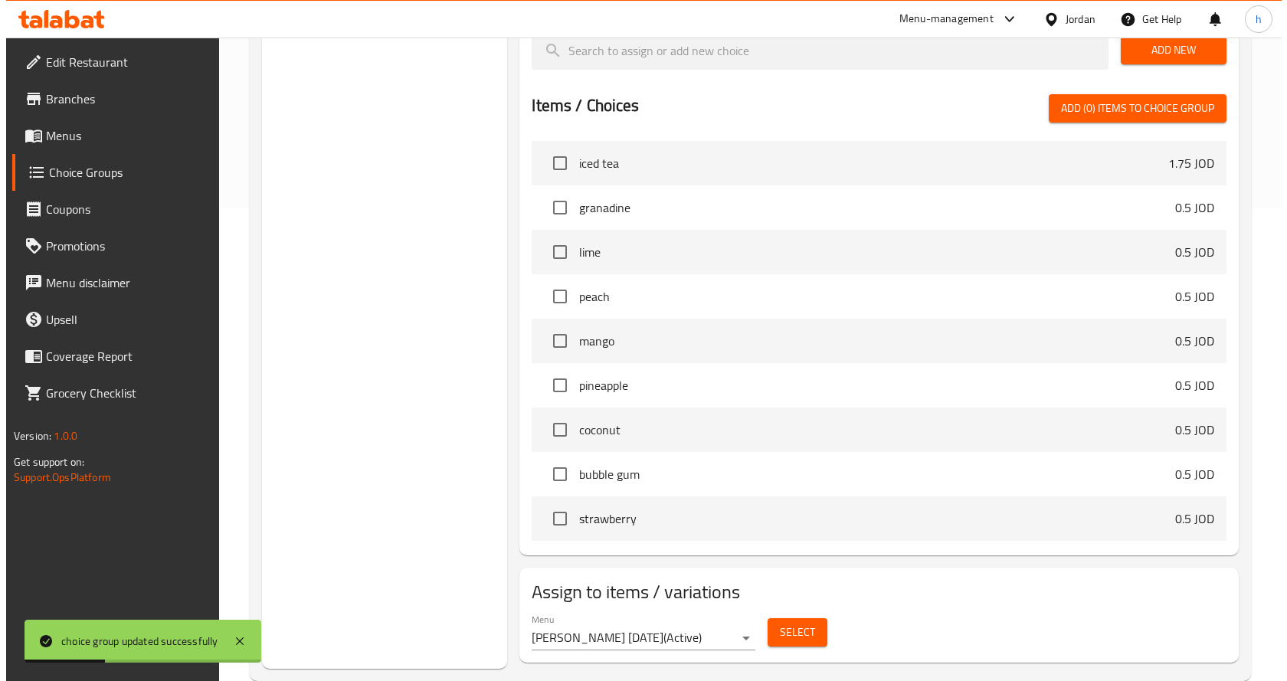
scroll to position [503, 0]
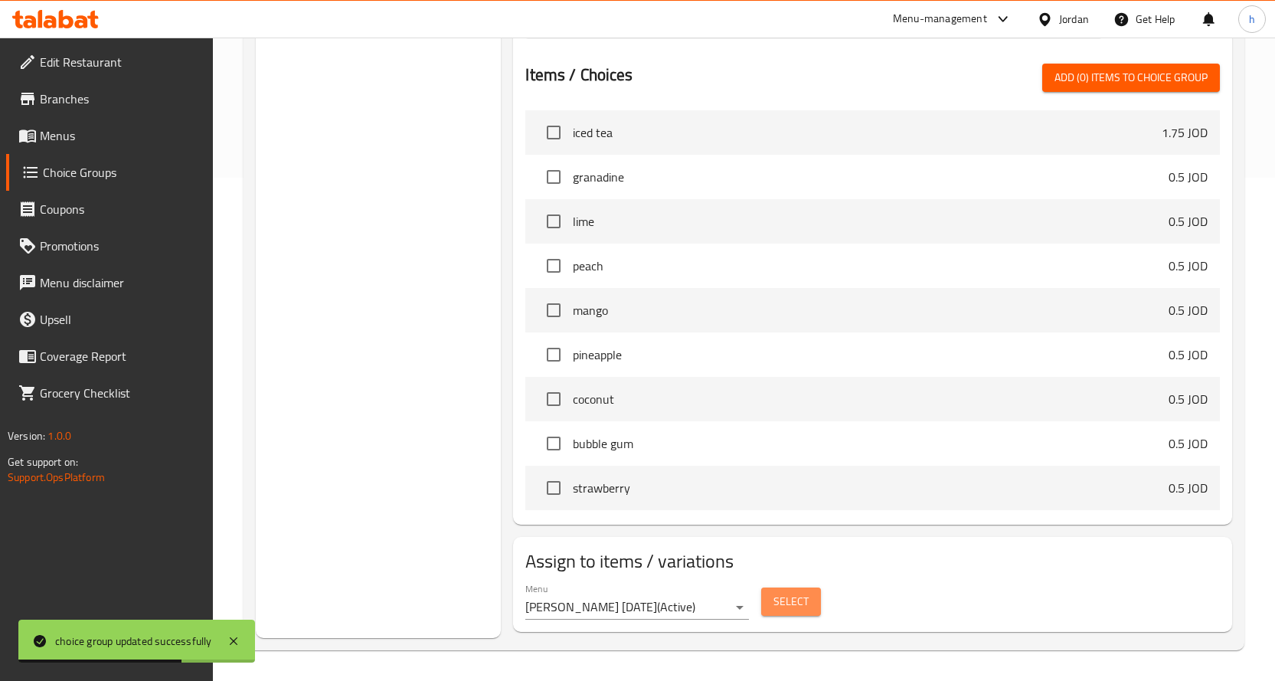
click at [791, 602] on span "Select" at bounding box center [790, 601] width 35 height 19
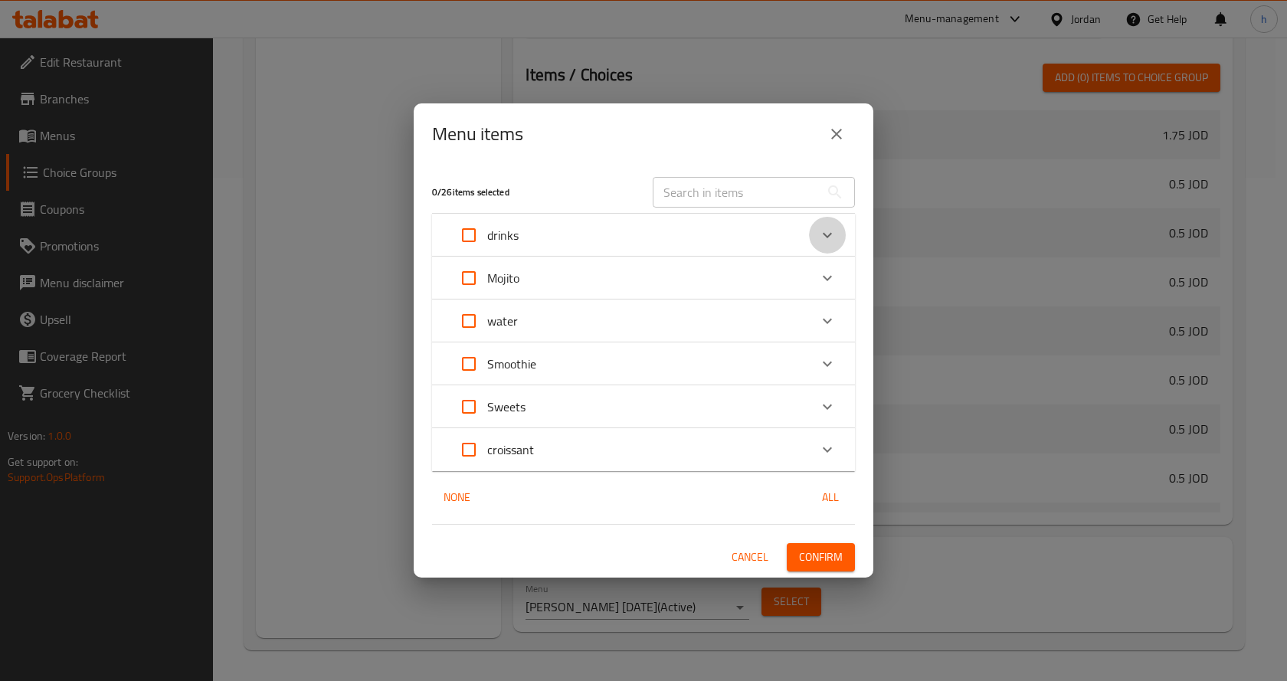
click at [828, 233] on icon "Expand" at bounding box center [827, 235] width 18 height 18
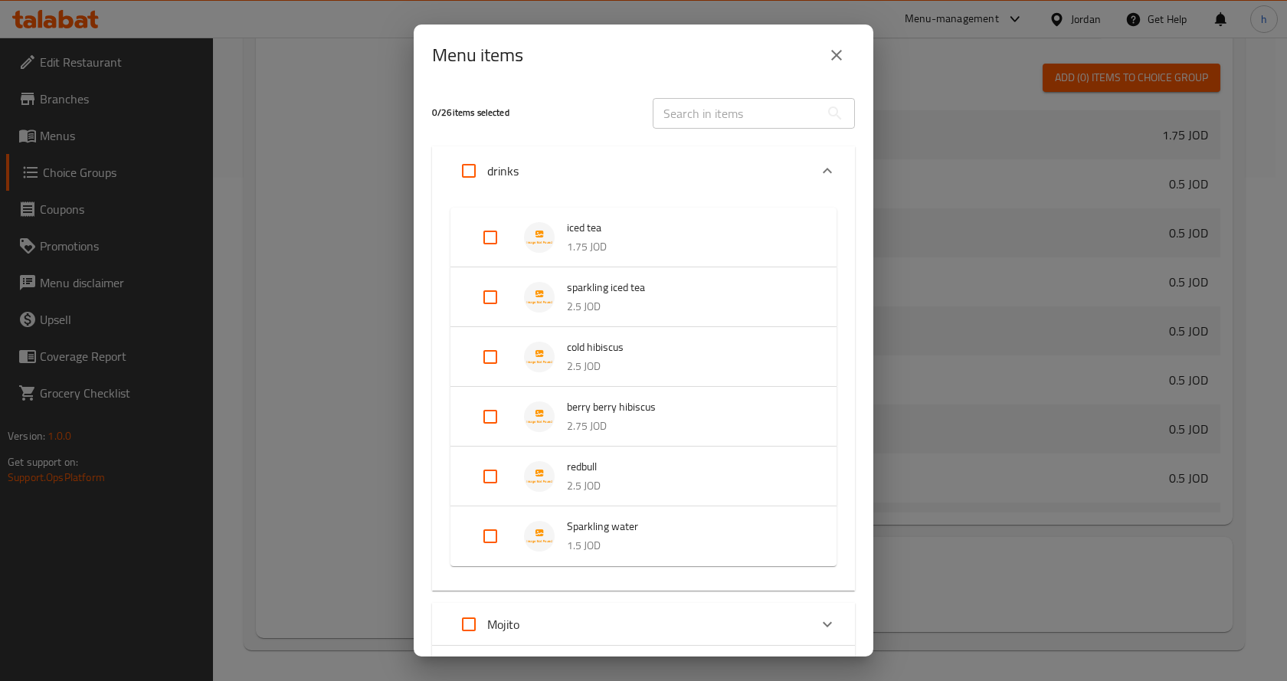
click at [823, 169] on icon "Expand" at bounding box center [827, 171] width 18 height 18
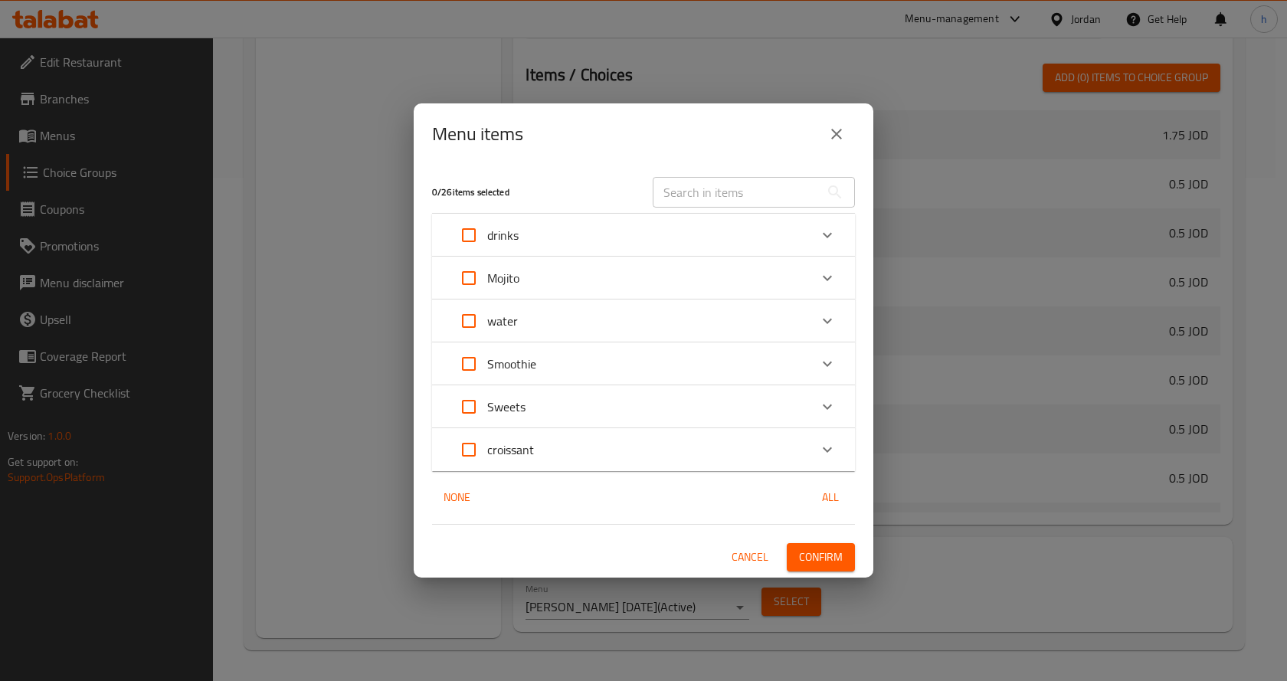
click at [826, 276] on icon "Expand" at bounding box center [827, 278] width 18 height 18
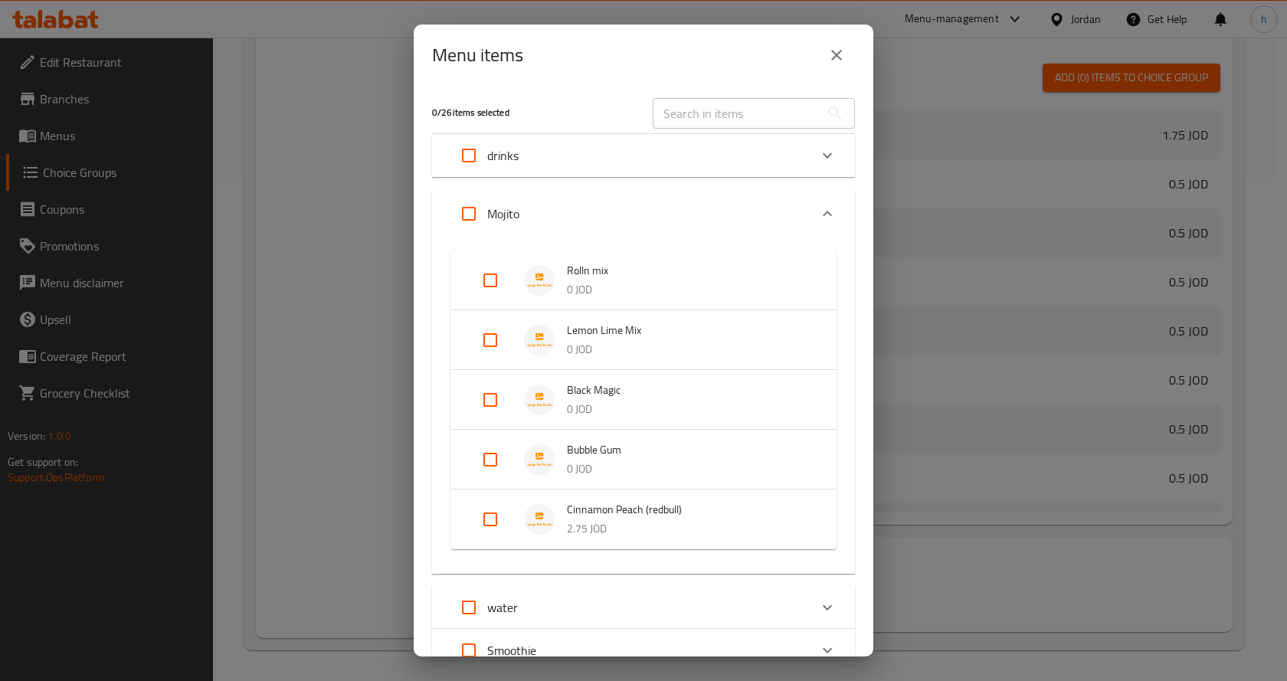
click at [488, 281] on input "Expand" at bounding box center [490, 280] width 37 height 37
checkbox input "true"
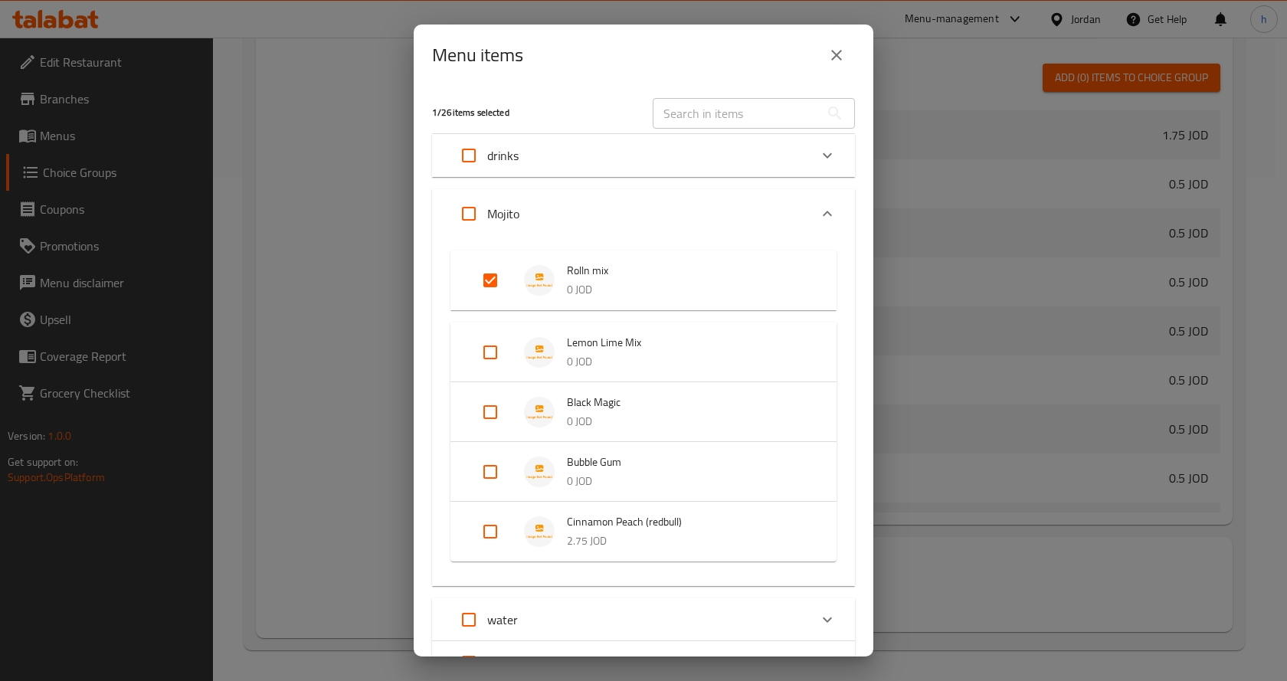
click at [489, 355] on input "Expand" at bounding box center [490, 352] width 37 height 37
checkbox input "true"
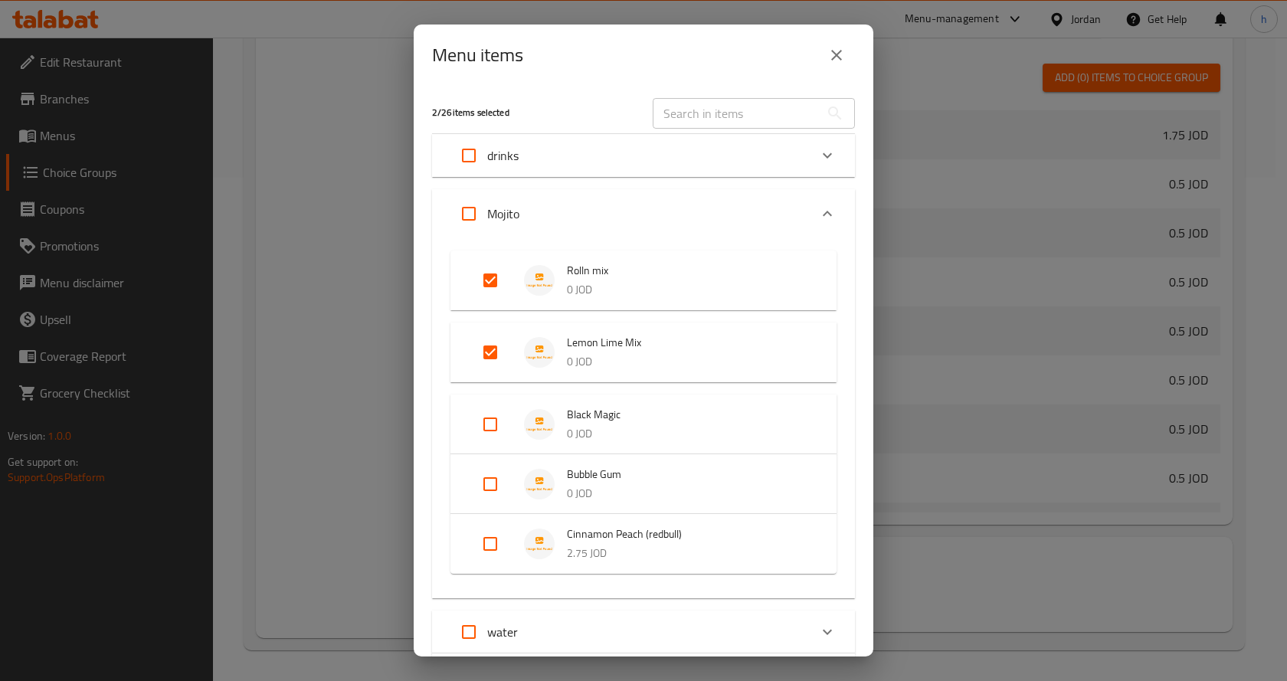
click at [489, 425] on input "Expand" at bounding box center [490, 424] width 37 height 37
checkbox input "true"
click at [481, 495] on input "Expand" at bounding box center [490, 496] width 37 height 37
checkbox input "true"
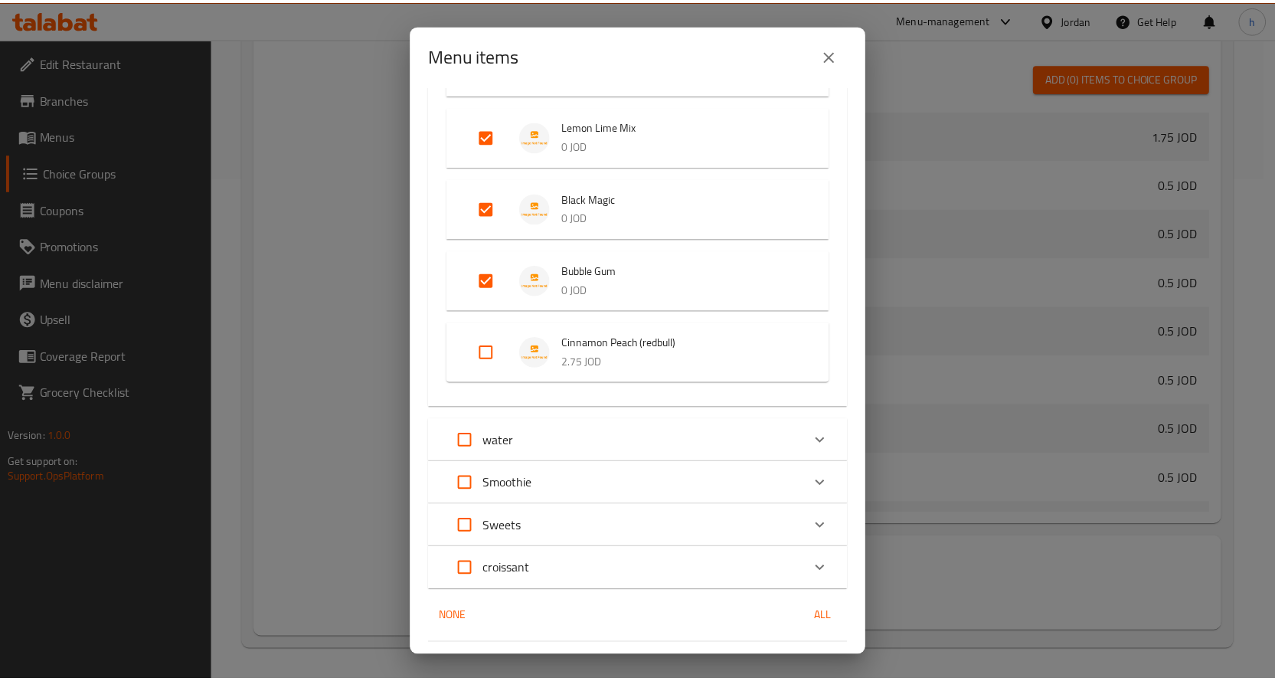
scroll to position [257, 0]
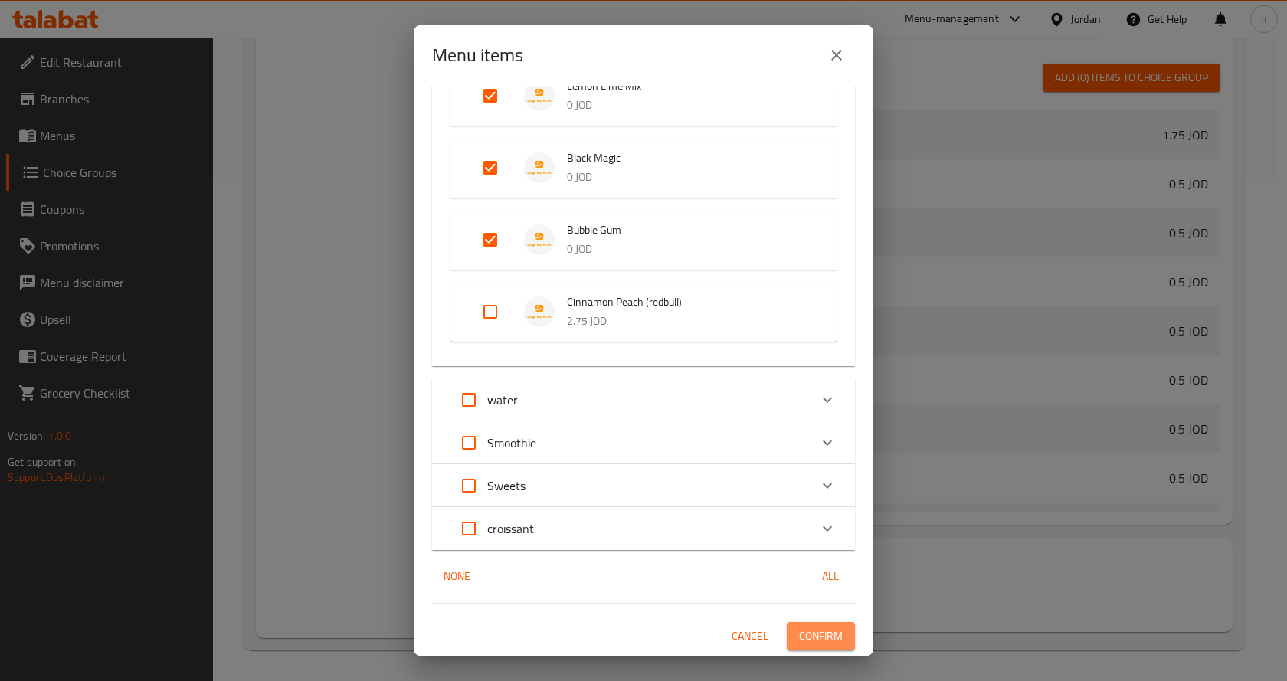
click at [810, 639] on span "Confirm" at bounding box center [821, 635] width 44 height 19
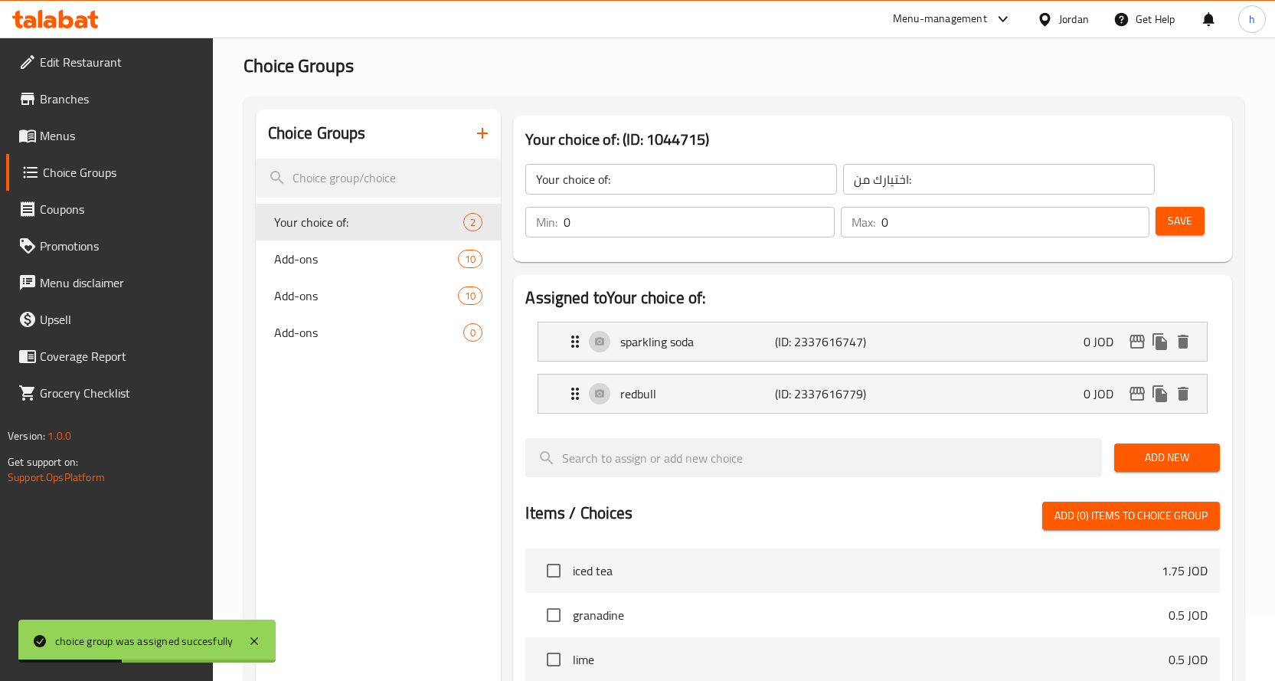
scroll to position [0, 0]
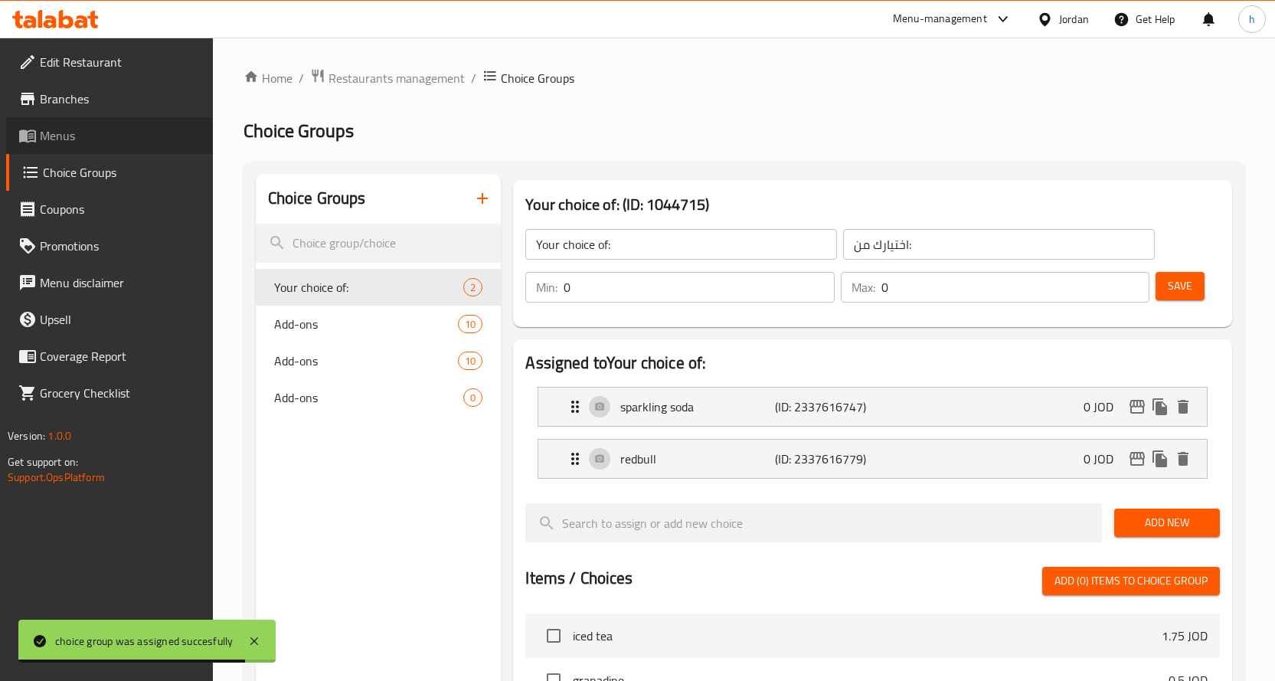
click at [51, 133] on span "Menus" at bounding box center [120, 135] width 161 height 18
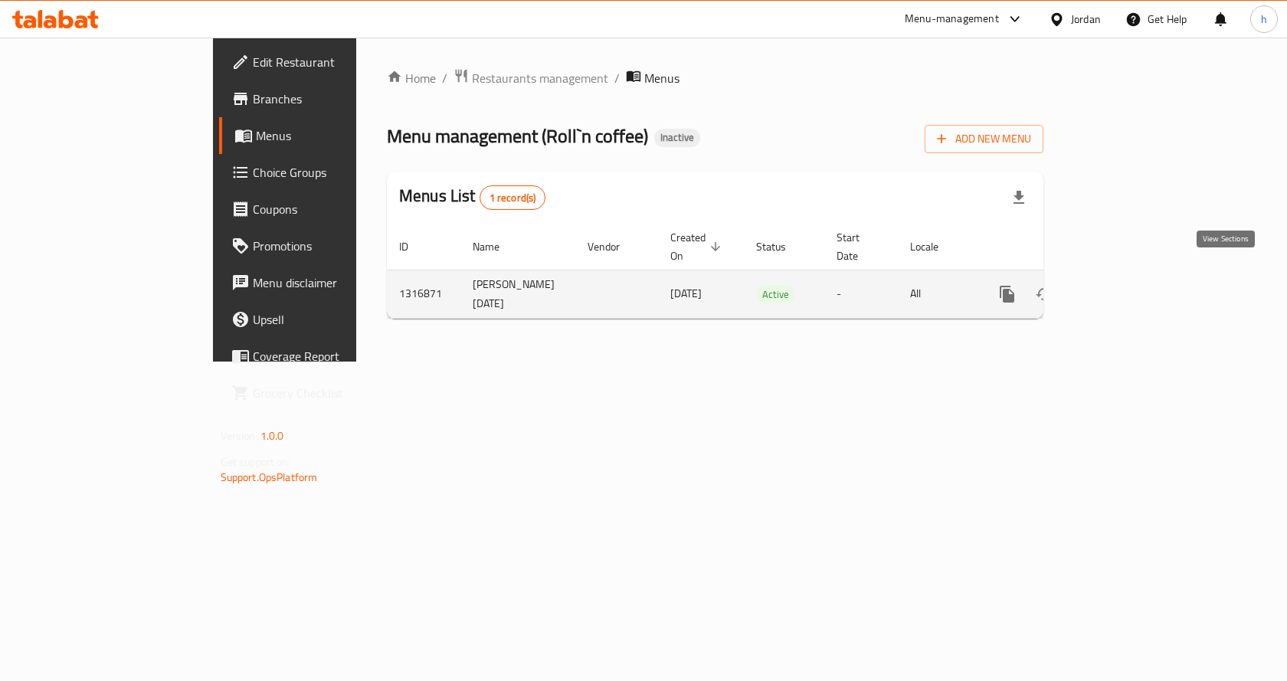
click at [1127, 285] on icon "enhanced table" at bounding box center [1117, 294] width 18 height 18
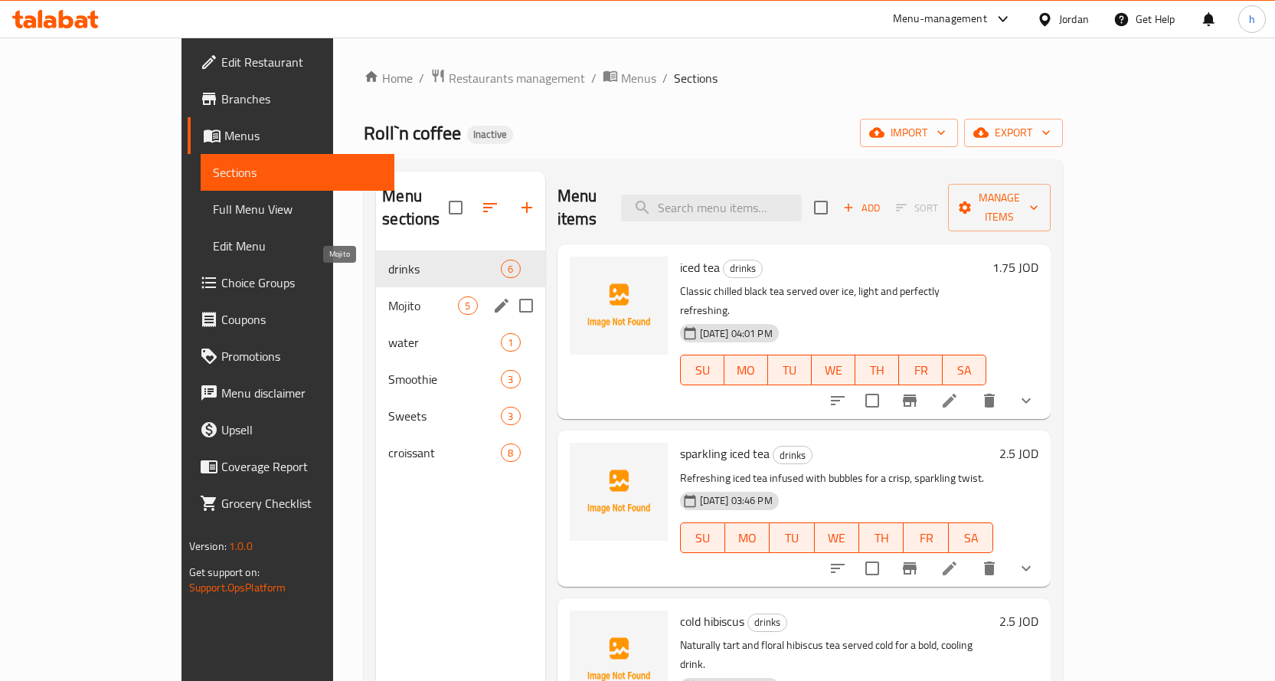
click at [388, 296] on span "Mojito" at bounding box center [423, 305] width 70 height 18
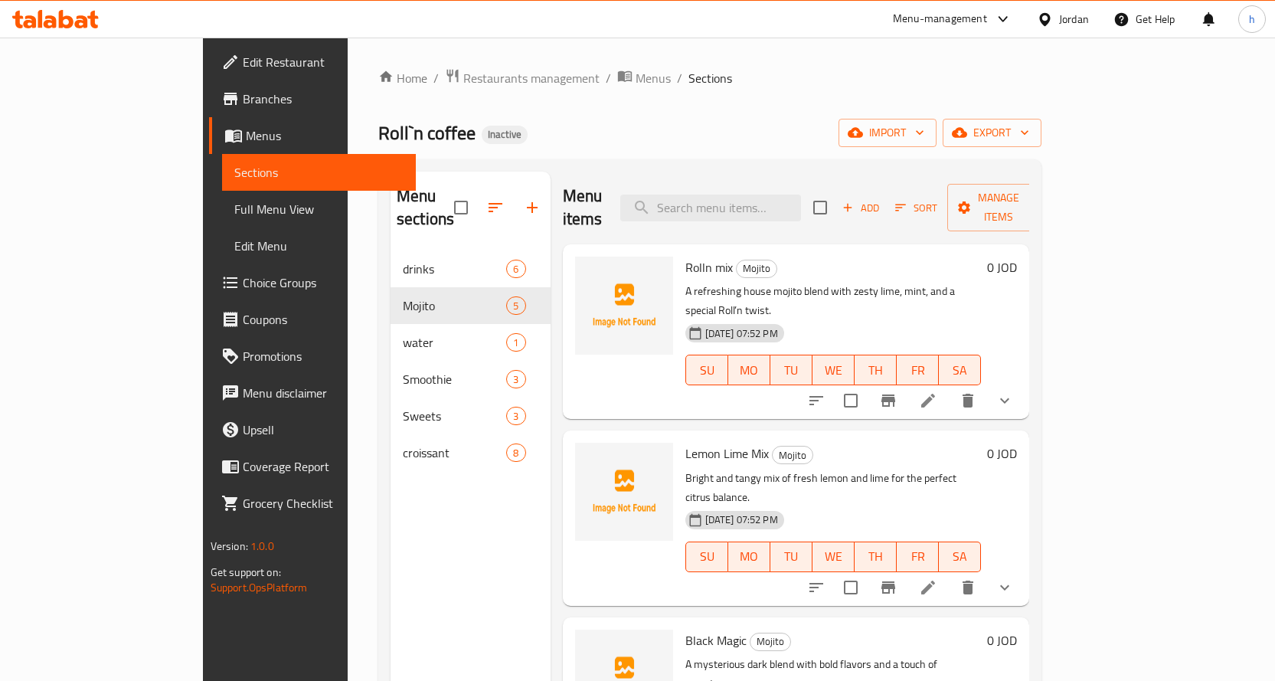
click at [234, 201] on span "Full Menu View" at bounding box center [318, 209] width 169 height 18
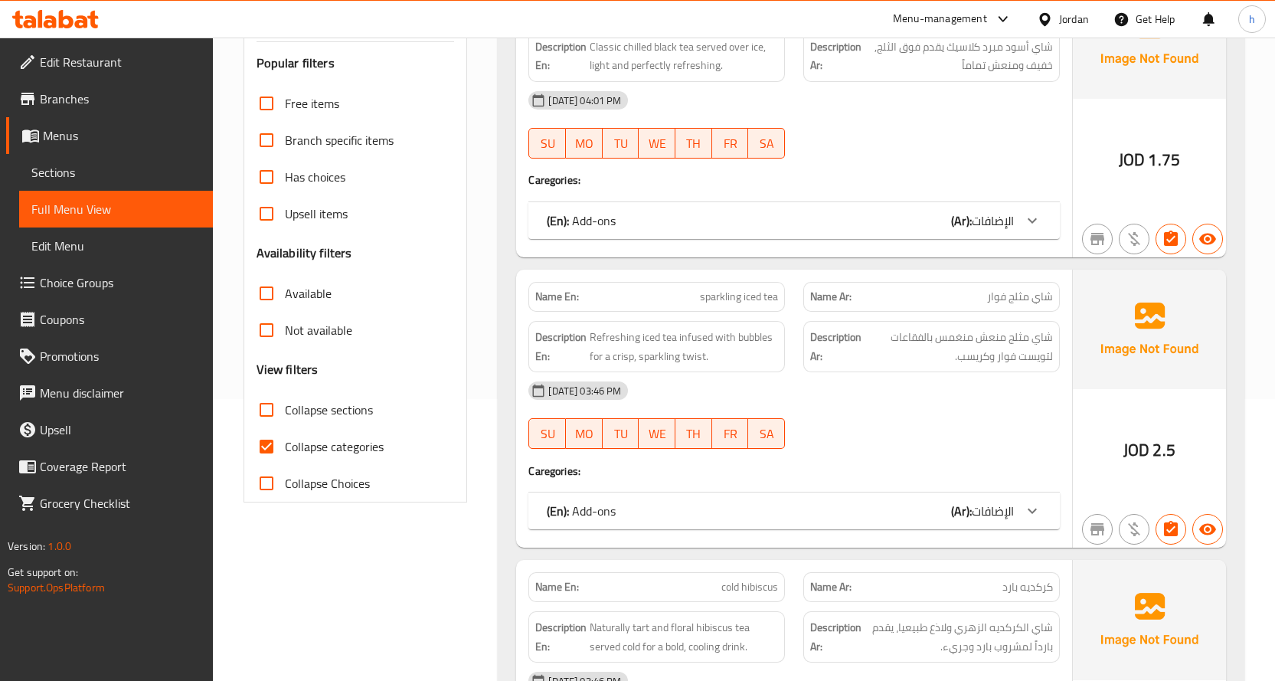
scroll to position [383, 0]
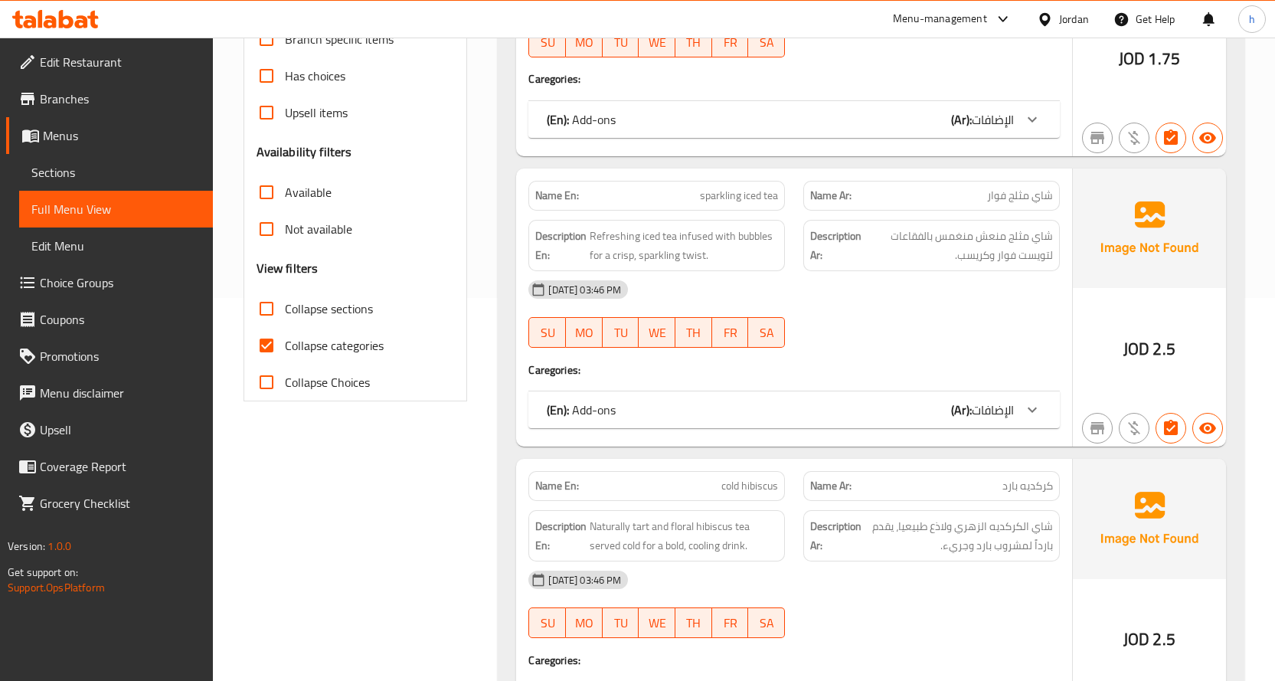
click at [270, 364] on input "Collapse categories" at bounding box center [266, 345] width 37 height 37
checkbox input "false"
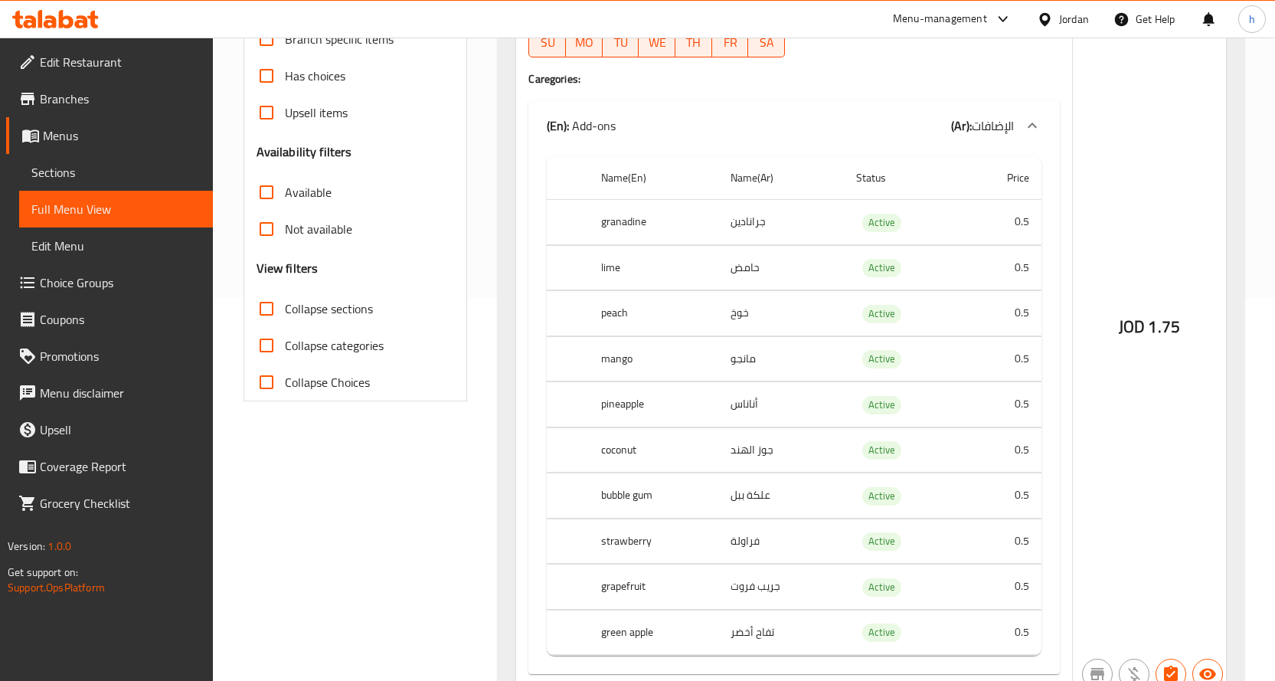
click at [270, 327] on input "Collapse sections" at bounding box center [266, 308] width 37 height 37
checkbox input "true"
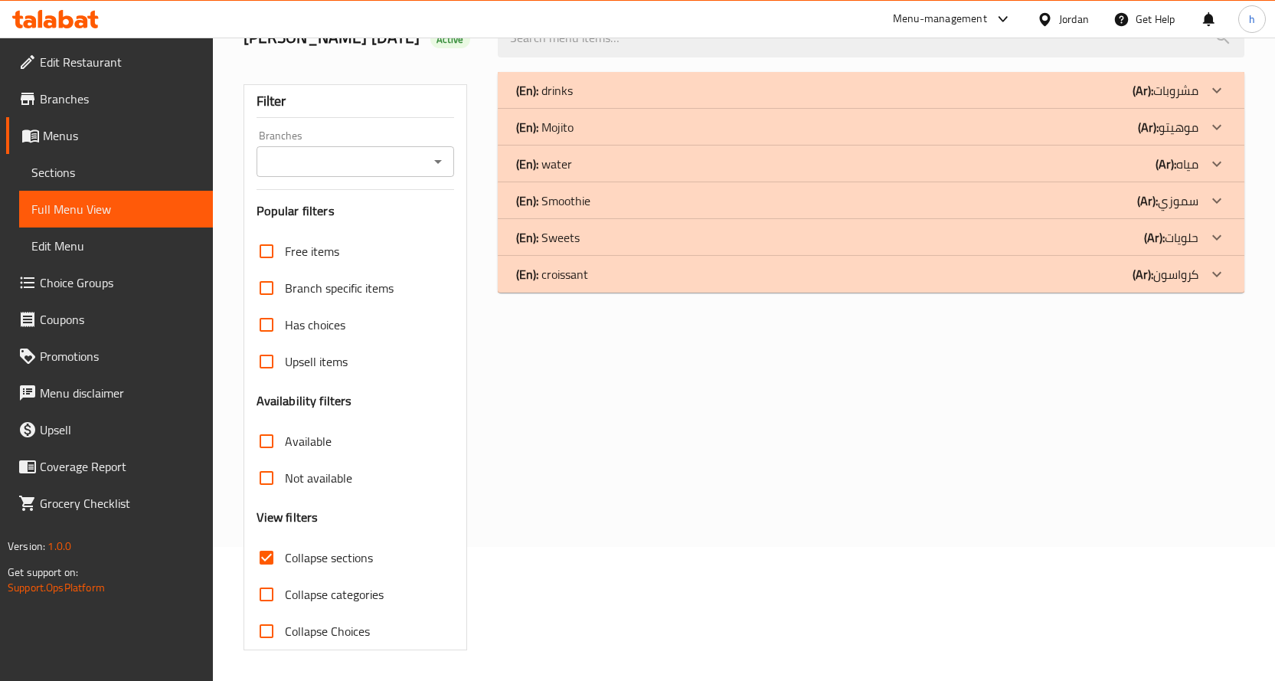
scroll to position [157, 0]
click at [571, 135] on p "(En): Mojito" at bounding box center [544, 127] width 57 height 18
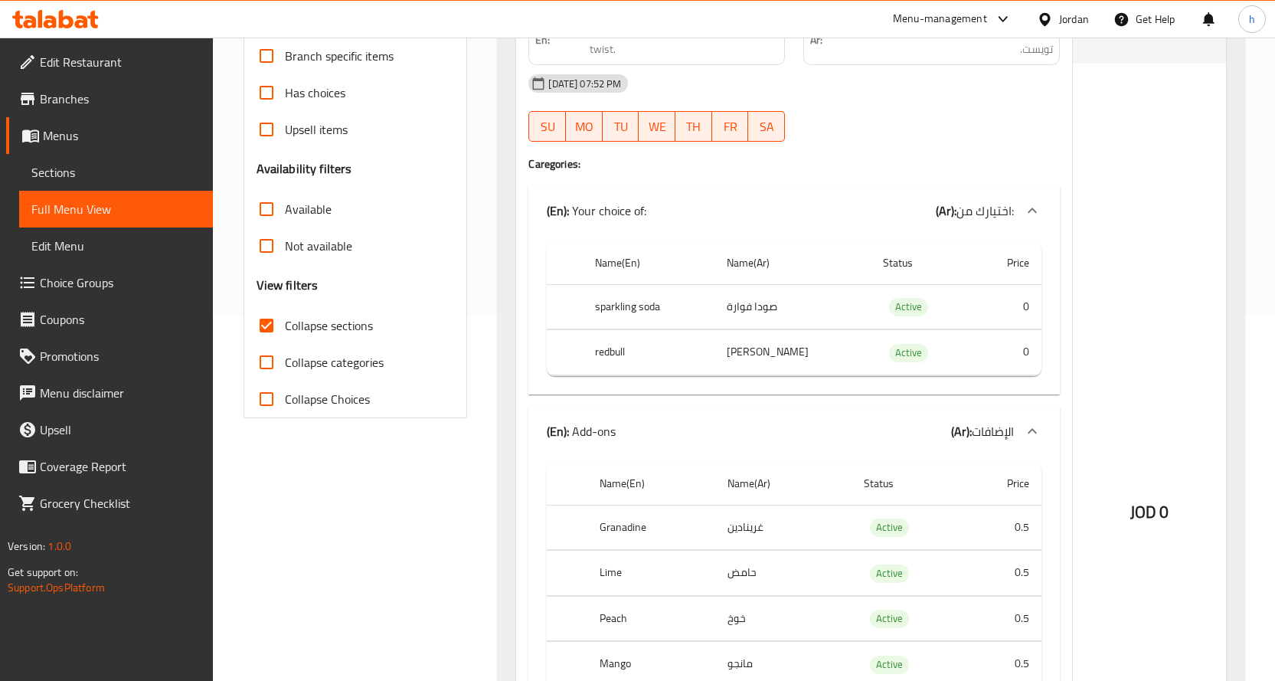
scroll to position [4, 0]
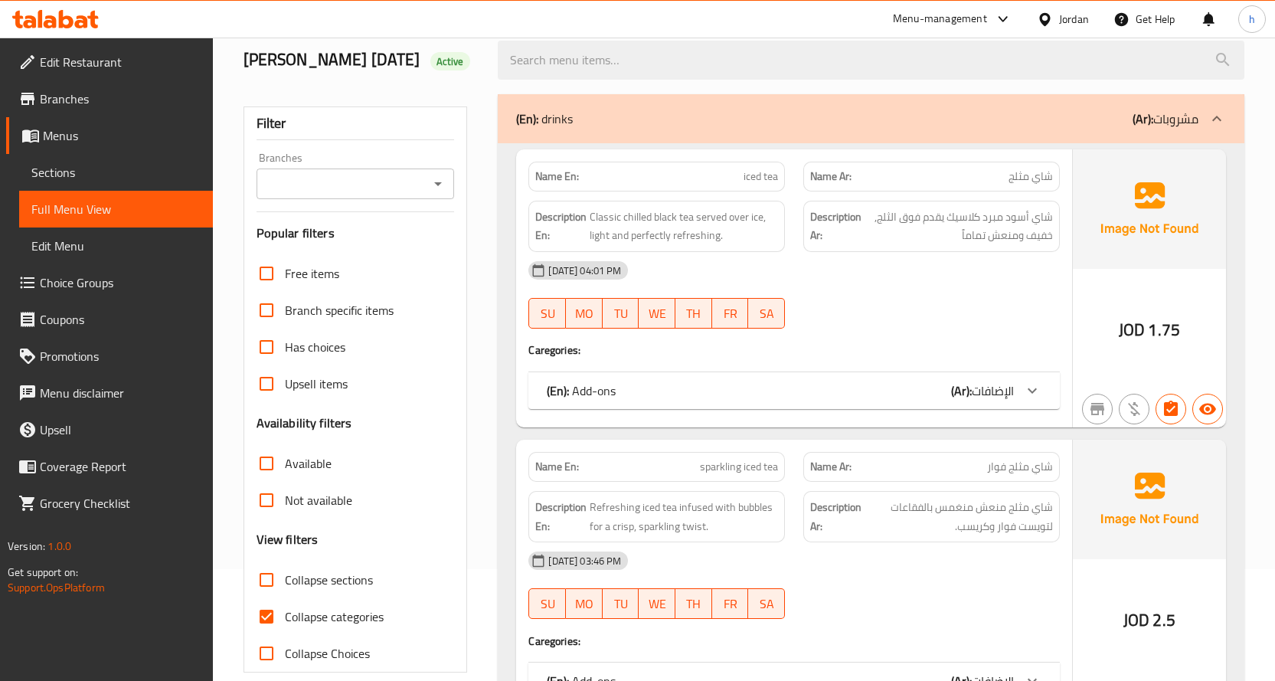
scroll to position [306, 0]
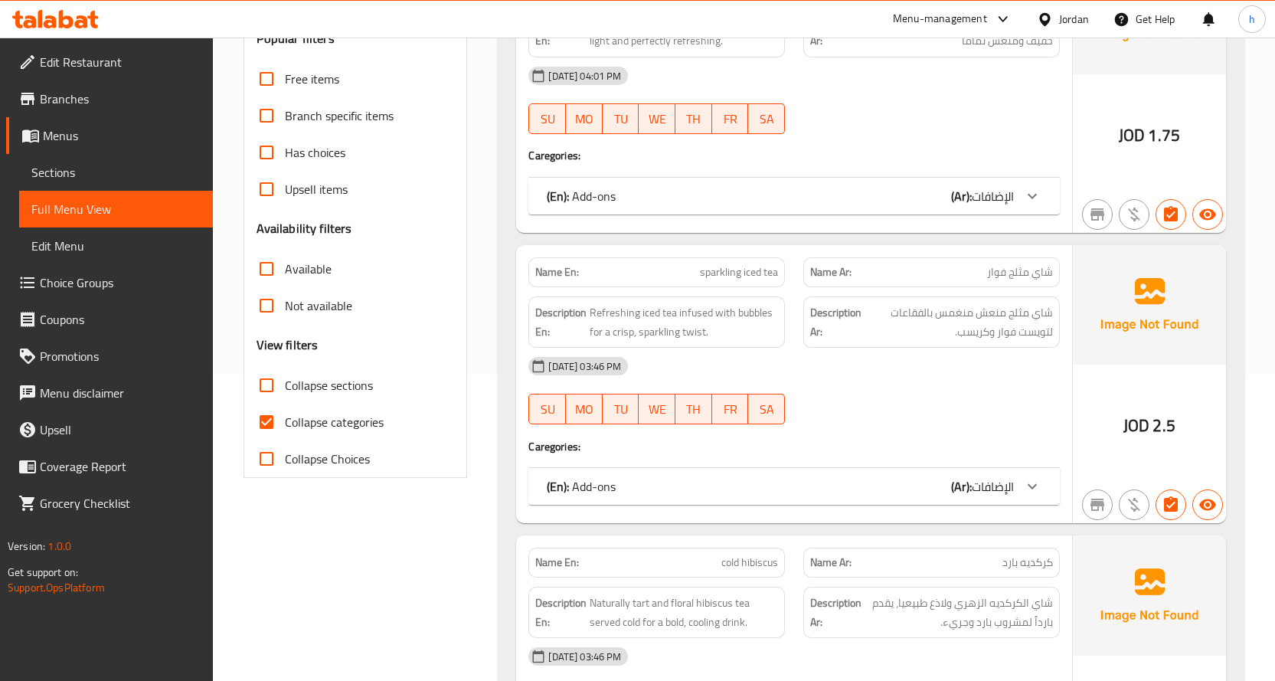
click at [270, 439] on input "Collapse categories" at bounding box center [266, 422] width 37 height 37
checkbox input "false"
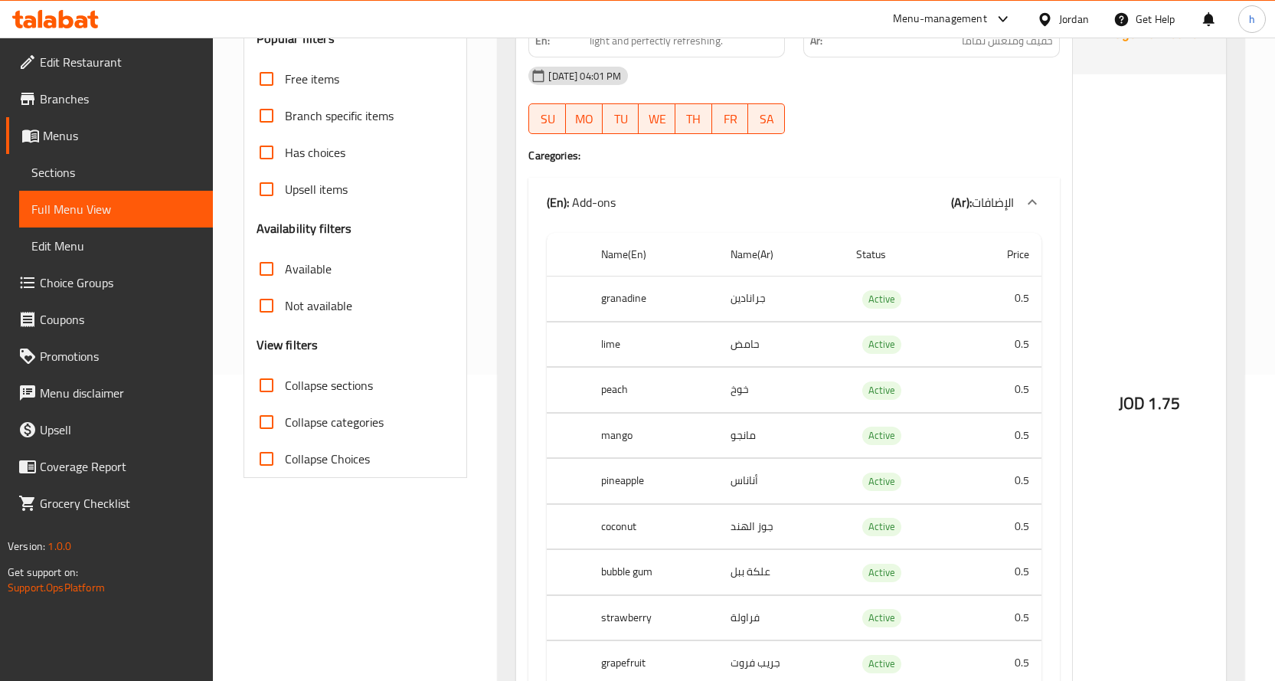
click at [265, 404] on input "Collapse sections" at bounding box center [266, 385] width 37 height 37
checkbox input "true"
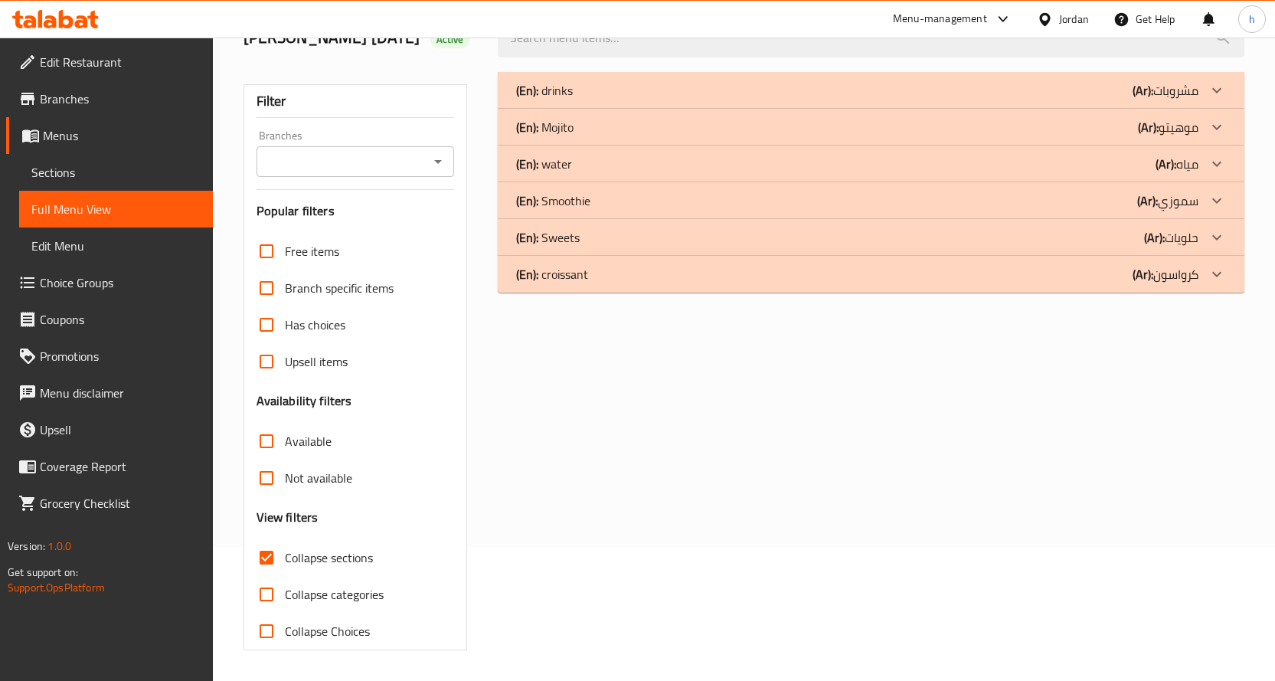
scroll to position [157, 0]
click at [627, 129] on div "(En): Mojito (Ar): موهيتو" at bounding box center [857, 127] width 682 height 18
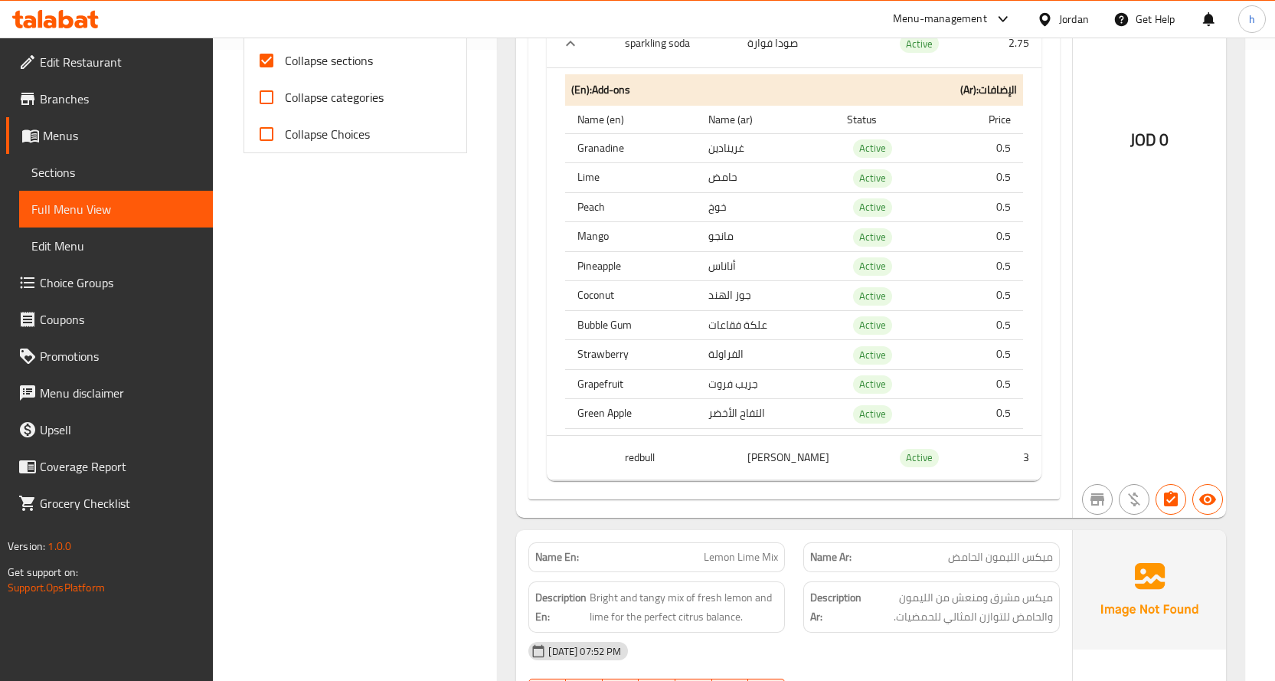
scroll to position [616, 0]
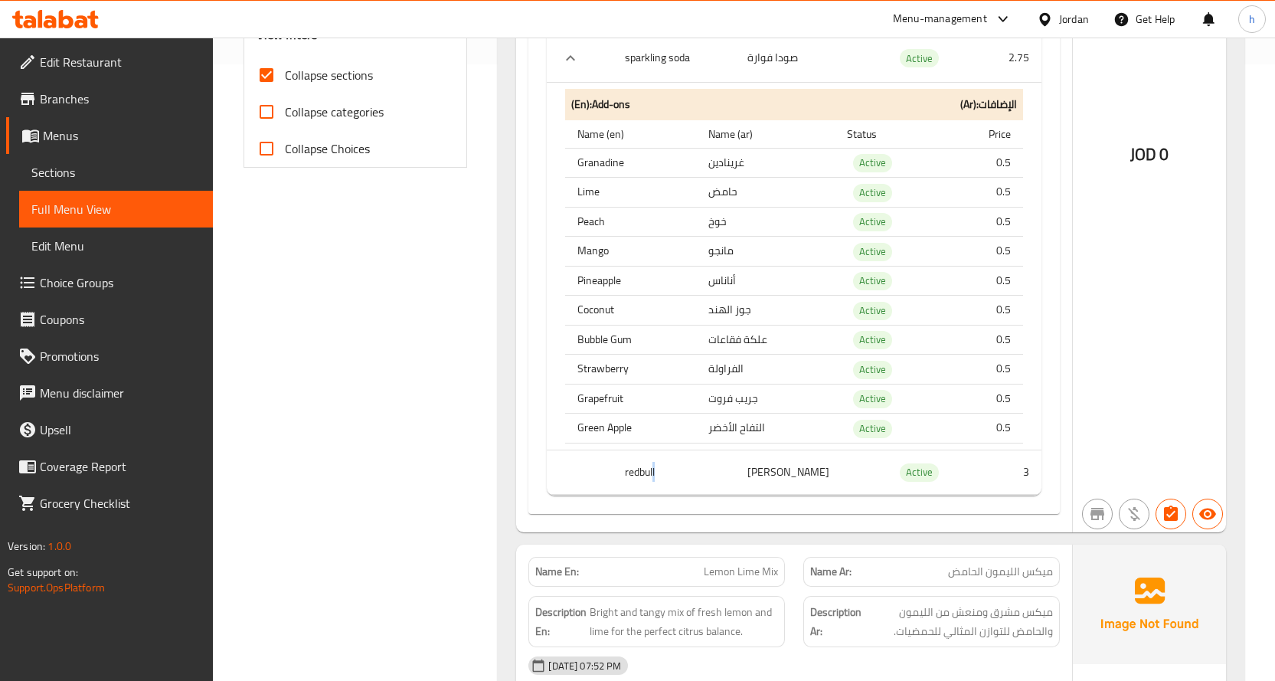
drag, startPoint x: 659, startPoint y: 496, endPoint x: 699, endPoint y: 495, distance: 39.8
click at [699, 495] on th "redbull" at bounding box center [674, 472] width 123 height 45
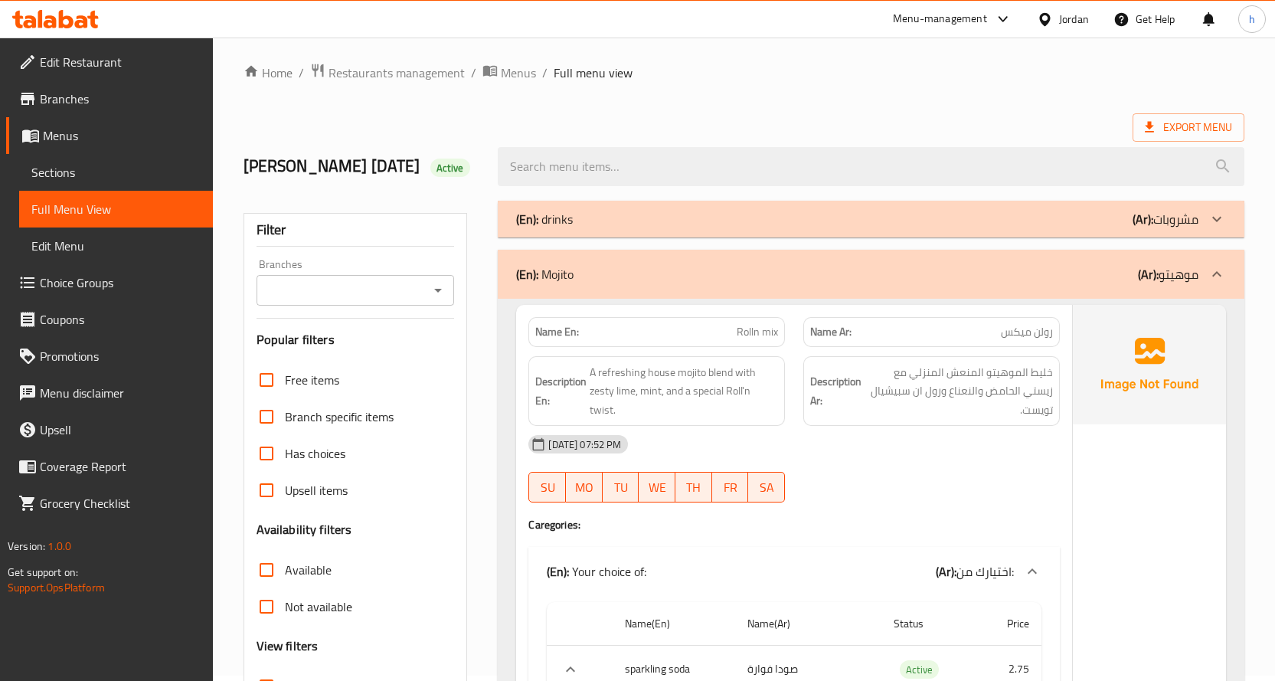
scroll to position [0, 0]
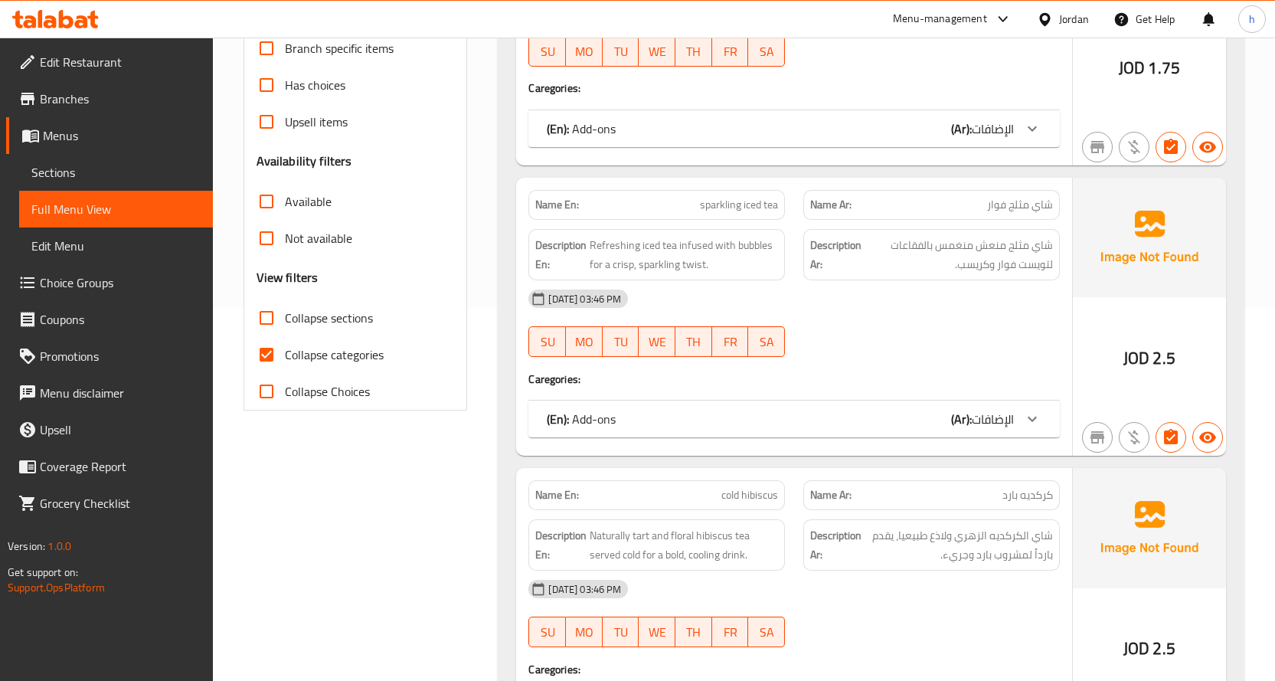
scroll to position [383, 0]
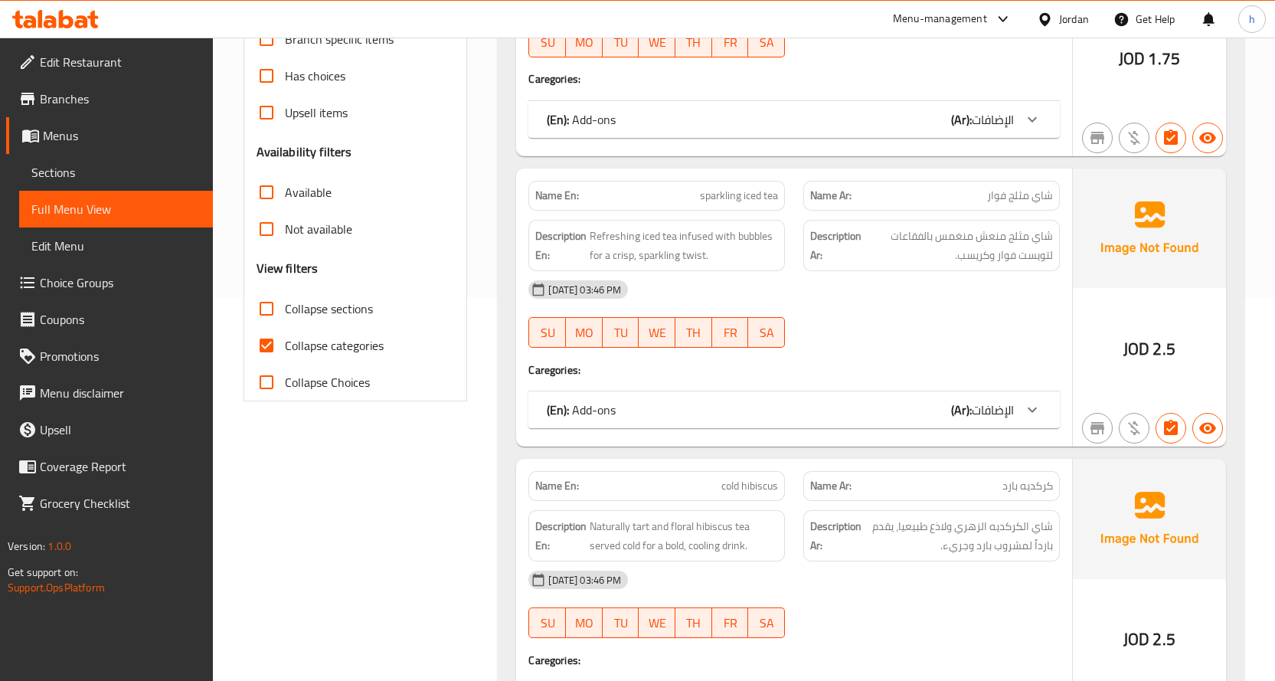
click at [267, 327] on input "Collapse sections" at bounding box center [266, 308] width 37 height 37
checkbox input "true"
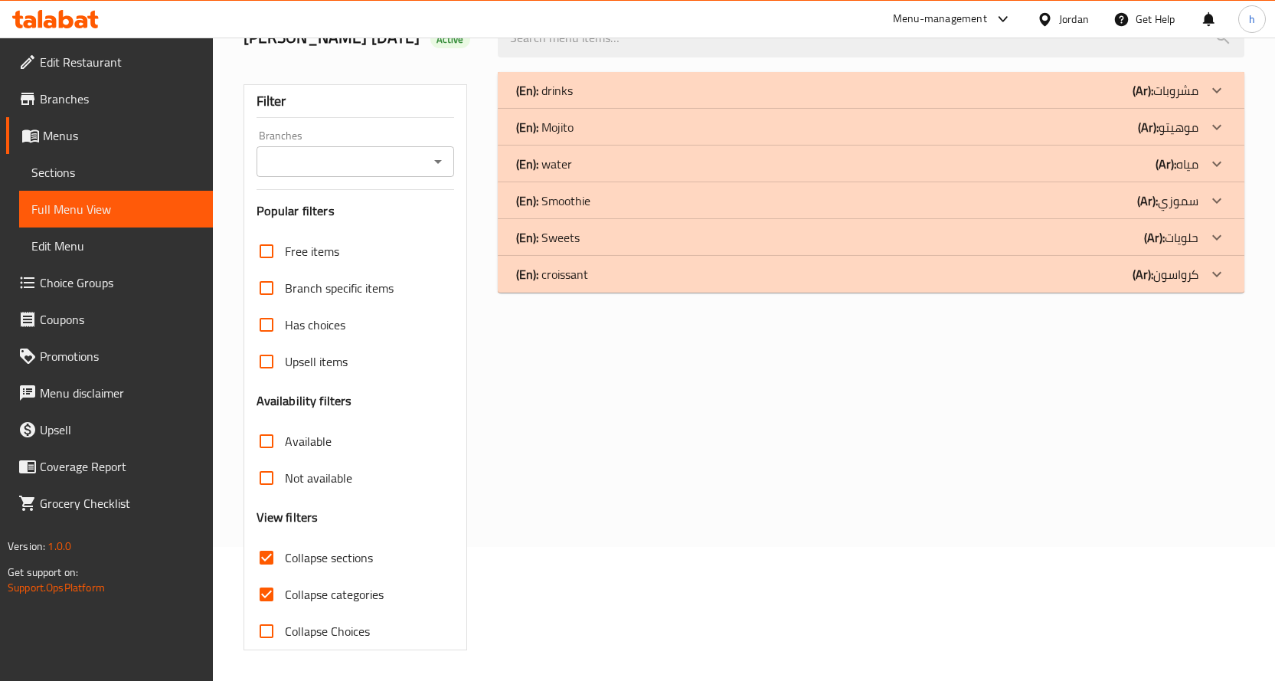
scroll to position [157, 0]
click at [262, 370] on input "Upsell items" at bounding box center [266, 361] width 37 height 37
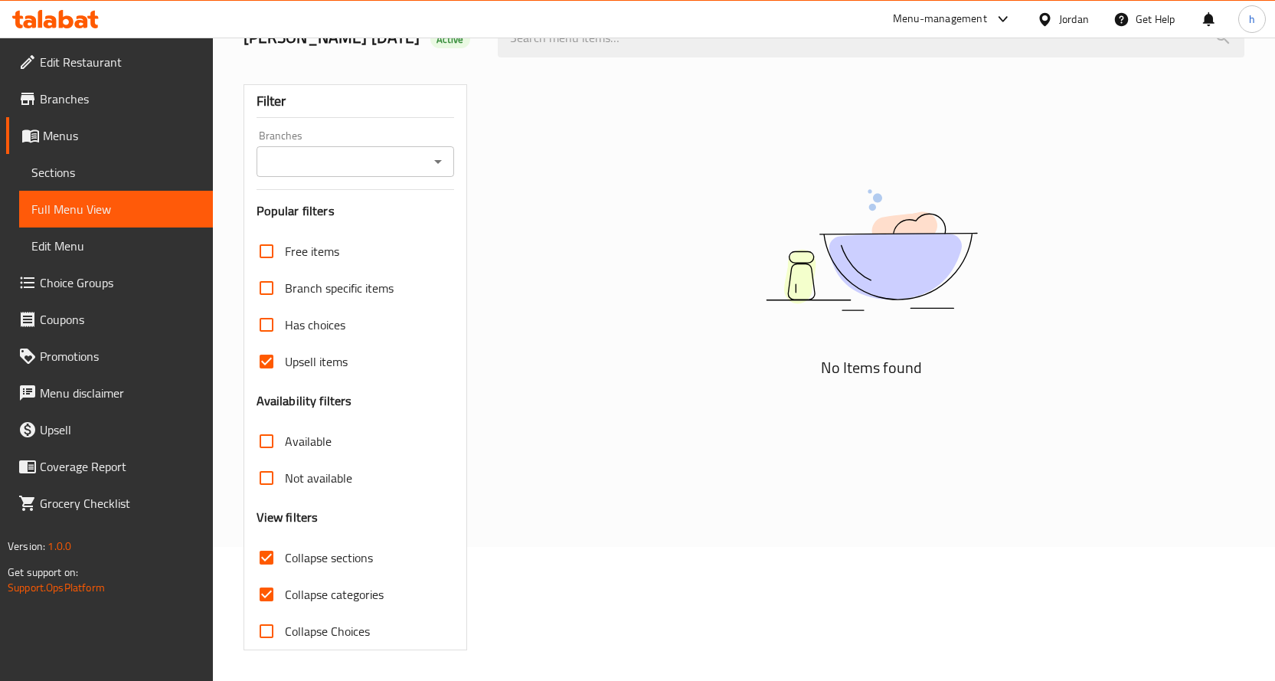
click at [257, 359] on input "Upsell items" at bounding box center [266, 361] width 37 height 37
checkbox input "false"
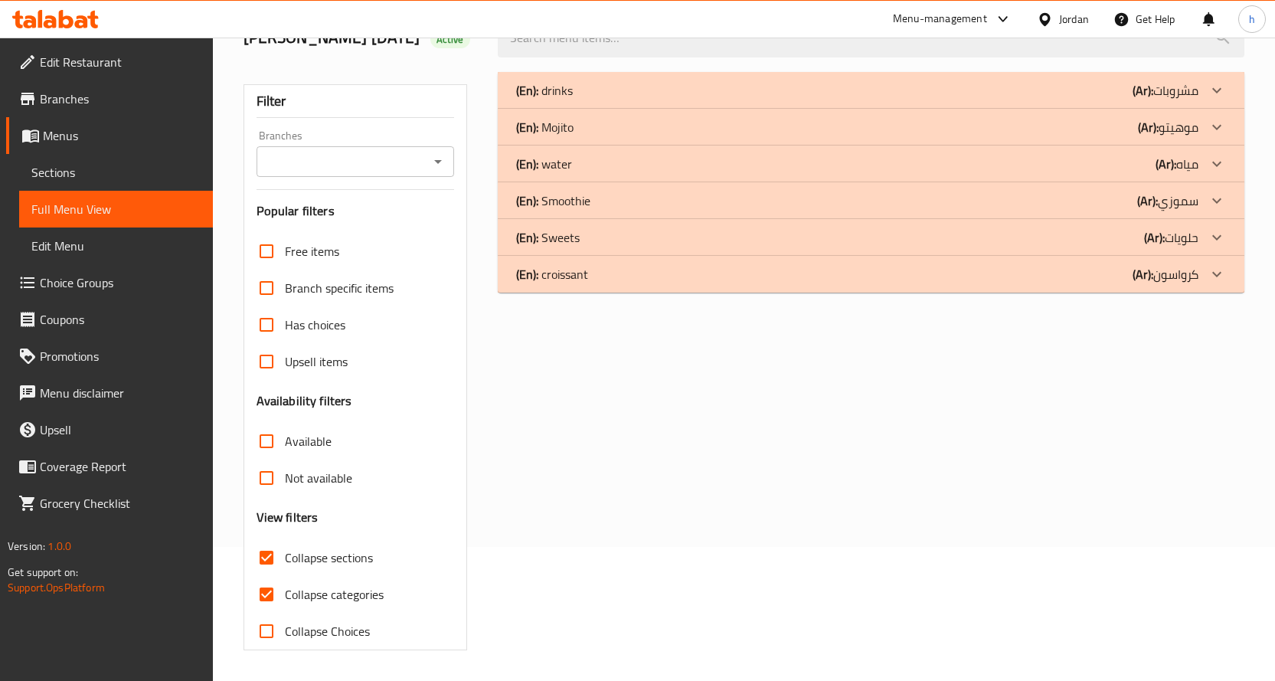
click at [257, 592] on input "Collapse categories" at bounding box center [266, 594] width 37 height 37
checkbox input "false"
click at [594, 121] on div "(En): Mojito (Ar): موهيتو" at bounding box center [857, 127] width 682 height 18
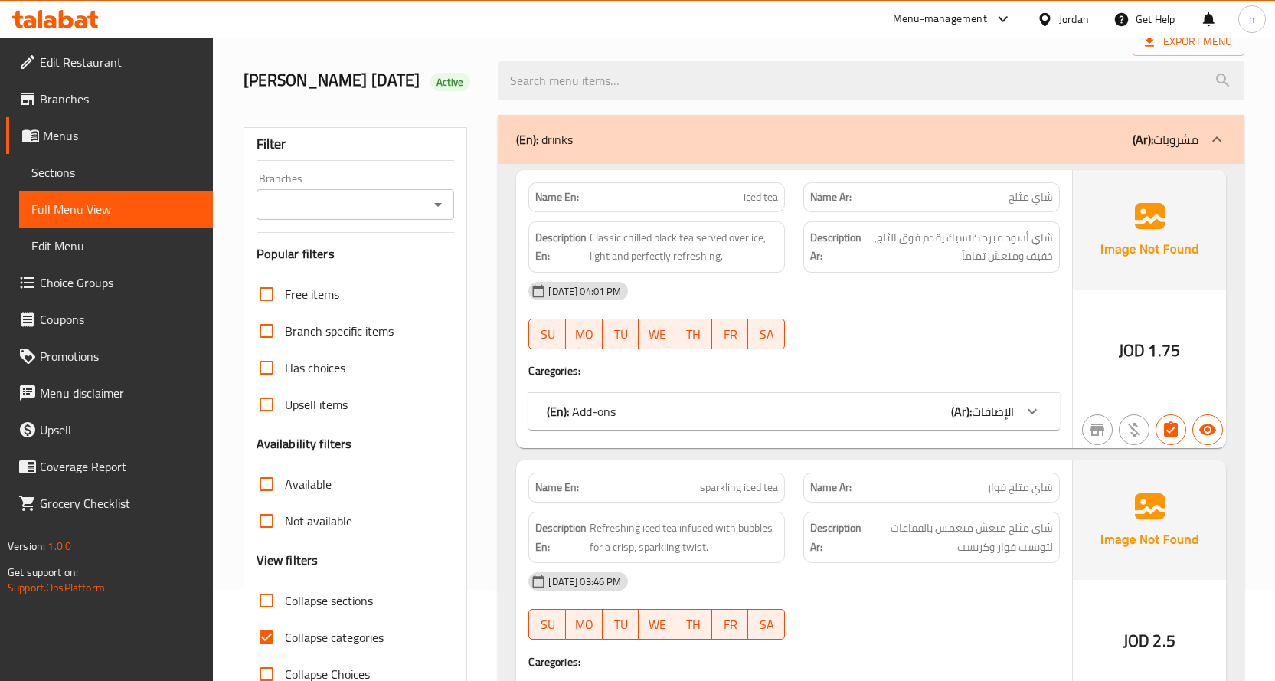
scroll to position [230, 0]
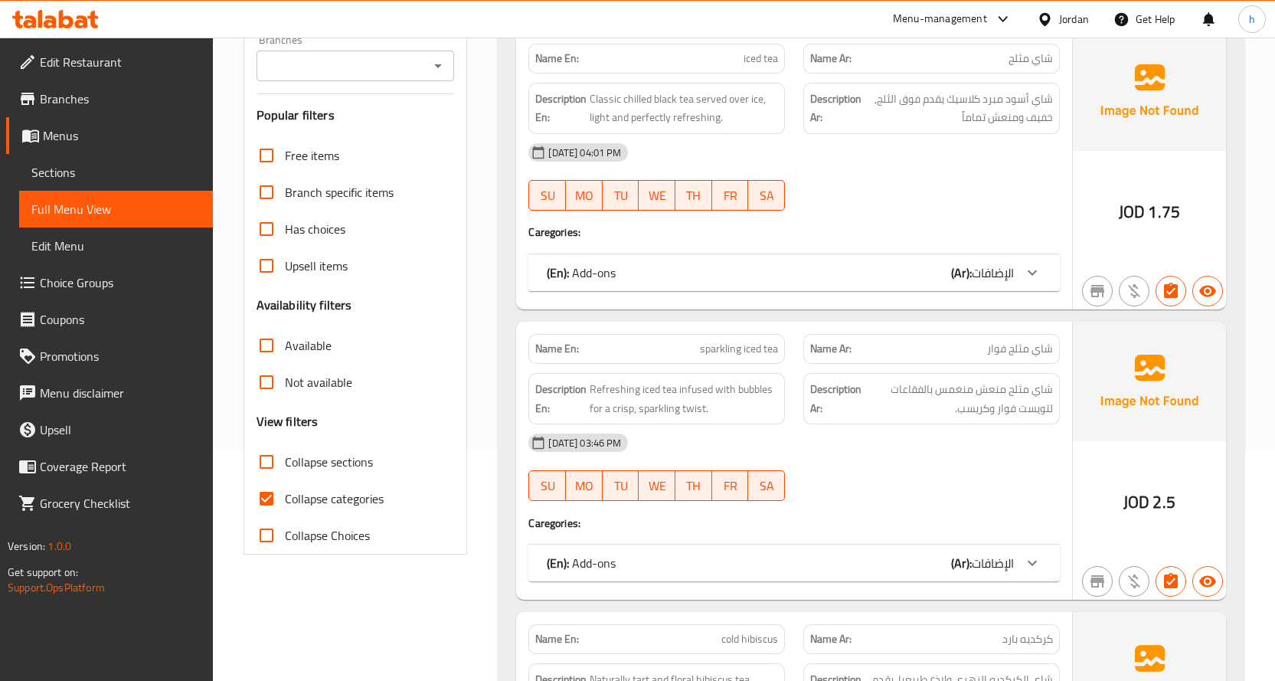
click at [272, 517] on input "Collapse categories" at bounding box center [266, 498] width 37 height 37
checkbox input "false"
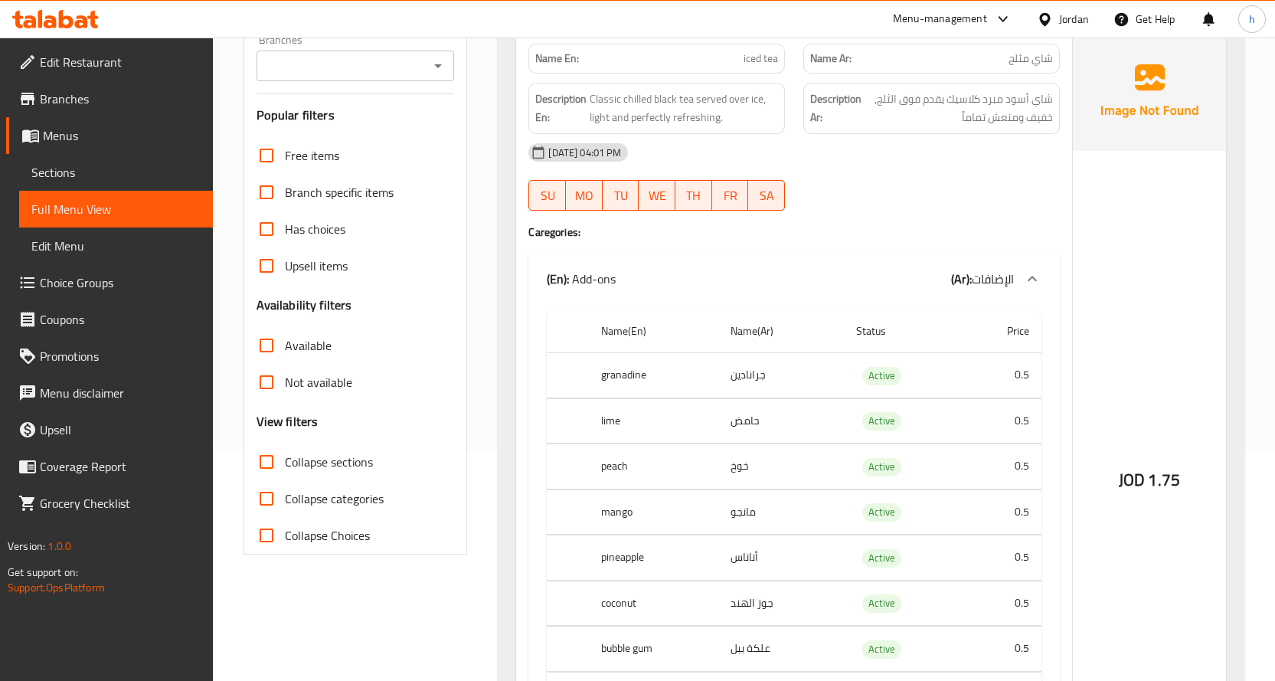
click at [269, 480] on input "Collapse sections" at bounding box center [266, 461] width 37 height 37
checkbox input "true"
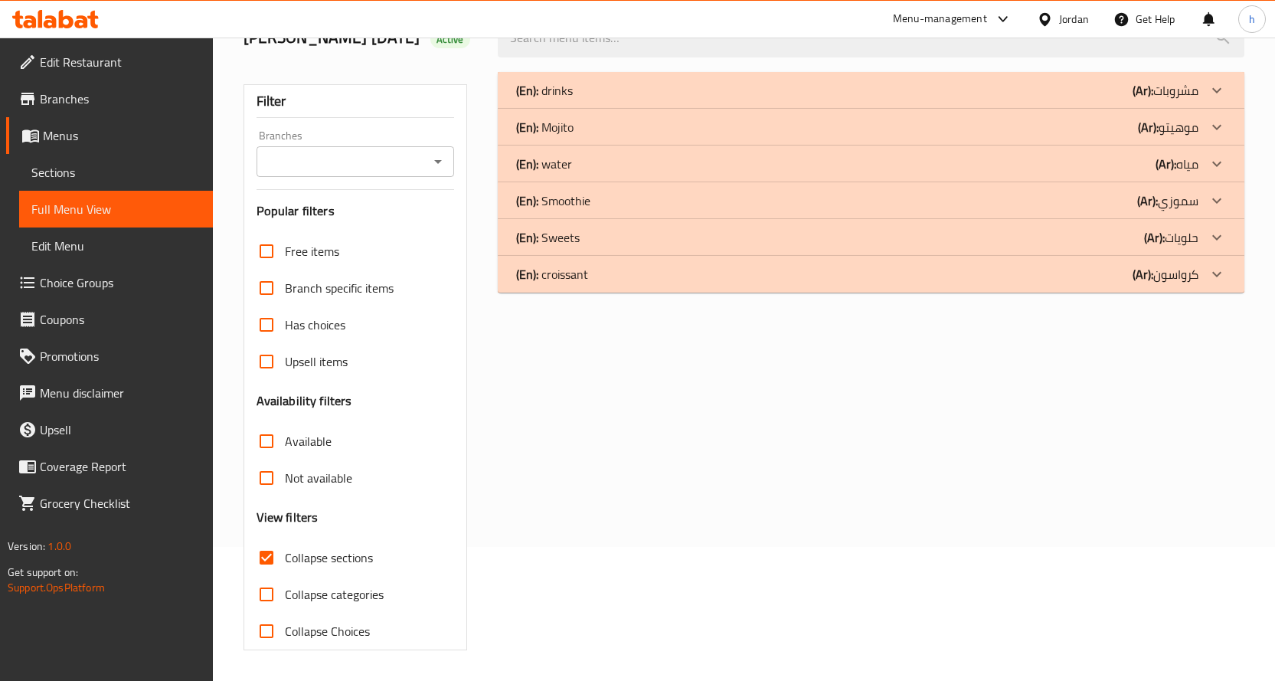
scroll to position [157, 0]
click at [261, 595] on input "Collapse categories" at bounding box center [266, 594] width 37 height 37
click at [577, 129] on div "(En): Mojito (Ar): موهيتو" at bounding box center [857, 127] width 682 height 18
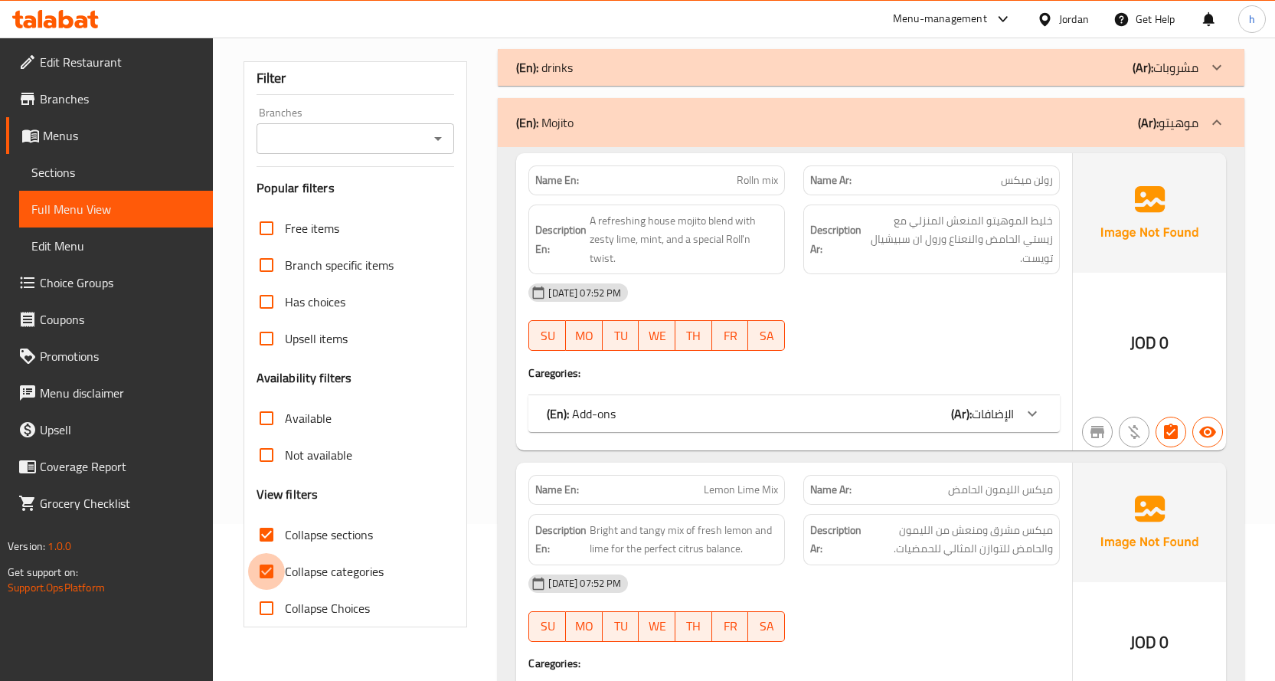
click at [271, 590] on input "Collapse categories" at bounding box center [266, 571] width 37 height 37
checkbox input "false"
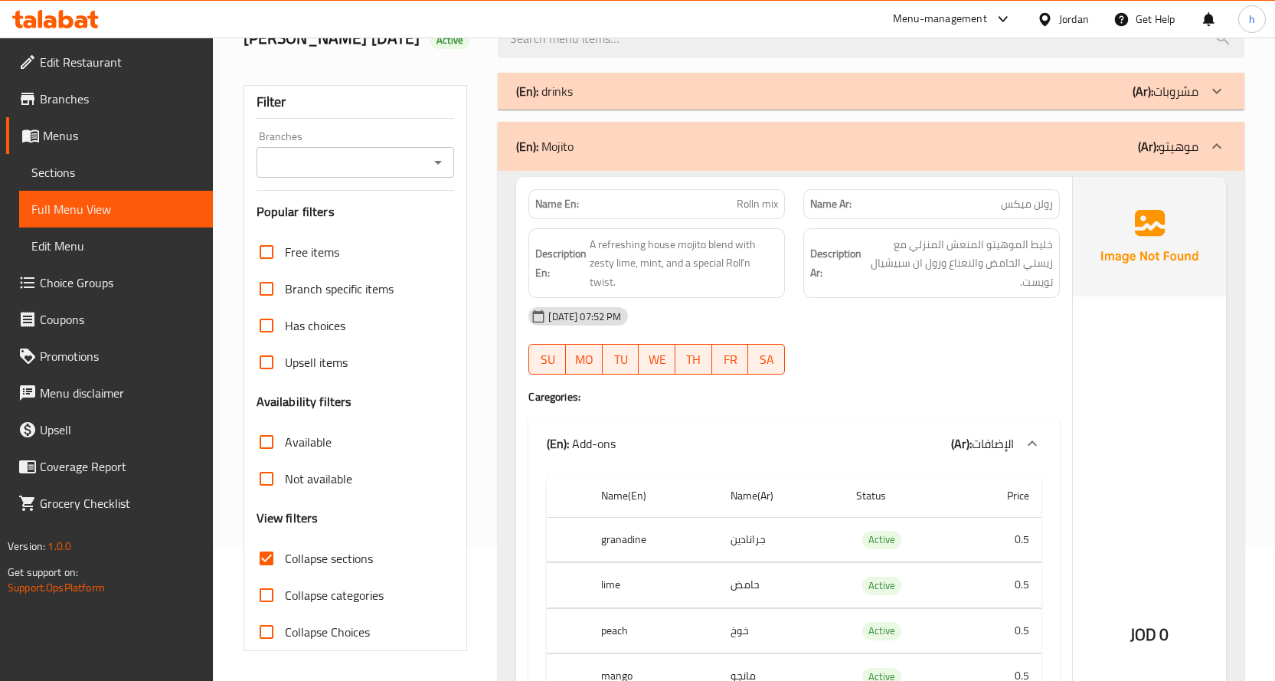
scroll to position [0, 0]
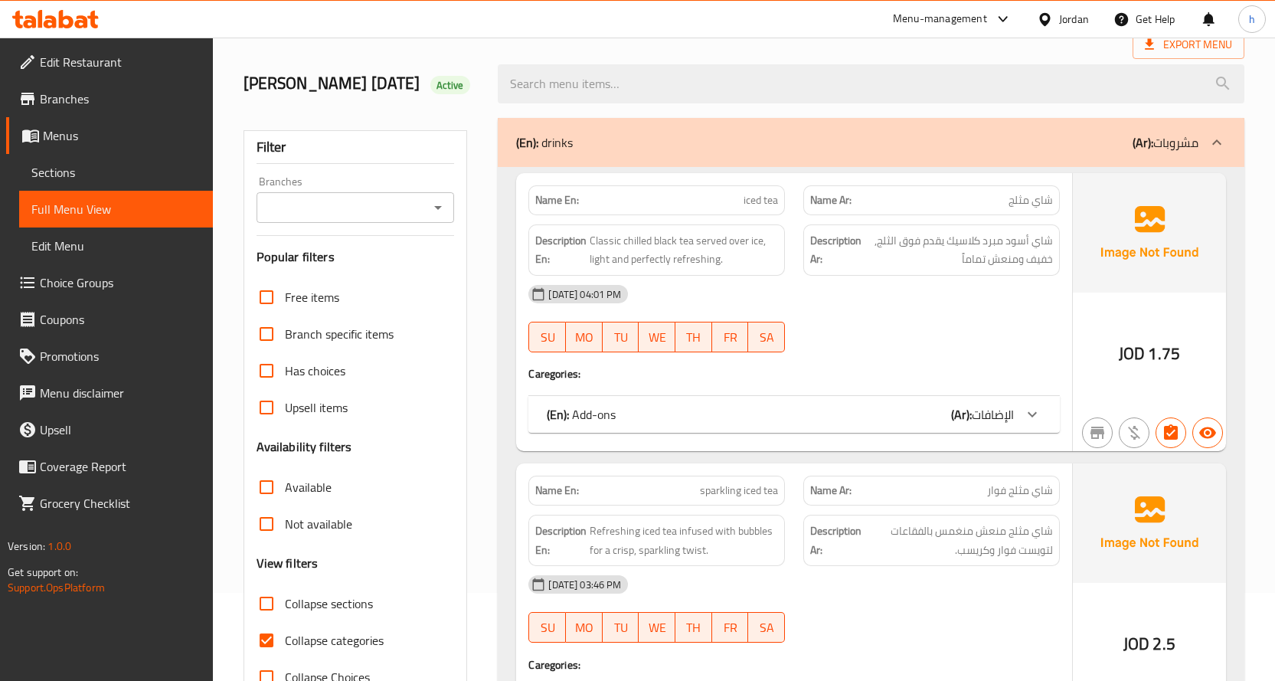
scroll to position [230, 0]
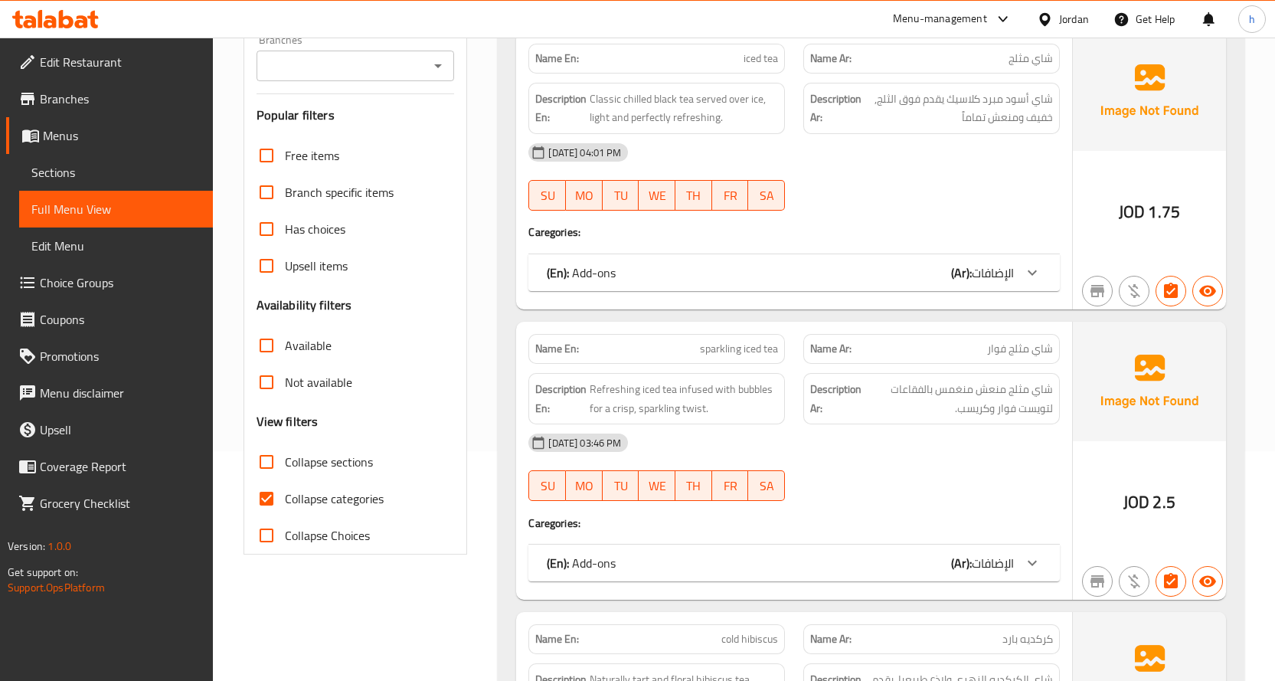
click at [260, 517] on input "Collapse categories" at bounding box center [266, 498] width 37 height 37
checkbox input "false"
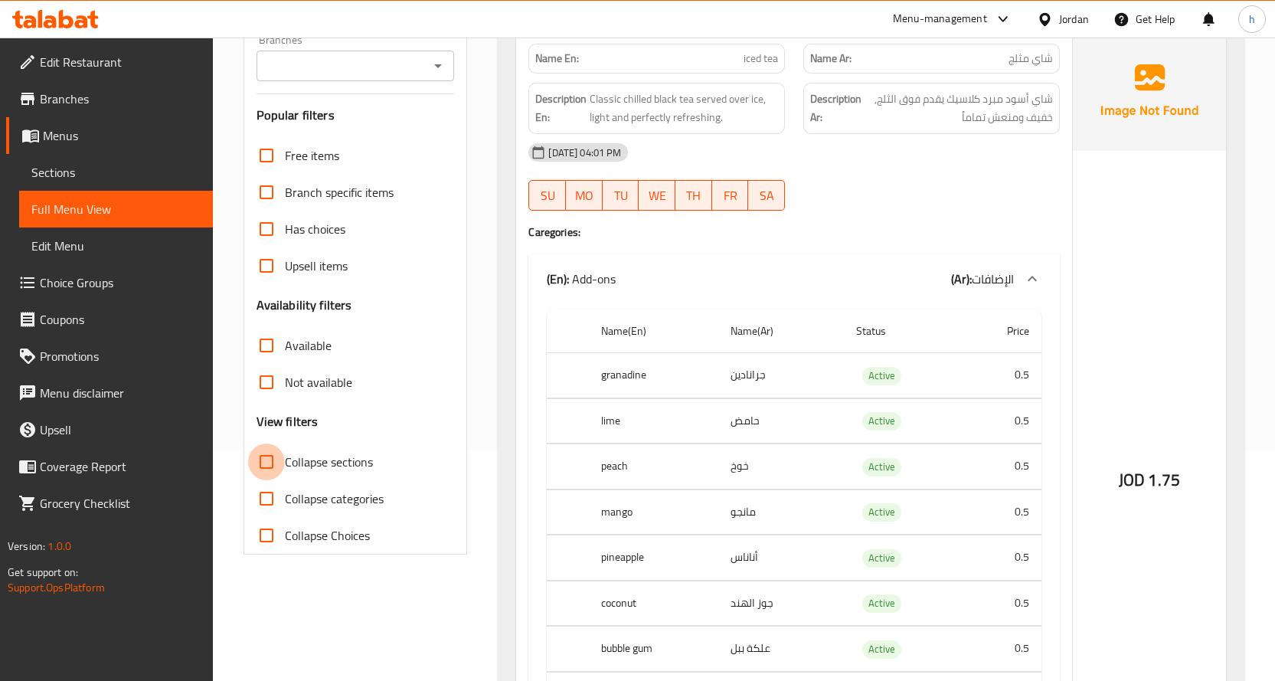
click at [265, 480] on input "Collapse sections" at bounding box center [266, 461] width 37 height 37
checkbox input "true"
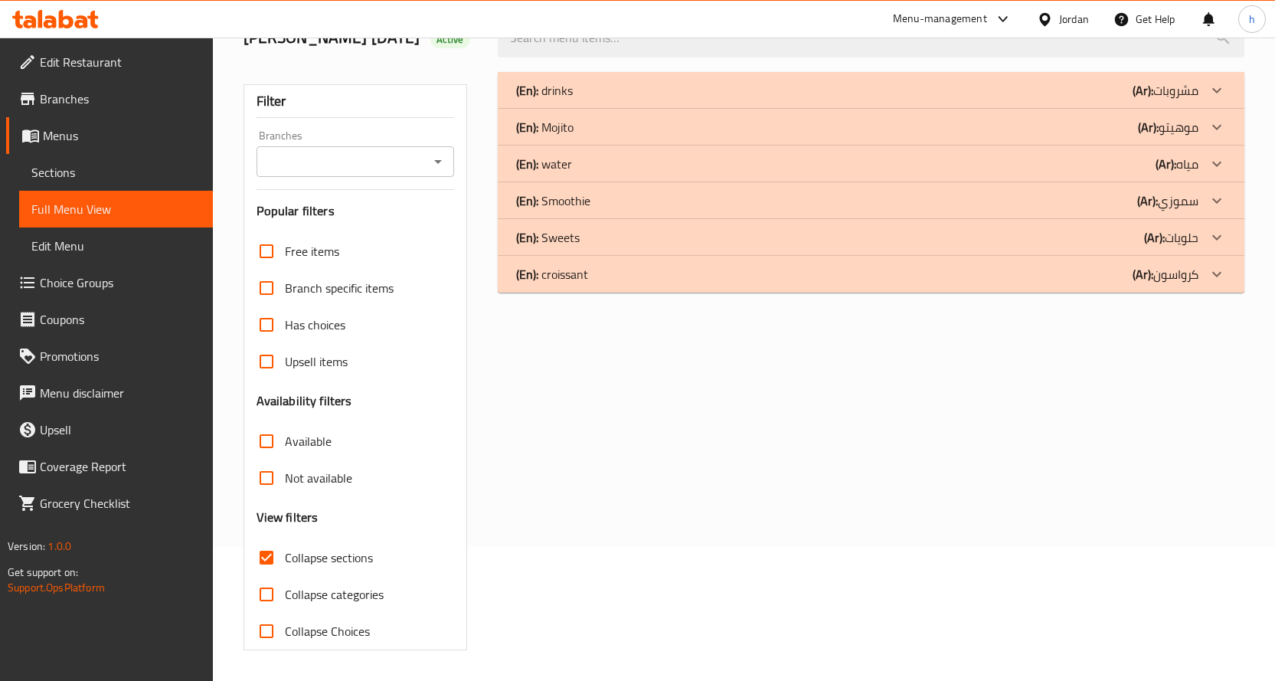
scroll to position [157, 0]
click at [654, 123] on div "(En): Mojito (Ar): موهيتو" at bounding box center [857, 127] width 682 height 18
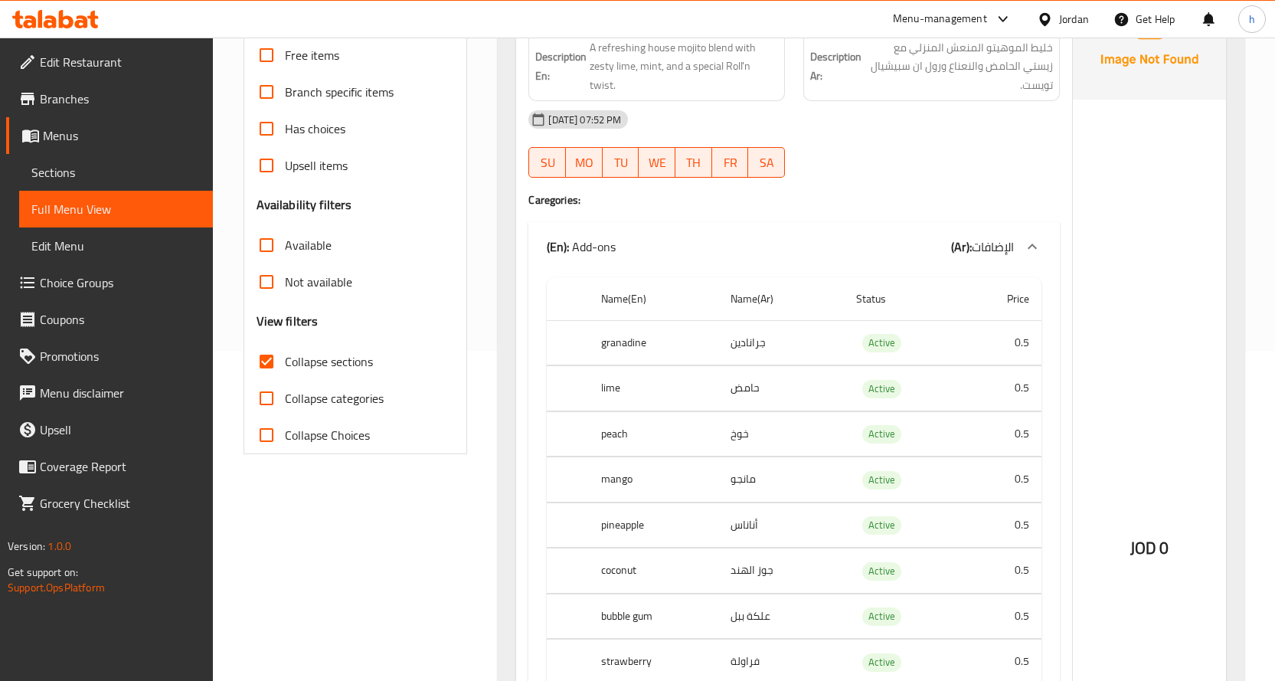
scroll to position [306, 0]
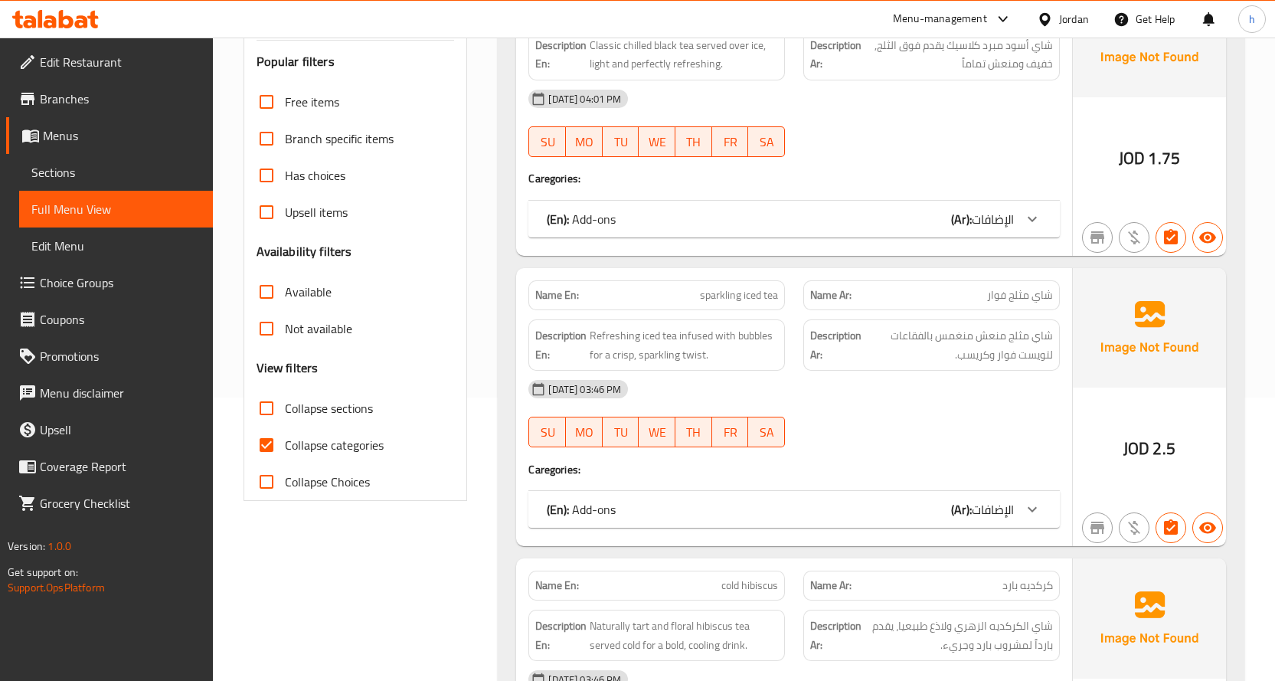
scroll to position [306, 0]
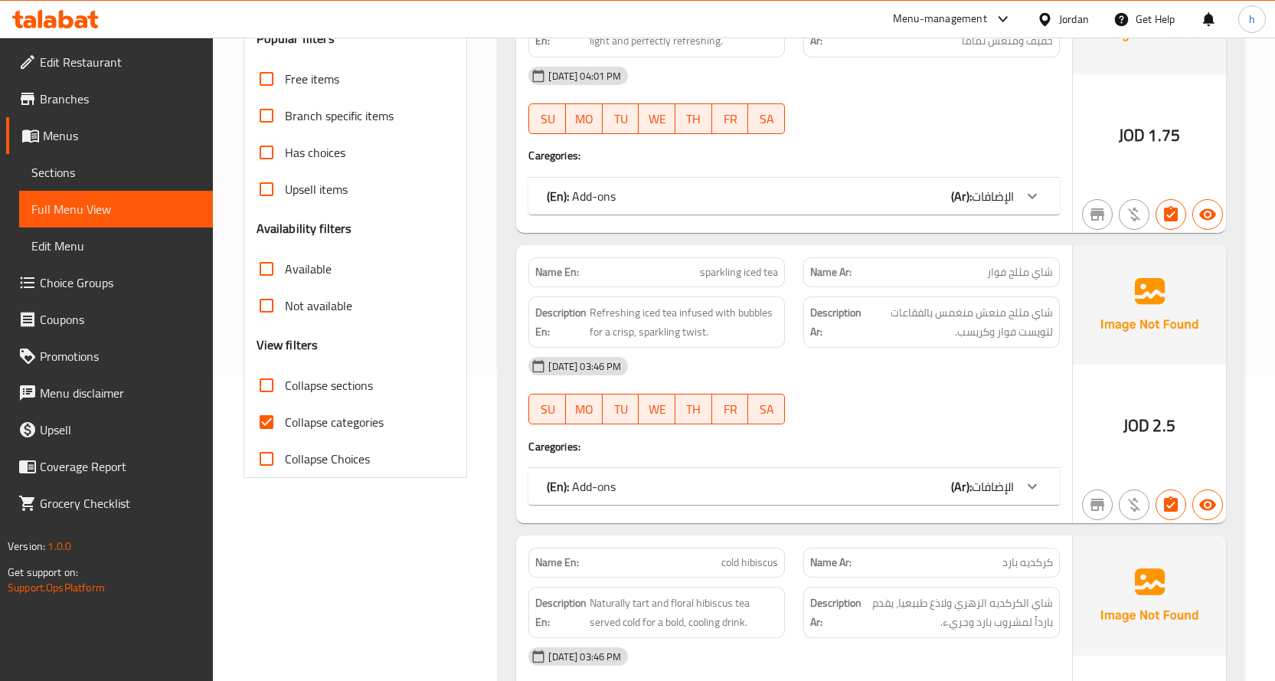
click at [272, 440] on input "Collapse categories" at bounding box center [266, 422] width 37 height 37
checkbox input "false"
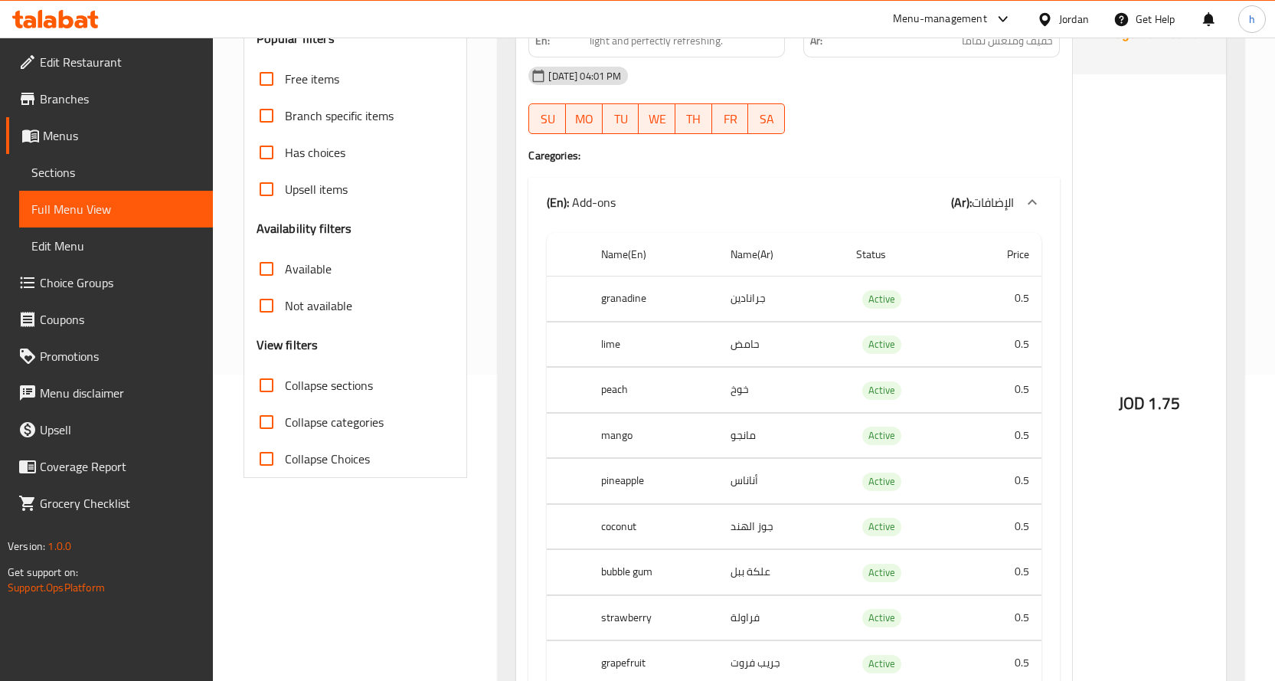
click at [268, 404] on input "Collapse sections" at bounding box center [266, 385] width 37 height 37
checkbox input "true"
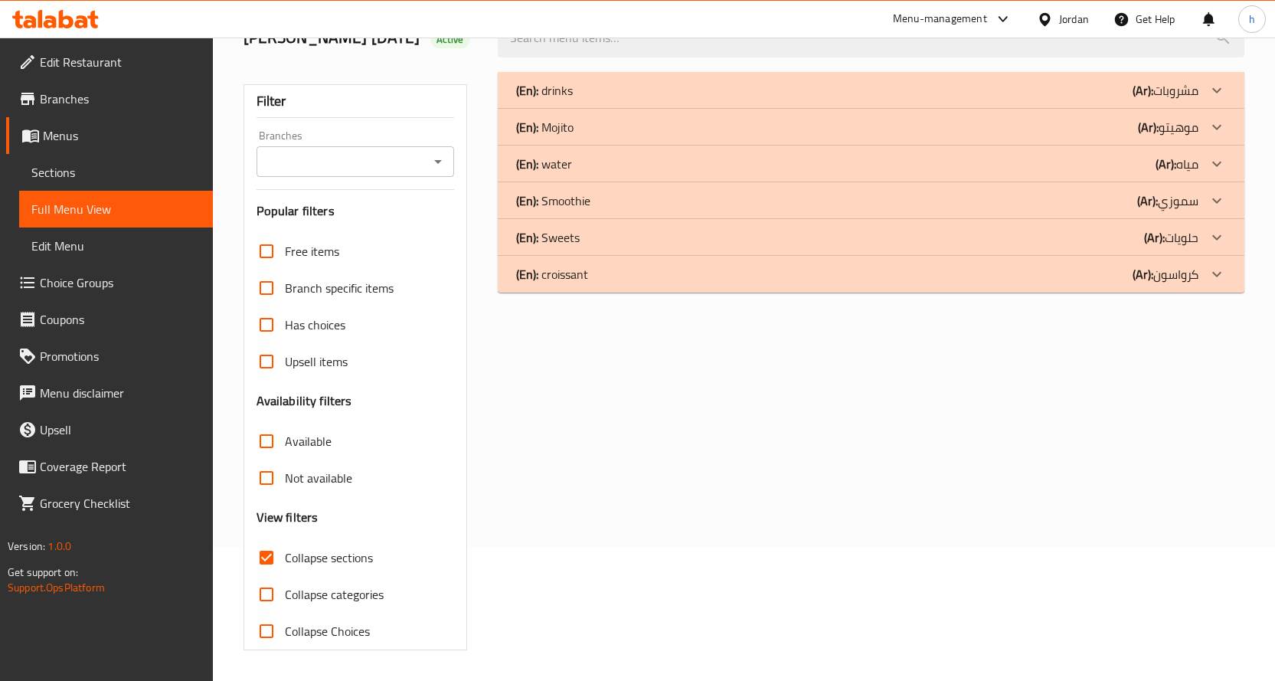
scroll to position [157, 0]
click at [577, 130] on div "(En): Mojito (Ar): موهيتو" at bounding box center [857, 127] width 682 height 18
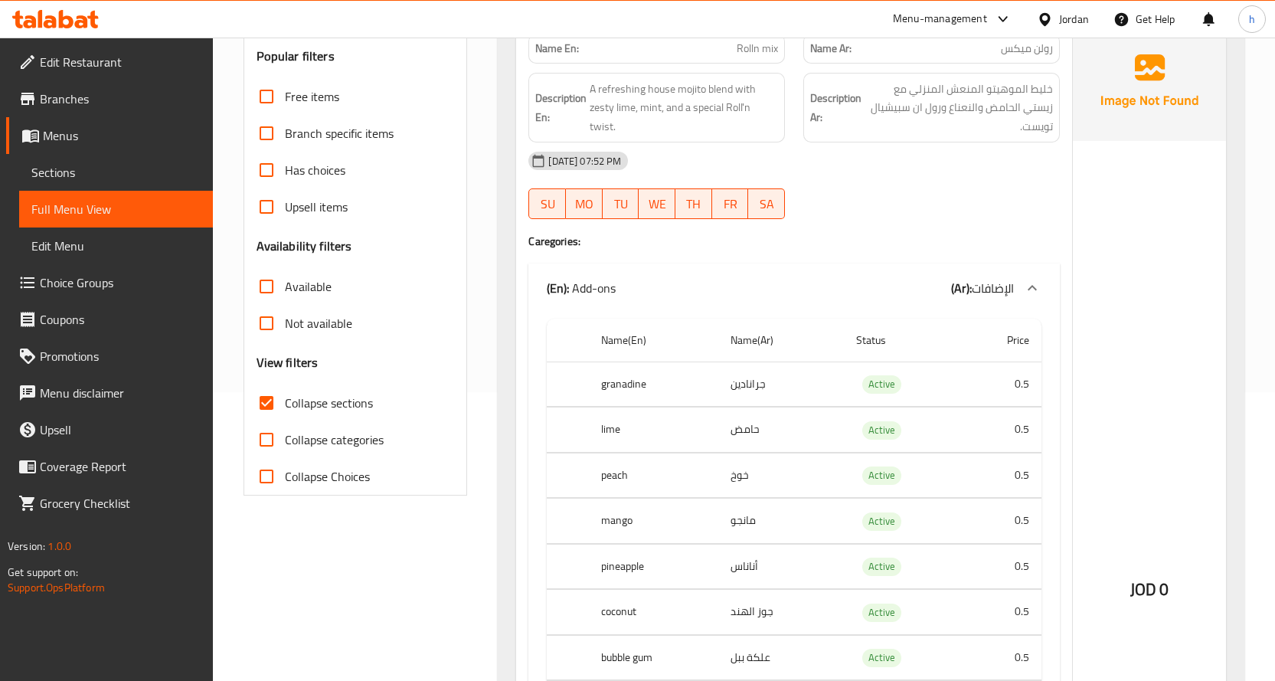
scroll to position [0, 0]
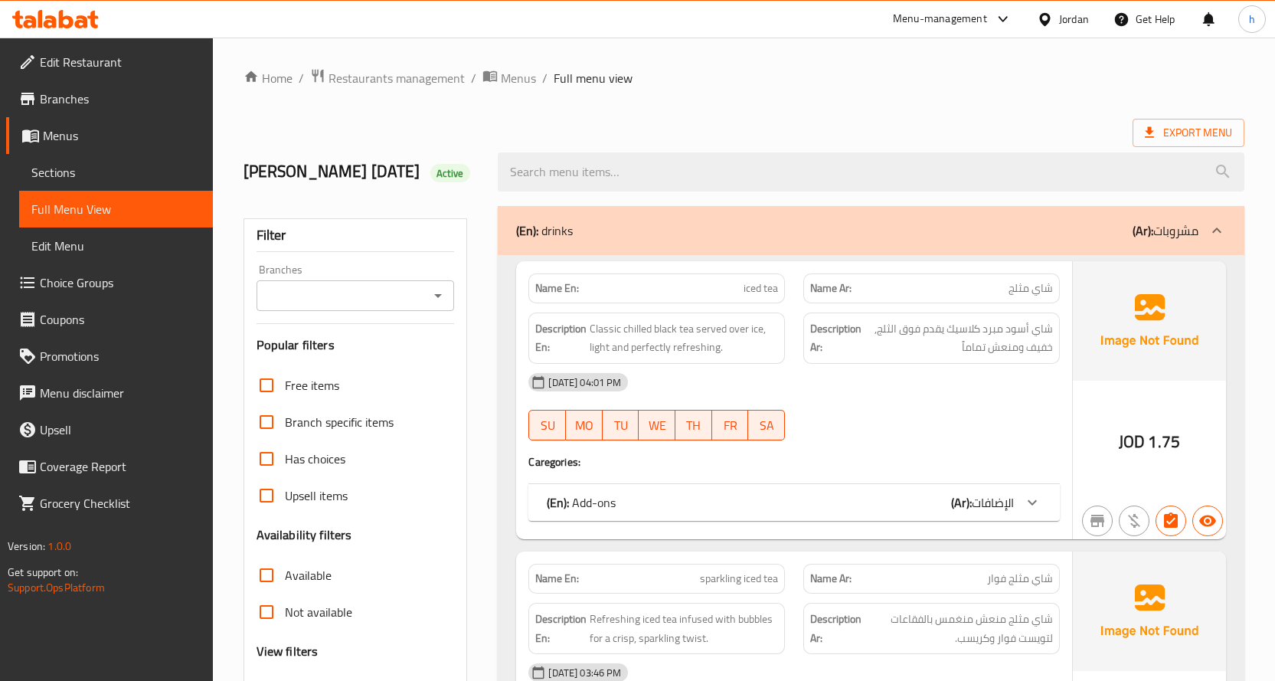
click at [61, 178] on span "Sections" at bounding box center [115, 172] width 169 height 18
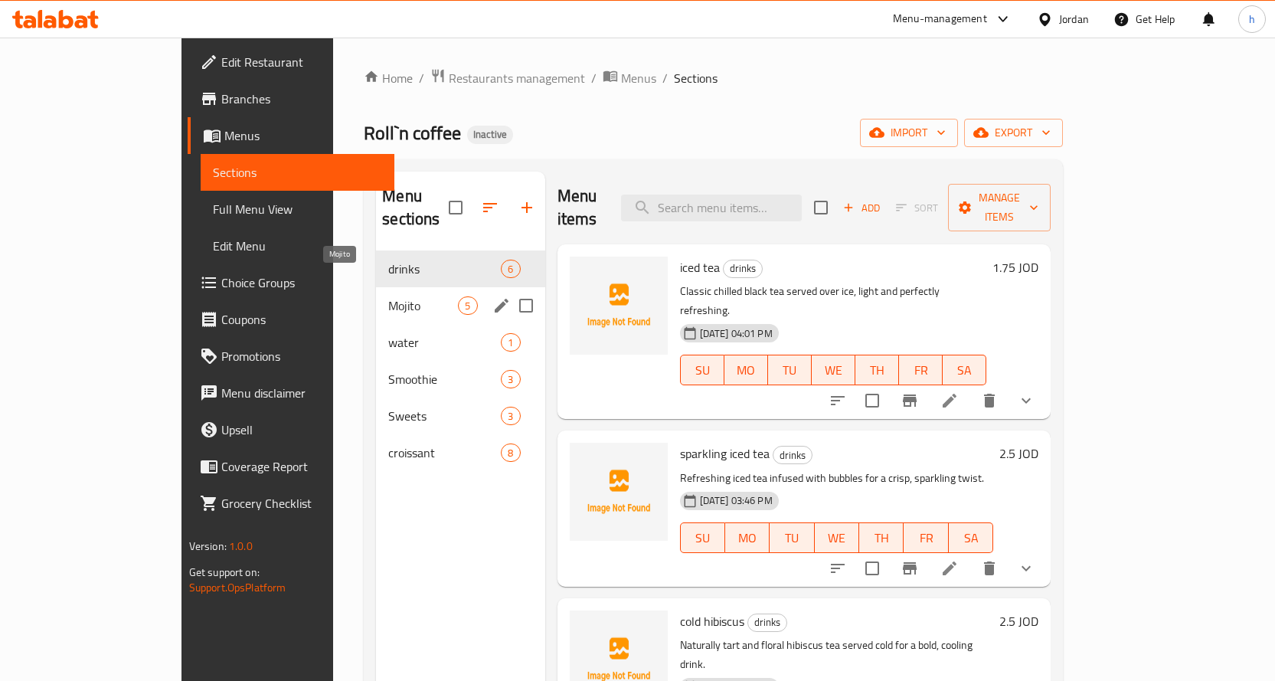
click at [388, 296] on span "Mojito" at bounding box center [423, 305] width 70 height 18
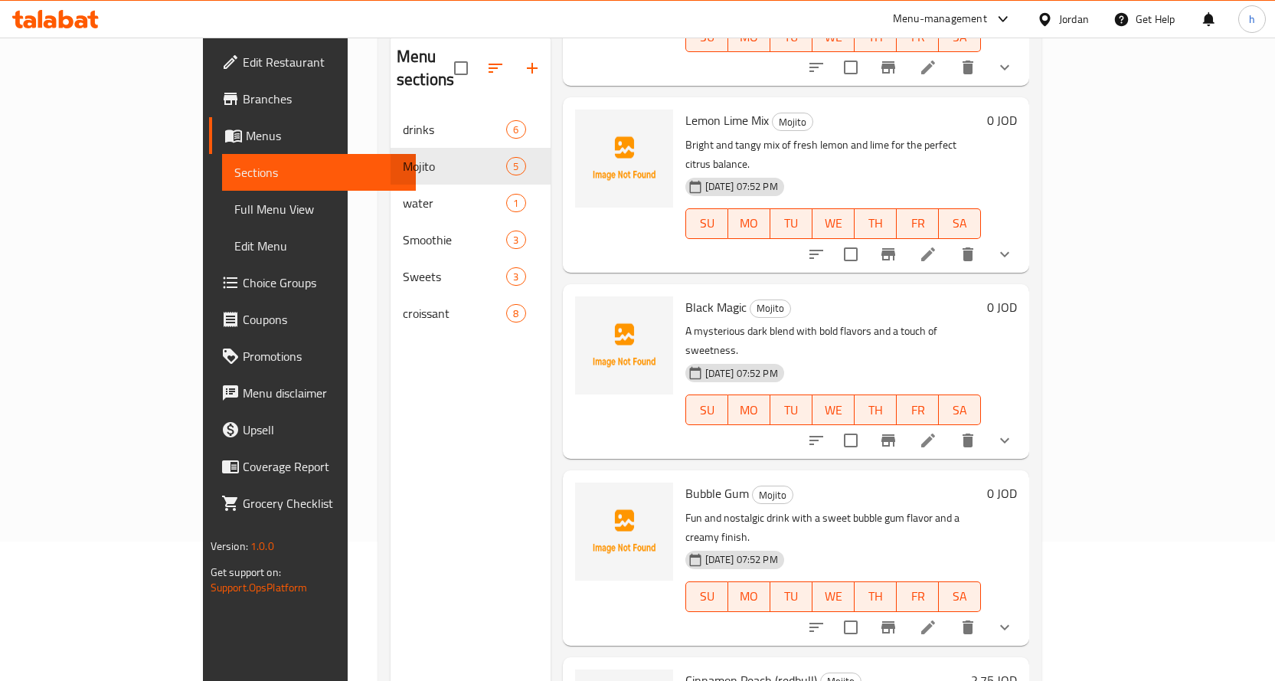
scroll to position [214, 0]
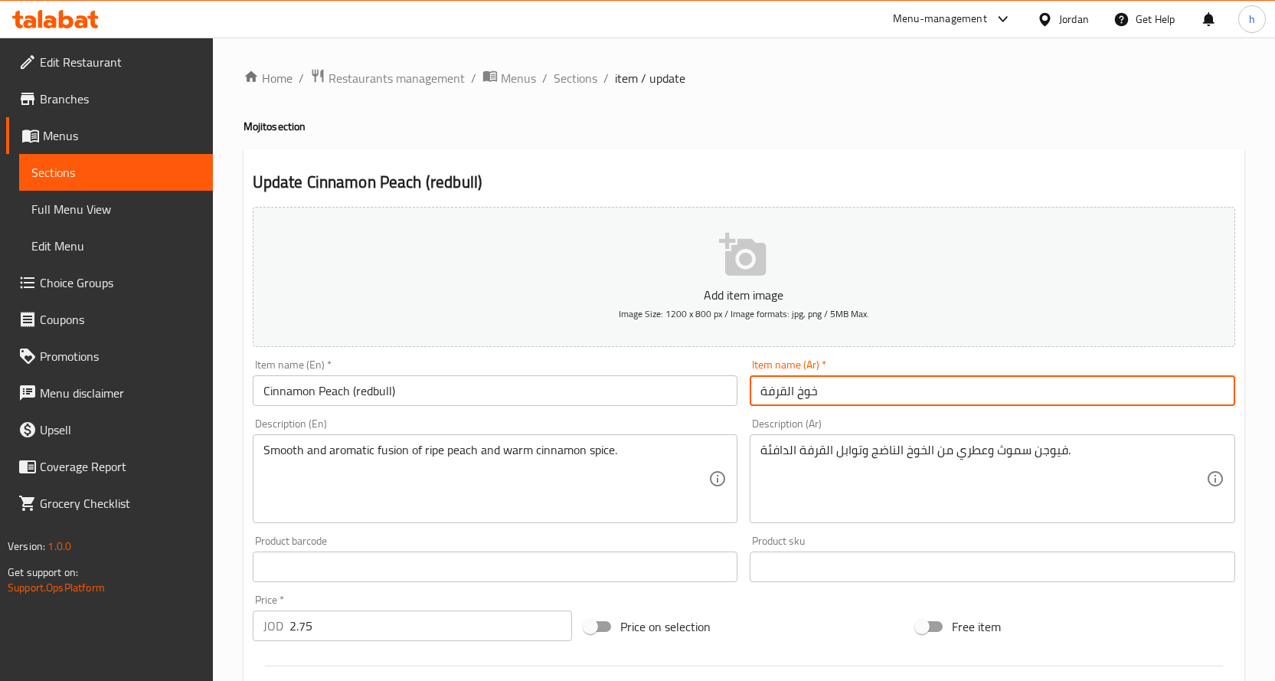
click at [783, 392] on input "خوخ القرفة" at bounding box center [993, 390] width 486 height 31
click at [1051, 384] on input "خوخ القرفة" at bounding box center [993, 390] width 486 height 31
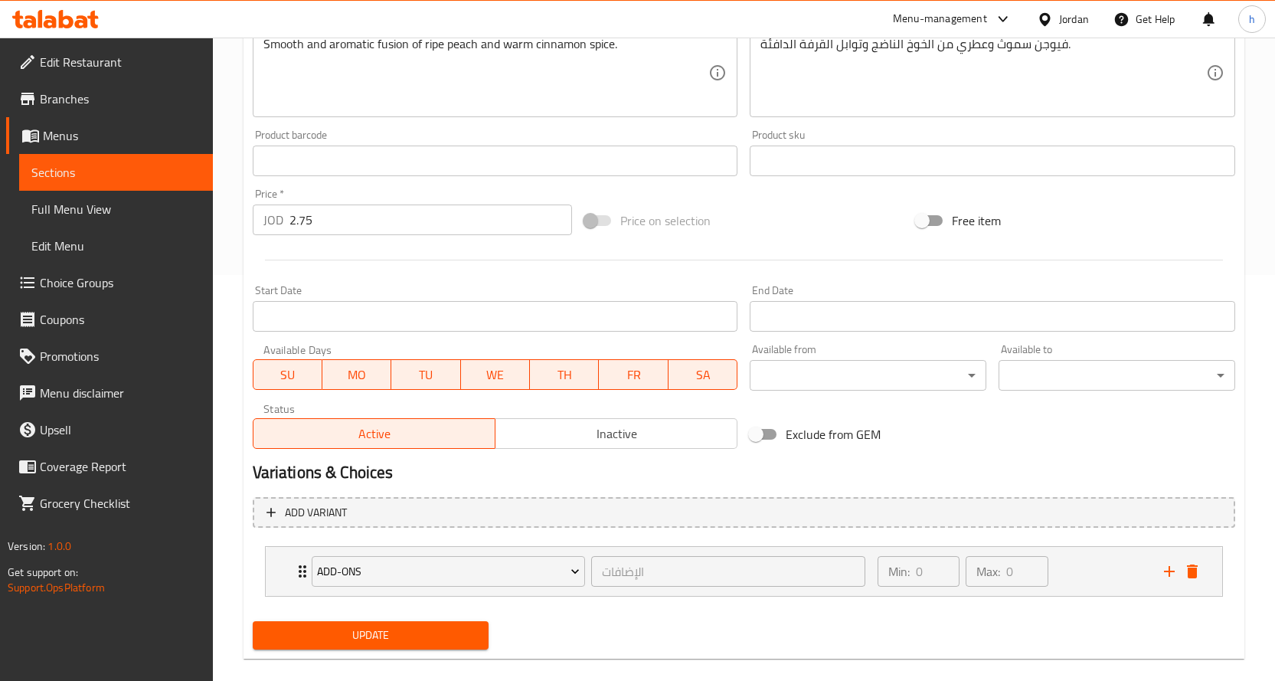
scroll to position [427, 0]
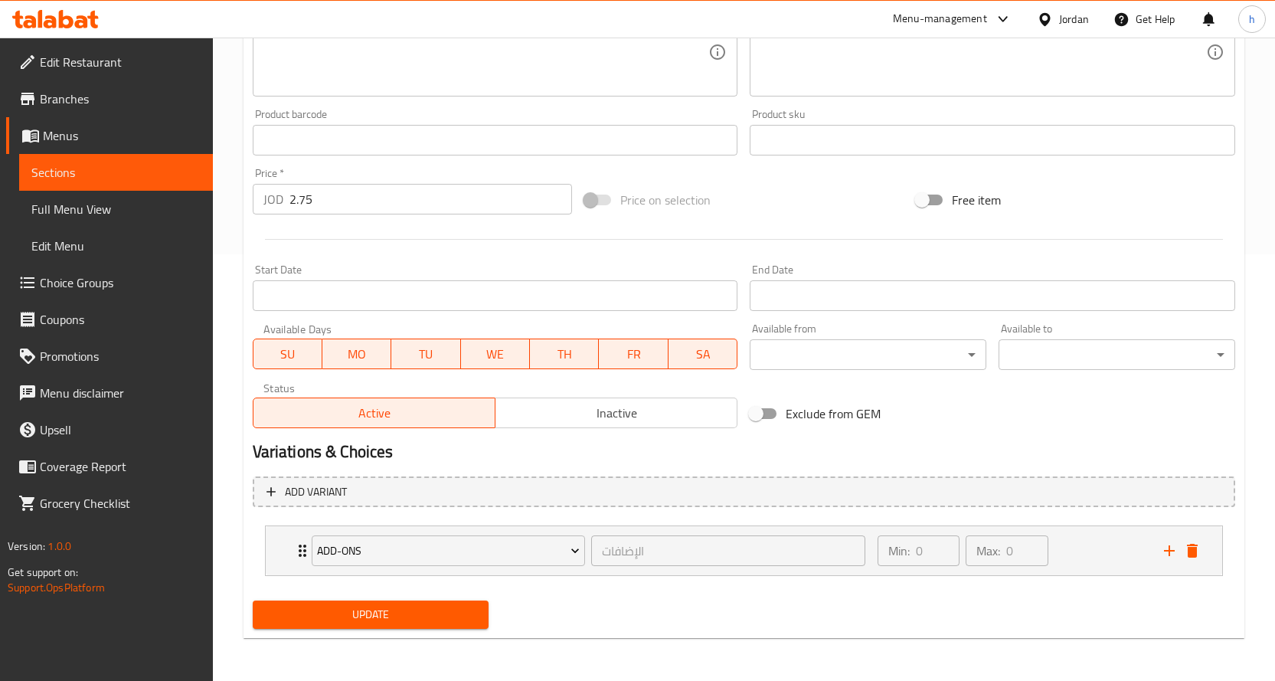
type input "خوخ القرفة (ريد بول)"
click at [434, 607] on span "Update" at bounding box center [371, 614] width 212 height 19
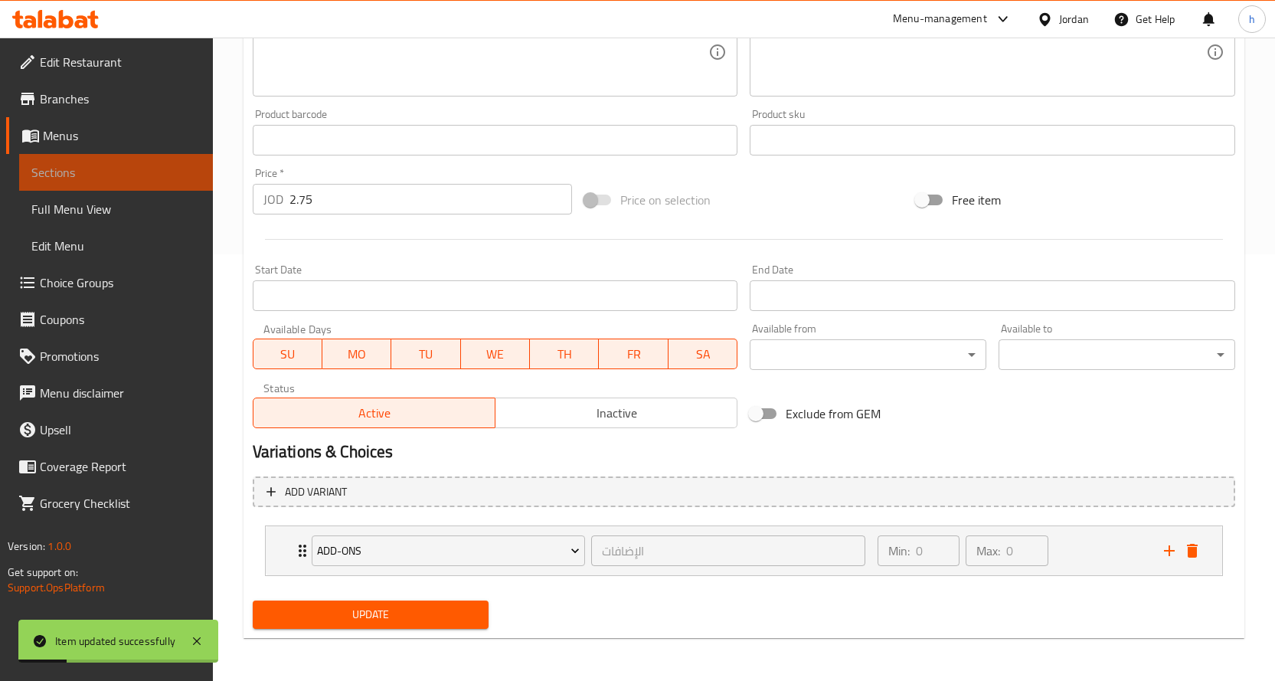
click at [75, 167] on span "Sections" at bounding box center [115, 172] width 169 height 18
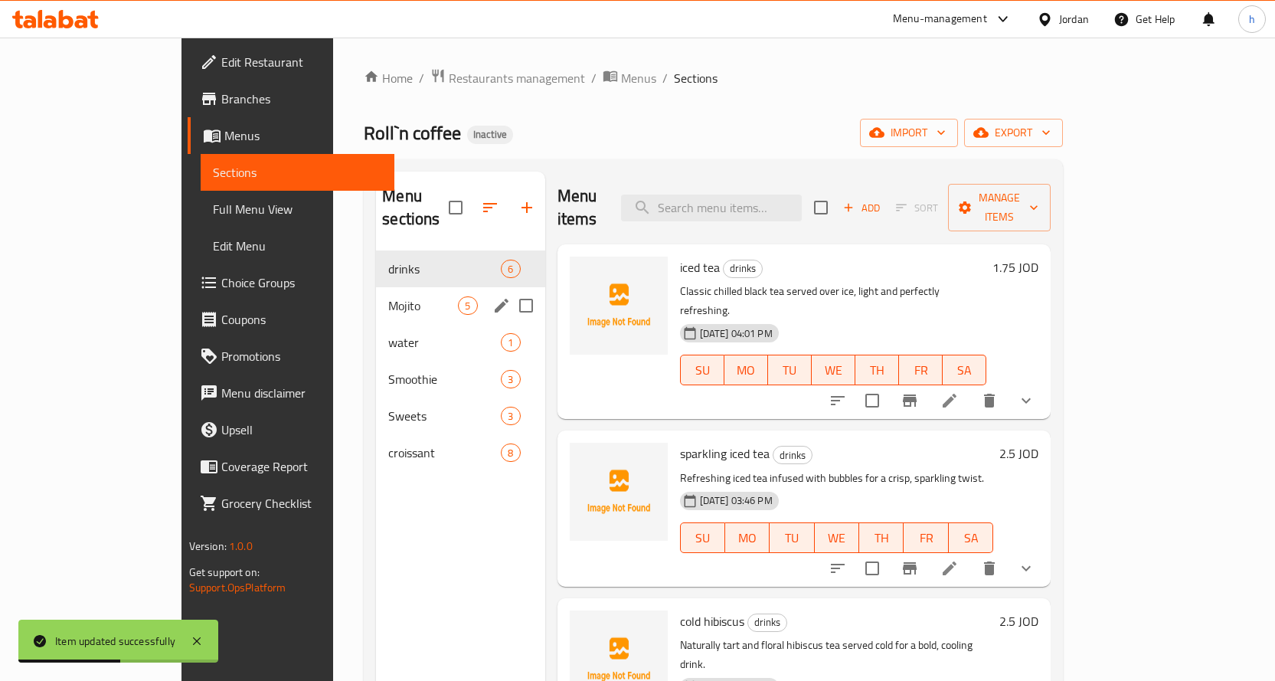
click at [388, 296] on span "Mojito" at bounding box center [423, 305] width 70 height 18
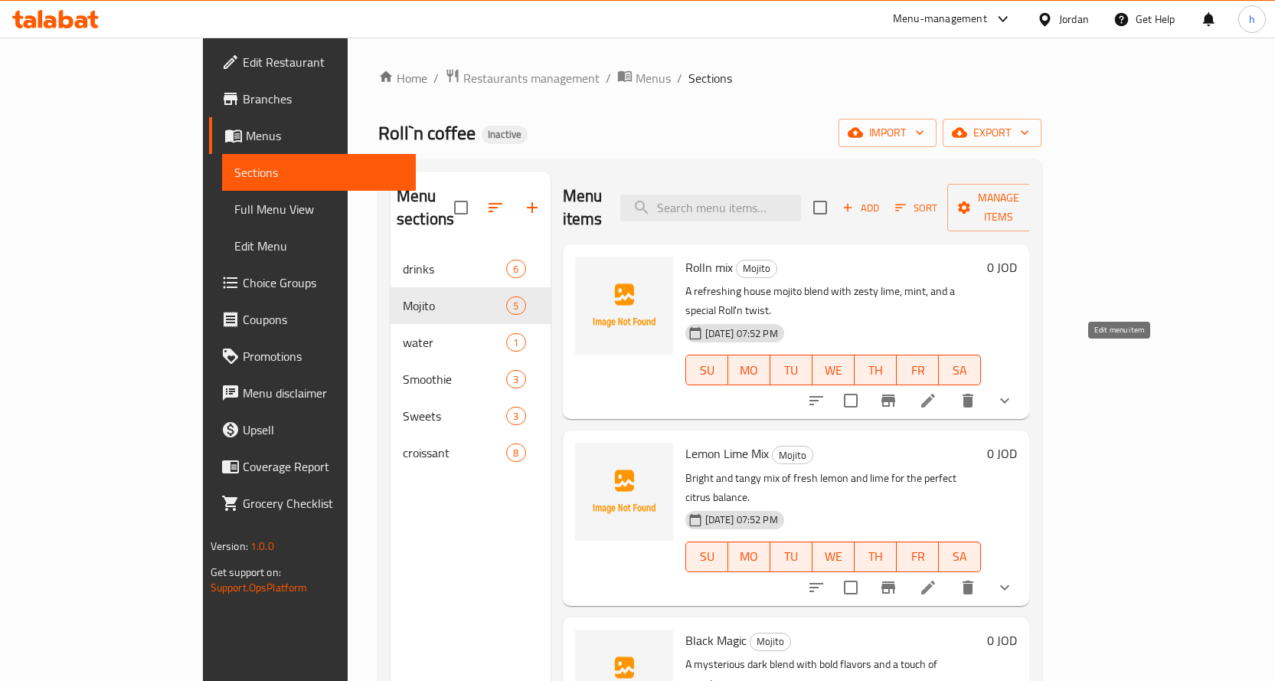
click at [935, 394] on icon at bounding box center [928, 401] width 14 height 14
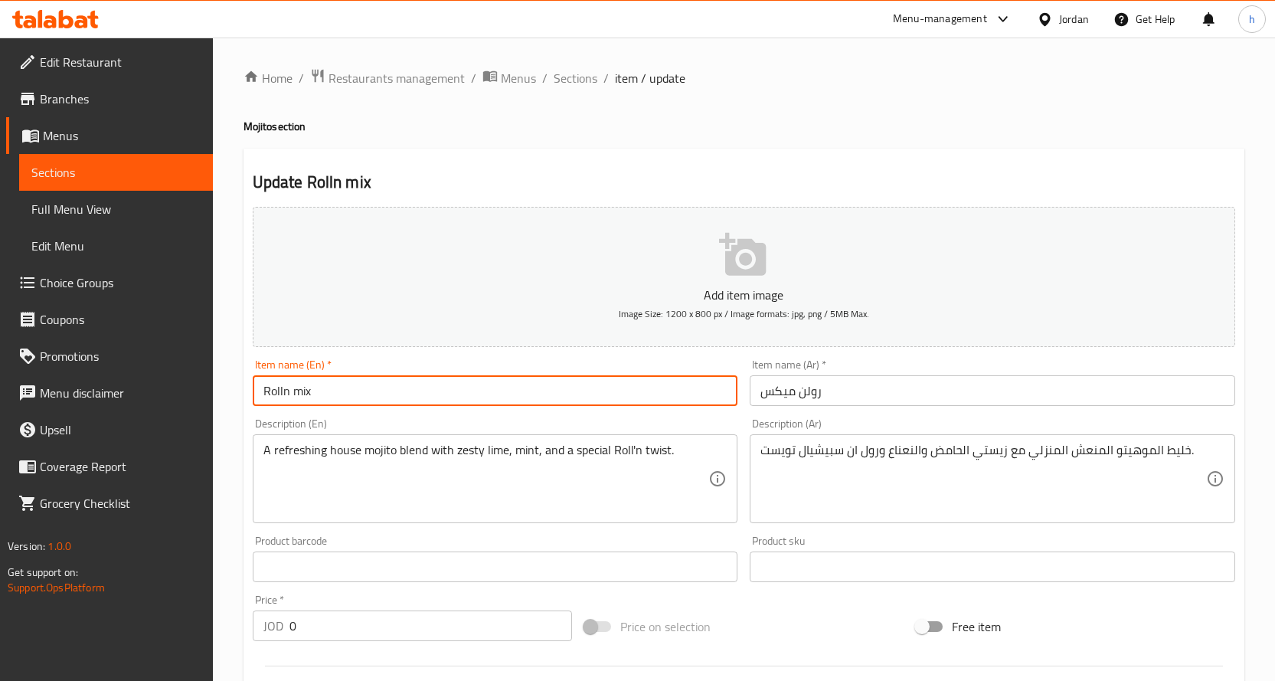
click at [282, 391] on input "Rolln mix" at bounding box center [496, 390] width 486 height 31
type input "Roll'n mix"
click at [803, 391] on input "رولن ميكس" at bounding box center [993, 390] width 486 height 31
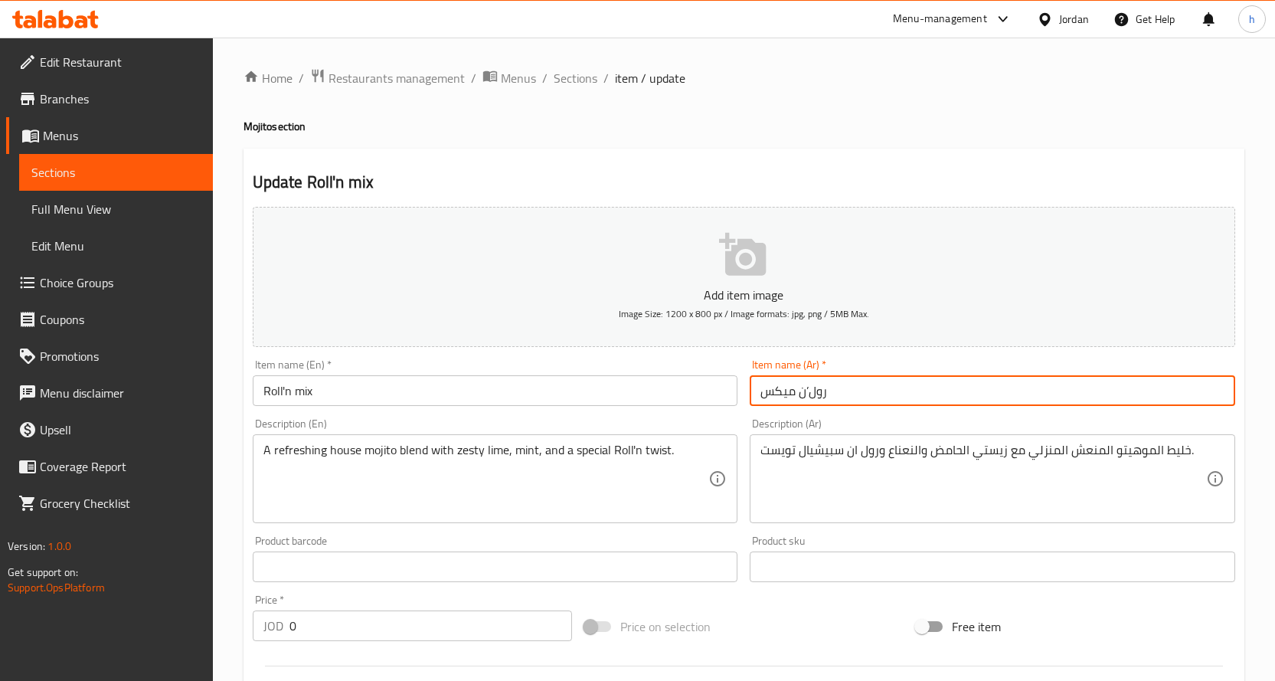
type input "رول’ن ميكس"
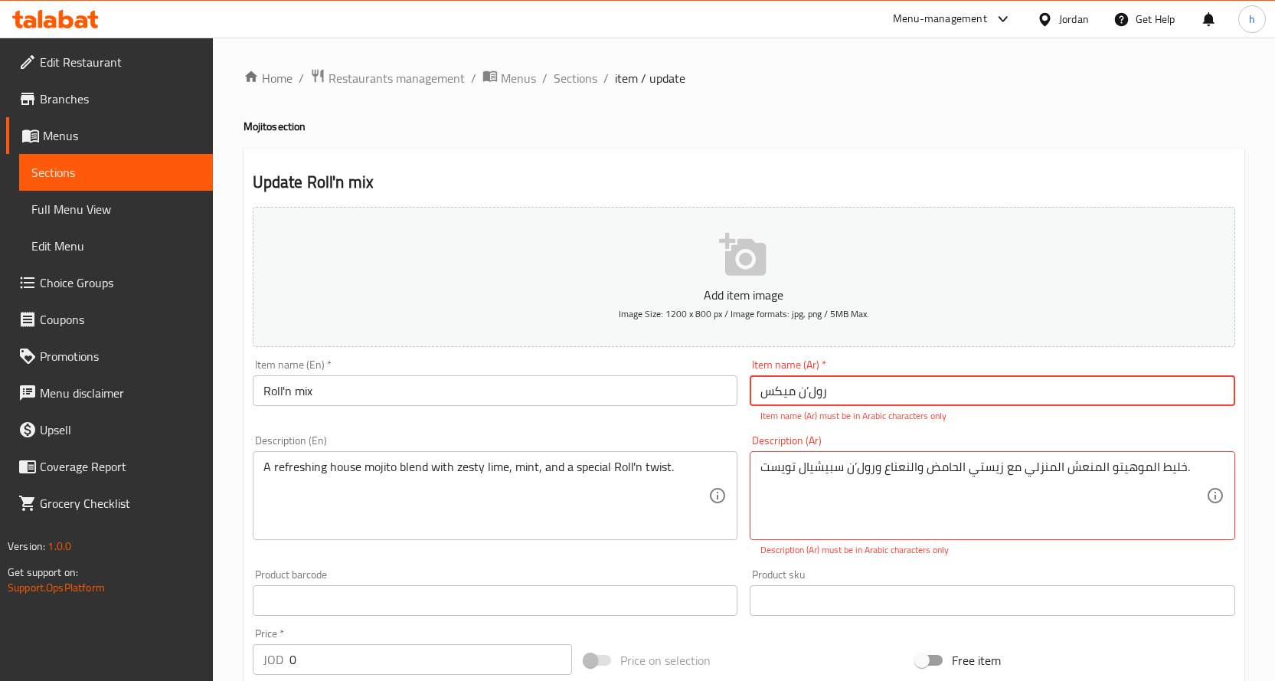
click at [826, 388] on input "رول’ن ميكس" at bounding box center [993, 390] width 486 height 31
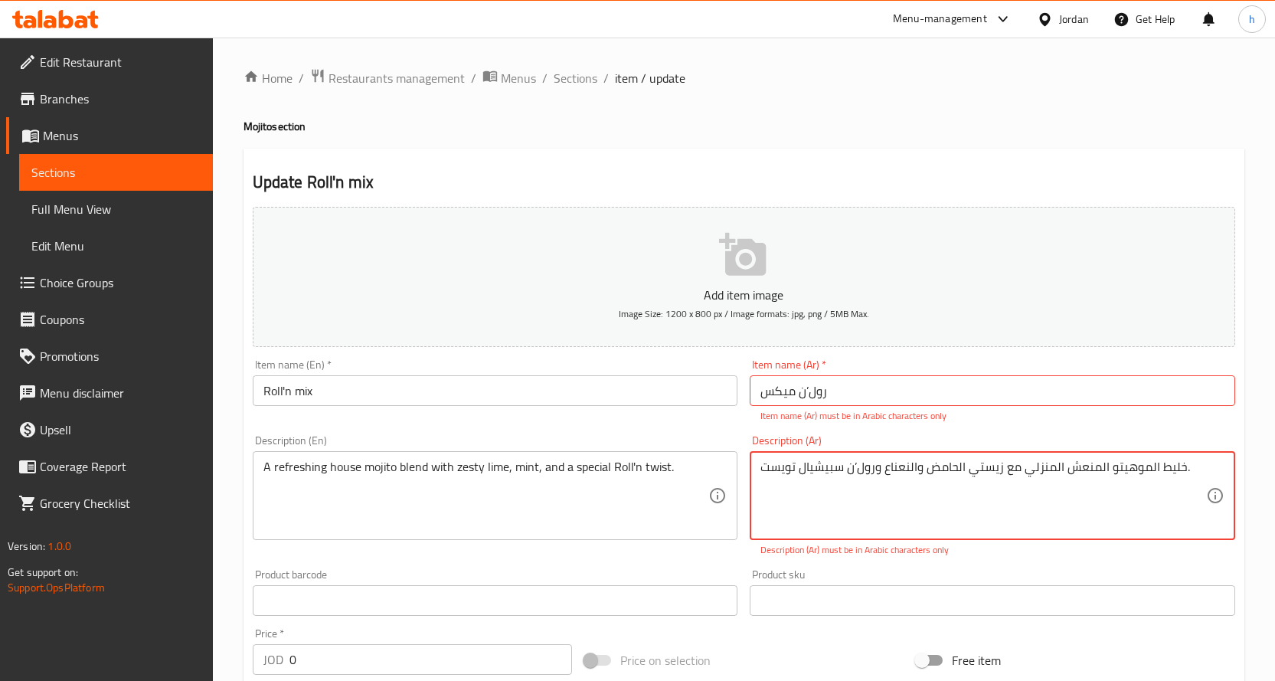
click at [852, 467] on textarea "خليط الموهيتو المنعش المنزلي مع زيستي الحامض والنعناع ورول’ن سبيشيال تويست." at bounding box center [983, 496] width 446 height 73
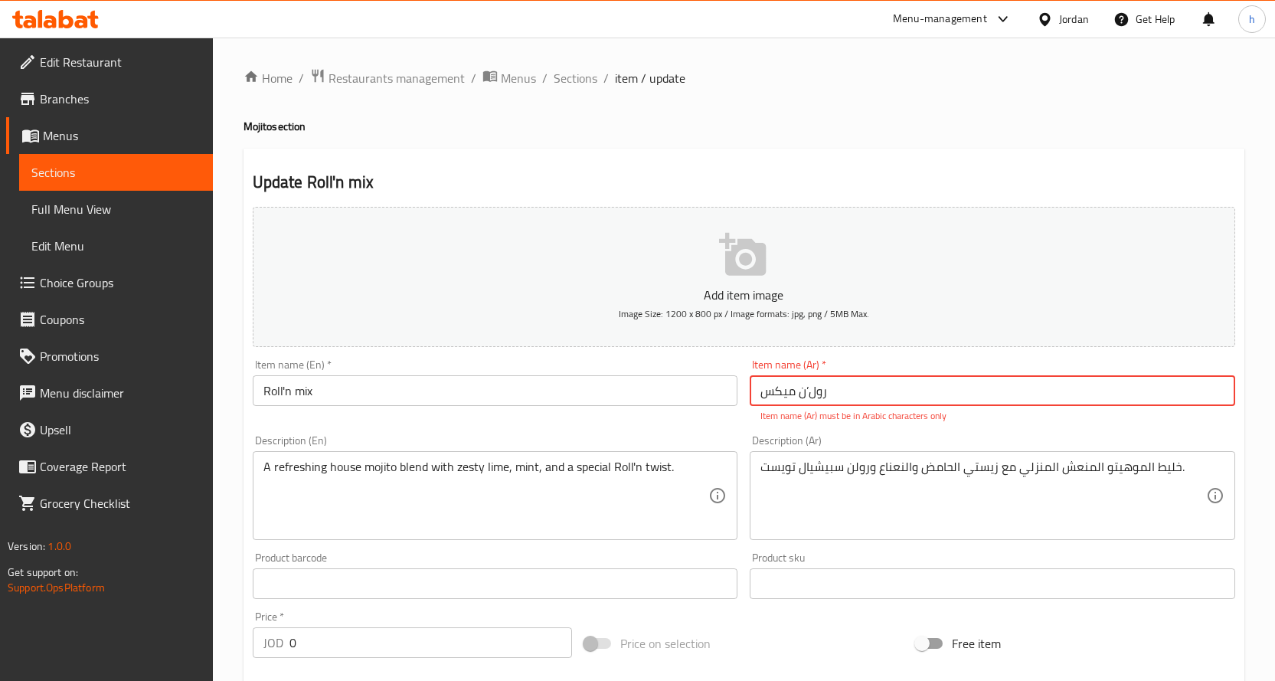
click at [914, 388] on input "رول’ن ميكس" at bounding box center [993, 390] width 486 height 31
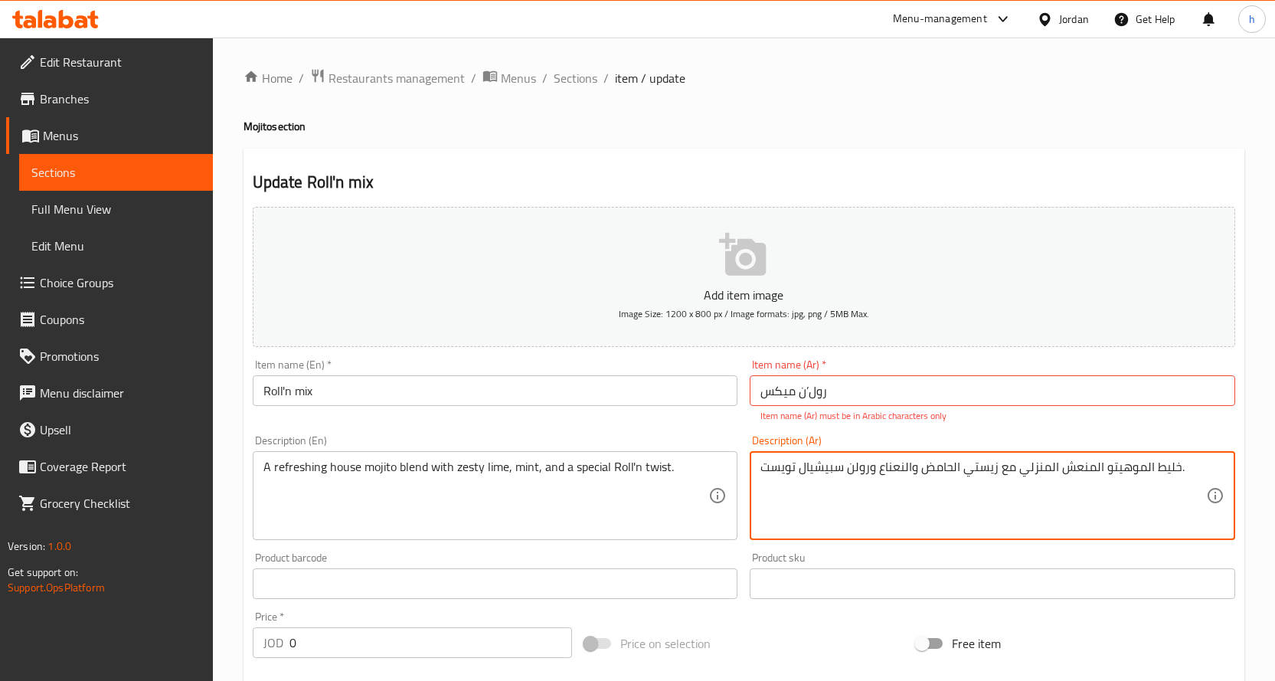
click at [854, 466] on textarea "خليط الموهيتو المنعش المنزلي مع زيستي الحامض والنعناع ورولن سبيشيال تويست." at bounding box center [983, 496] width 446 height 73
type textarea "خليط الموهيتو المنعش المنزلي مع زيستي الحامض والنعناع ورول'ن سبيشيال تويست."
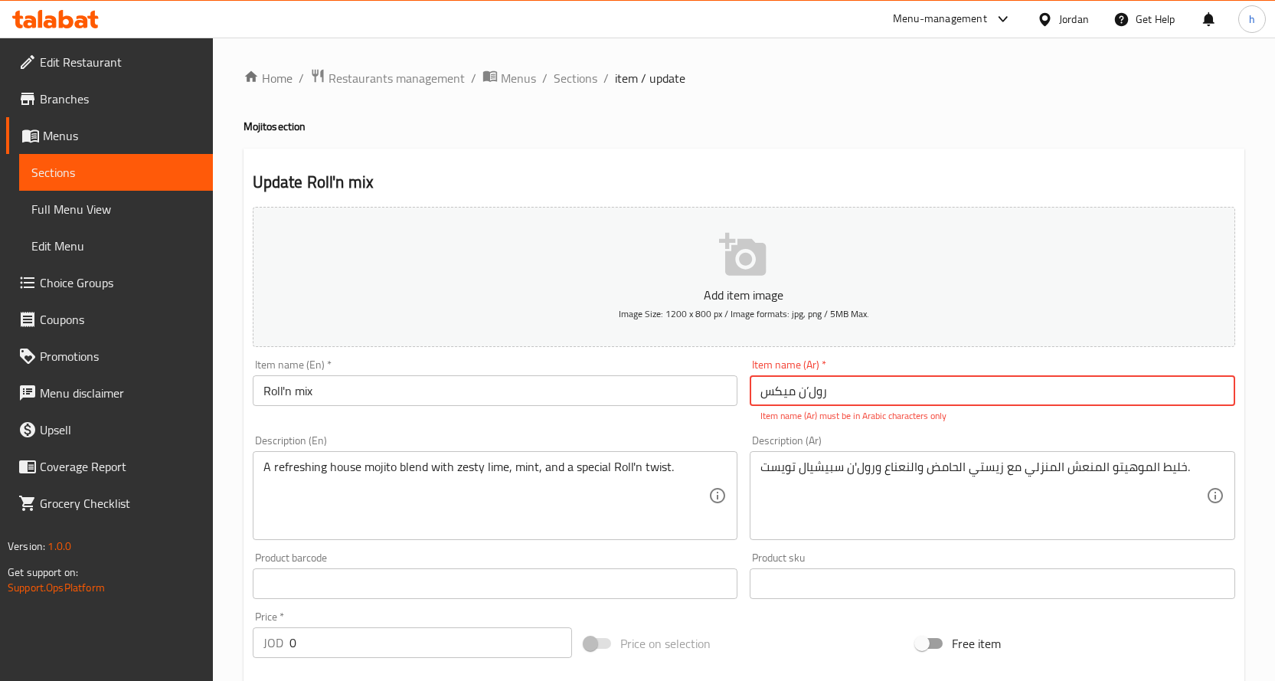
click at [808, 390] on input "رول’ن ميكس" at bounding box center [993, 390] width 486 height 31
click at [806, 394] on input "رول’ن ميكس" at bounding box center [993, 390] width 486 height 31
type input "رول'ن ميكس"
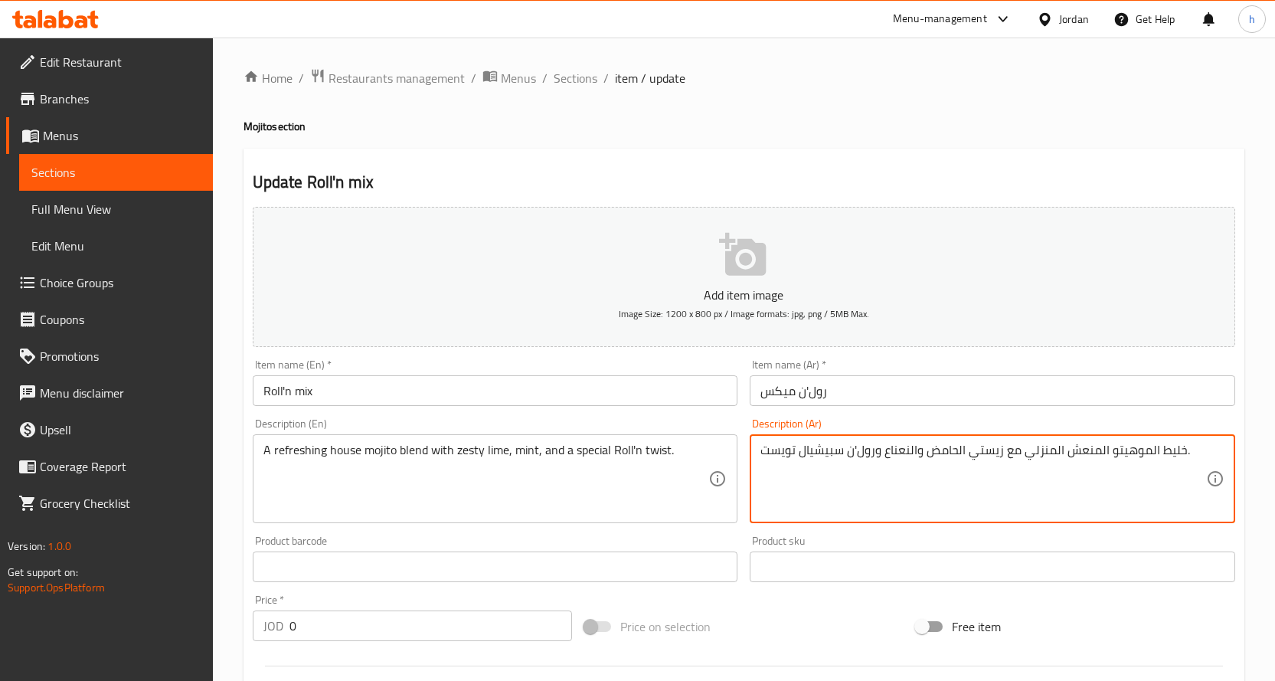
click at [1104, 456] on textarea "خليط الموهيتو المنعش المنزلي مع زيستي الحامض والنعناع ورول'ن سبيشيال تويست." at bounding box center [983, 479] width 446 height 73
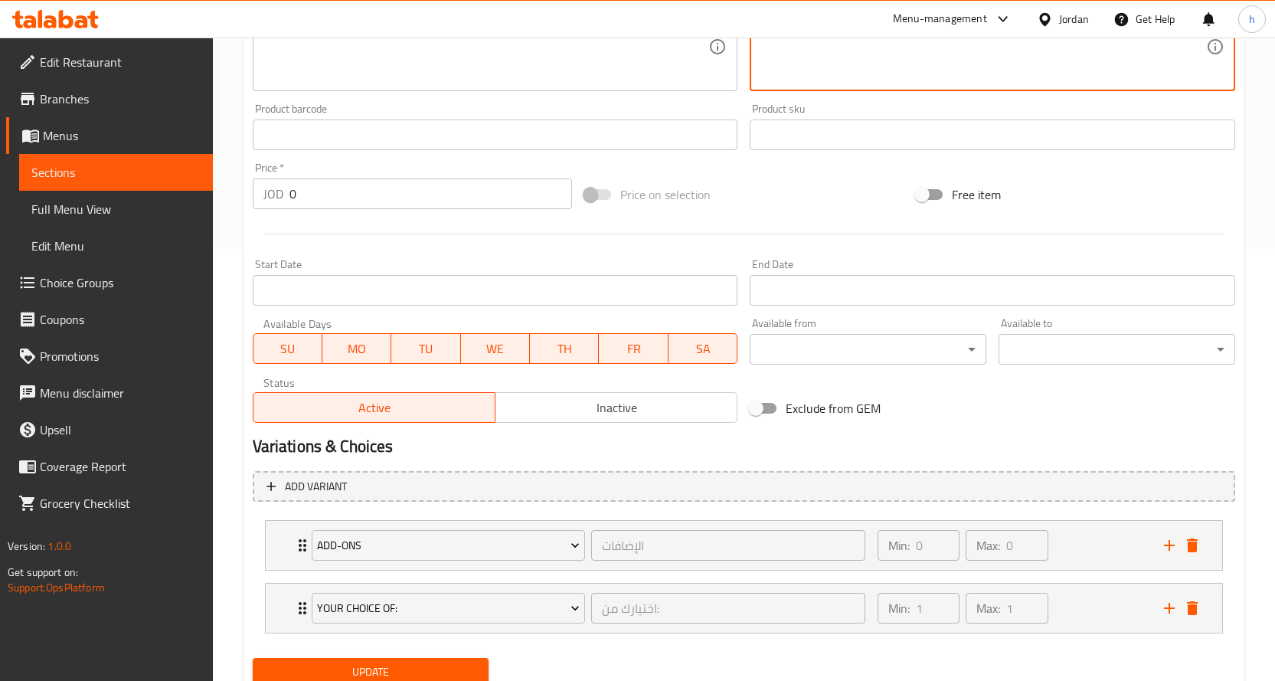
scroll to position [489, 0]
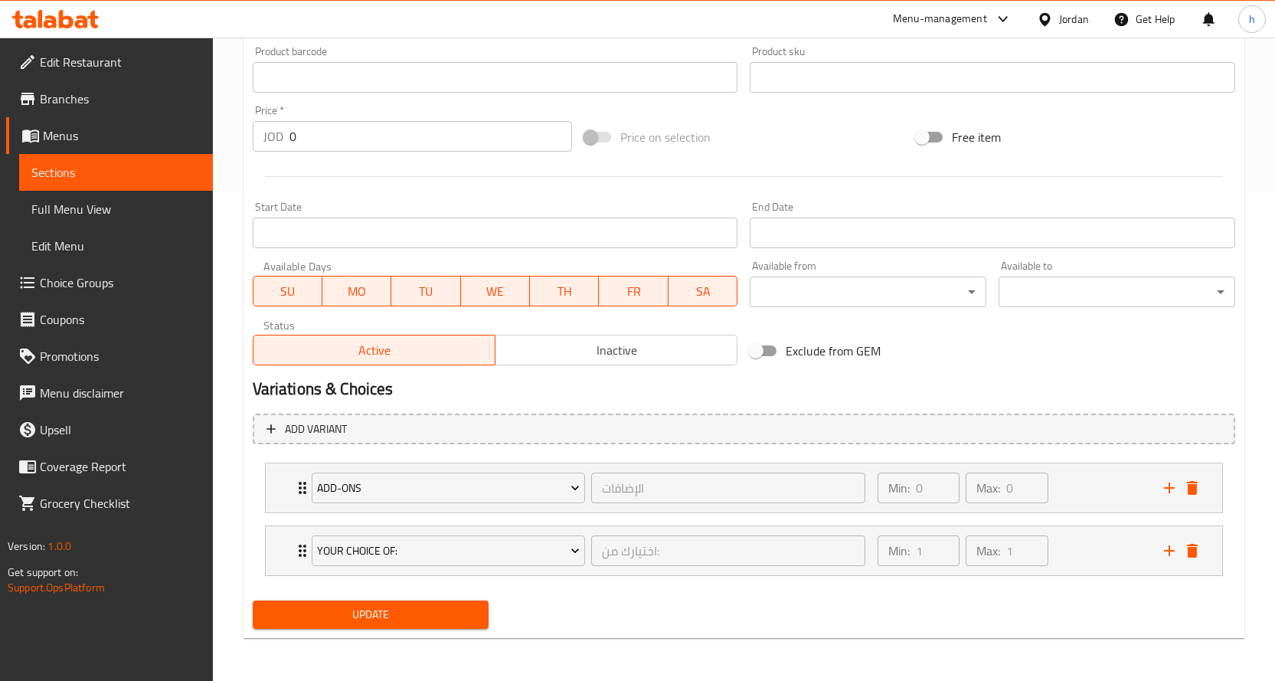
click at [373, 611] on span "Update" at bounding box center [371, 614] width 212 height 19
click at [100, 173] on span "Sections" at bounding box center [115, 172] width 169 height 18
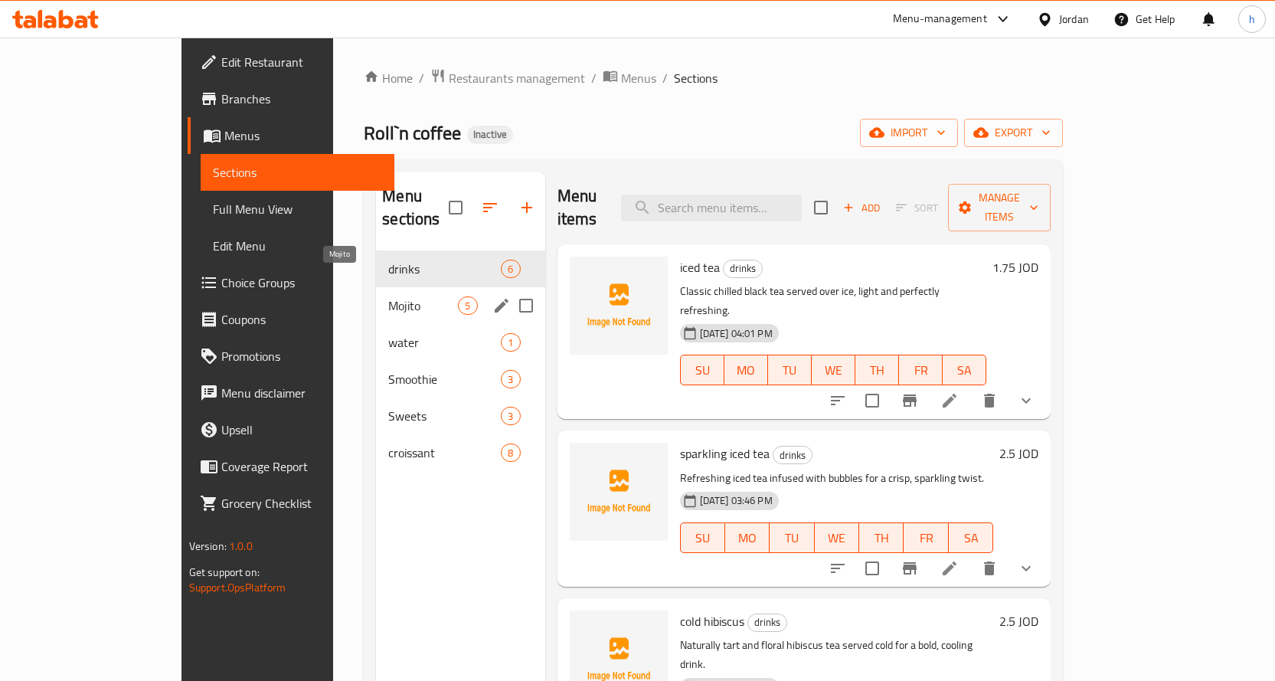
click at [388, 296] on span "Mojito" at bounding box center [423, 305] width 70 height 18
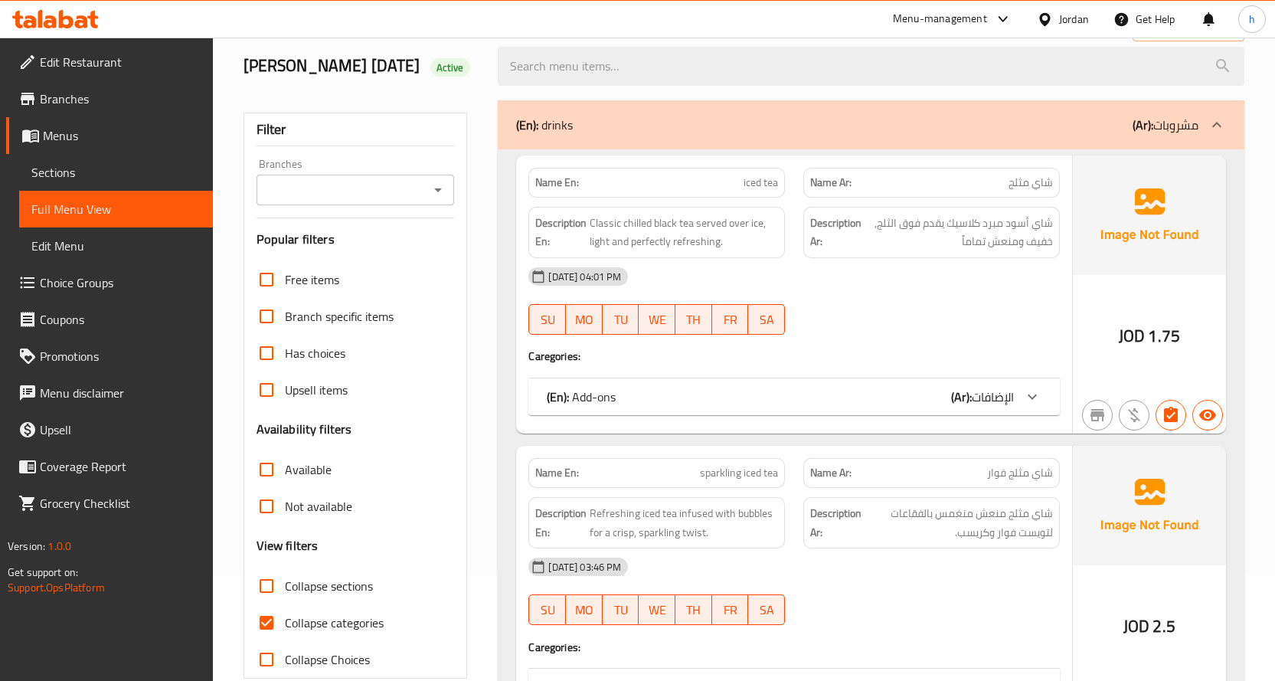
scroll to position [383, 0]
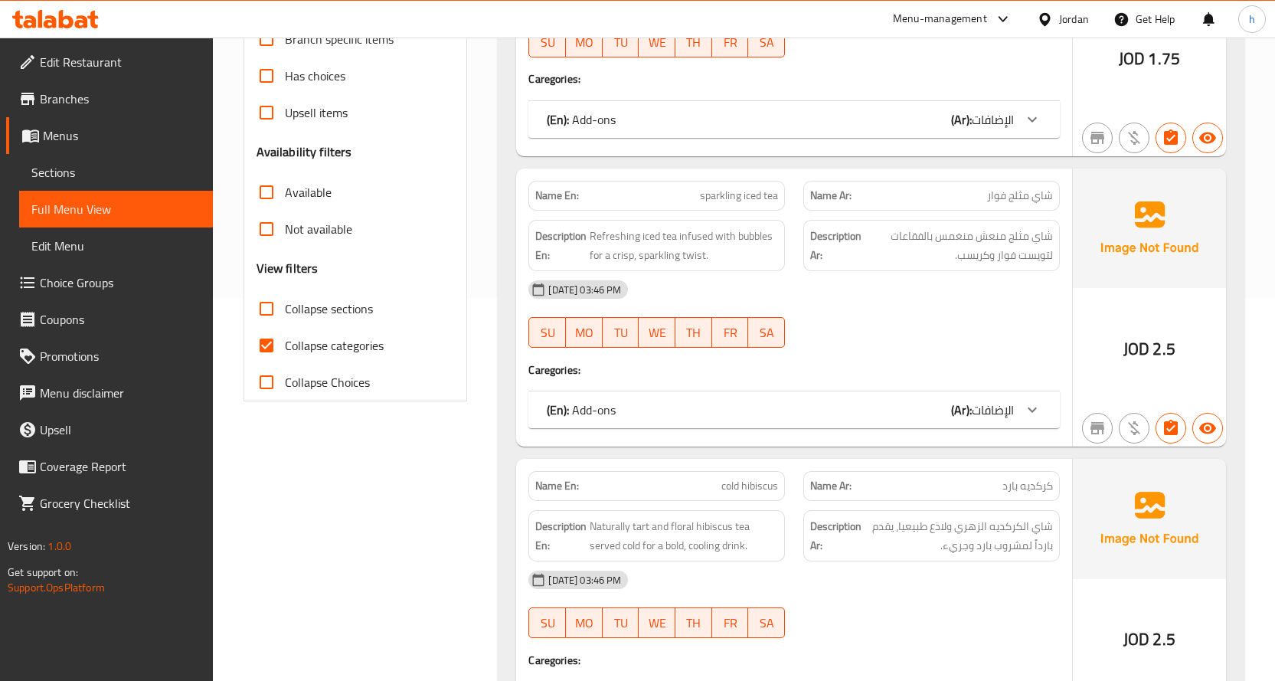
click at [270, 364] on input "Collapse categories" at bounding box center [266, 345] width 37 height 37
checkbox input "false"
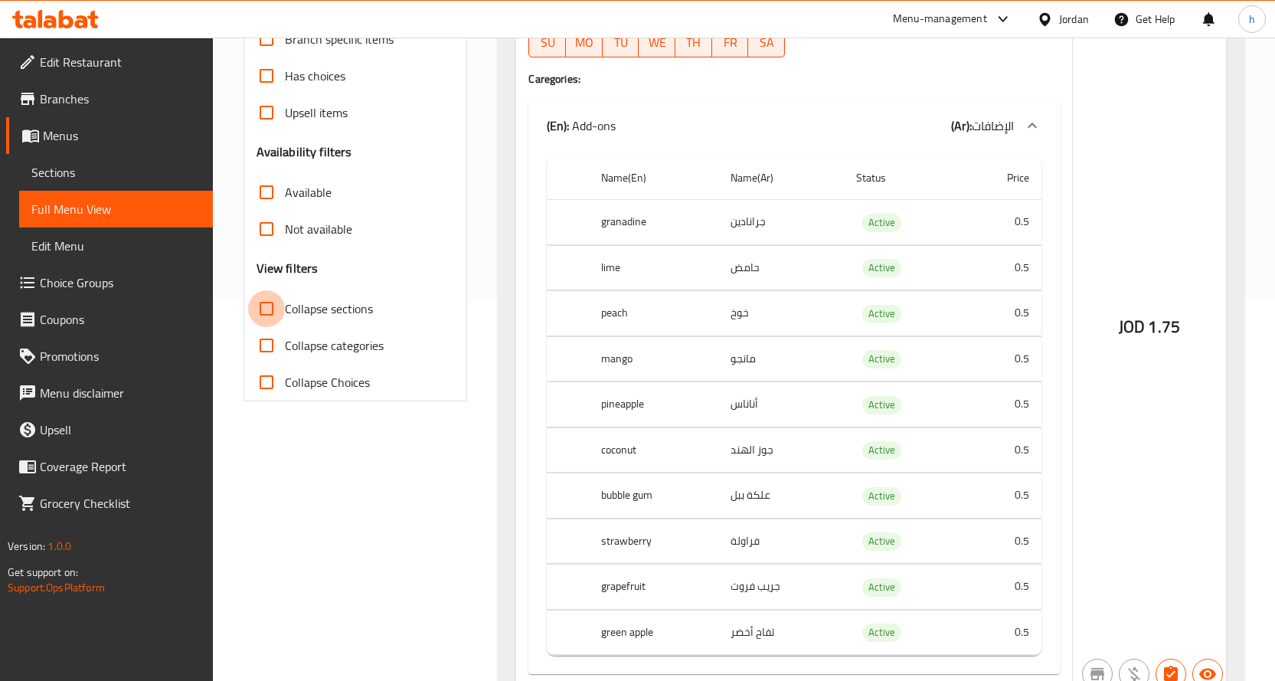
click at [270, 327] on input "Collapse sections" at bounding box center [266, 308] width 37 height 37
checkbox input "true"
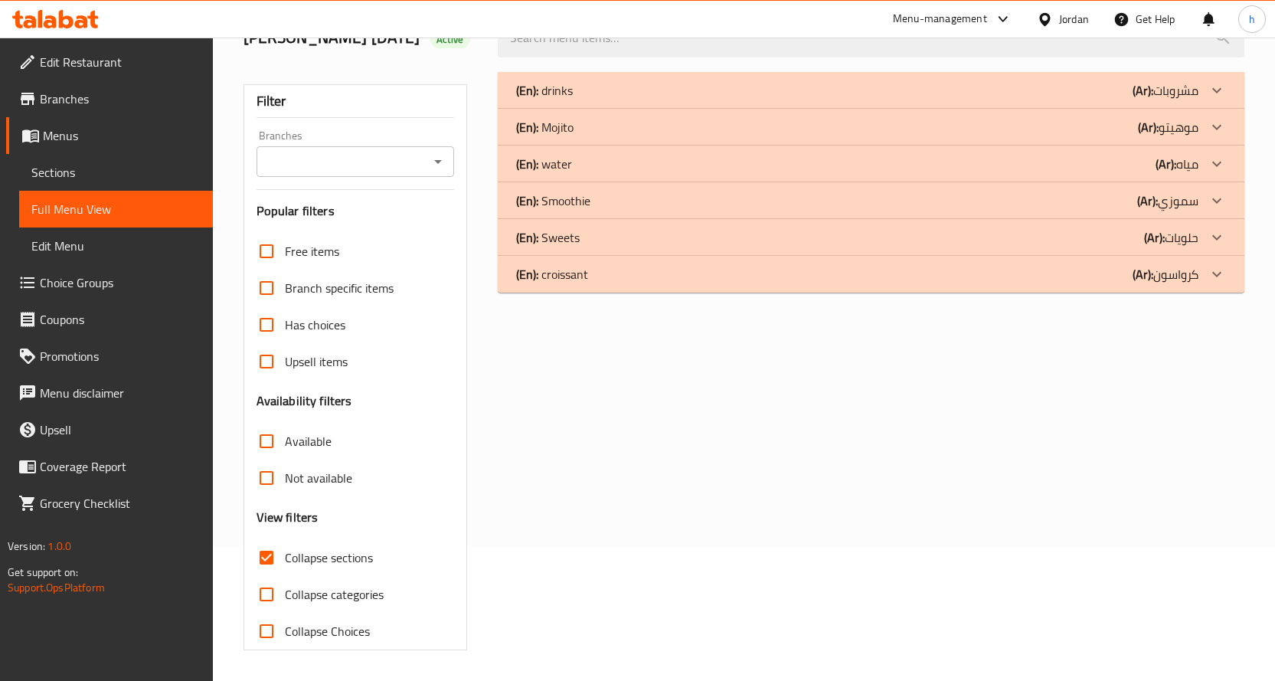
scroll to position [4, 0]
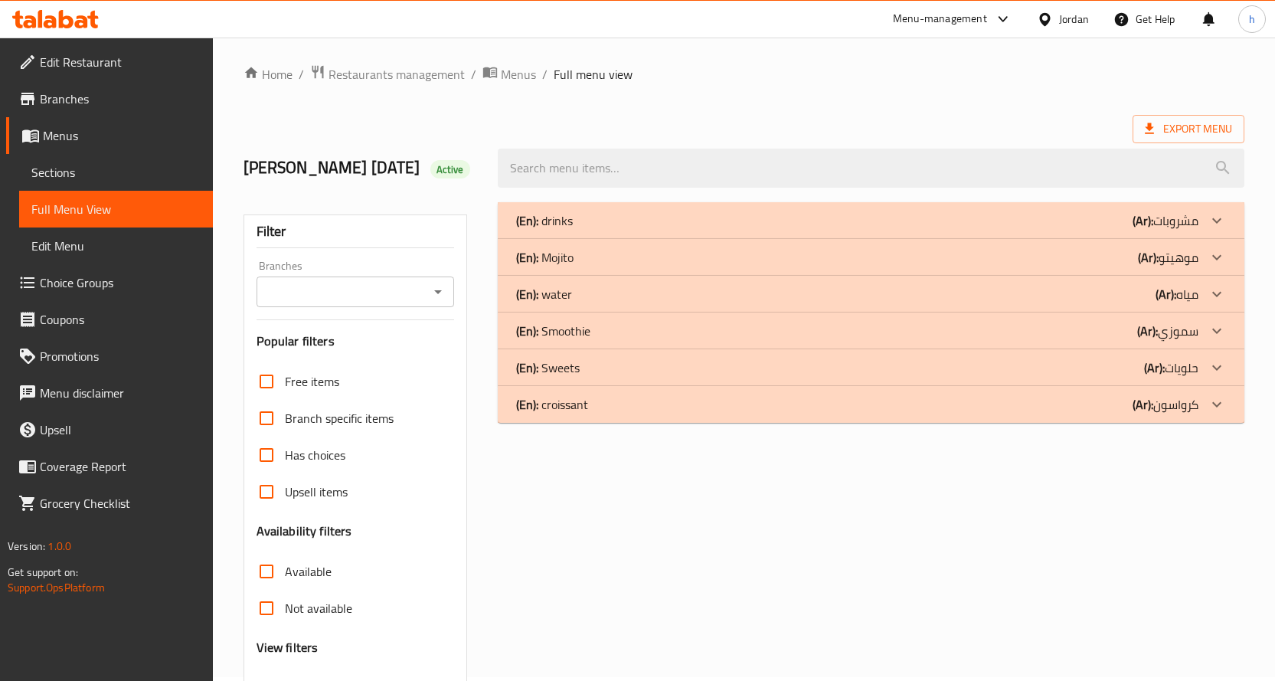
click at [606, 267] on div "(En): Mojito (Ar): موهيتو" at bounding box center [857, 257] width 682 height 18
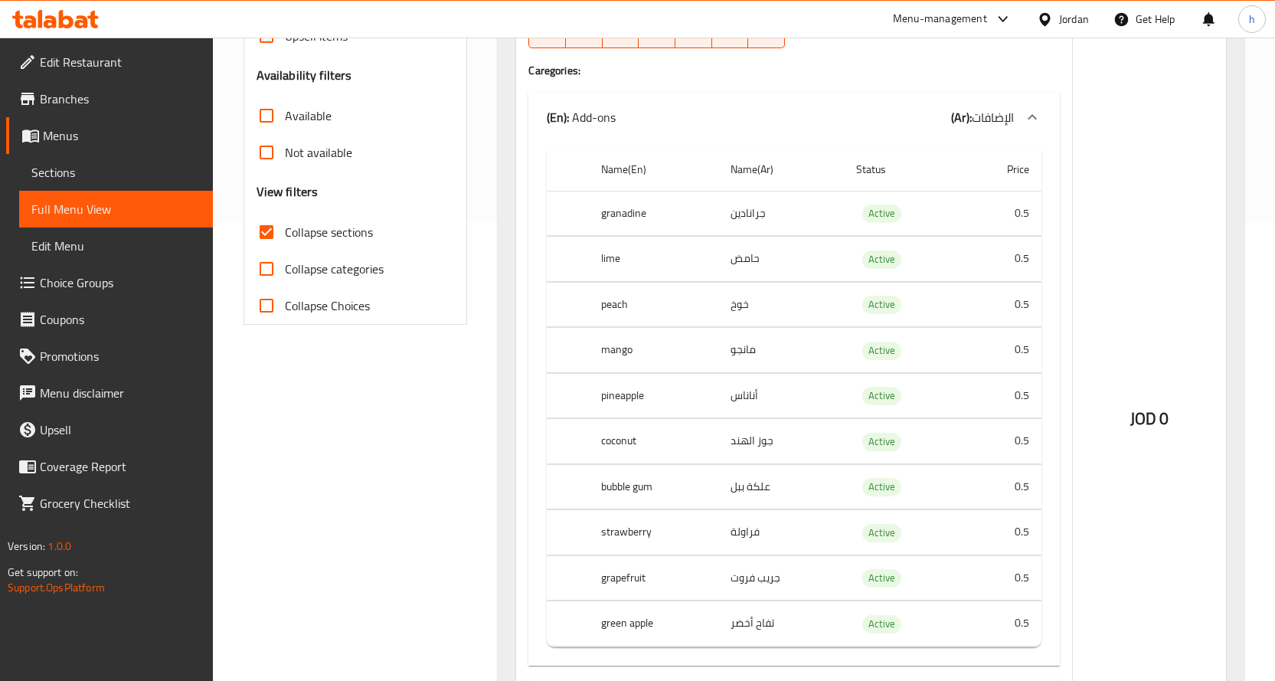
scroll to position [0, 0]
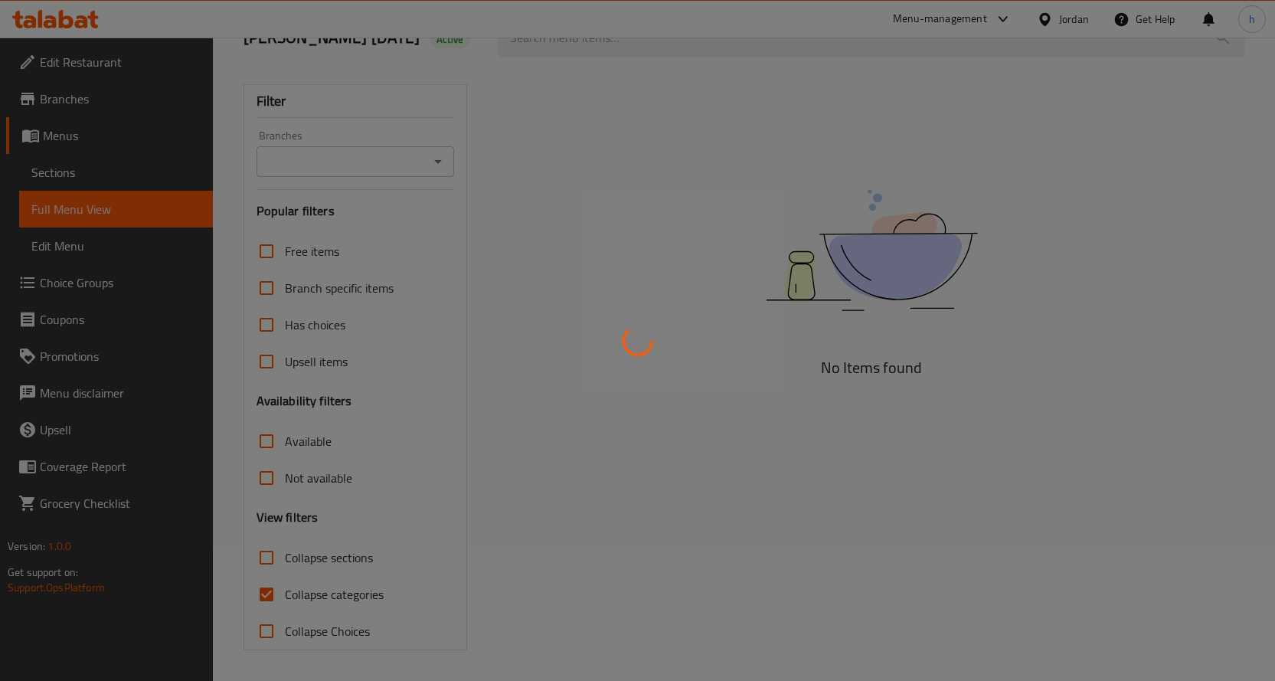
scroll to position [157, 0]
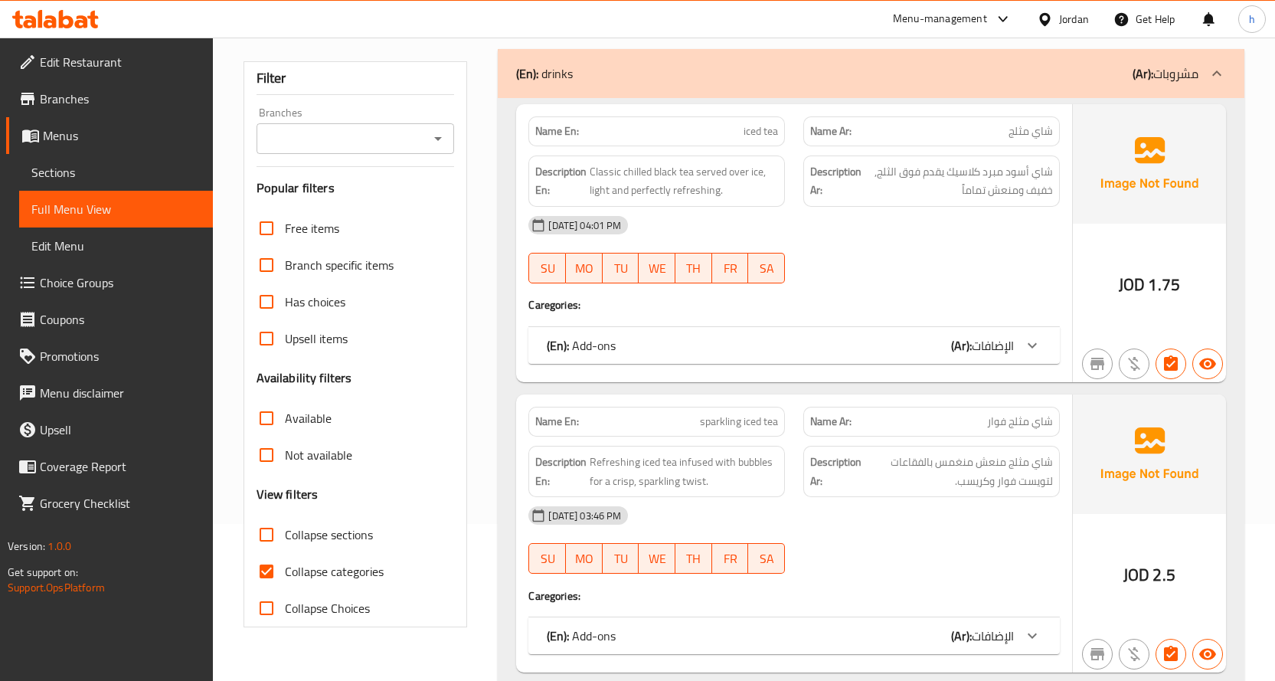
click at [267, 590] on input "Collapse categories" at bounding box center [266, 571] width 37 height 37
checkbox input "false"
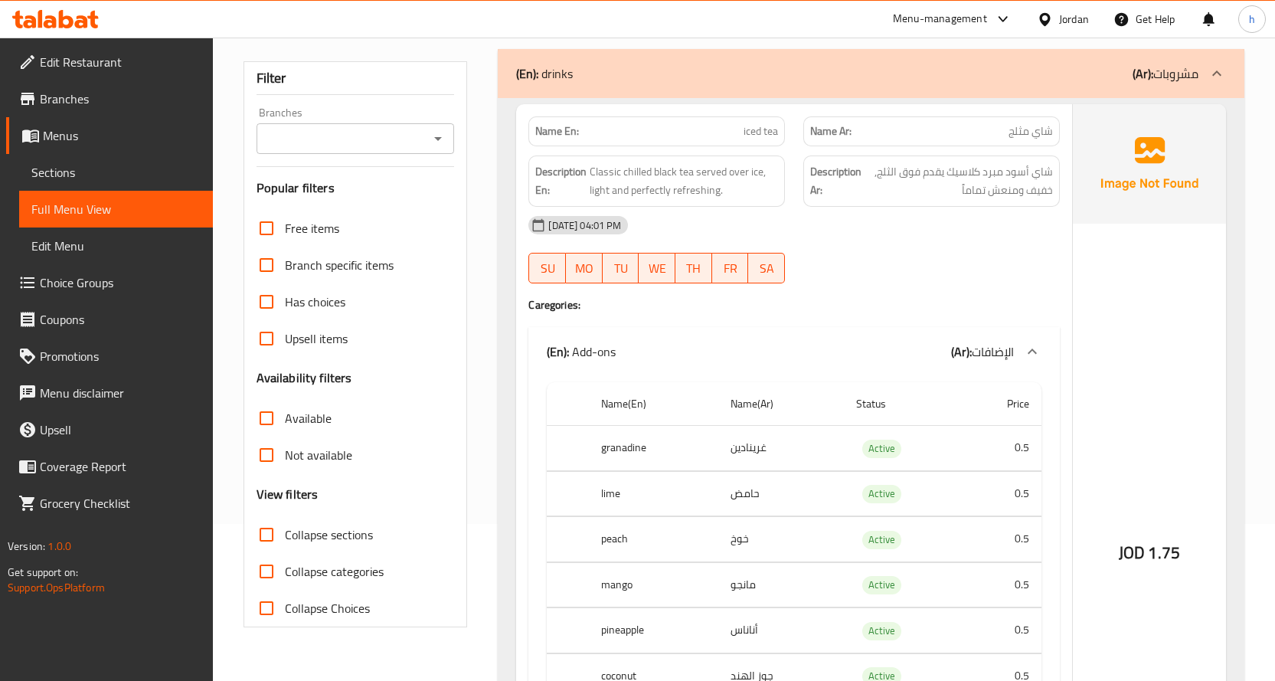
click at [266, 553] on input "Collapse sections" at bounding box center [266, 534] width 37 height 37
checkbox input "true"
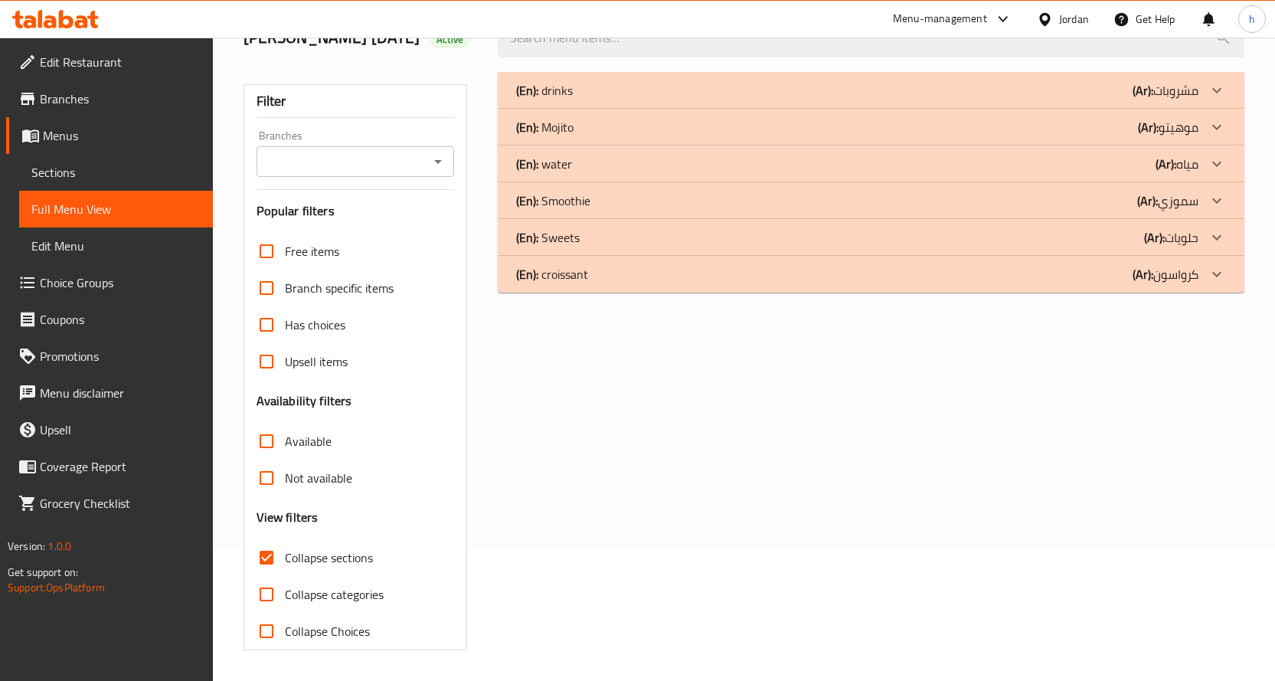
click at [585, 128] on div "(En): Mojito (Ar): موهيتو" at bounding box center [857, 127] width 682 height 18
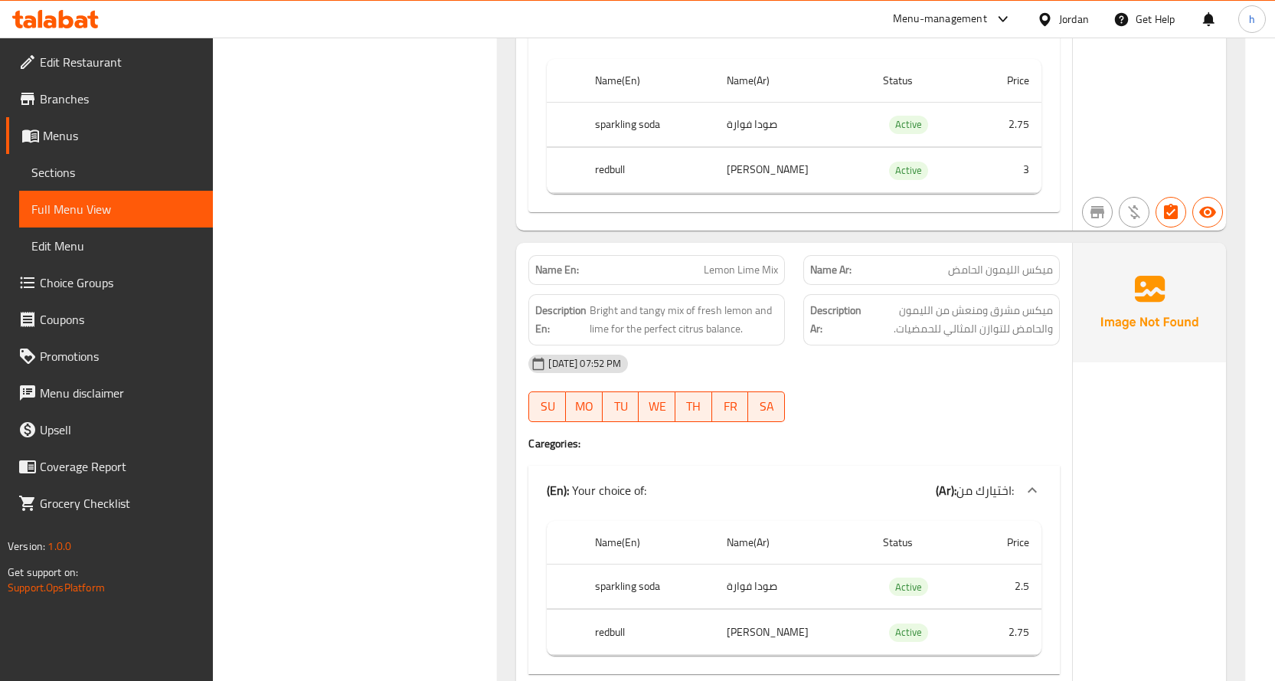
scroll to position [1229, 0]
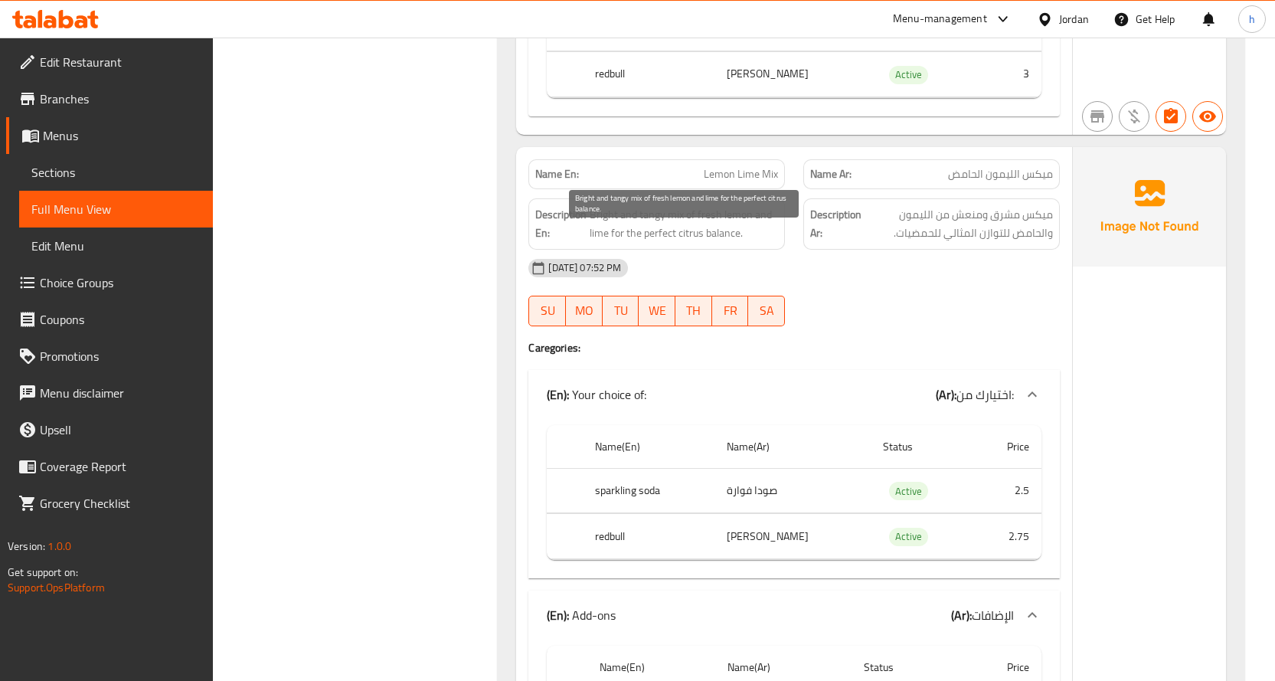
click at [651, 237] on span "Bright and tangy mix of fresh lemon and lime for the perfect citrus balance." at bounding box center [684, 224] width 188 height 38
copy span "tangy"
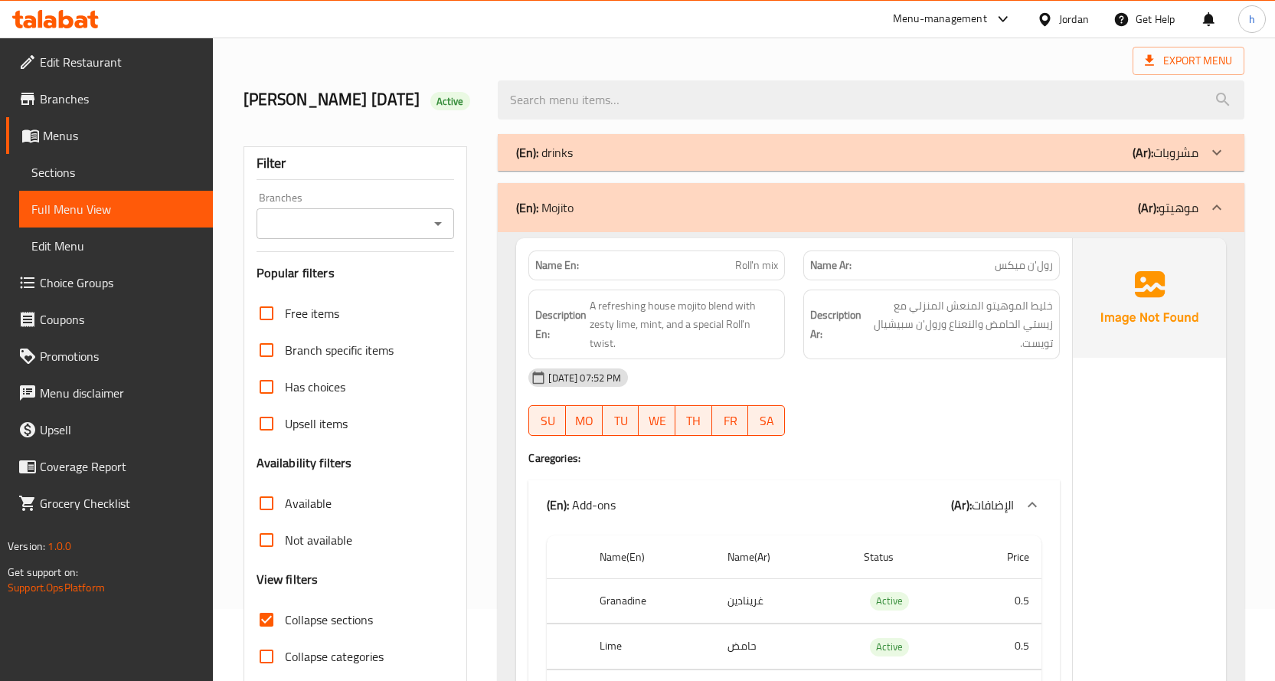
scroll to position [0, 0]
